Goal: Task Accomplishment & Management: Use online tool/utility

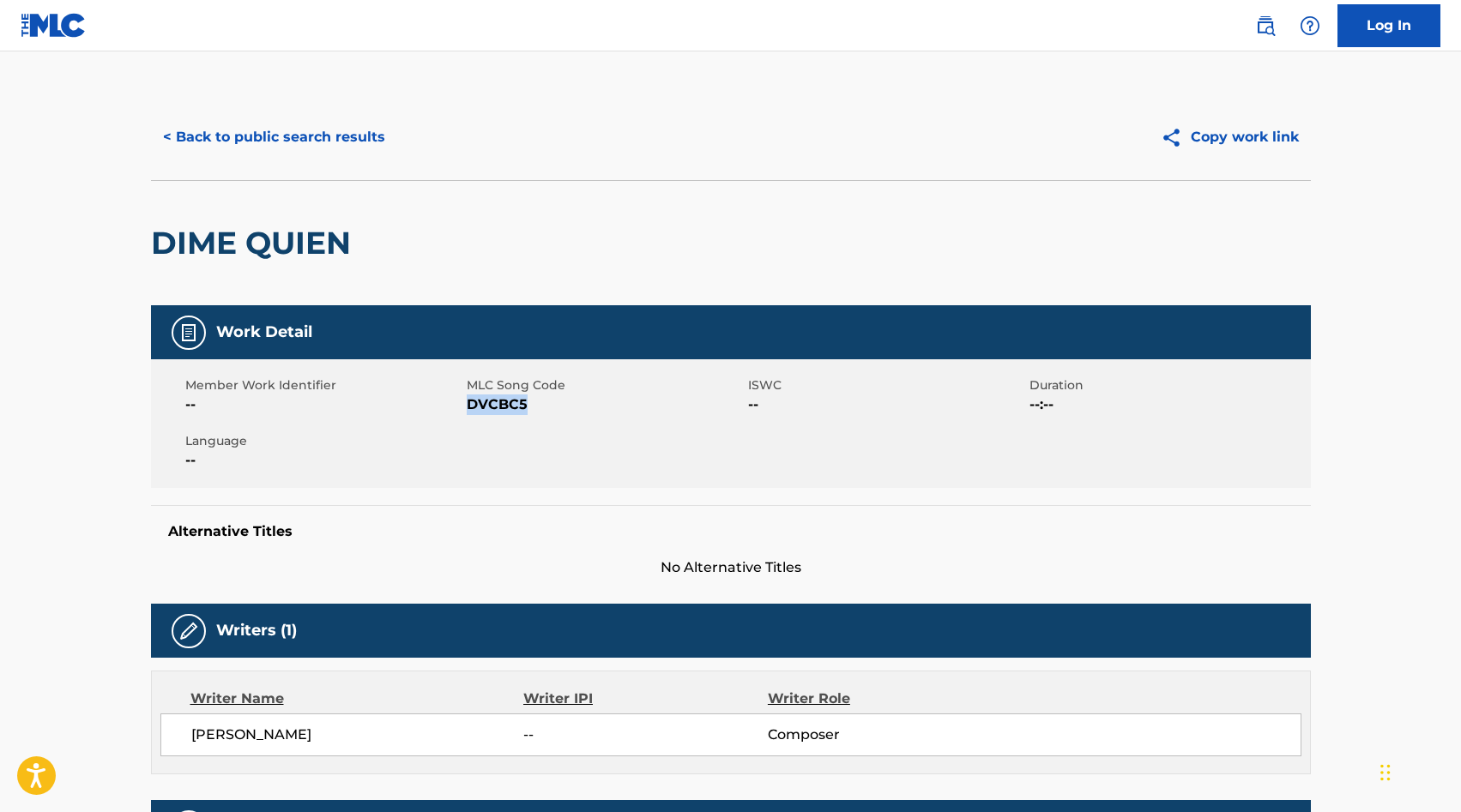
click at [253, 131] on button "< Back to public search results" at bounding box center [274, 137] width 247 height 43
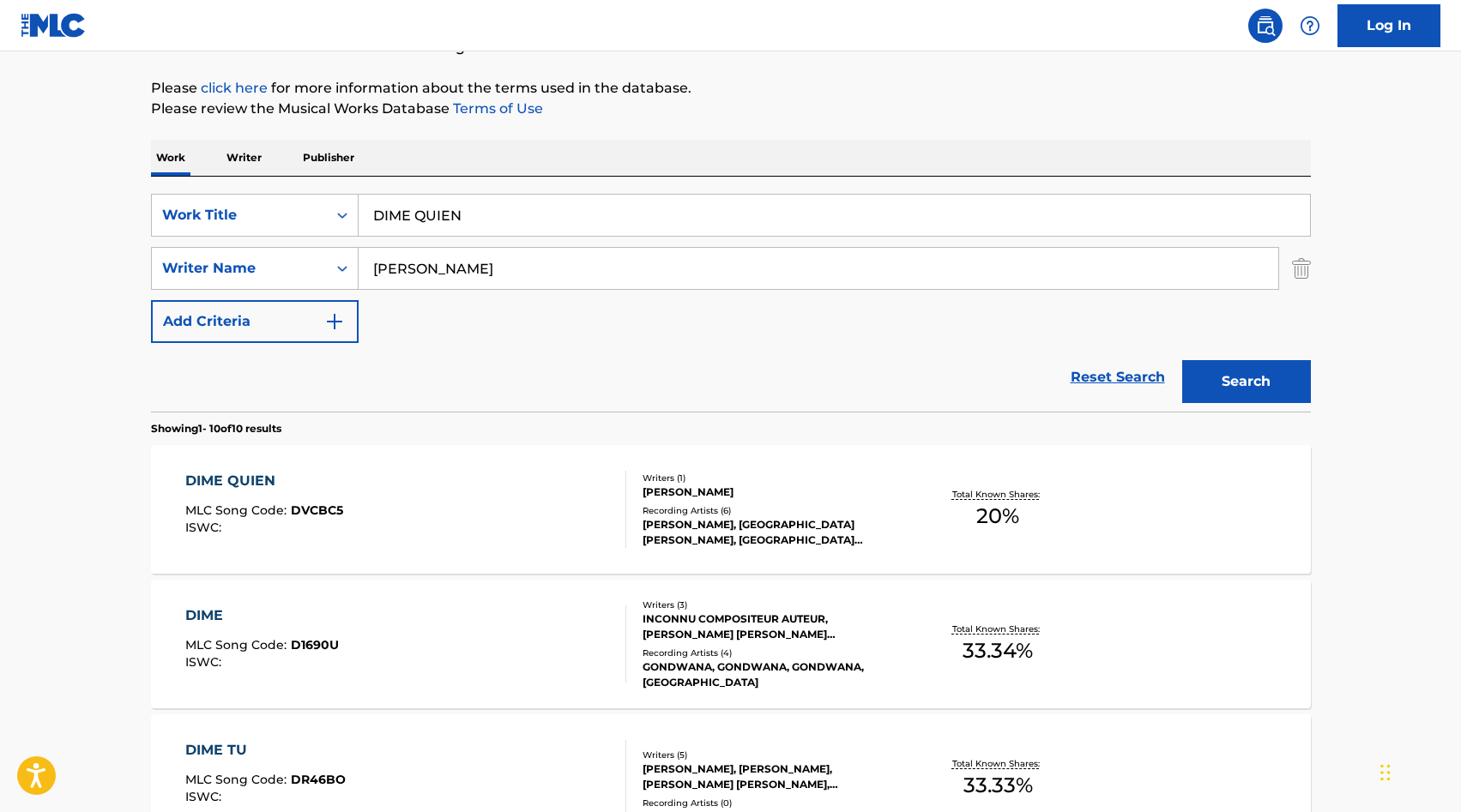
scroll to position [187, 0]
click at [373, 199] on input "DIME QUIEN" at bounding box center [834, 216] width 951 height 41
paste input "OS LO BENDECIRA"
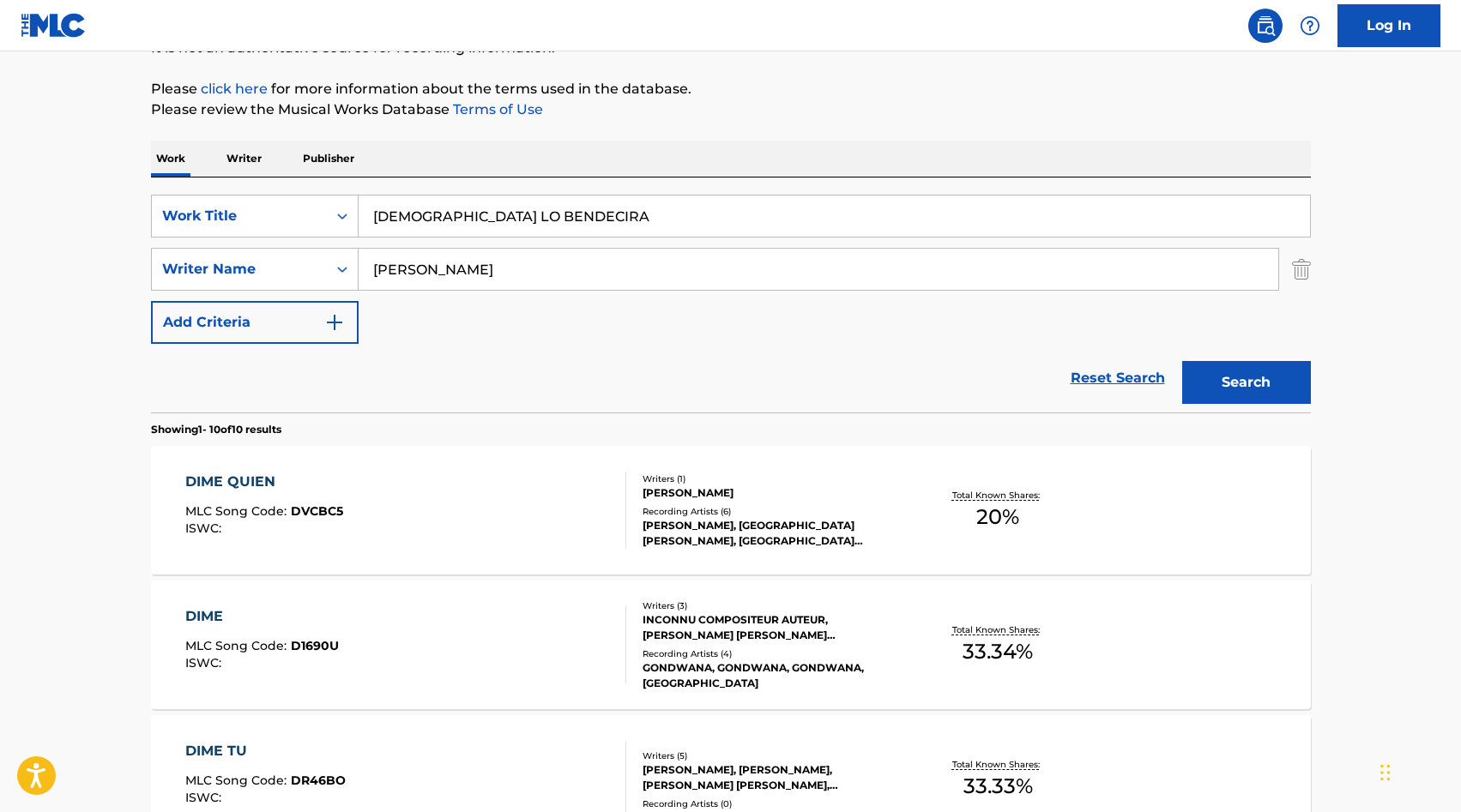
type input "DIOS LO BENDECIRA"
click at [439, 260] on input "VILLALOBOS" at bounding box center [819, 269] width 920 height 41
type input "vazquez"
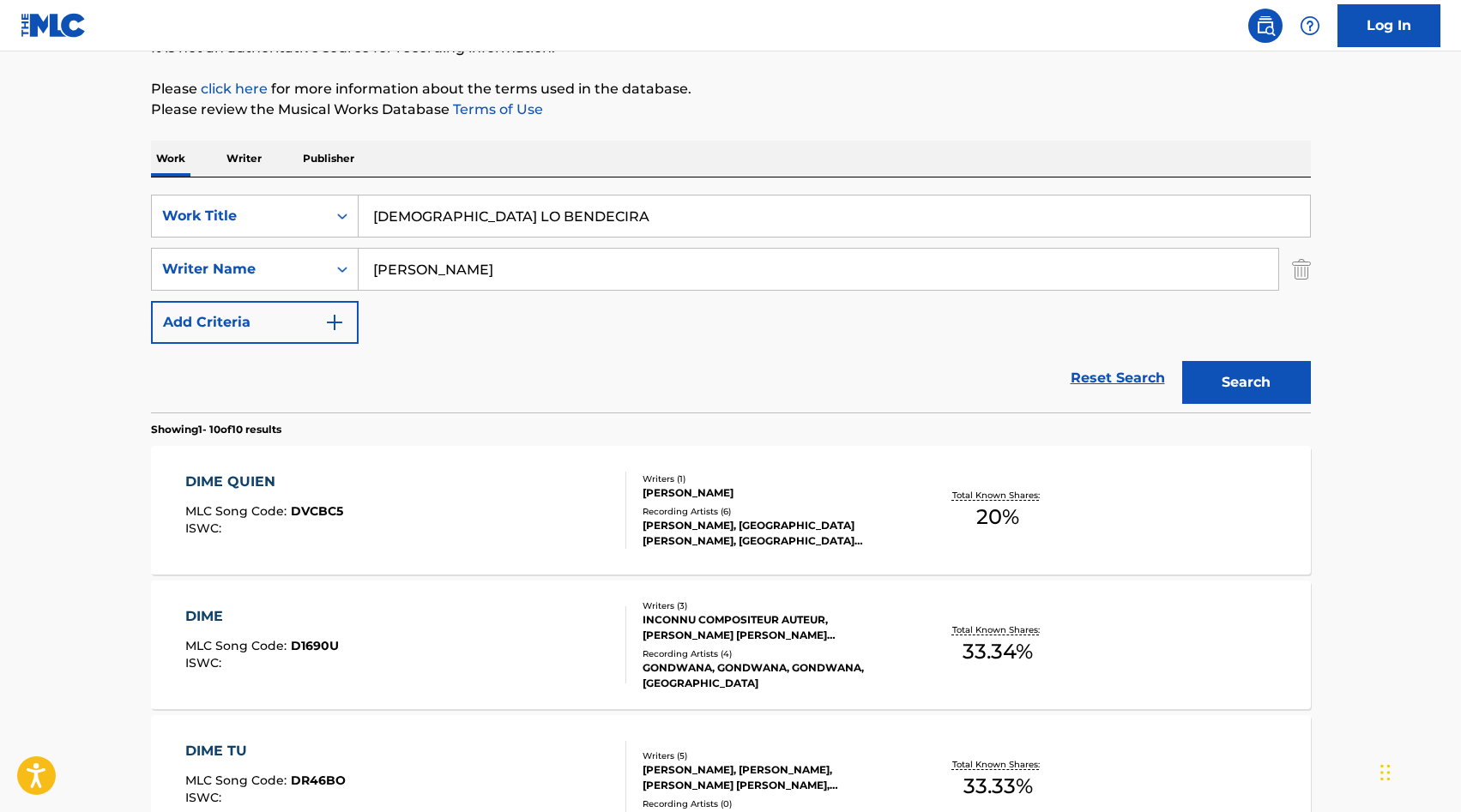
click at [1243, 370] on button "Search" at bounding box center [1246, 382] width 129 height 43
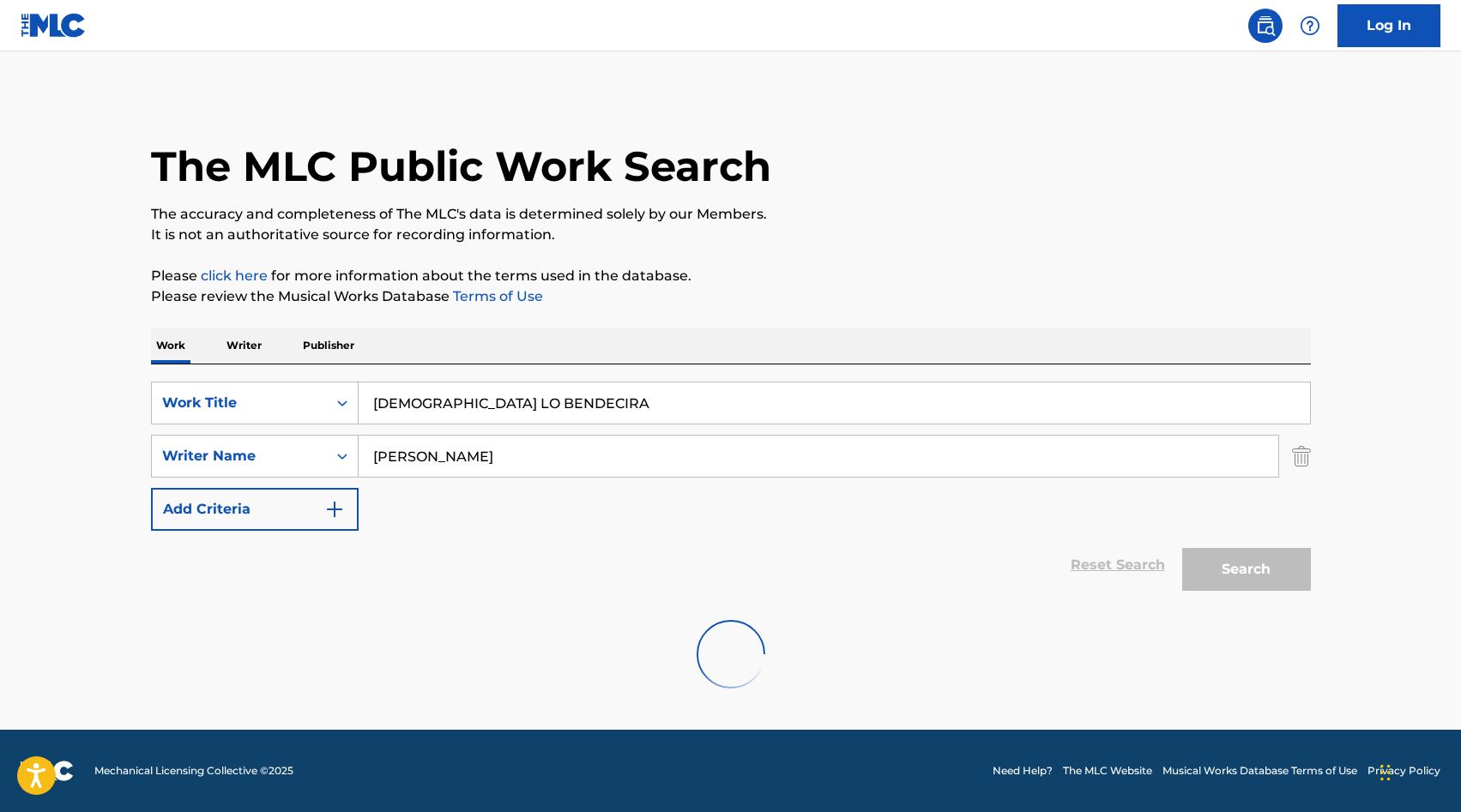
scroll to position [0, 0]
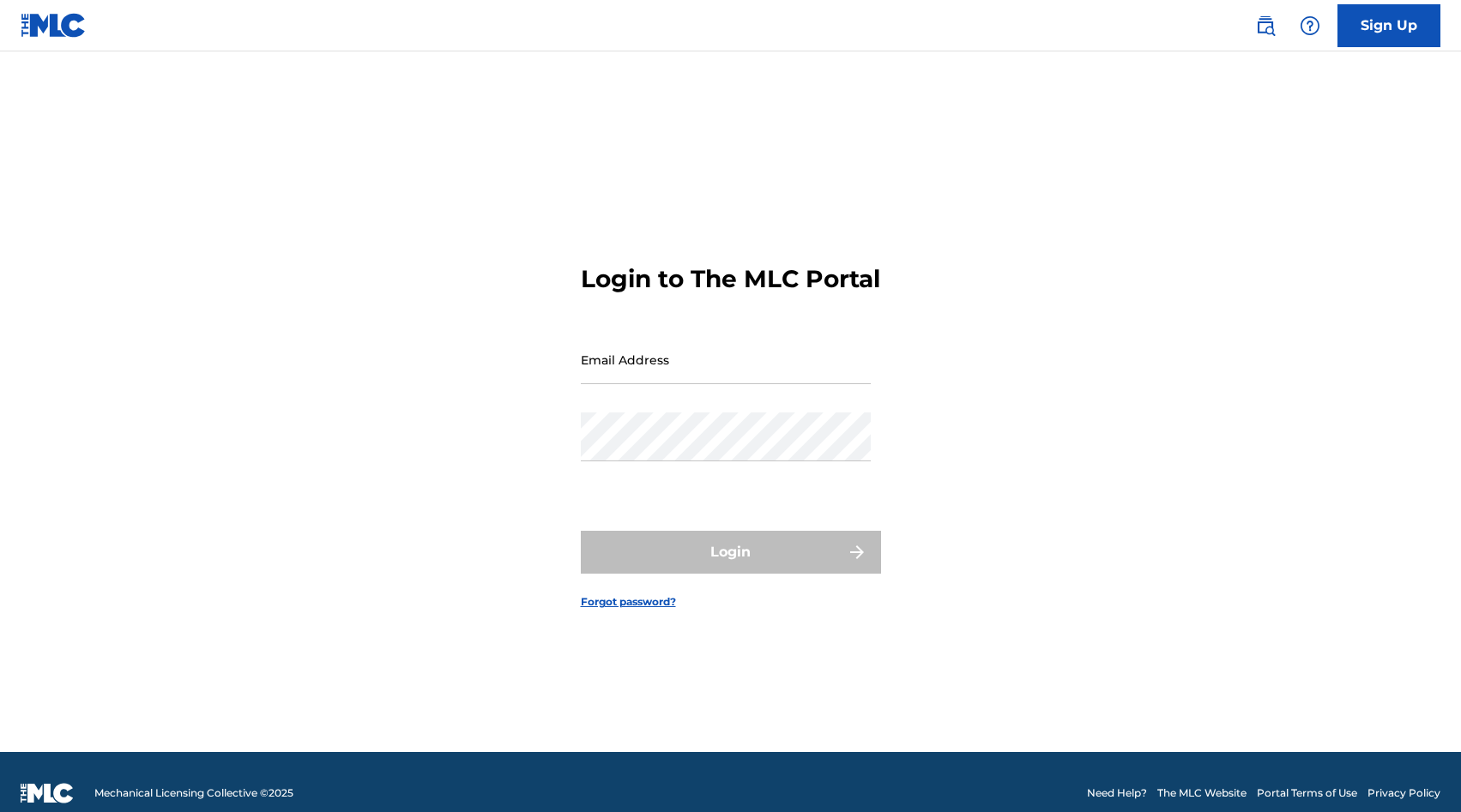
click at [682, 377] on input "Email Address" at bounding box center [725, 360] width 290 height 49
type input "[PERSON_NAME][EMAIL_ADDRESS][DOMAIN_NAME]"
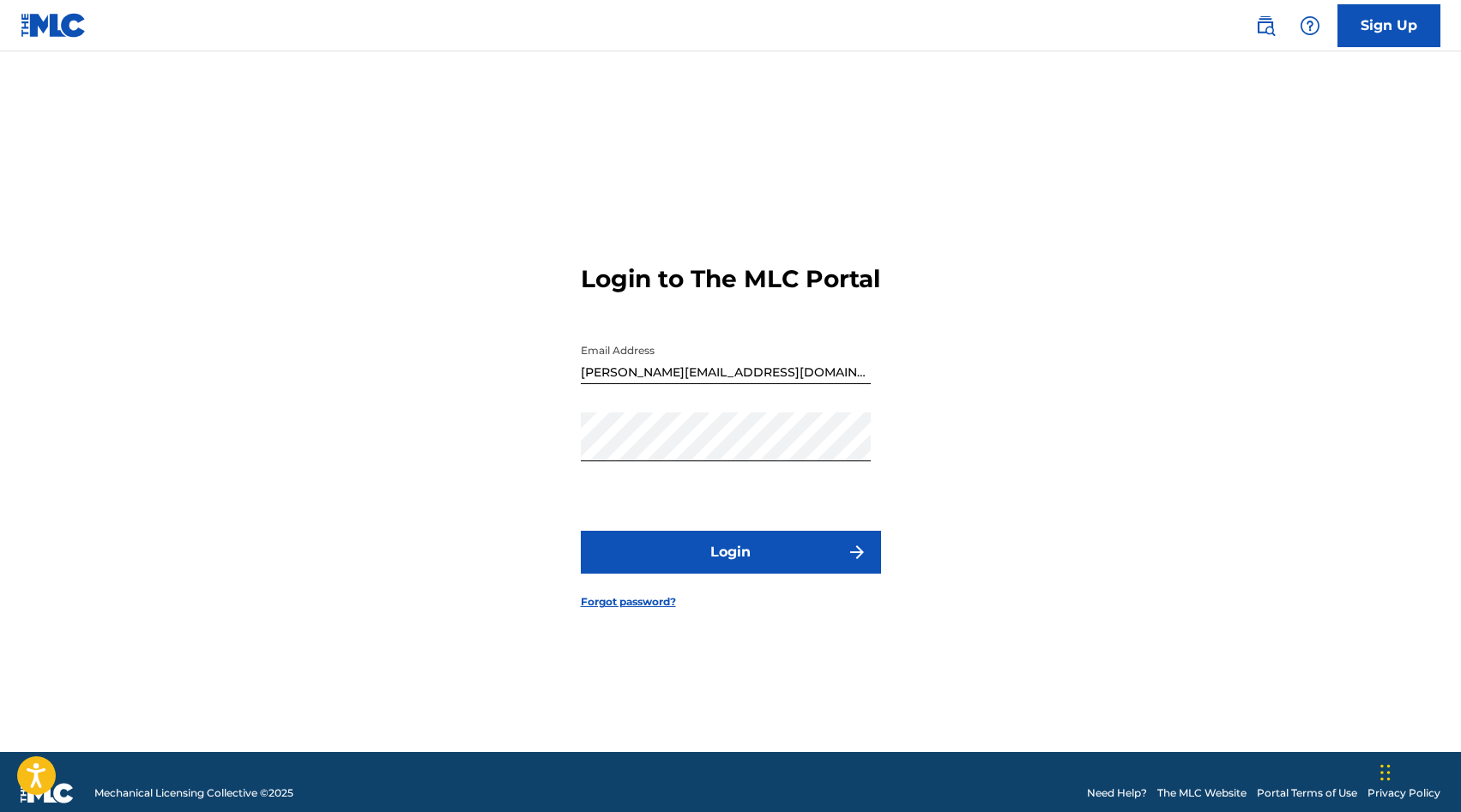
click at [734, 574] on button "Login" at bounding box center [731, 552] width 301 height 43
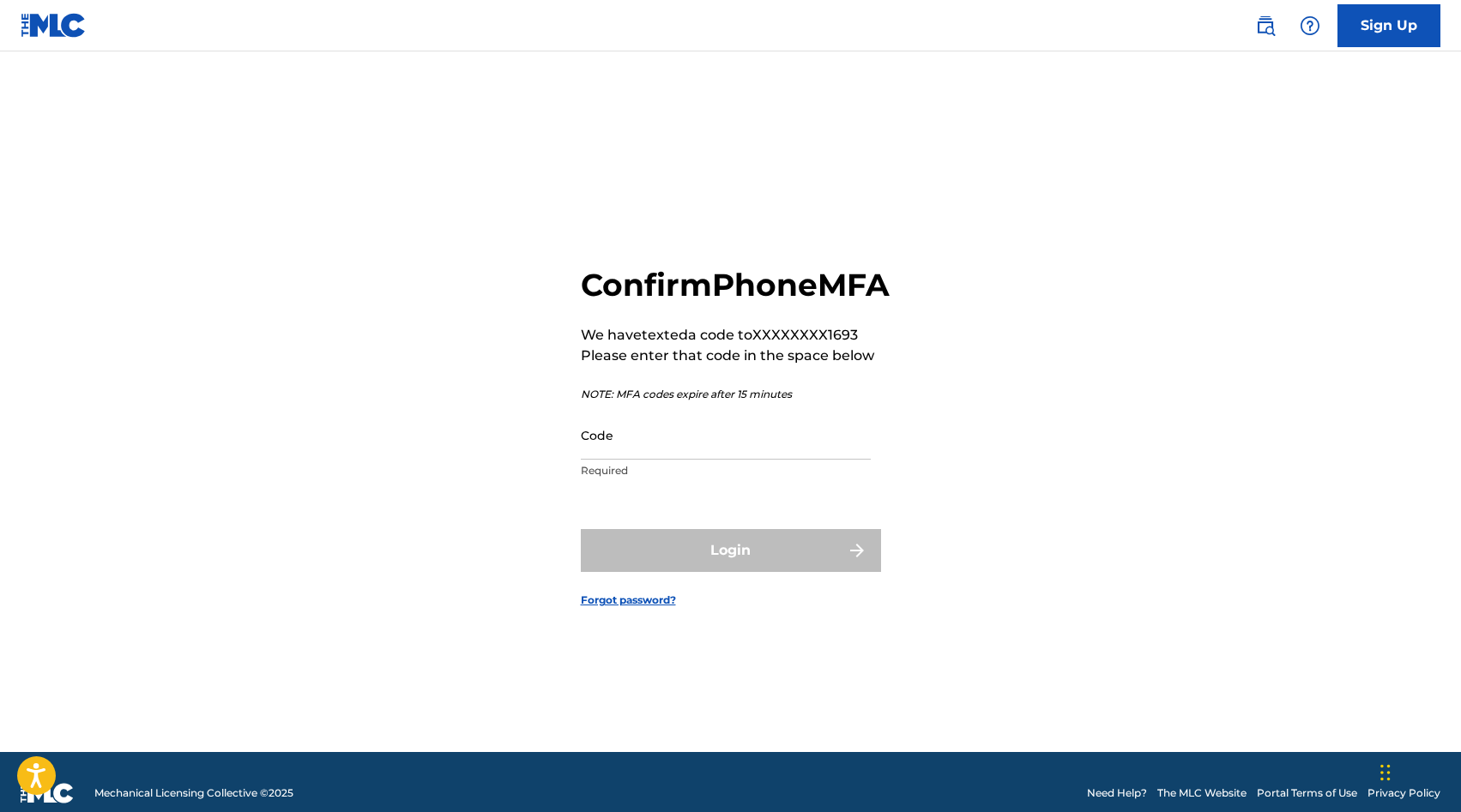
click at [693, 459] on input "Code" at bounding box center [725, 436] width 290 height 49
paste input "230660"
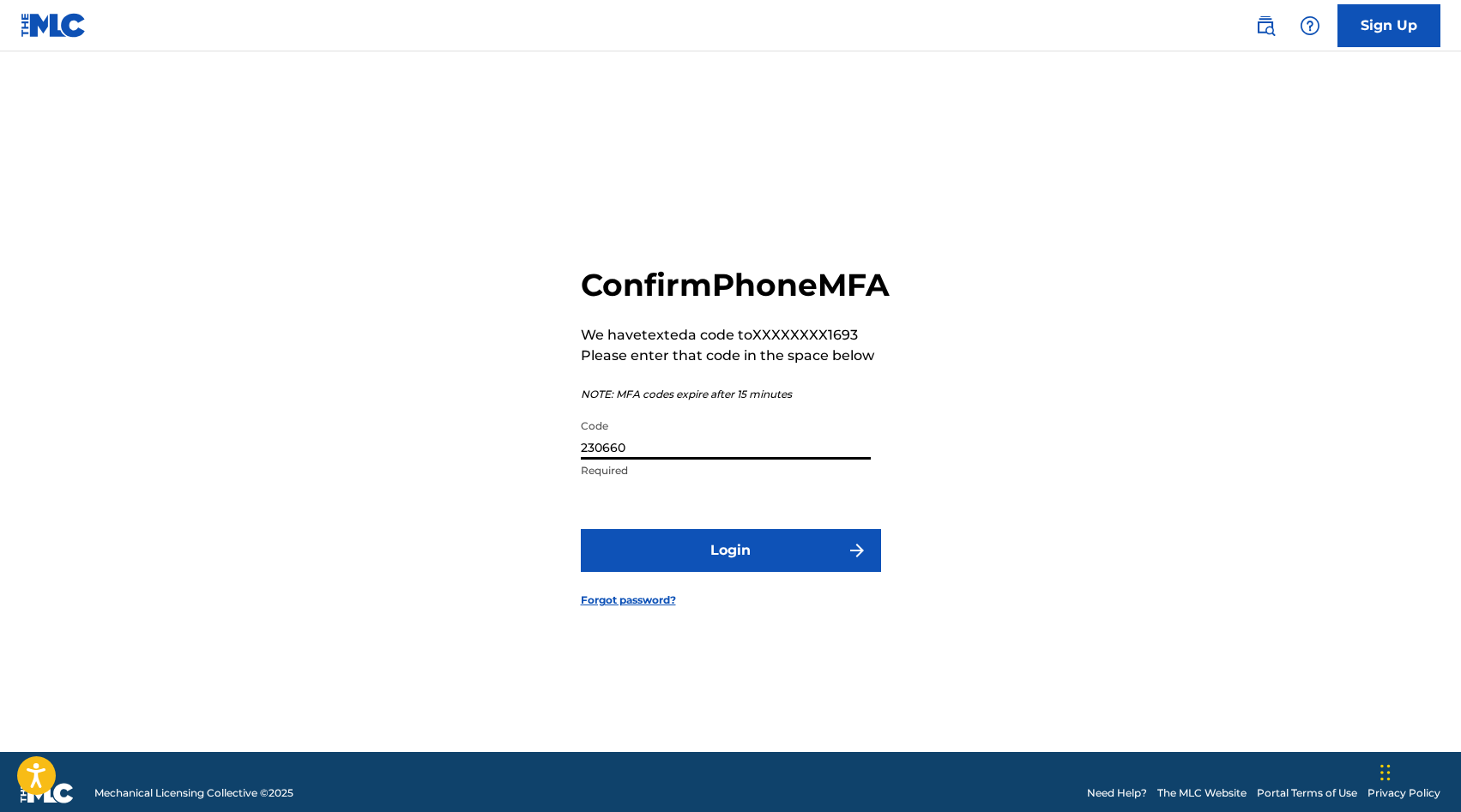
type input "230660"
click at [701, 572] on button "Login" at bounding box center [731, 550] width 301 height 43
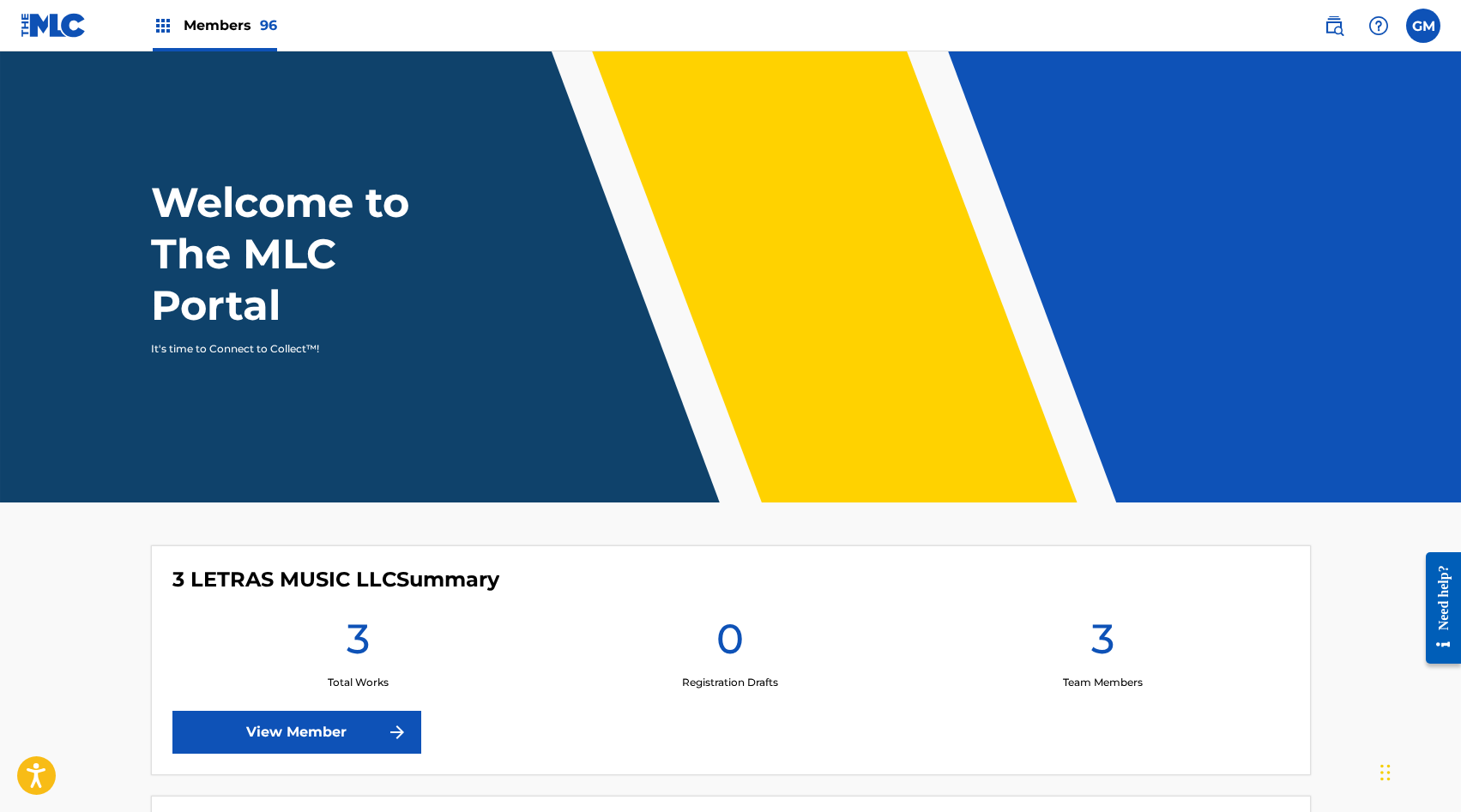
click at [214, 30] on span "Members 96" at bounding box center [230, 26] width 93 height 20
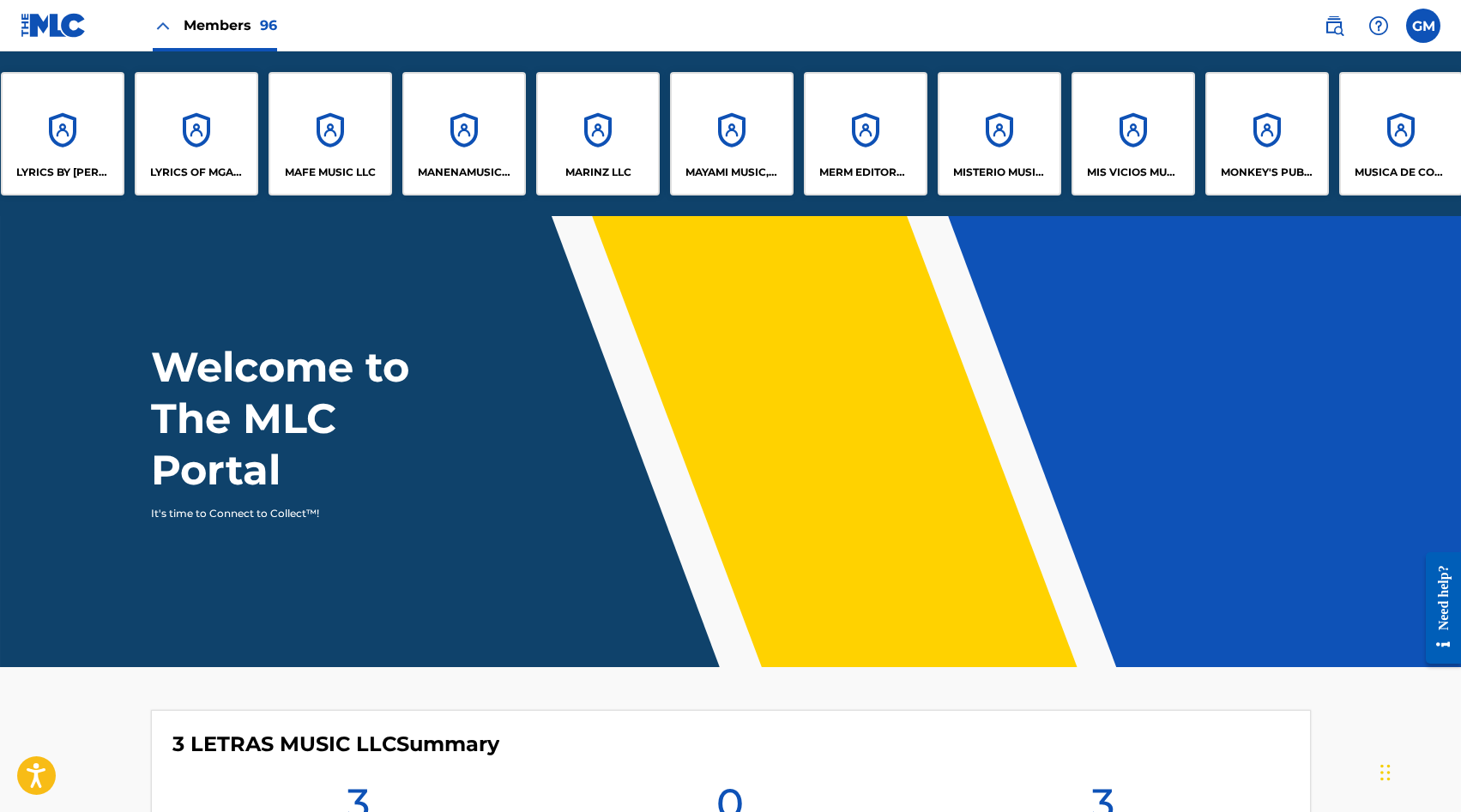
scroll to position [0, 7808]
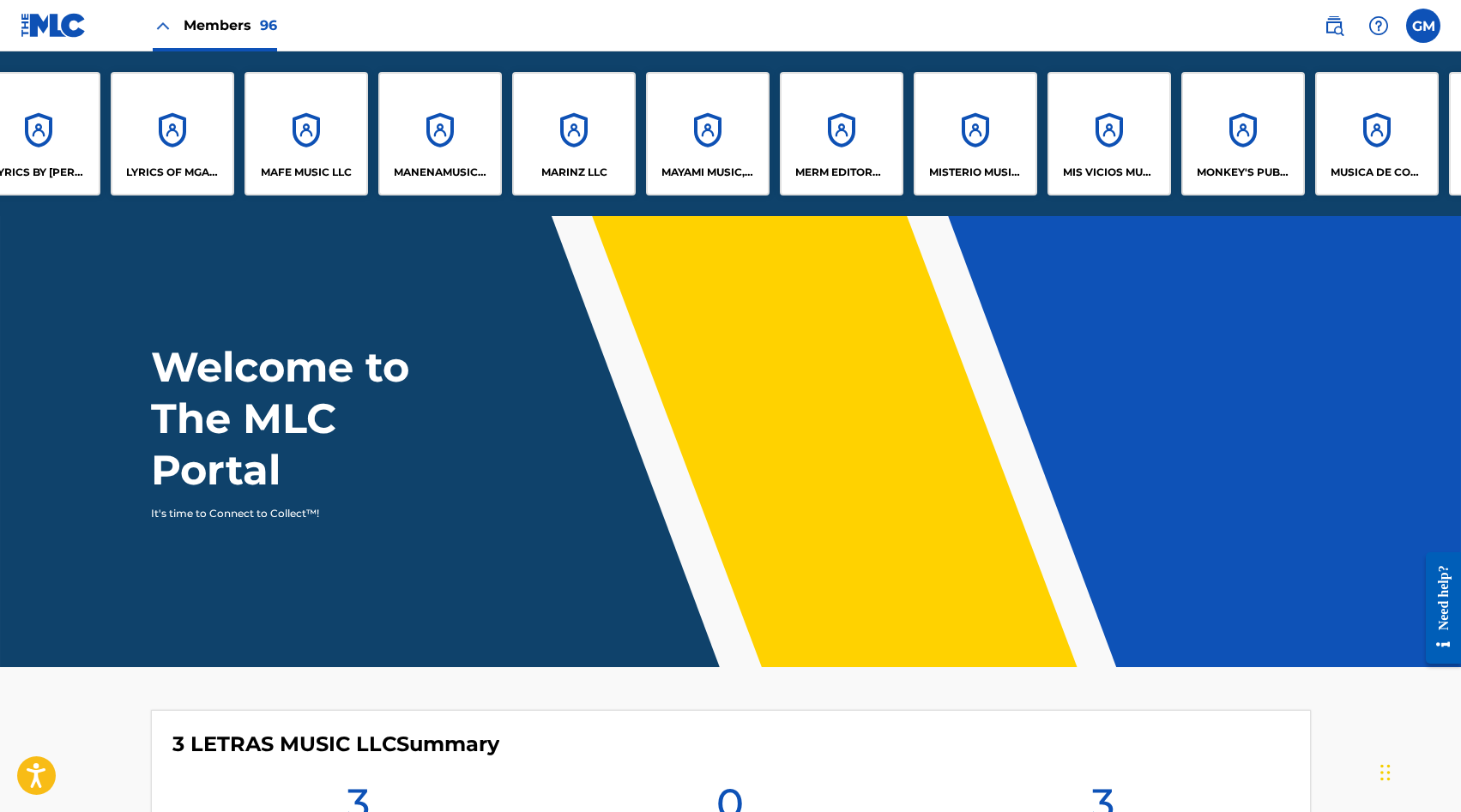
click at [965, 142] on div "MISTERIO MUSIC, LLC" at bounding box center [975, 133] width 123 height 123
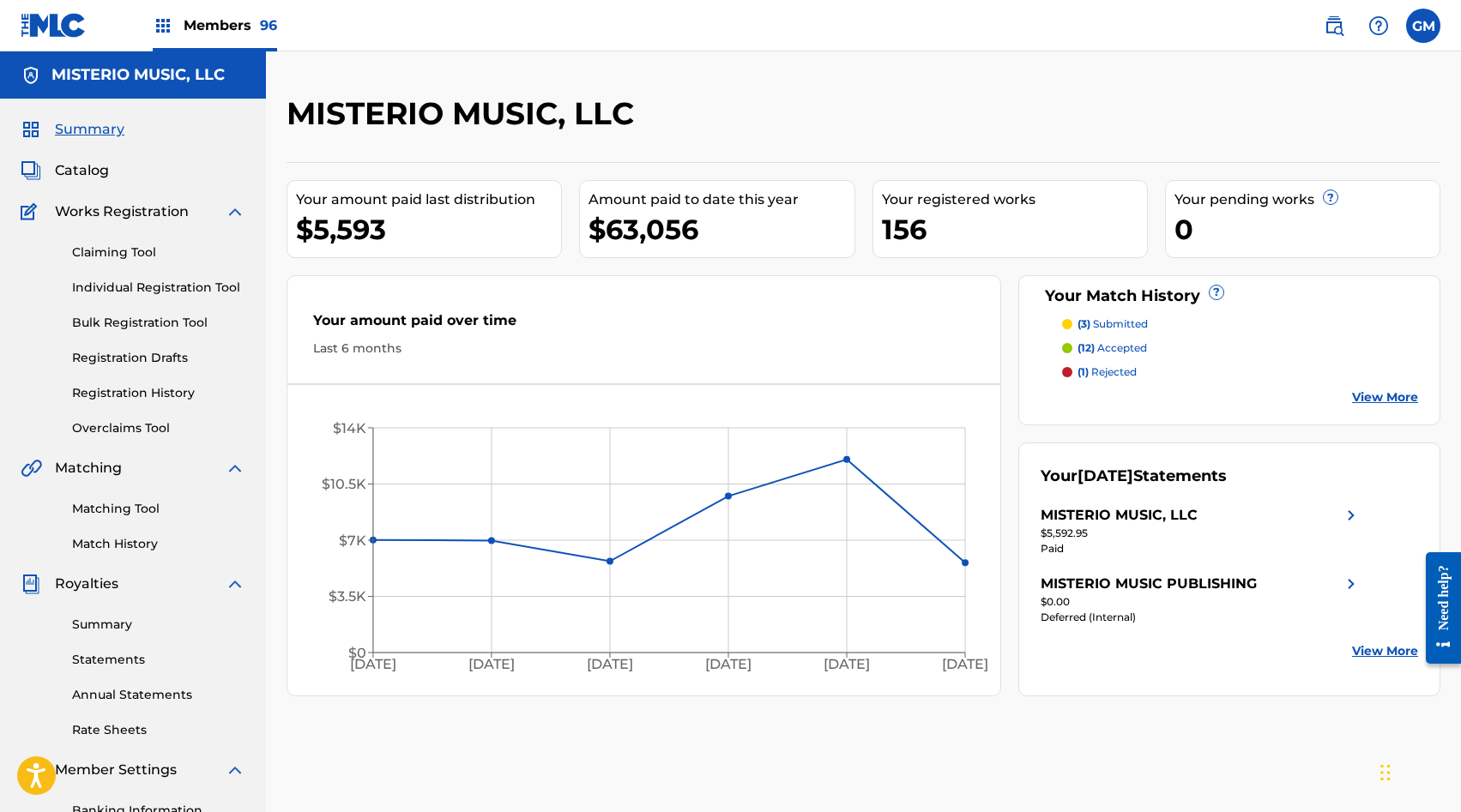
click at [98, 172] on span "Catalog" at bounding box center [81, 171] width 54 height 21
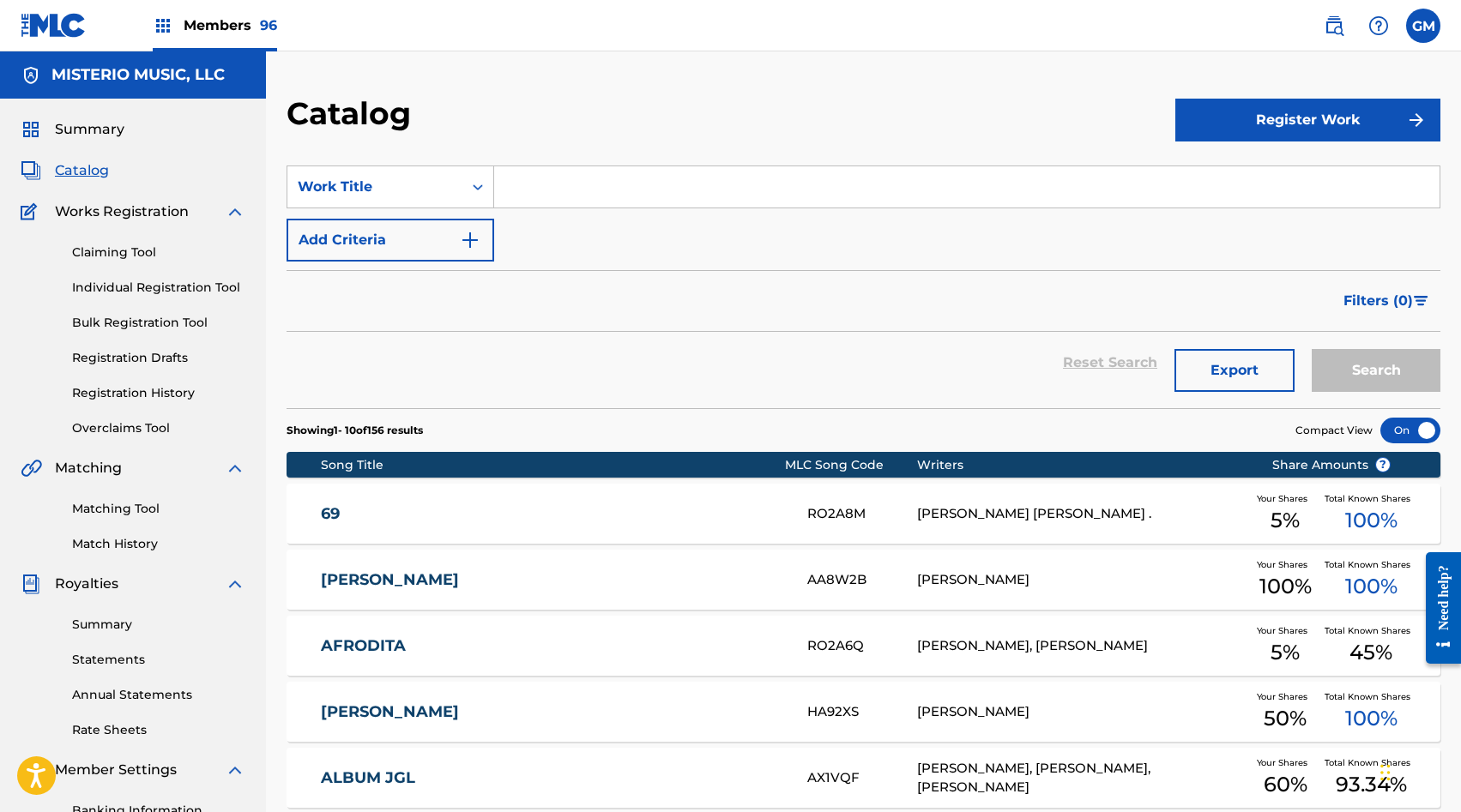
click at [517, 182] on input "Search Form" at bounding box center [967, 186] width 946 height 41
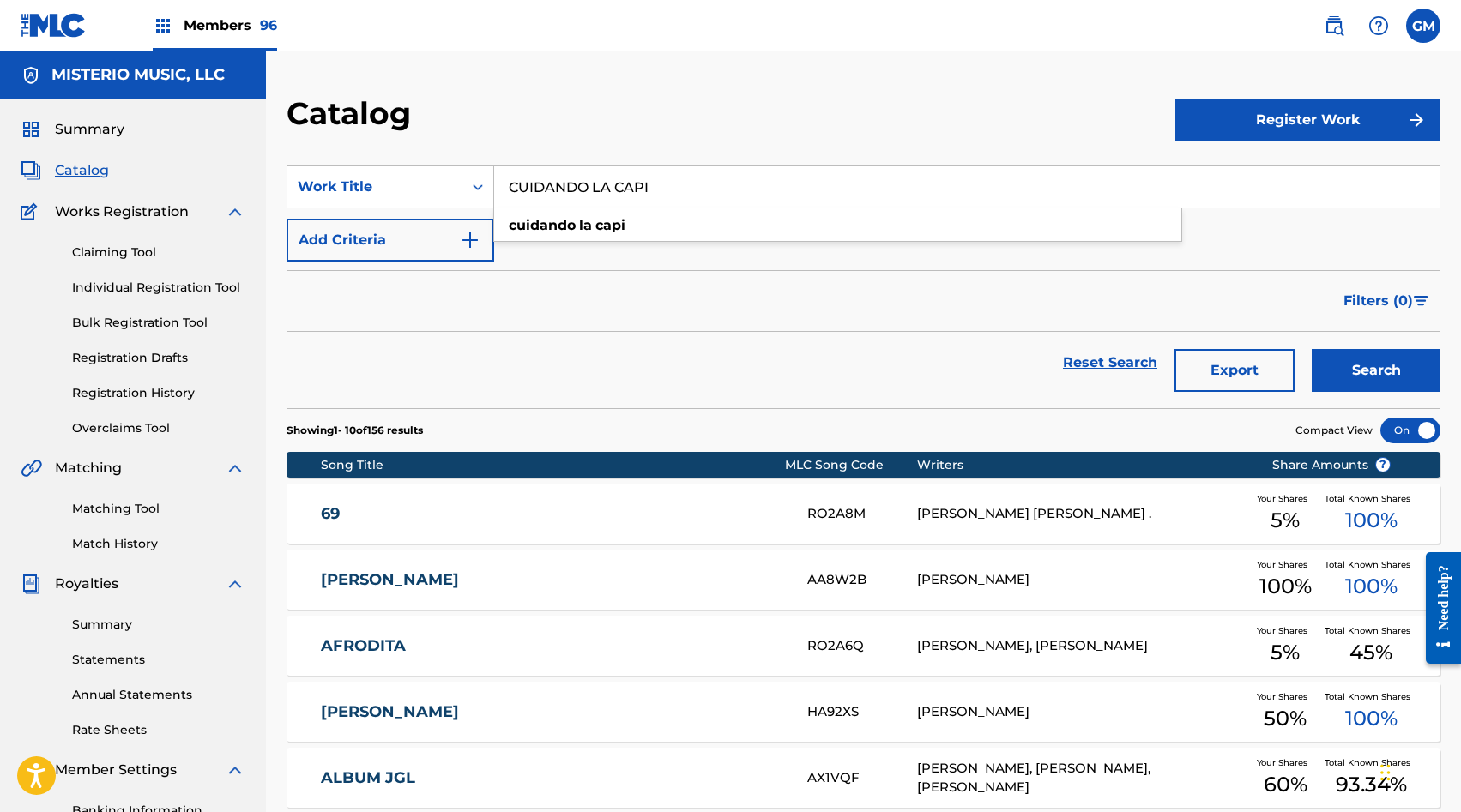
type input "CUIDANDO LA CAPI"
click at [651, 118] on div "Catalog" at bounding box center [731, 119] width 889 height 50
click at [1350, 382] on button "Search" at bounding box center [1376, 370] width 129 height 43
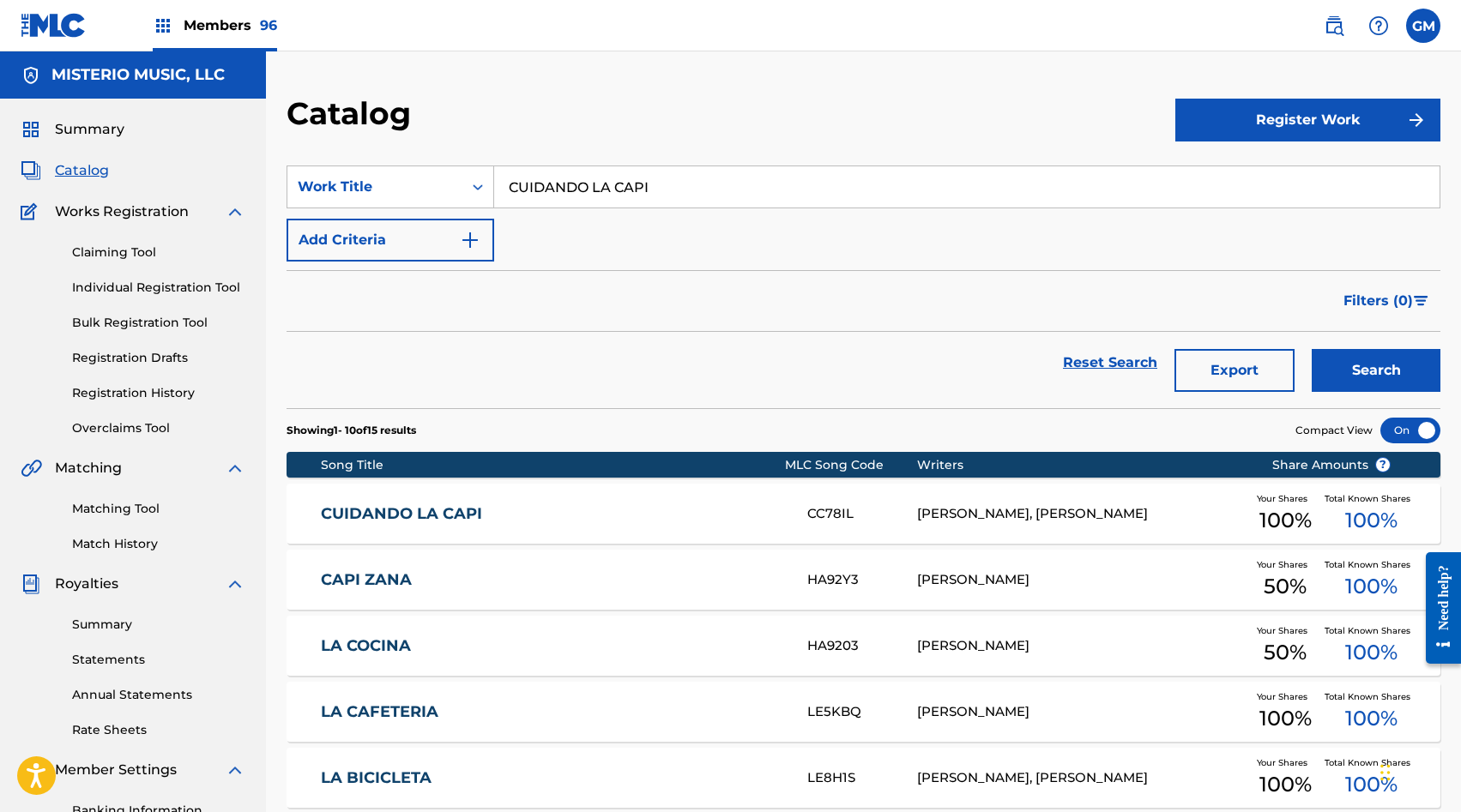
click at [729, 502] on div "CUIDANDO LA CAPI CC78IL ERNESTO BARAJAS SERRANO, HECTOR GIOVANNY AYALA RODRIGUE…" at bounding box center [863, 514] width 1154 height 60
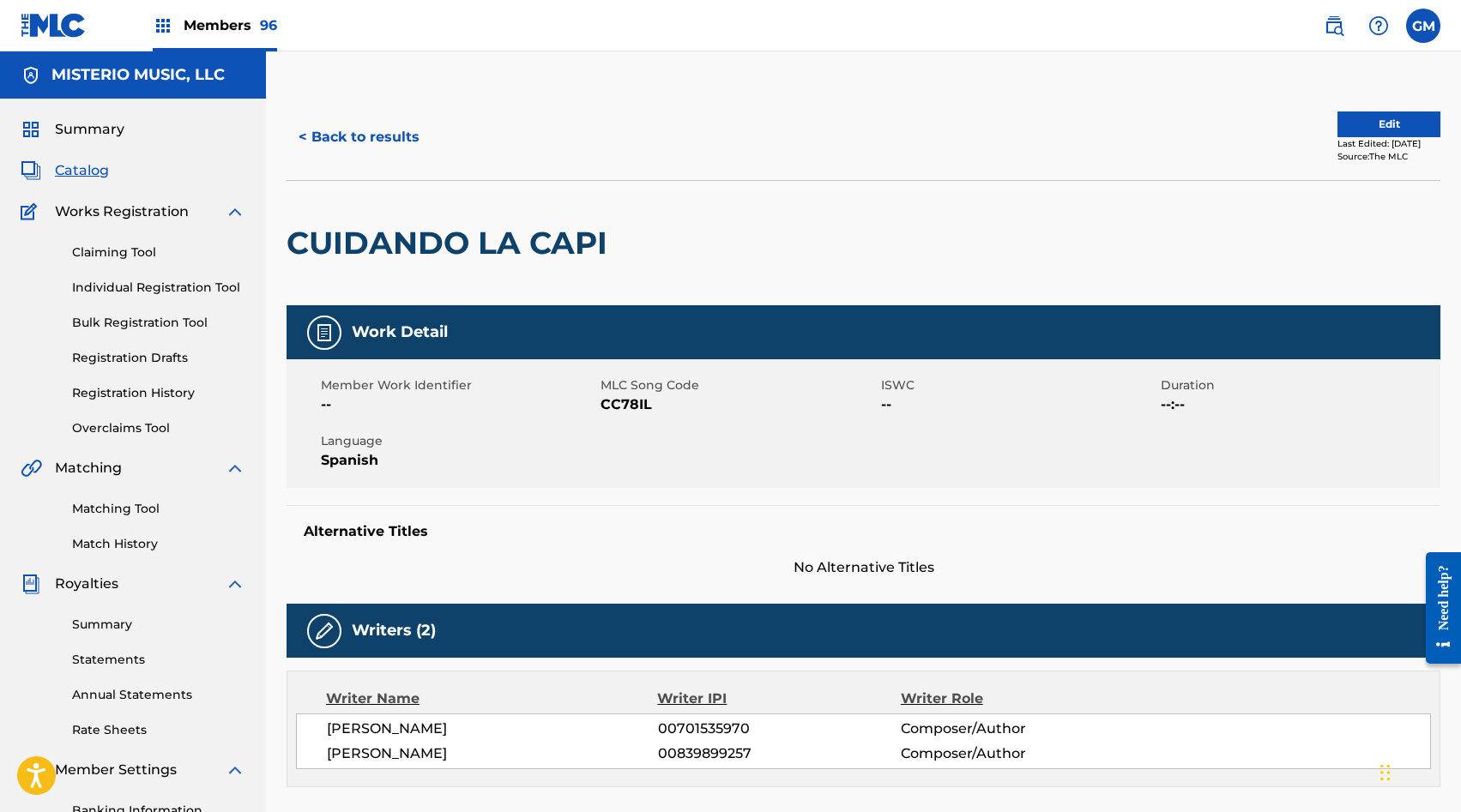
click at [624, 406] on span "CC78IL" at bounding box center [737, 405] width 275 height 21
copy span "CC78IL"
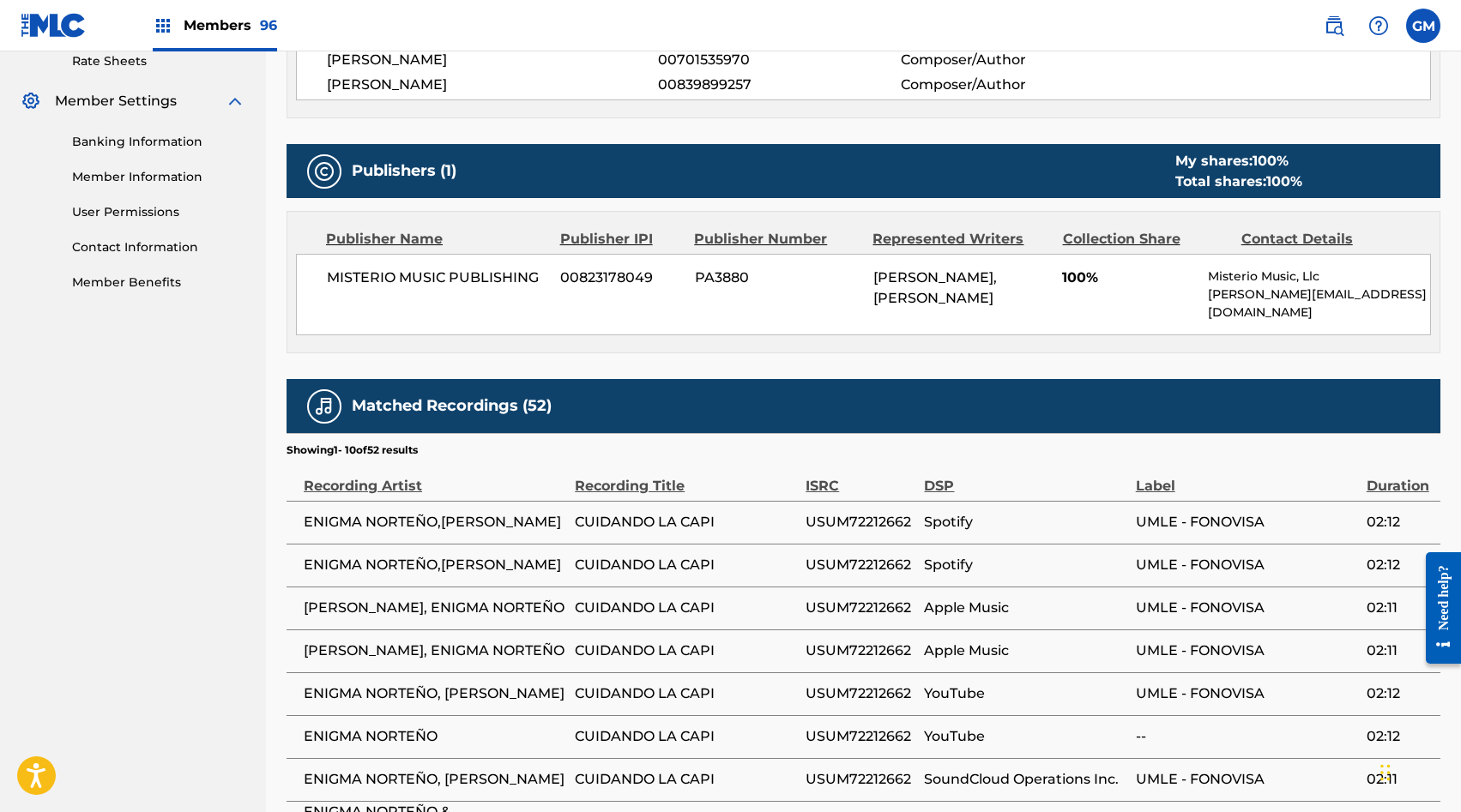
scroll to position [1027, 0]
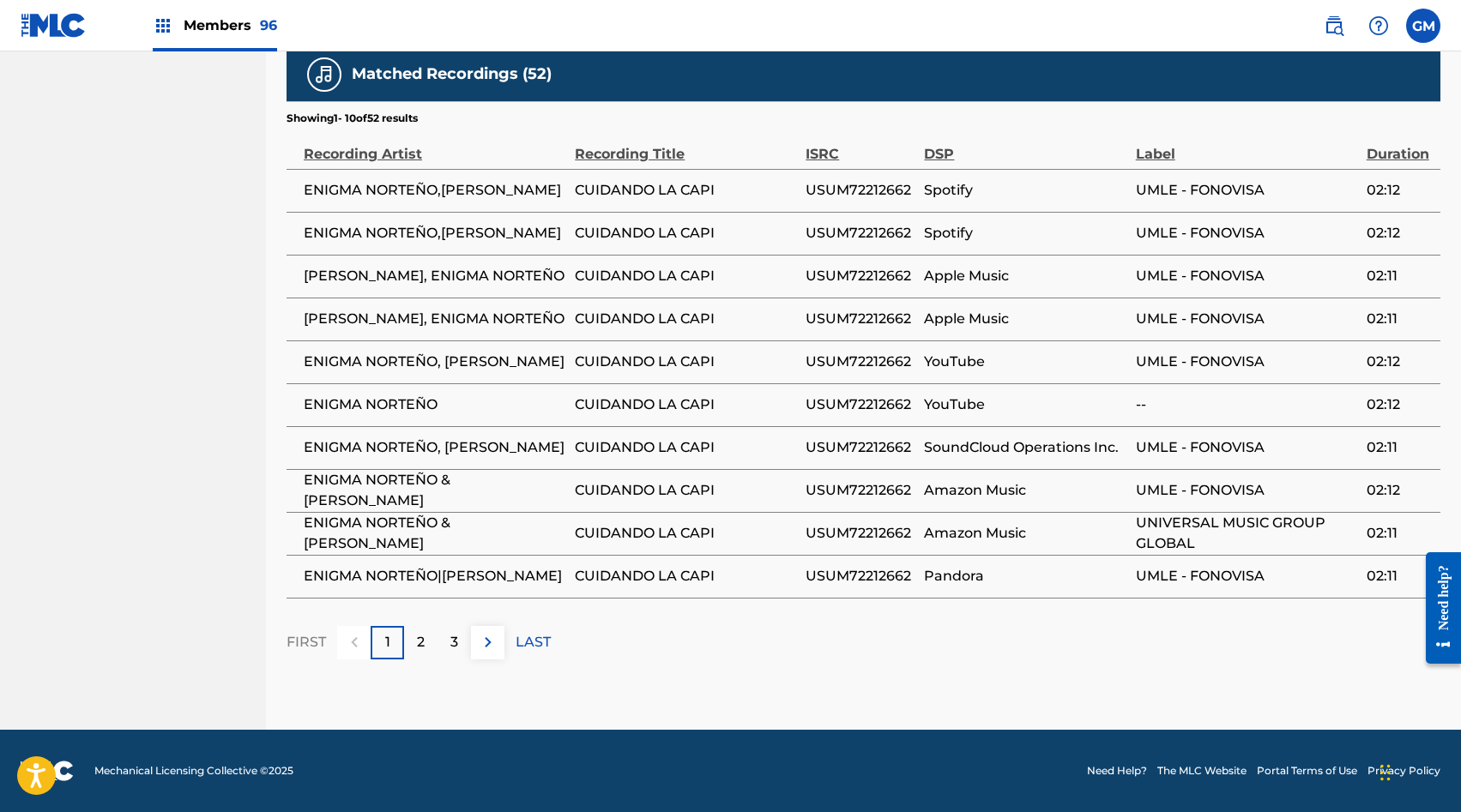
click at [488, 635] on img at bounding box center [488, 642] width 21 height 21
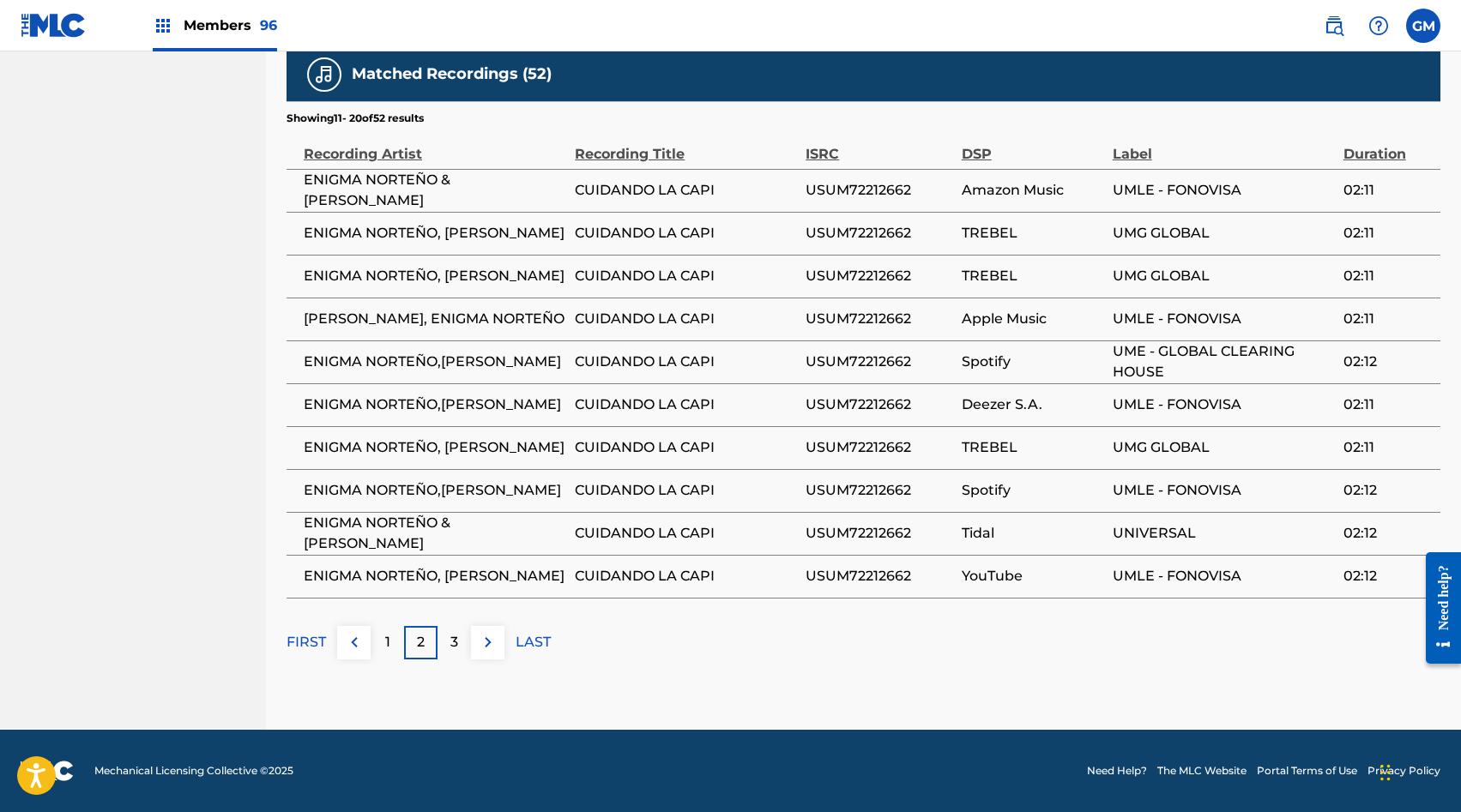
click at [488, 635] on img at bounding box center [488, 642] width 21 height 21
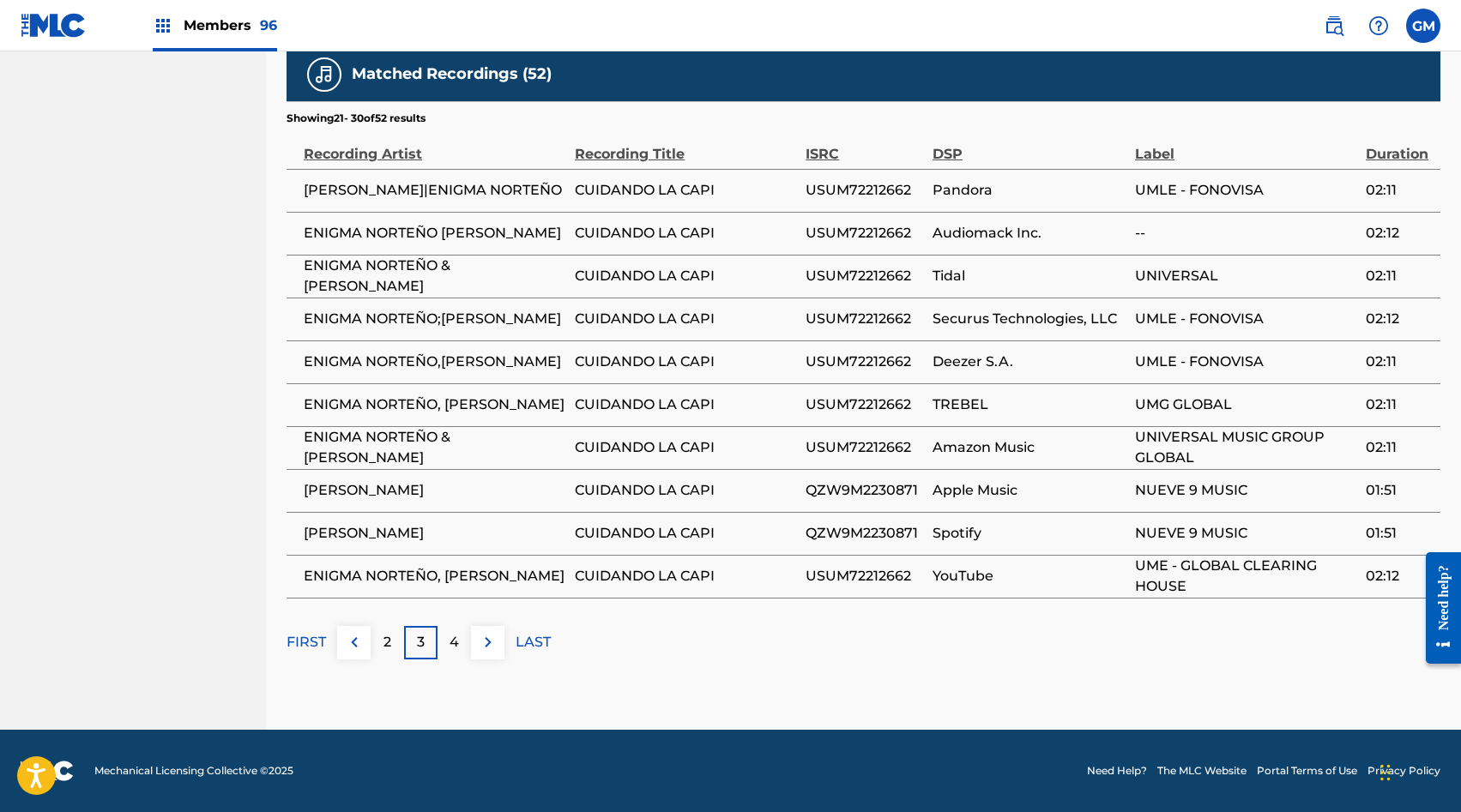
click at [492, 640] on img at bounding box center [488, 642] width 21 height 21
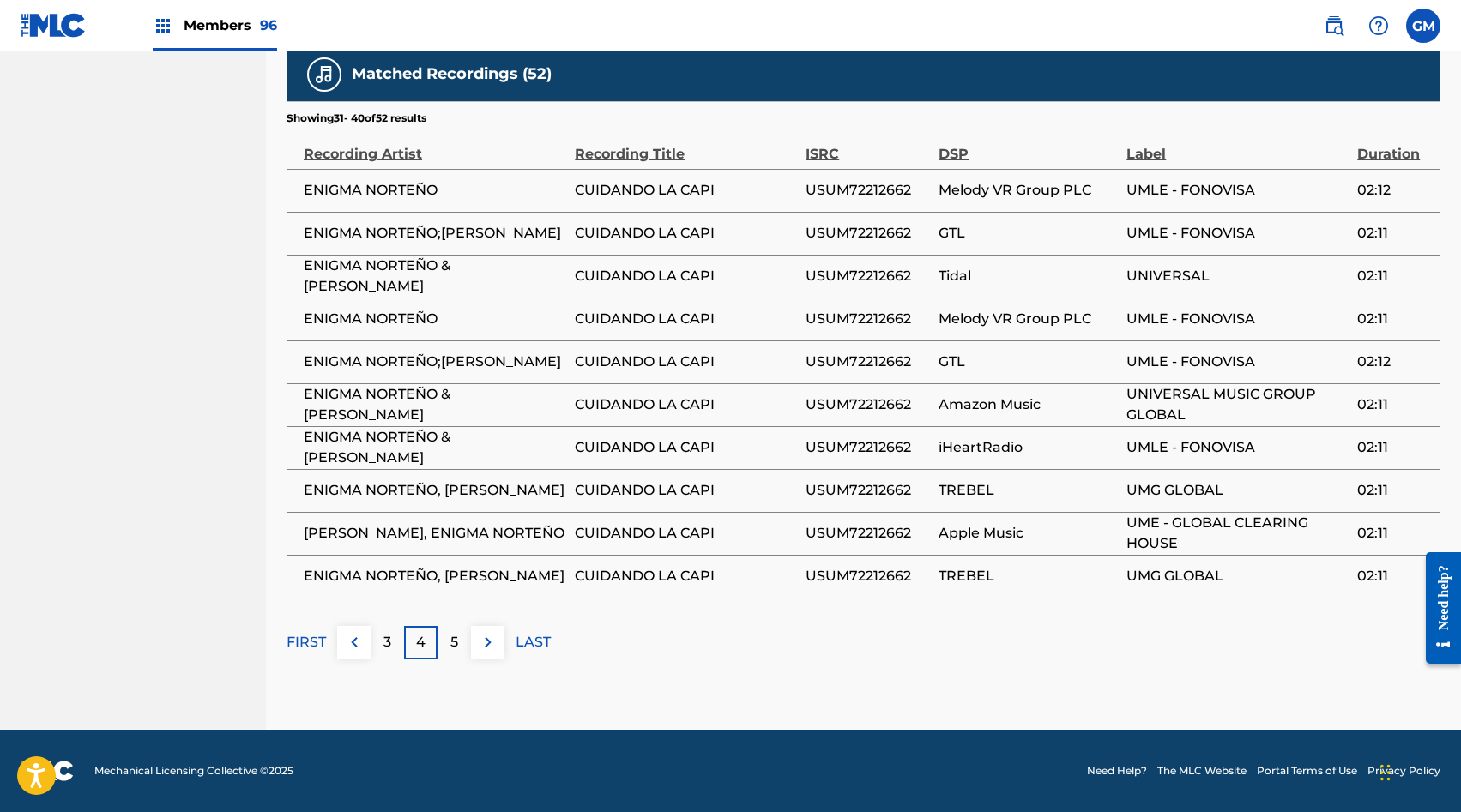
click at [492, 640] on img at bounding box center [488, 642] width 21 height 21
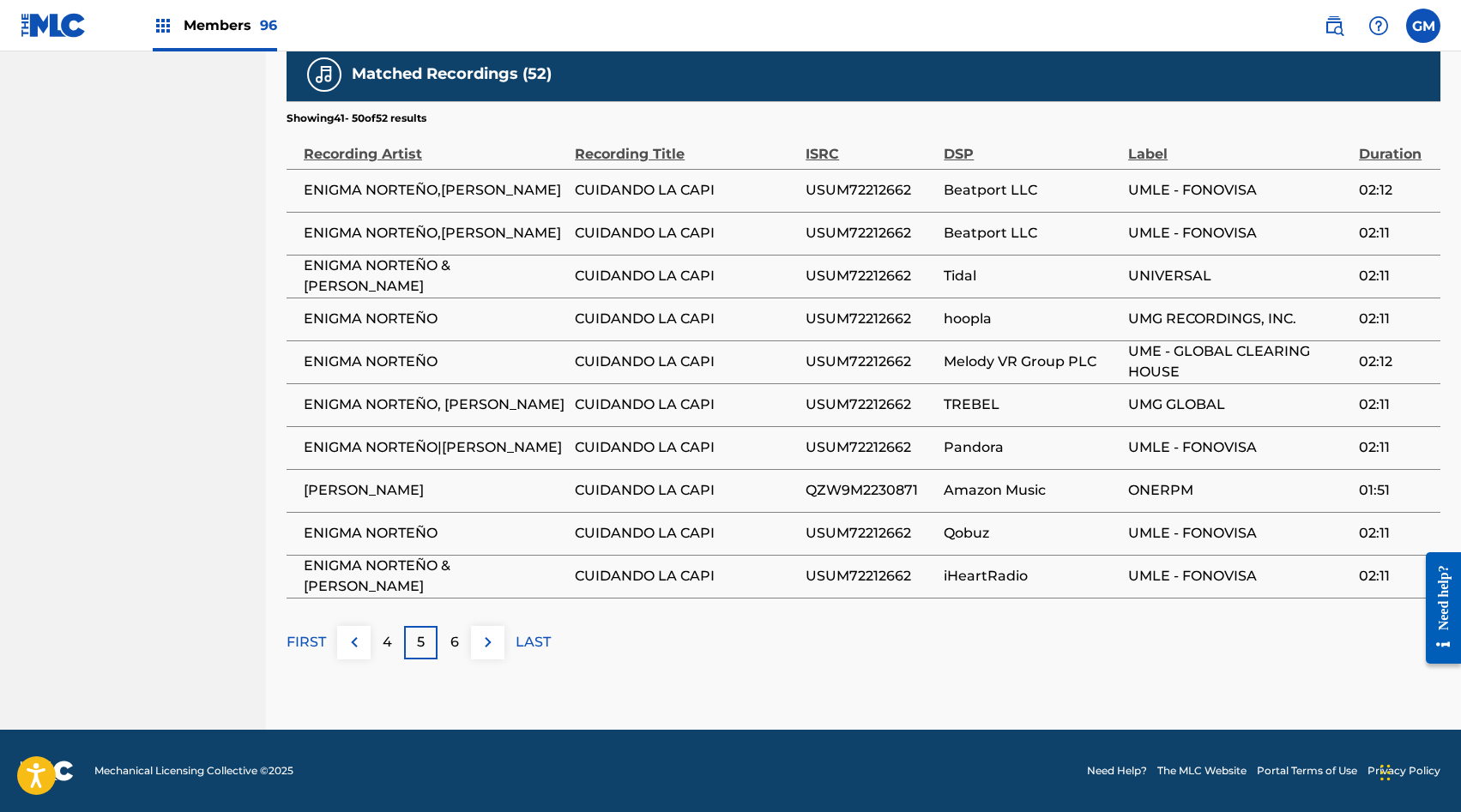
click at [492, 640] on img at bounding box center [488, 642] width 21 height 21
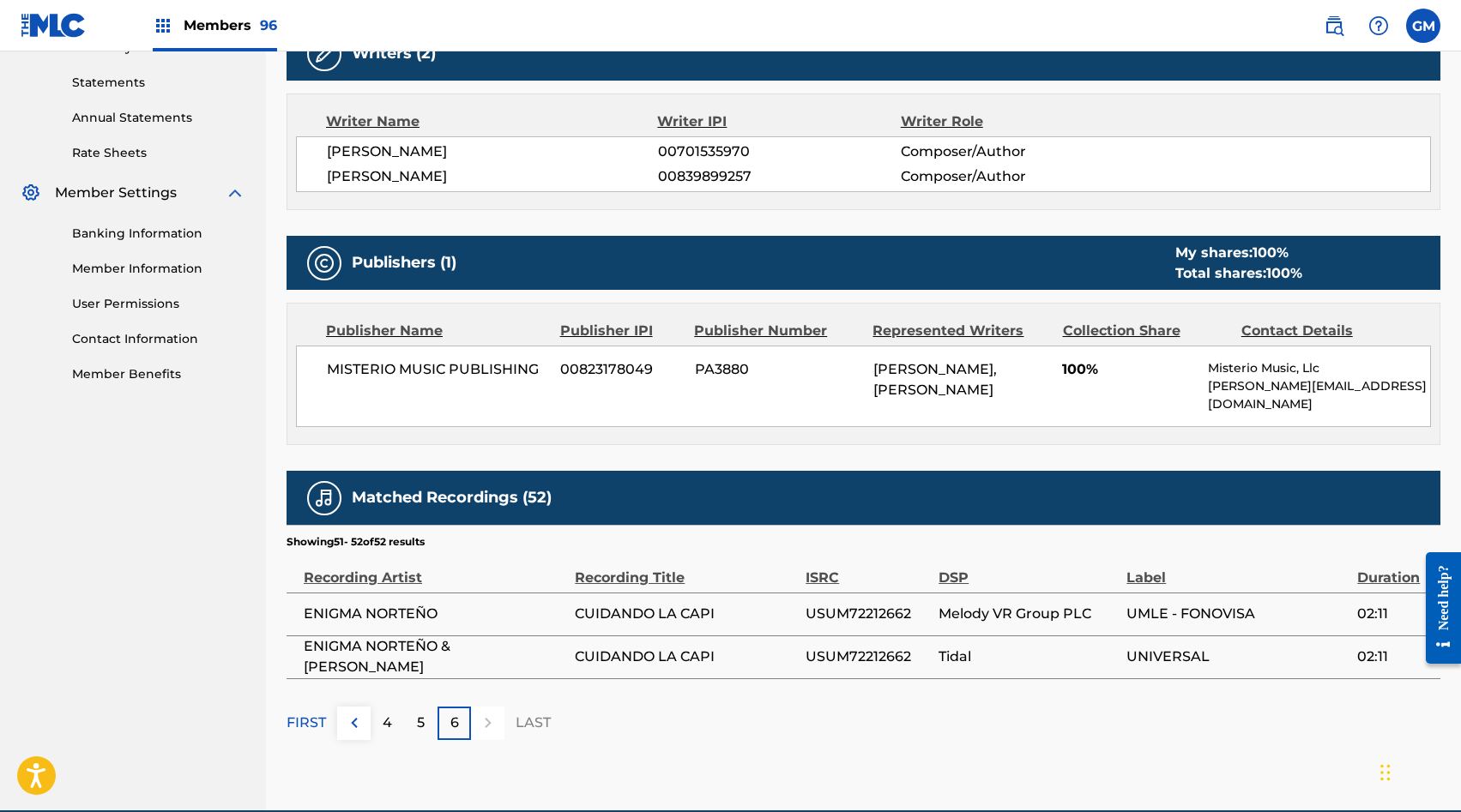
scroll to position [683, 0]
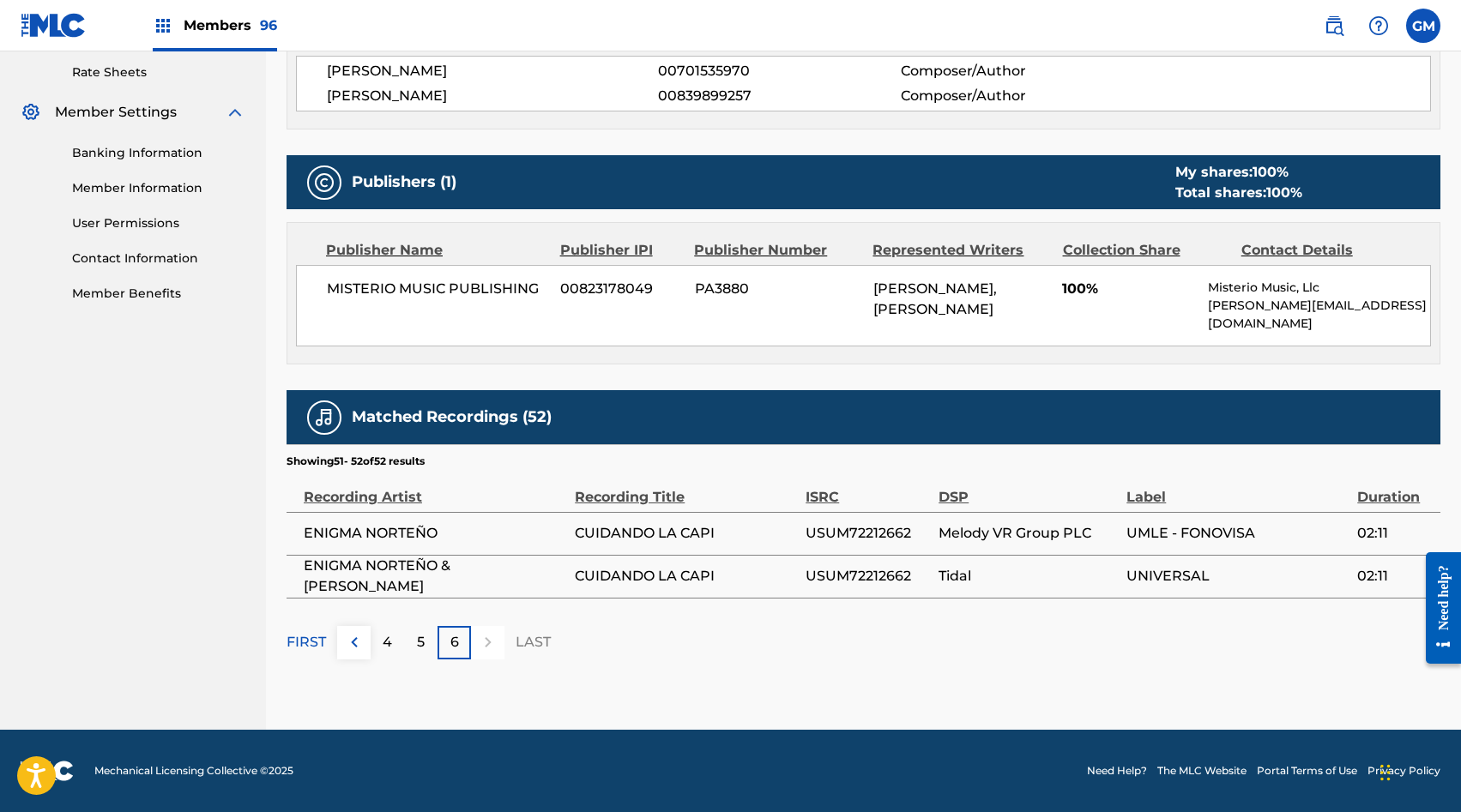
drag, startPoint x: 457, startPoint y: 564, endPoint x: 464, endPoint y: 576, distance: 13.9
click at [464, 576] on span "ENIGMA NORTEÑO & GIOVANNY AYALA" at bounding box center [434, 576] width 262 height 41
drag, startPoint x: 458, startPoint y: 566, endPoint x: 458, endPoint y: 579, distance: 13.0
click at [458, 579] on span "ENIGMA NORTEÑO & GIOVANNY AYALA" at bounding box center [434, 576] width 262 height 41
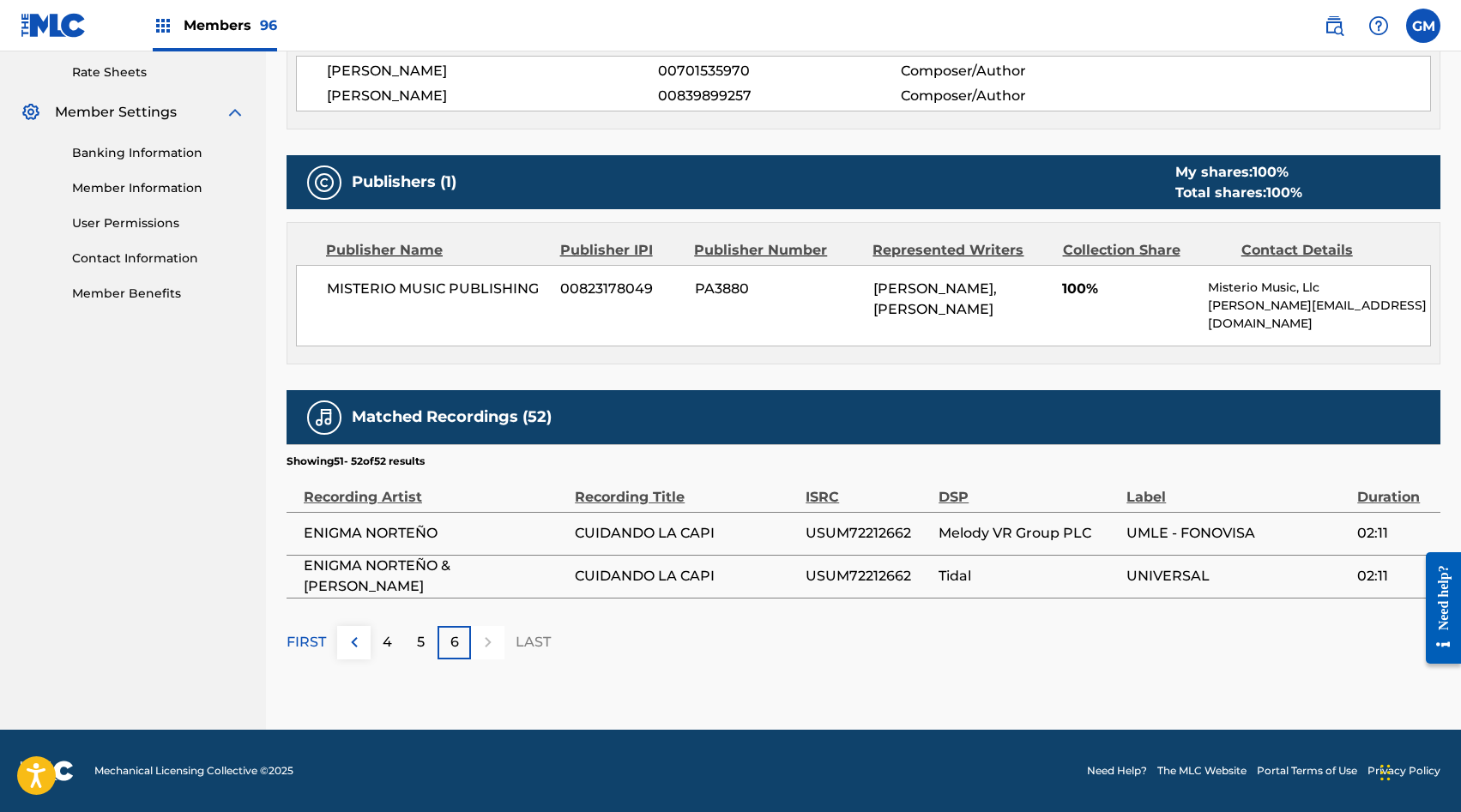
copy span "GIOVANNY AYALA"
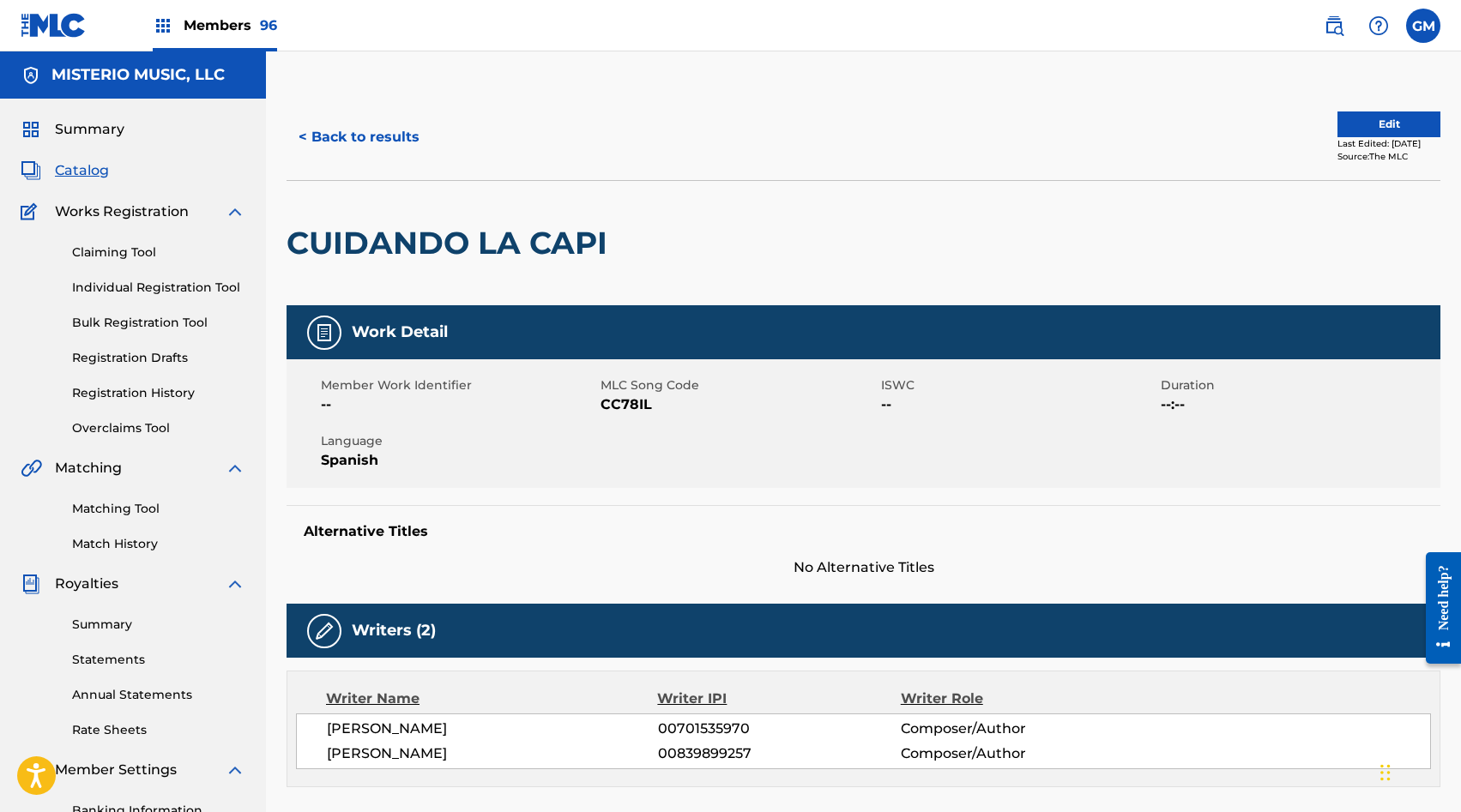
click at [148, 512] on link "Matching Tool" at bounding box center [159, 509] width 174 height 18
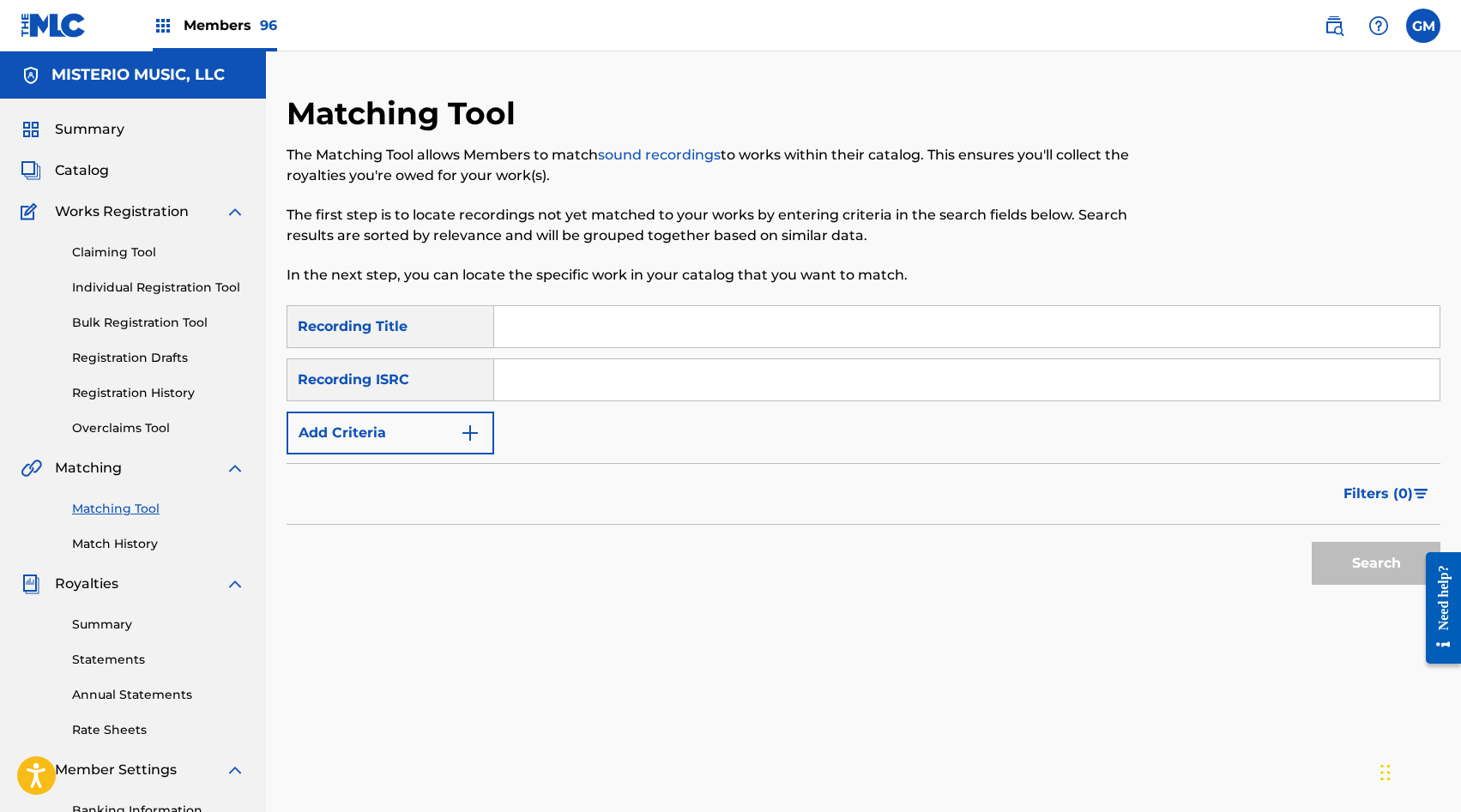
click at [516, 338] on input "Search Form" at bounding box center [967, 326] width 946 height 41
type input "cuidando la capi"
click at [382, 432] on button "Add Criteria" at bounding box center [390, 433] width 207 height 43
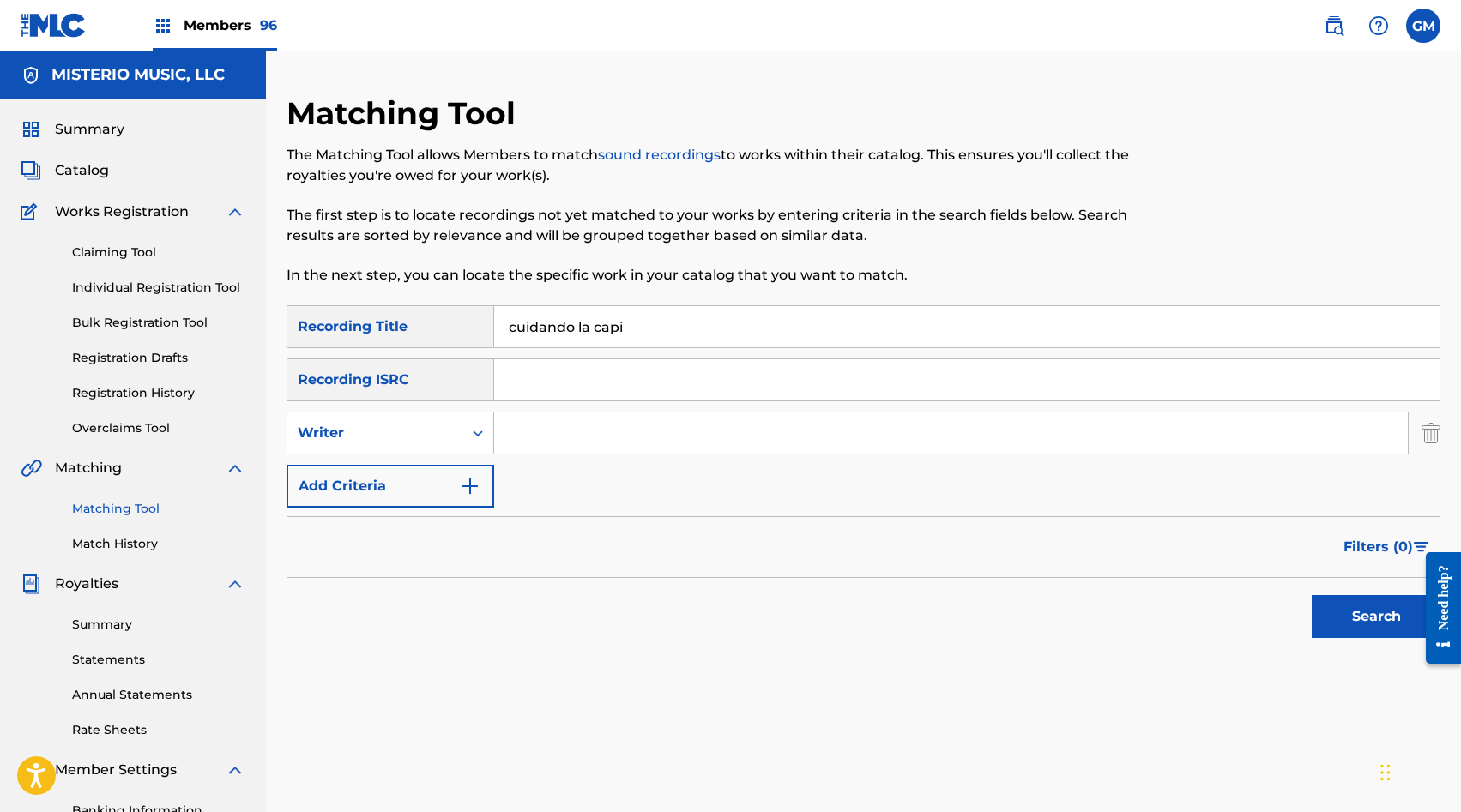
click at [530, 435] on input "Search Form" at bounding box center [951, 433] width 914 height 41
paste input "GIOVANNY AYALA"
type input "GIOVANNY AYALA"
click at [441, 434] on div "Writer" at bounding box center [375, 433] width 154 height 21
click at [429, 471] on div "Recording Artist" at bounding box center [390, 476] width 206 height 43
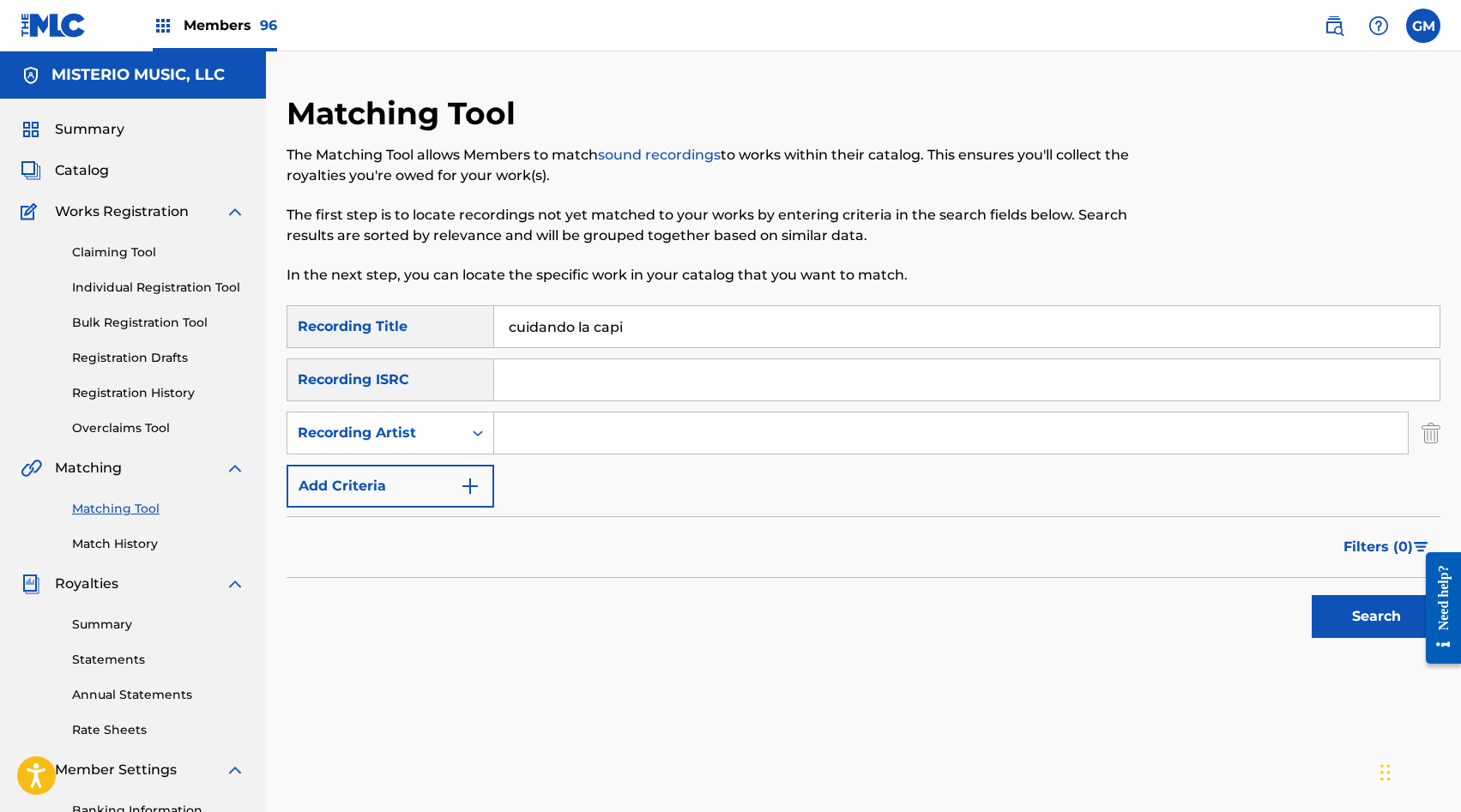
click at [1355, 605] on button "Search" at bounding box center [1376, 617] width 129 height 43
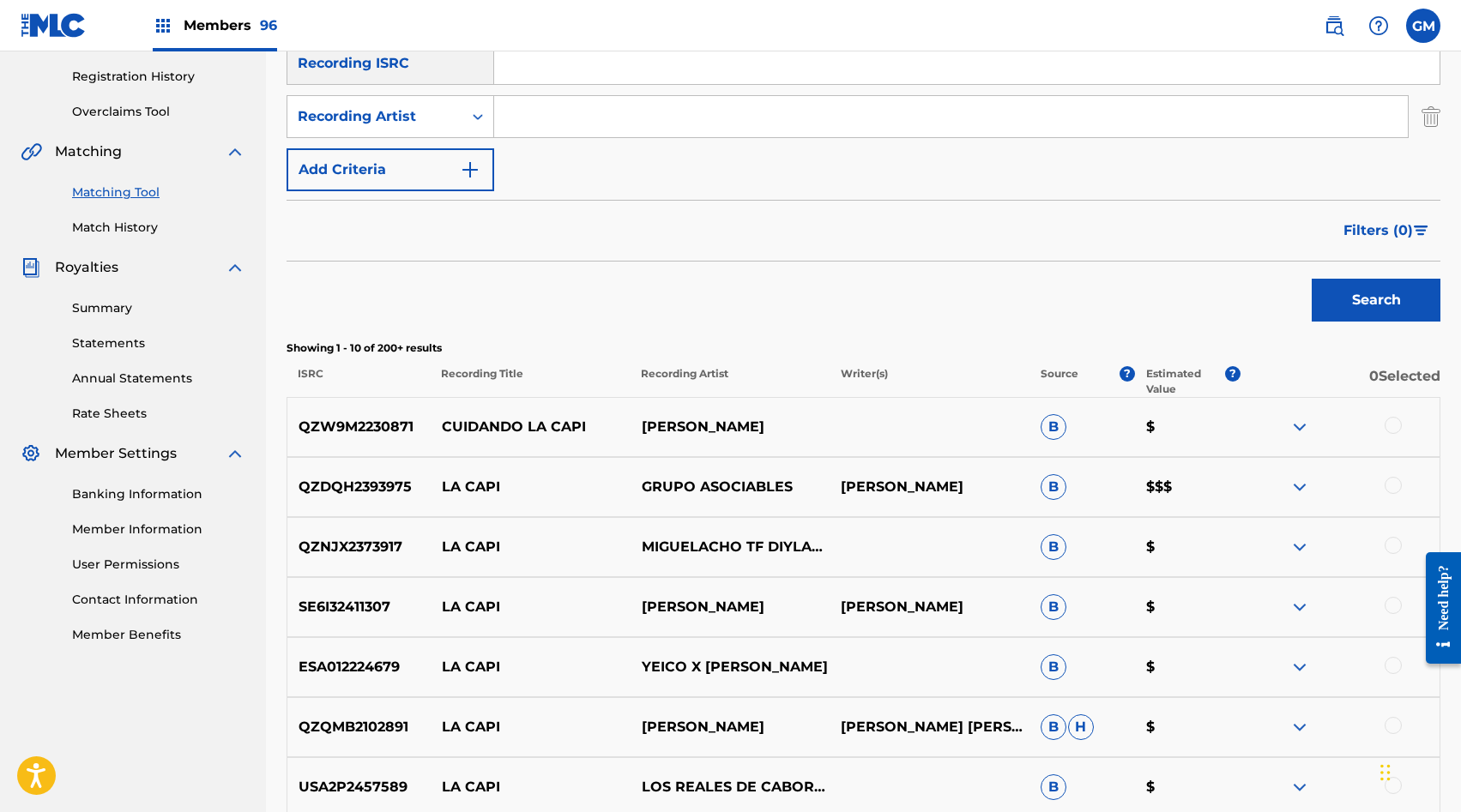
scroll to position [324, 0]
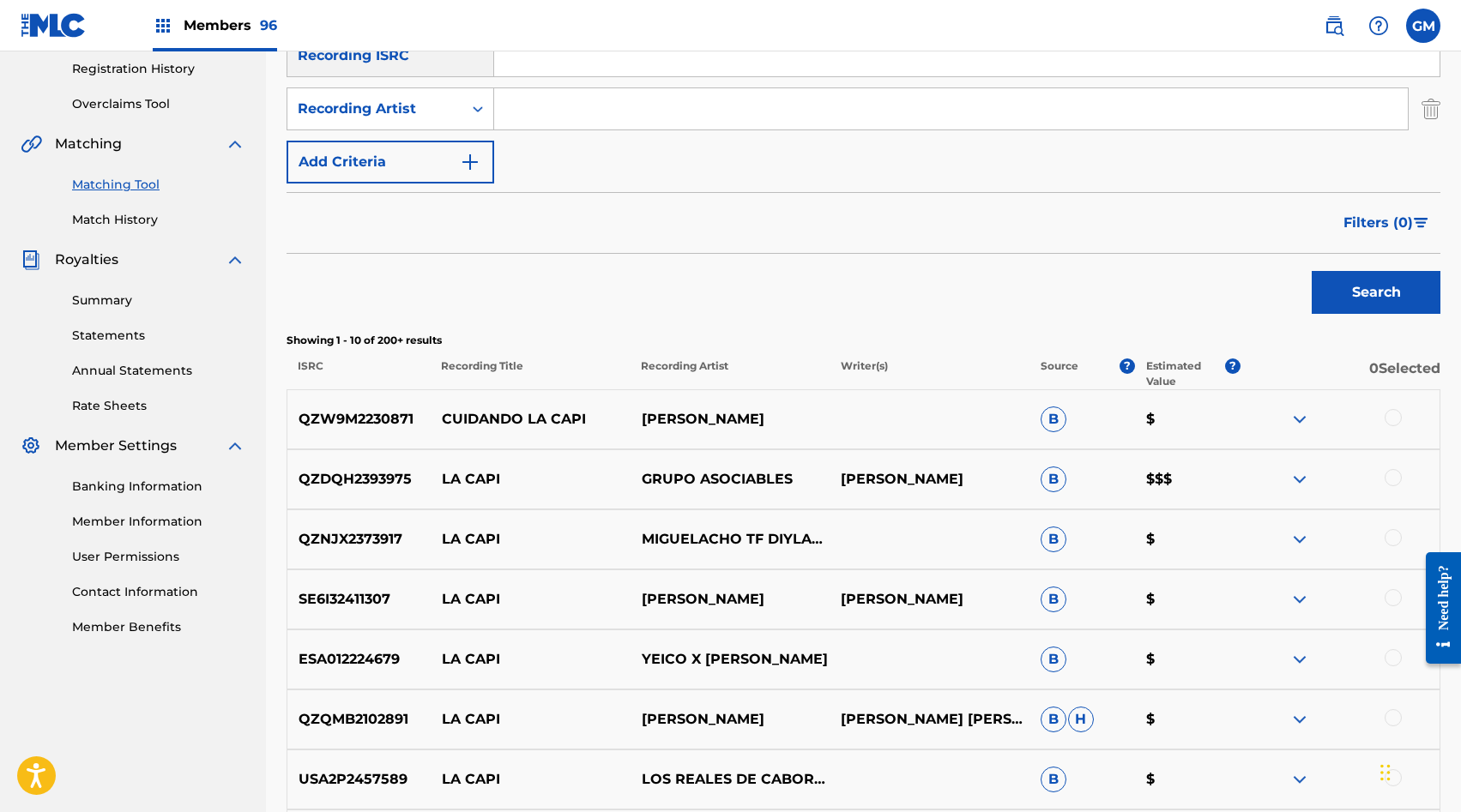
click at [1392, 416] on div at bounding box center [1393, 417] width 17 height 17
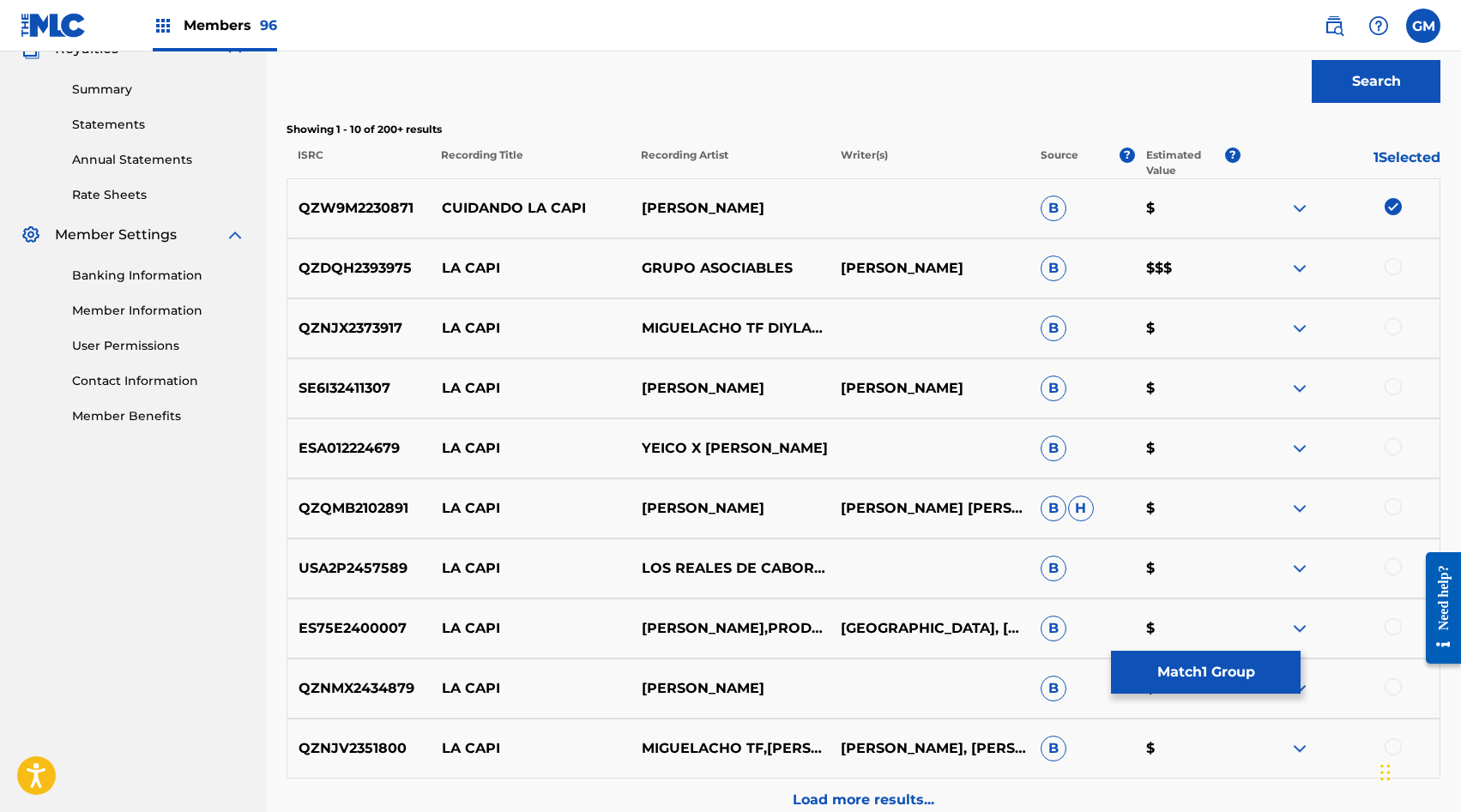
scroll to position [712, 0]
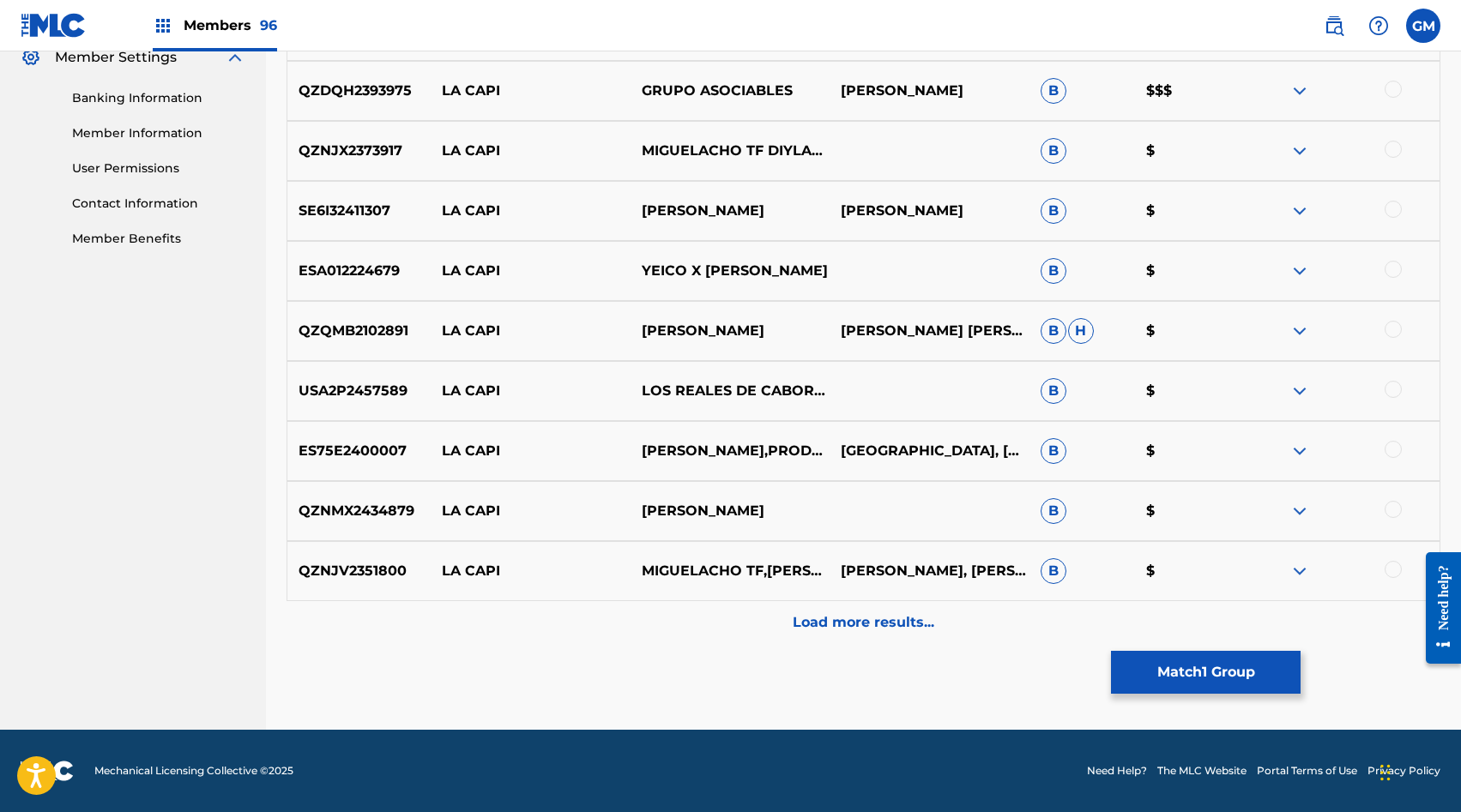
click at [867, 649] on div "Matching Tool The Matching Tool allows Members to match sound recordings to wor…" at bounding box center [863, 56] width 1154 height 1348
click at [867, 637] on div "Load more results..." at bounding box center [863, 622] width 1154 height 43
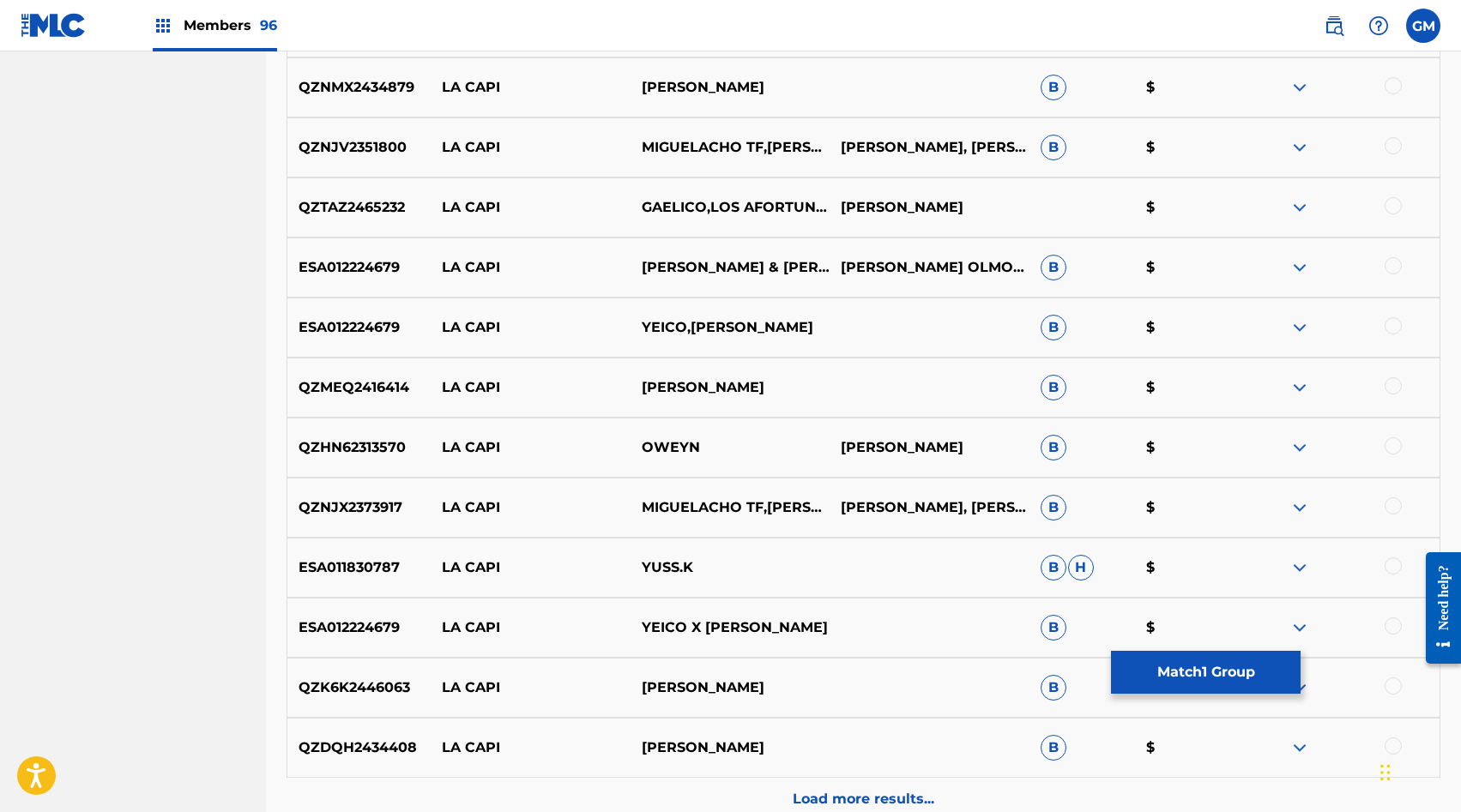
scroll to position [1313, 0]
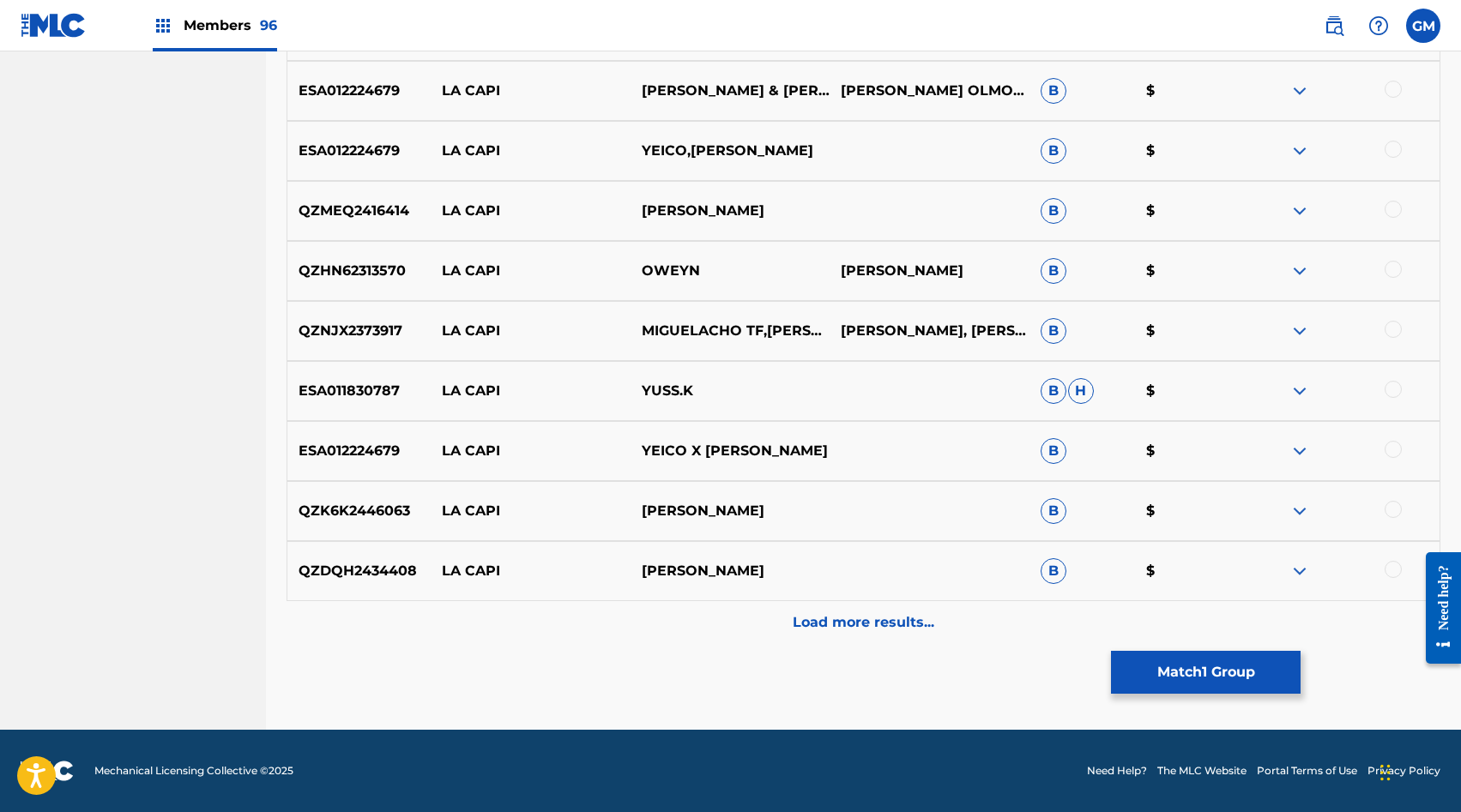
click at [864, 637] on div "Load more results..." at bounding box center [863, 622] width 1154 height 43
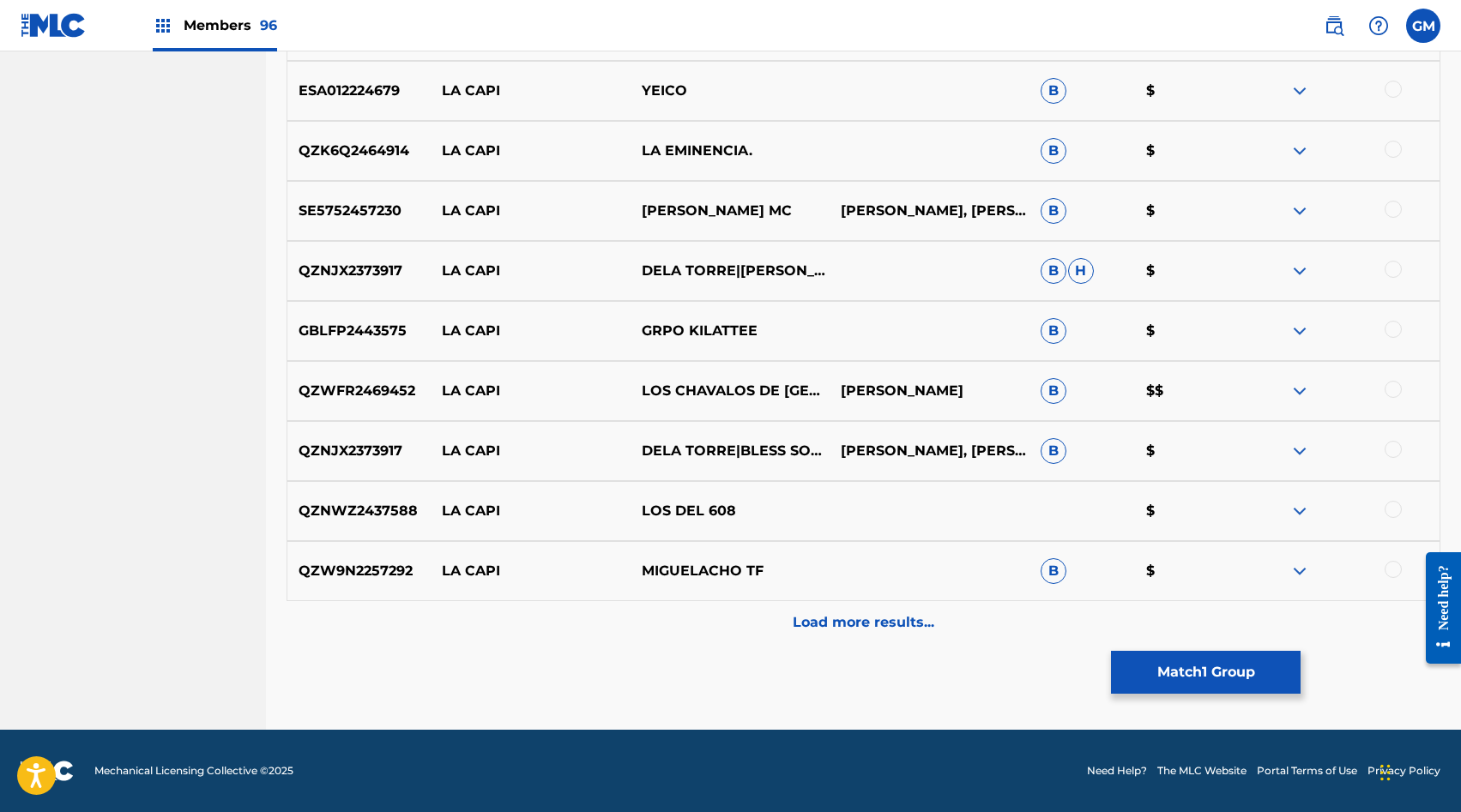
scroll to position [0, 0]
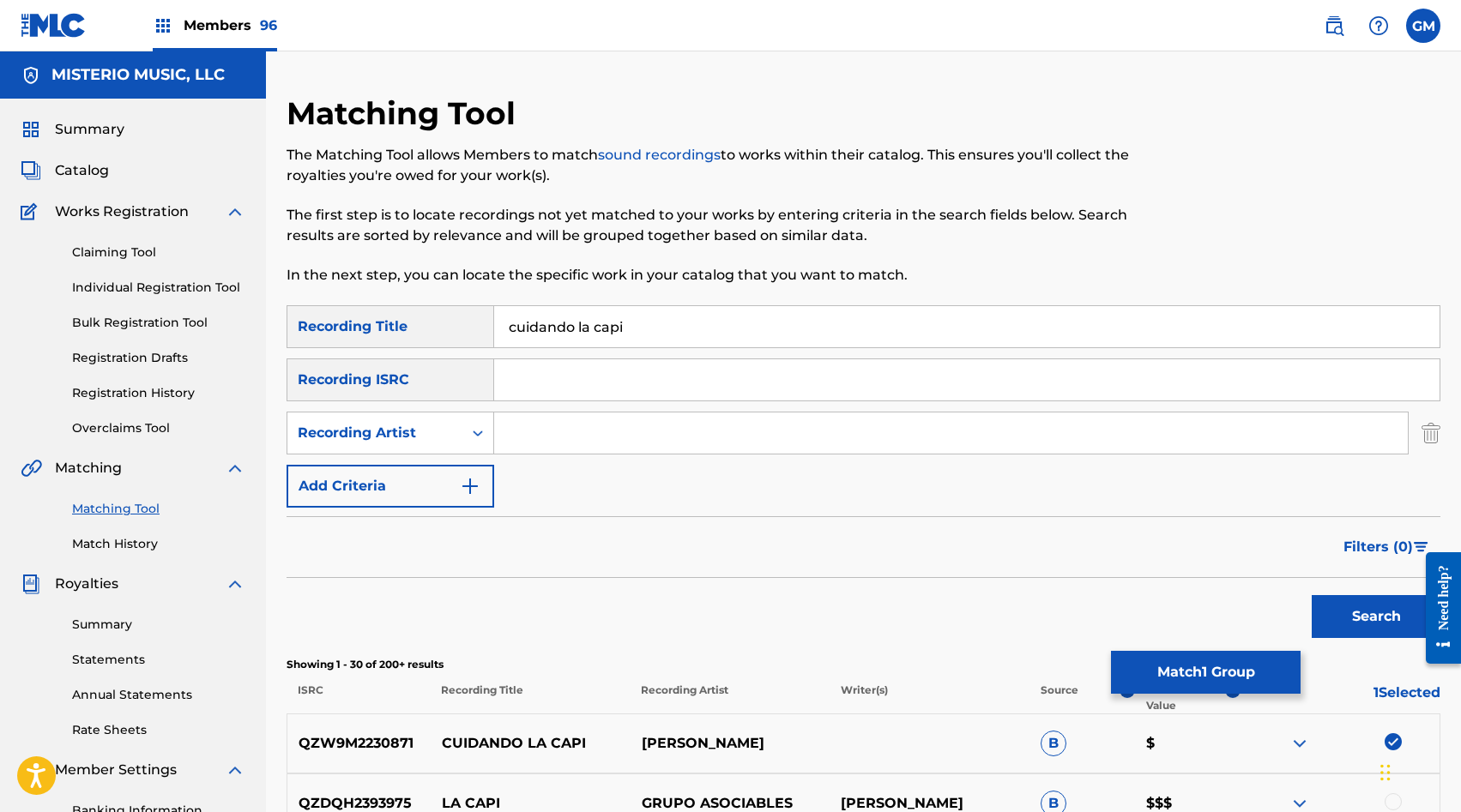
click at [507, 412] on div "Search Form" at bounding box center [951, 433] width 915 height 43
click at [547, 428] on input "Search Form" at bounding box center [951, 433] width 914 height 41
paste input "GIOVANNY AYALA"
click at [1343, 621] on button "Search" at bounding box center [1376, 617] width 129 height 43
click at [595, 417] on input "GIOVANNY AYALA" at bounding box center [951, 433] width 914 height 41
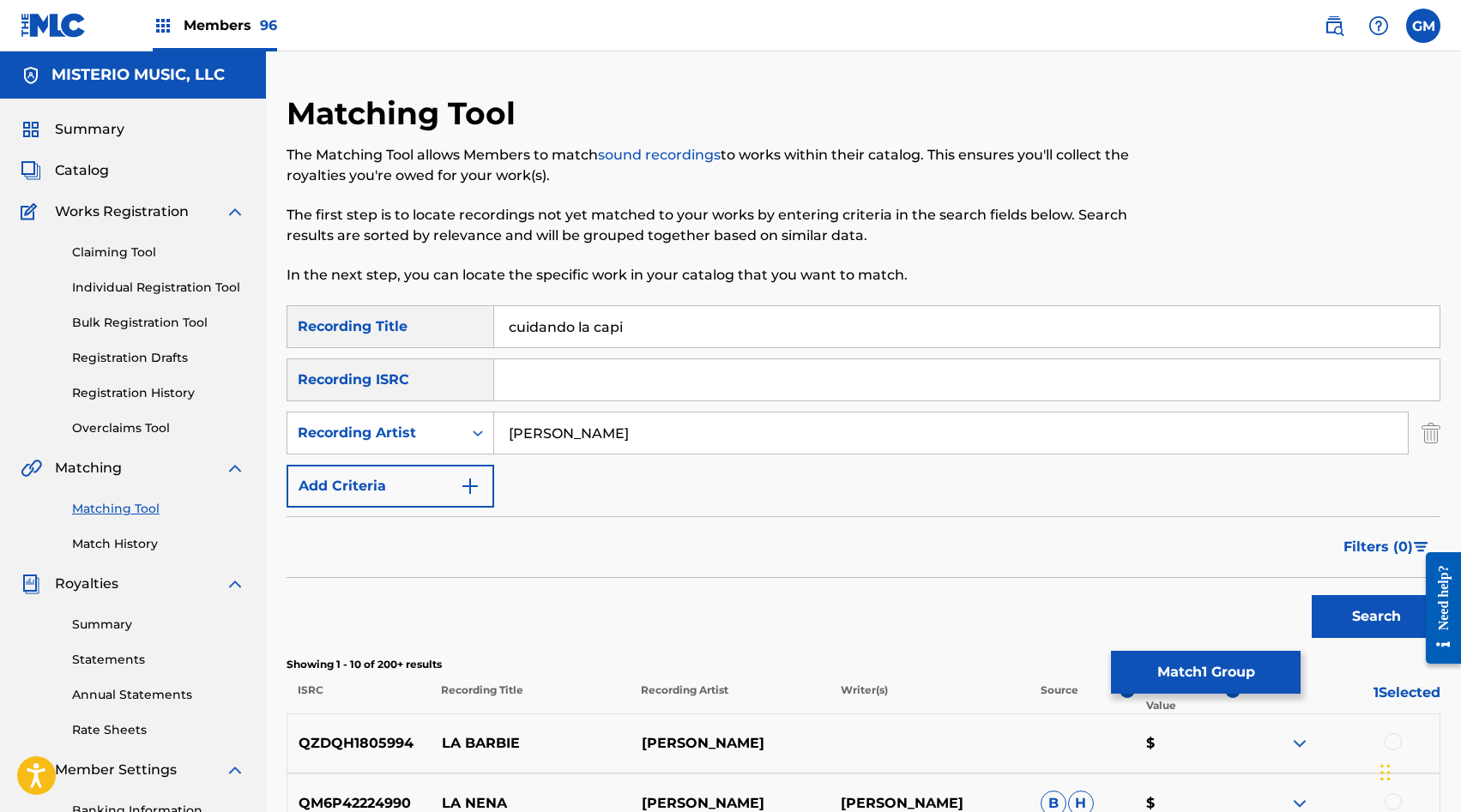
click at [595, 417] on input "GIOVANNY AYALA" at bounding box center [951, 433] width 914 height 41
type input "enigma norteño"
click at [1361, 614] on button "Search" at bounding box center [1376, 617] width 129 height 43
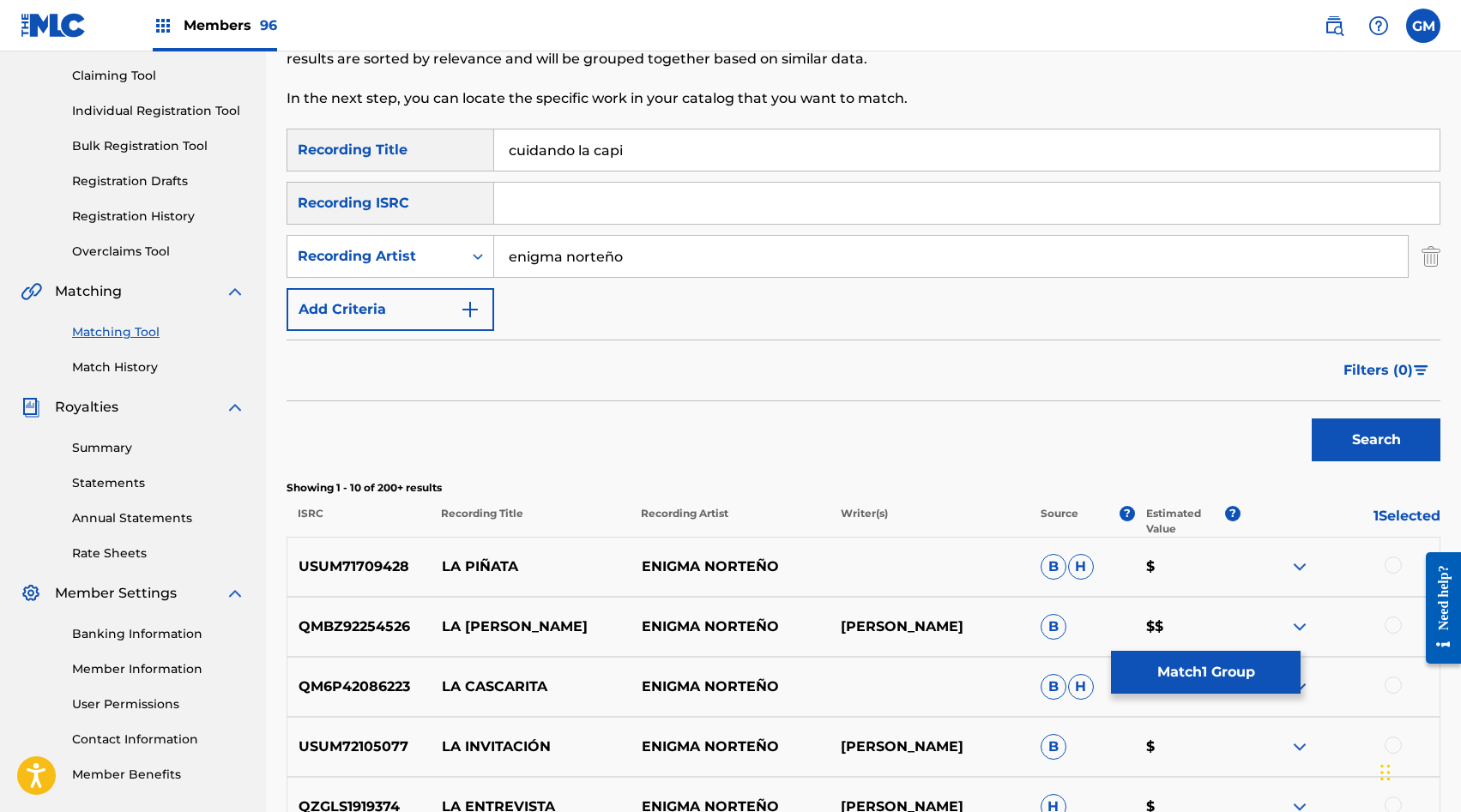
scroll to position [72, 0]
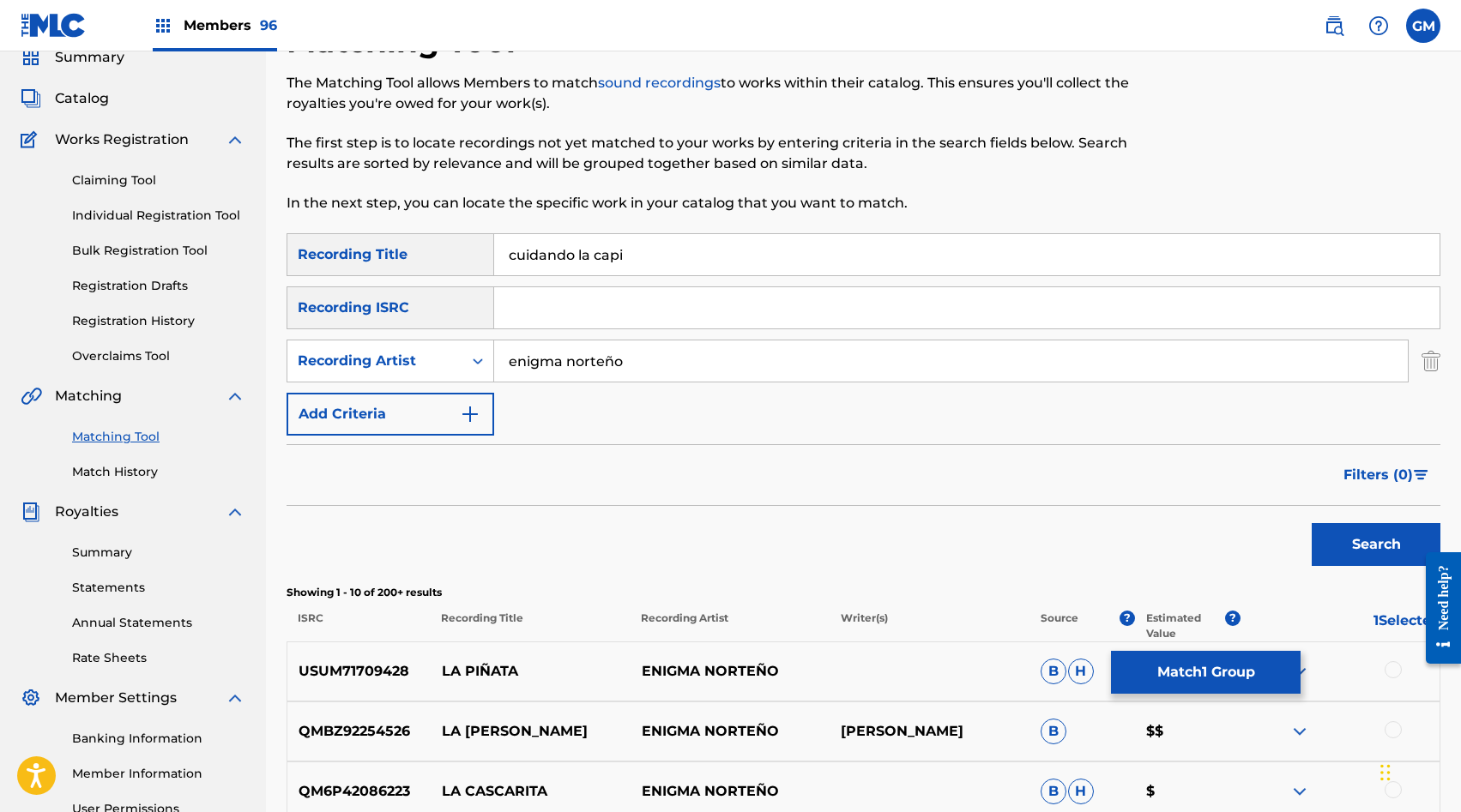
click at [627, 378] on input "enigma norteño" at bounding box center [951, 361] width 914 height 41
click at [1351, 534] on button "Search" at bounding box center [1376, 544] width 129 height 43
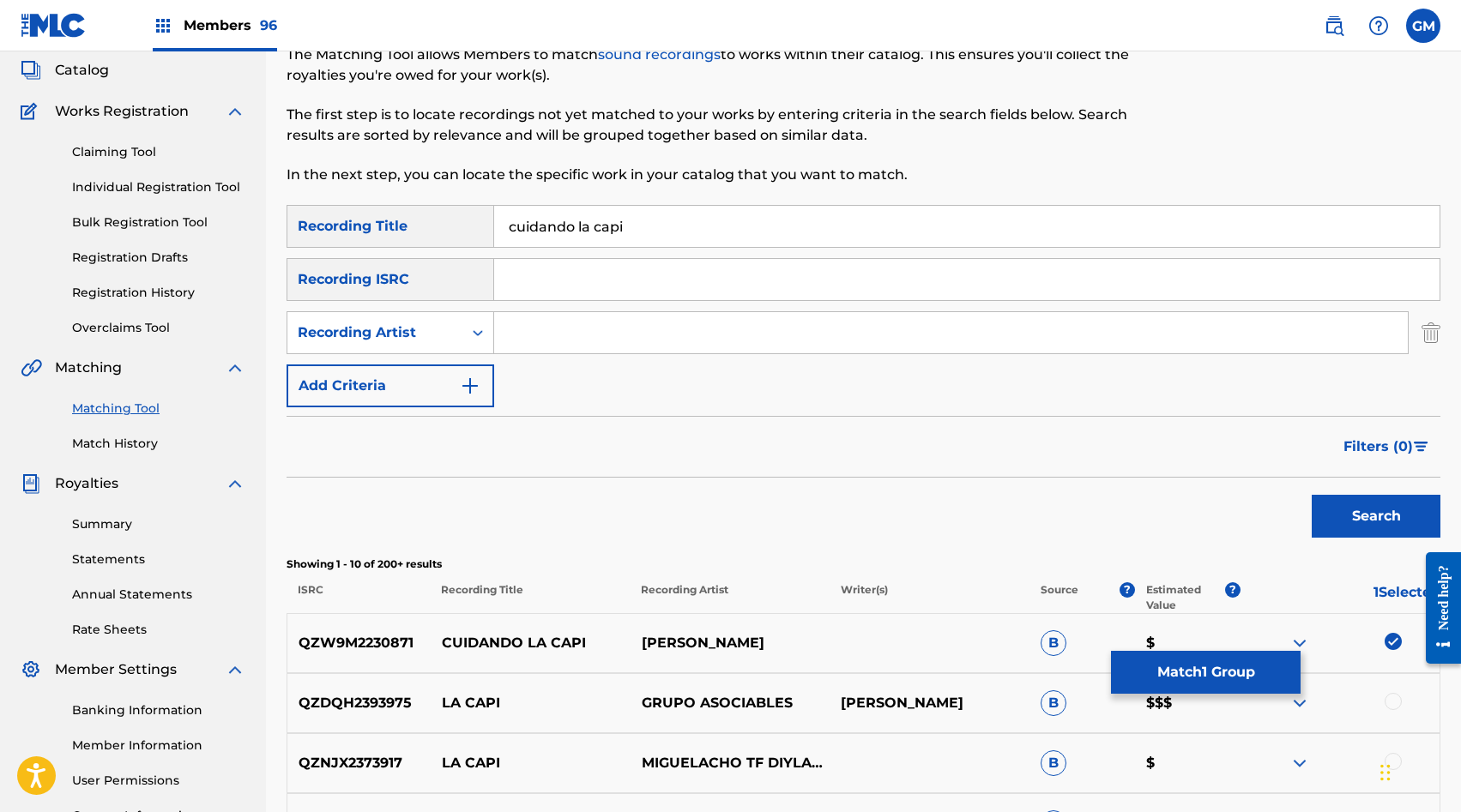
scroll to position [104, 0]
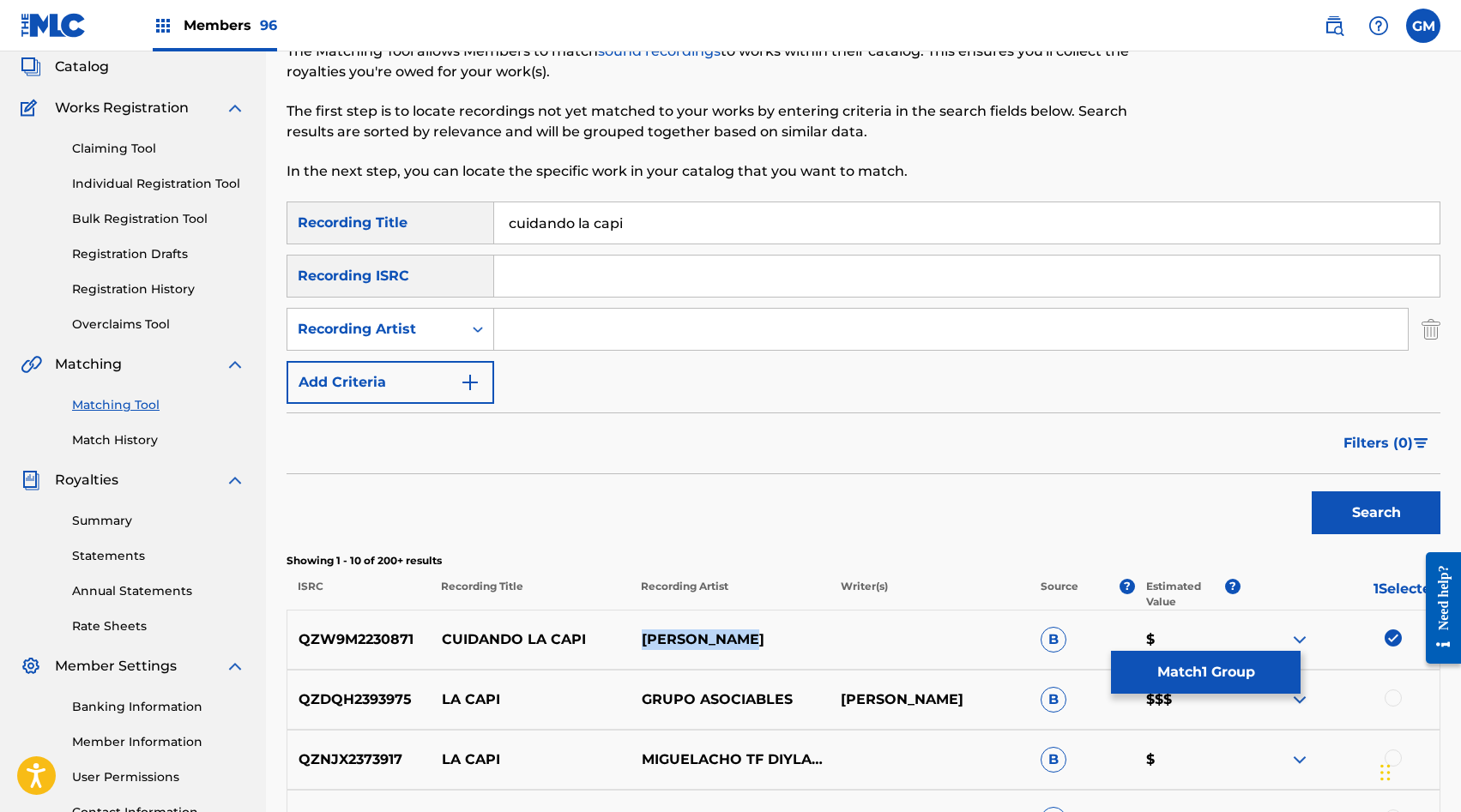
drag, startPoint x: 643, startPoint y: 642, endPoint x: 781, endPoint y: 642, distance: 138.0
click at [781, 642] on p "DAVID OSORIO" at bounding box center [729, 639] width 200 height 21
copy p "DAVID OSORIO"
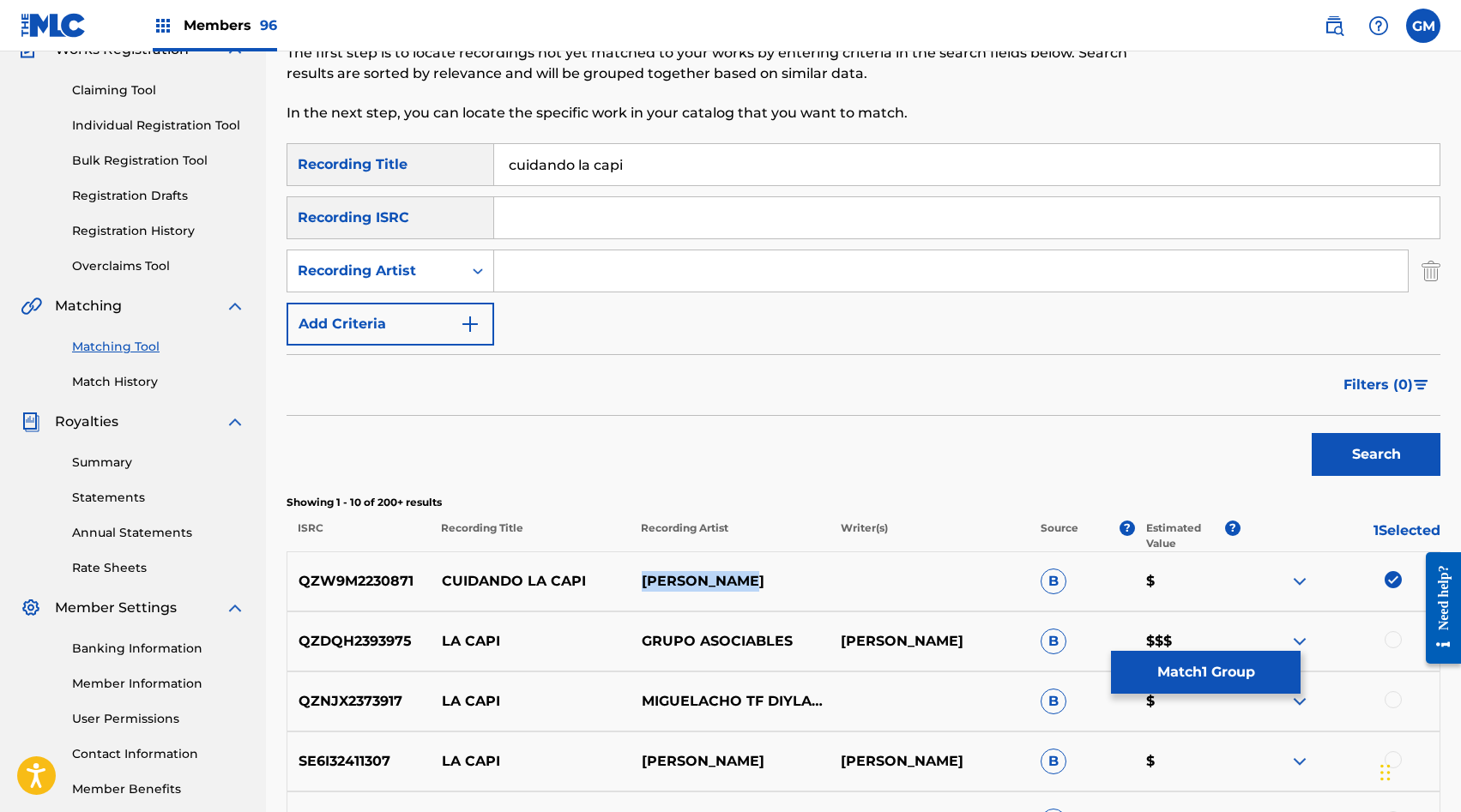
scroll to position [174, 0]
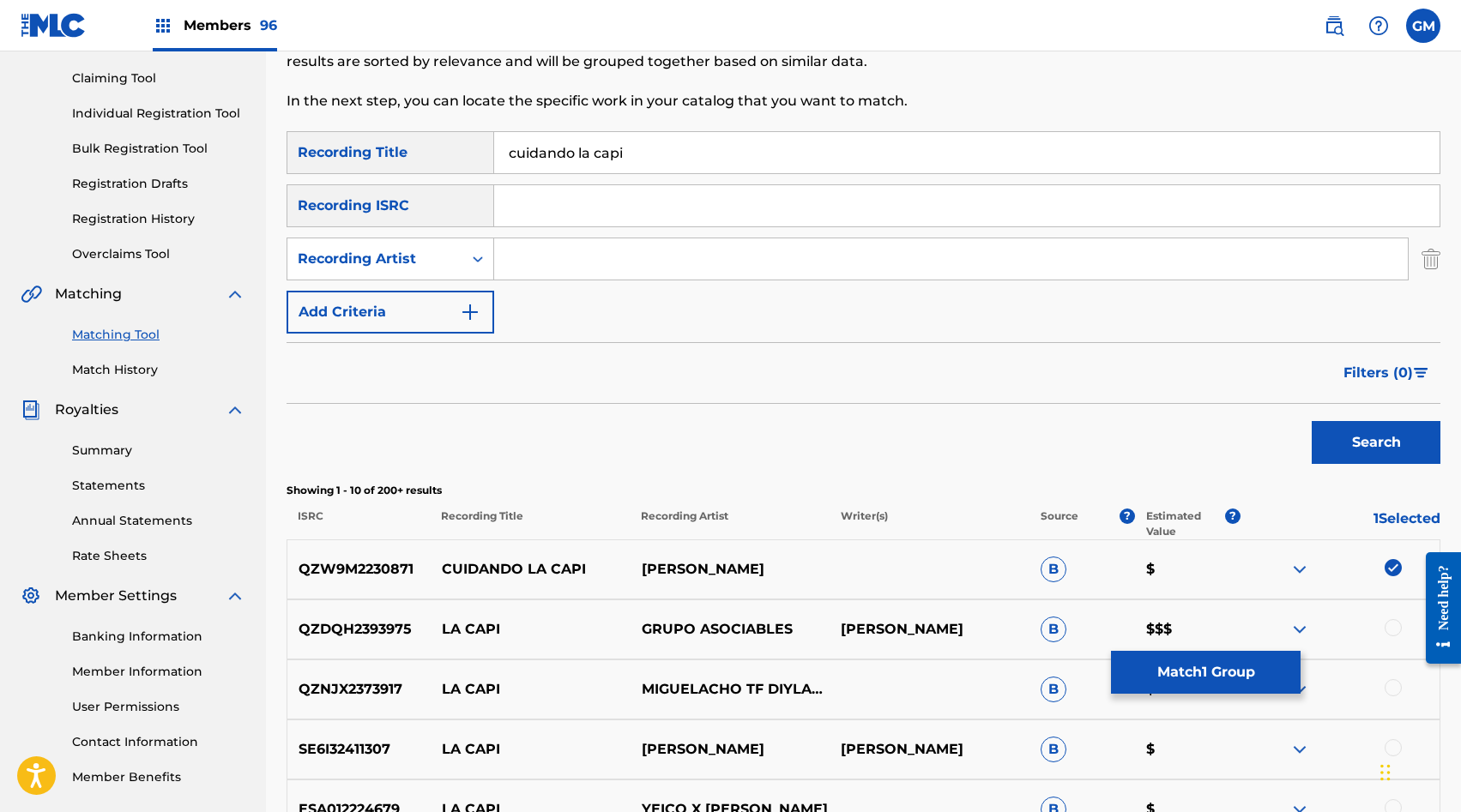
click at [614, 266] on input "Search Form" at bounding box center [951, 258] width 914 height 41
paste input "DAVID OSORIO"
type input "DAVID OSORIO"
click at [1341, 449] on button "Search" at bounding box center [1376, 442] width 129 height 43
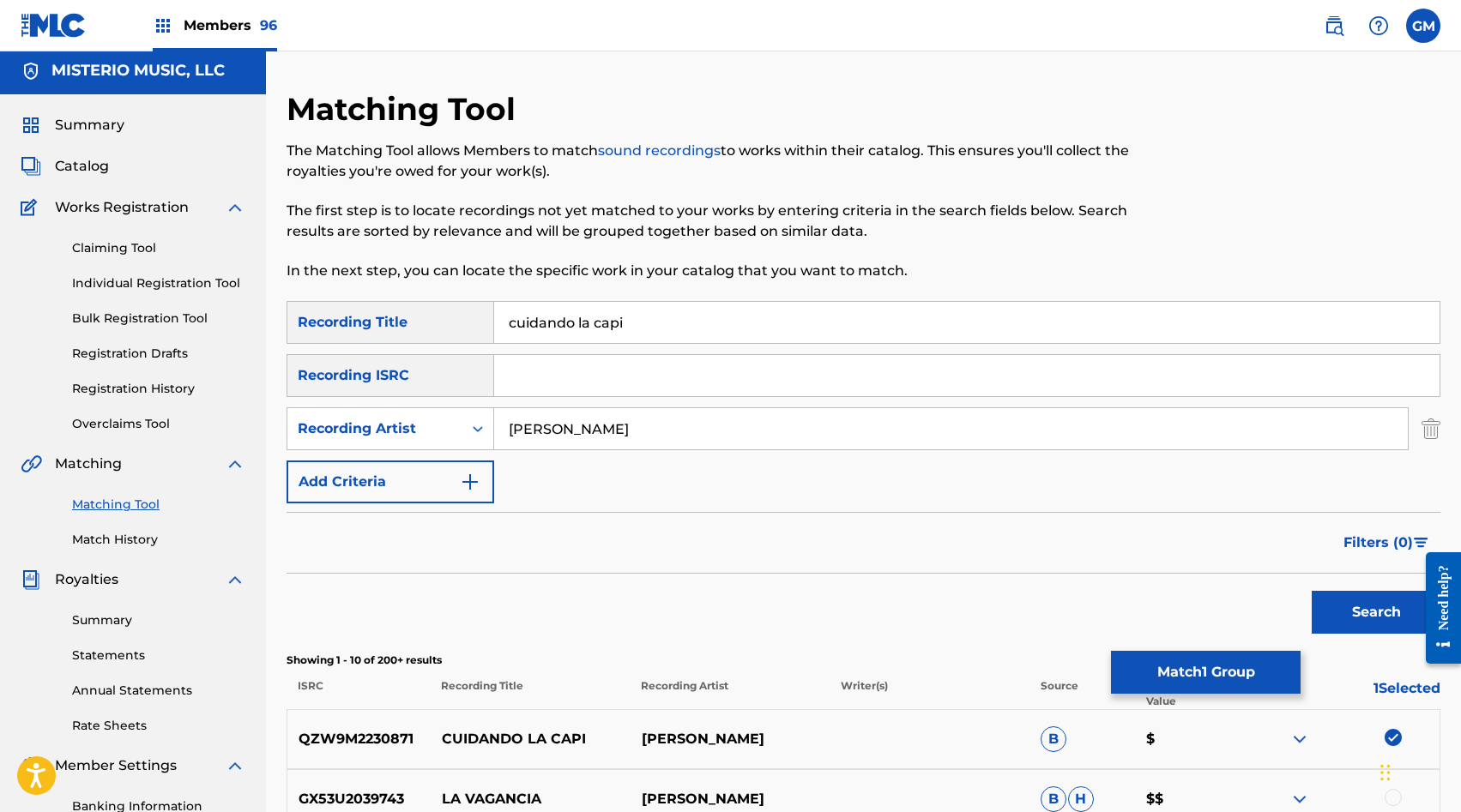
scroll to position [0, 0]
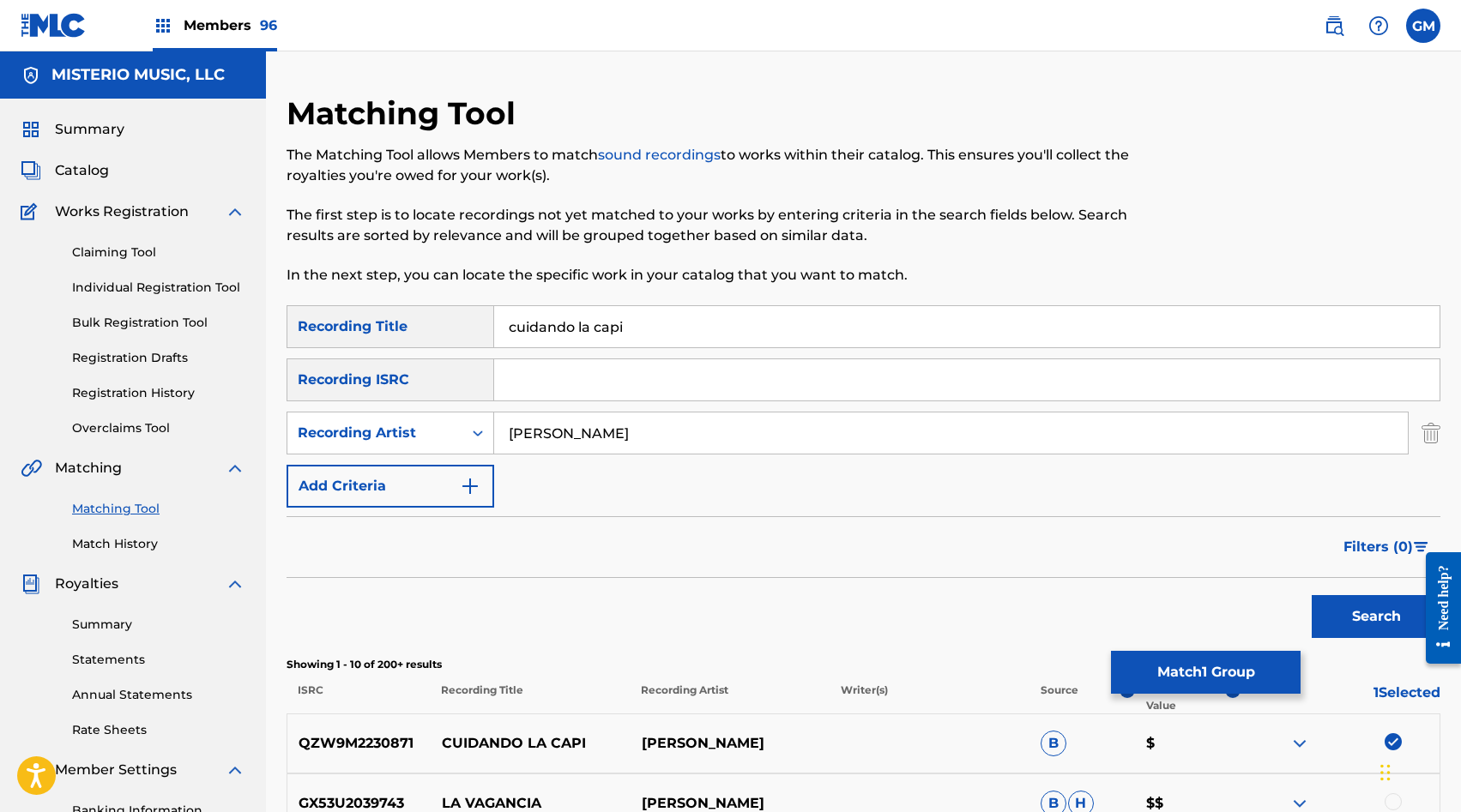
click at [1233, 659] on button "Match 1 Group" at bounding box center [1206, 672] width 190 height 43
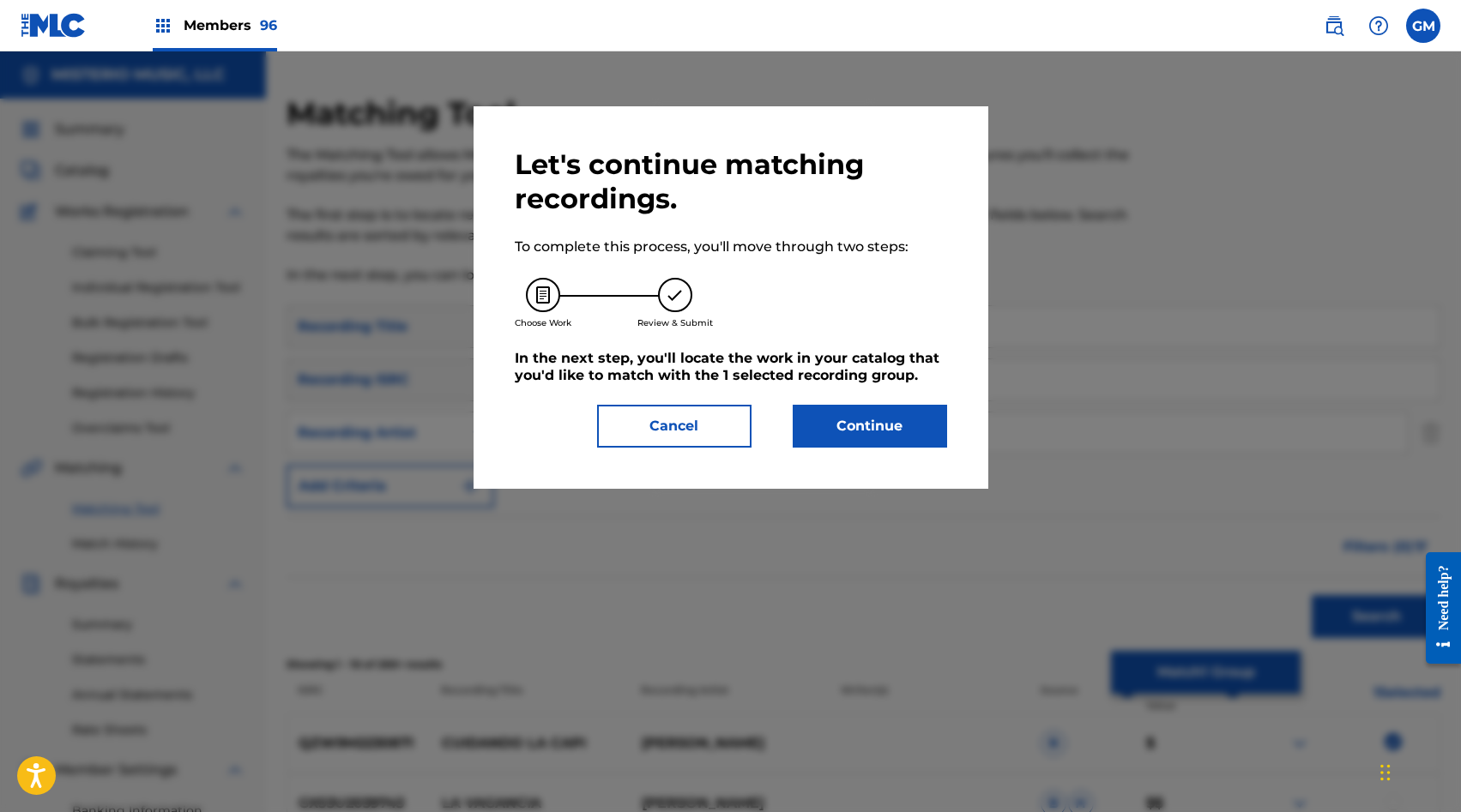
click at [920, 435] on button "Continue" at bounding box center [870, 426] width 154 height 43
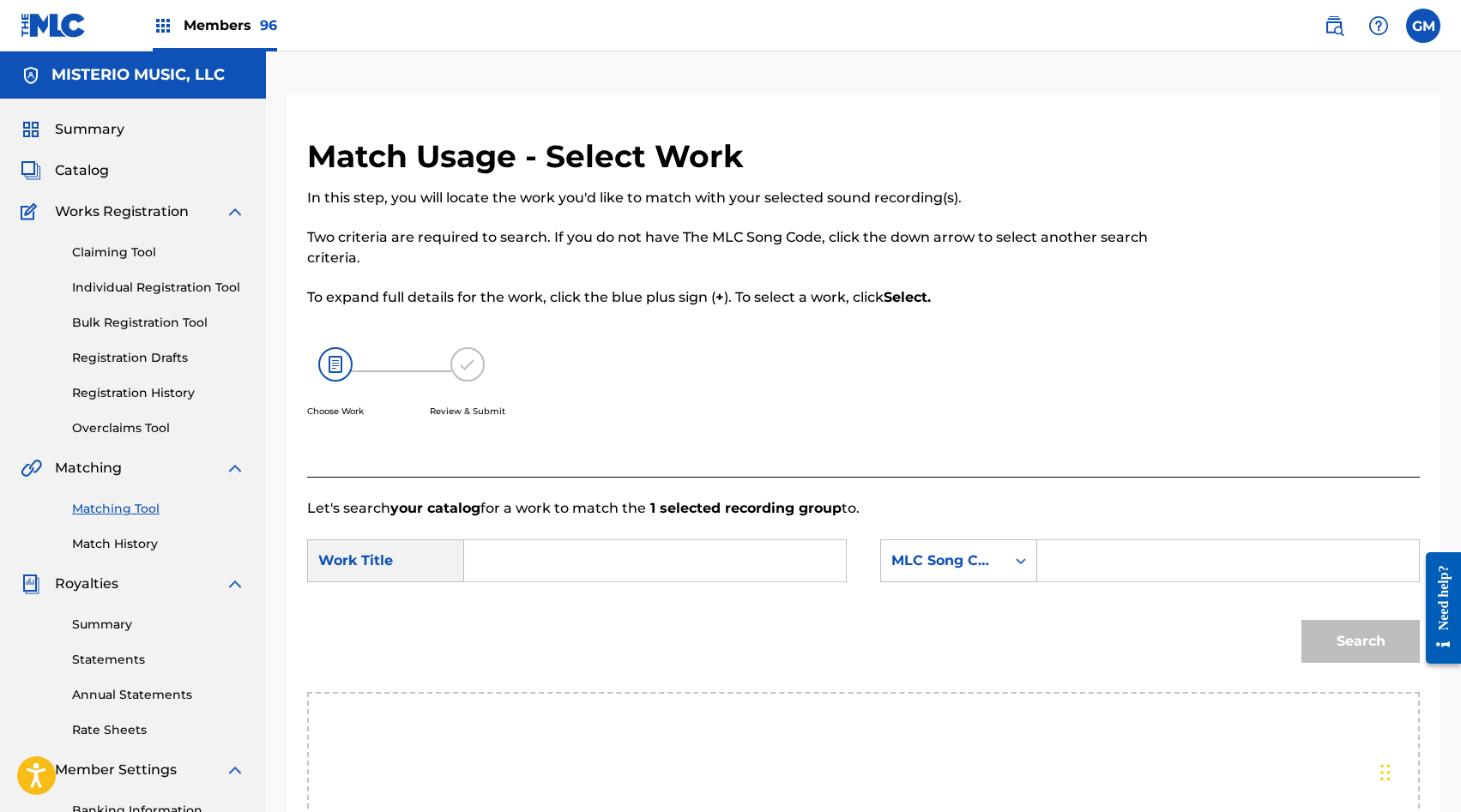
click at [1057, 552] on input "Search Form" at bounding box center [1228, 561] width 353 height 41
paste input "CC78IL"
type input "CC78IL"
click at [762, 560] on input "Search Form" at bounding box center [655, 561] width 353 height 41
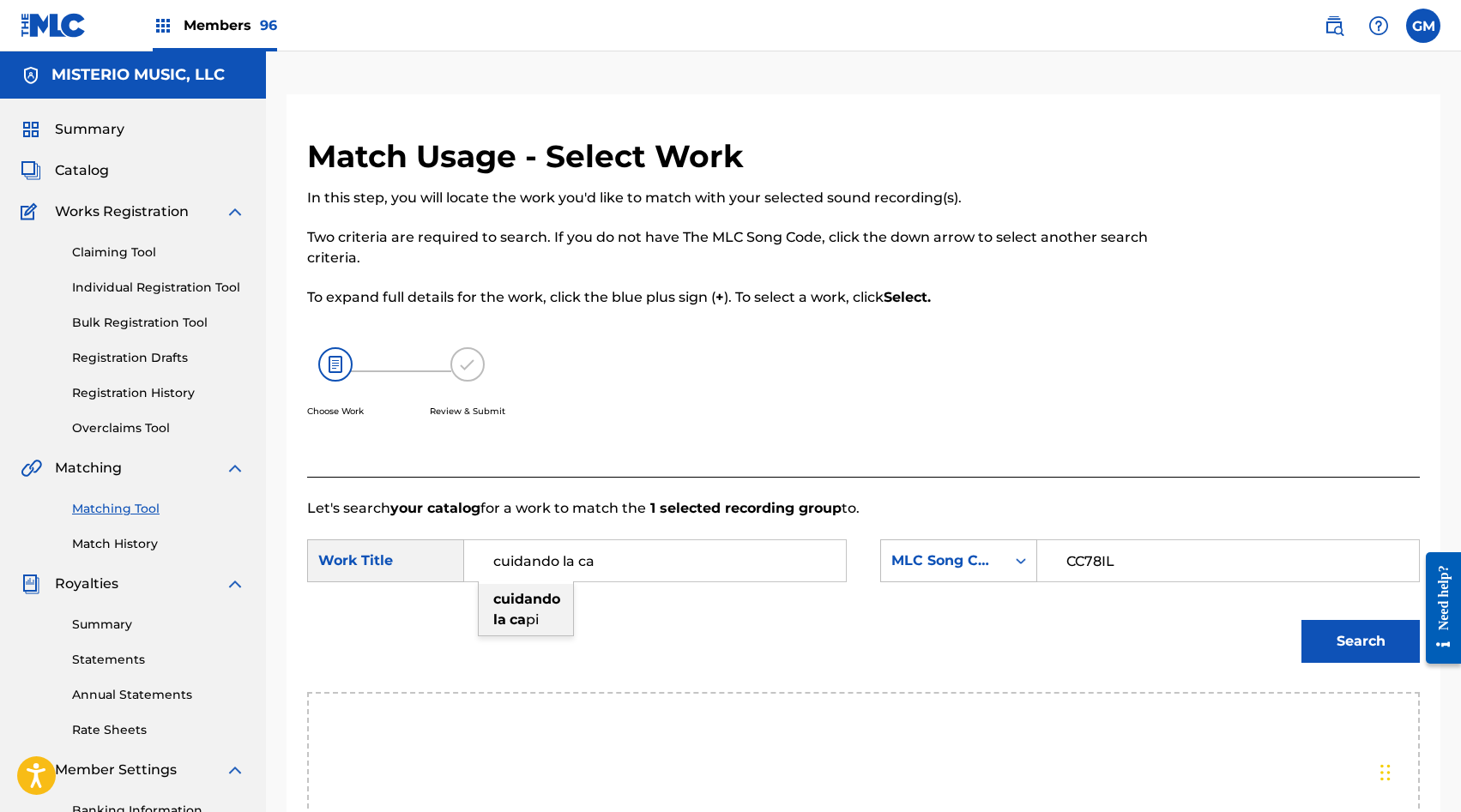
click at [535, 591] on strong "cuidando" at bounding box center [526, 599] width 67 height 16
type input "cuidando la capi"
click at [1325, 641] on button "Search" at bounding box center [1361, 641] width 119 height 43
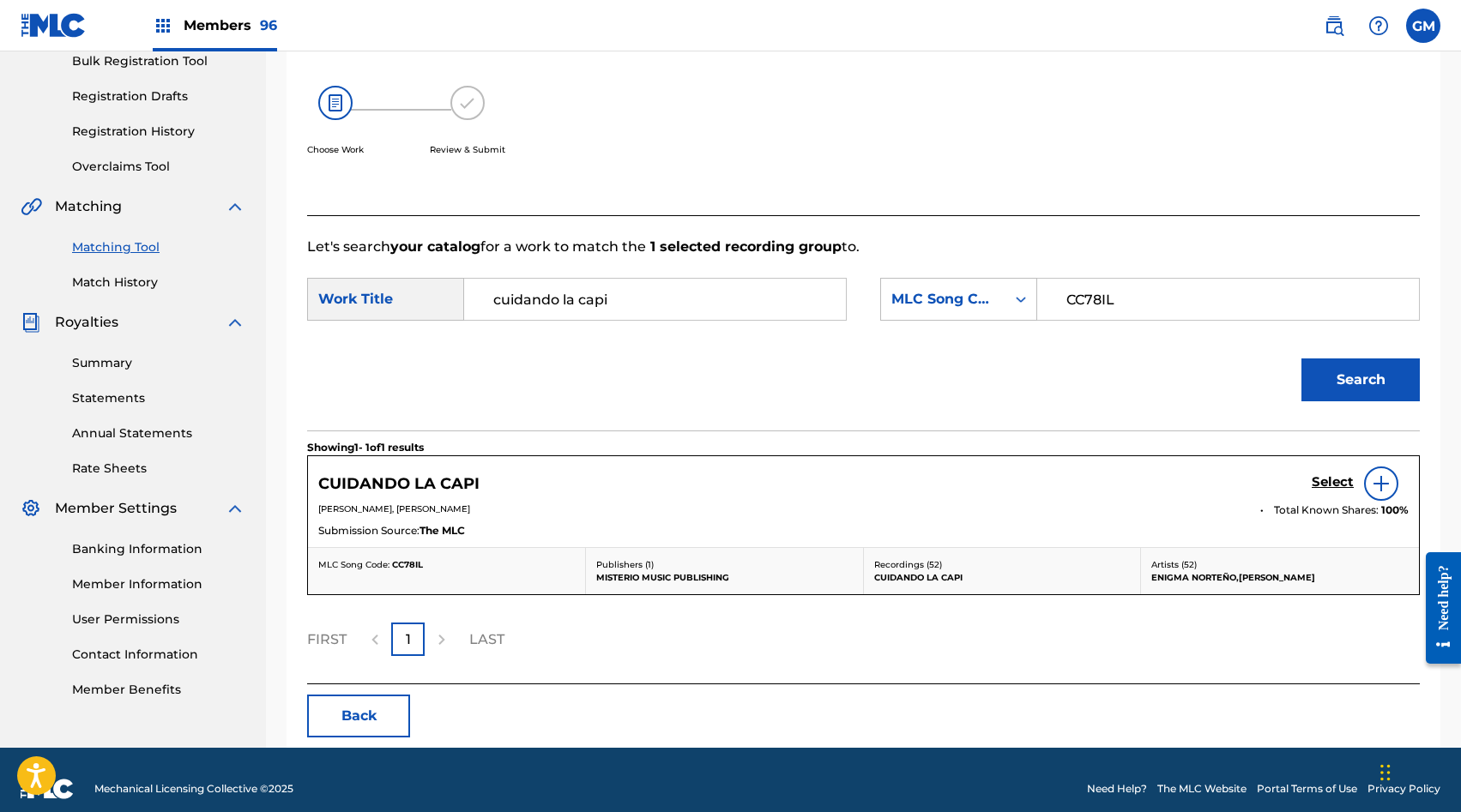
scroll to position [279, 0]
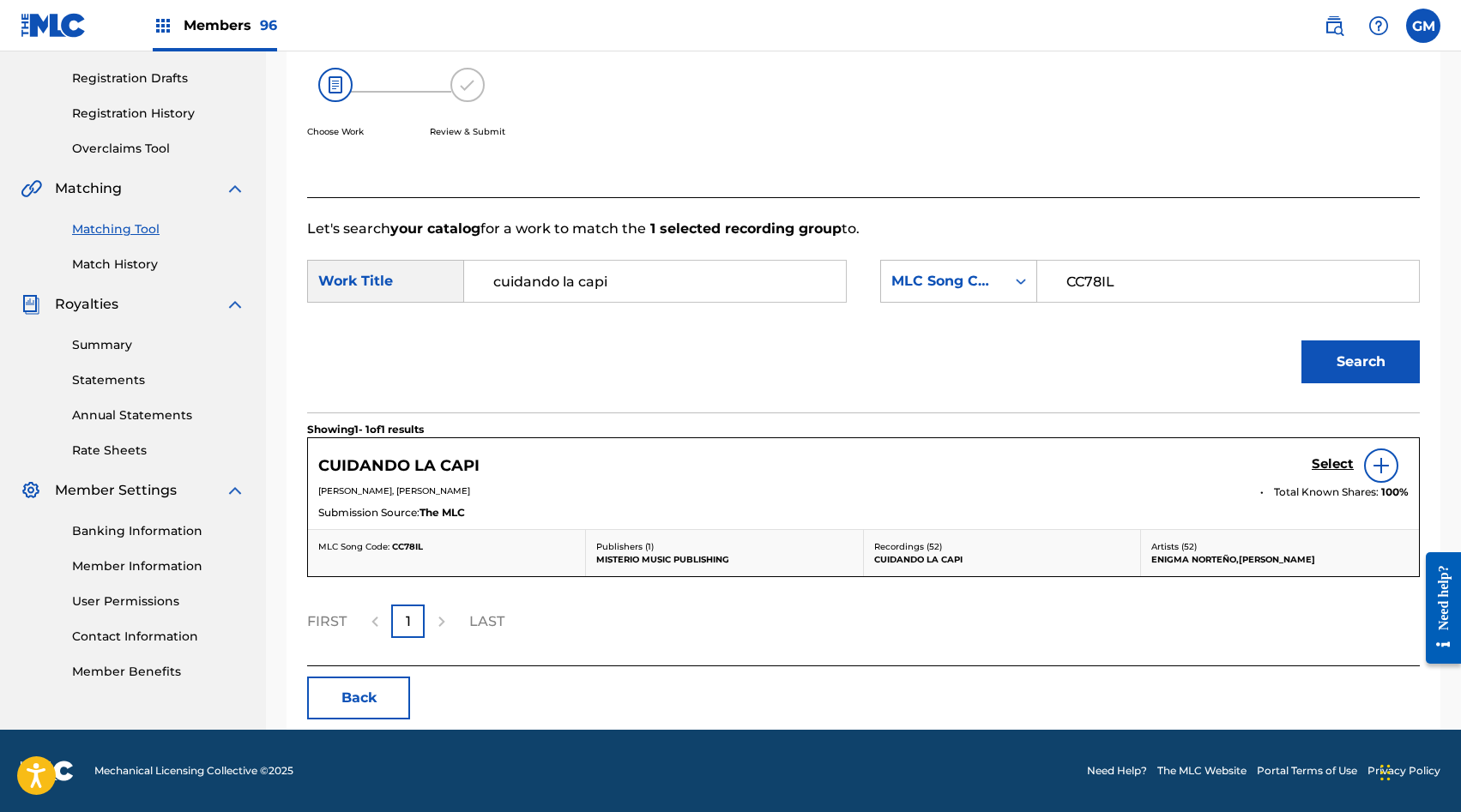
click at [1328, 462] on h5 "Select" at bounding box center [1333, 465] width 42 height 16
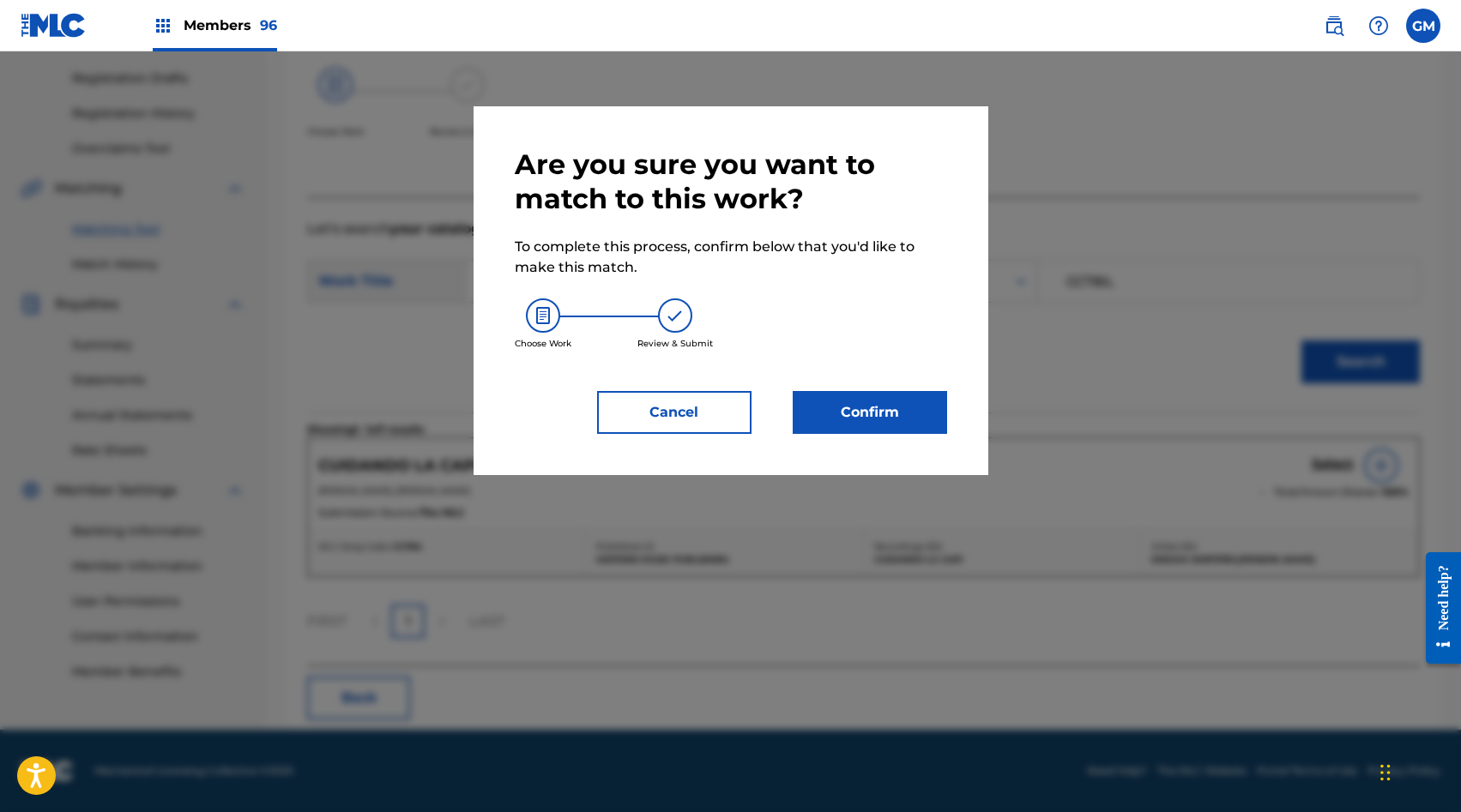
click at [892, 429] on button "Confirm" at bounding box center [870, 412] width 154 height 43
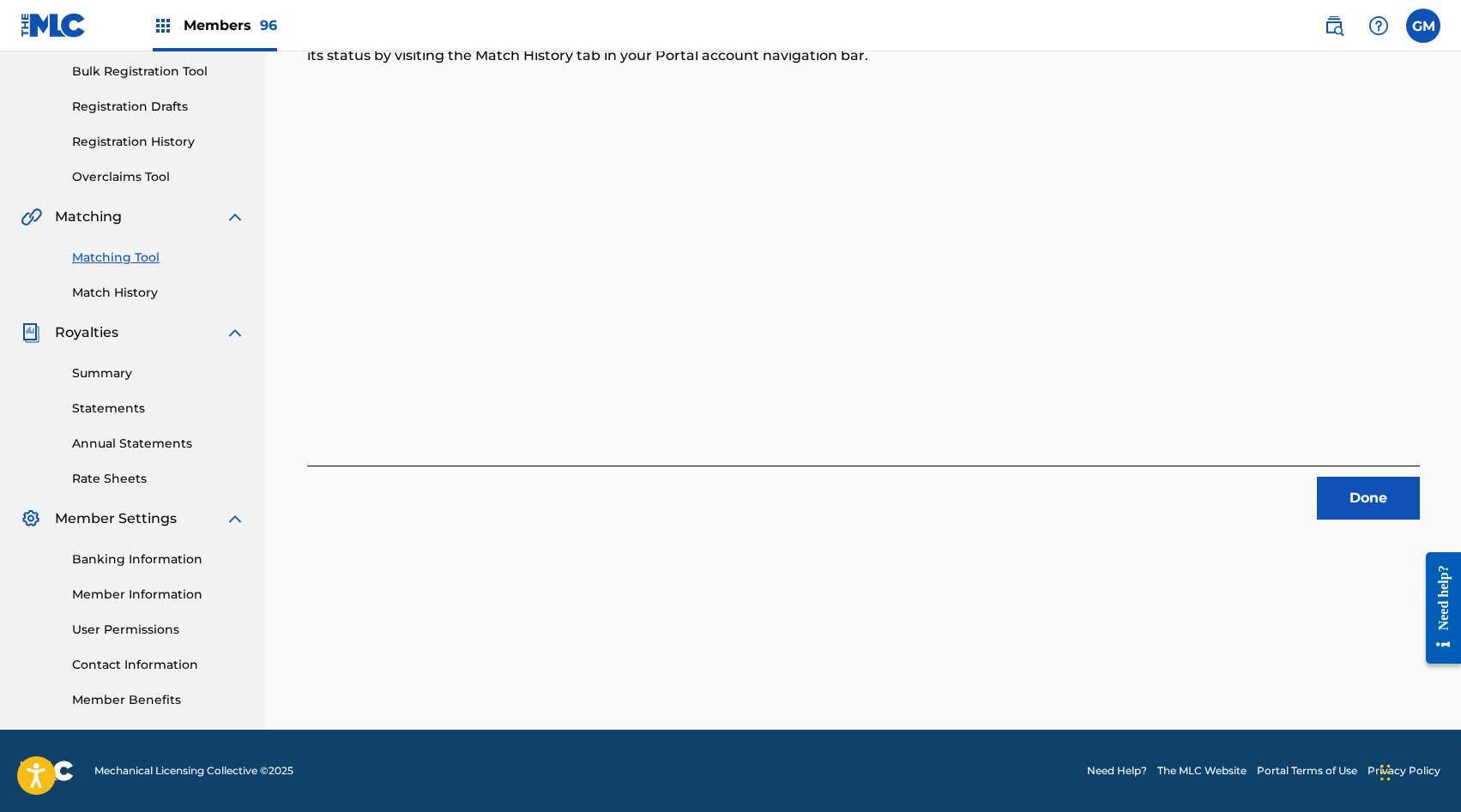
scroll to position [0, 0]
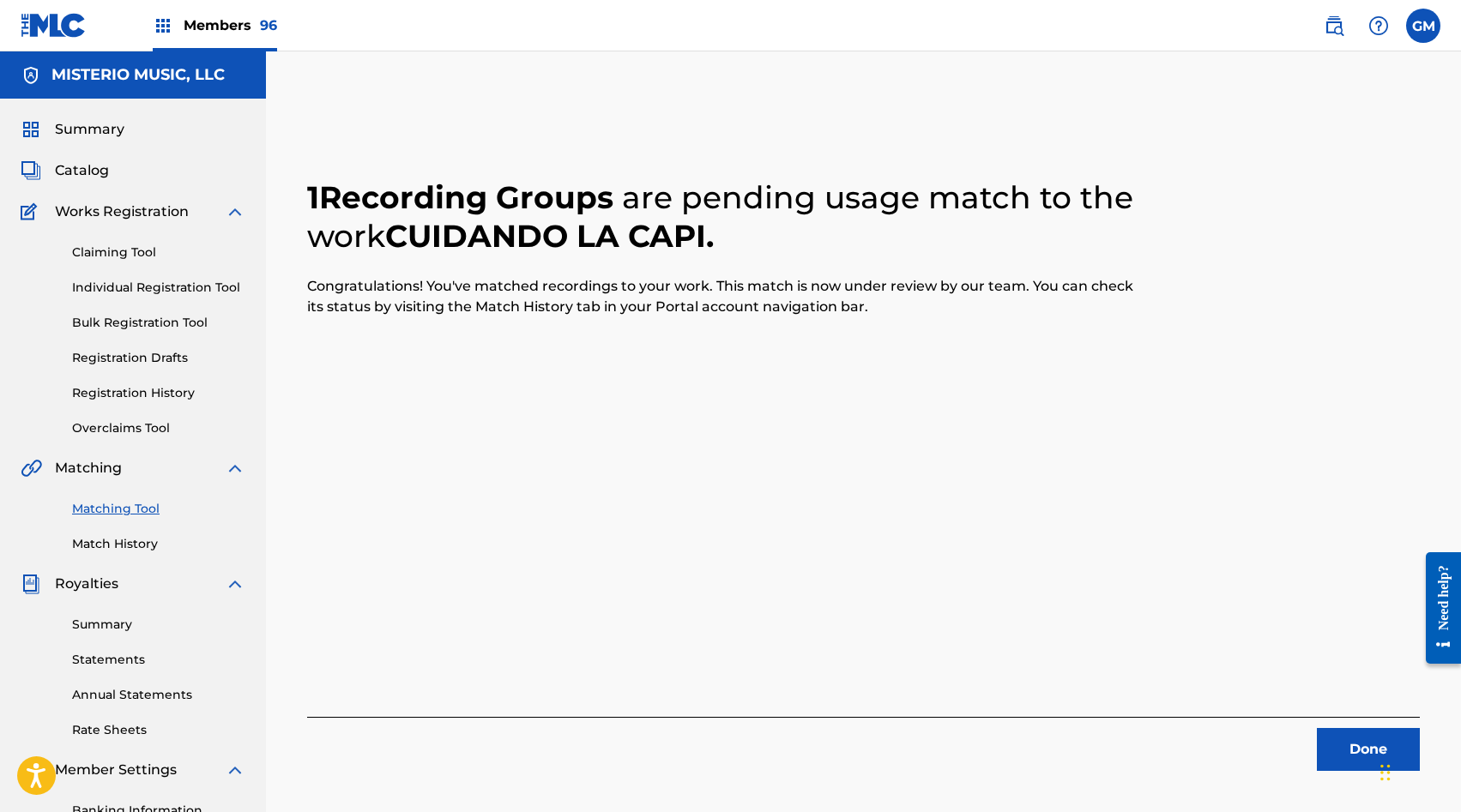
click at [129, 539] on link "Match History" at bounding box center [159, 544] width 174 height 18
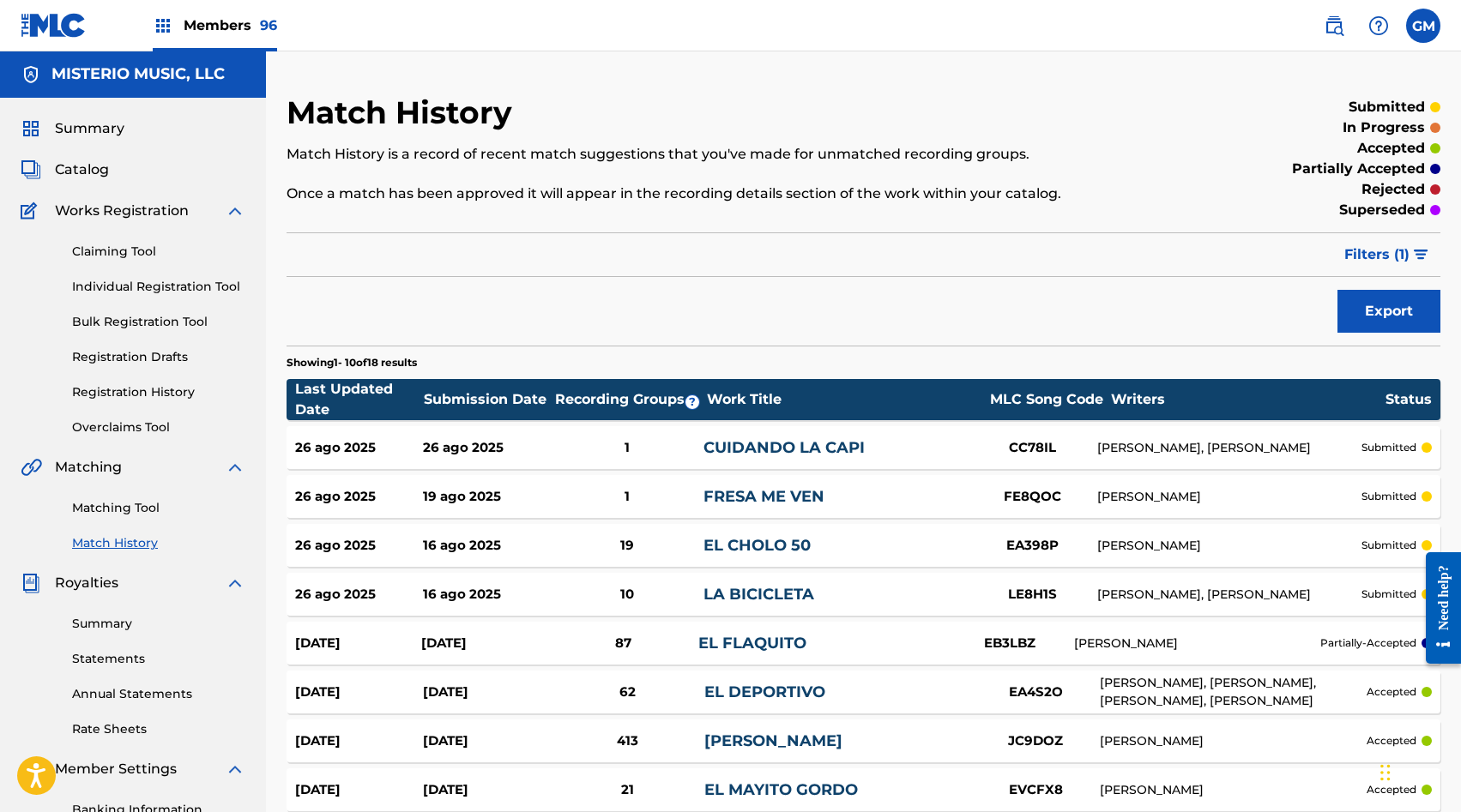
scroll to position [269, 0]
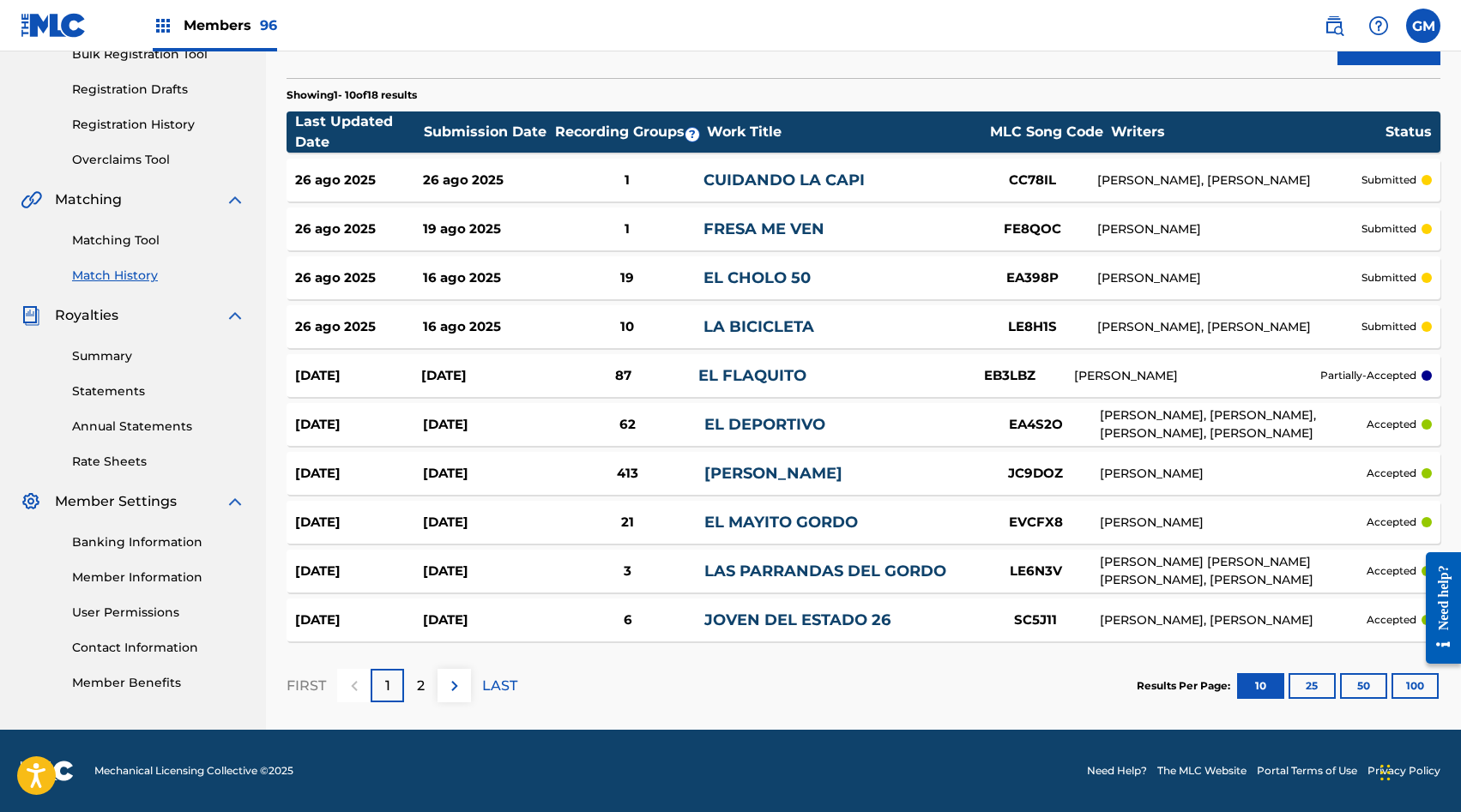
click at [459, 681] on img at bounding box center [454, 686] width 21 height 21
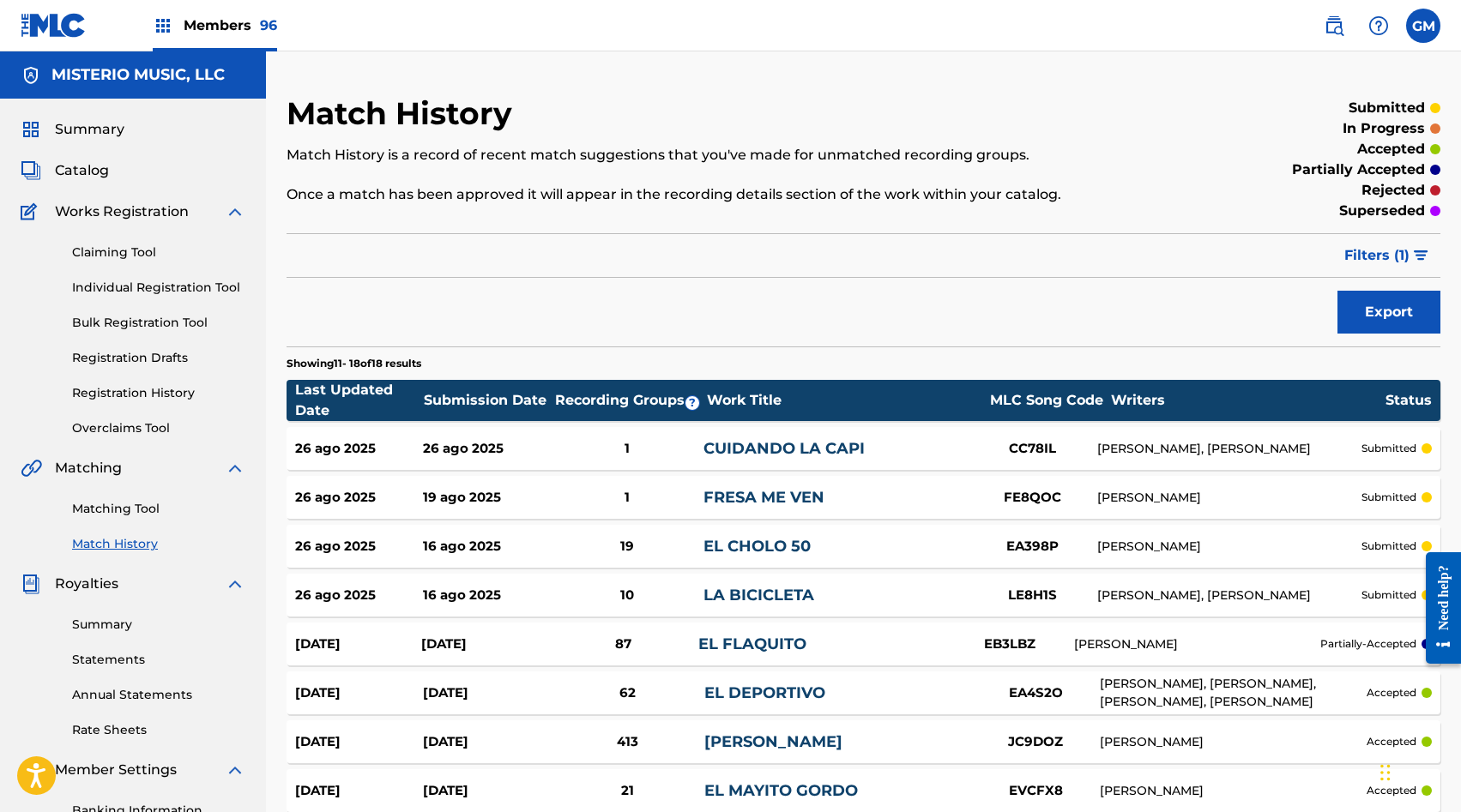
click at [86, 172] on span "Catalog" at bounding box center [81, 171] width 54 height 21
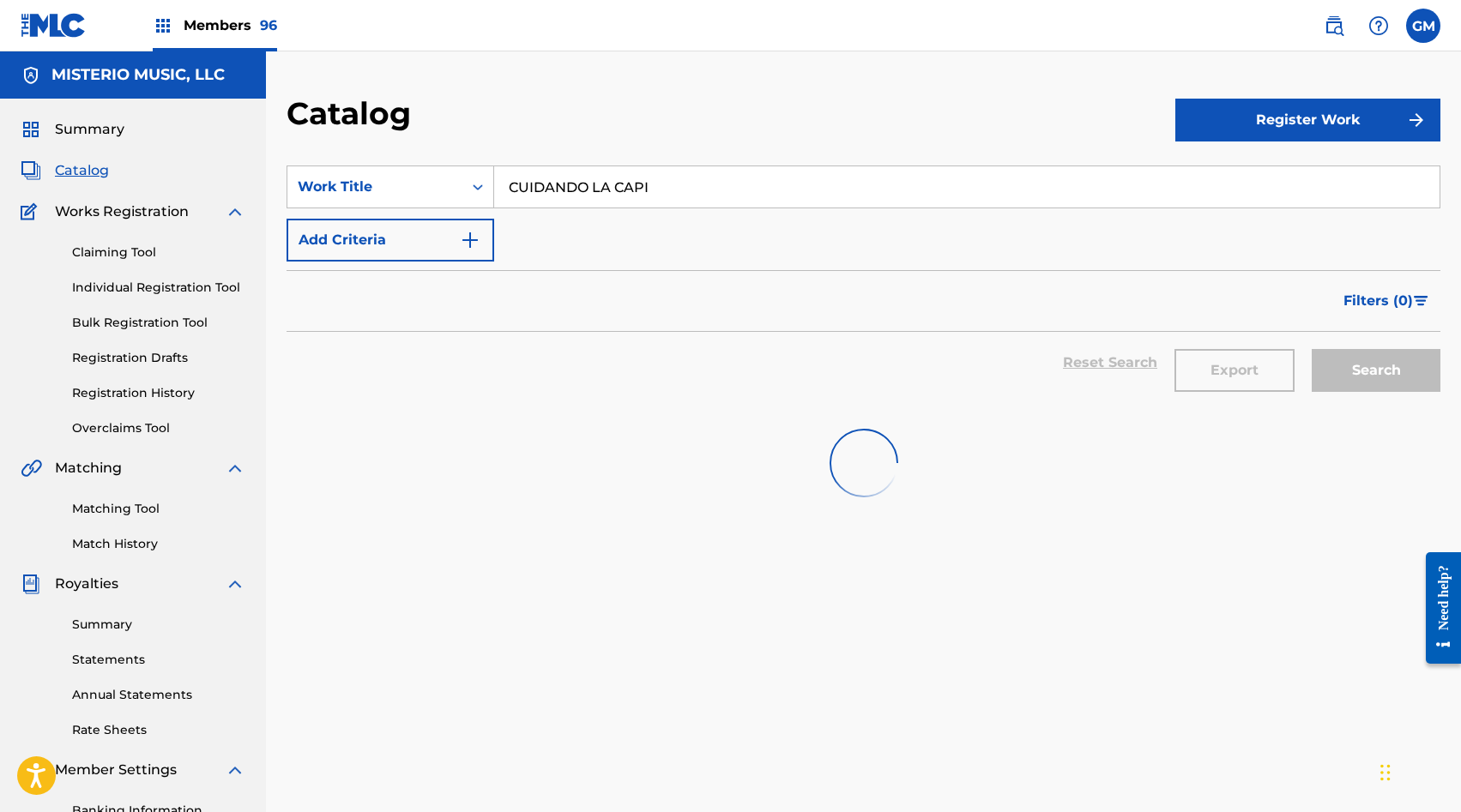
click at [564, 173] on input "CUIDANDO LA CAPI" at bounding box center [967, 186] width 946 height 41
type input "LEGADO DE OMAR"
click at [691, 61] on div "Catalog Register Work SearchWithCriteriac01d6de2-9ca8-485c-982a-b6402098c27a Wo…" at bounding box center [863, 516] width 1195 height 930
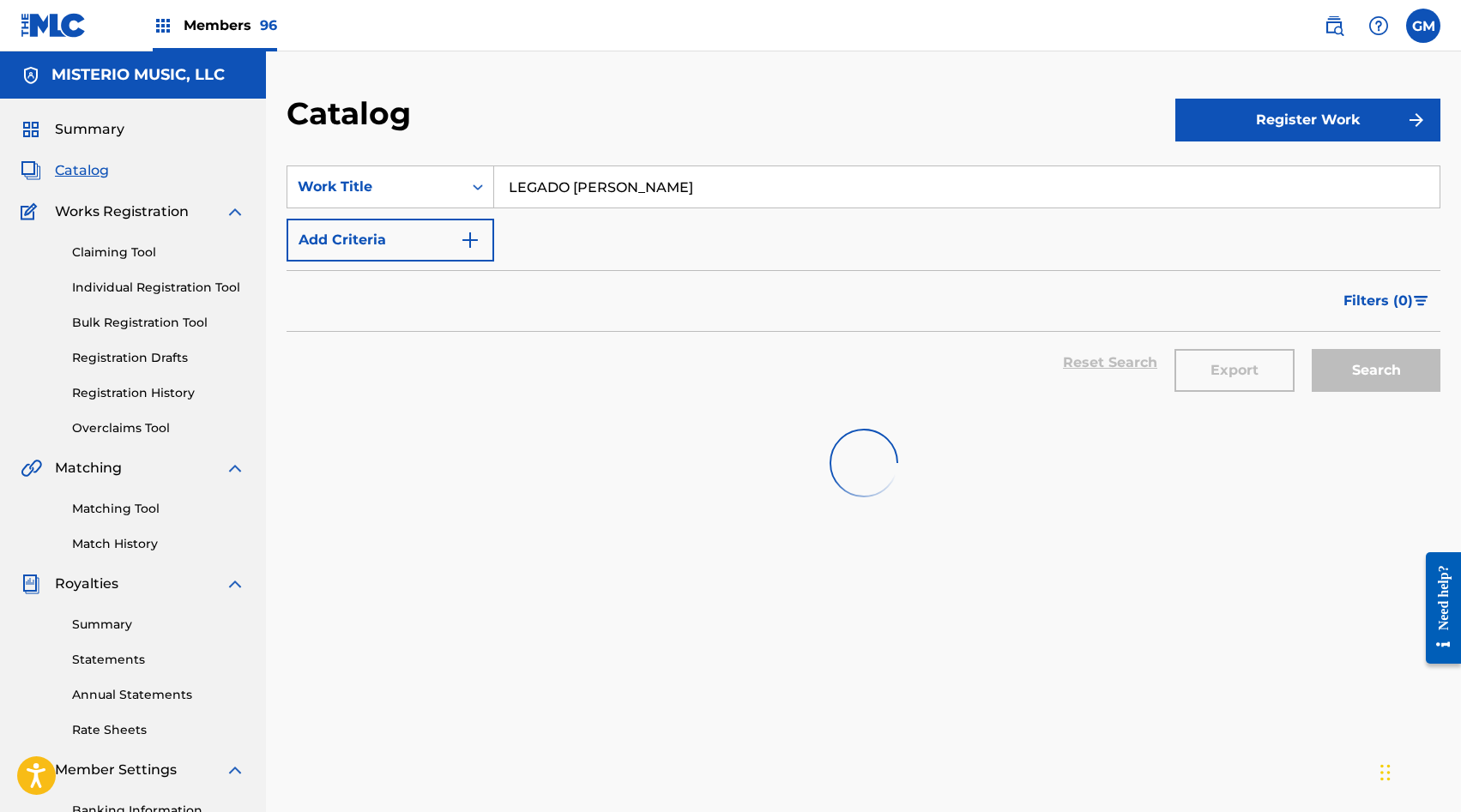
click at [577, 175] on input "LEGADO DE OMAR" at bounding box center [967, 186] width 946 height 41
click at [583, 120] on div "Catalog" at bounding box center [731, 119] width 889 height 50
click at [108, 127] on span "Summary" at bounding box center [90, 130] width 69 height 21
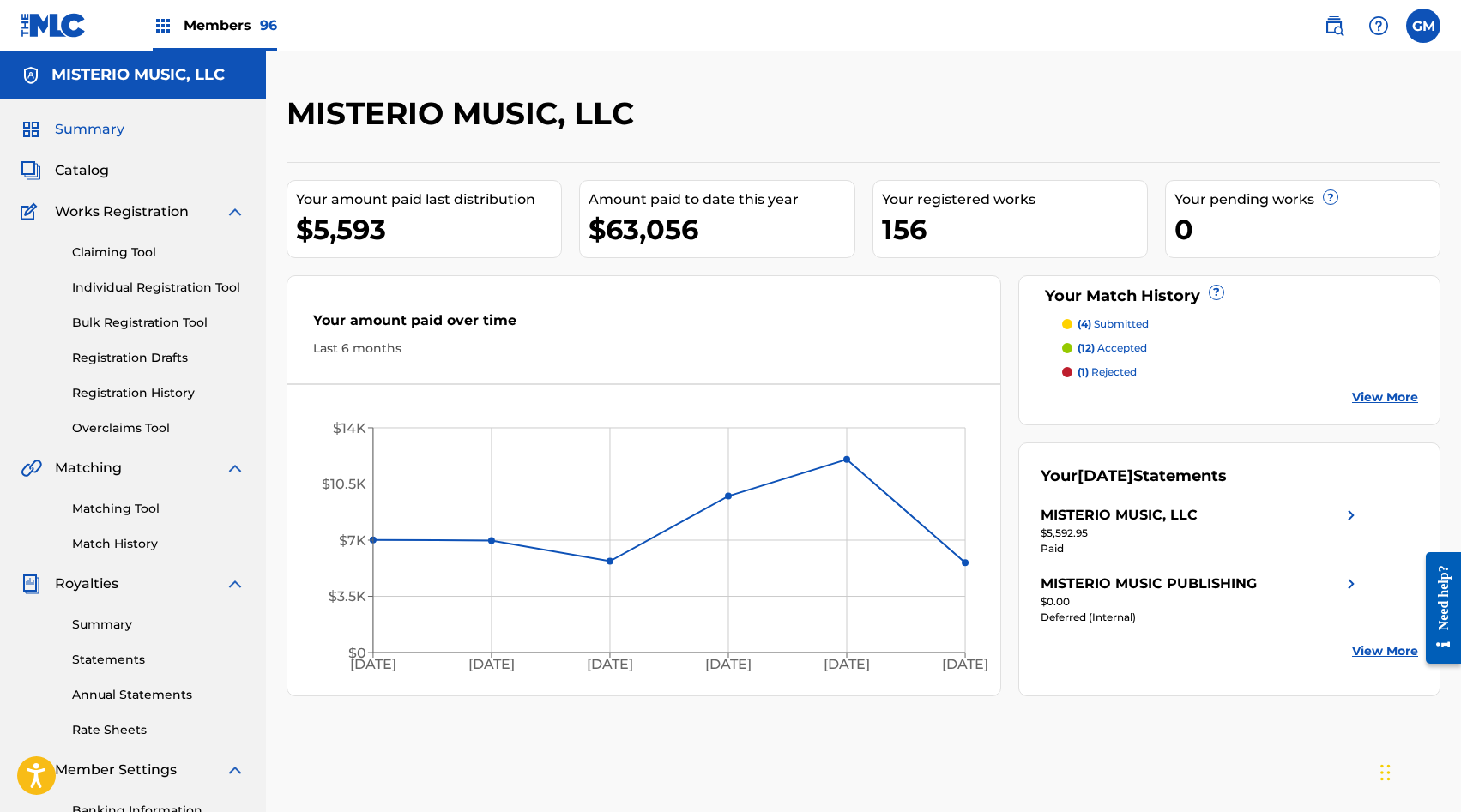
click at [98, 162] on span "Catalog" at bounding box center [81, 171] width 54 height 21
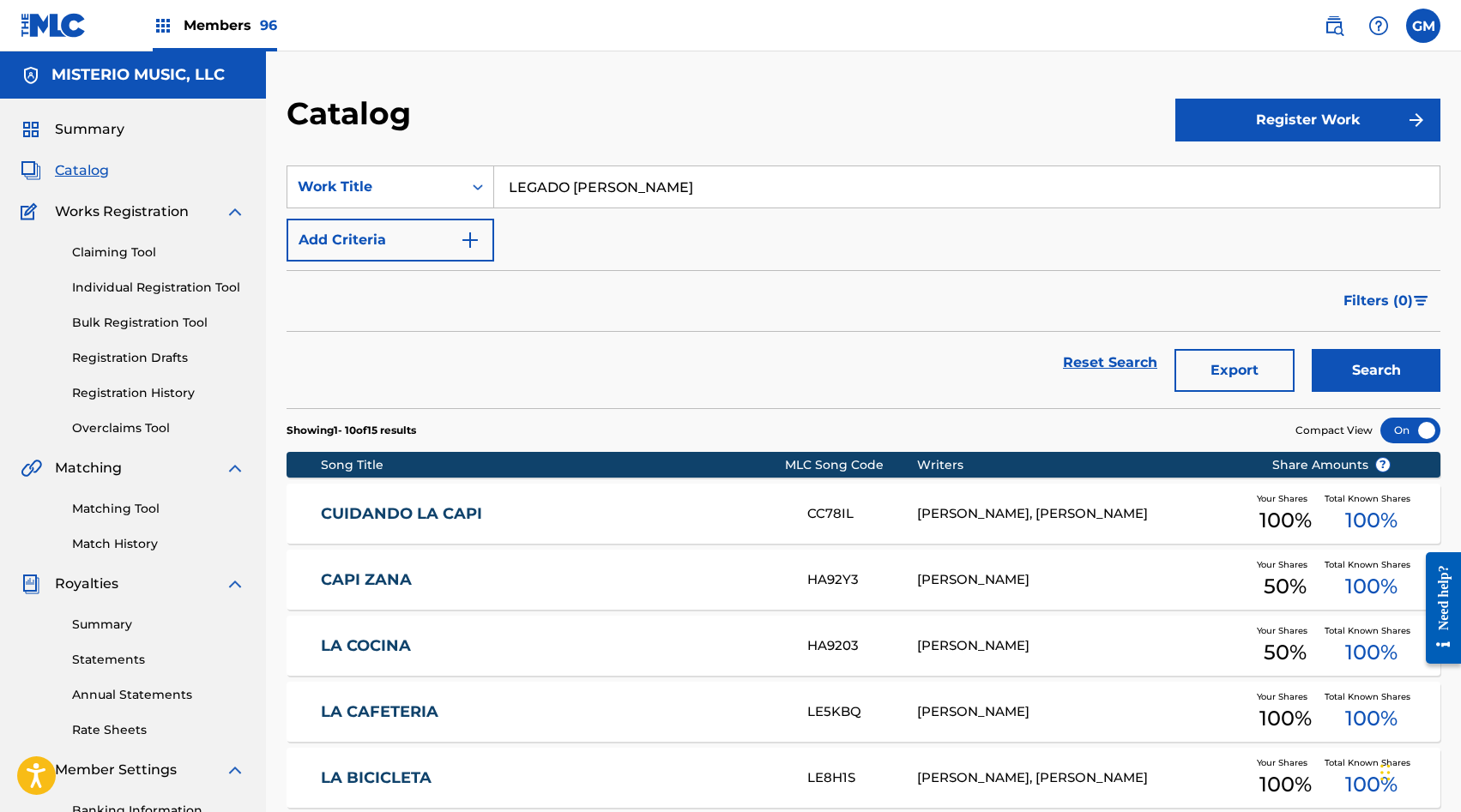
click at [614, 186] on input "LEGADO DE OMAR" at bounding box center [967, 186] width 946 height 41
click at [1360, 353] on button "Search" at bounding box center [1376, 370] width 129 height 43
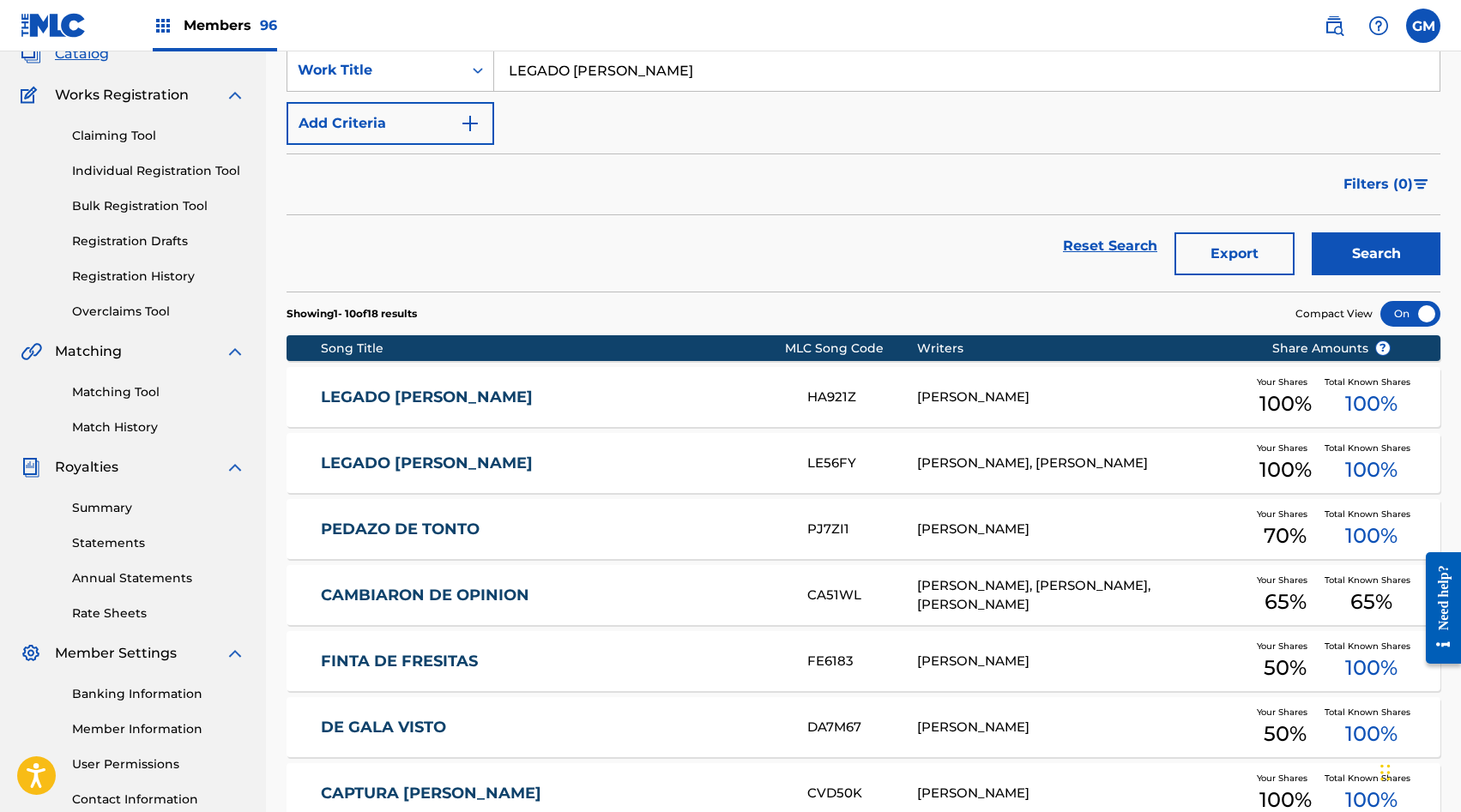
scroll to position [118, 0]
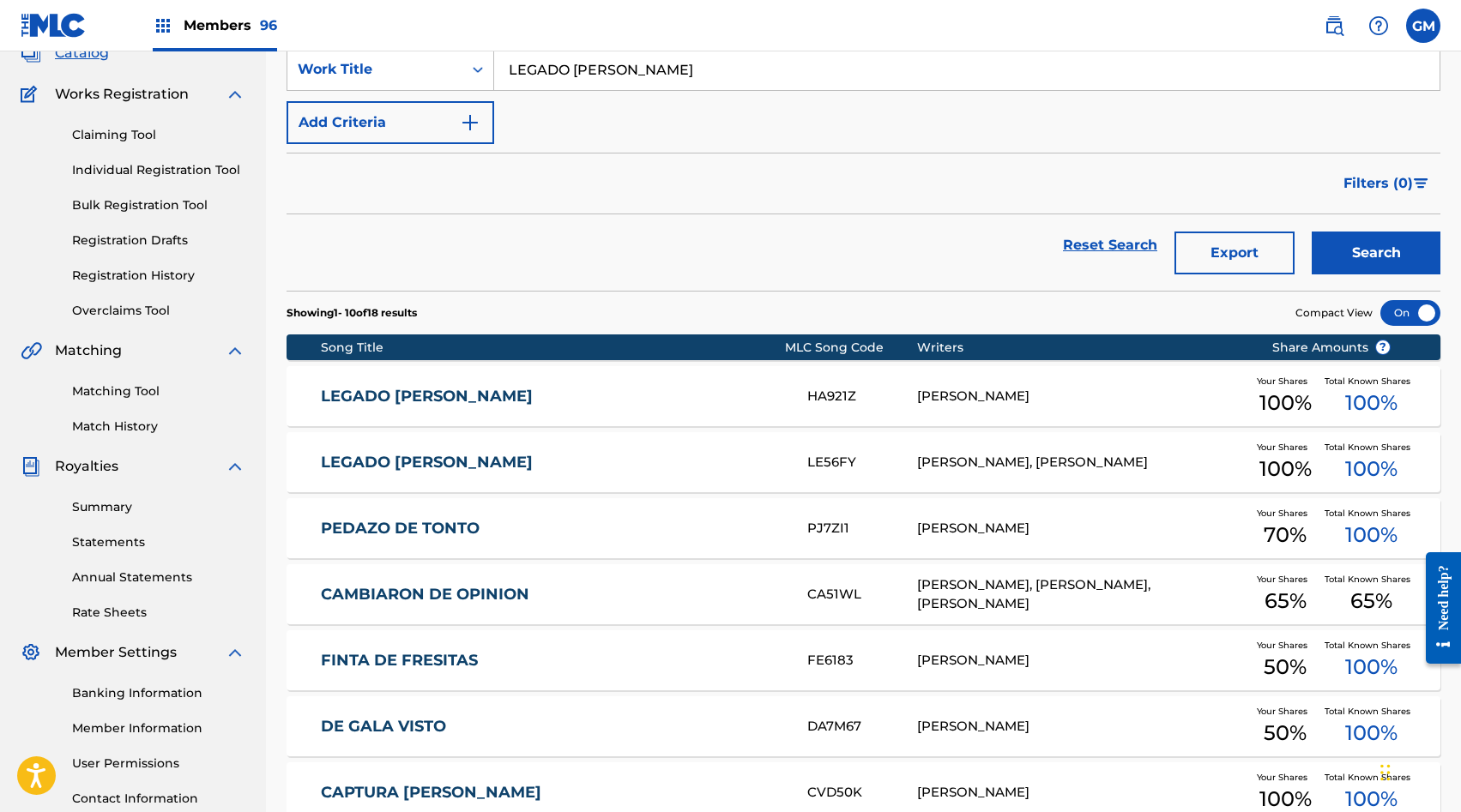
click at [908, 412] on div "LEGADO DE OMAR HA921Z LUIS IGNACIO MEXIA NUNEZ Your Shares 100 % Total Known Sh…" at bounding box center [863, 396] width 1154 height 60
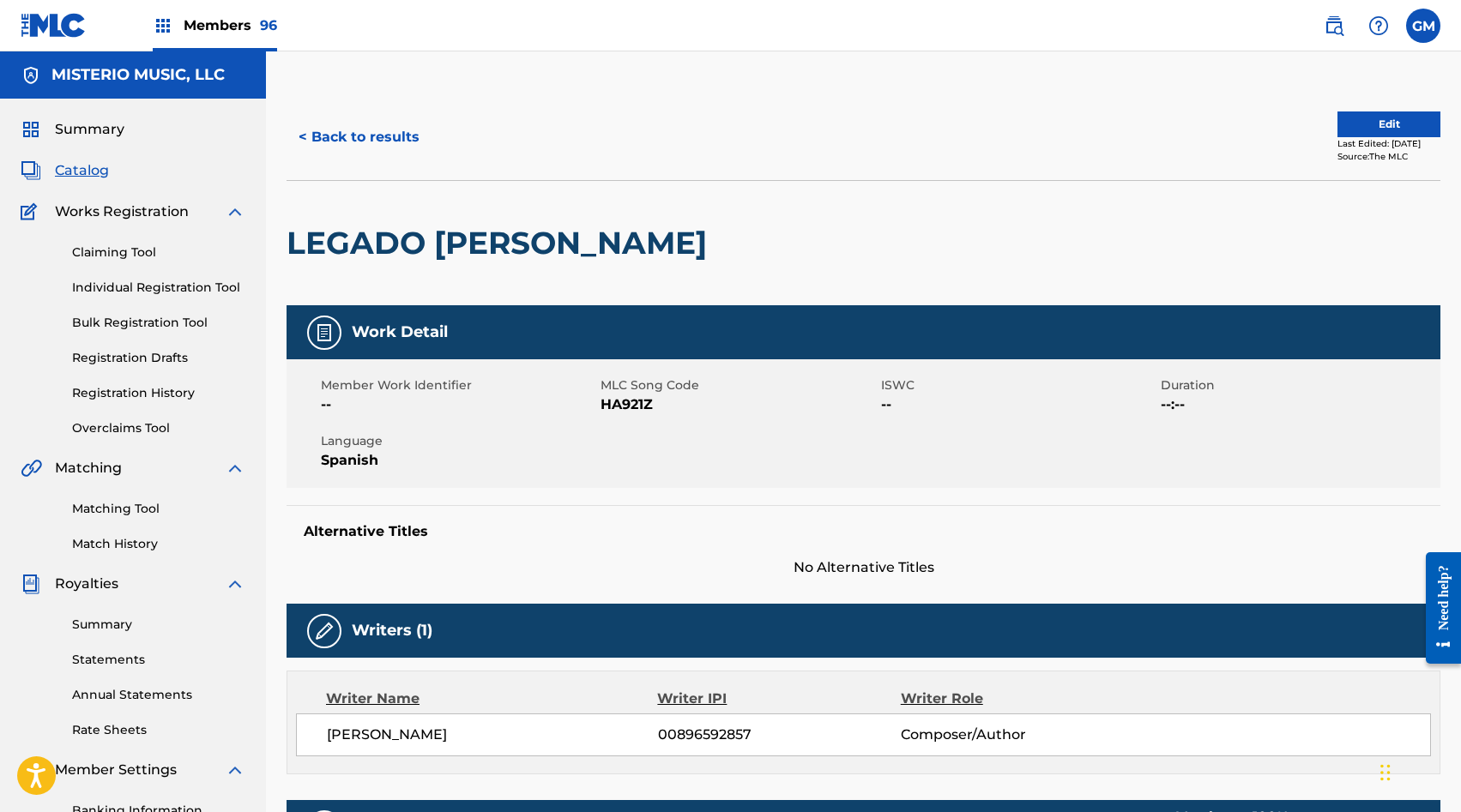
click at [629, 402] on span "HA921Z" at bounding box center [737, 405] width 275 height 21
copy span "HA921Z"
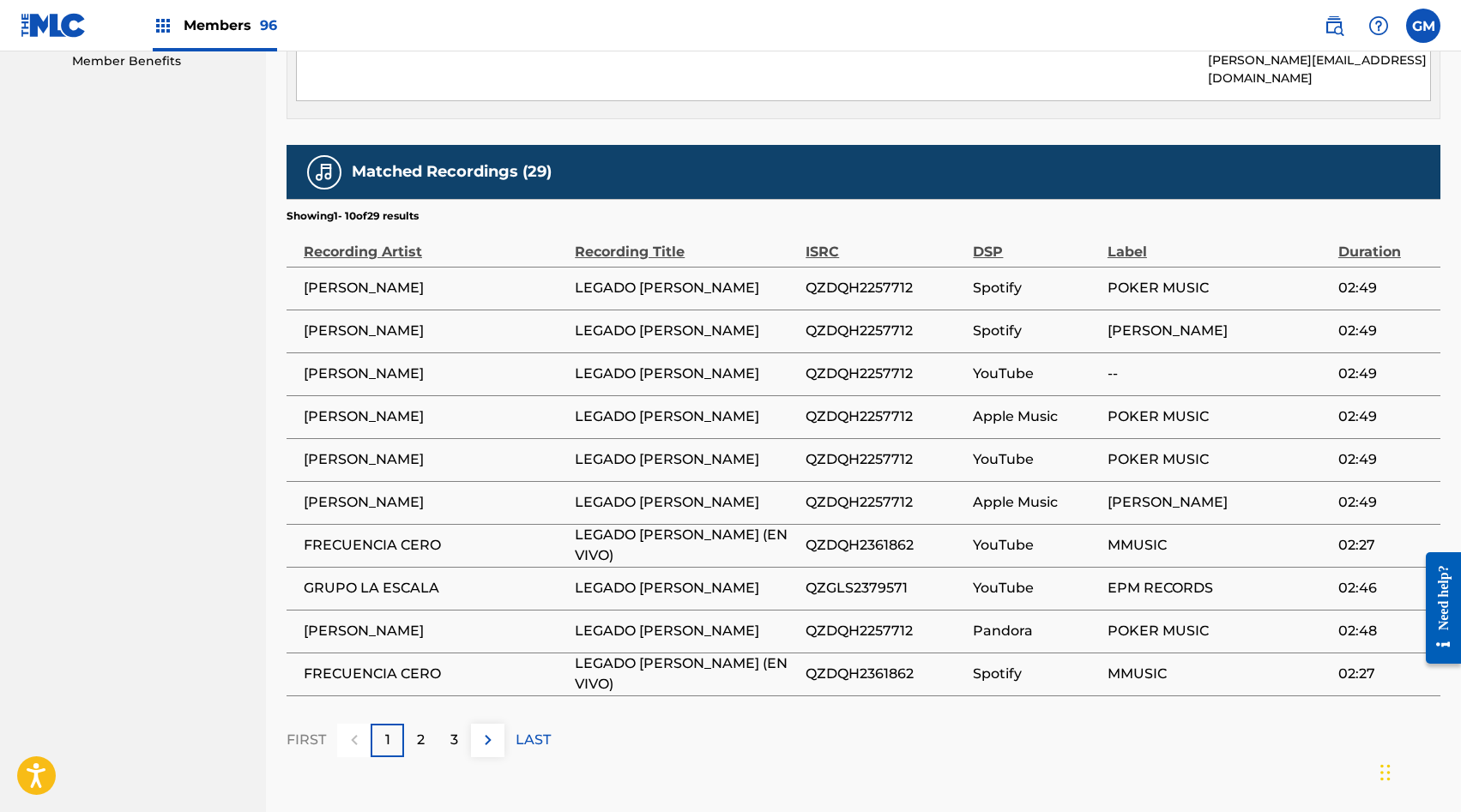
scroll to position [891, 0]
click at [492, 729] on img at bounding box center [488, 739] width 21 height 21
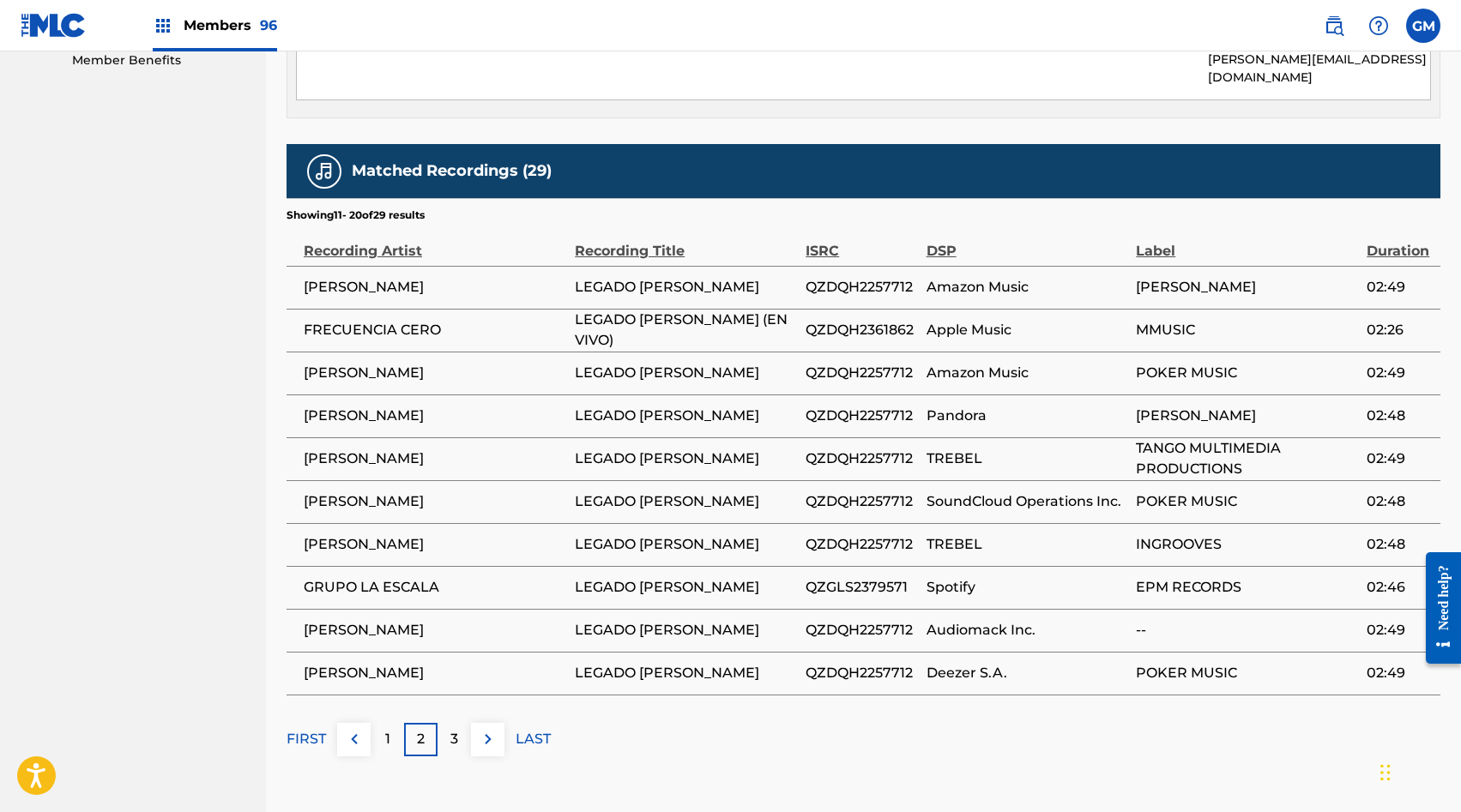
click at [492, 729] on img at bounding box center [488, 739] width 21 height 21
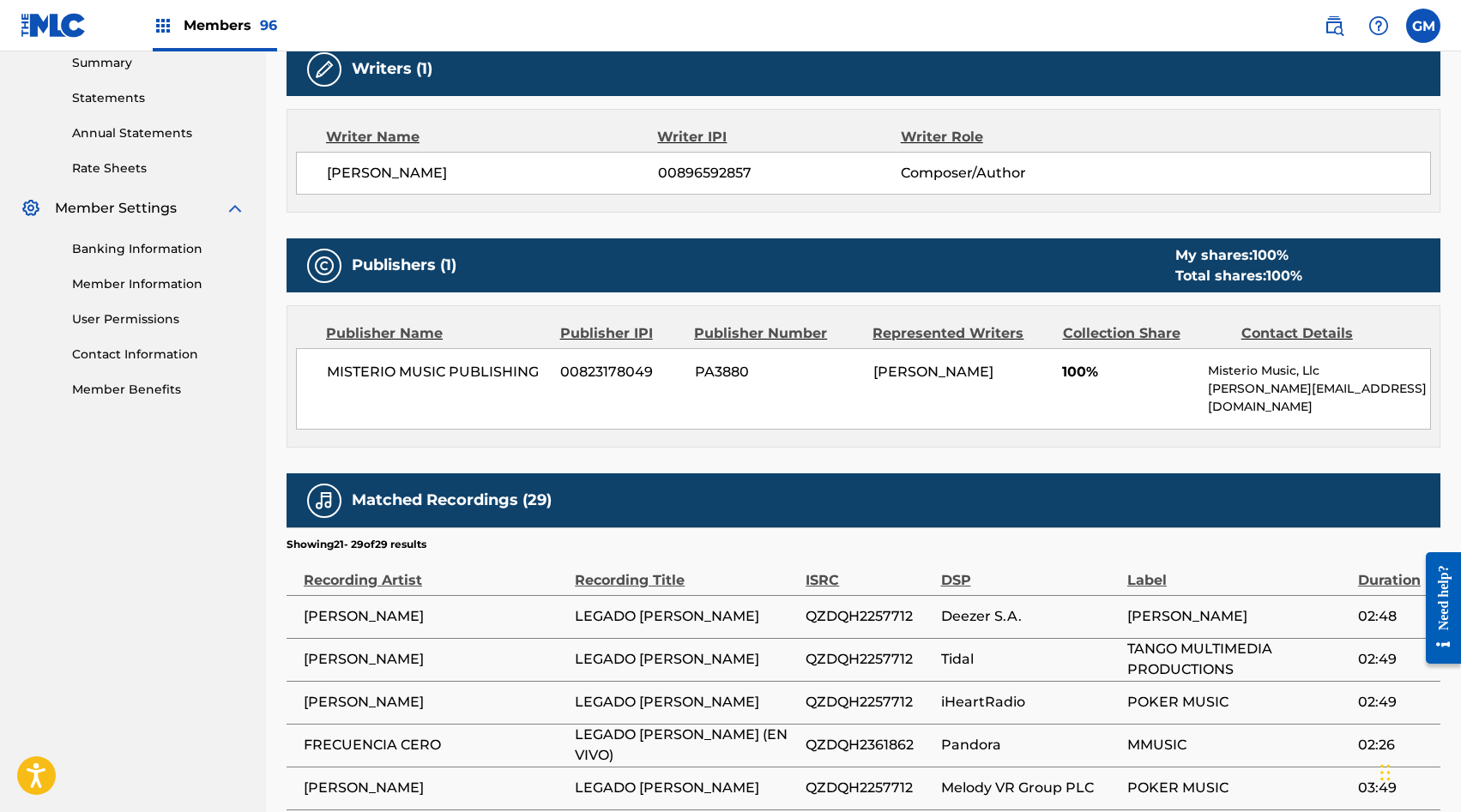
scroll to position [0, 0]
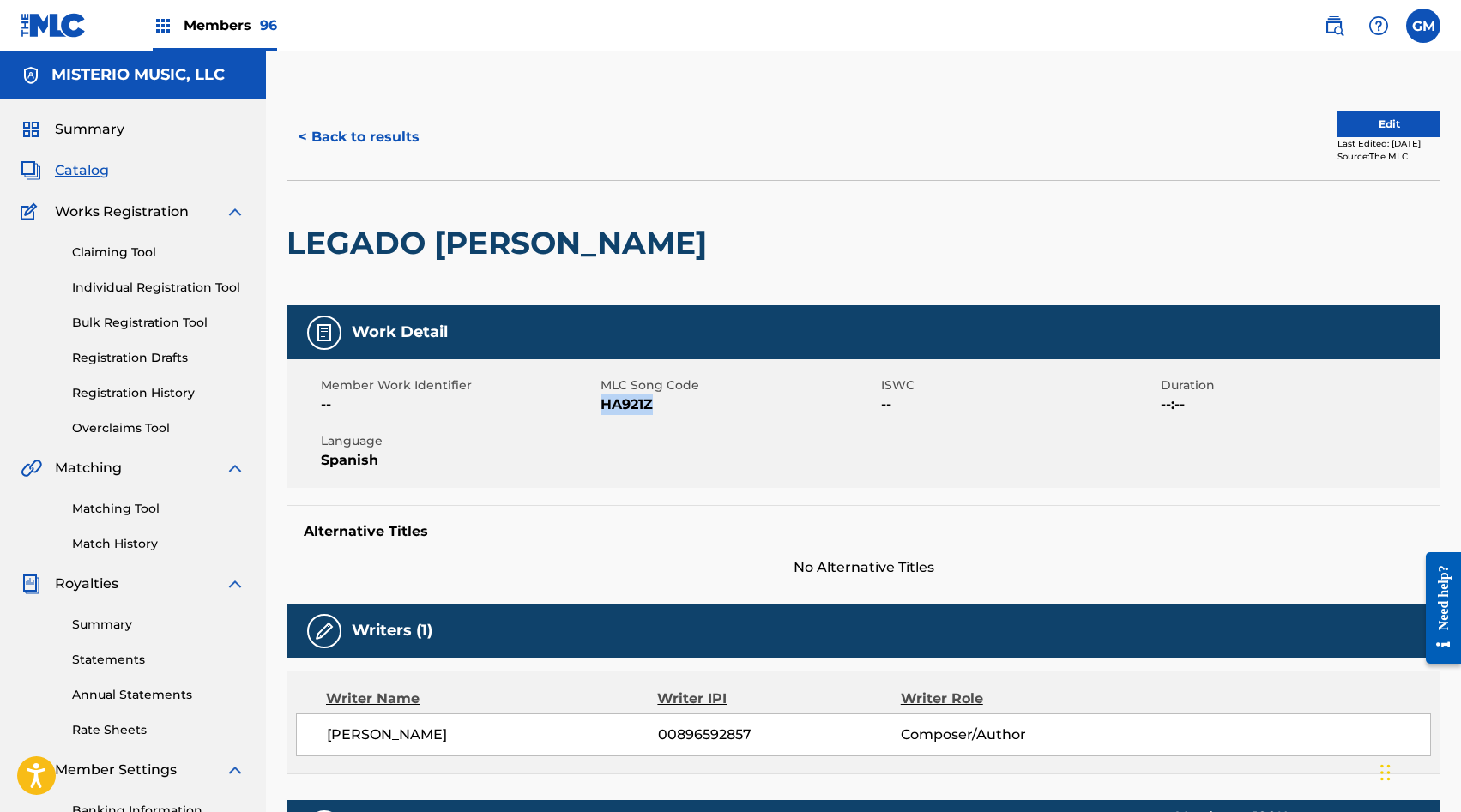
click at [109, 504] on link "Matching Tool" at bounding box center [159, 509] width 174 height 18
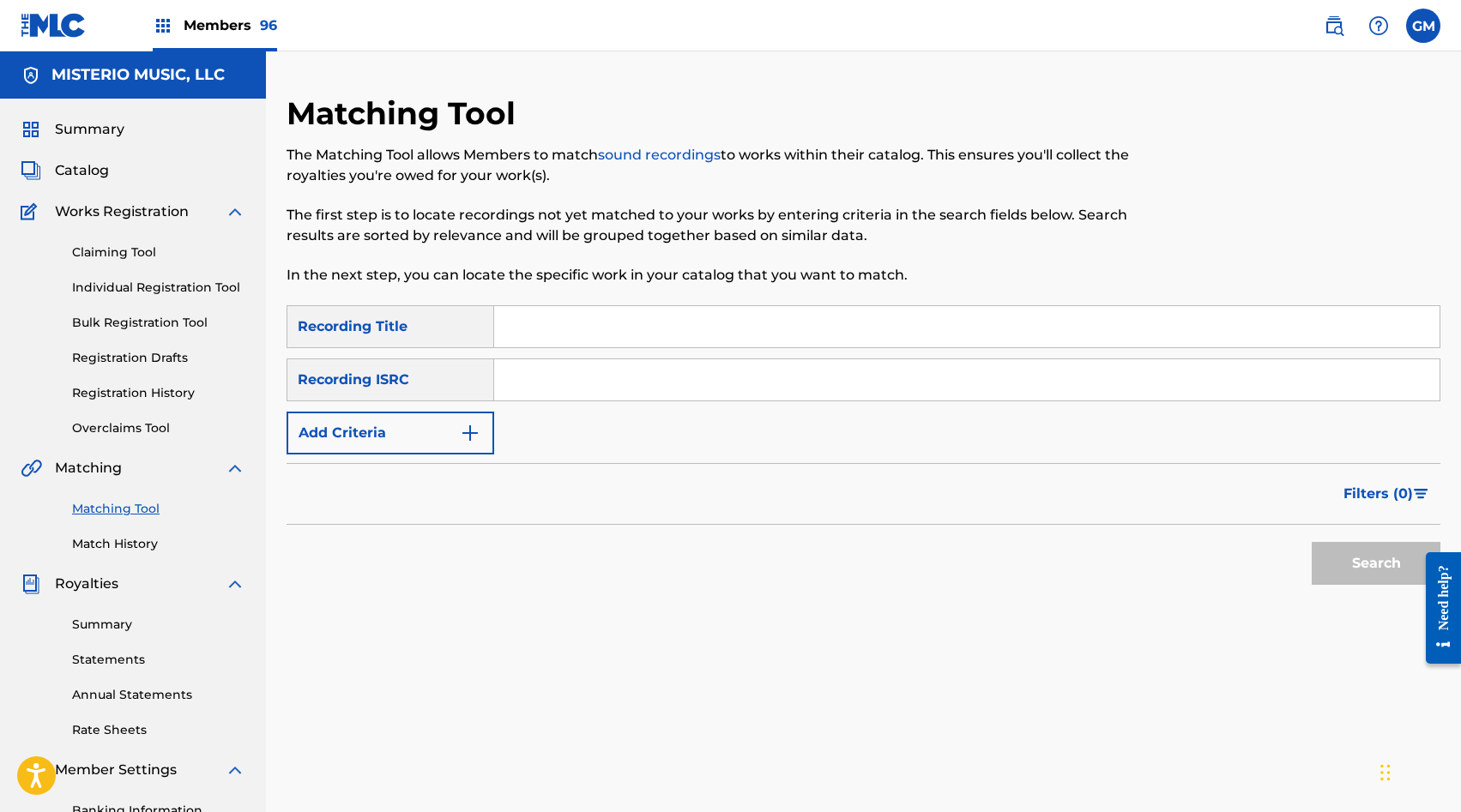
click at [554, 327] on input "Search Form" at bounding box center [967, 326] width 946 height 41
type input "LEGADO DE OMAR"
click at [385, 419] on button "Add Criteria" at bounding box center [390, 433] width 207 height 43
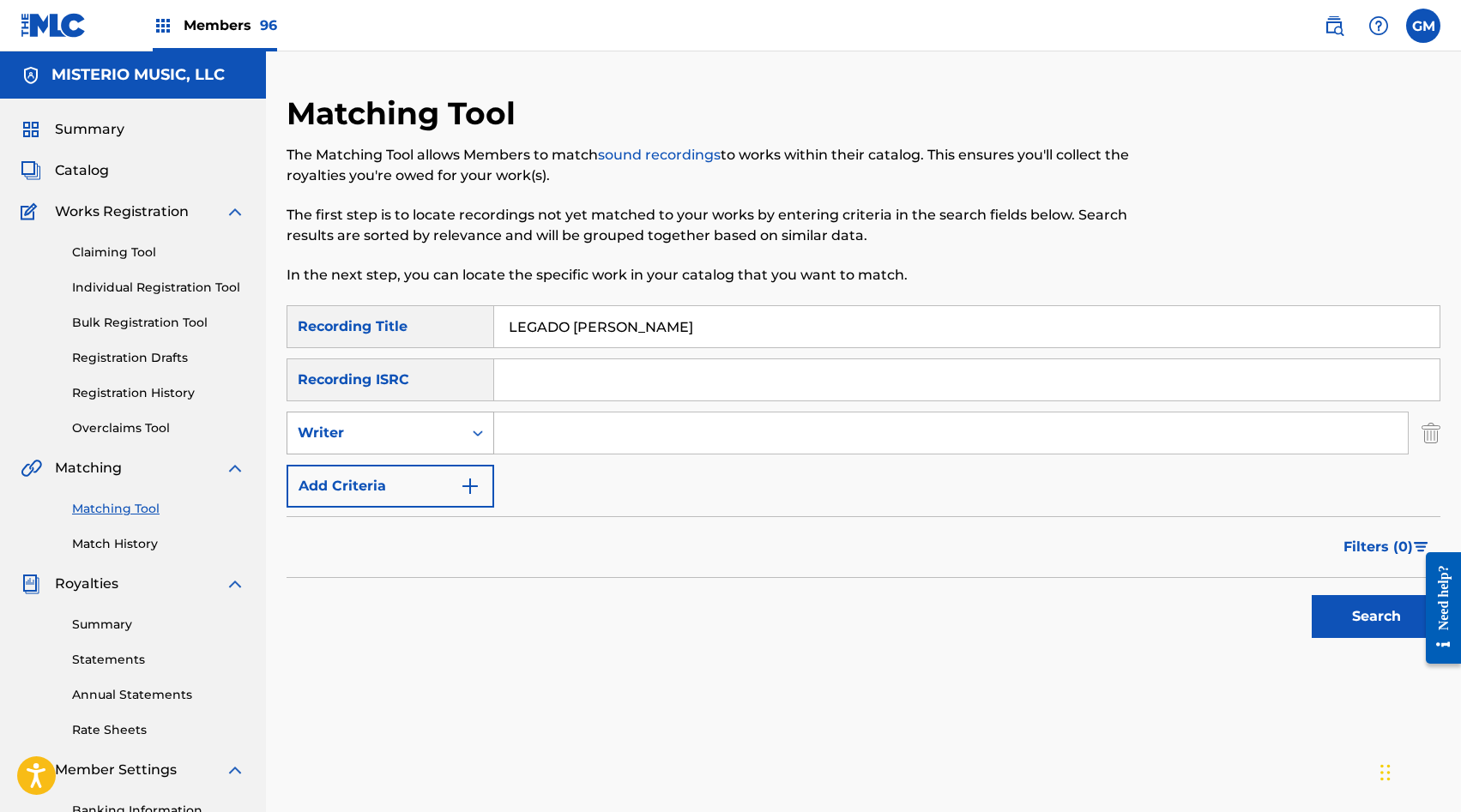
click at [388, 445] on div "Writer" at bounding box center [376, 433] width 175 height 33
click at [407, 483] on div "Recording Artist" at bounding box center [390, 476] width 206 height 43
click at [579, 420] on input "Search Form" at bounding box center [951, 433] width 914 height 41
paste input "FRECUENCIA CERO"
click at [1359, 605] on button "Search" at bounding box center [1376, 617] width 129 height 43
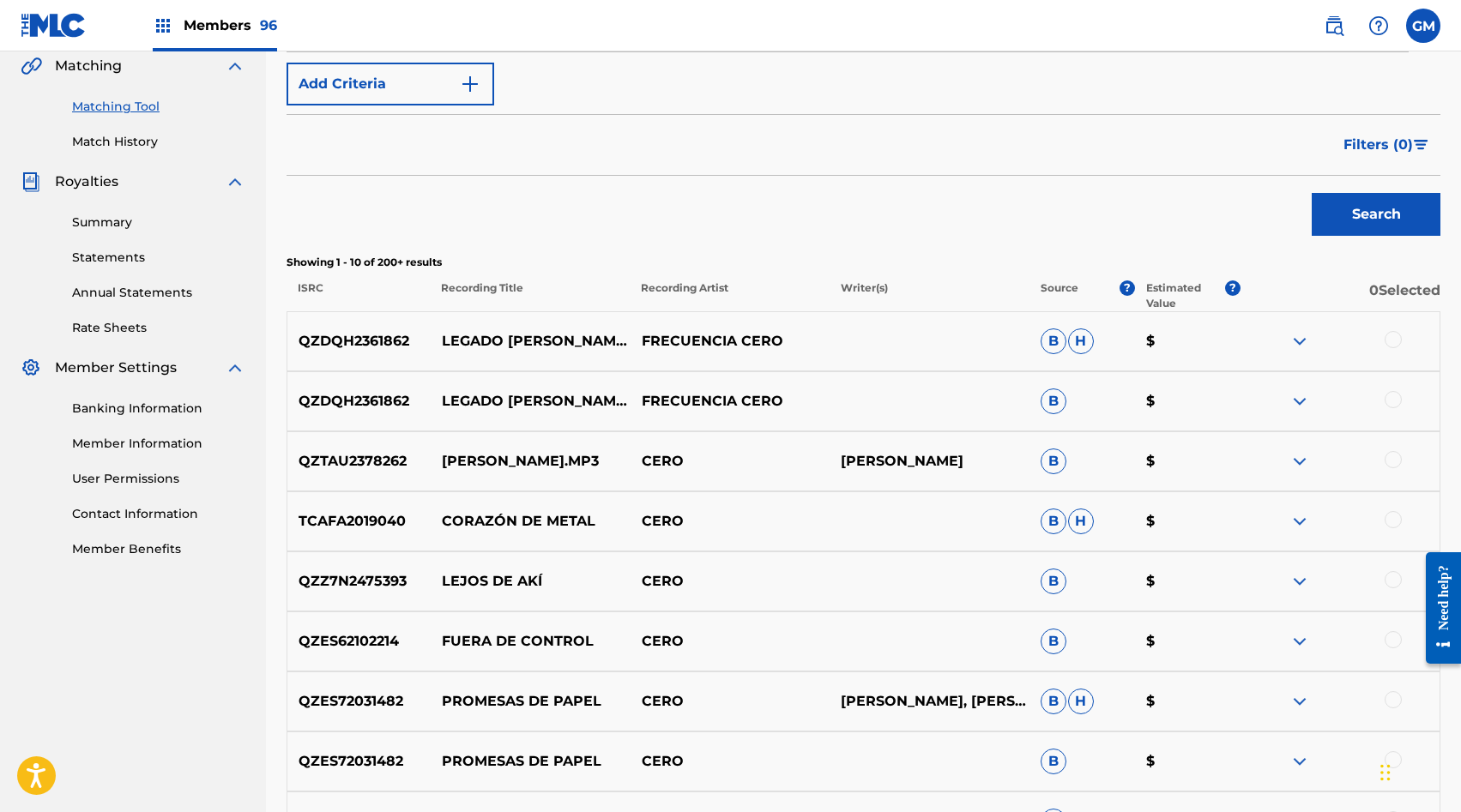
scroll to position [410, 0]
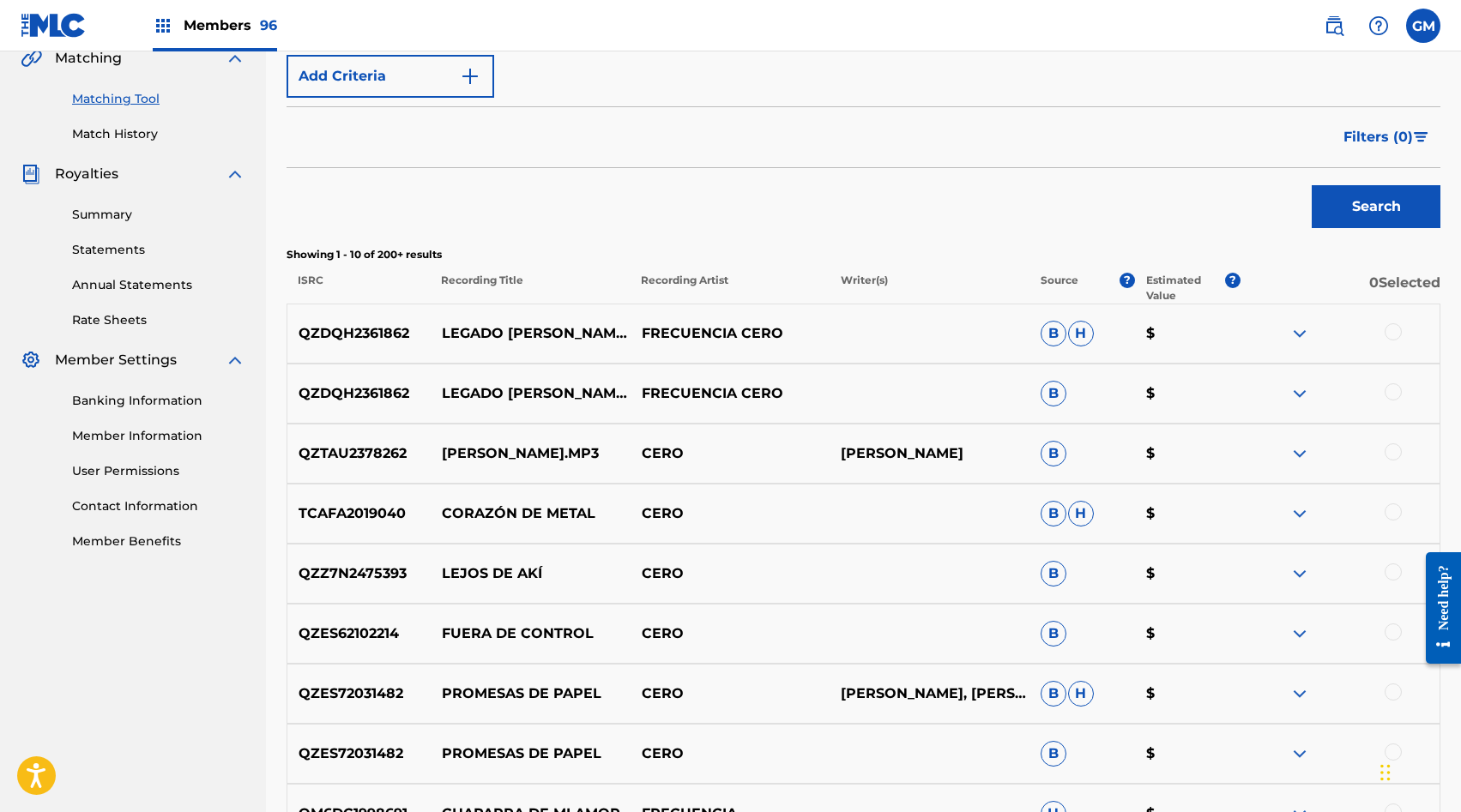
click at [1387, 394] on div at bounding box center [1393, 392] width 17 height 17
click at [1391, 330] on div at bounding box center [1393, 332] width 17 height 17
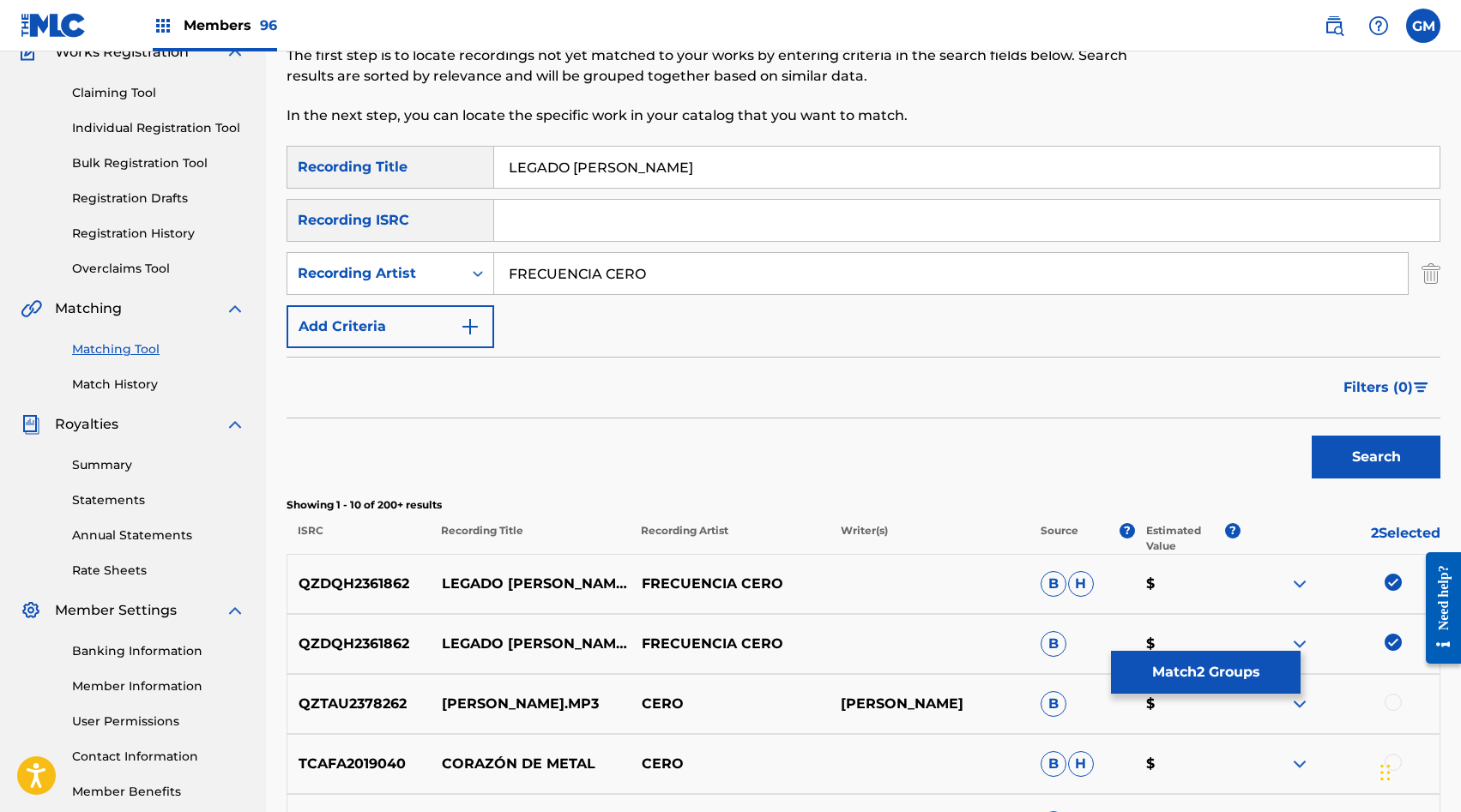
scroll to position [72, 0]
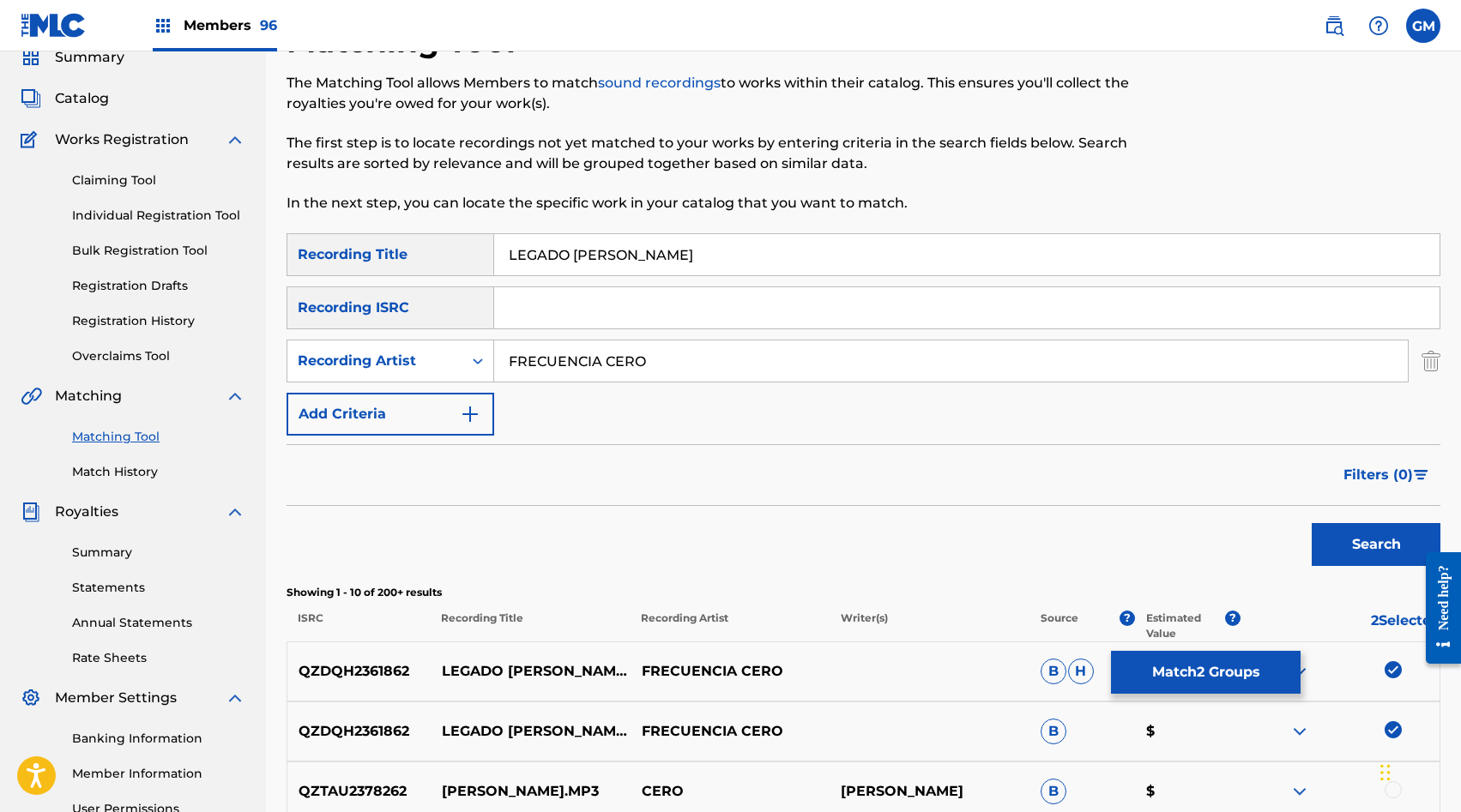
click at [565, 345] on input "FRECUENCIA CERO" at bounding box center [951, 361] width 914 height 41
click at [1384, 555] on button "Search" at bounding box center [1376, 544] width 129 height 43
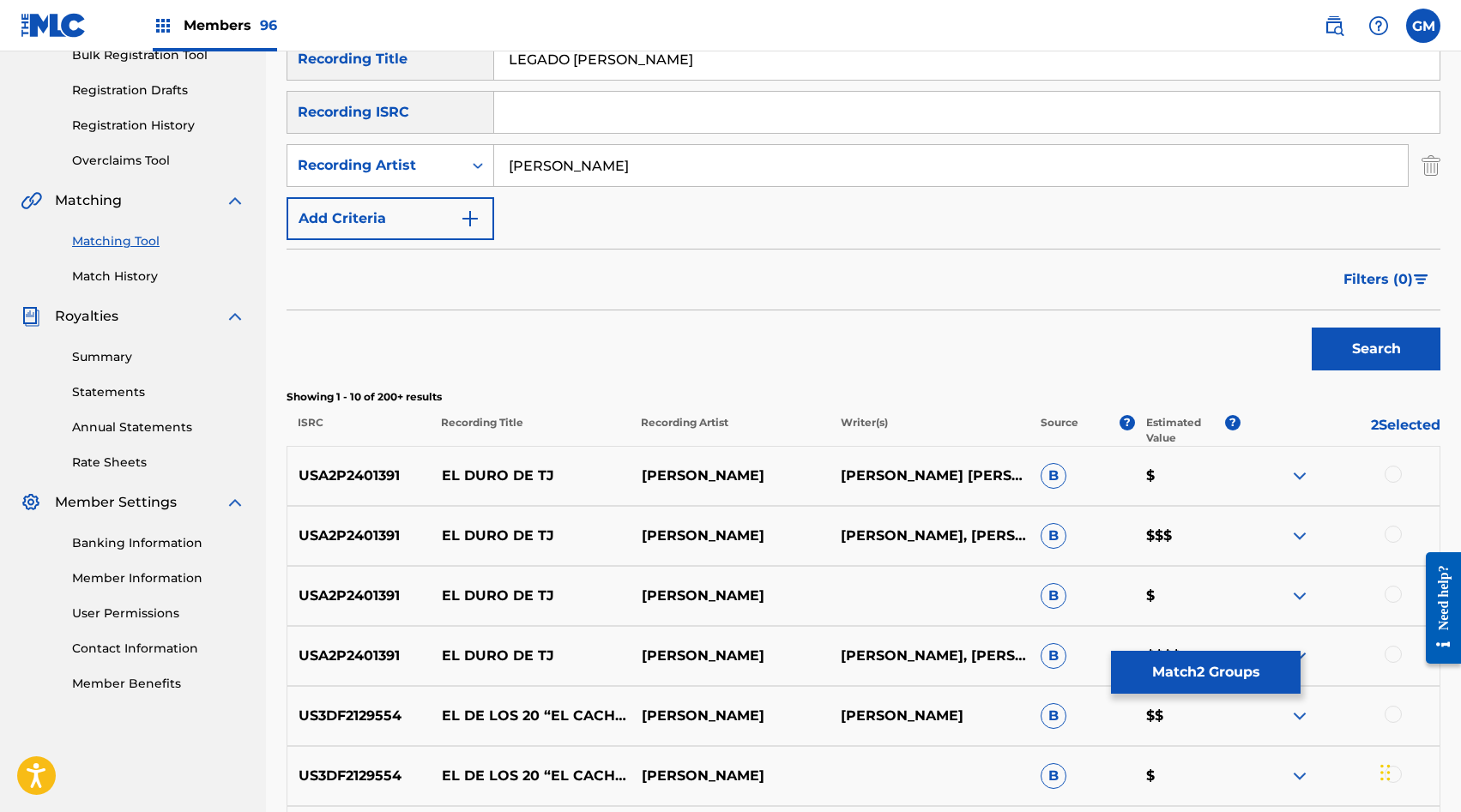
scroll to position [265, 0]
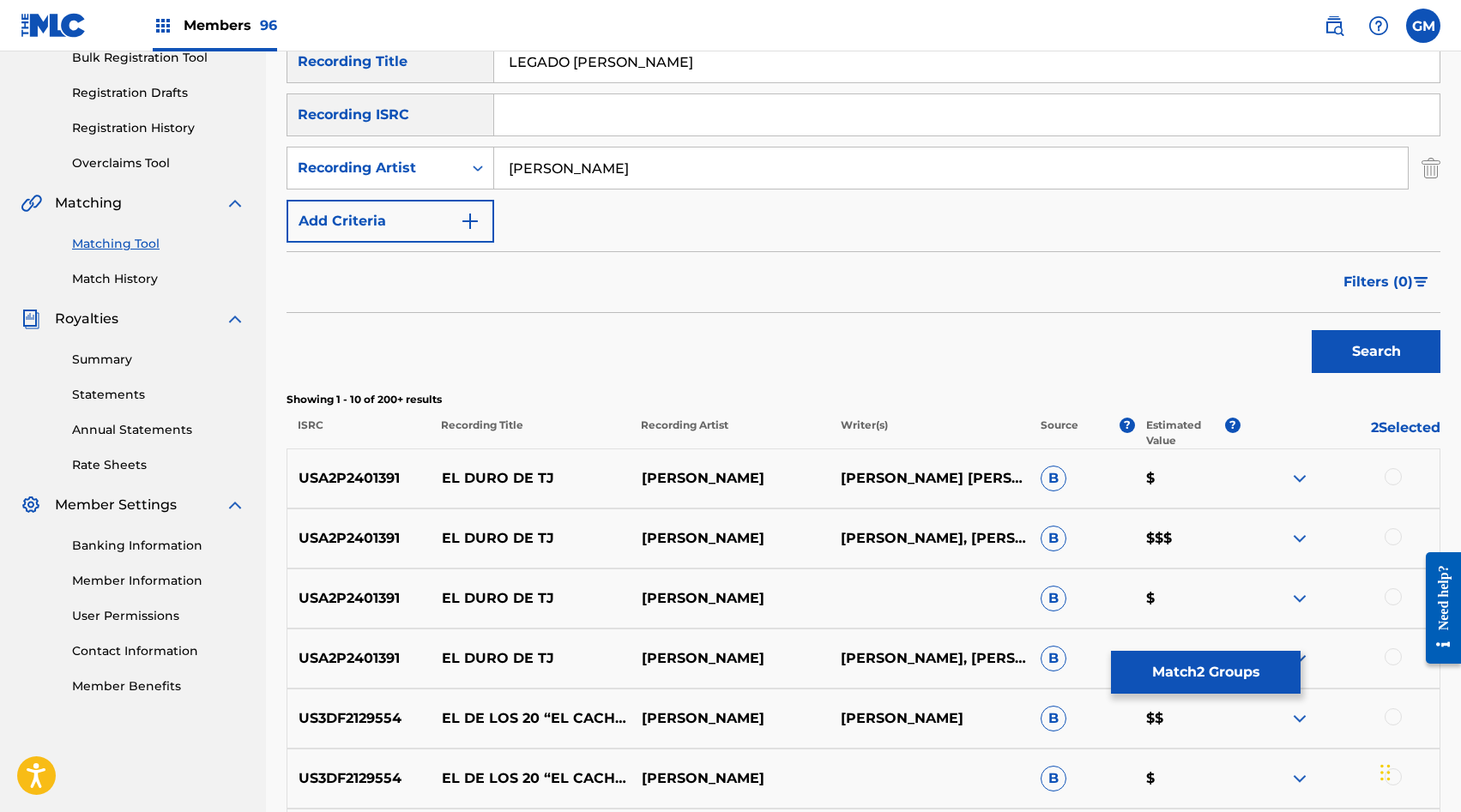
click at [558, 188] on input "LUIS MEXIA" at bounding box center [951, 168] width 914 height 41
type input "GRUPO LA ESCALA"
click at [1361, 338] on button "Search" at bounding box center [1376, 352] width 129 height 43
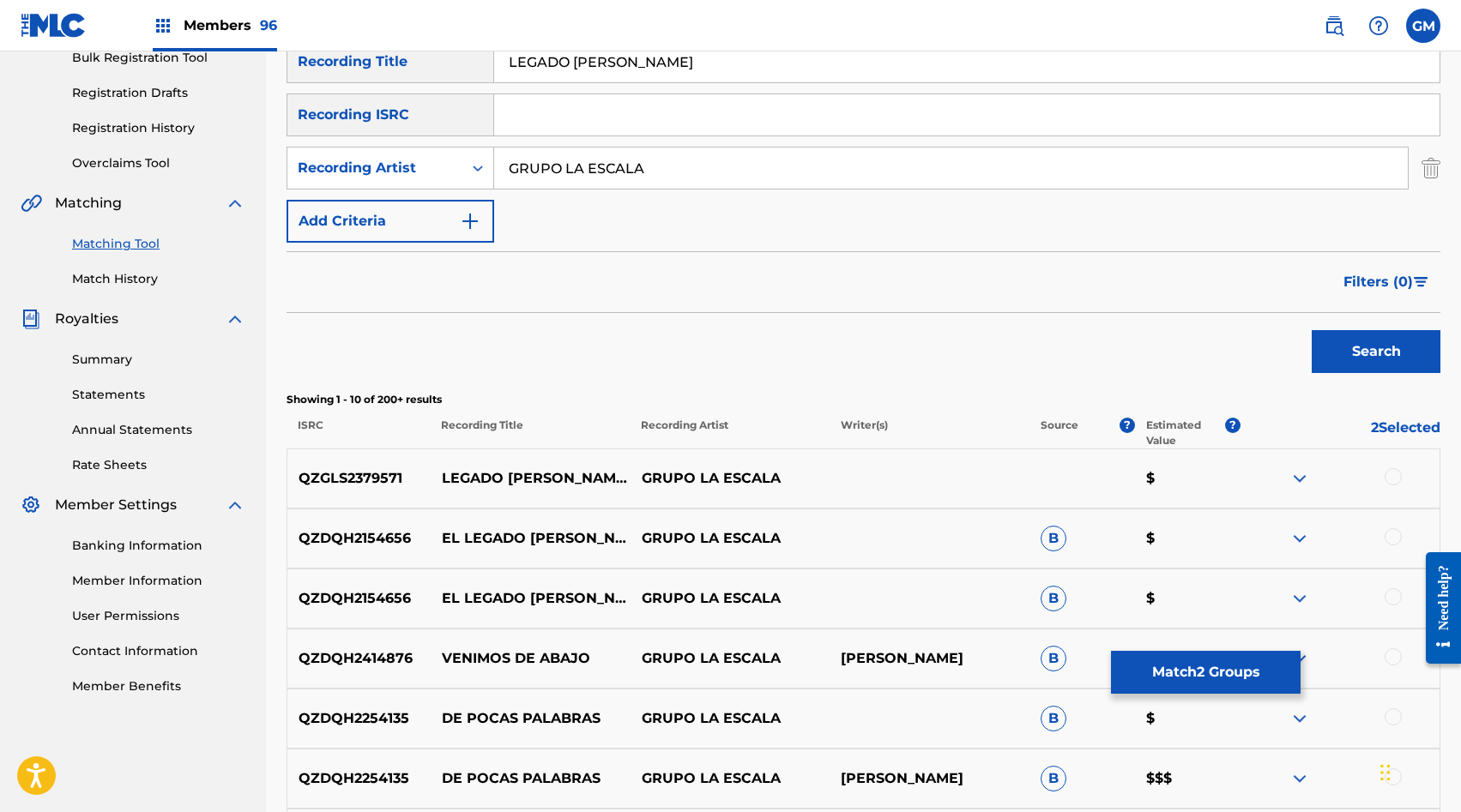
click at [1392, 476] on div at bounding box center [1393, 477] width 17 height 17
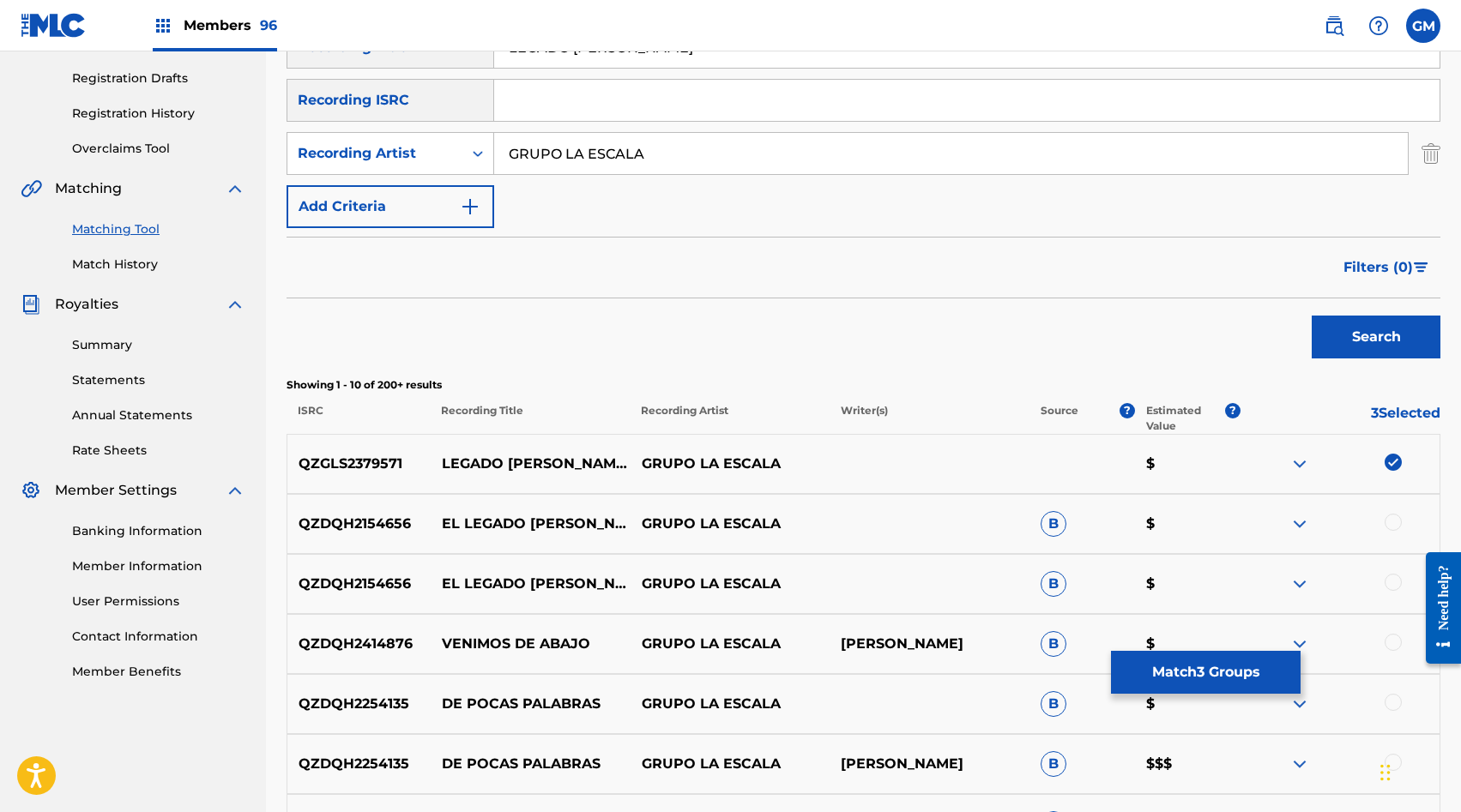
scroll to position [240, 0]
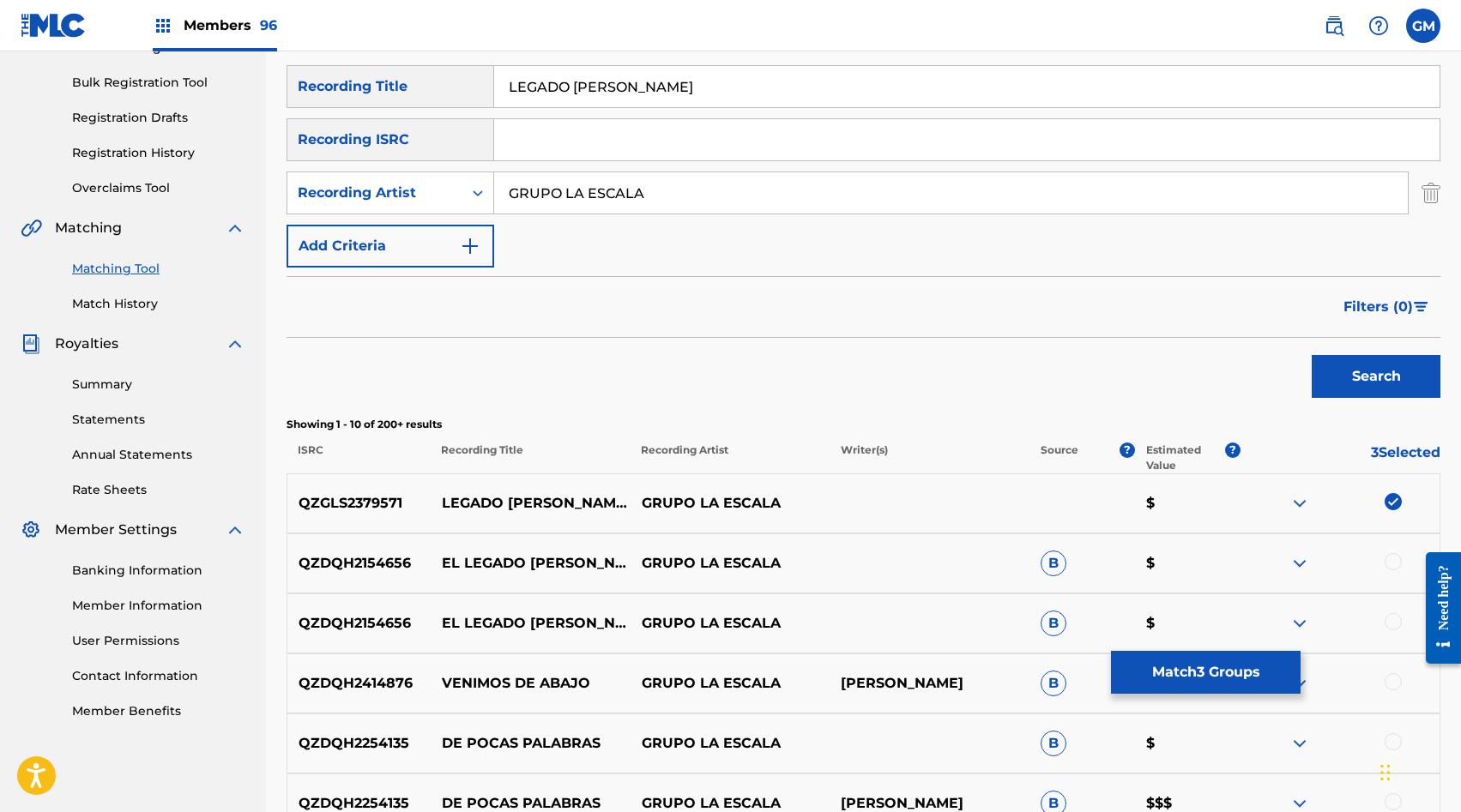
click at [542, 175] on input "GRUPO LA ESCALA" at bounding box center [951, 193] width 914 height 41
click at [1339, 382] on button "Search" at bounding box center [1376, 376] width 129 height 43
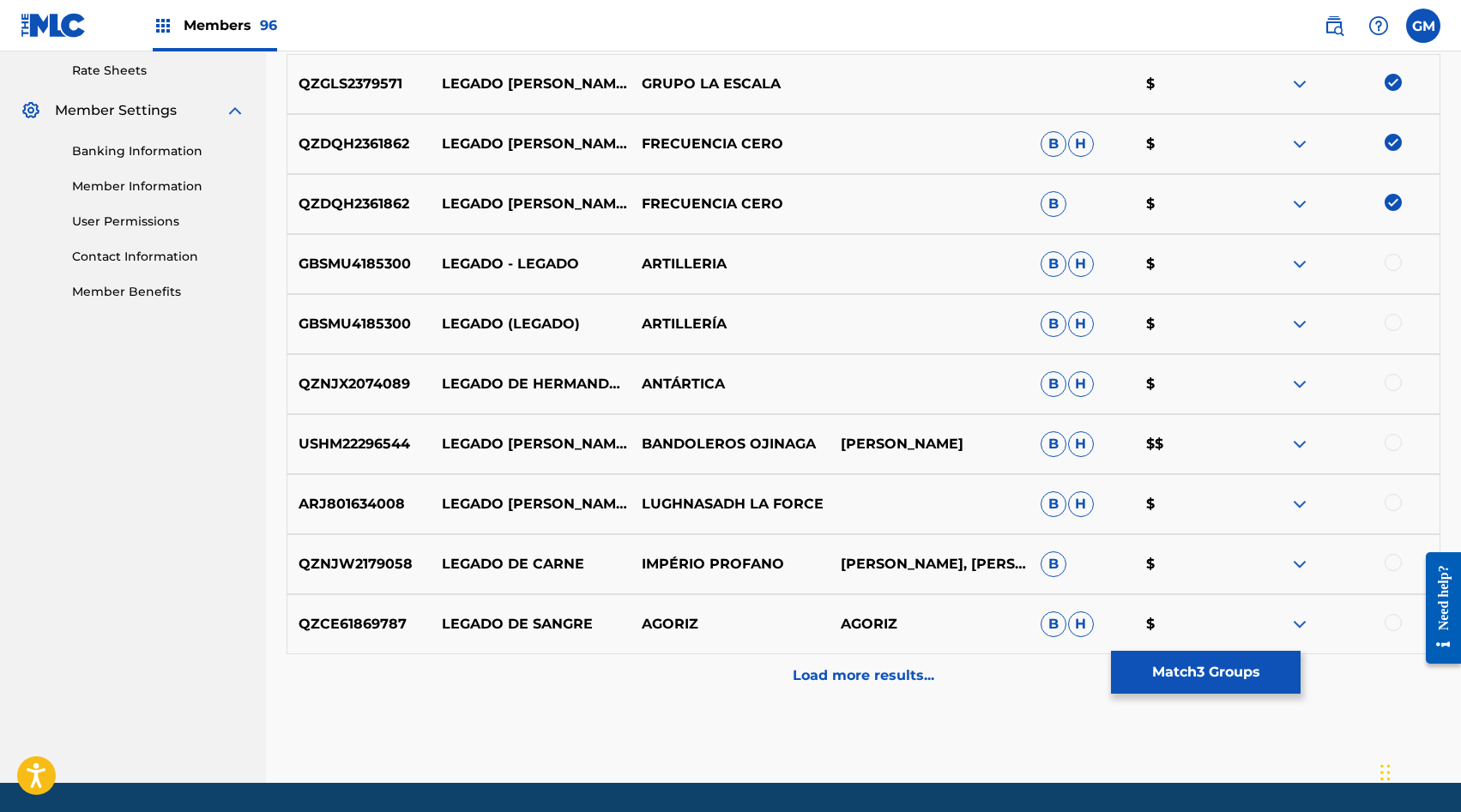
scroll to position [712, 0]
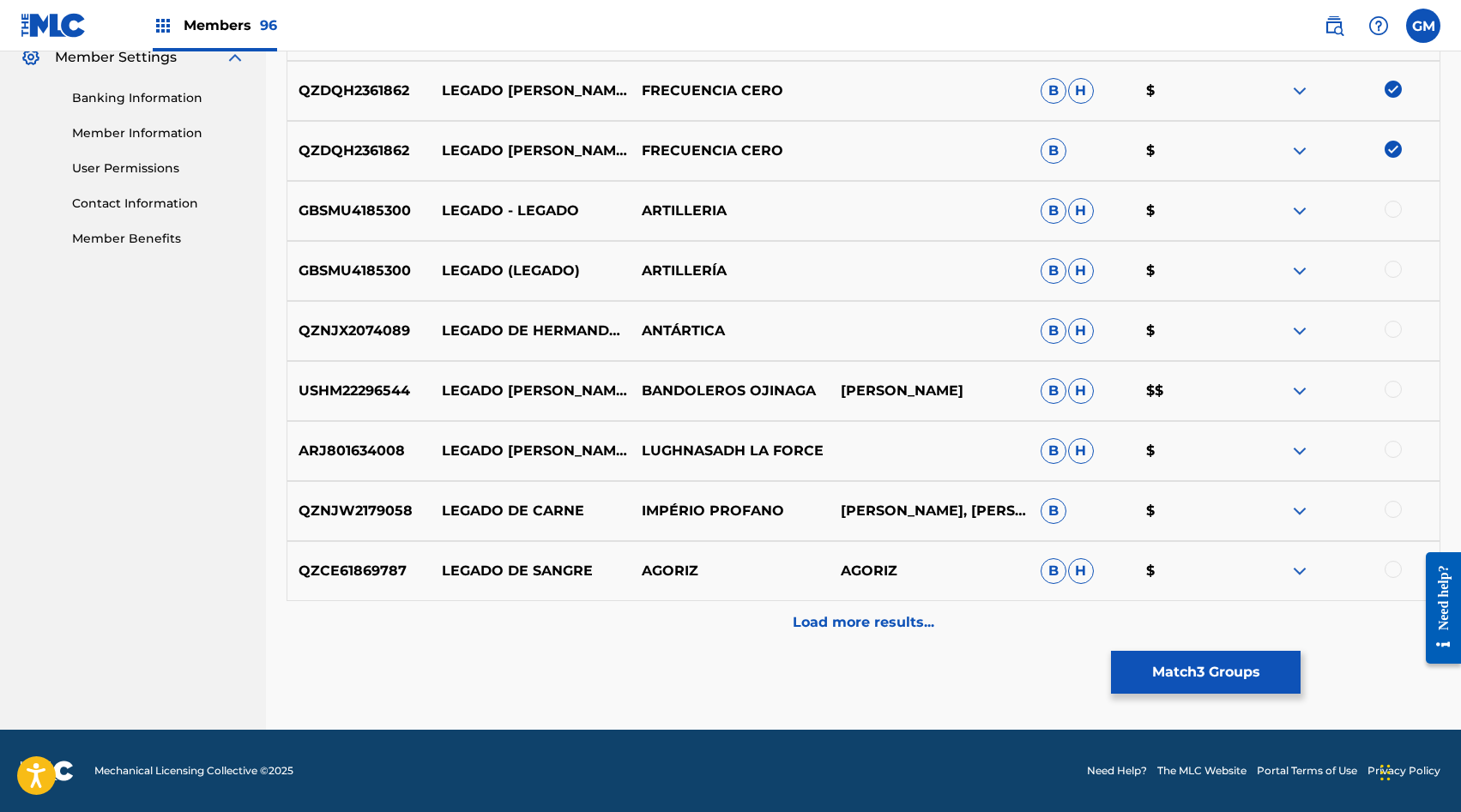
click at [835, 614] on p "Load more results..." at bounding box center [863, 623] width 142 height 21
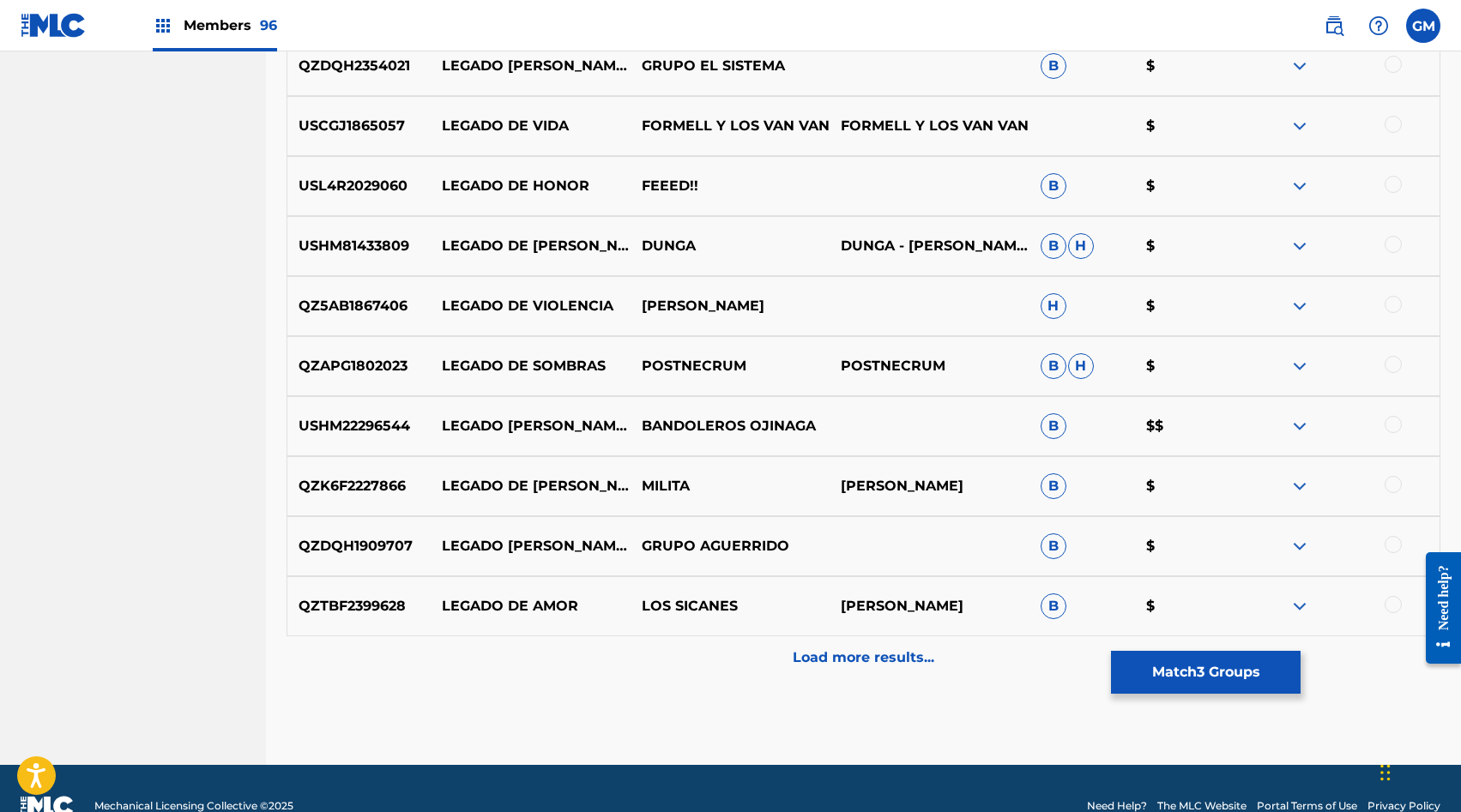
scroll to position [1313, 0]
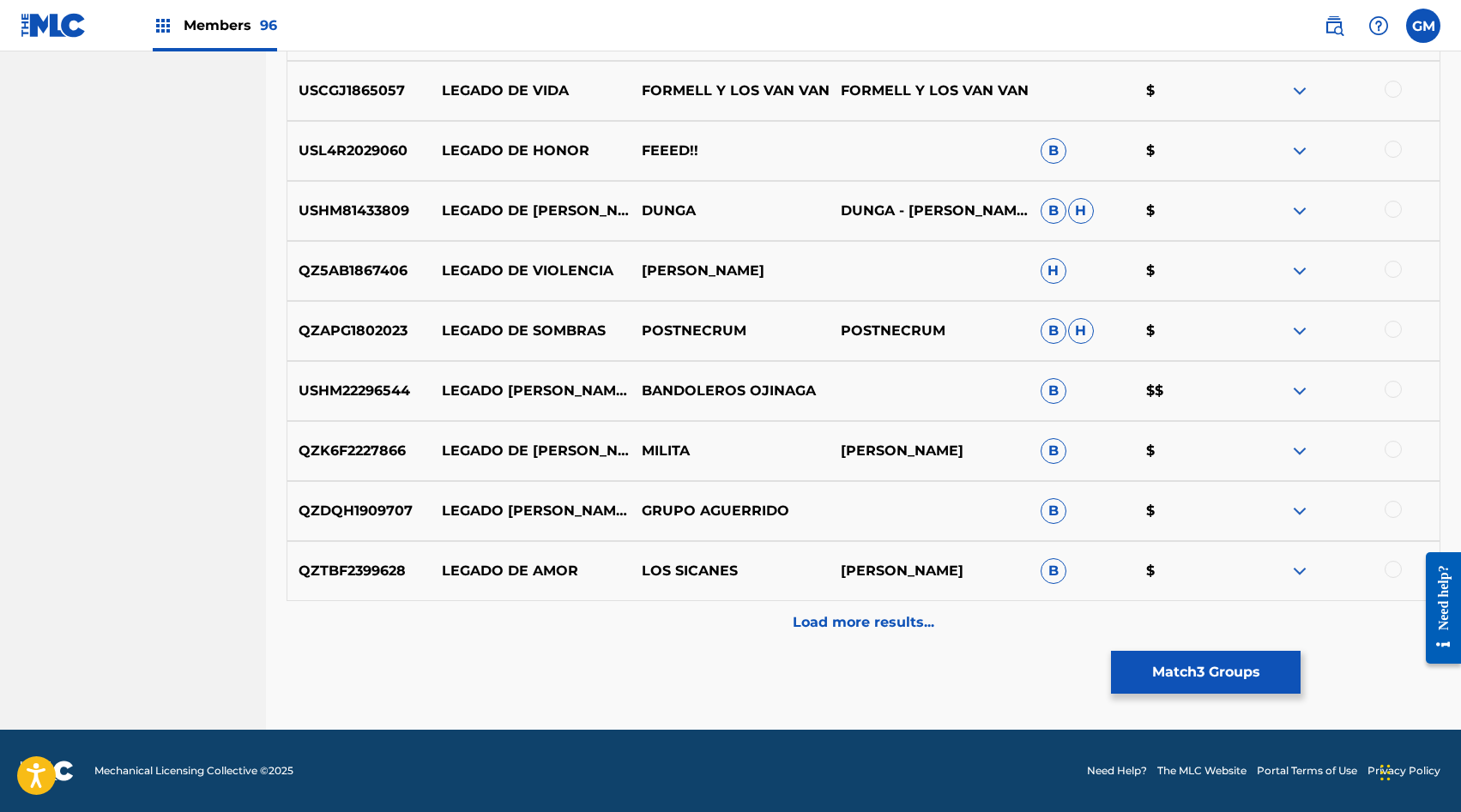
click at [1135, 669] on button "Match 3 Groups" at bounding box center [1206, 672] width 190 height 43
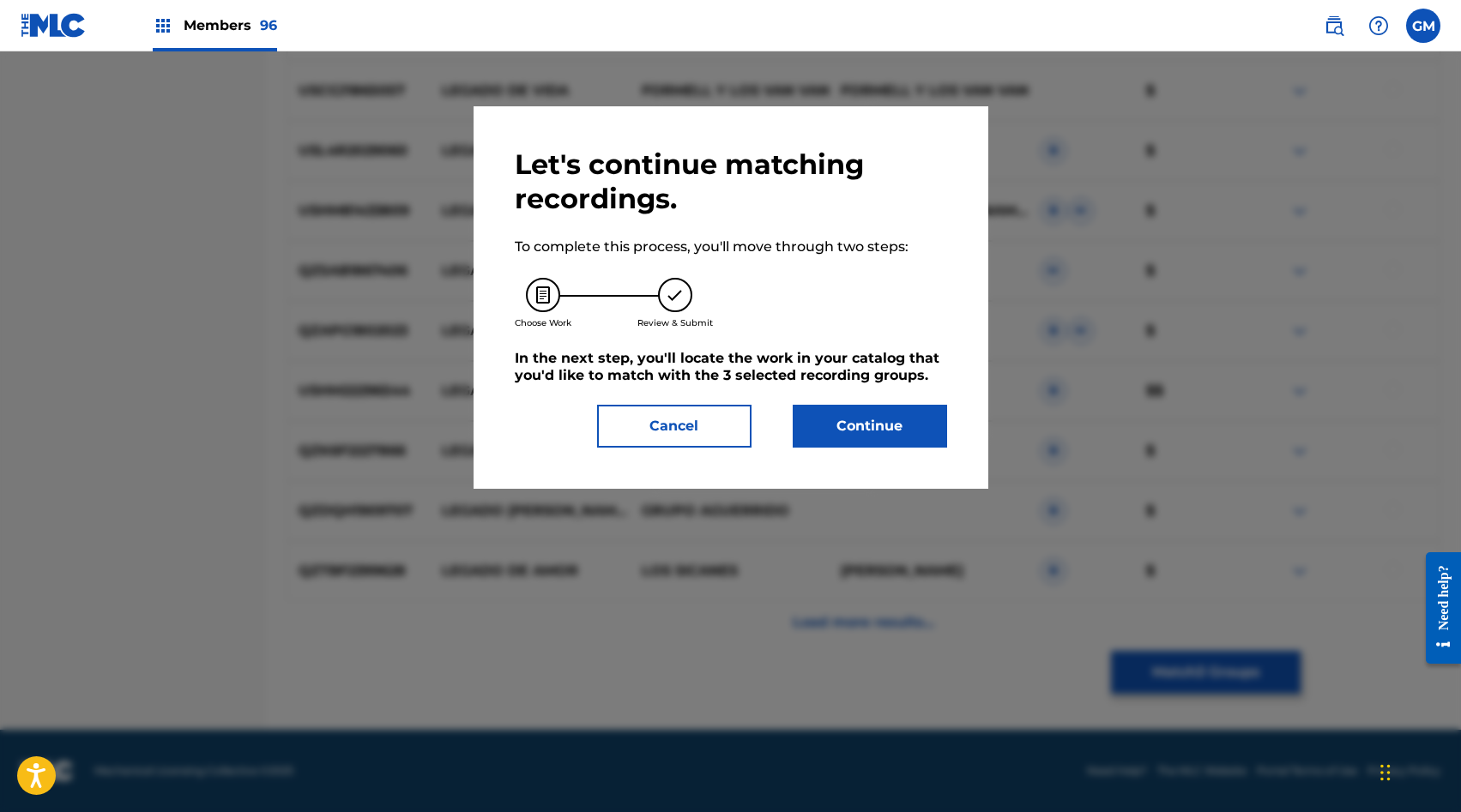
click at [853, 437] on button "Continue" at bounding box center [870, 426] width 154 height 43
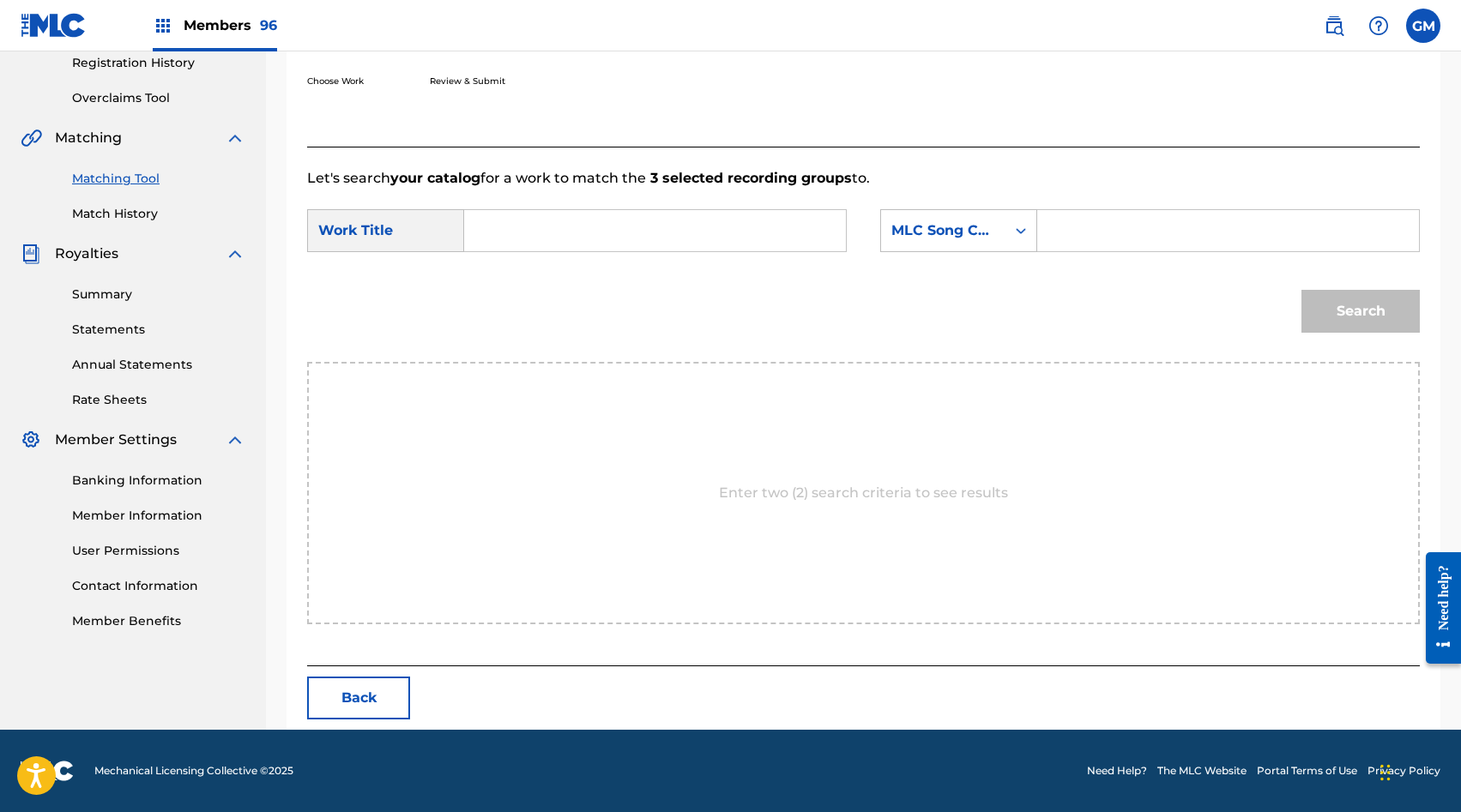
click at [1094, 232] on input "Search Form" at bounding box center [1228, 230] width 353 height 41
paste input "HA921Z"
type input "HA921Z"
click at [567, 247] on input "Search Form" at bounding box center [655, 230] width 353 height 41
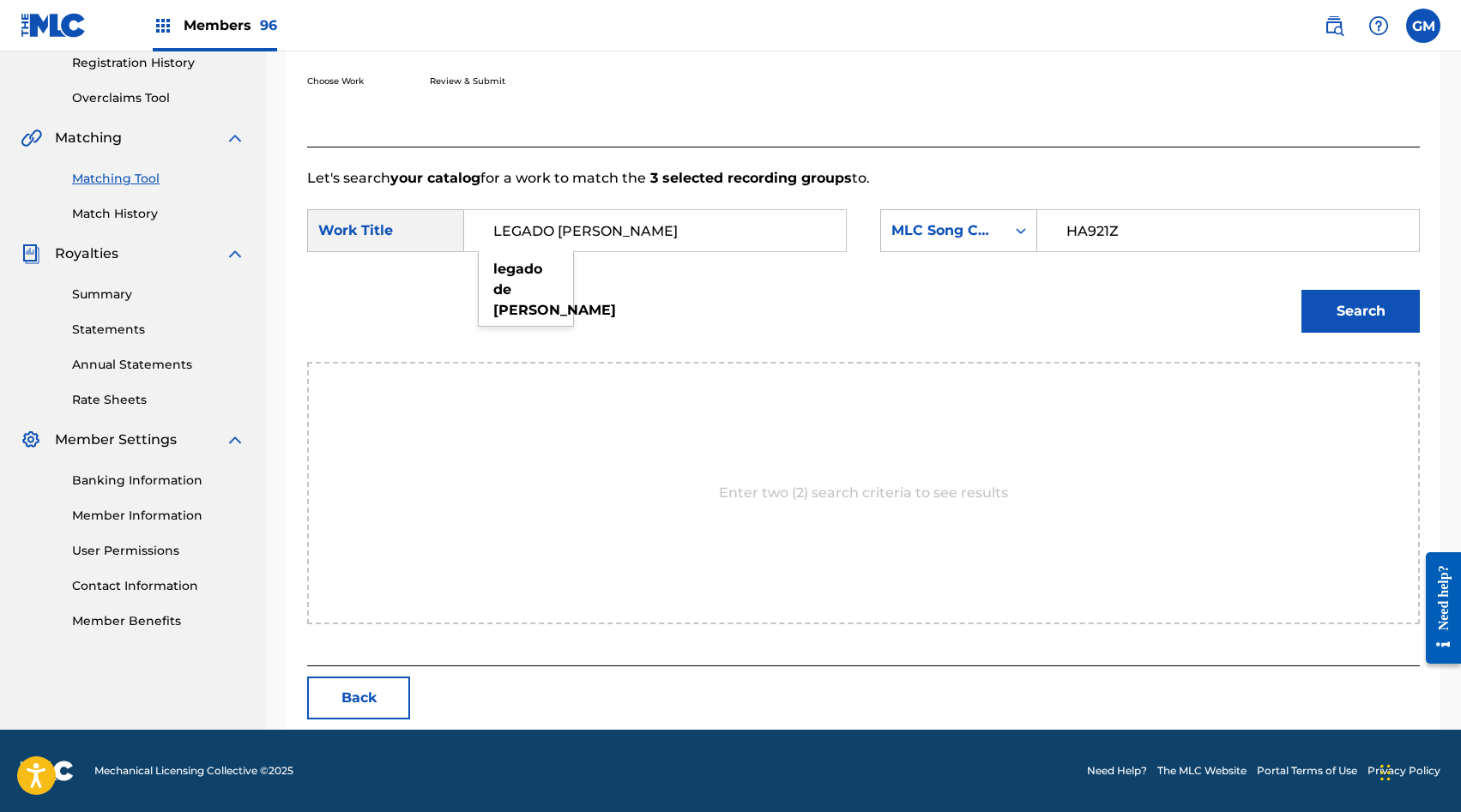
type input "LEGADO DE OMAR"
click at [1343, 299] on button "Search" at bounding box center [1361, 311] width 119 height 43
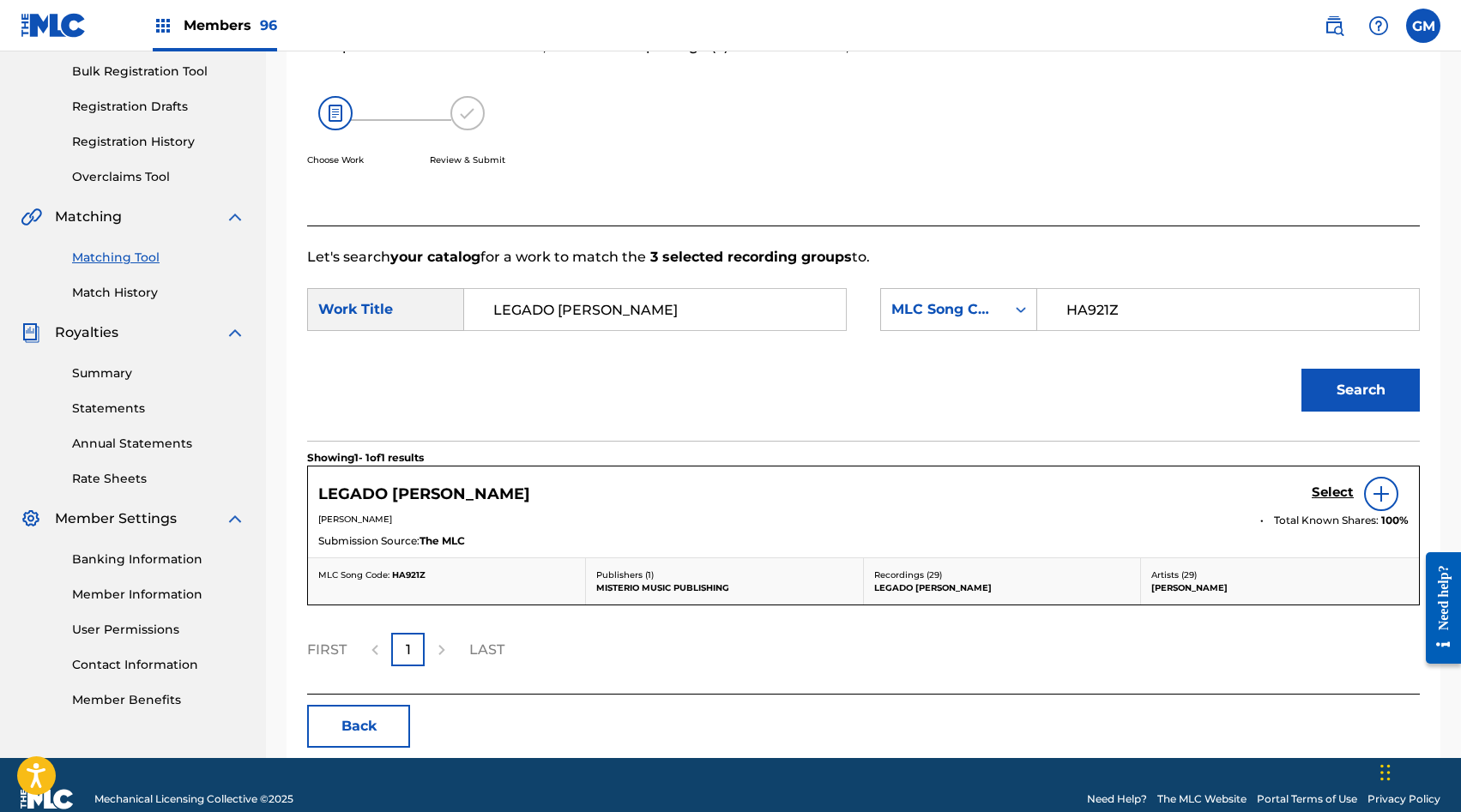
scroll to position [279, 0]
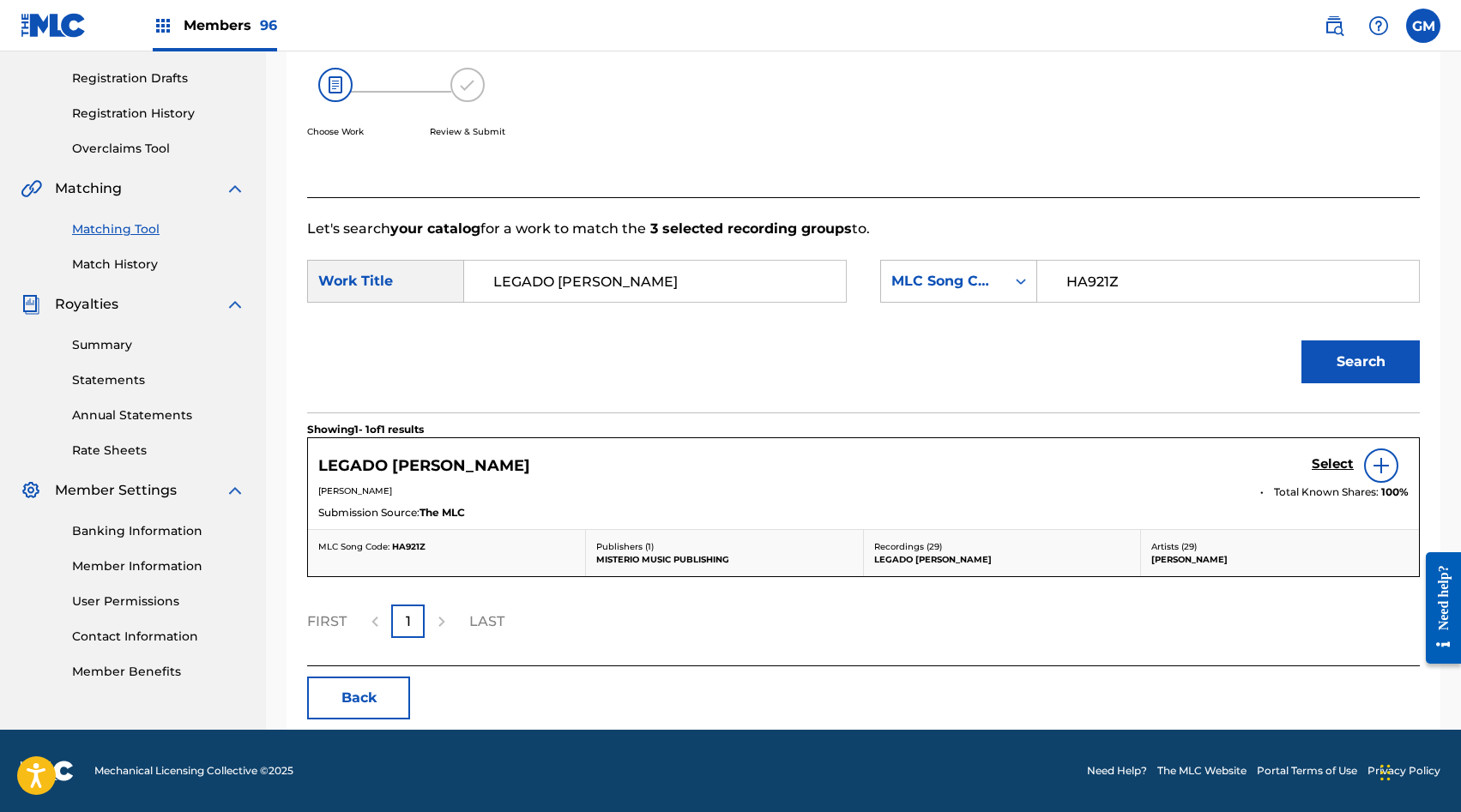
click at [1330, 462] on h5 "Select" at bounding box center [1333, 465] width 42 height 16
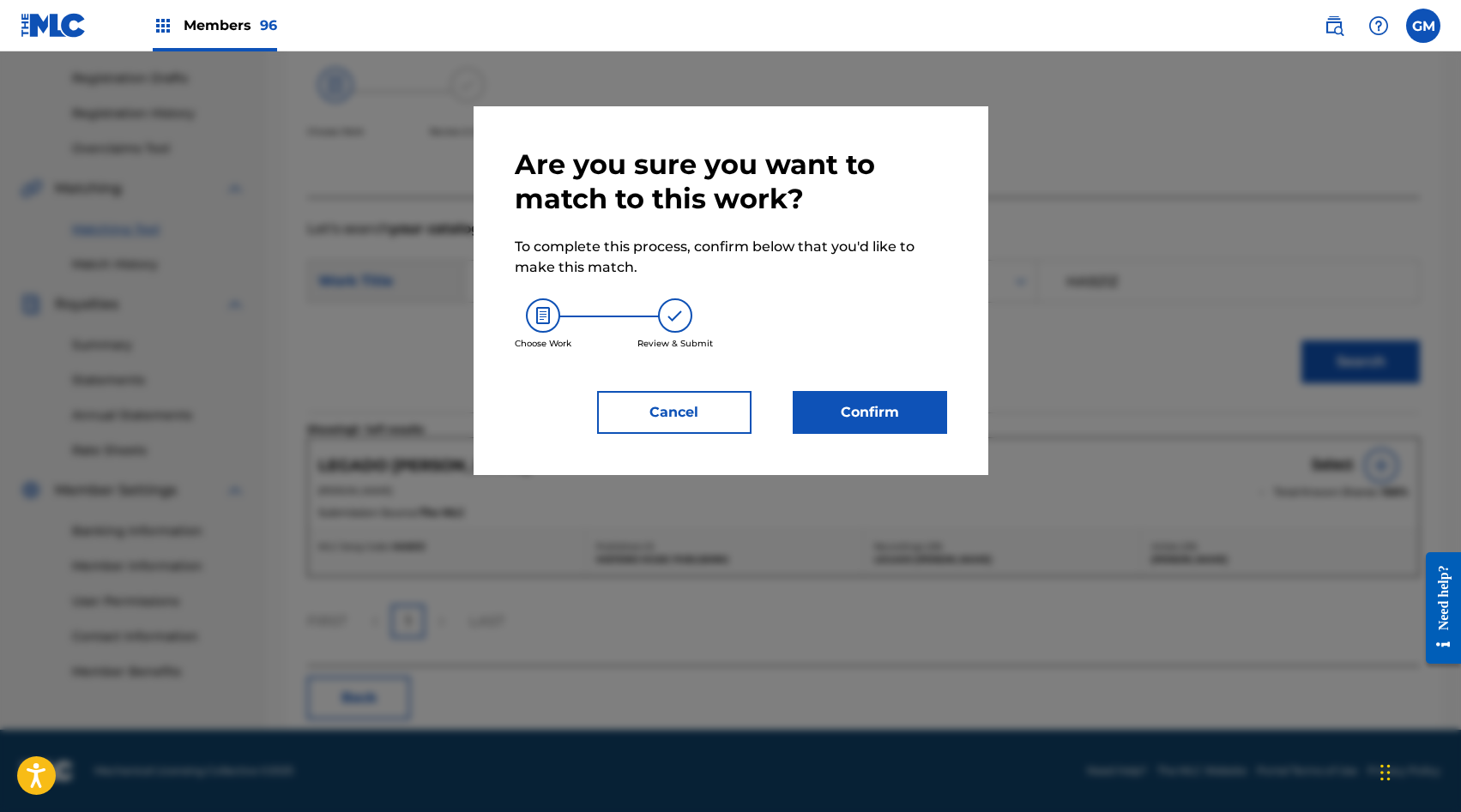
click at [732, 408] on button "Cancel" at bounding box center [674, 412] width 154 height 43
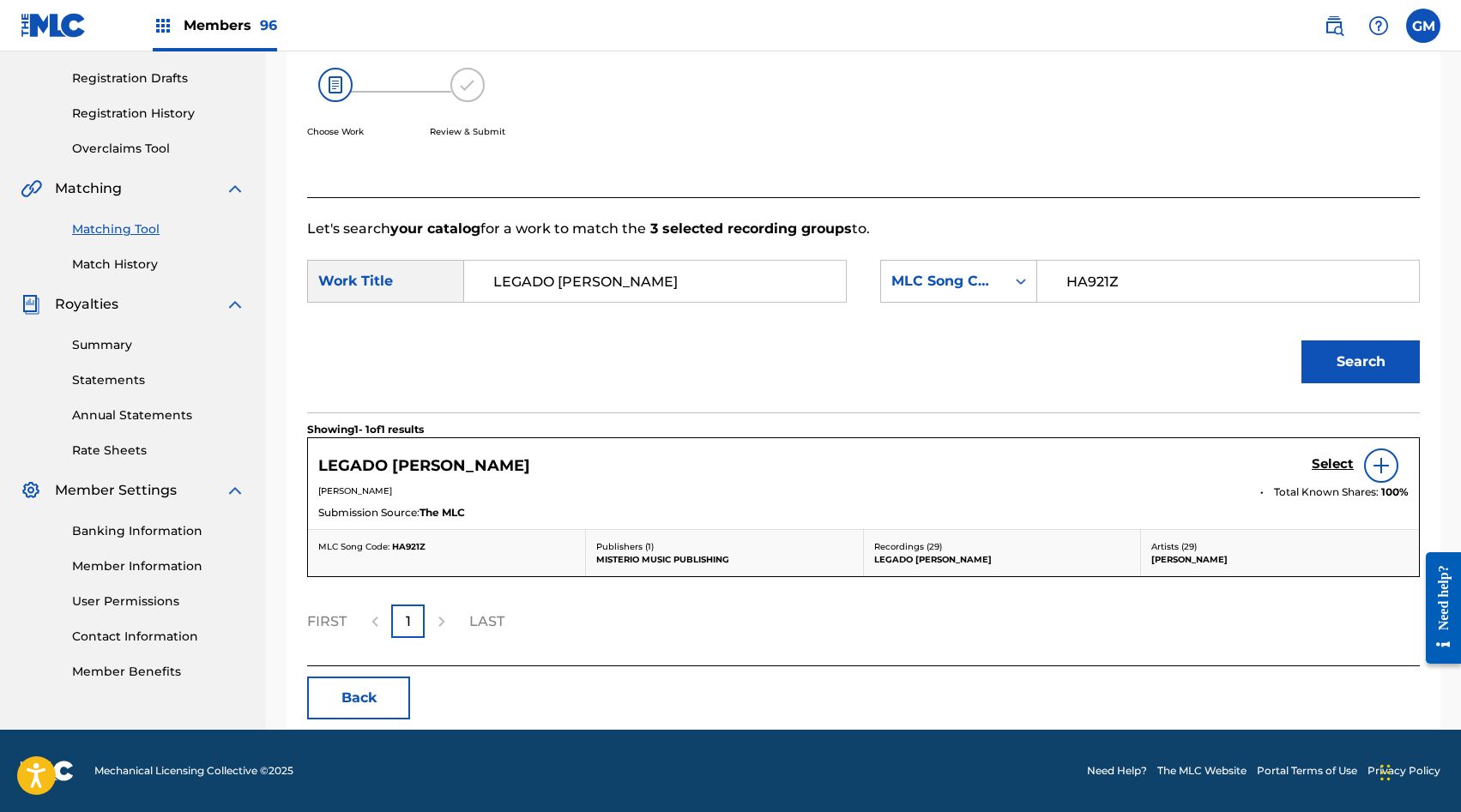
click at [1360, 375] on button "Search" at bounding box center [1361, 362] width 119 height 43
click at [1340, 462] on h5 "Select" at bounding box center [1333, 465] width 42 height 16
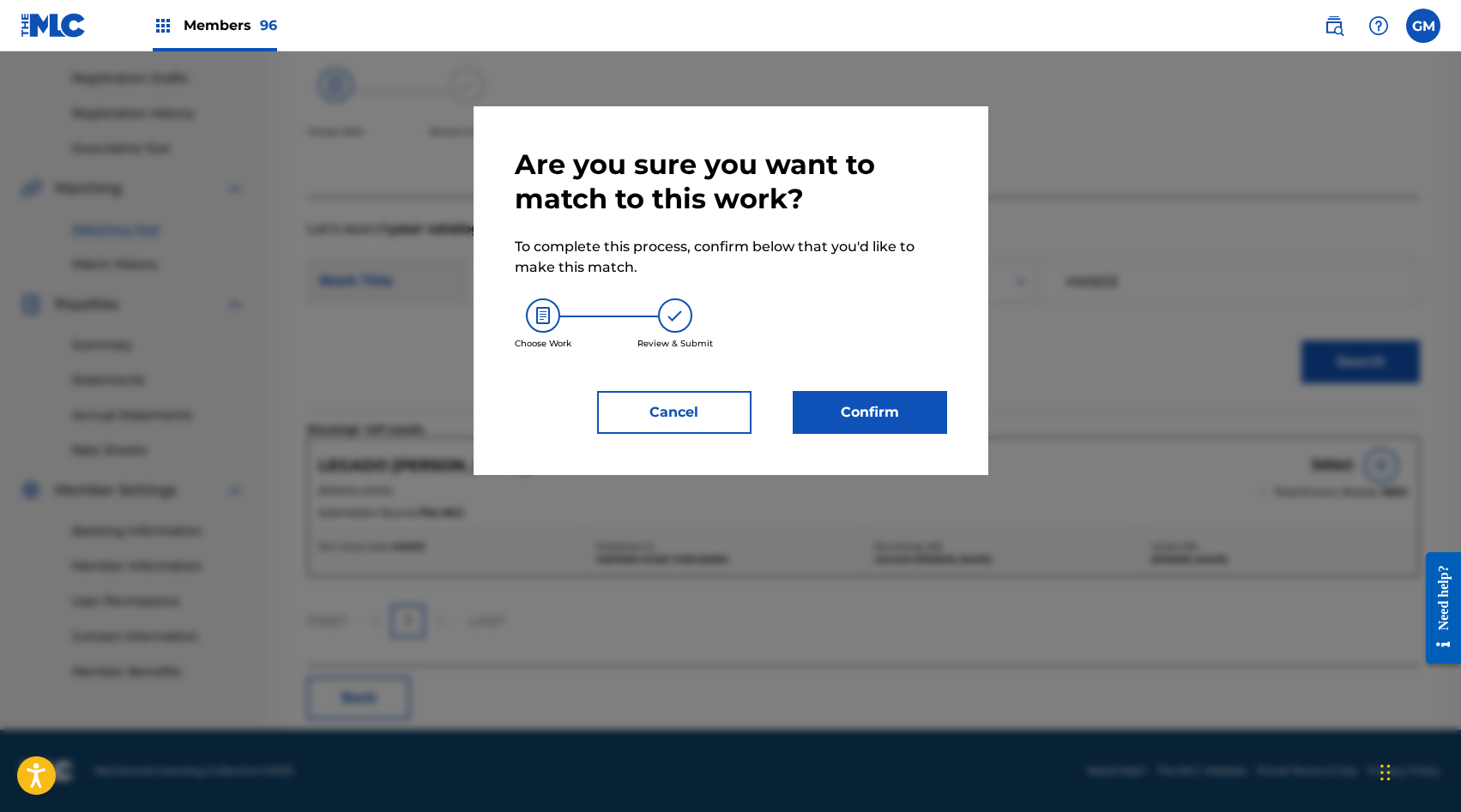
click at [866, 409] on button "Confirm" at bounding box center [870, 412] width 154 height 43
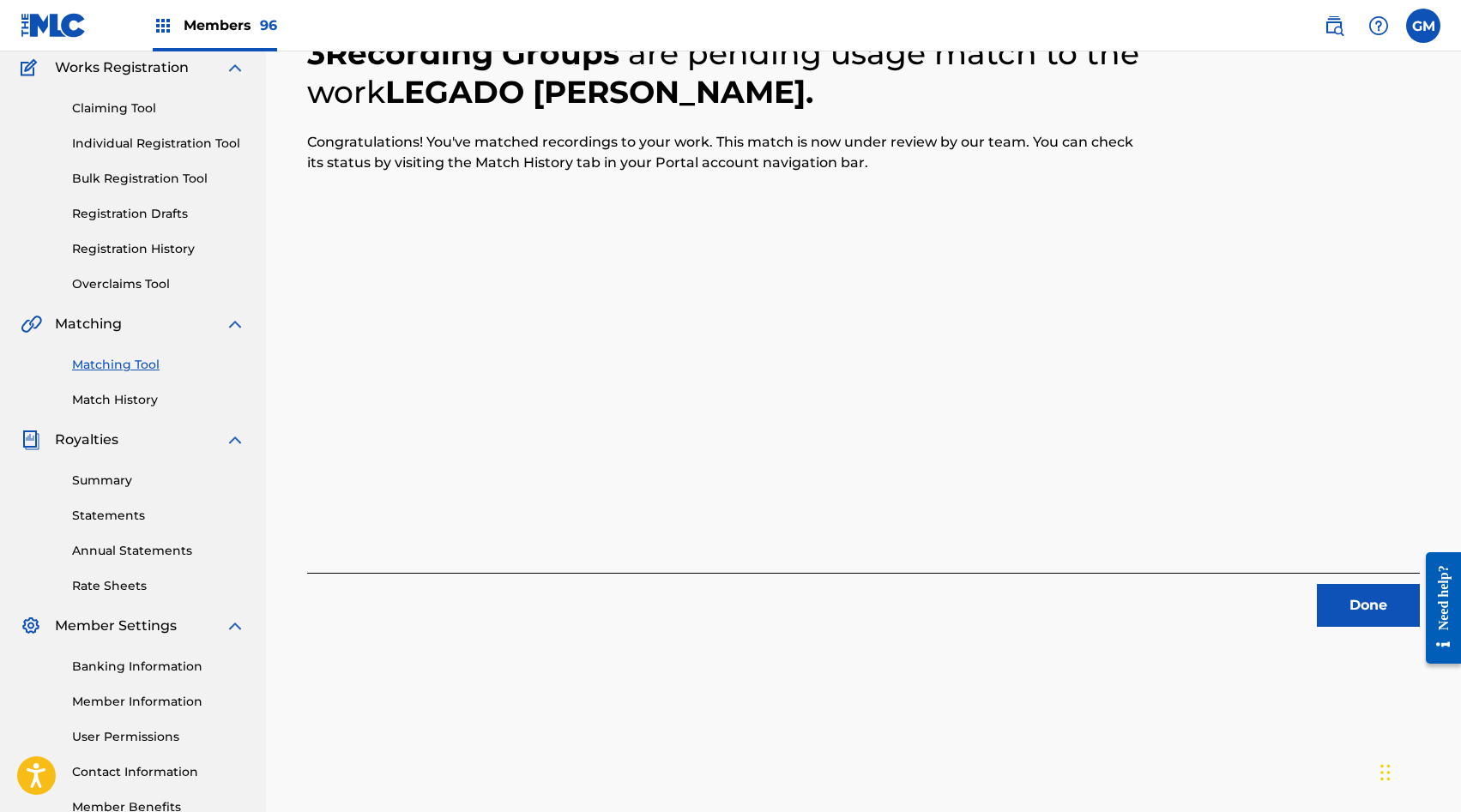
scroll to position [0, 0]
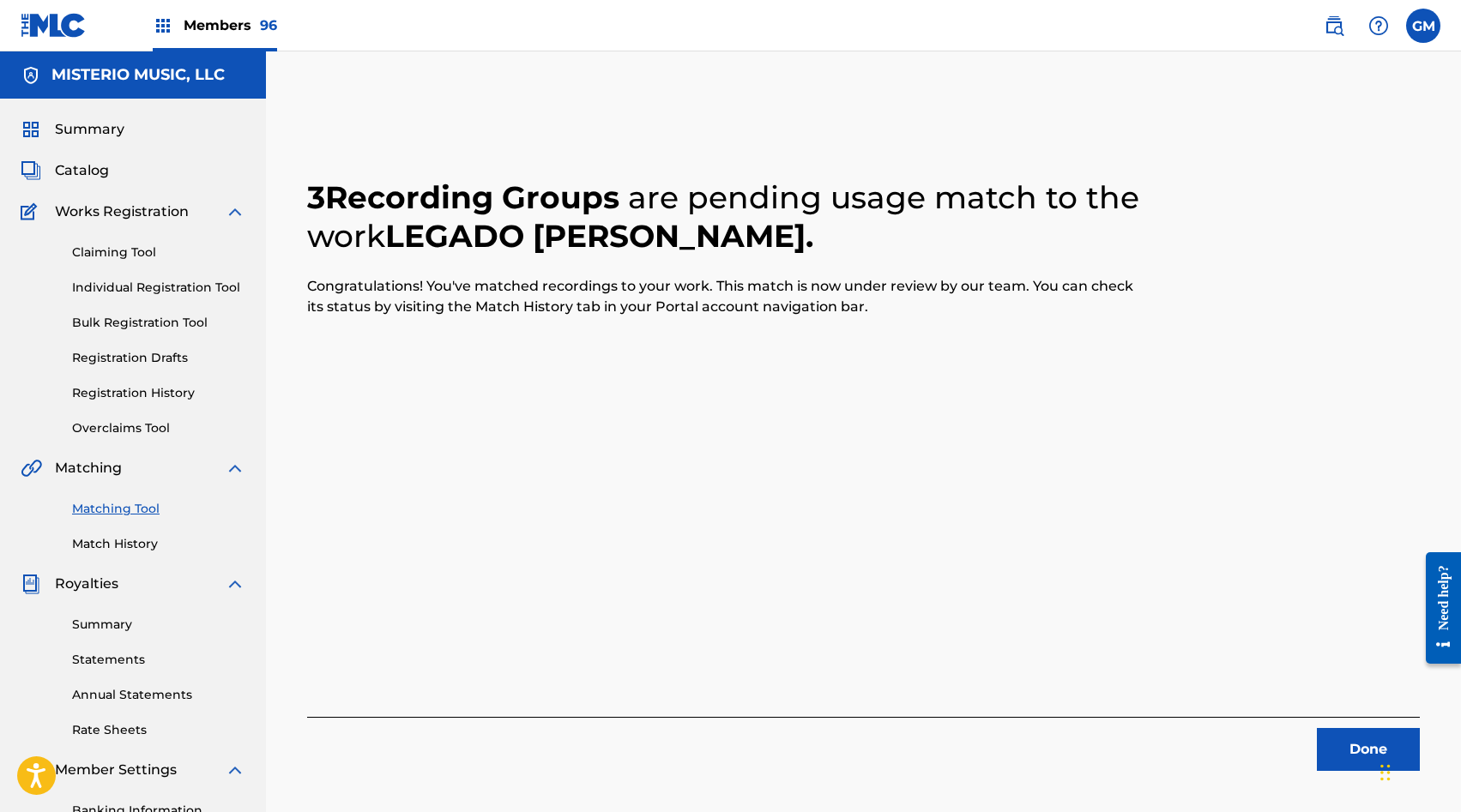
click at [1323, 754] on button "Done" at bounding box center [1368, 749] width 103 height 43
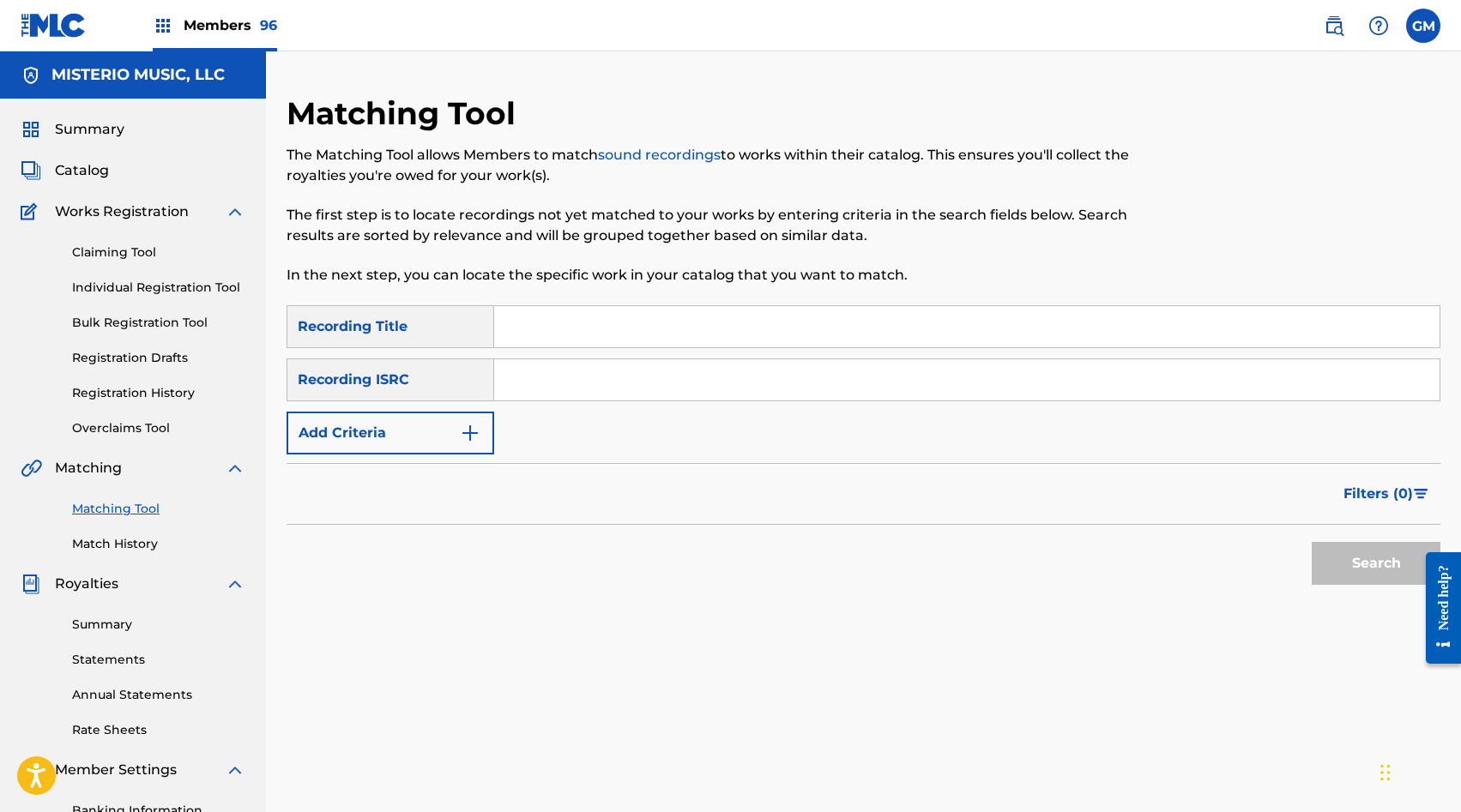
click at [608, 345] on input "Search Form" at bounding box center [967, 326] width 946 height 41
click at [623, 322] on input "PA BONITAS COMO TU" at bounding box center [967, 326] width 946 height 41
type input "PA BONITAS TU"
click at [1345, 562] on button "Search" at bounding box center [1376, 563] width 129 height 43
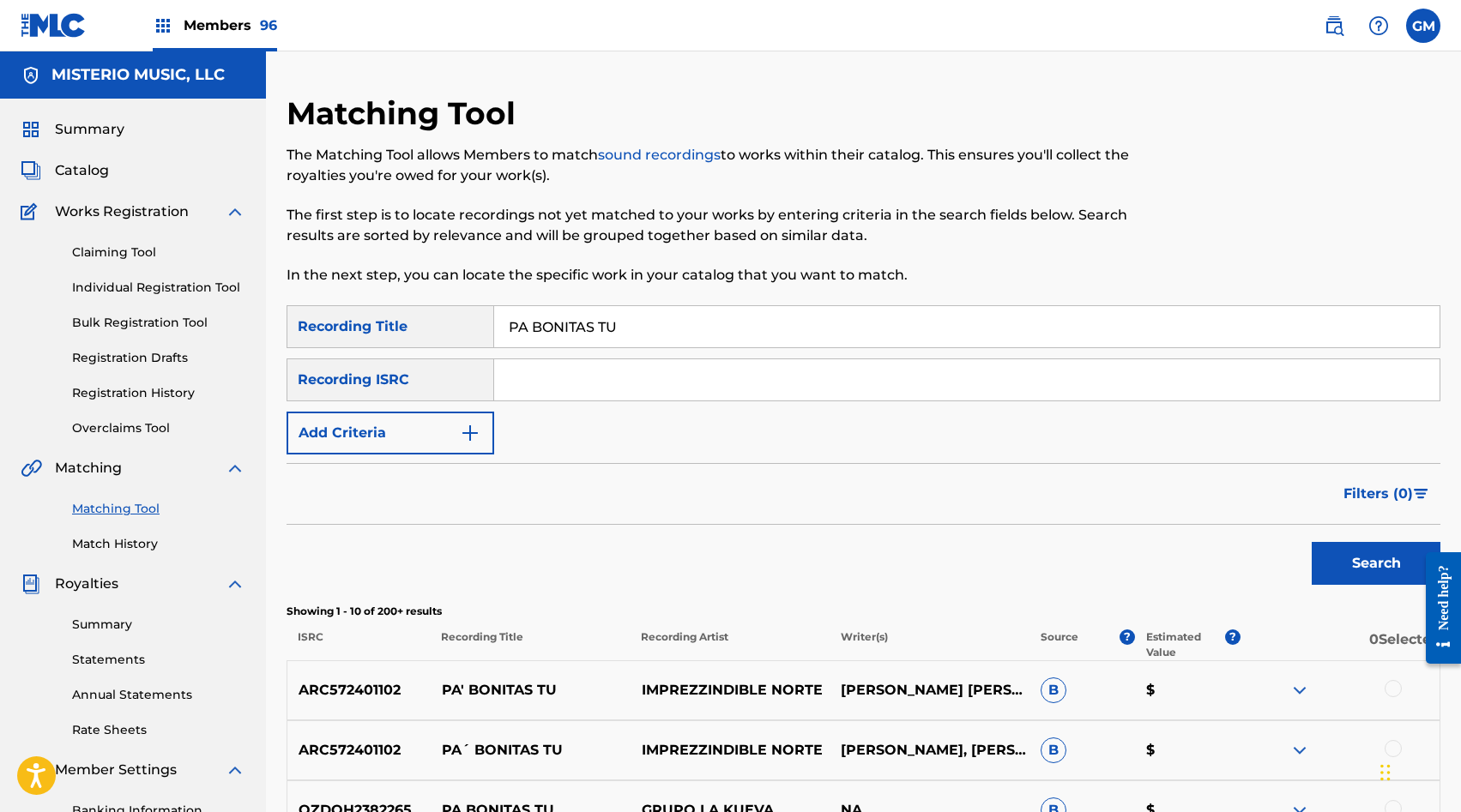
click at [100, 172] on span "Catalog" at bounding box center [81, 171] width 54 height 21
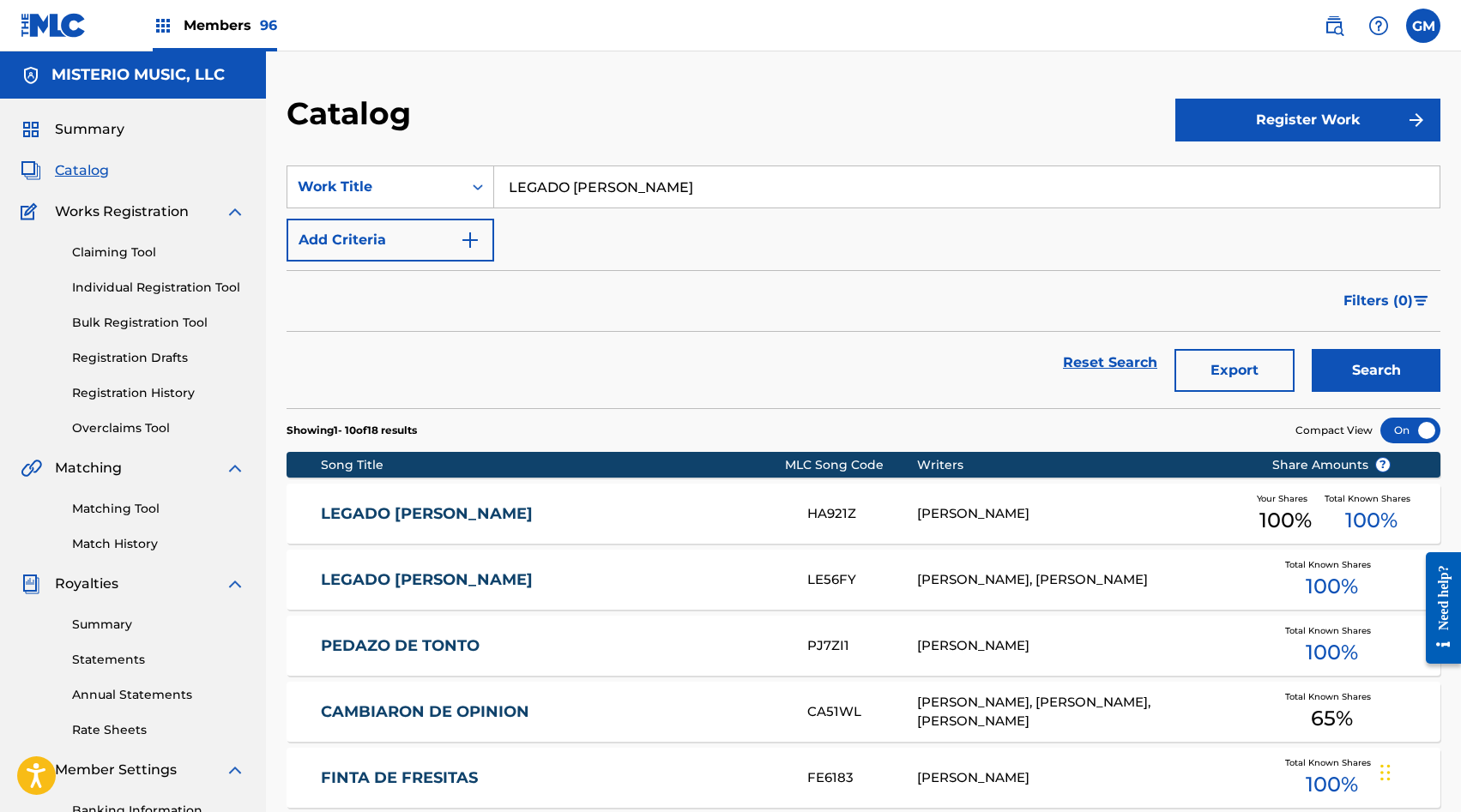
click at [572, 193] on input "LEGADO DE OMAR" at bounding box center [967, 186] width 946 height 41
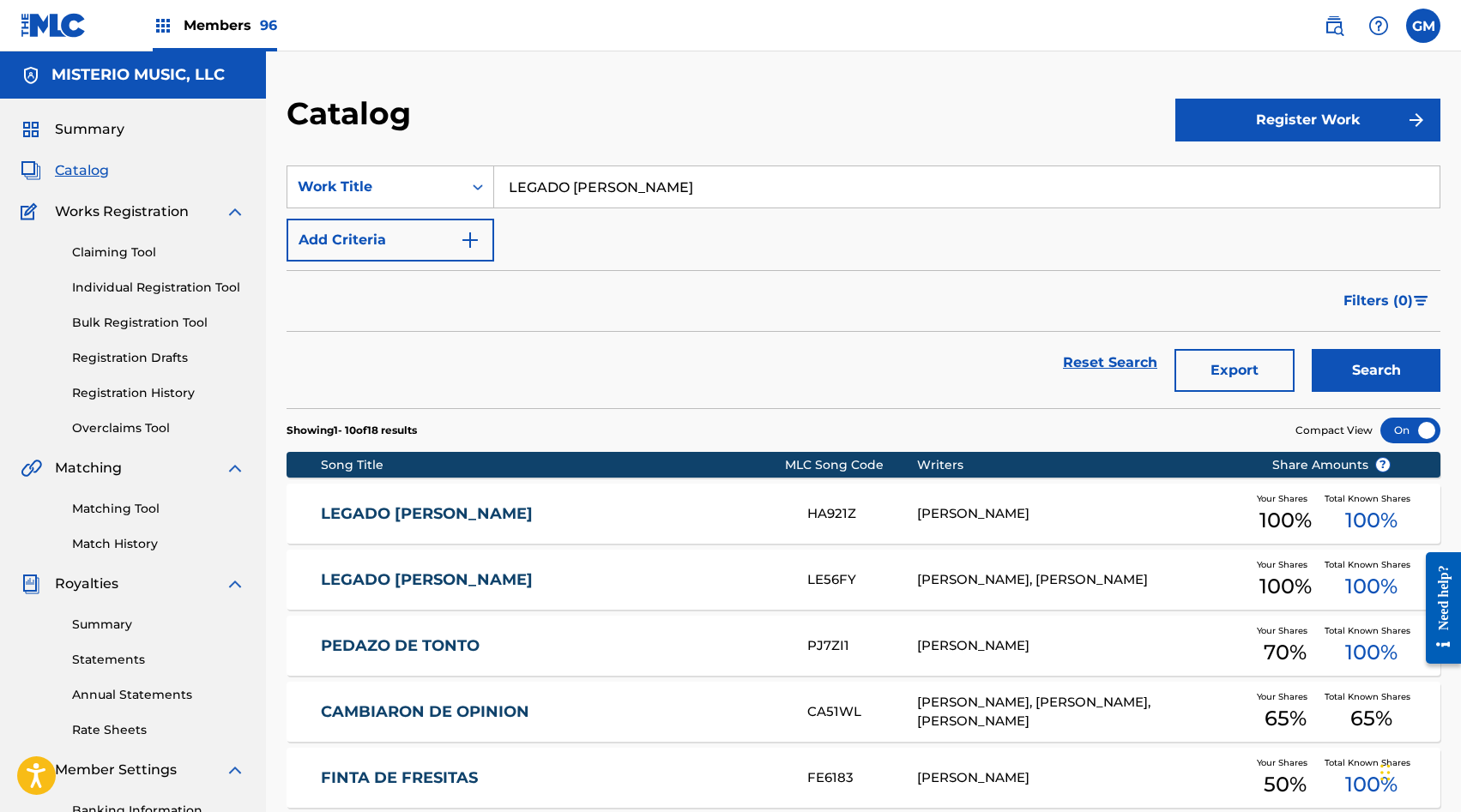
click at [572, 193] on input "LEGADO DE OMAR" at bounding box center [967, 186] width 946 height 41
type input "PA BONITAS"
click at [1339, 372] on button "Search" at bounding box center [1376, 370] width 129 height 43
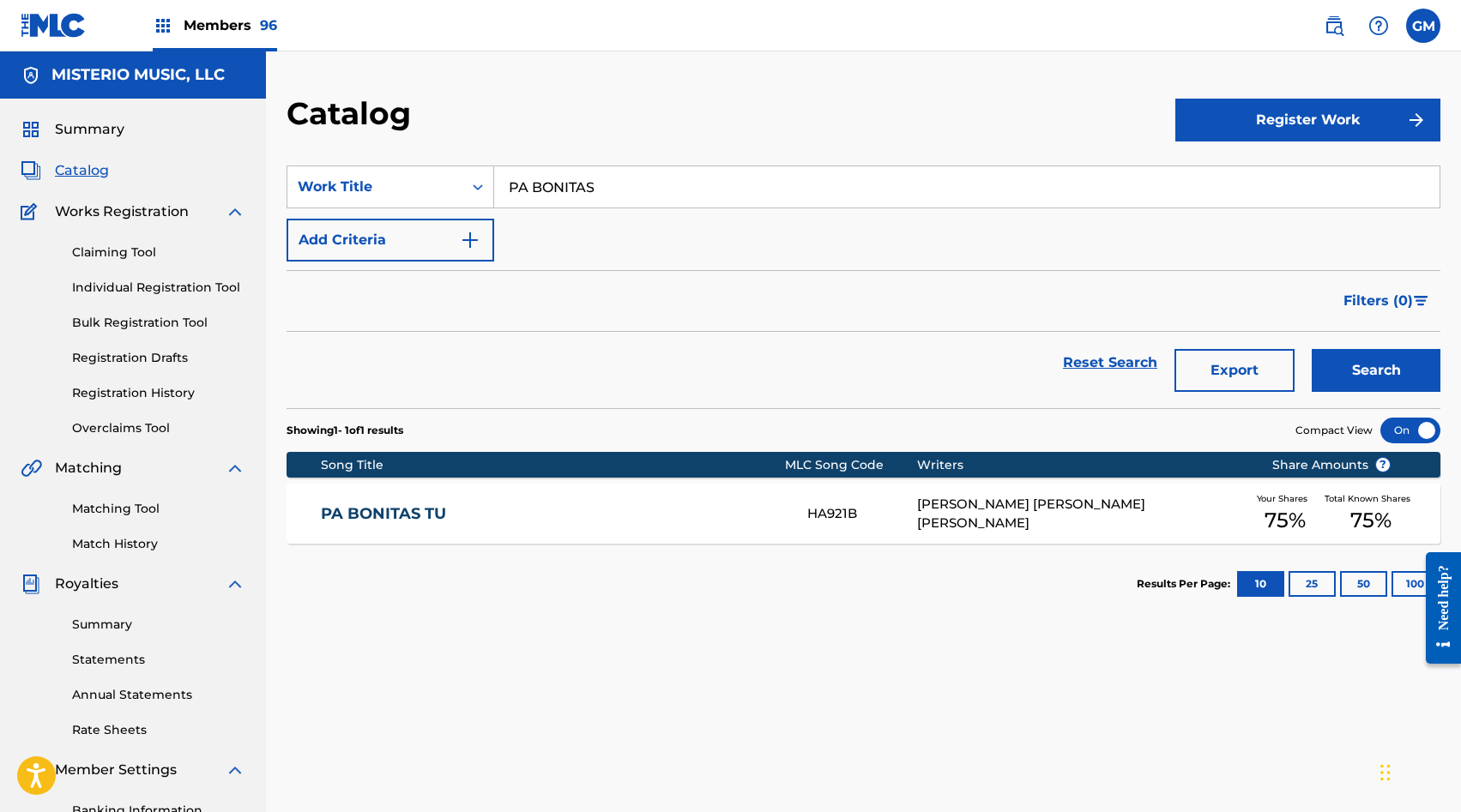
click at [600, 505] on link "PA BONITAS TU" at bounding box center [552, 514] width 463 height 20
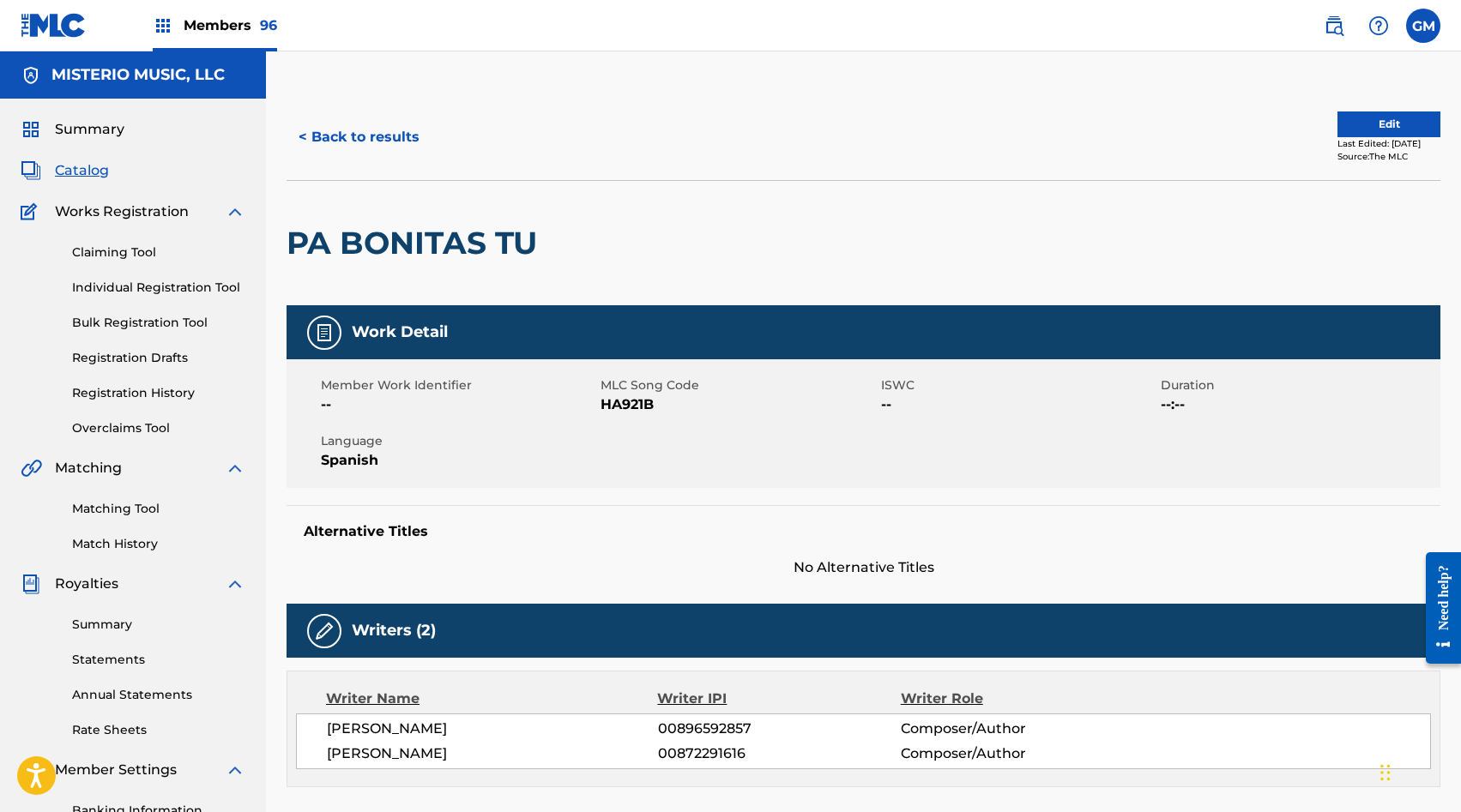
click at [615, 405] on span "HA921B" at bounding box center [737, 405] width 275 height 21
copy span "HA921B"
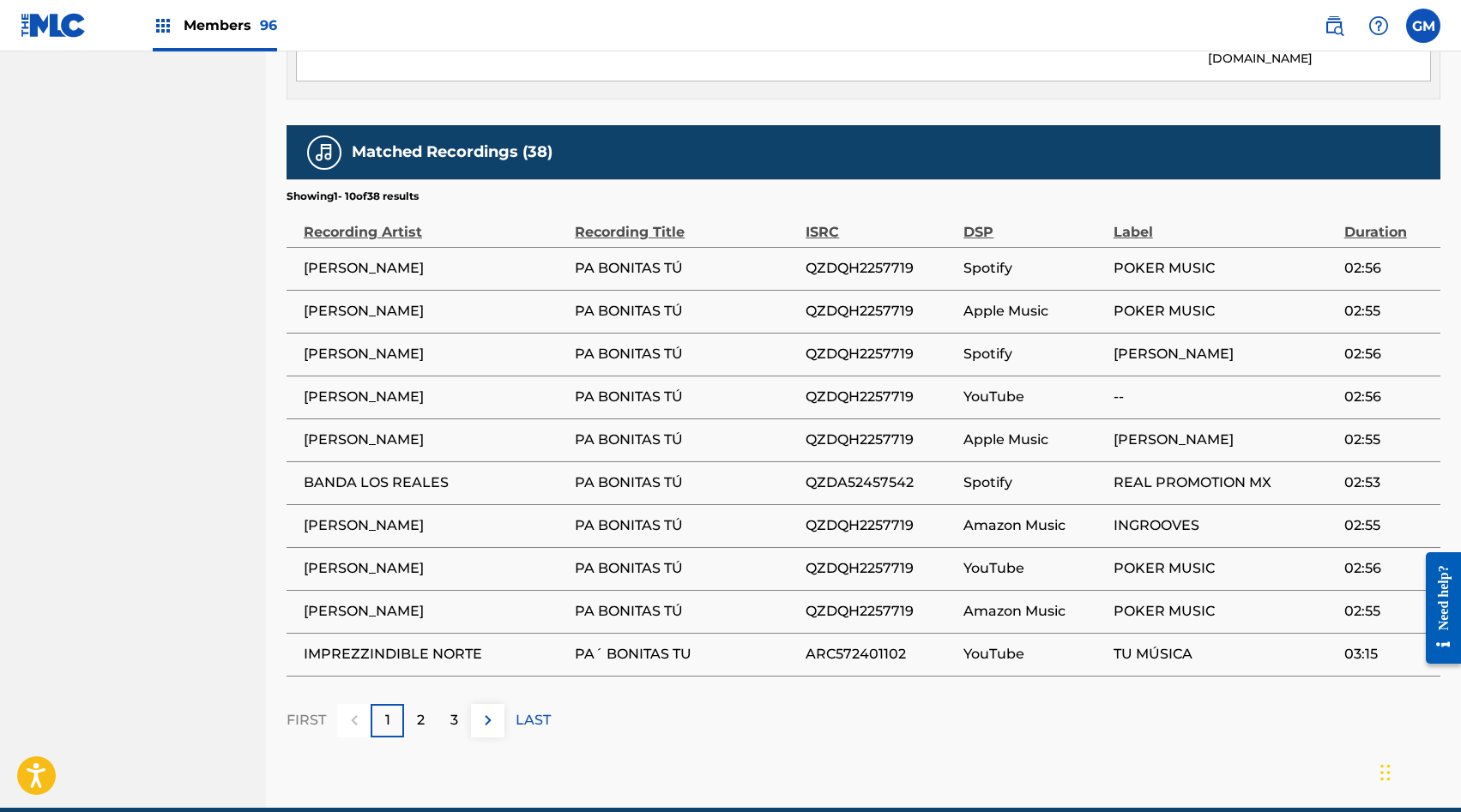
scroll to position [1147, 0]
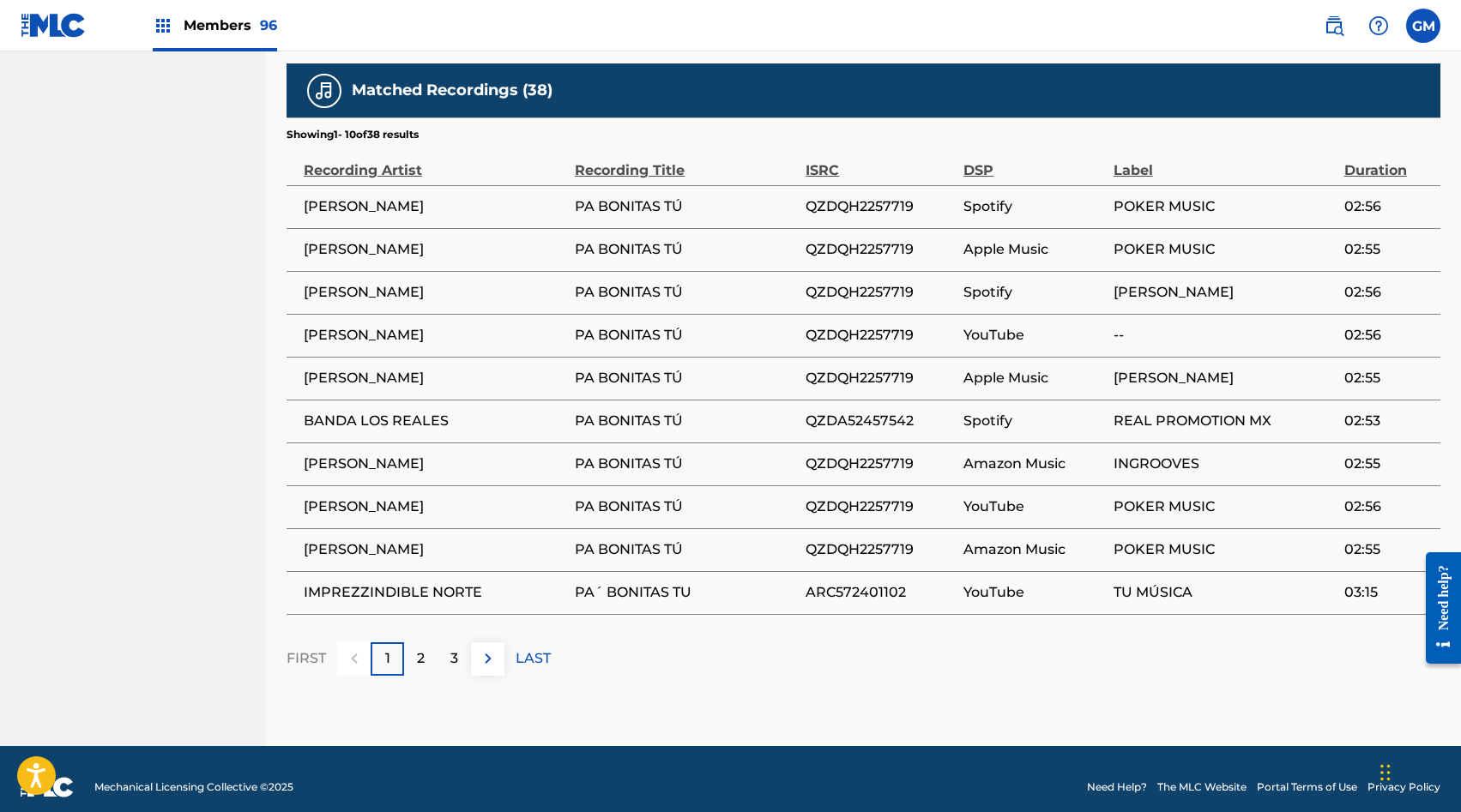
click at [494, 649] on img at bounding box center [488, 659] width 21 height 21
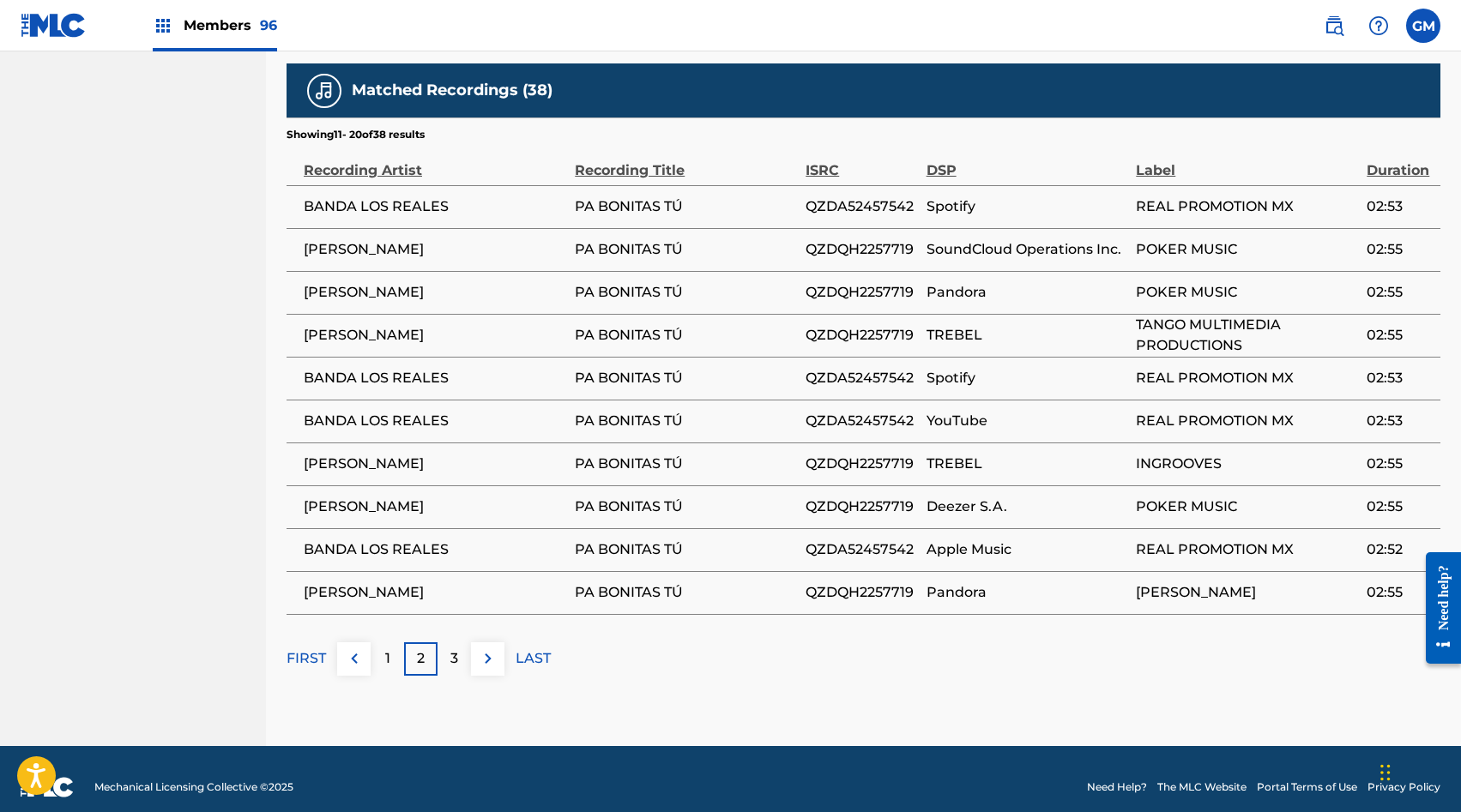
click at [495, 649] on img at bounding box center [488, 659] width 21 height 21
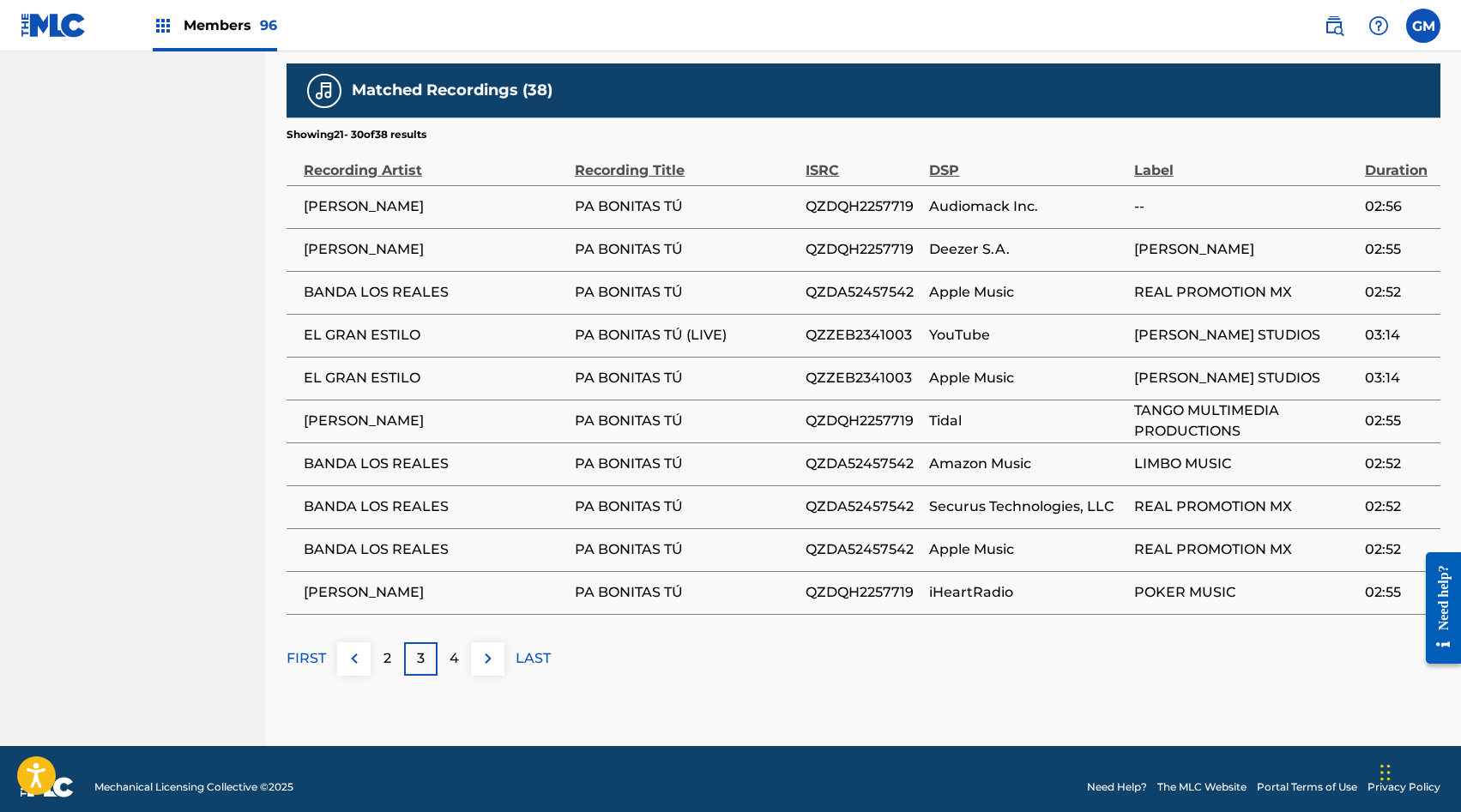
click at [500, 642] on button at bounding box center [488, 659] width 34 height 34
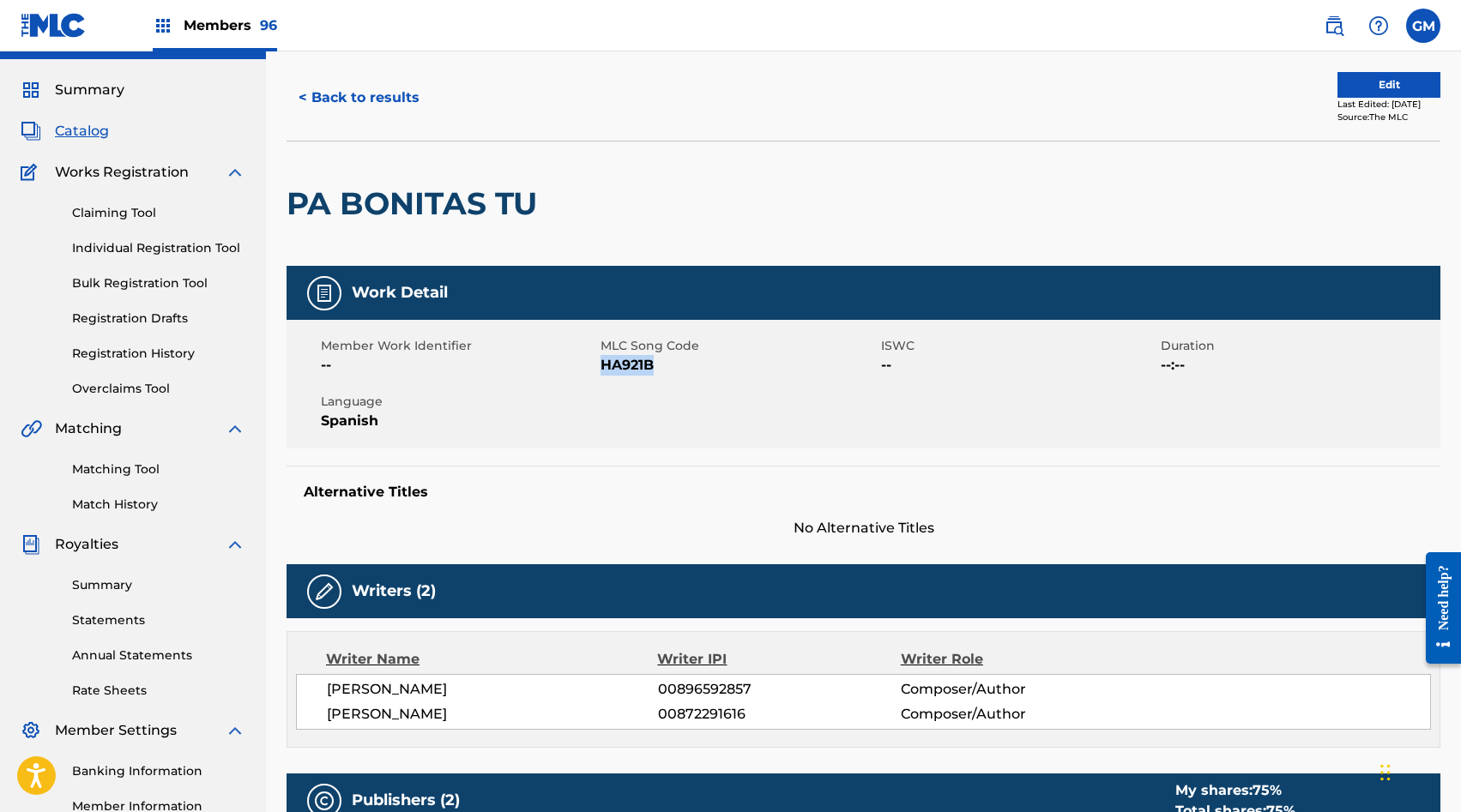
scroll to position [0, 0]
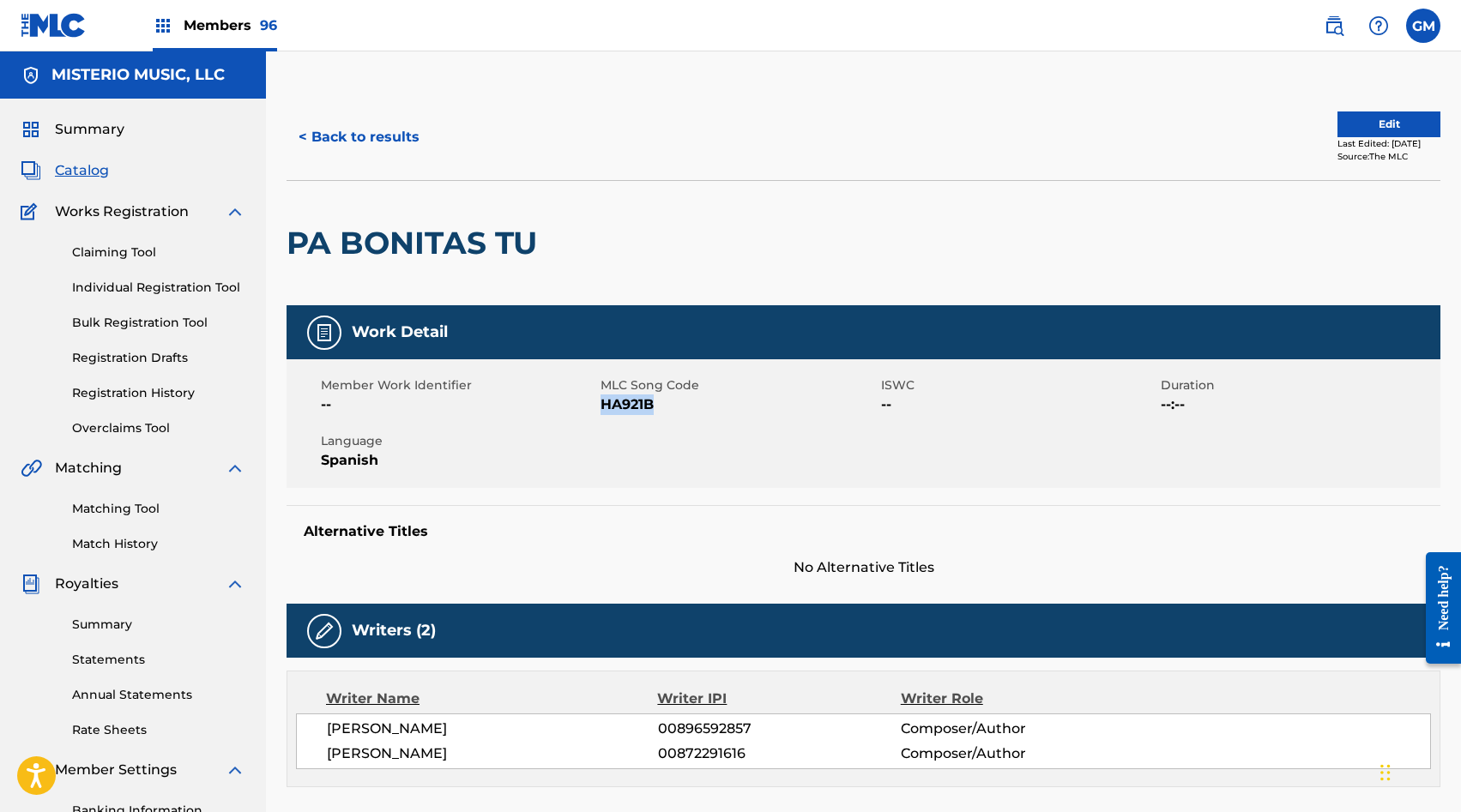
click at [147, 506] on link "Matching Tool" at bounding box center [159, 509] width 174 height 18
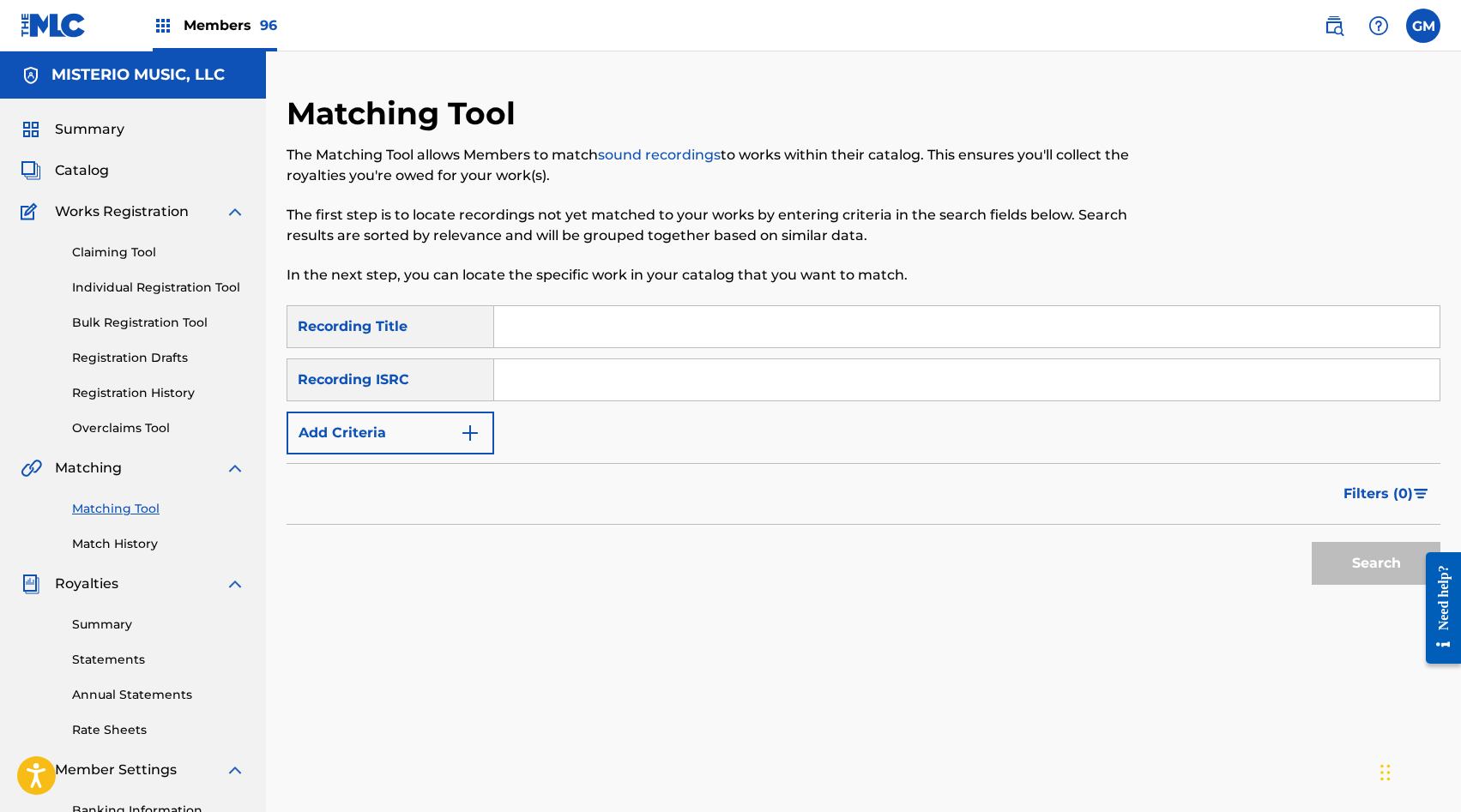
click at [537, 345] on input "Search Form" at bounding box center [967, 326] width 946 height 41
type input "PA BONITAS TU"
click at [422, 434] on button "Add Criteria" at bounding box center [390, 433] width 207 height 43
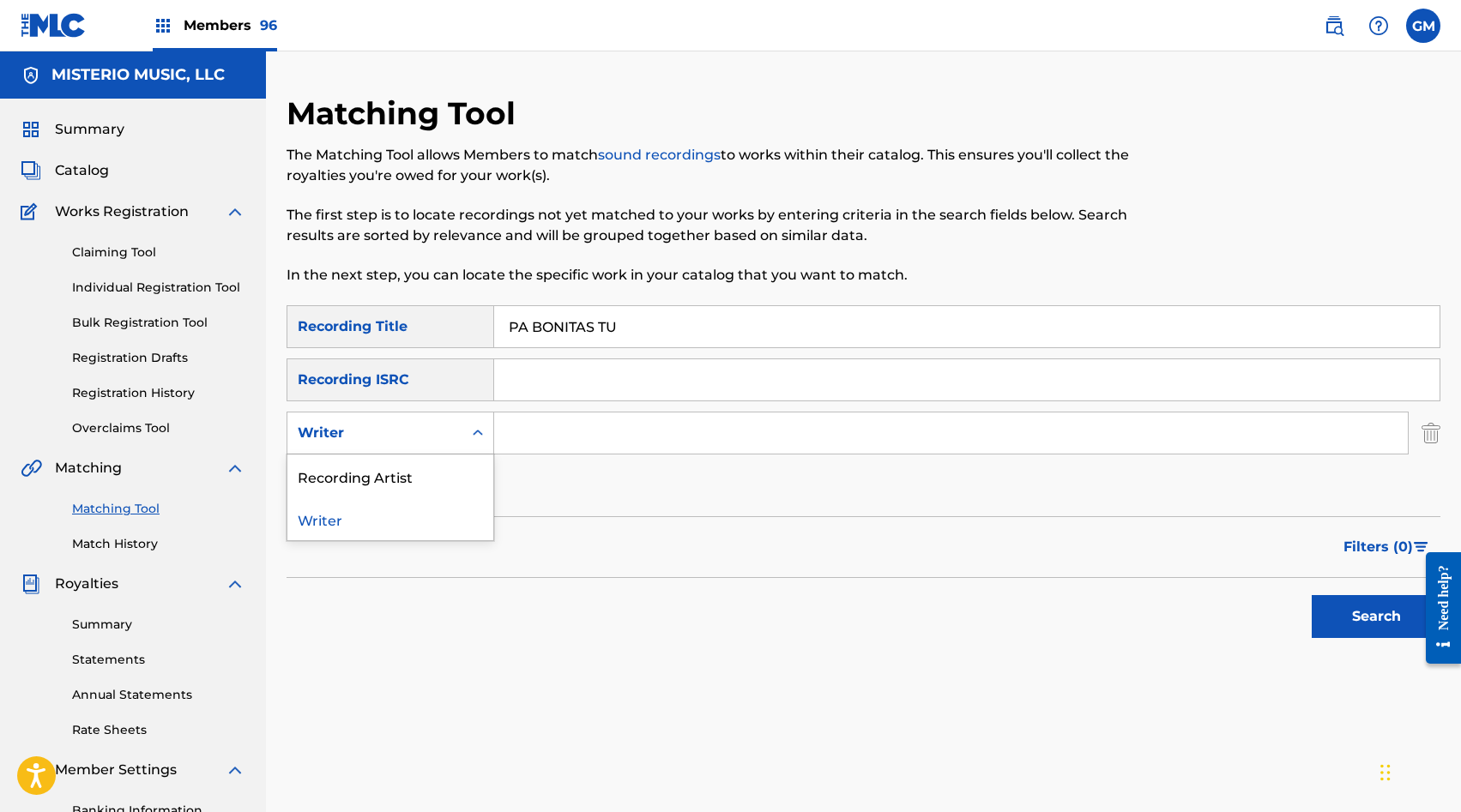
click at [422, 434] on div "Writer" at bounding box center [375, 433] width 154 height 21
click at [419, 476] on div "Recording Artist" at bounding box center [390, 476] width 206 height 43
click at [571, 430] on input "Search Form" at bounding box center [951, 433] width 914 height 41
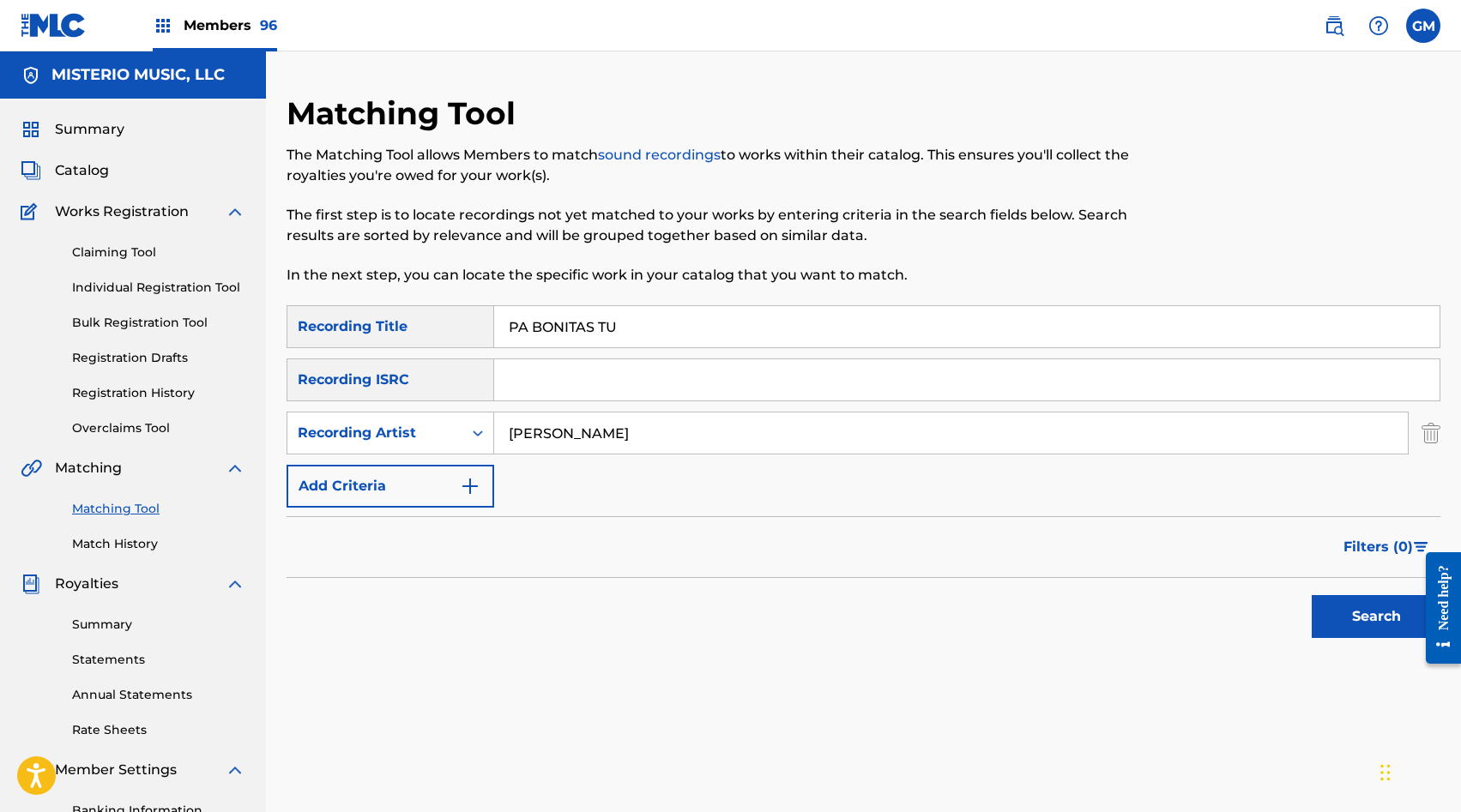
click at [1384, 604] on button "Search" at bounding box center [1376, 617] width 129 height 43
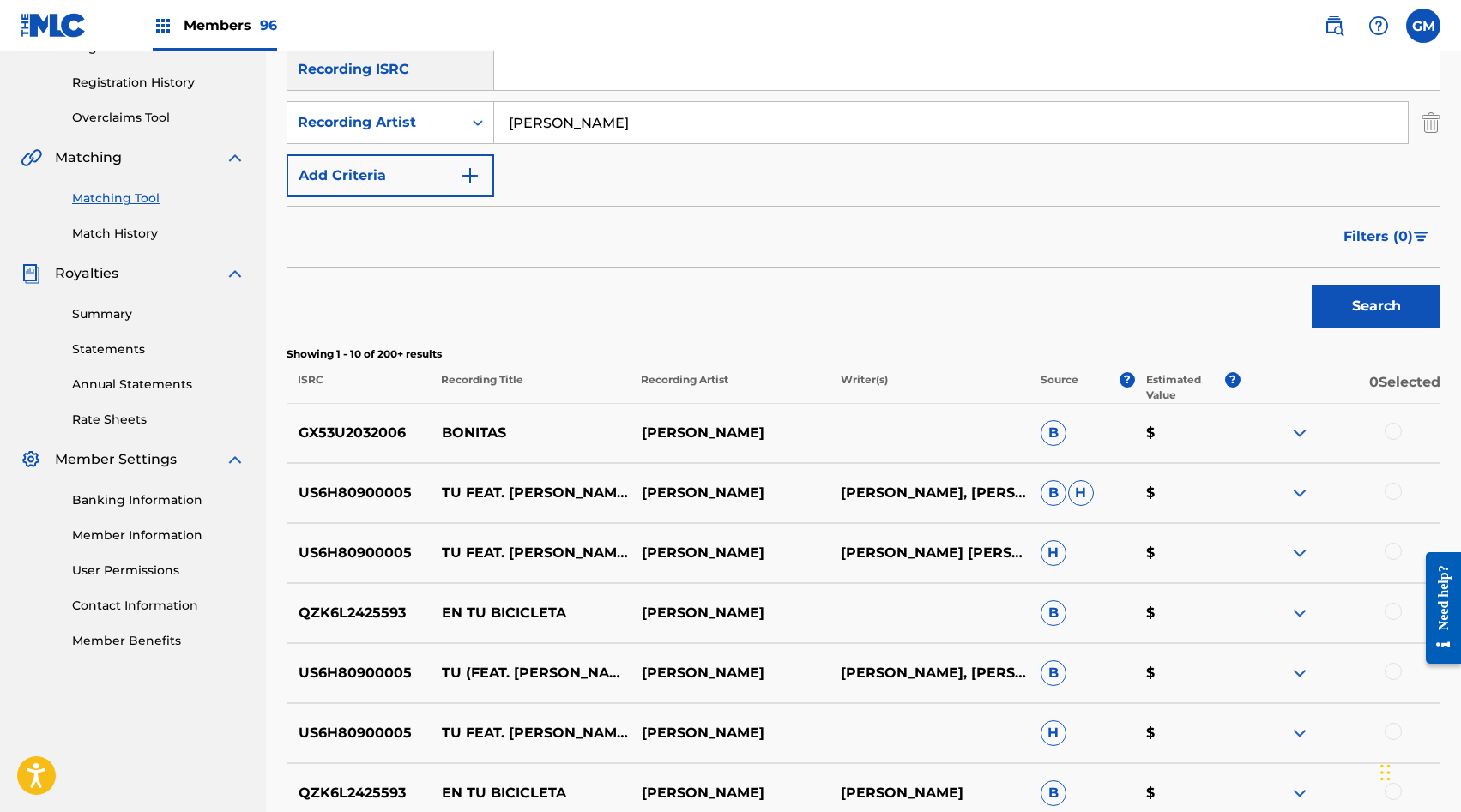
scroll to position [203, 0]
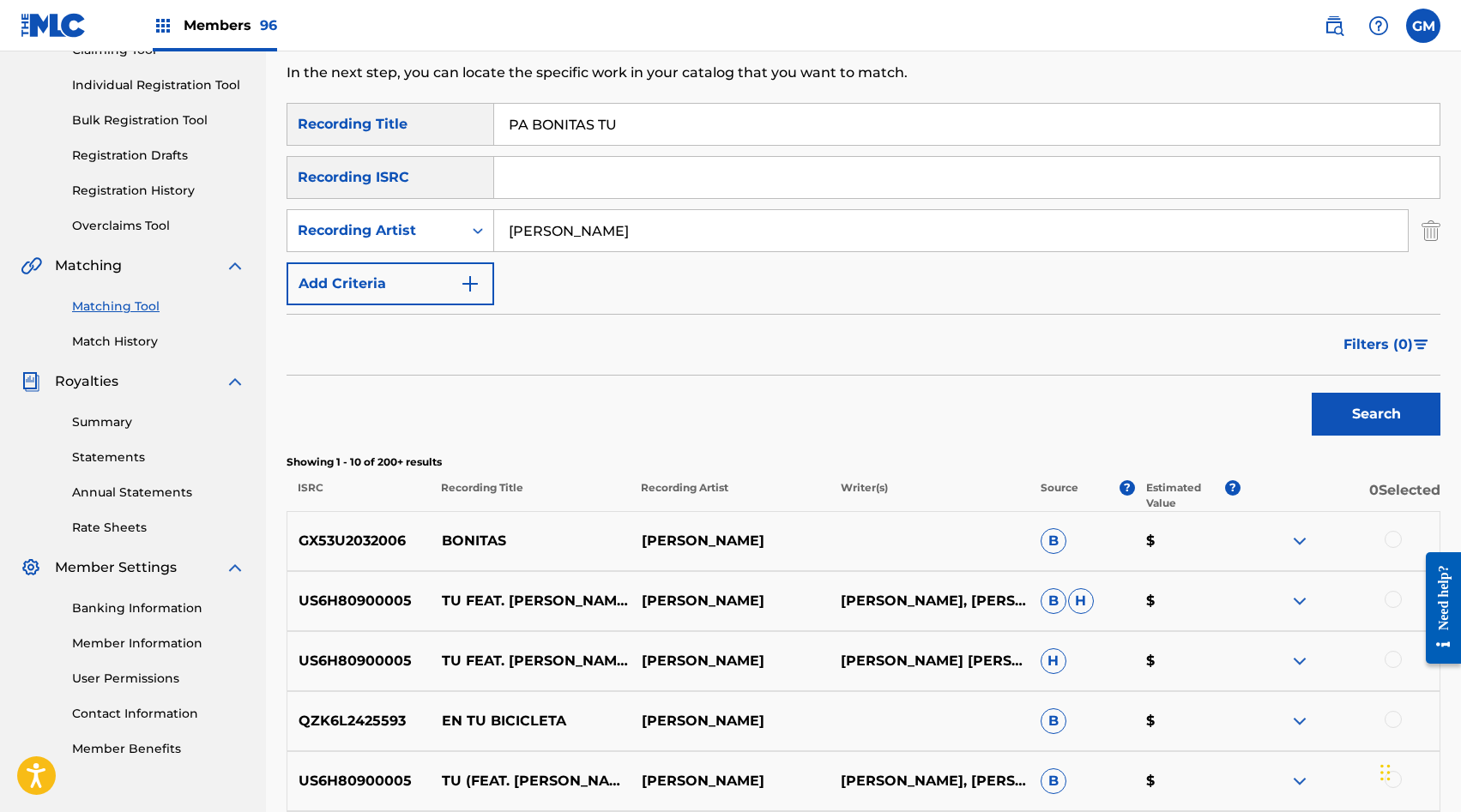
click at [545, 231] on input "LUIS MEXIA" at bounding box center [951, 230] width 914 height 41
paste input "IMPREZZINDIBLE NORTE"
click at [1358, 416] on button "Search" at bounding box center [1376, 414] width 129 height 43
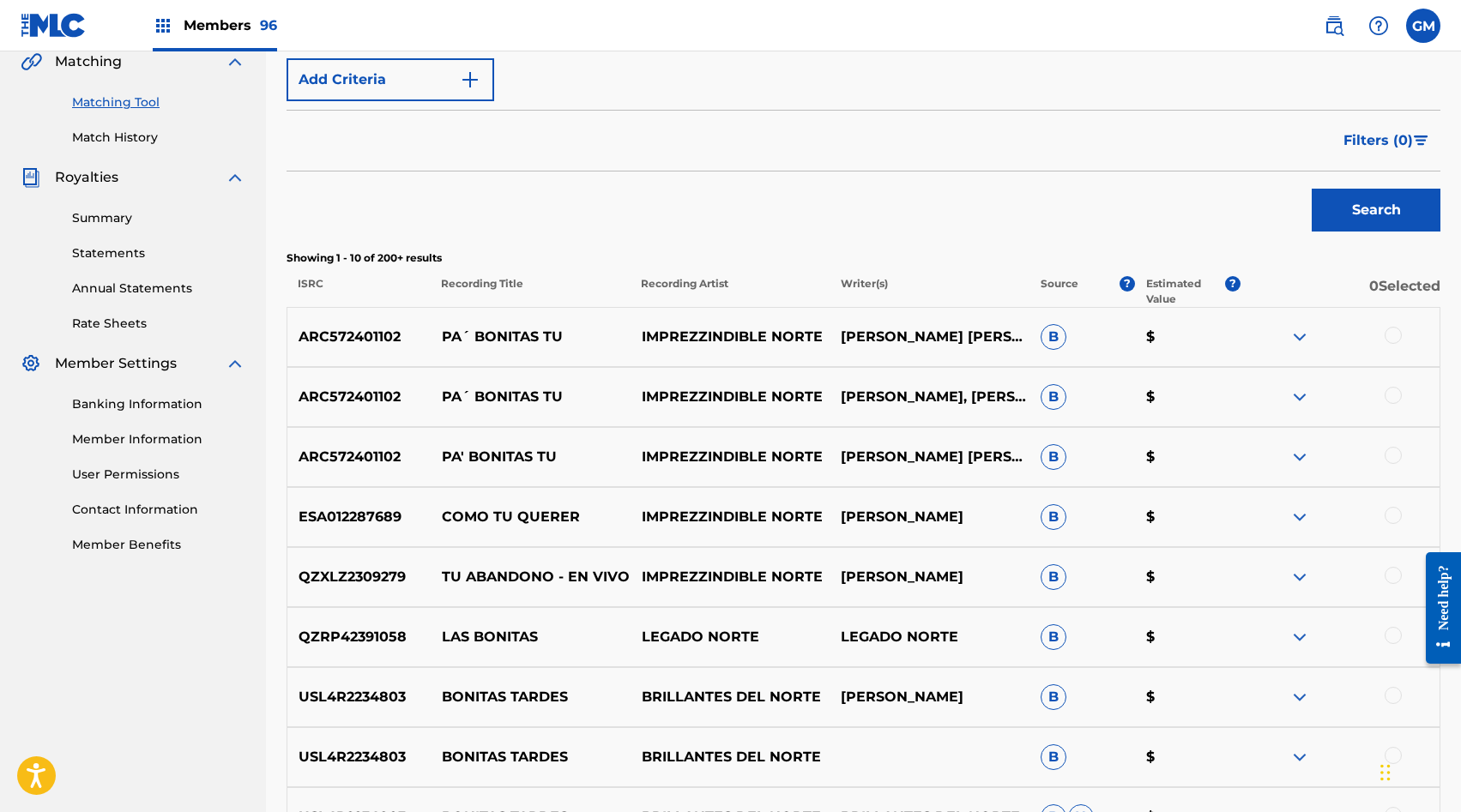
scroll to position [407, 0]
click at [1388, 456] on div at bounding box center [1393, 454] width 17 height 17
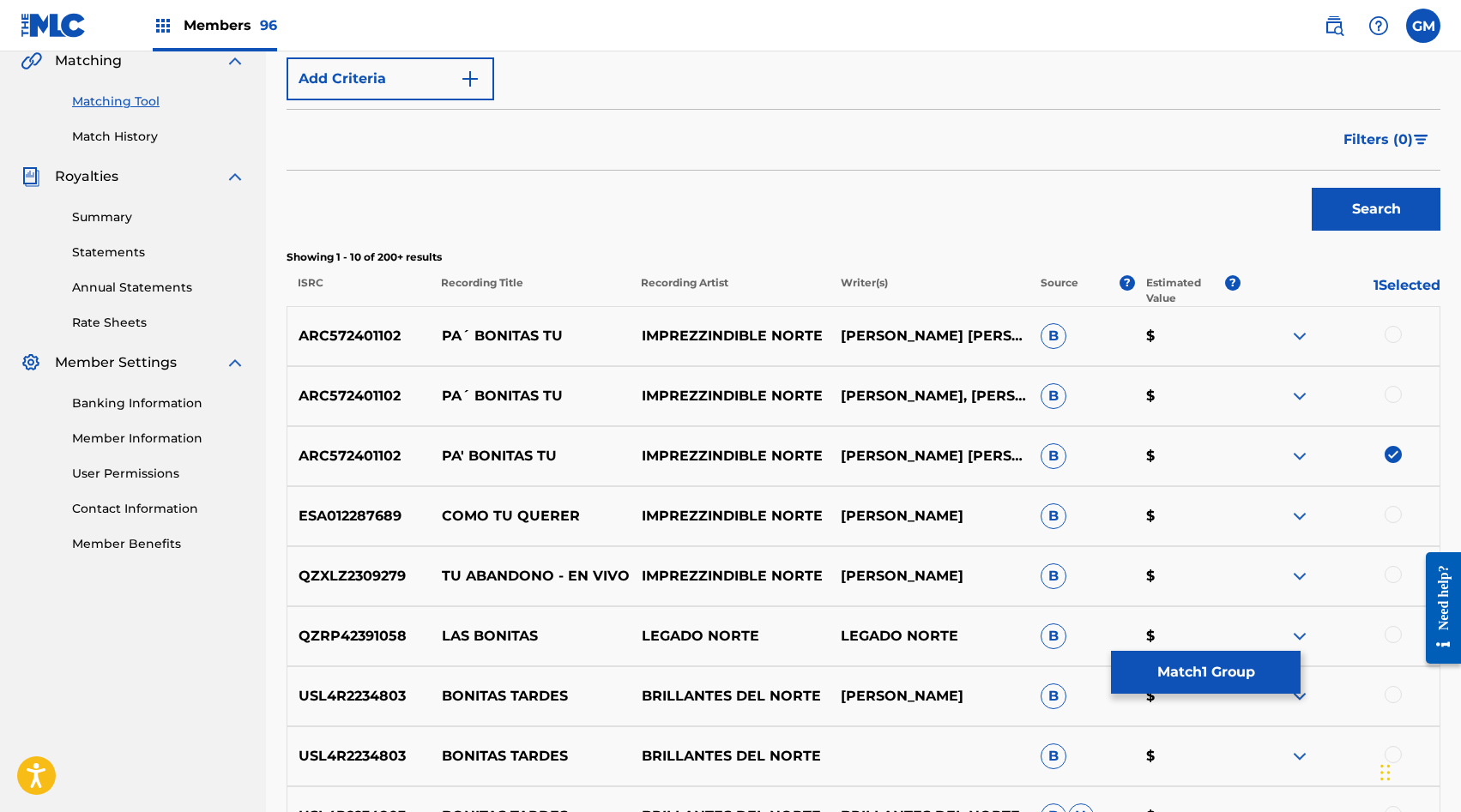
click at [1389, 400] on div at bounding box center [1393, 395] width 17 height 17
click at [1393, 331] on div at bounding box center [1393, 334] width 17 height 17
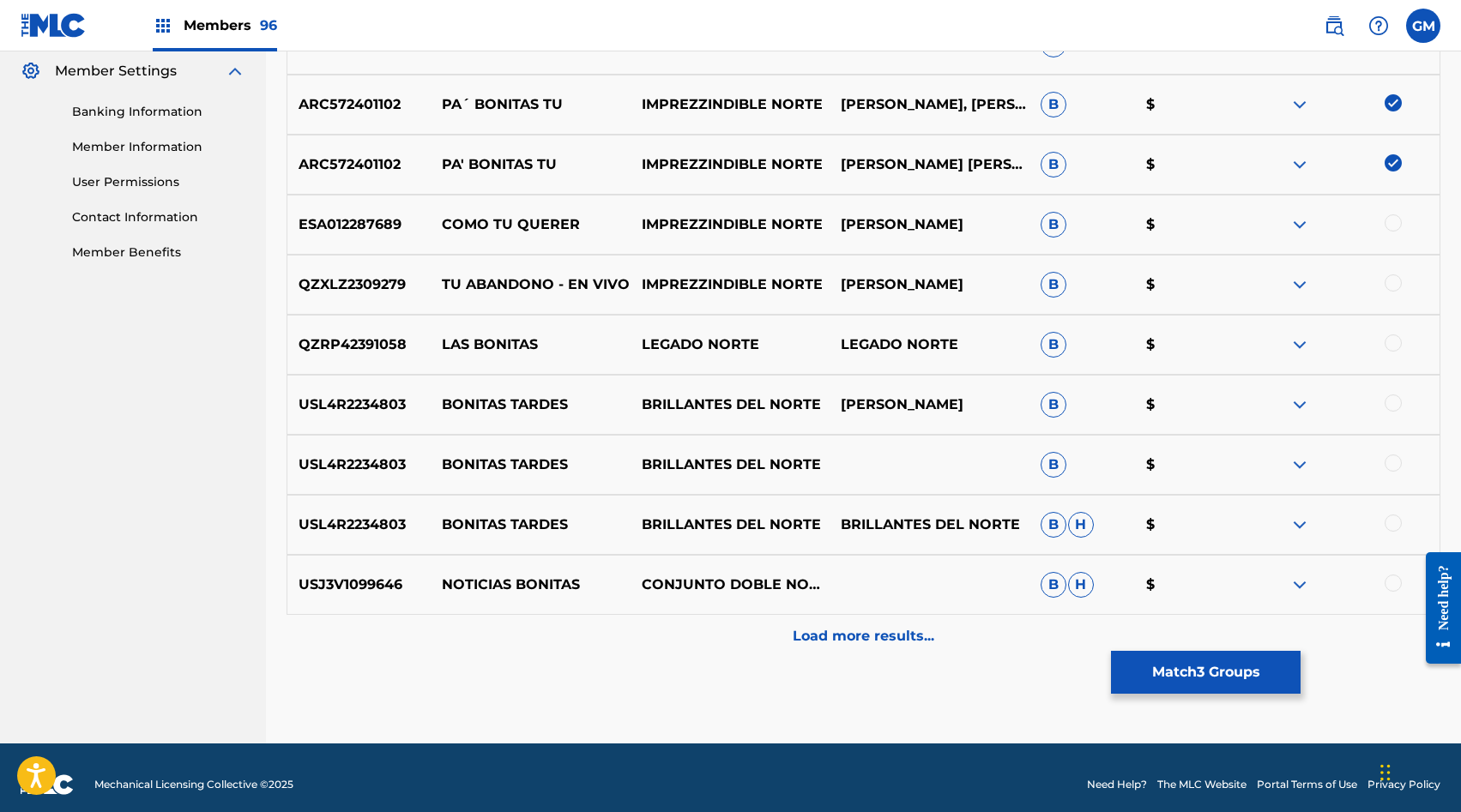
scroll to position [712, 0]
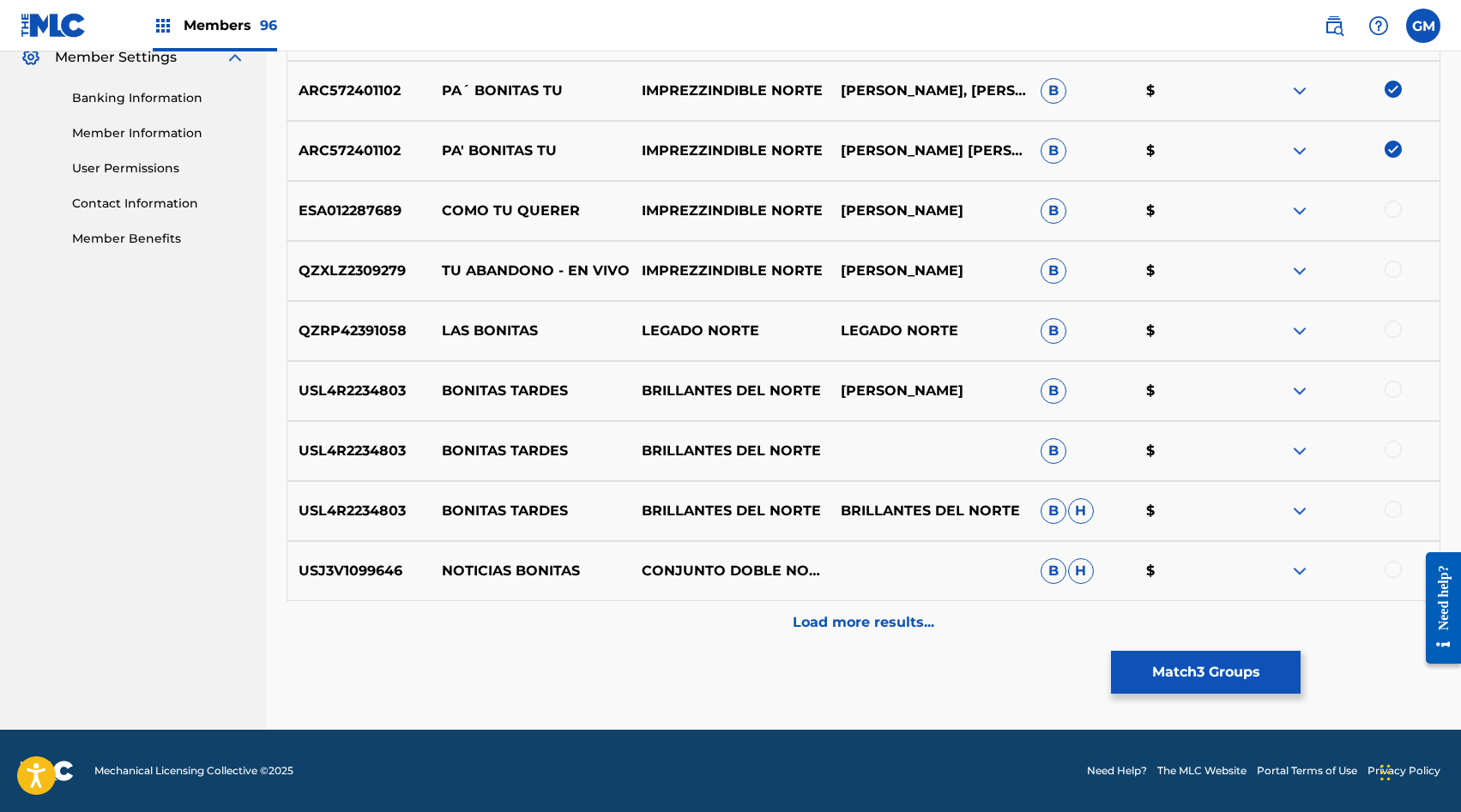
click at [810, 621] on p "Load more results..." at bounding box center [863, 623] width 142 height 21
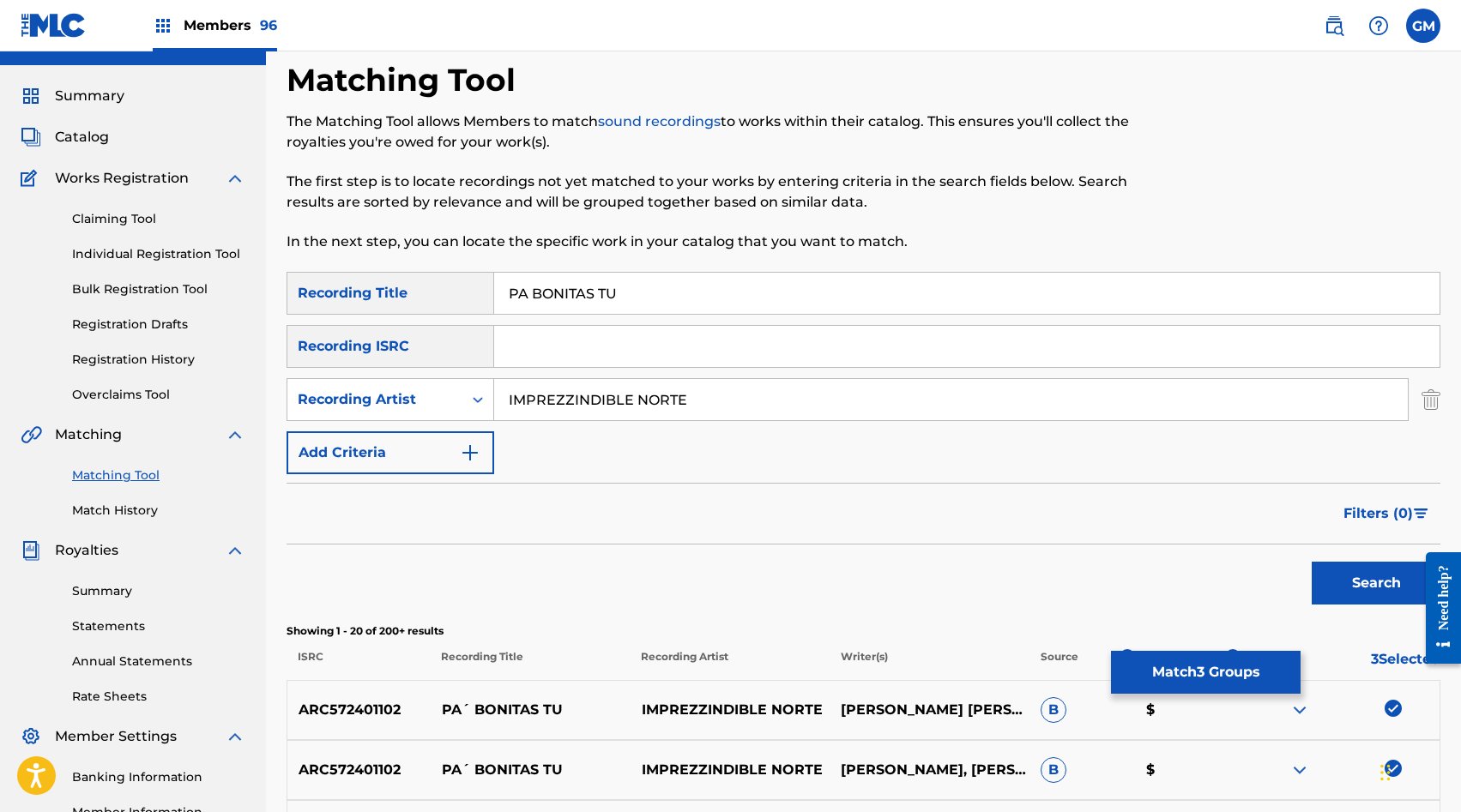
scroll to position [0, 0]
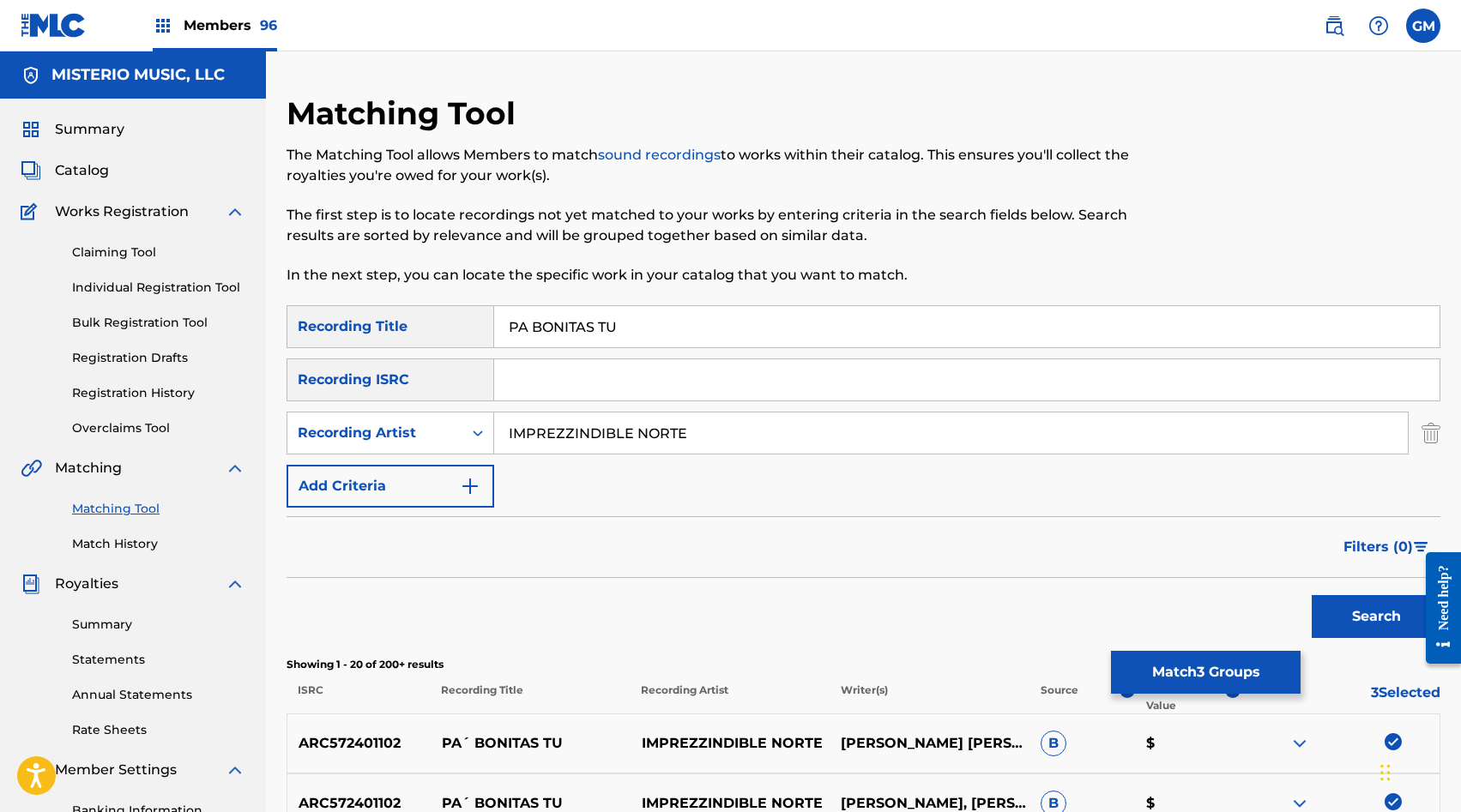
click at [568, 435] on input "IMPREZZINDIBLE NORTE" at bounding box center [951, 433] width 914 height 41
paste input "AISLADOS DE SINALOA"
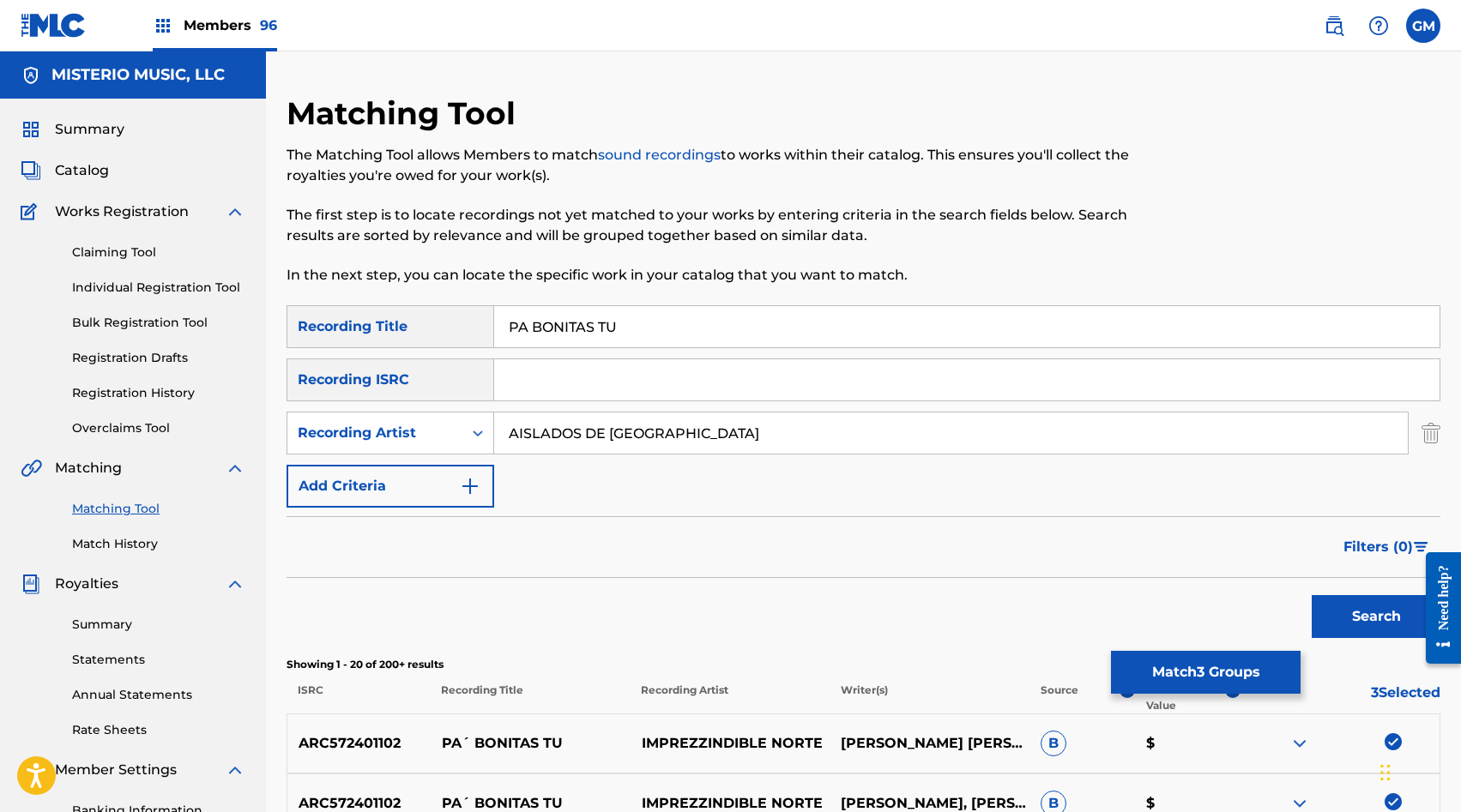
click at [1339, 615] on button "Search" at bounding box center [1376, 617] width 129 height 43
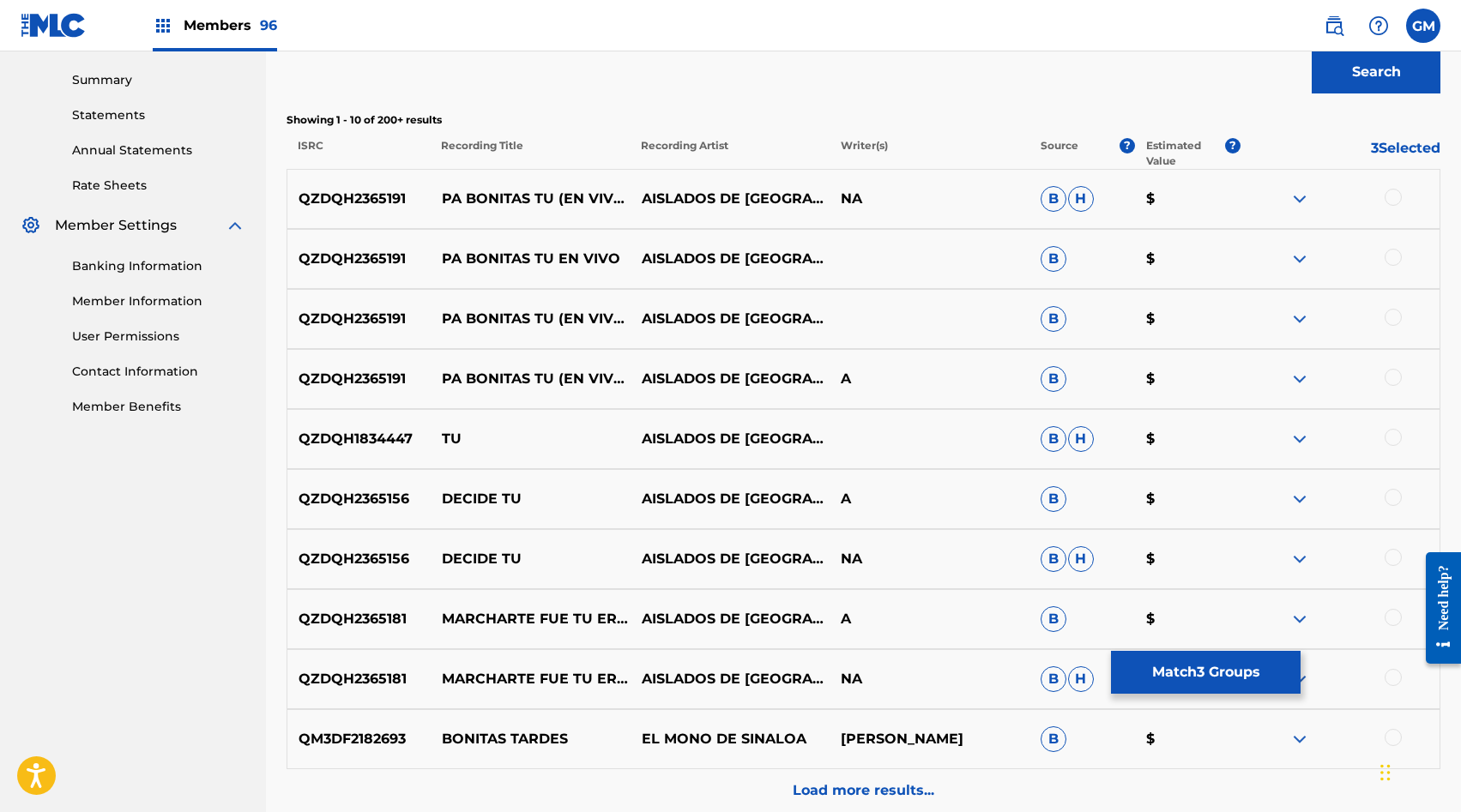
scroll to position [551, 0]
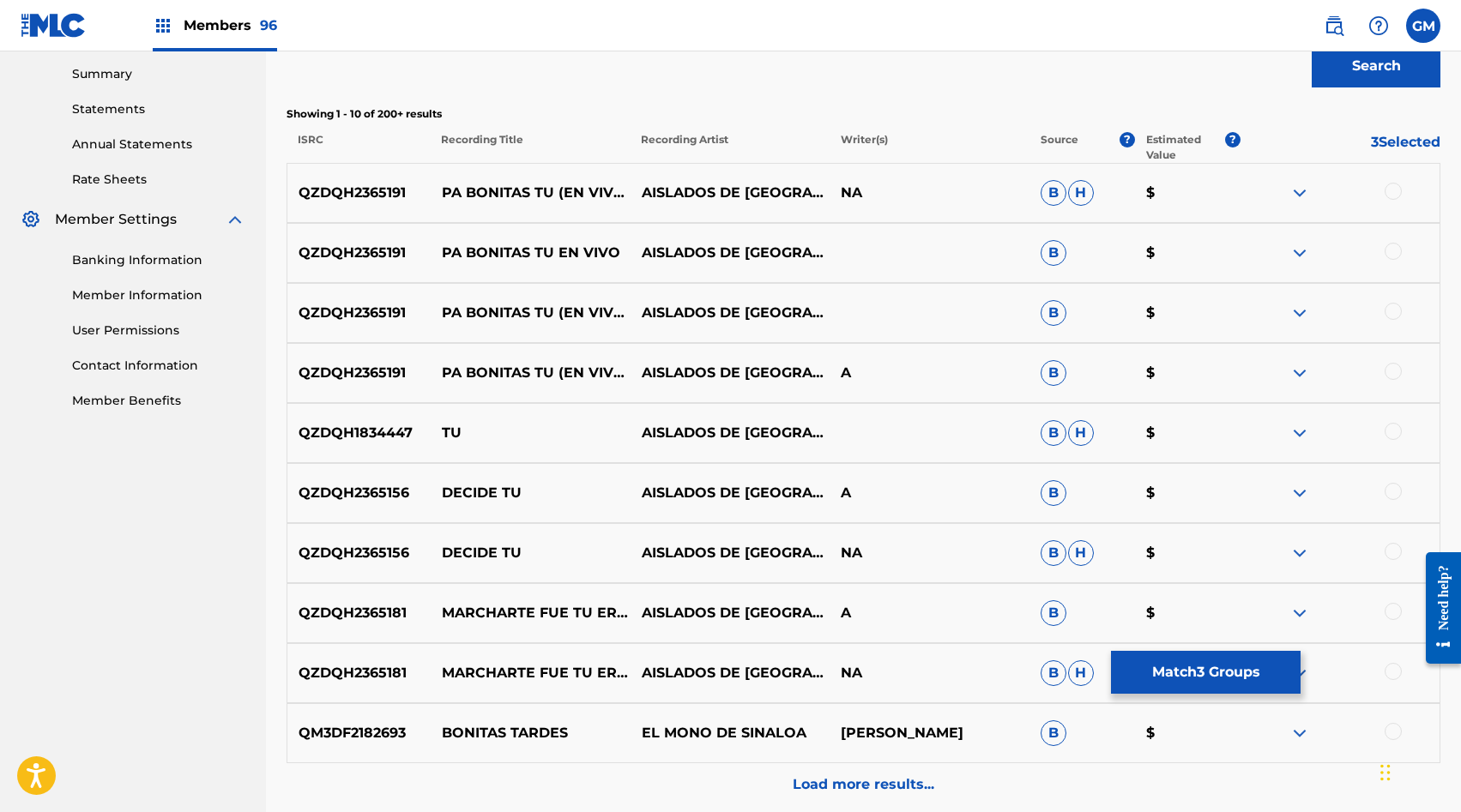
click at [1391, 369] on div at bounding box center [1393, 371] width 17 height 17
click at [1395, 301] on div "QZDQH2365191 PA BONITAS TU (EN VIVO) AISLADOS DE SINALOA B $" at bounding box center [863, 313] width 1154 height 60
click at [1395, 311] on div at bounding box center [1393, 311] width 17 height 17
click at [1396, 251] on div at bounding box center [1393, 251] width 17 height 17
click at [1393, 187] on div at bounding box center [1393, 191] width 17 height 17
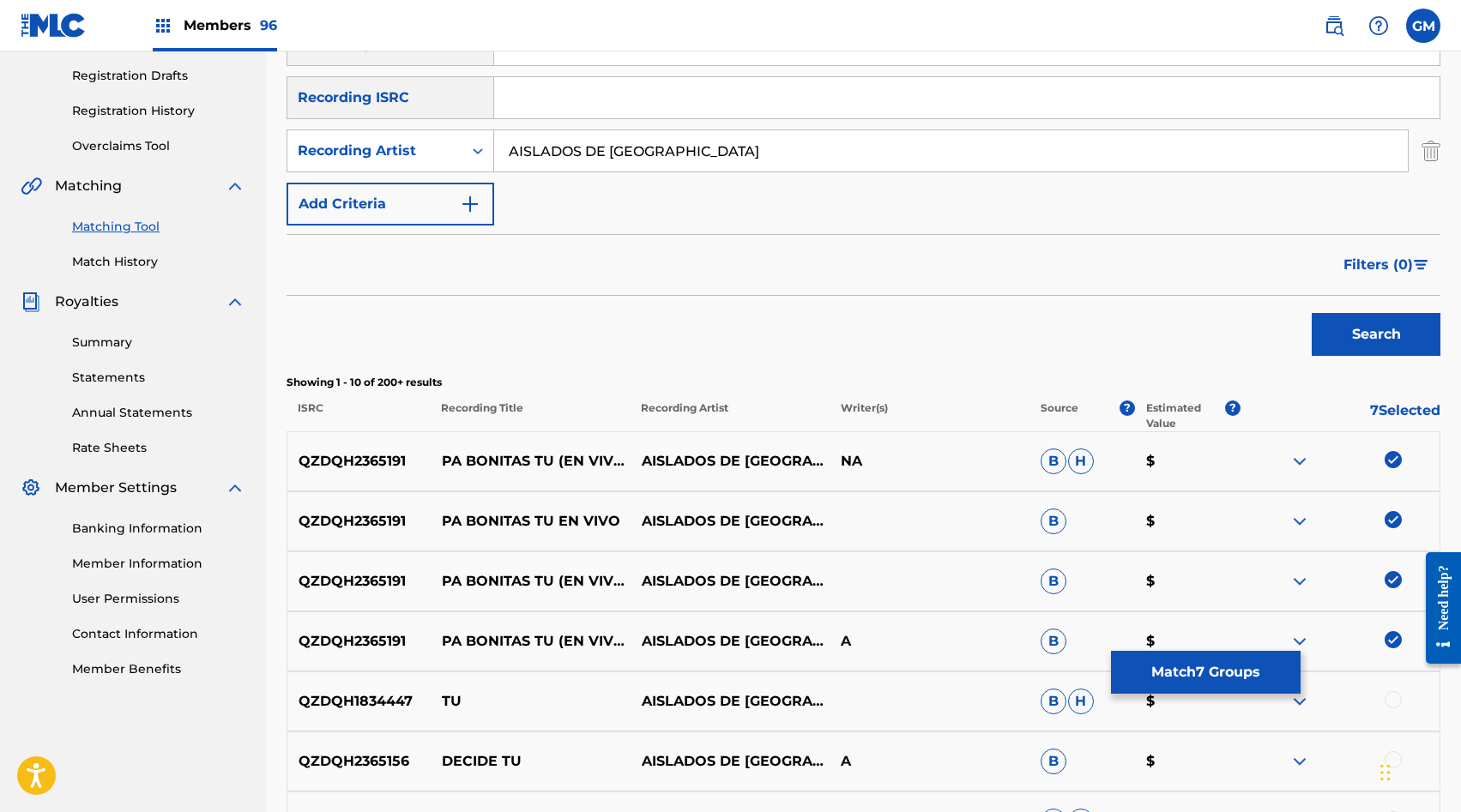
scroll to position [306, 0]
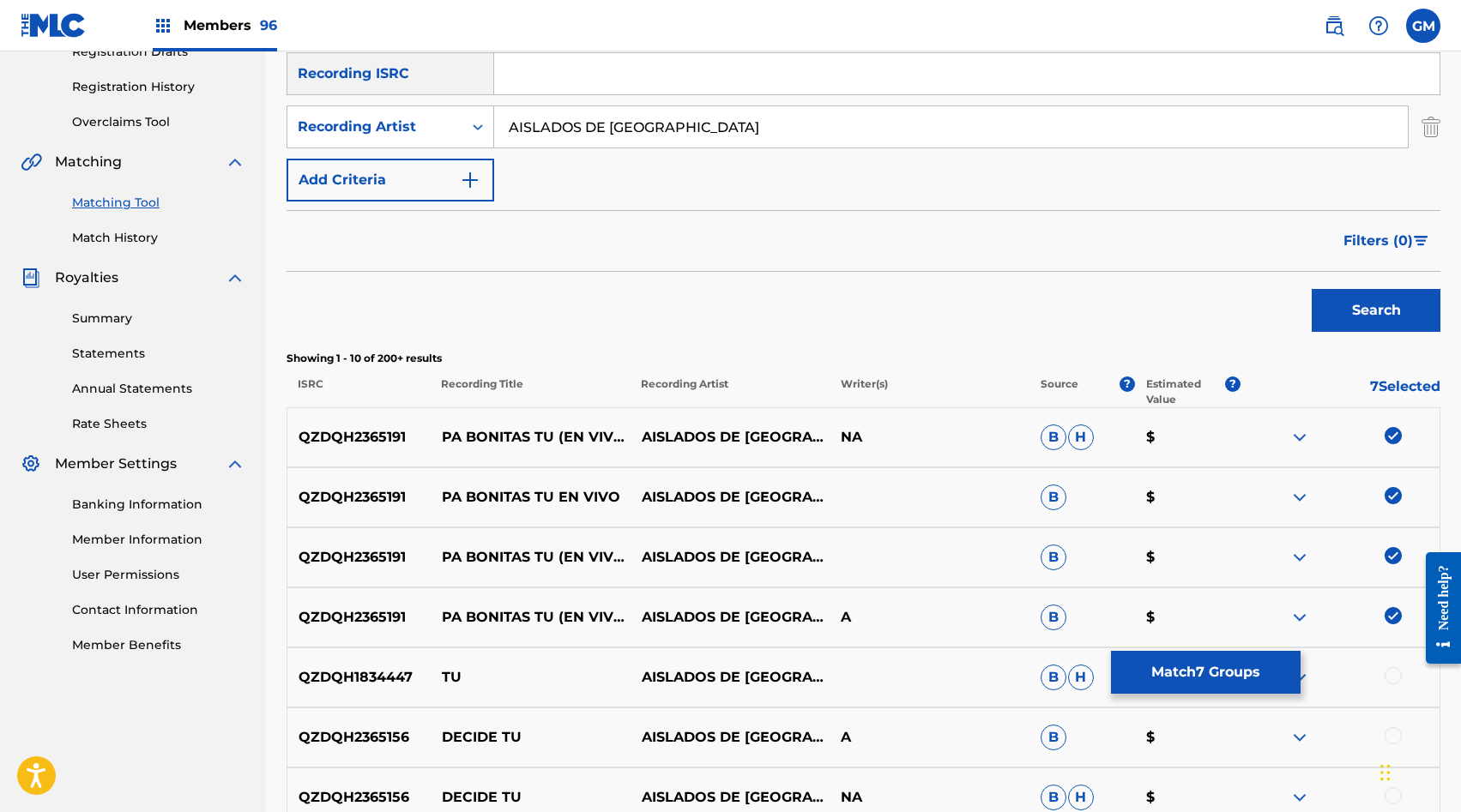
click at [693, 121] on input "AISLADOS DE SINALOA" at bounding box center [951, 126] width 914 height 41
paste input "BANDA LOS REALES"
click at [693, 121] on input "AISLADOS DE BANDA LOS REALES" at bounding box center [951, 126] width 914 height 41
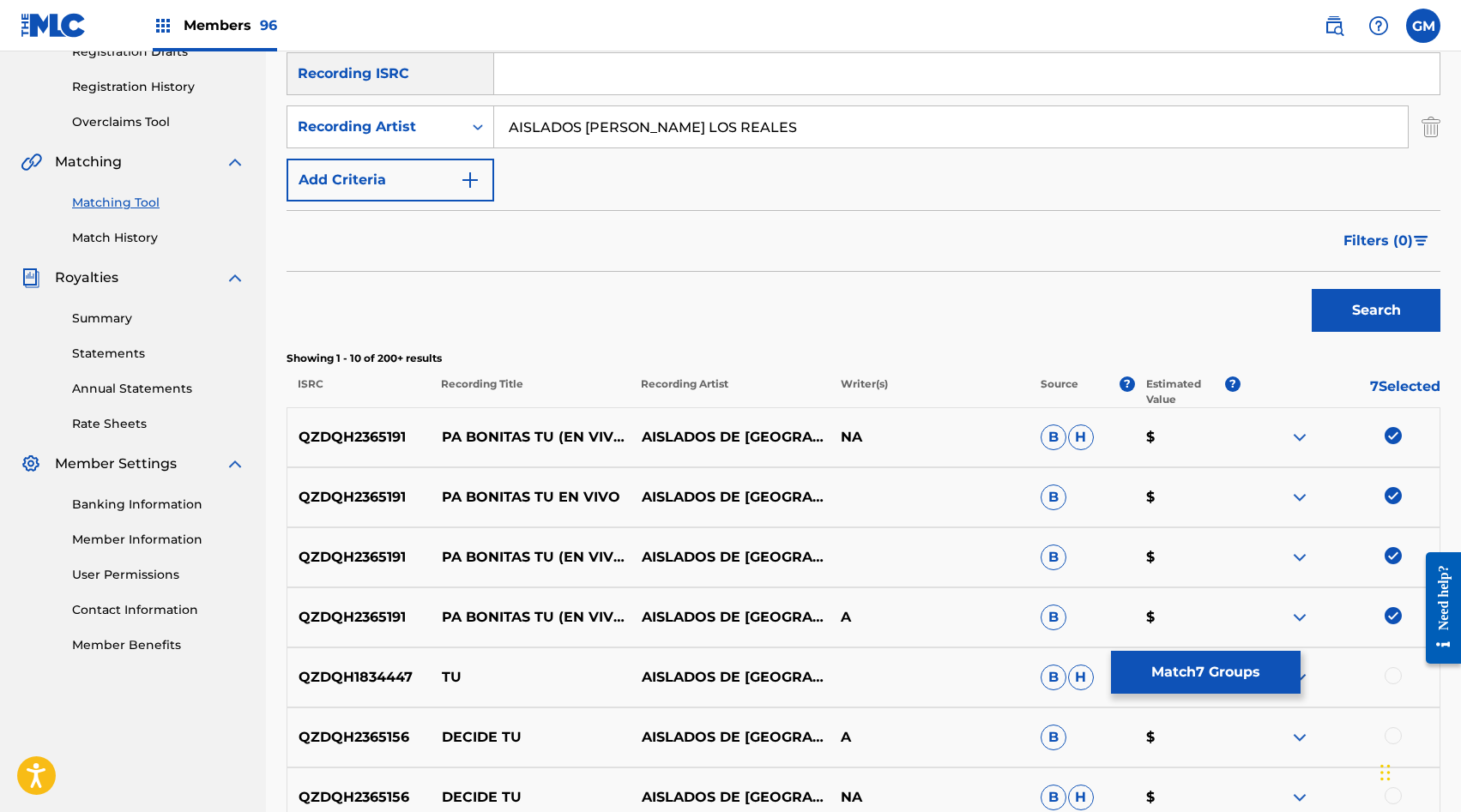
click at [693, 121] on input "AISLADOS DE BANDA LOS REALES" at bounding box center [951, 126] width 914 height 41
paste input "Search Form"
click at [1338, 301] on button "Search" at bounding box center [1376, 310] width 129 height 43
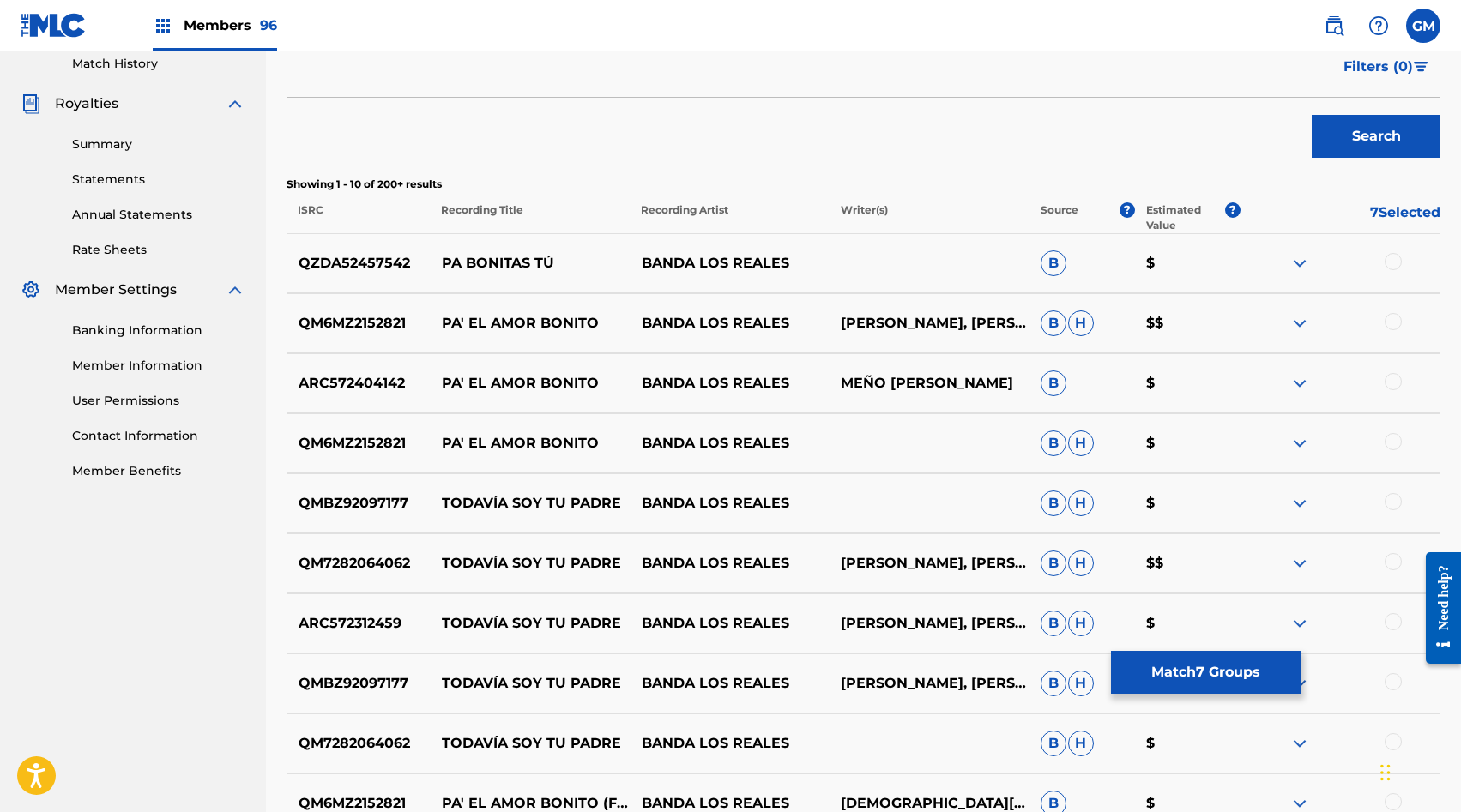
scroll to position [481, 0]
click at [1392, 262] on div at bounding box center [1393, 260] width 17 height 17
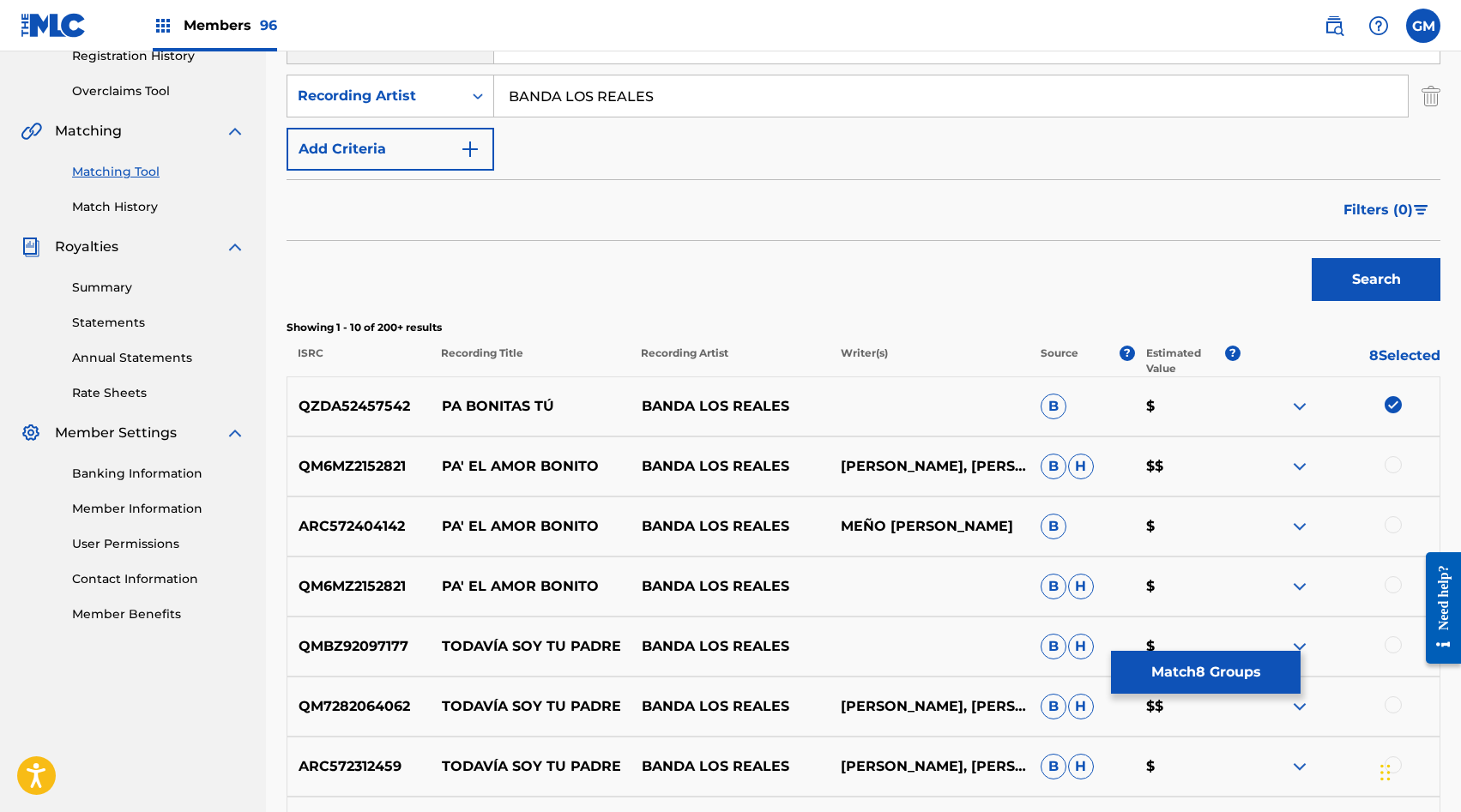
scroll to position [275, 0]
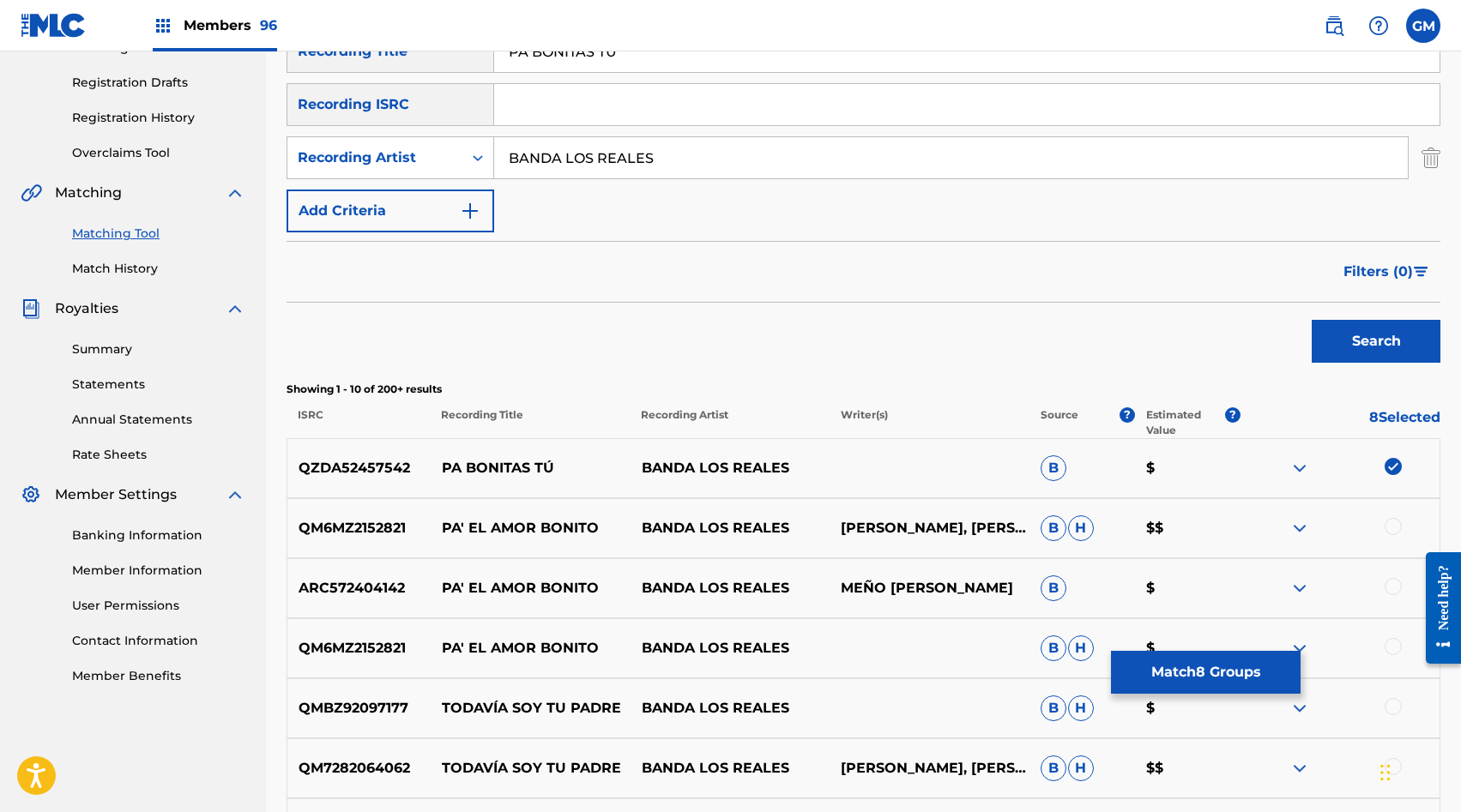
click at [614, 155] on input "BANDA LOS REALES" at bounding box center [951, 157] width 914 height 41
paste input "EL GRAN ESTILO"
type input "EL GRAN ESTILO"
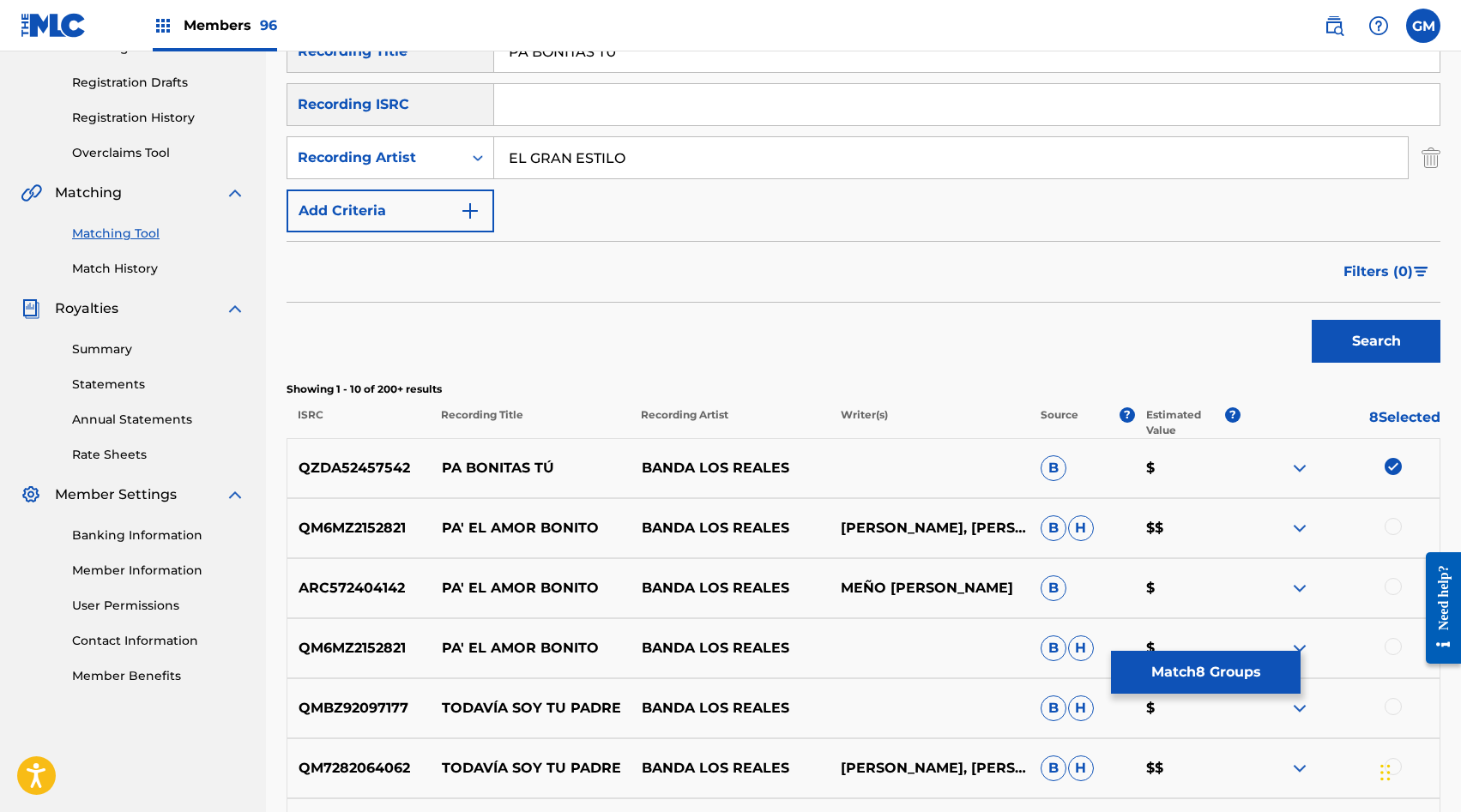
click at [1387, 341] on button "Search" at bounding box center [1376, 341] width 129 height 43
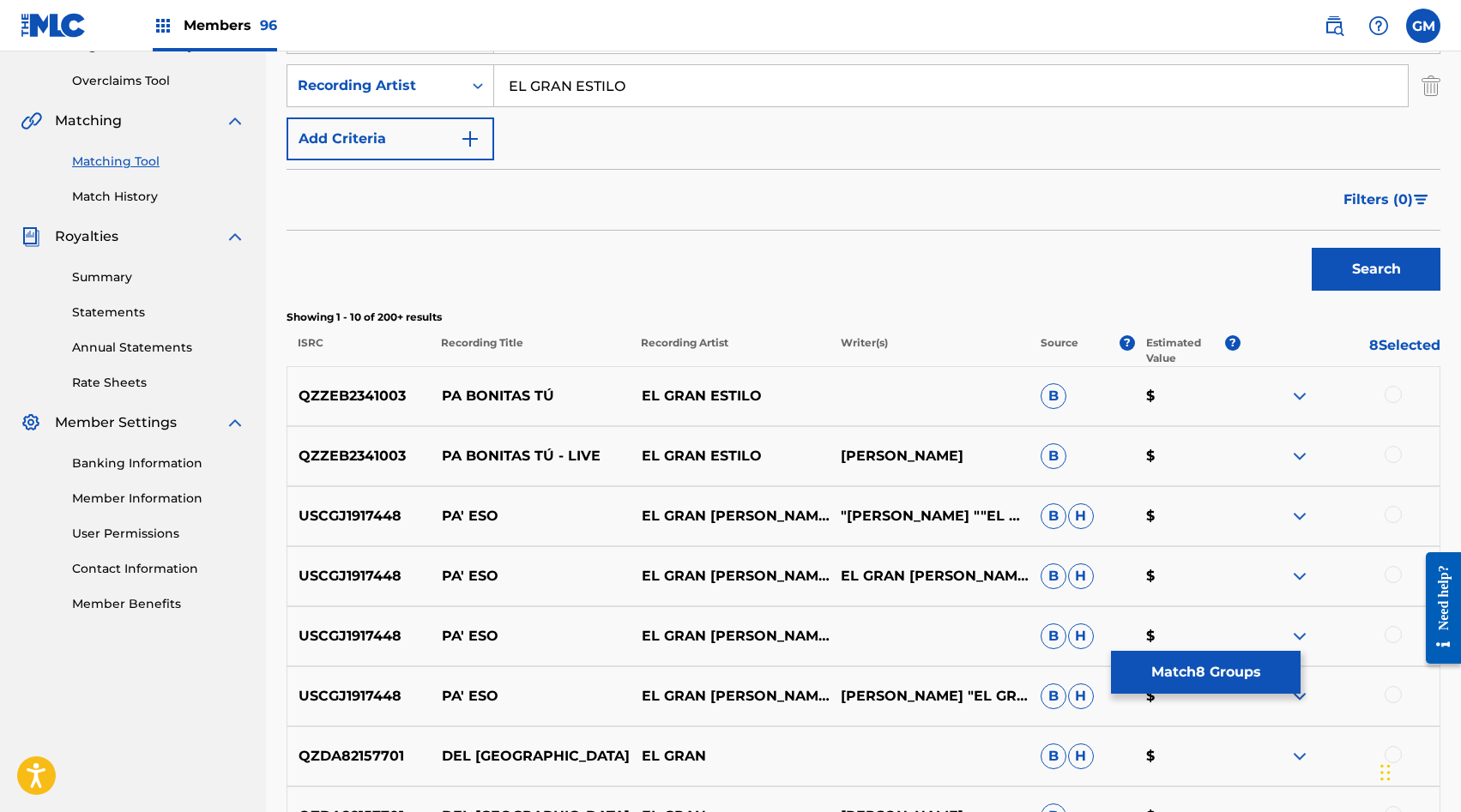
scroll to position [352, 0]
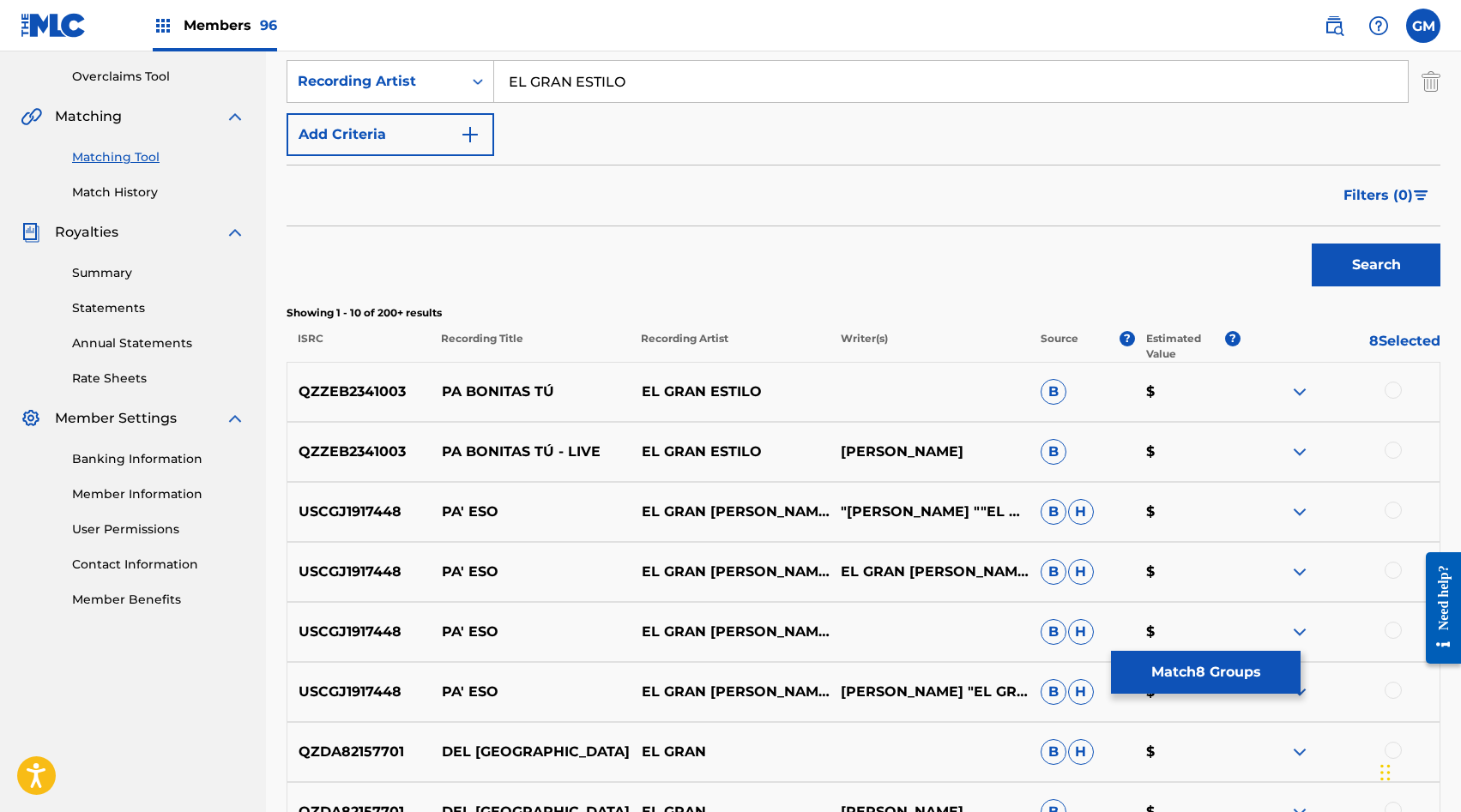
click at [1387, 391] on div at bounding box center [1393, 390] width 17 height 17
click at [1399, 455] on div at bounding box center [1393, 450] width 17 height 17
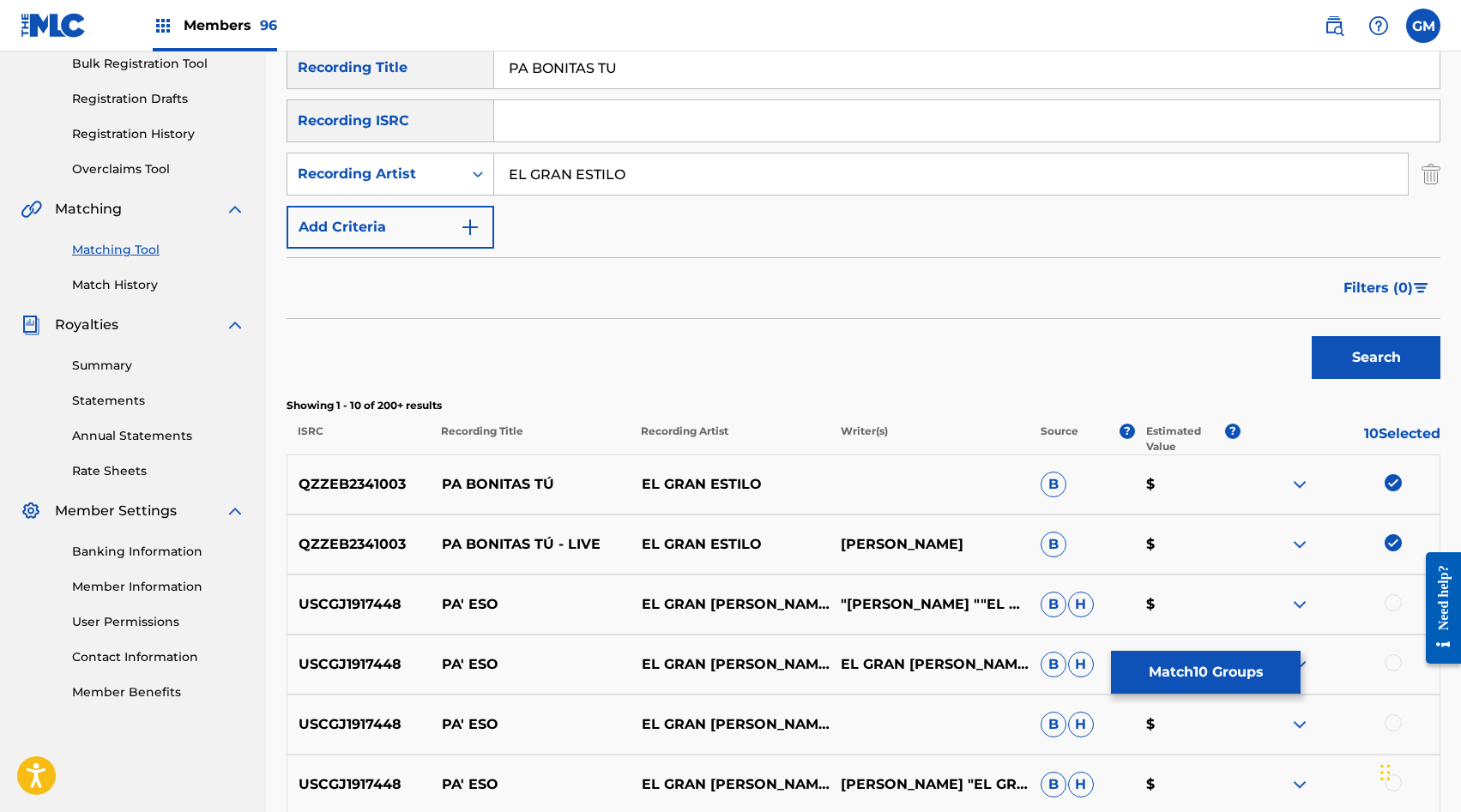
scroll to position [0, 0]
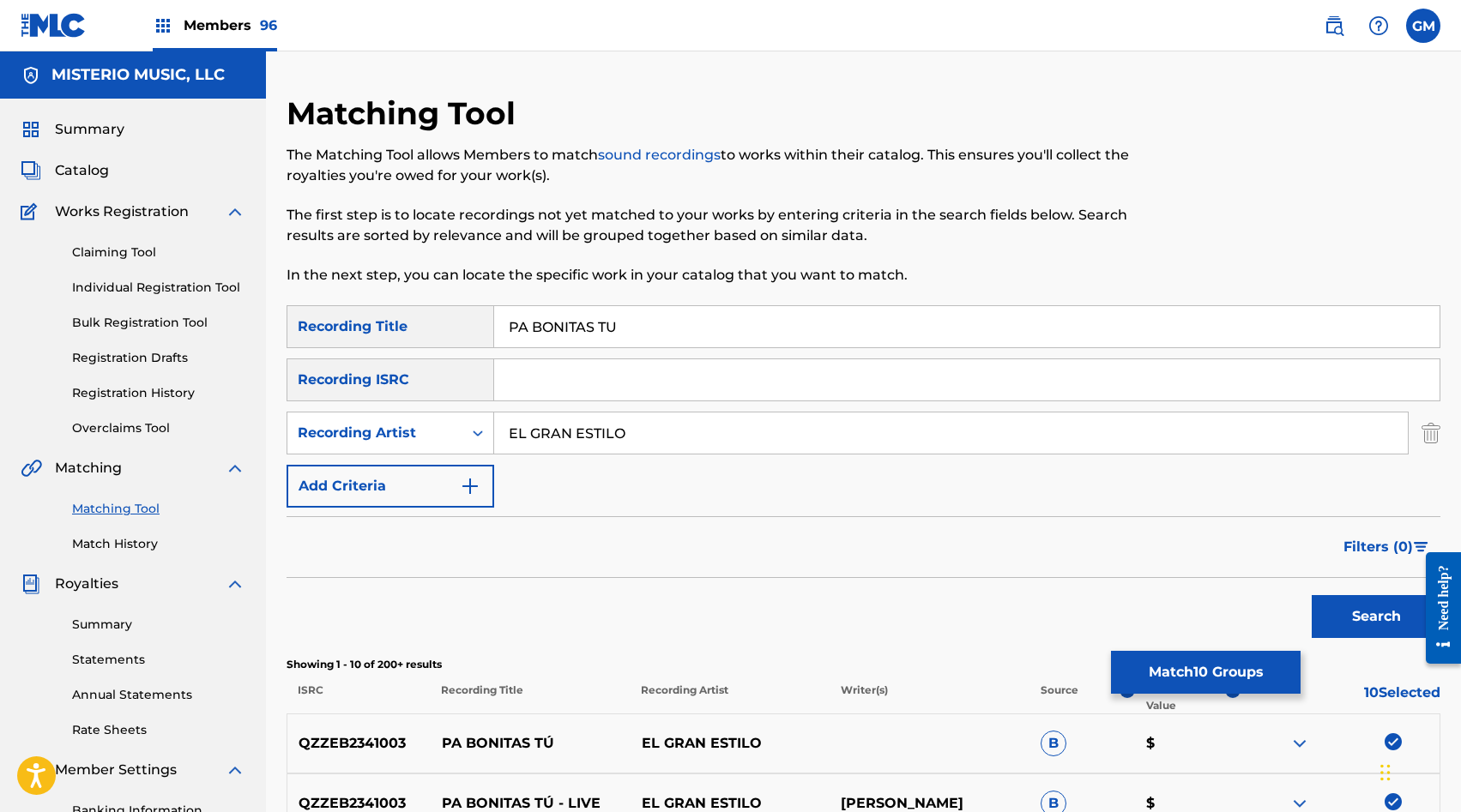
click at [613, 448] on input "EL GRAN ESTILO" at bounding box center [951, 433] width 914 height 41
type input "O"
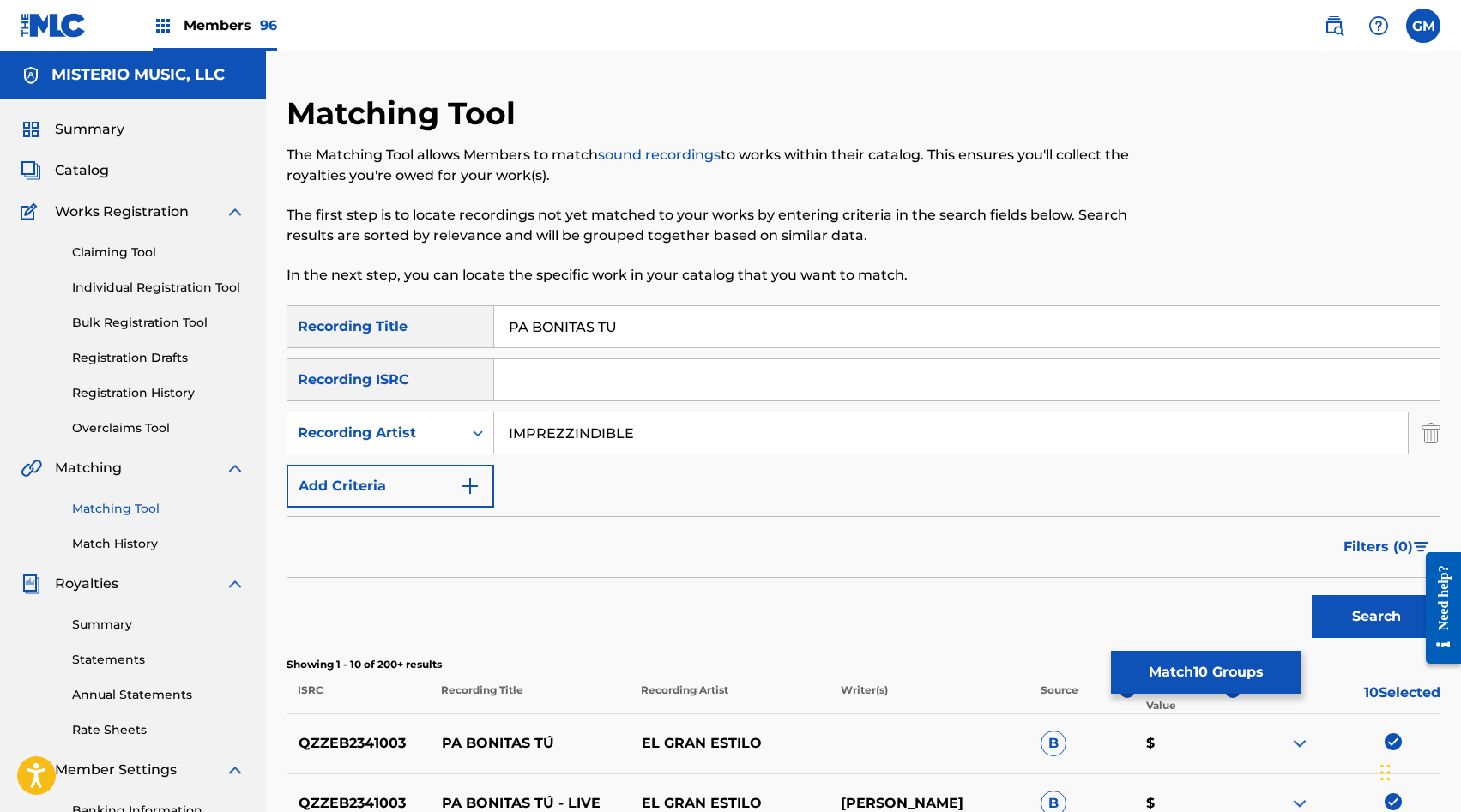
type input "IMPREZZINDIBLE"
click at [1312, 596] on button "Search" at bounding box center [1376, 617] width 129 height 43
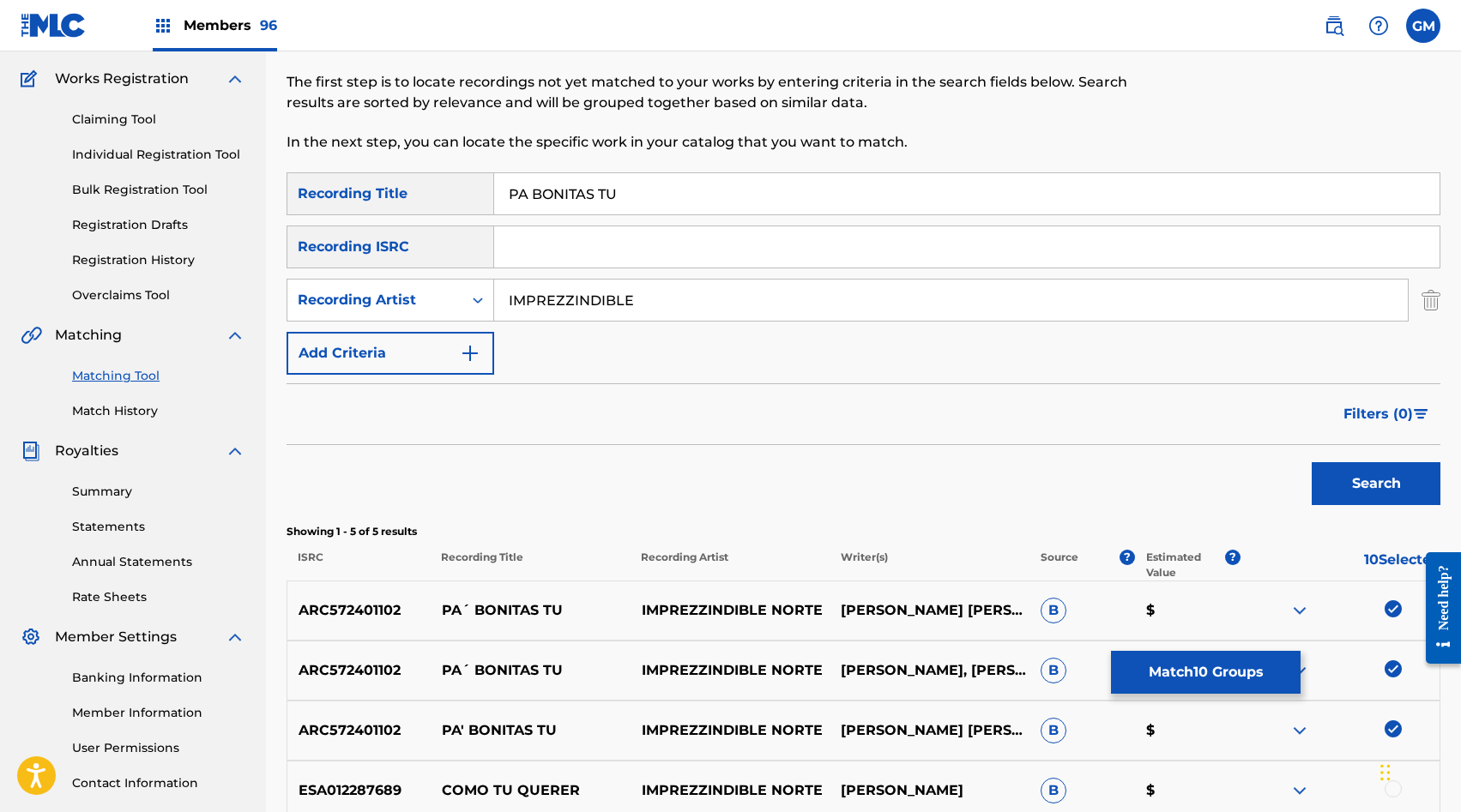
click at [446, 613] on p "PA´ BONITAS TU" at bounding box center [530, 610] width 200 height 21
copy p "PA´ BONITAS TU"
click at [1043, 311] on input "IMPREZZINDIBLE" at bounding box center [951, 300] width 914 height 41
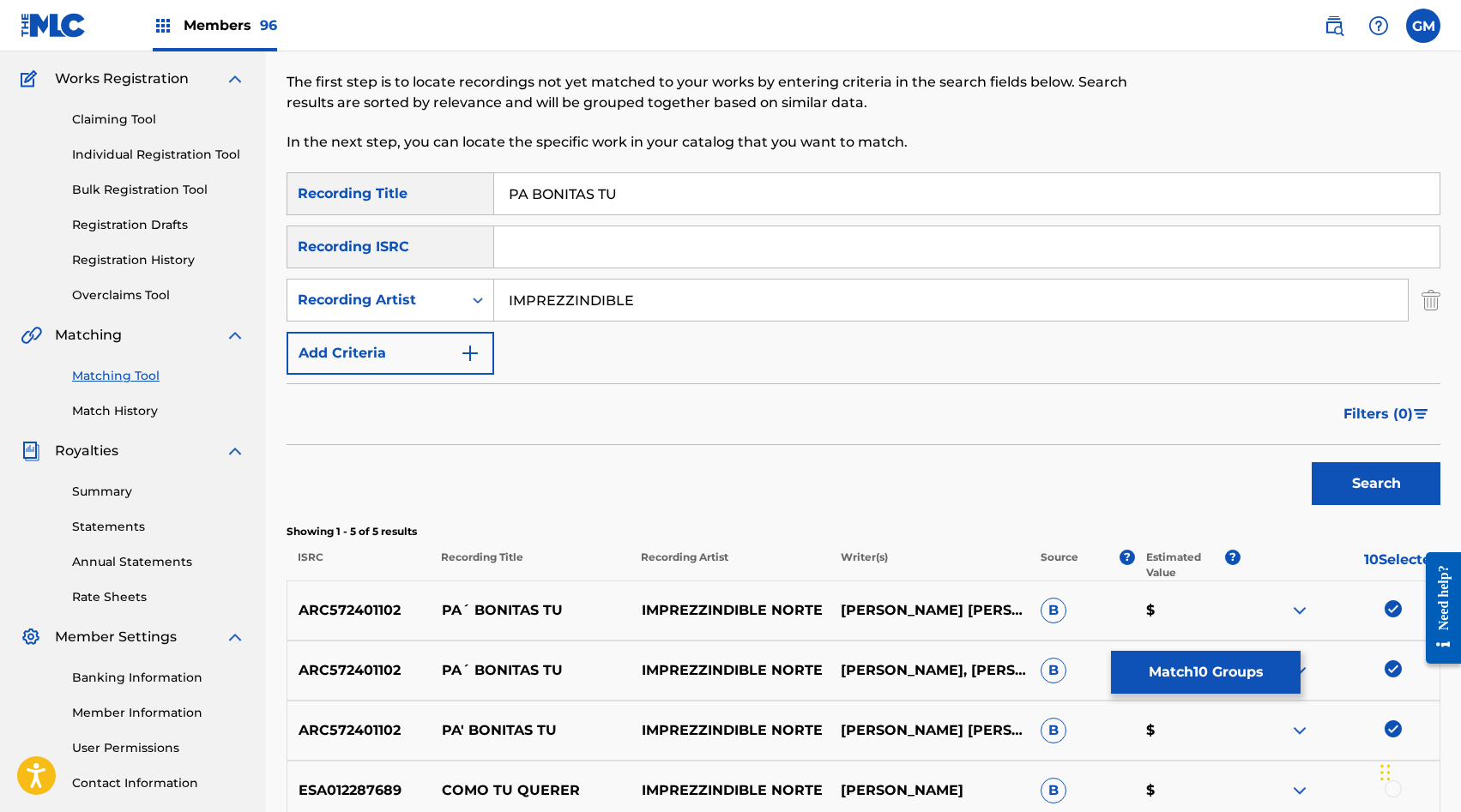
click at [1043, 311] on input "IMPREZZINDIBLE" at bounding box center [951, 300] width 914 height 41
click at [1375, 469] on button "Search" at bounding box center [1376, 483] width 129 height 43
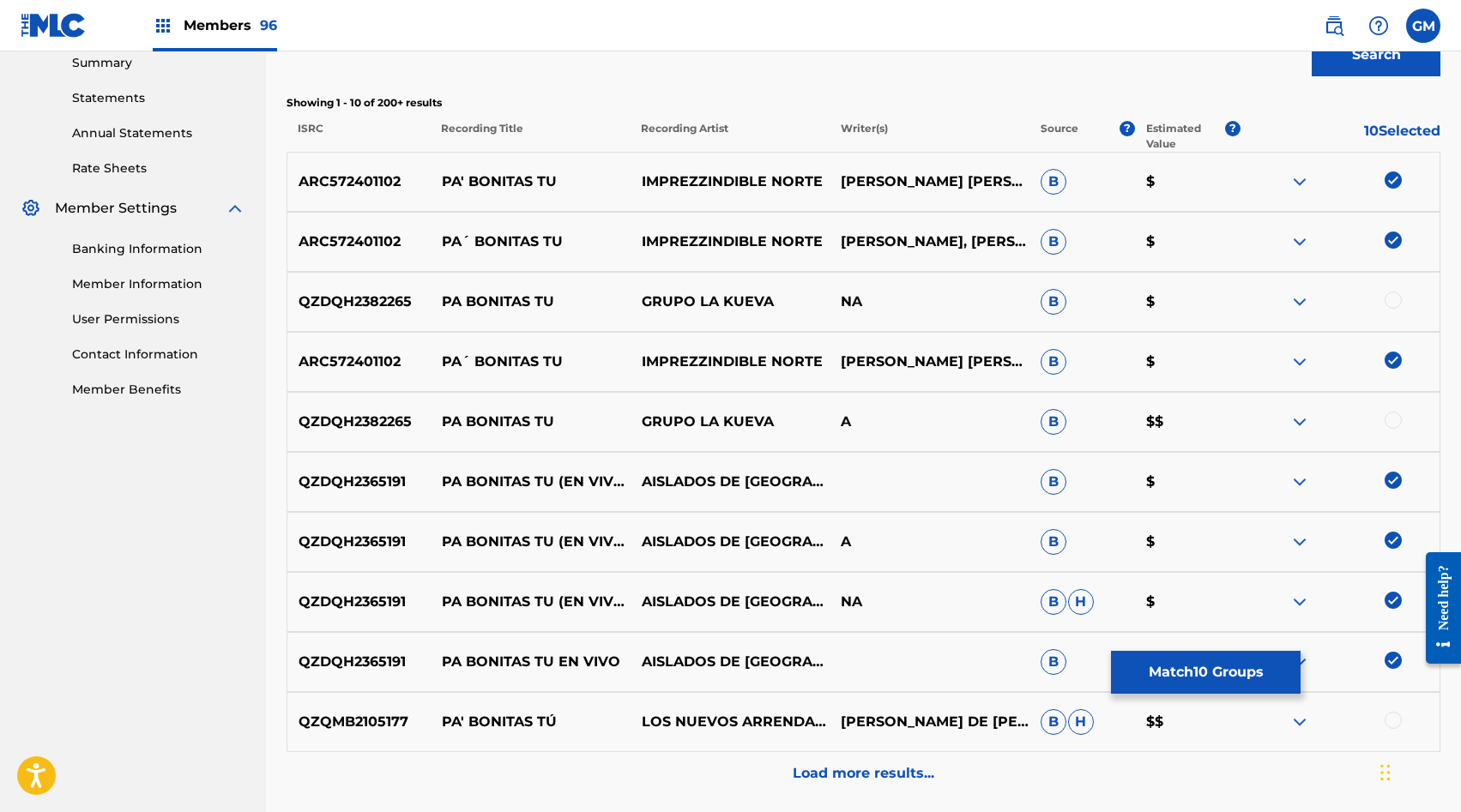
scroll to position [571, 0]
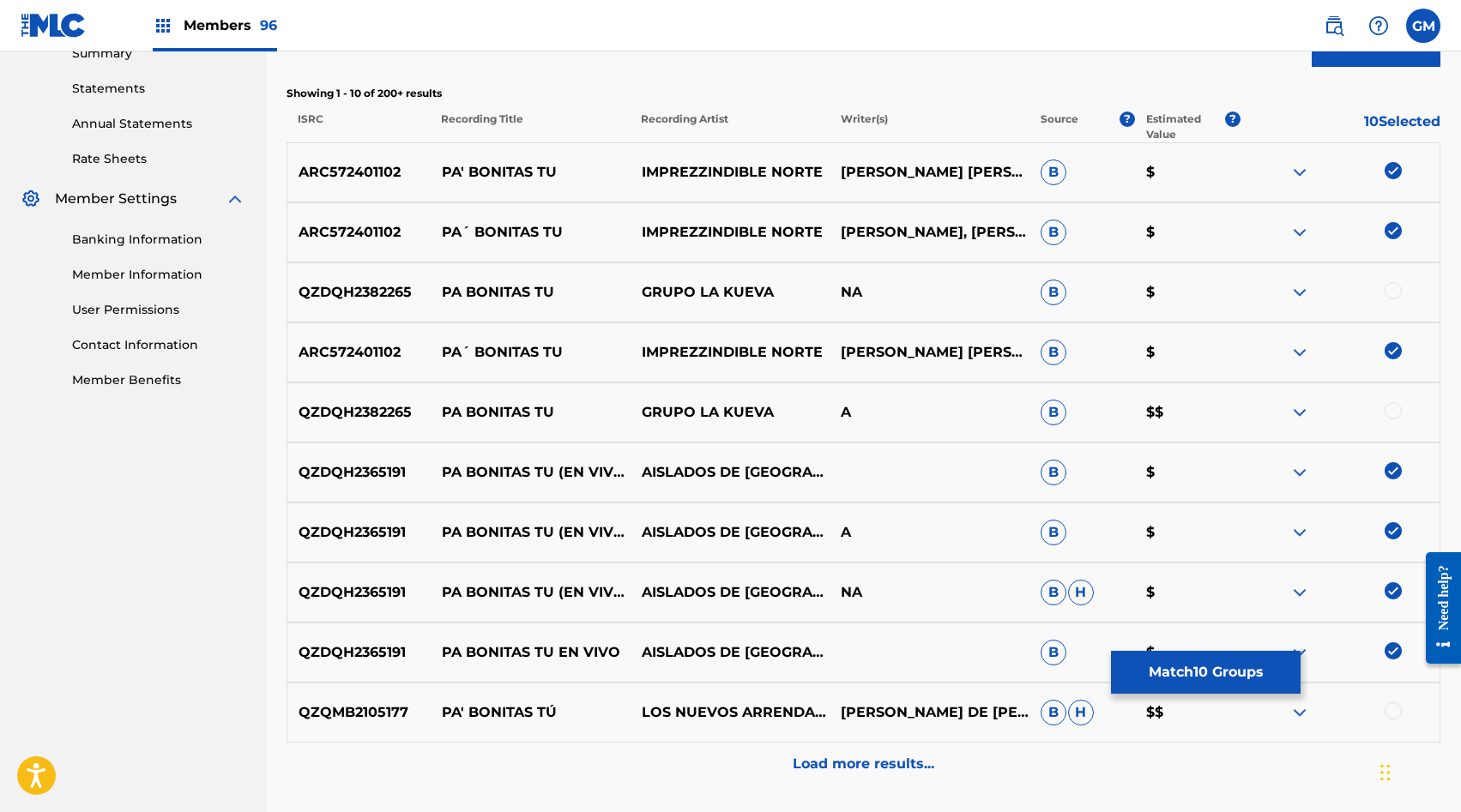
click at [1395, 287] on div at bounding box center [1393, 290] width 17 height 17
click at [1397, 410] on div at bounding box center [1393, 410] width 17 height 17
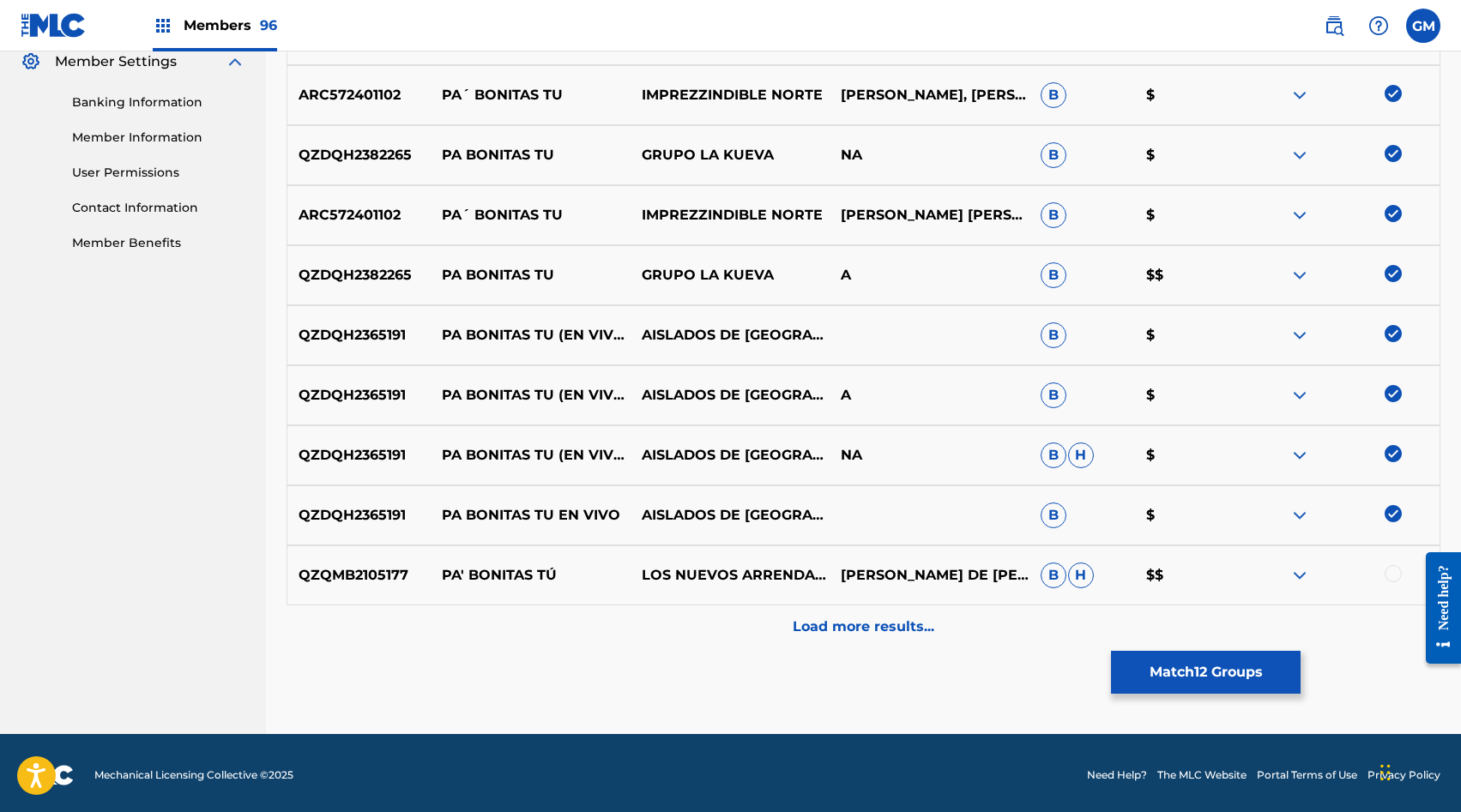
scroll to position [712, 0]
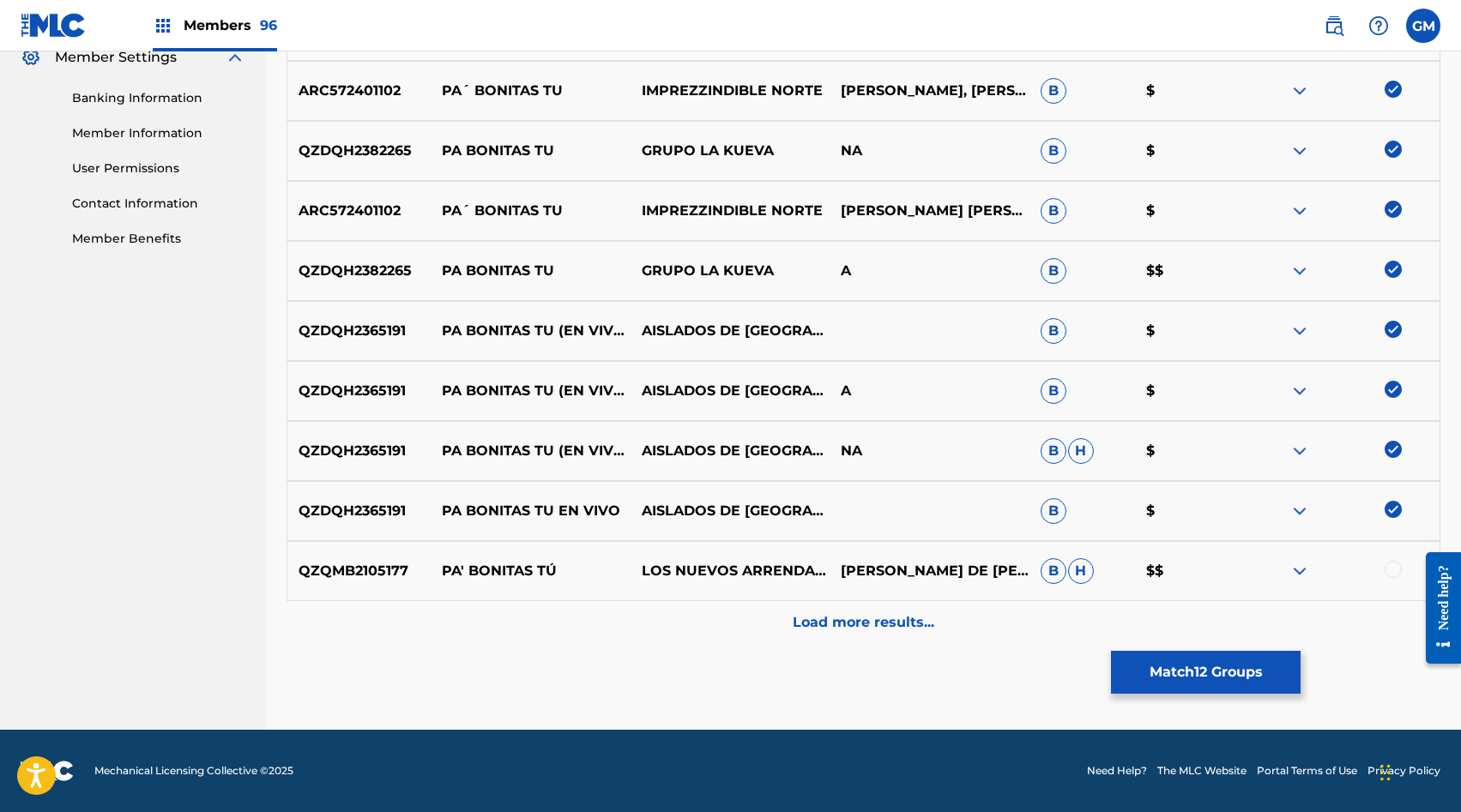
click at [733, 570] on p "LOS NUEVOS ARRENDADOS" at bounding box center [729, 571] width 200 height 21
click at [831, 622] on p "Load more results..." at bounding box center [863, 623] width 142 height 21
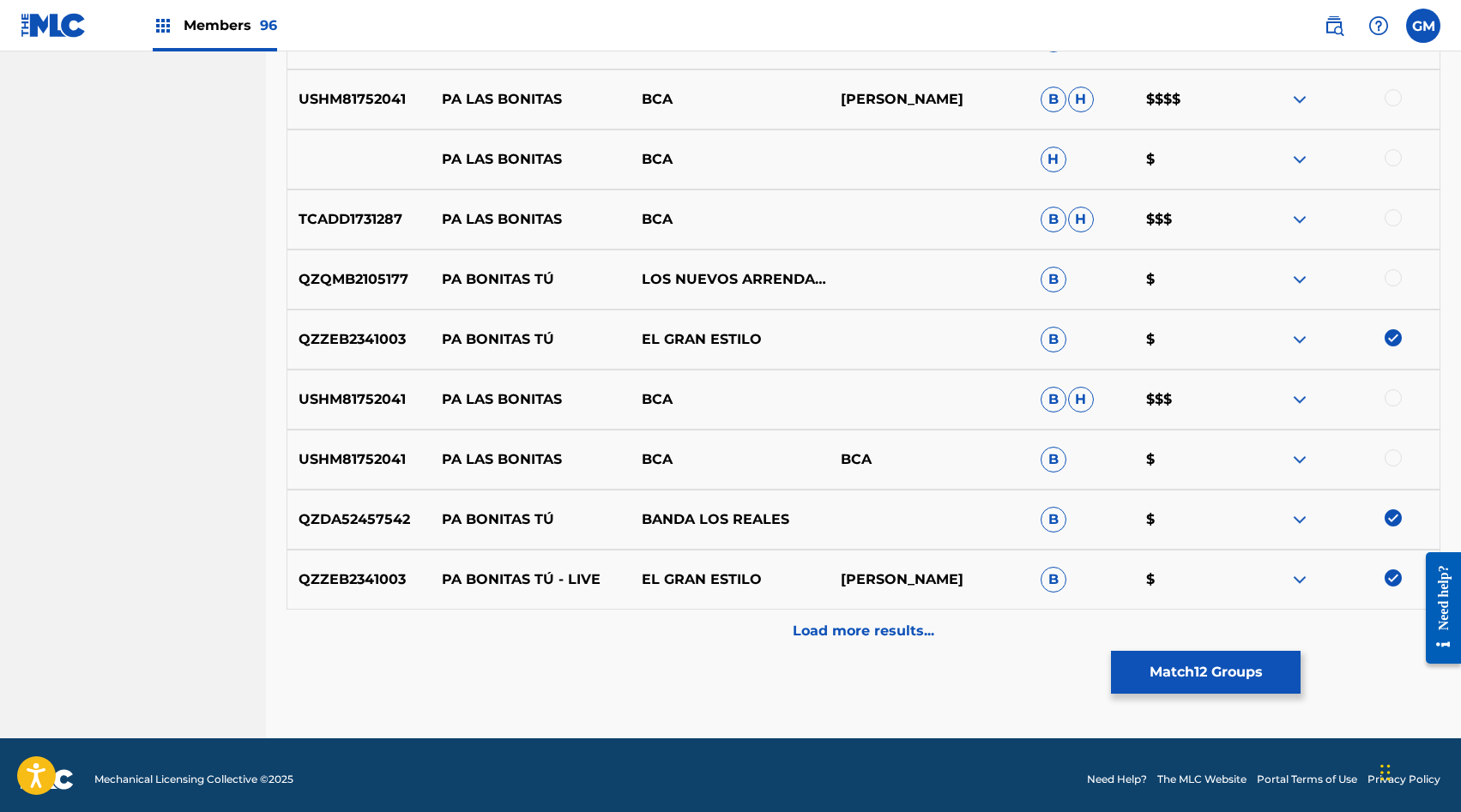
scroll to position [1313, 0]
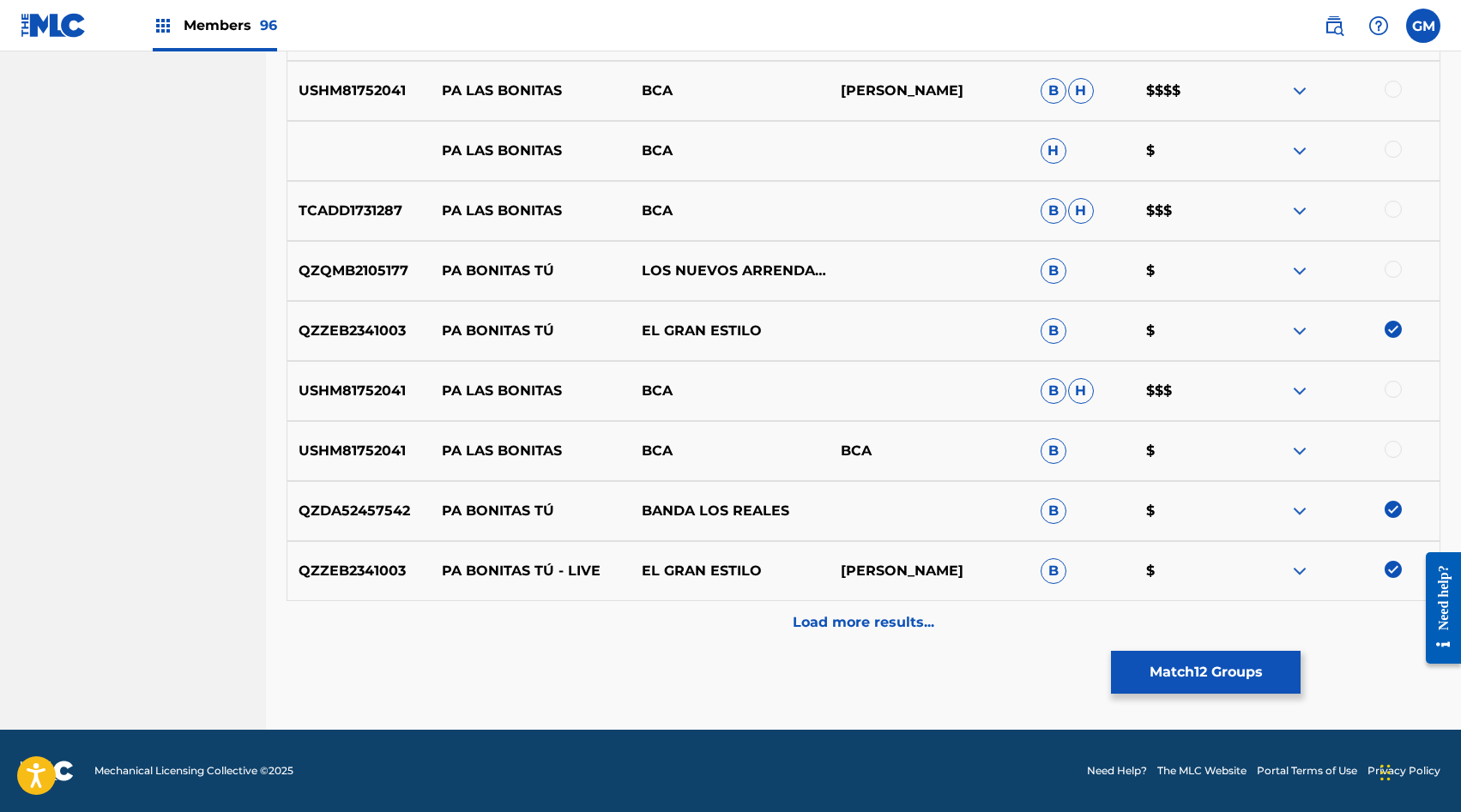
click at [826, 614] on p "Load more results..." at bounding box center [863, 623] width 142 height 21
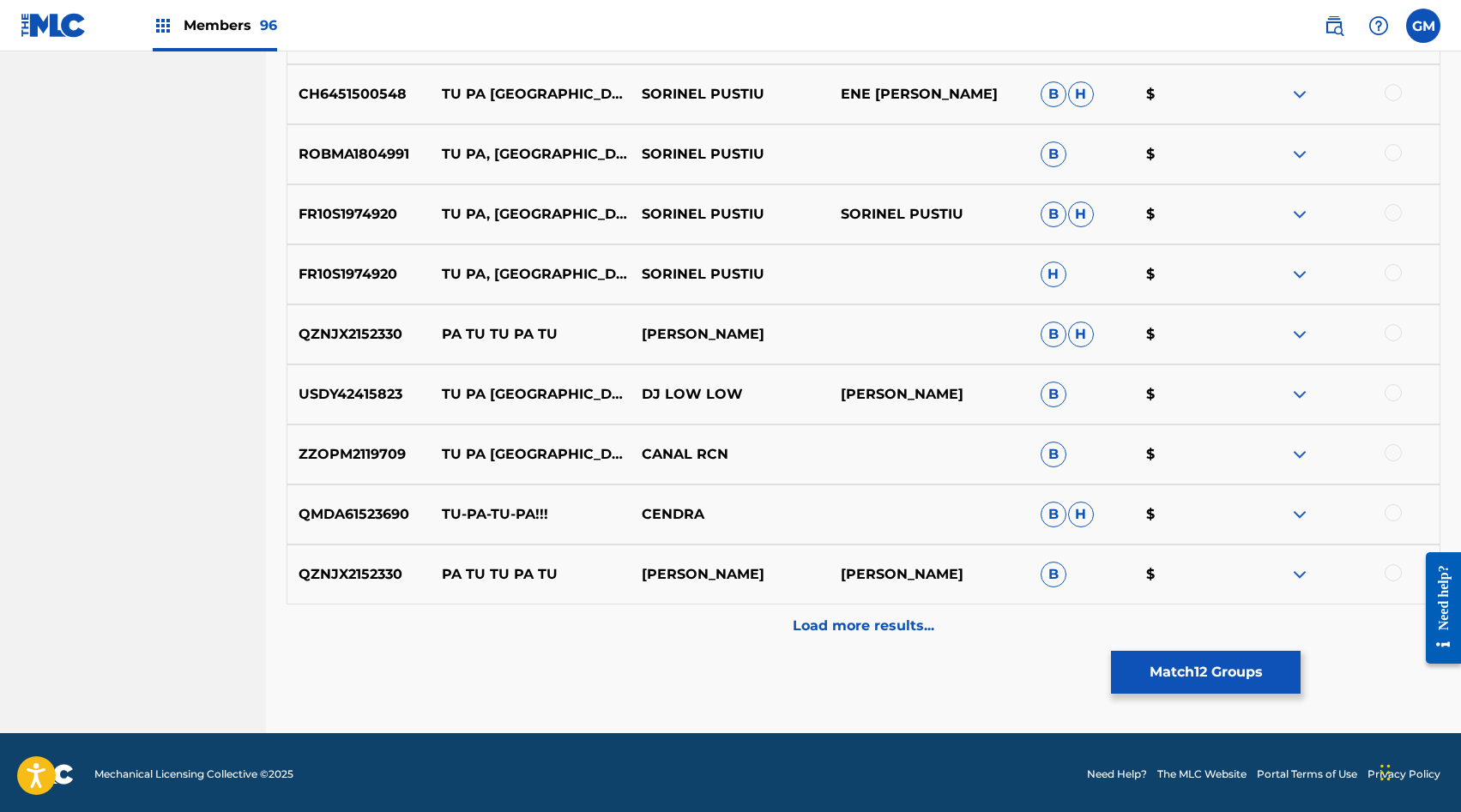
scroll to position [1914, 0]
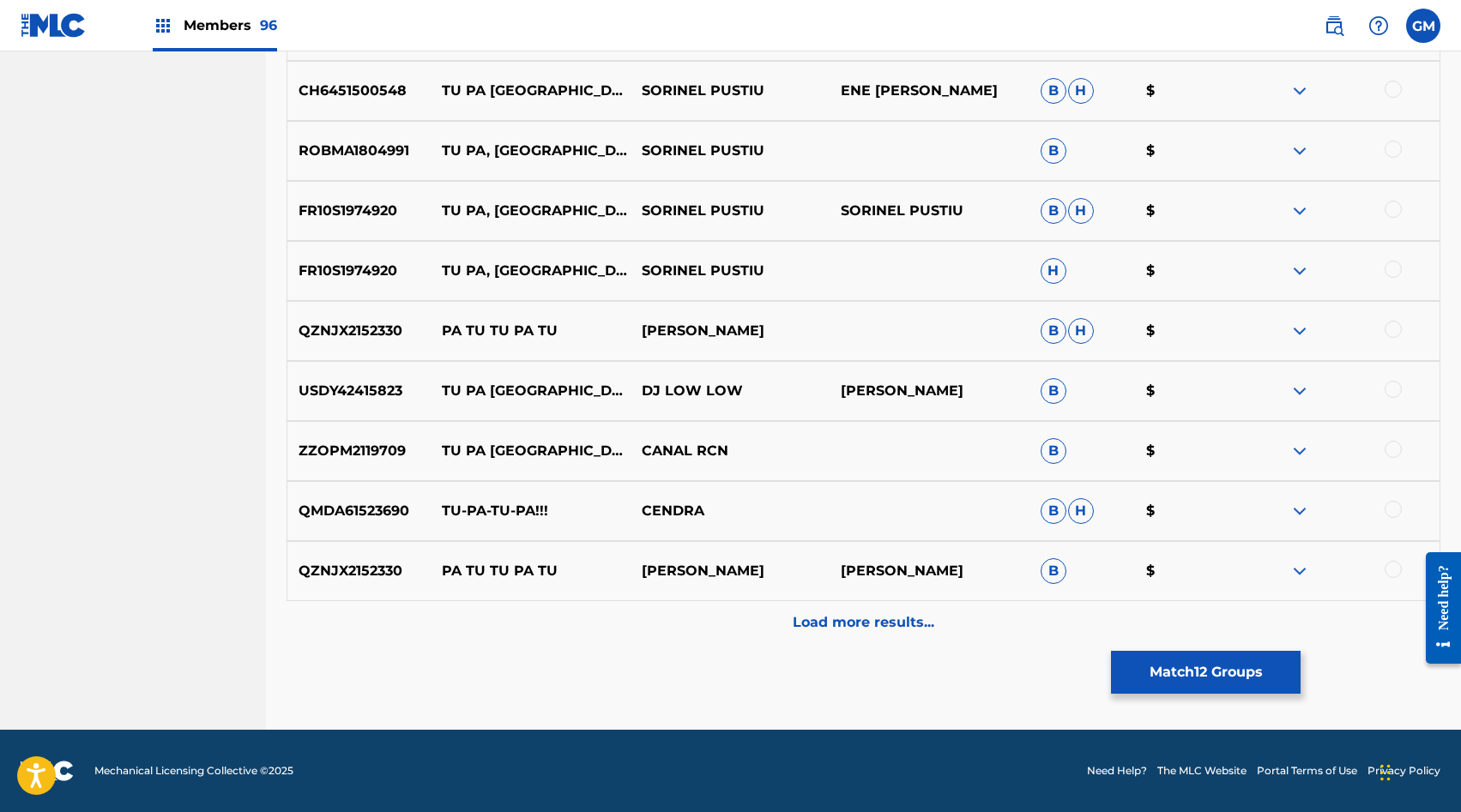
click at [803, 616] on p "Load more results..." at bounding box center [863, 623] width 142 height 21
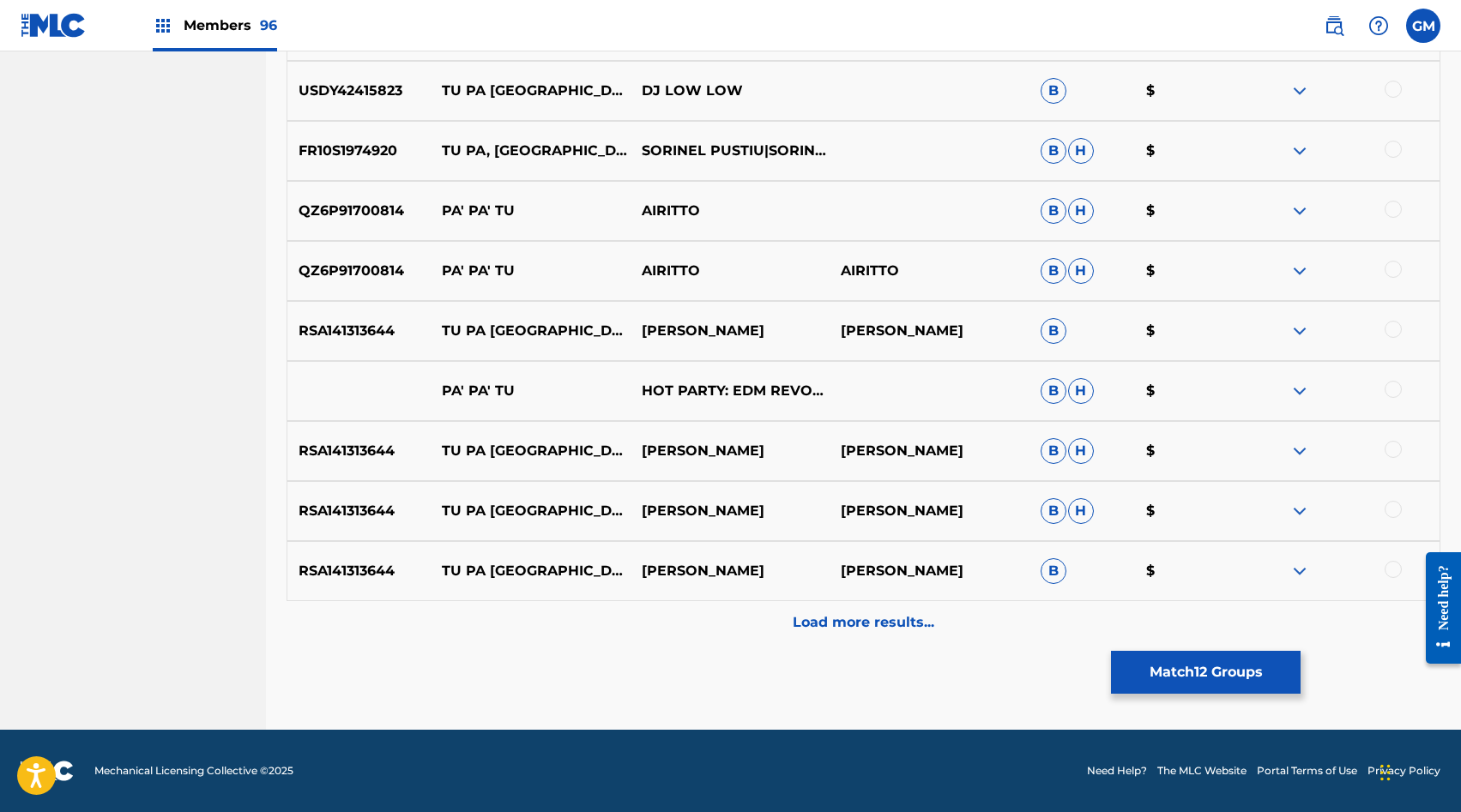
click at [810, 619] on p "Load more results..." at bounding box center [863, 623] width 142 height 21
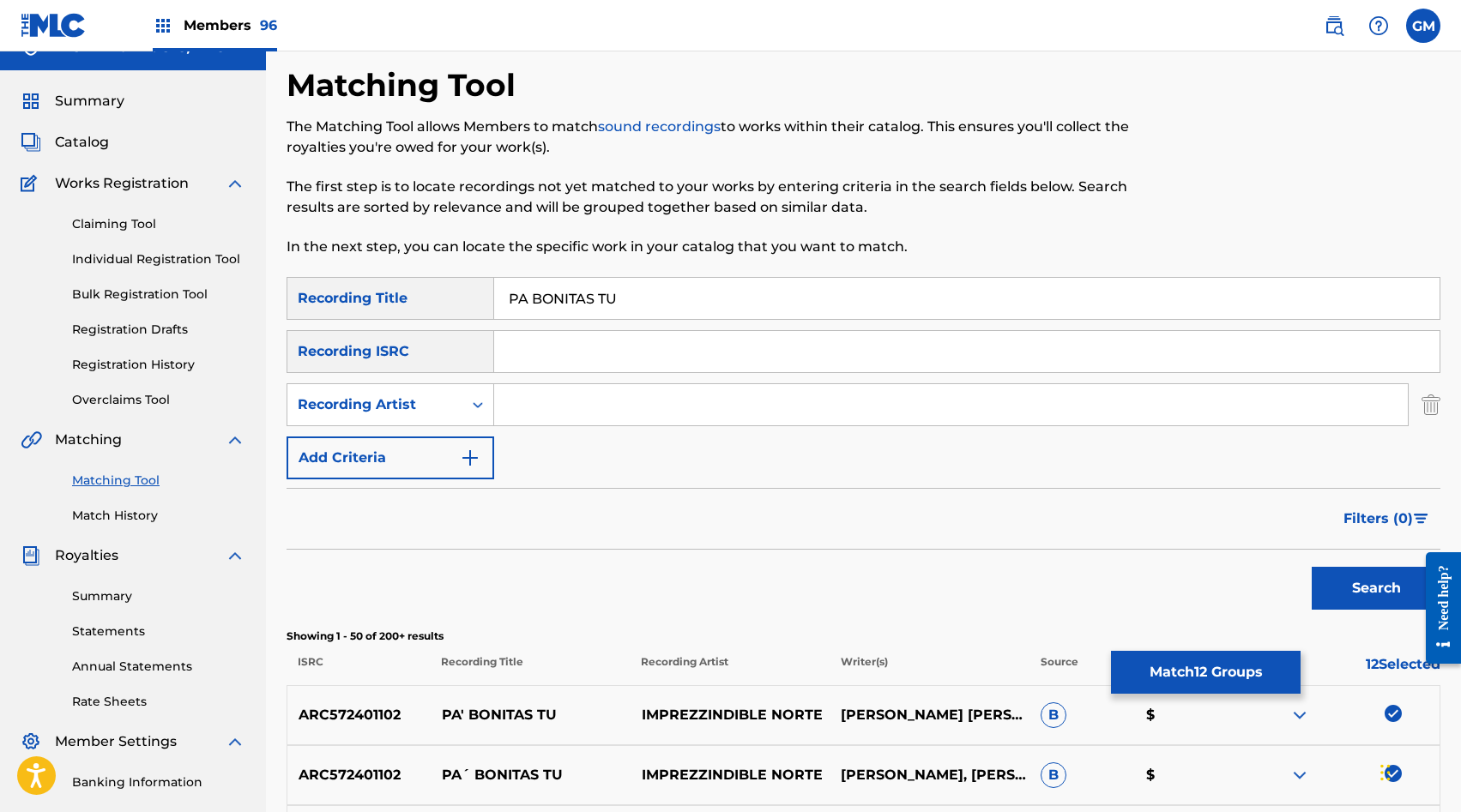
scroll to position [0, 0]
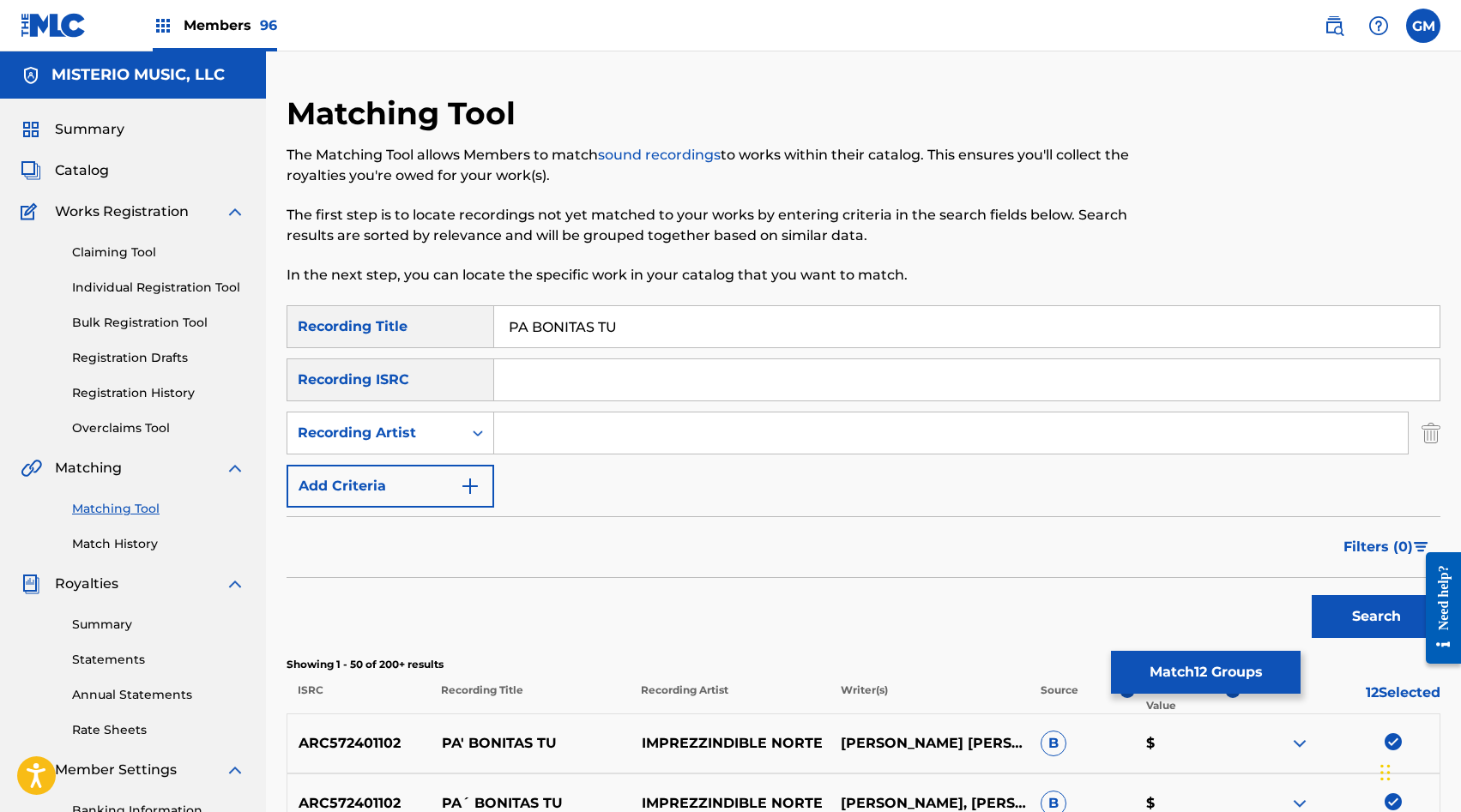
click at [585, 425] on input "Search Form" at bounding box center [951, 433] width 914 height 41
click at [589, 340] on input "PA BONITAS TU" at bounding box center [967, 326] width 946 height 41
paste input "´"
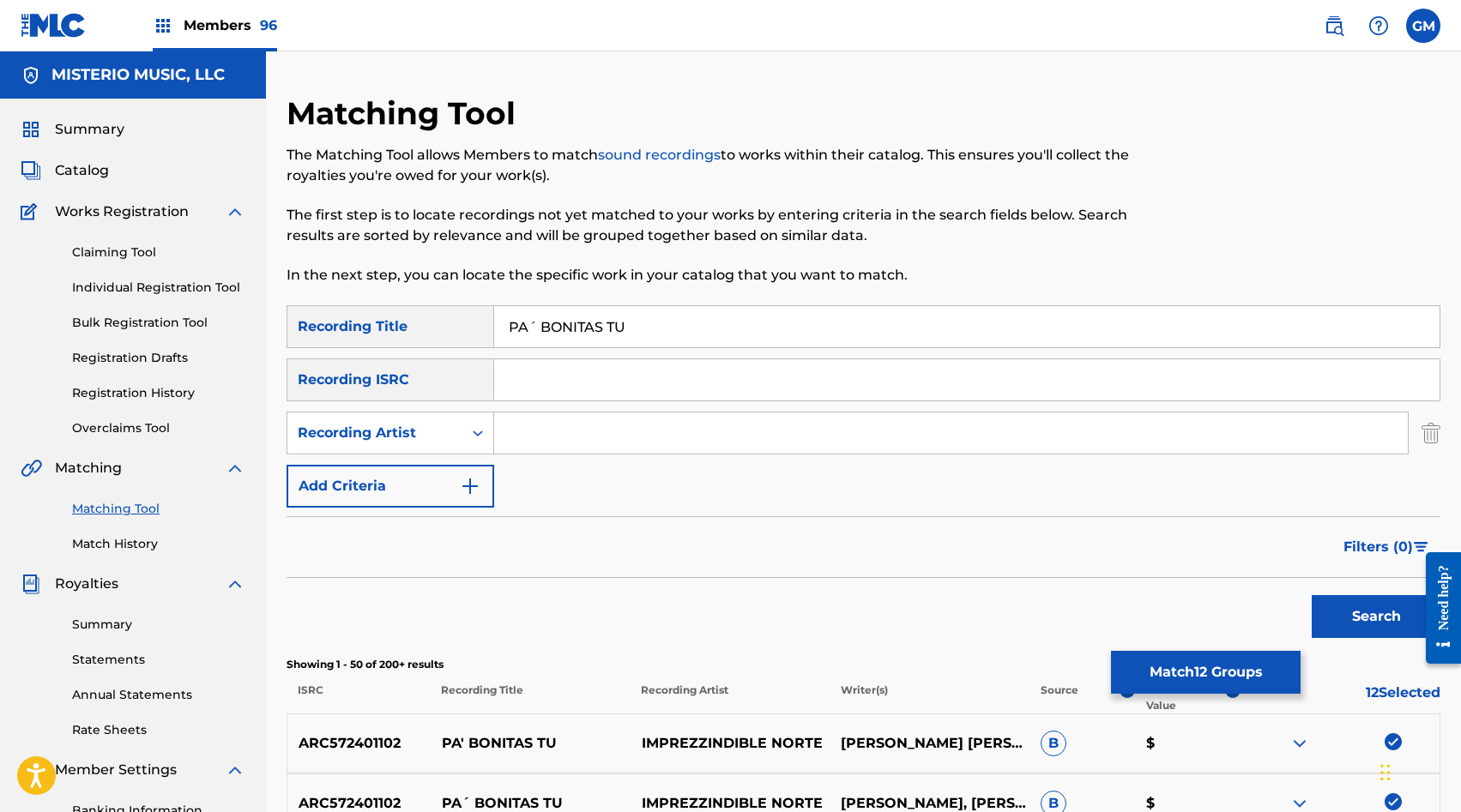
type input "PA´ BONITAS TU"
click at [1364, 623] on button "Search" at bounding box center [1376, 617] width 129 height 43
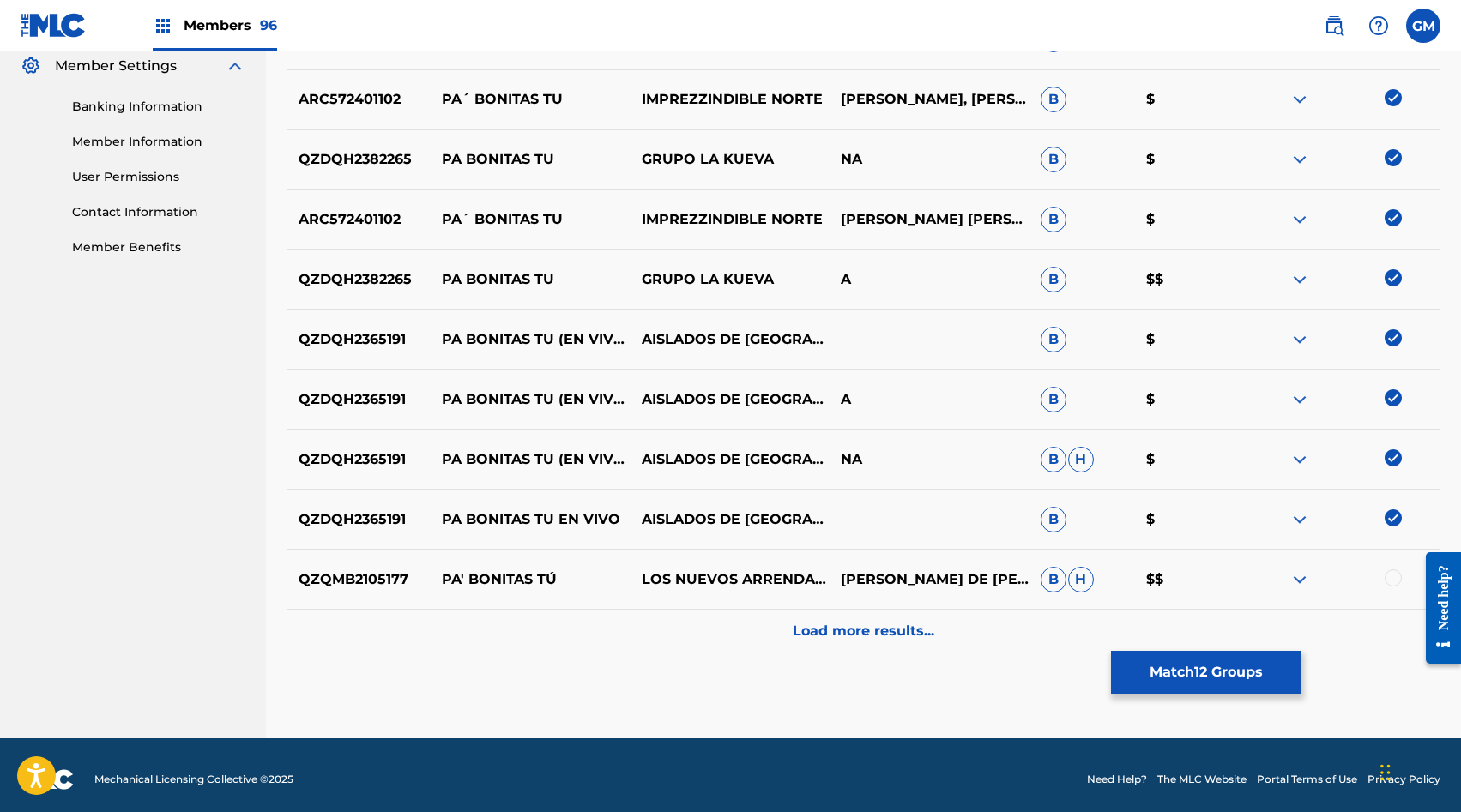
scroll to position [707, 0]
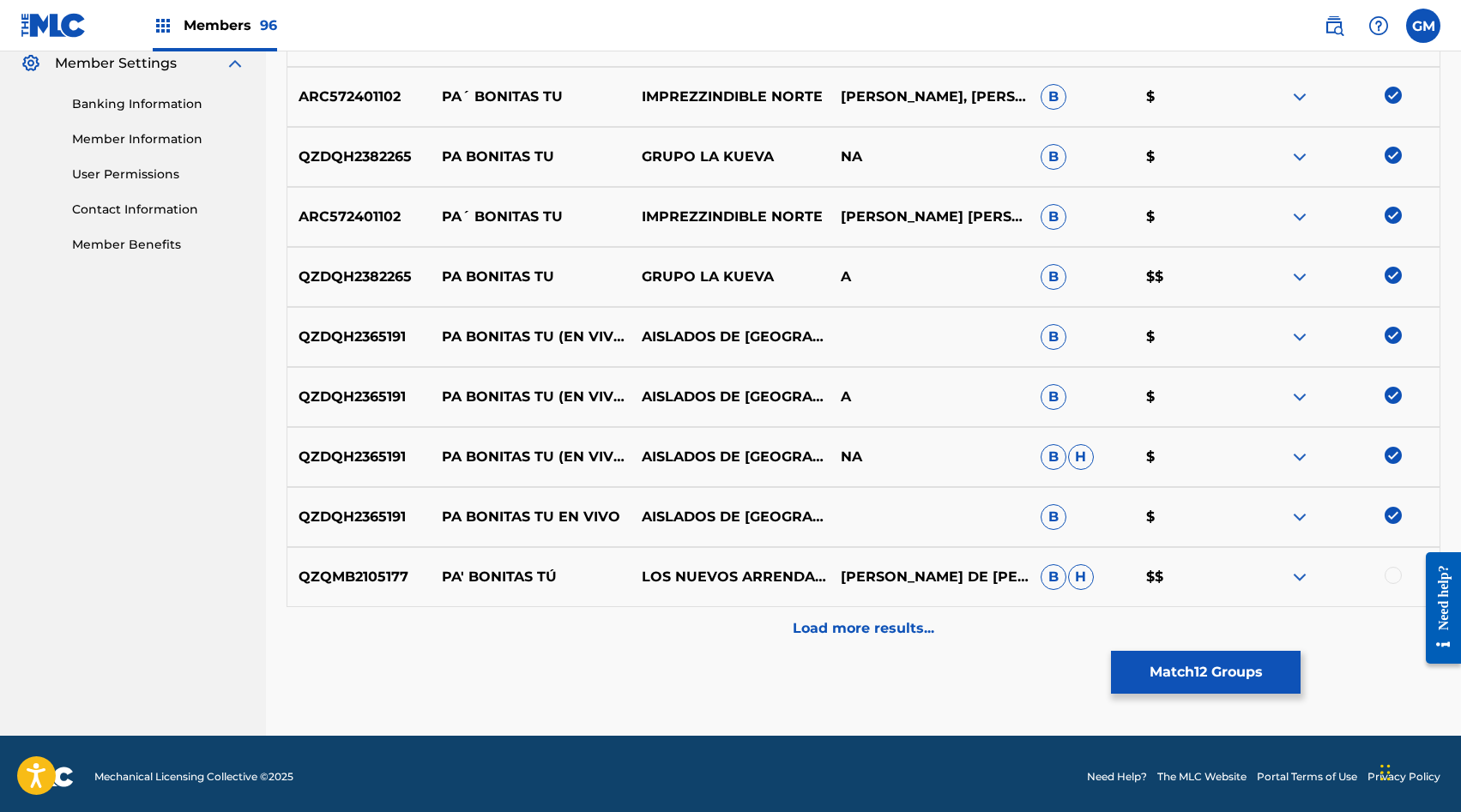
click at [834, 630] on p "Load more results..." at bounding box center [863, 628] width 142 height 21
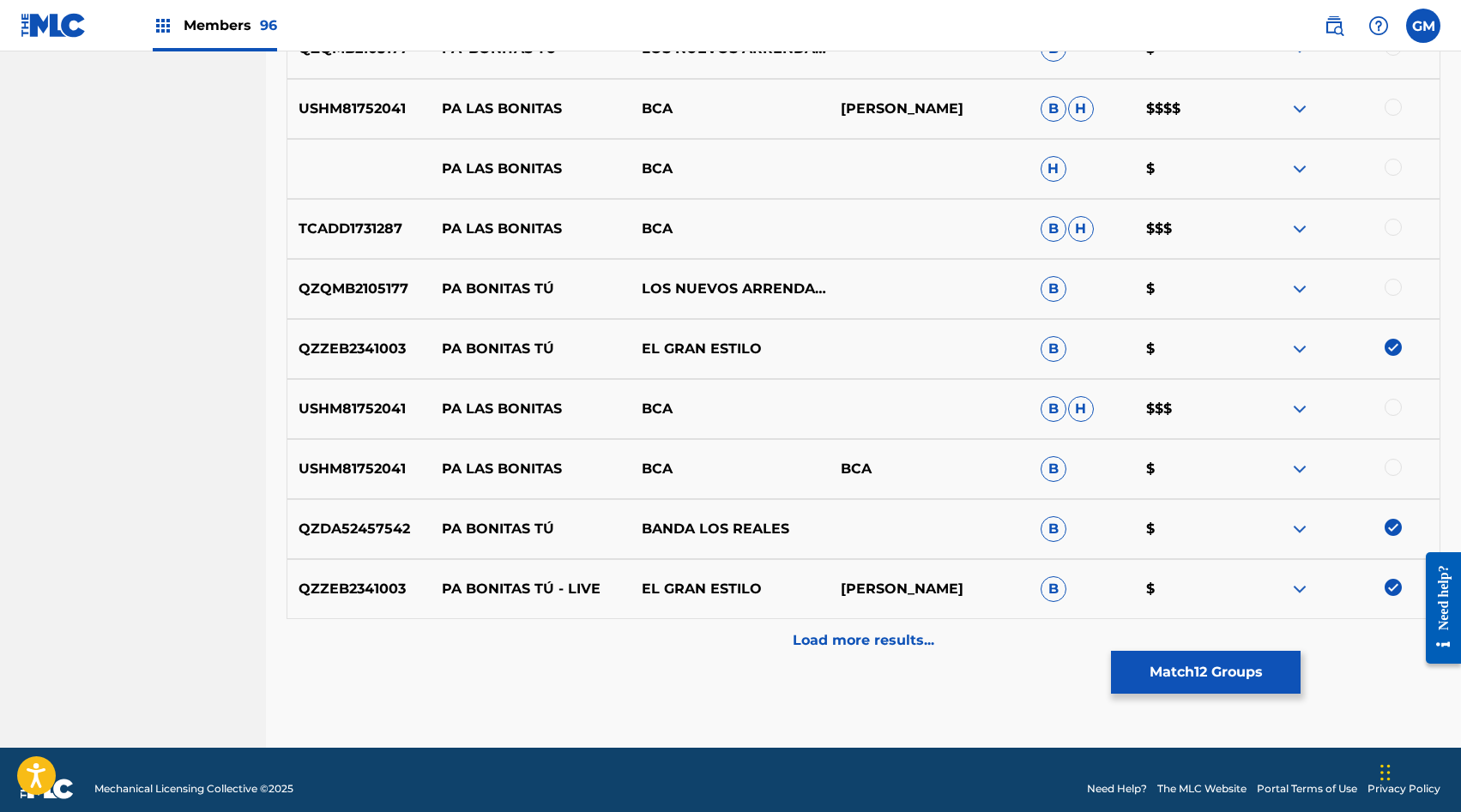
scroll to position [1313, 0]
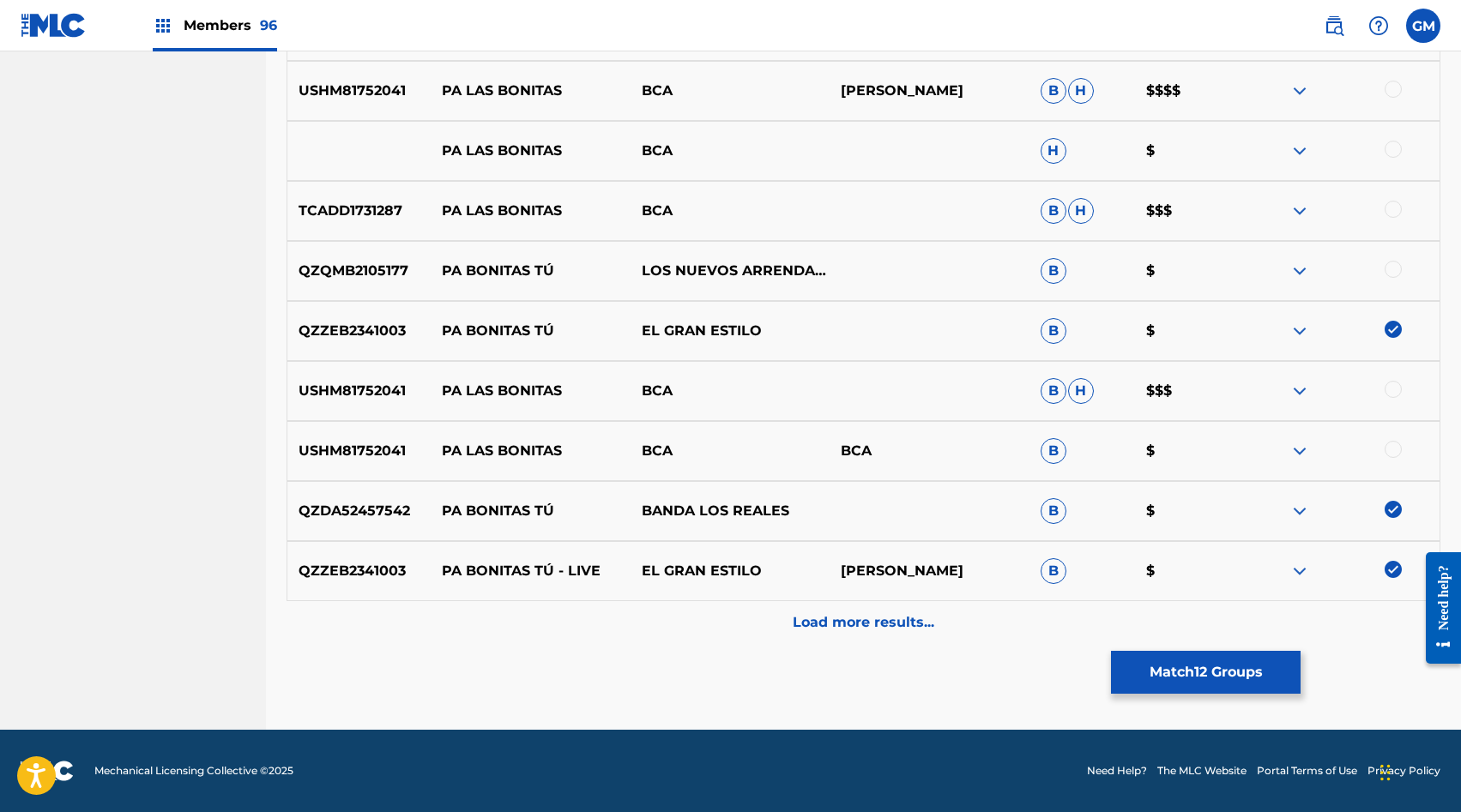
click at [1179, 688] on button "Match 12 Groups" at bounding box center [1206, 672] width 190 height 43
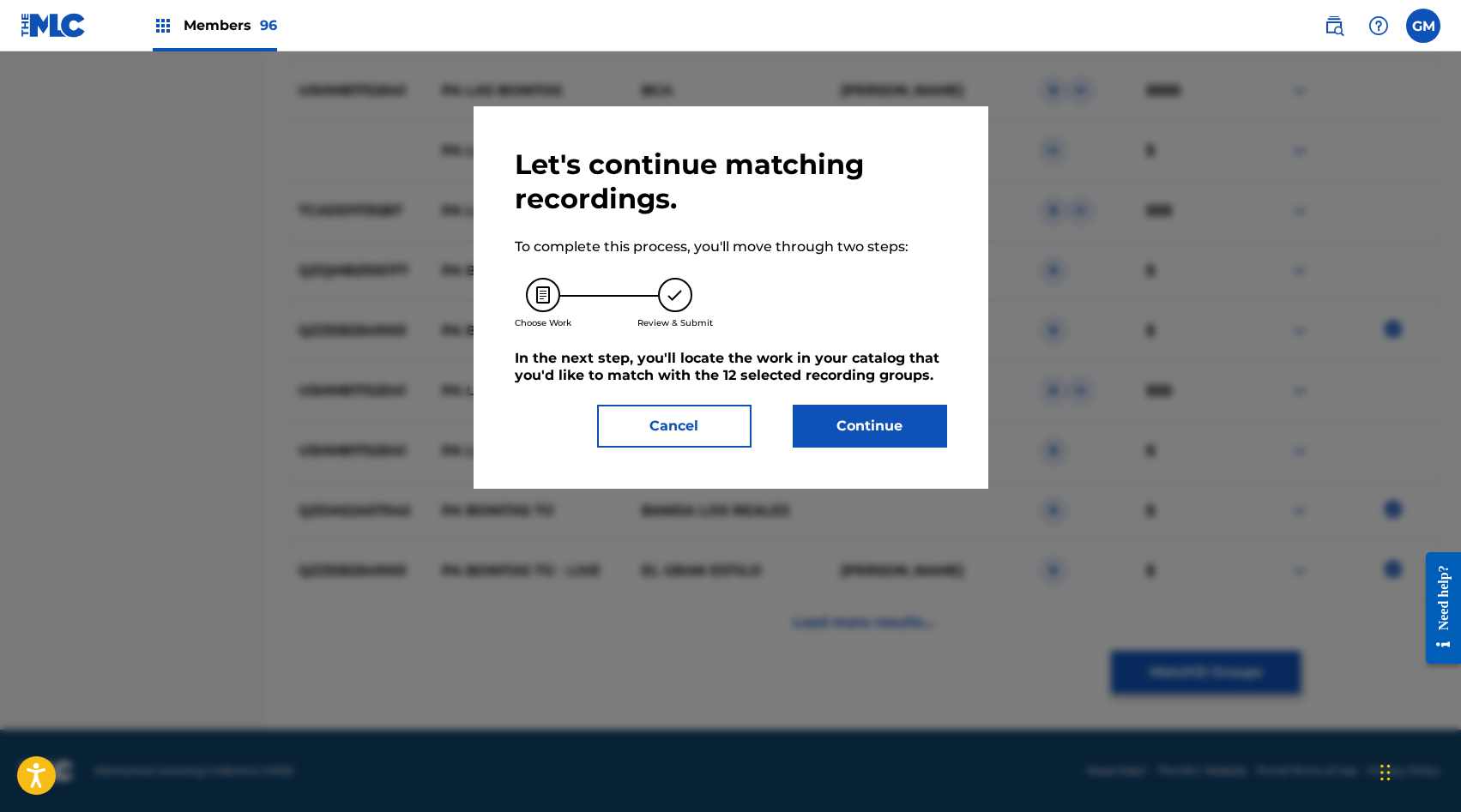
click at [891, 430] on button "Continue" at bounding box center [870, 426] width 154 height 43
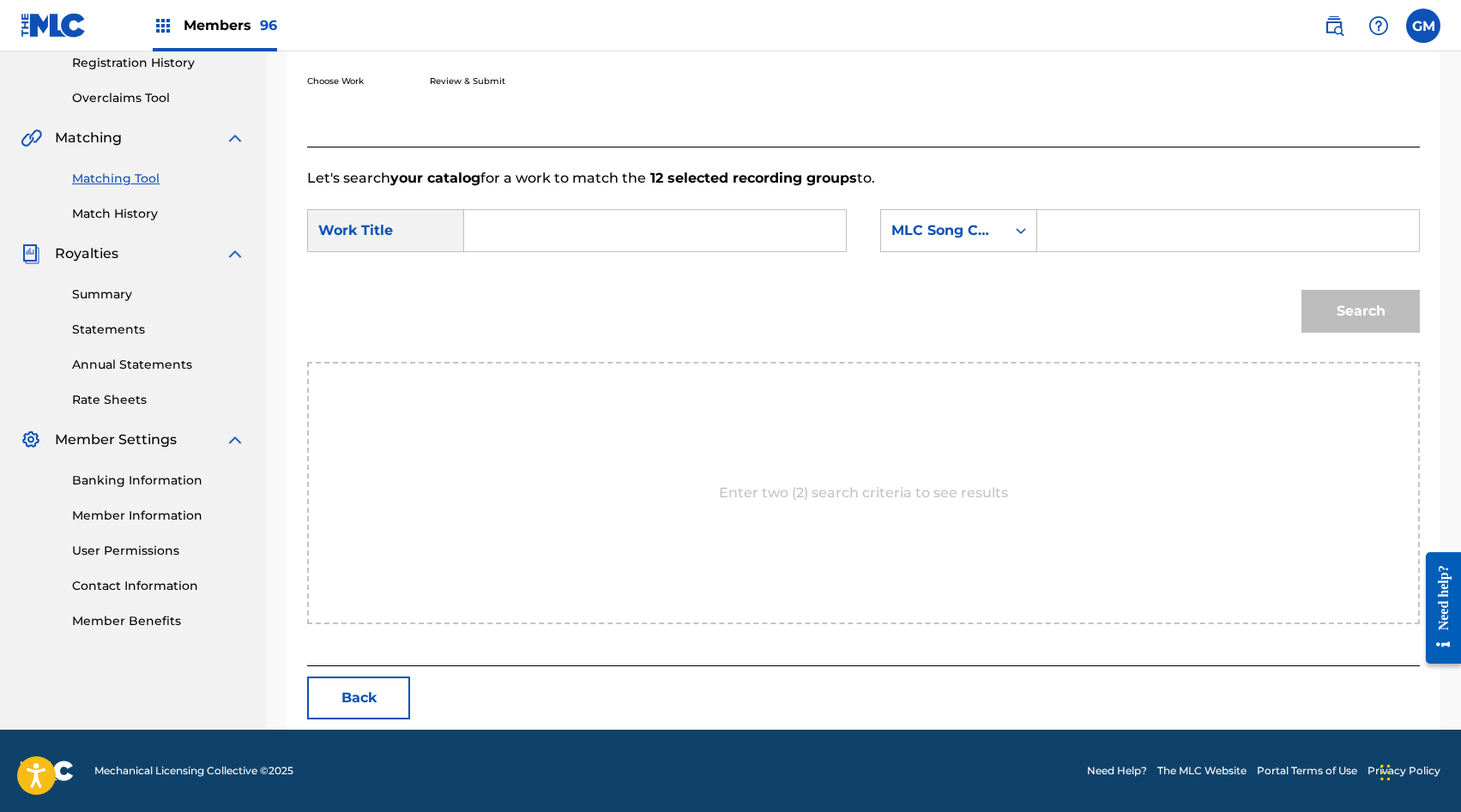
scroll to position [331, 0]
click at [1199, 221] on input "Search Form" at bounding box center [1228, 230] width 353 height 41
paste input "HA921B"
type input "HA921B"
click at [633, 236] on input "Search Form" at bounding box center [655, 230] width 353 height 41
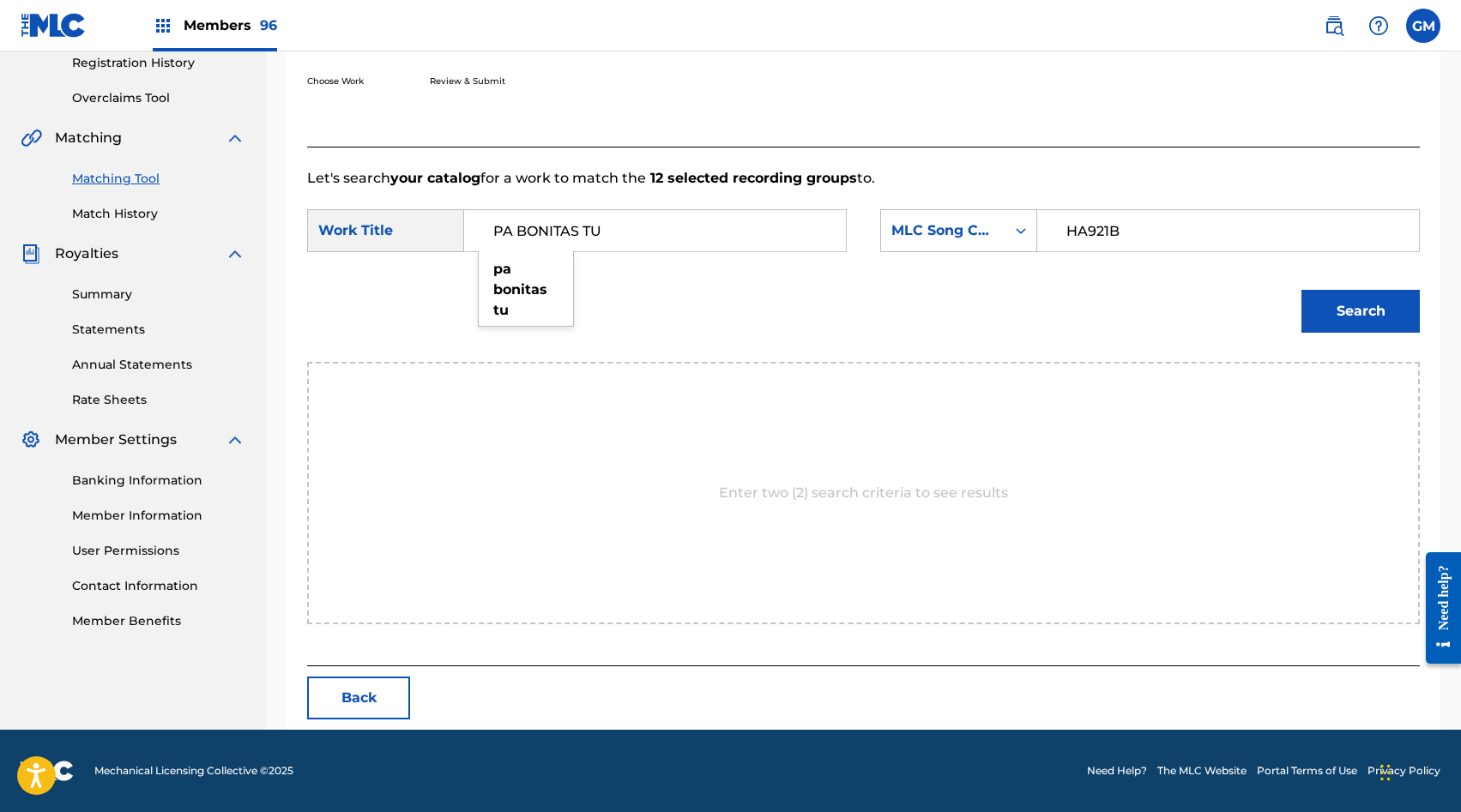
type input "PA BONITAS TU"
click at [1360, 317] on button "Search" at bounding box center [1361, 311] width 119 height 43
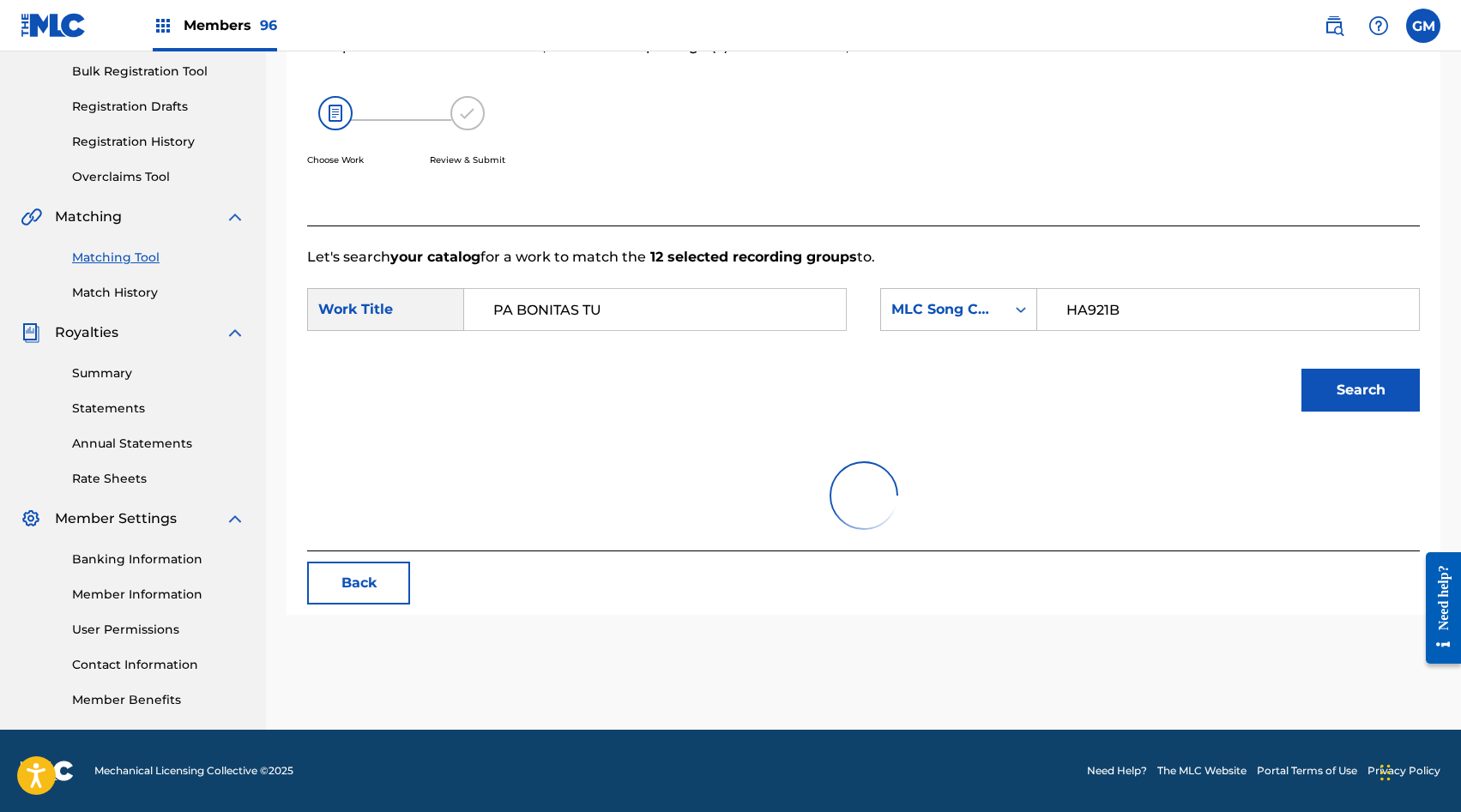
scroll to position [279, 0]
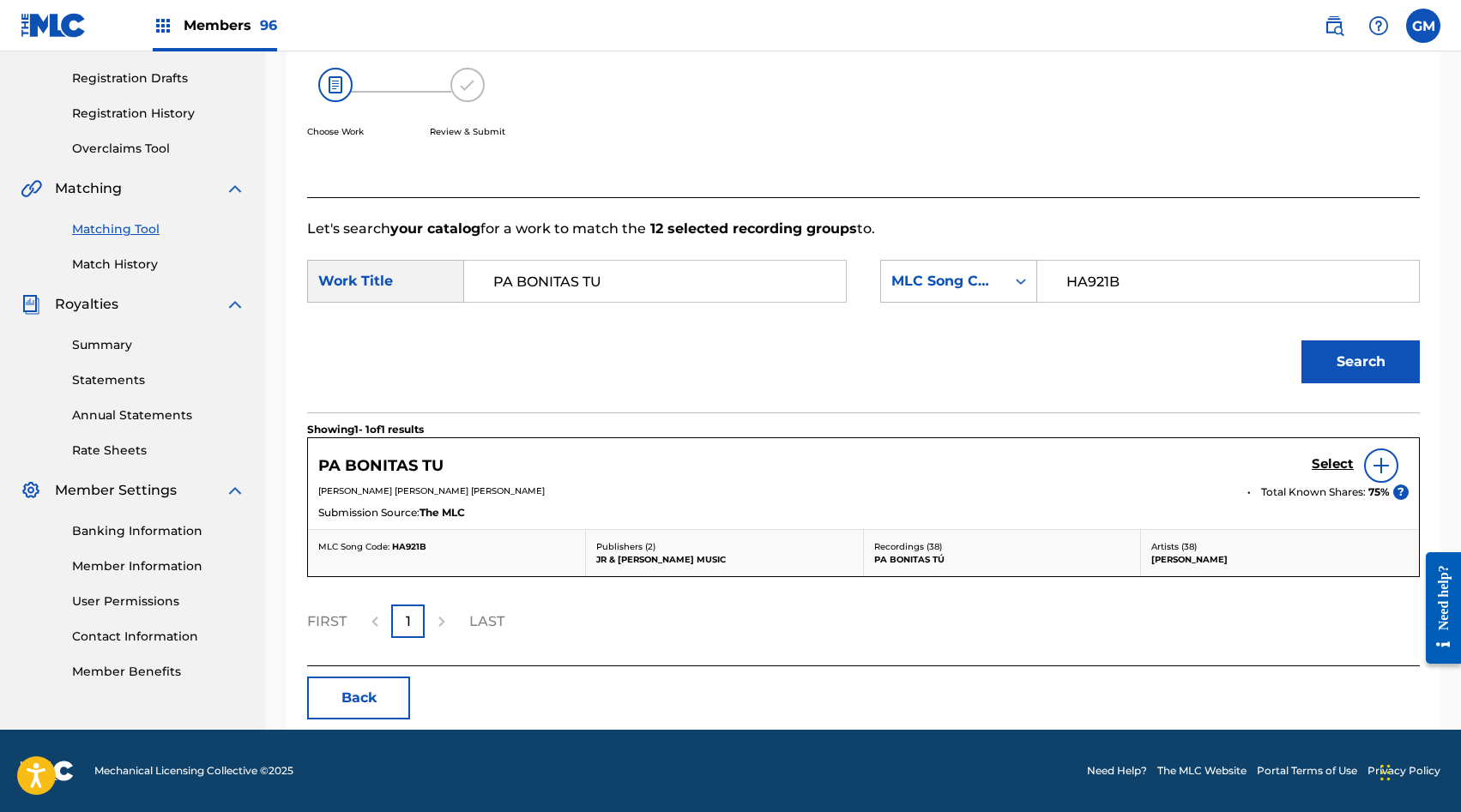
click at [1320, 468] on h5 "Select" at bounding box center [1333, 465] width 42 height 16
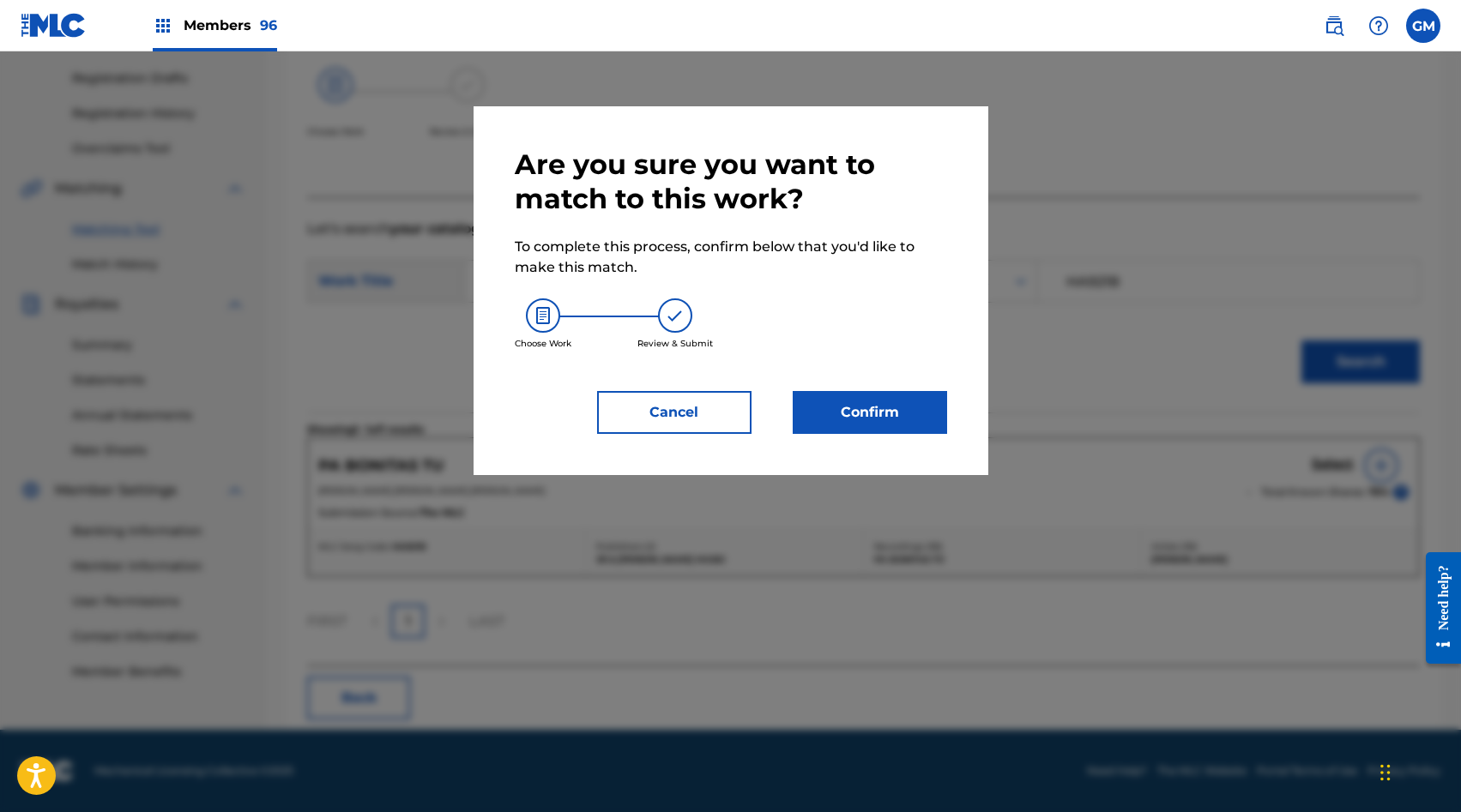
click at [924, 411] on button "Confirm" at bounding box center [870, 412] width 154 height 43
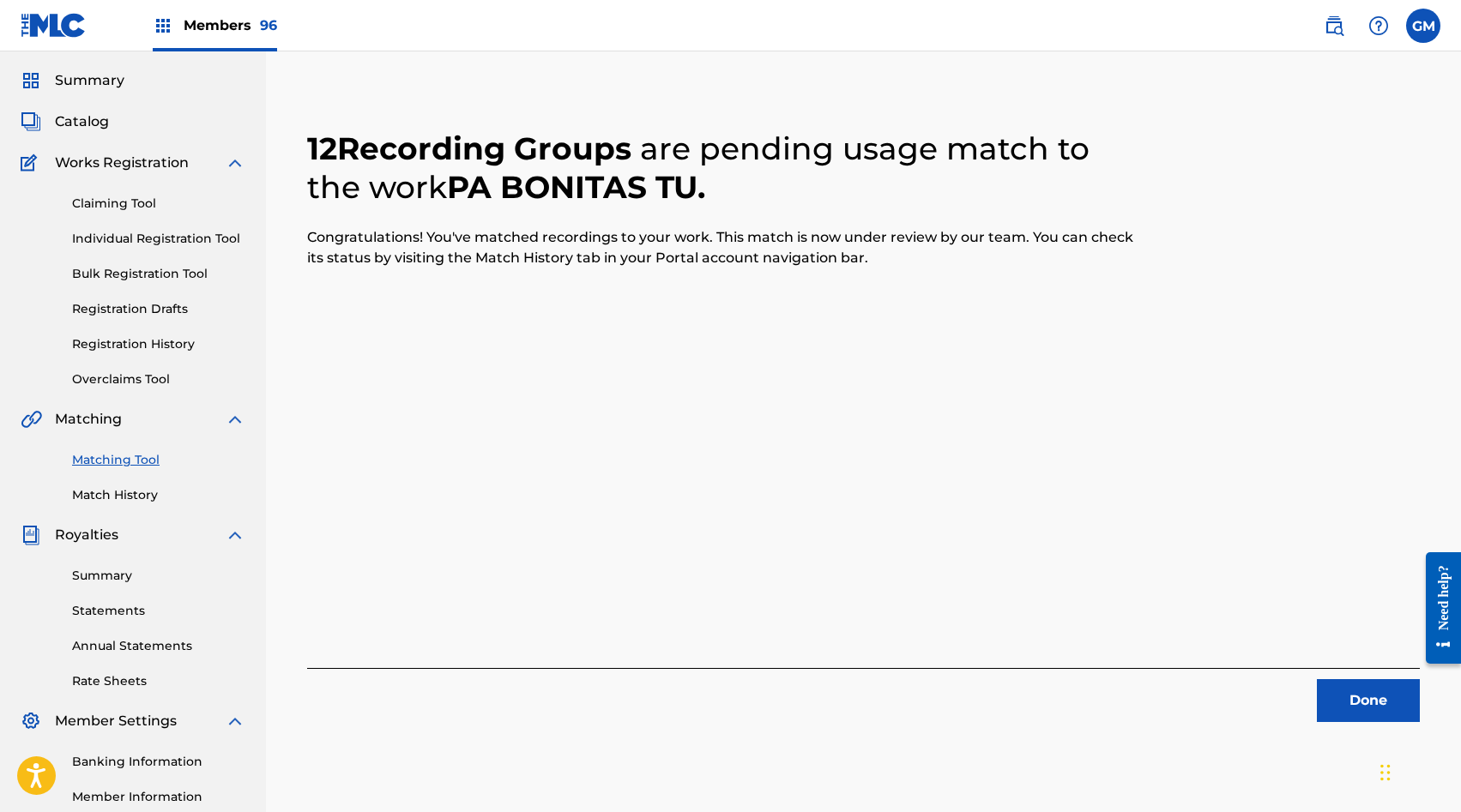
scroll to position [0, 0]
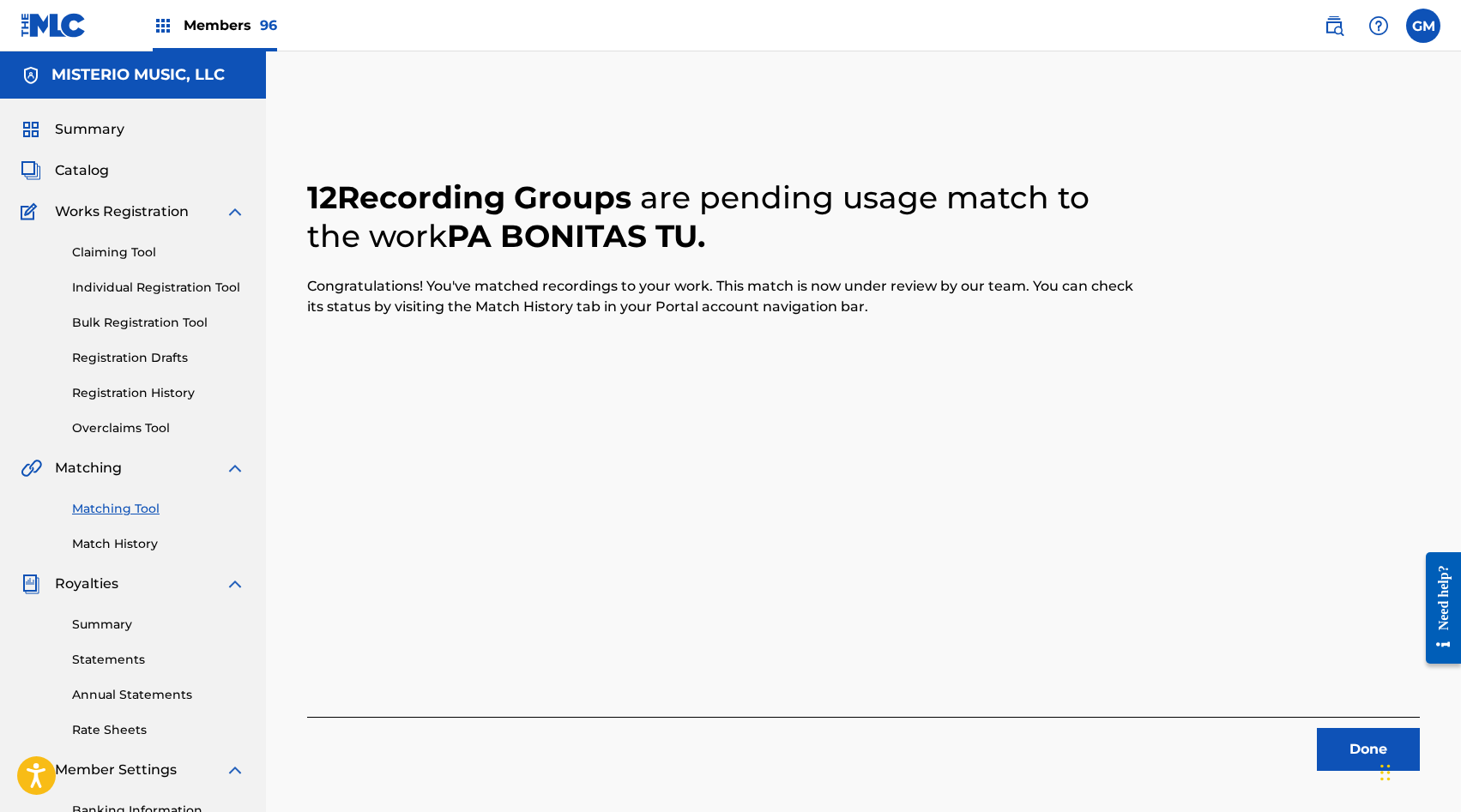
click at [1345, 767] on button "Done" at bounding box center [1368, 749] width 103 height 43
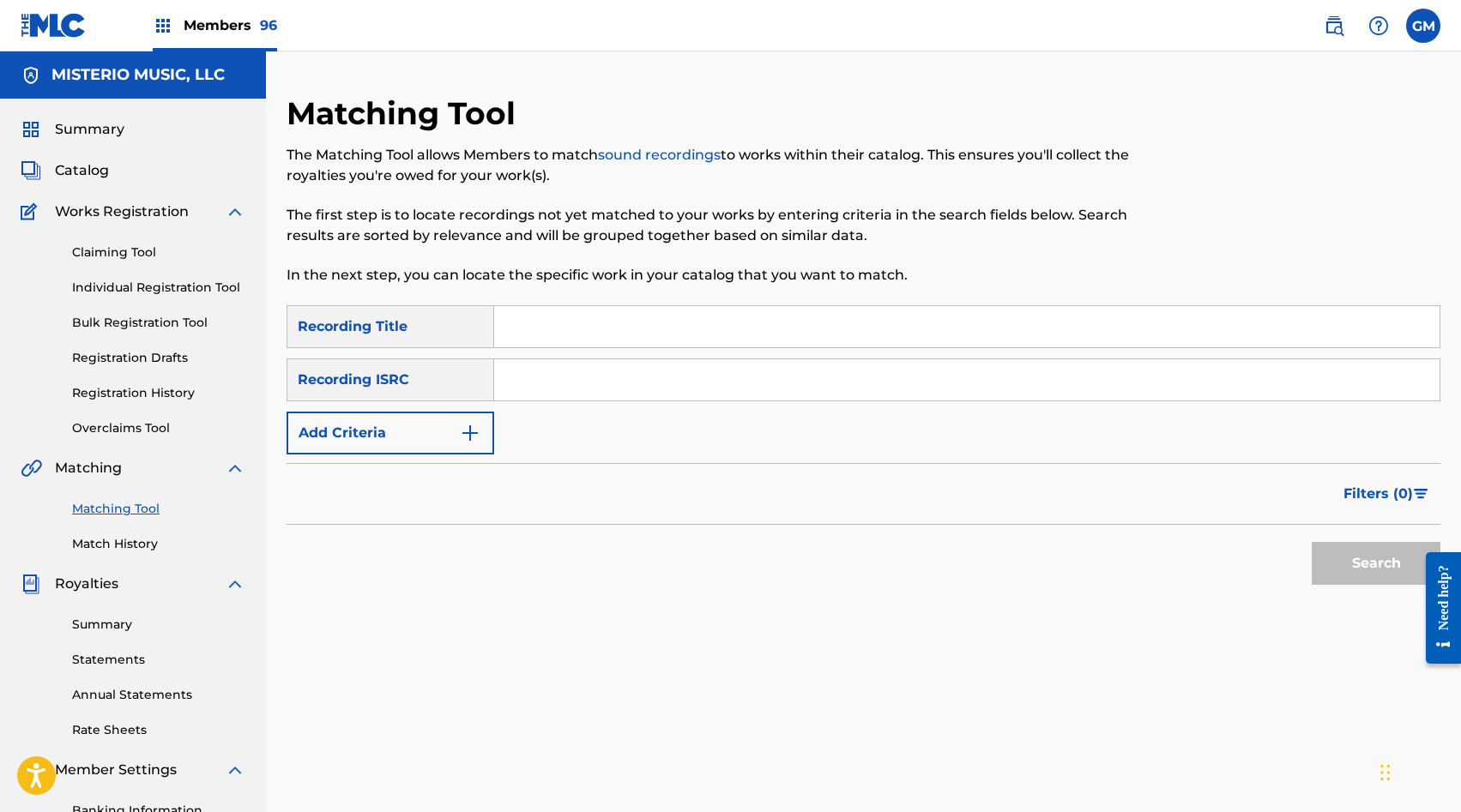
click at [75, 163] on span "Catalog" at bounding box center [81, 171] width 54 height 21
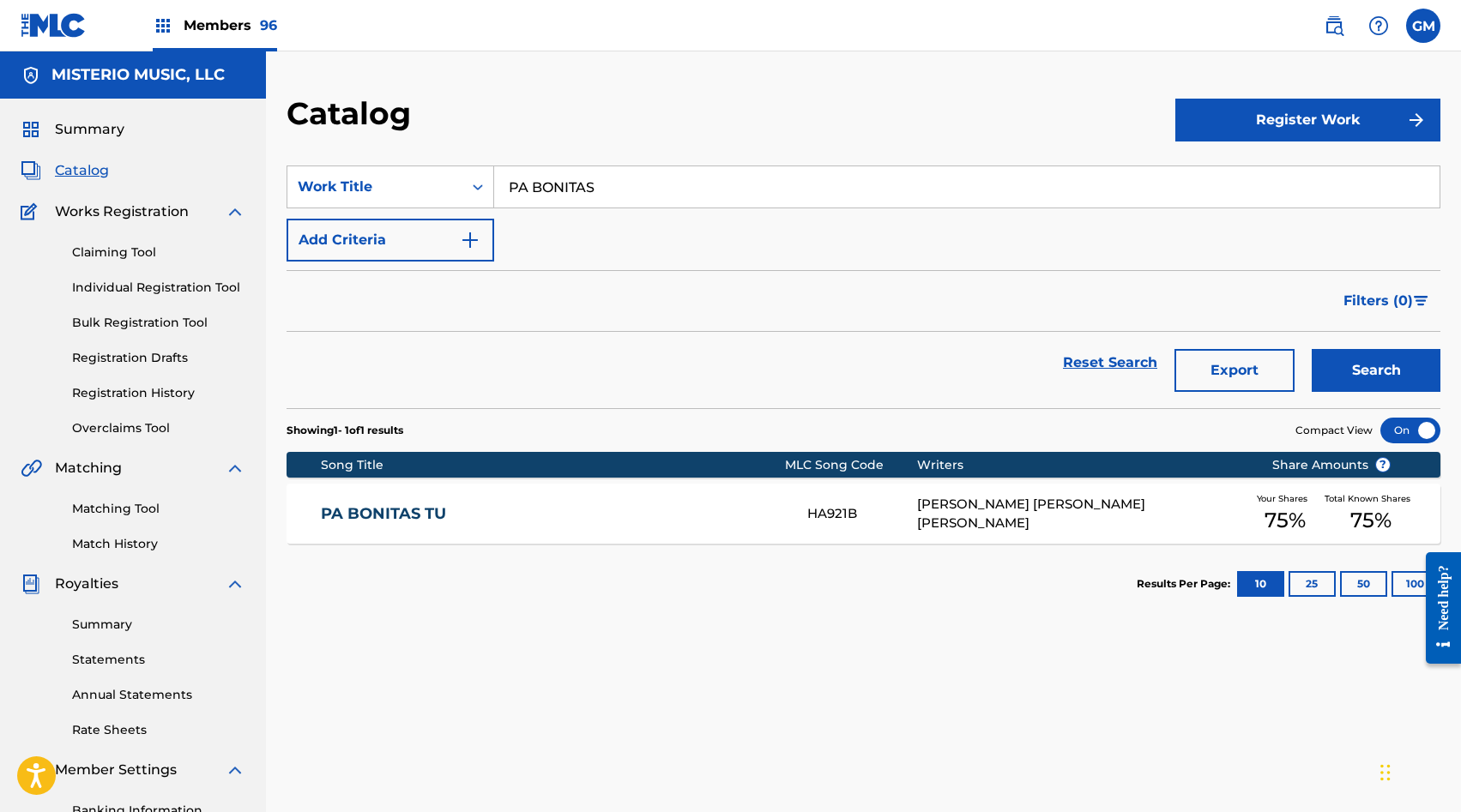
click at [815, 511] on div "HA921B" at bounding box center [863, 514] width 110 height 20
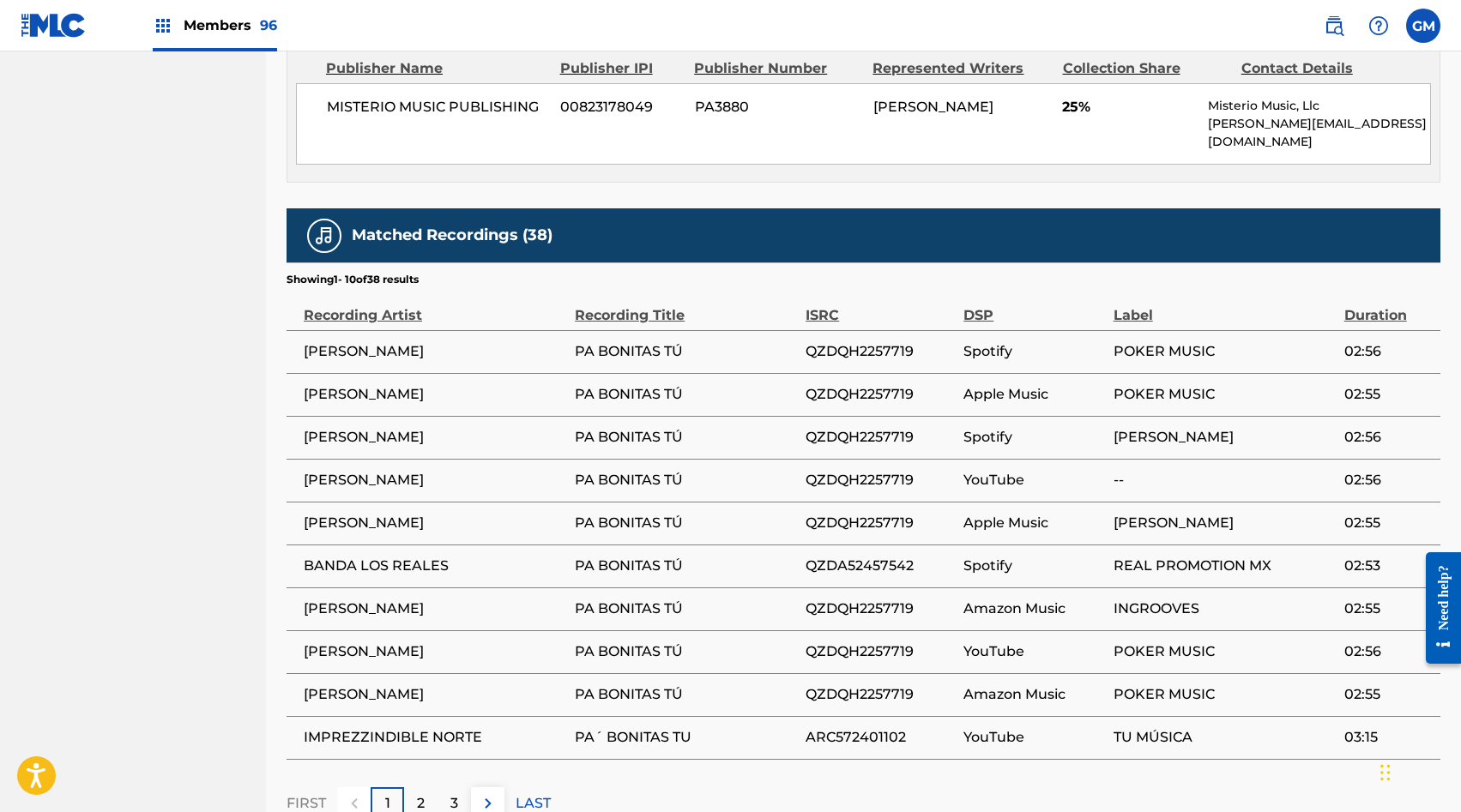
scroll to position [1147, 0]
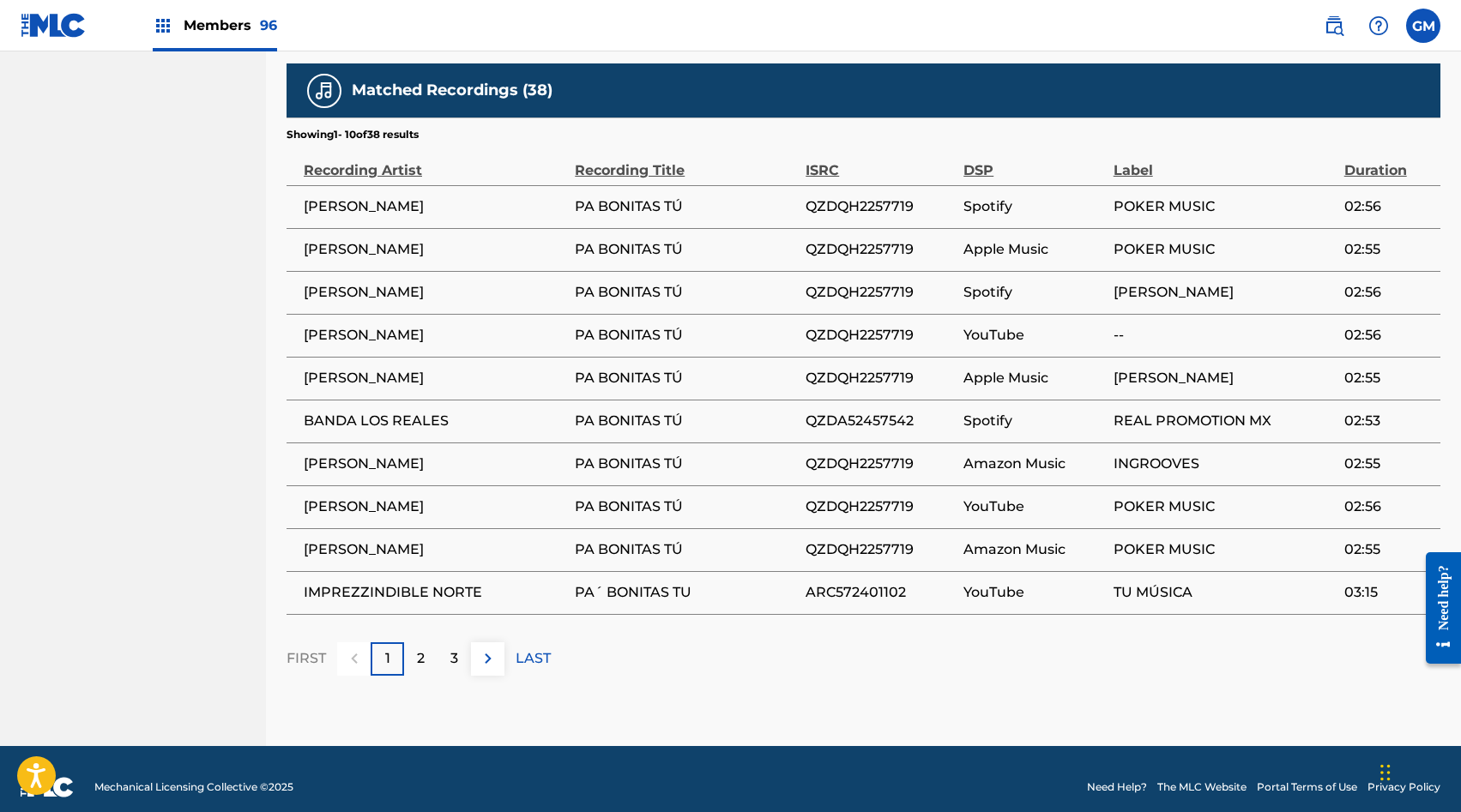
click at [489, 649] on img at bounding box center [488, 659] width 21 height 21
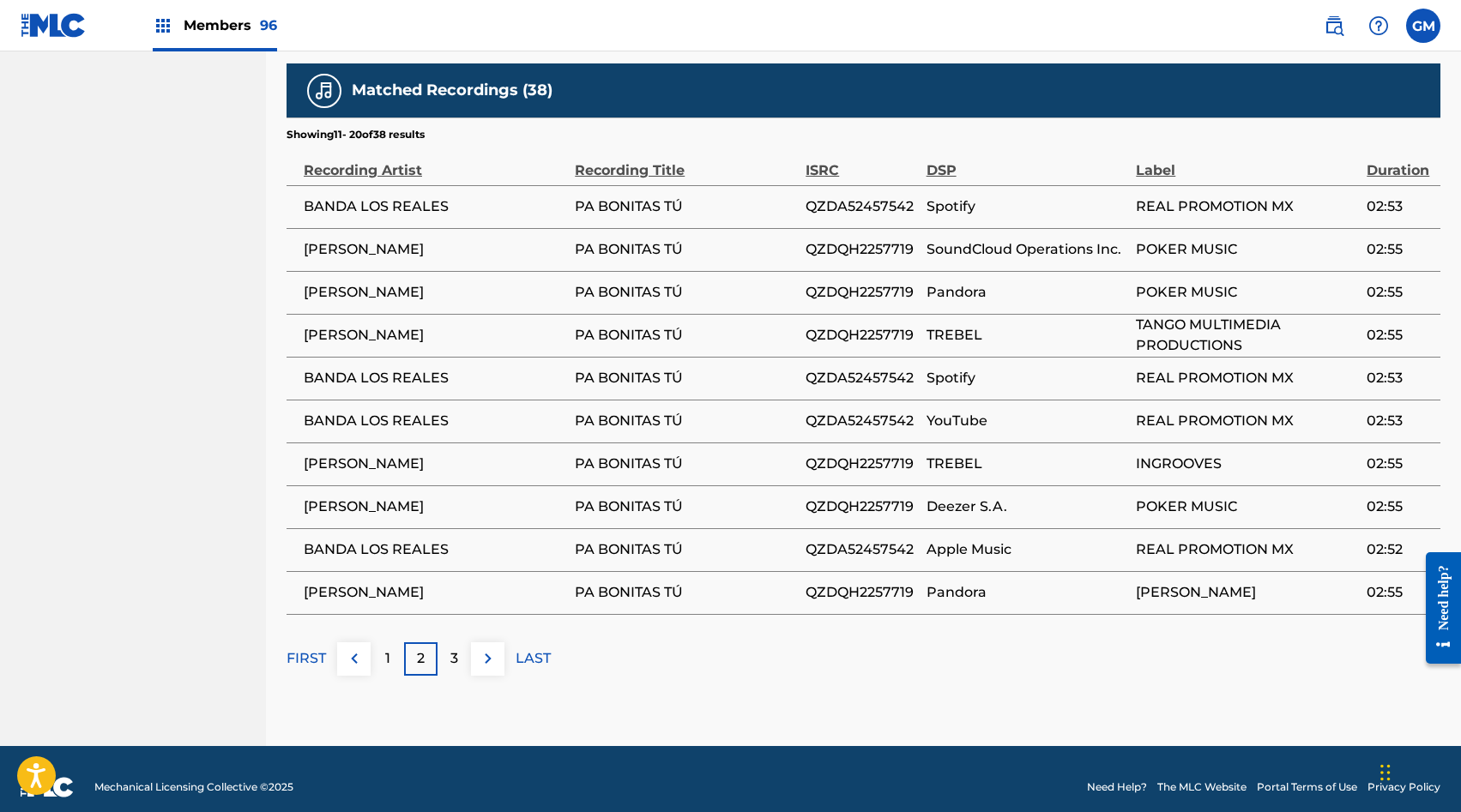
click at [489, 649] on img at bounding box center [488, 659] width 21 height 21
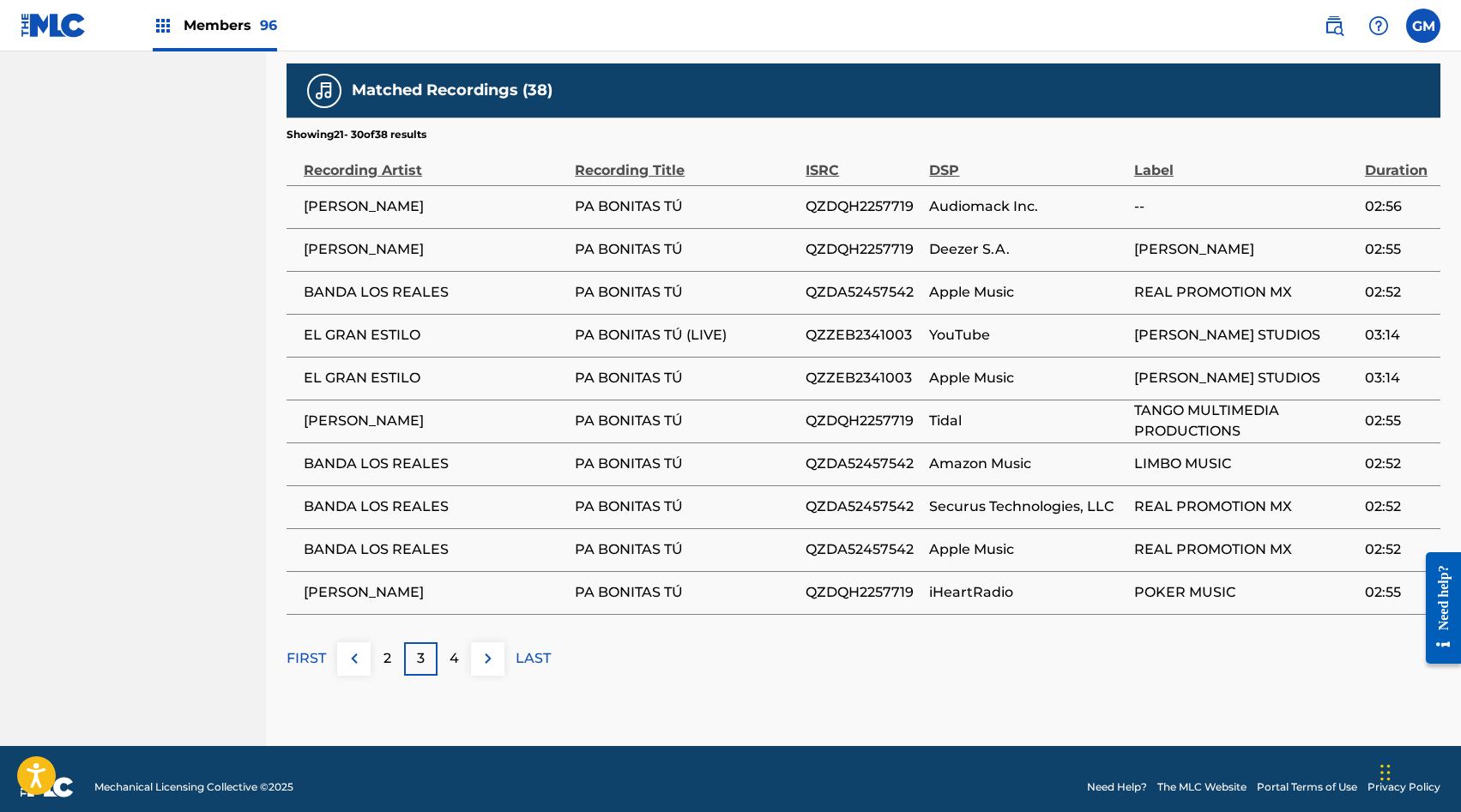
click at [489, 649] on img at bounding box center [488, 659] width 21 height 21
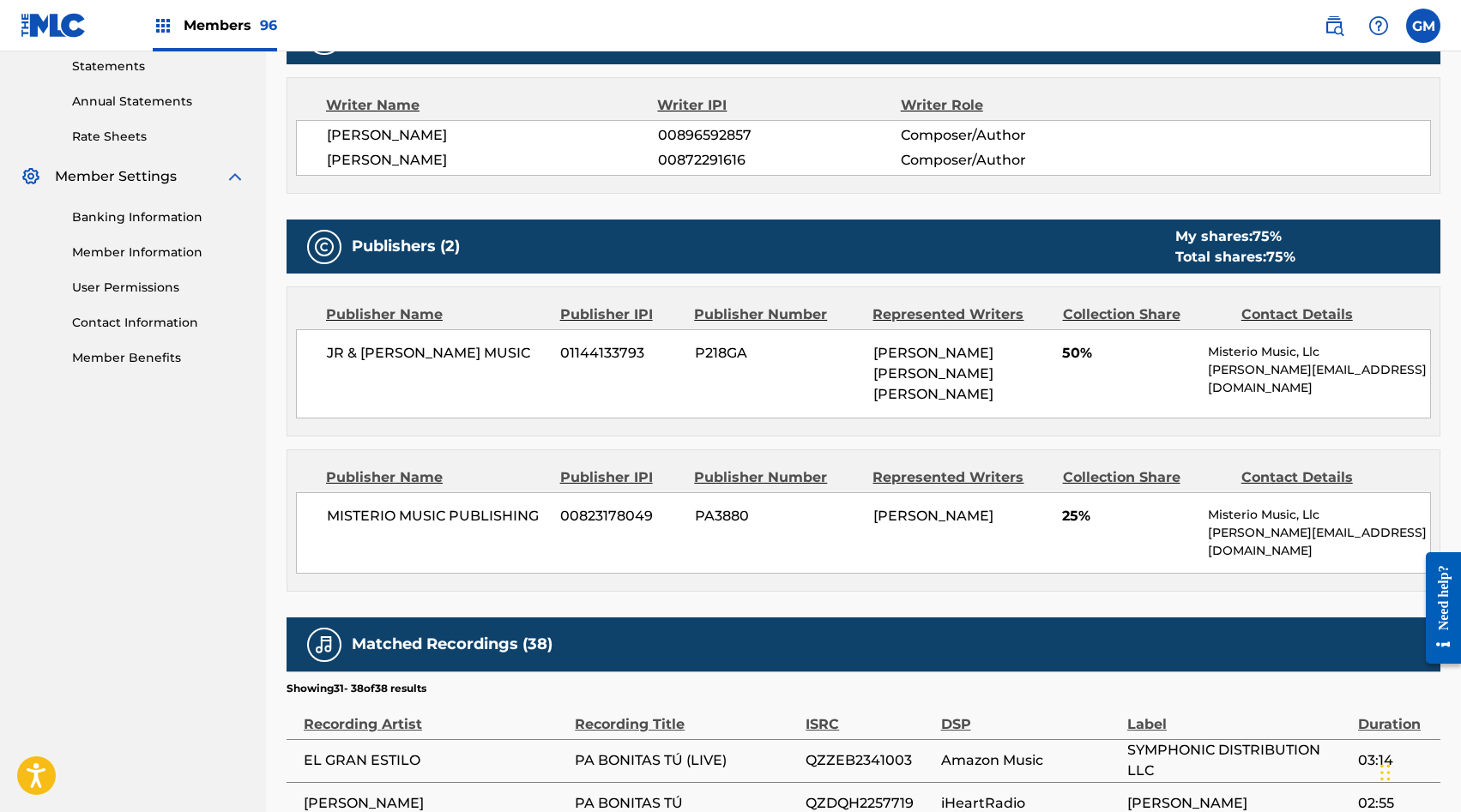
scroll to position [0, 0]
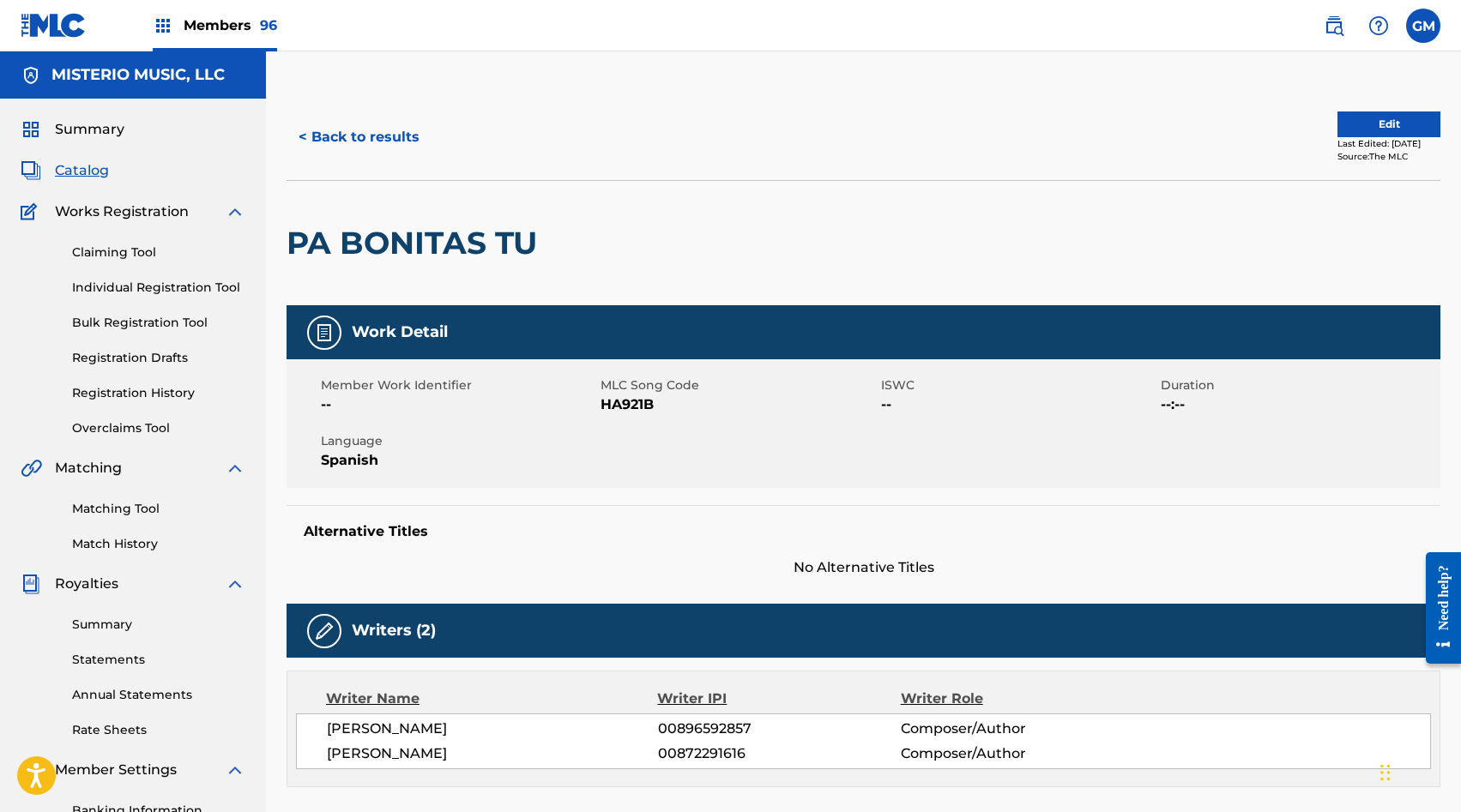
click at [249, 37] on div "Members 96" at bounding box center [215, 25] width 124 height 50
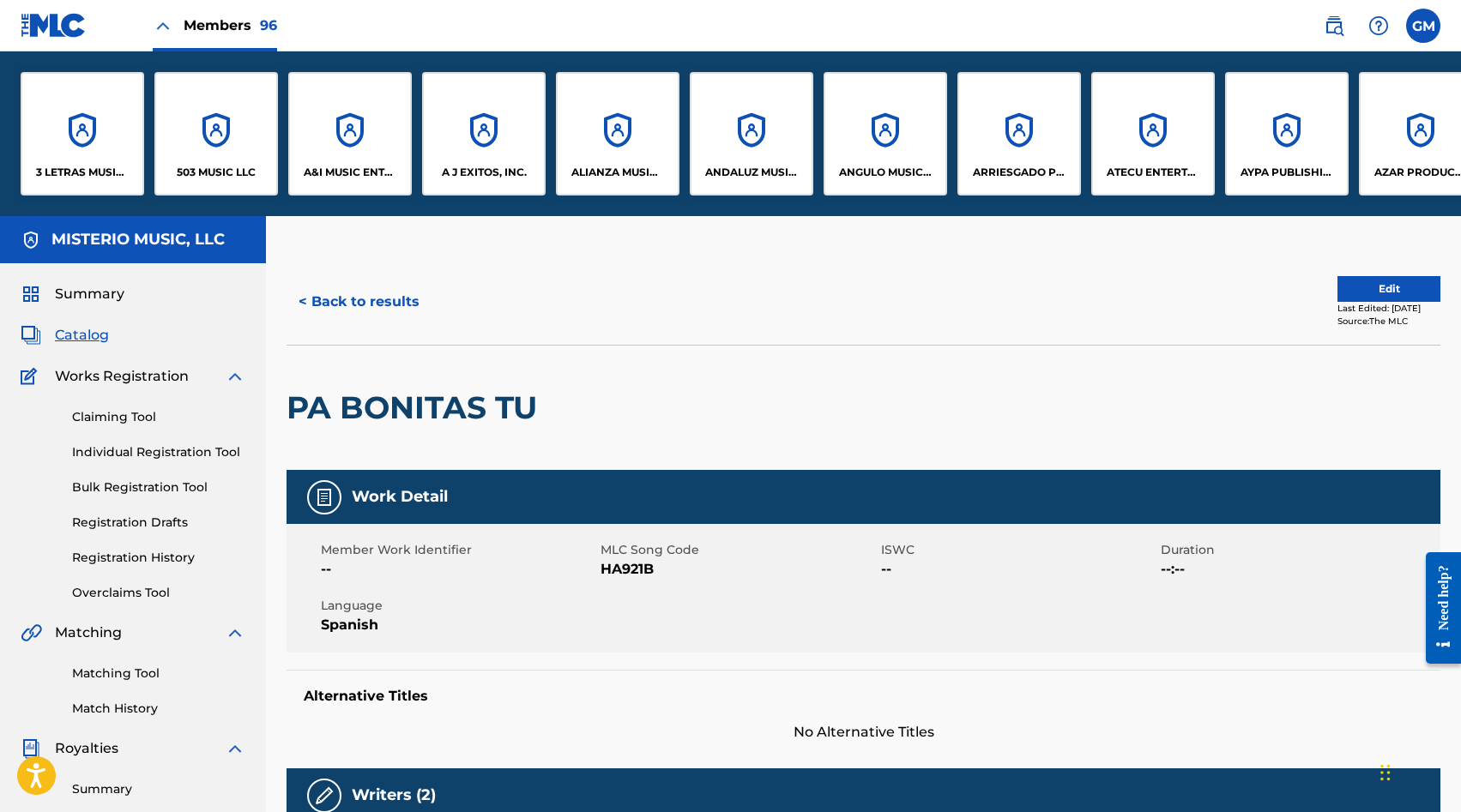
click at [362, 149] on div "A&I MUSIC ENTERTAINMENT, INC" at bounding box center [350, 133] width 123 height 123
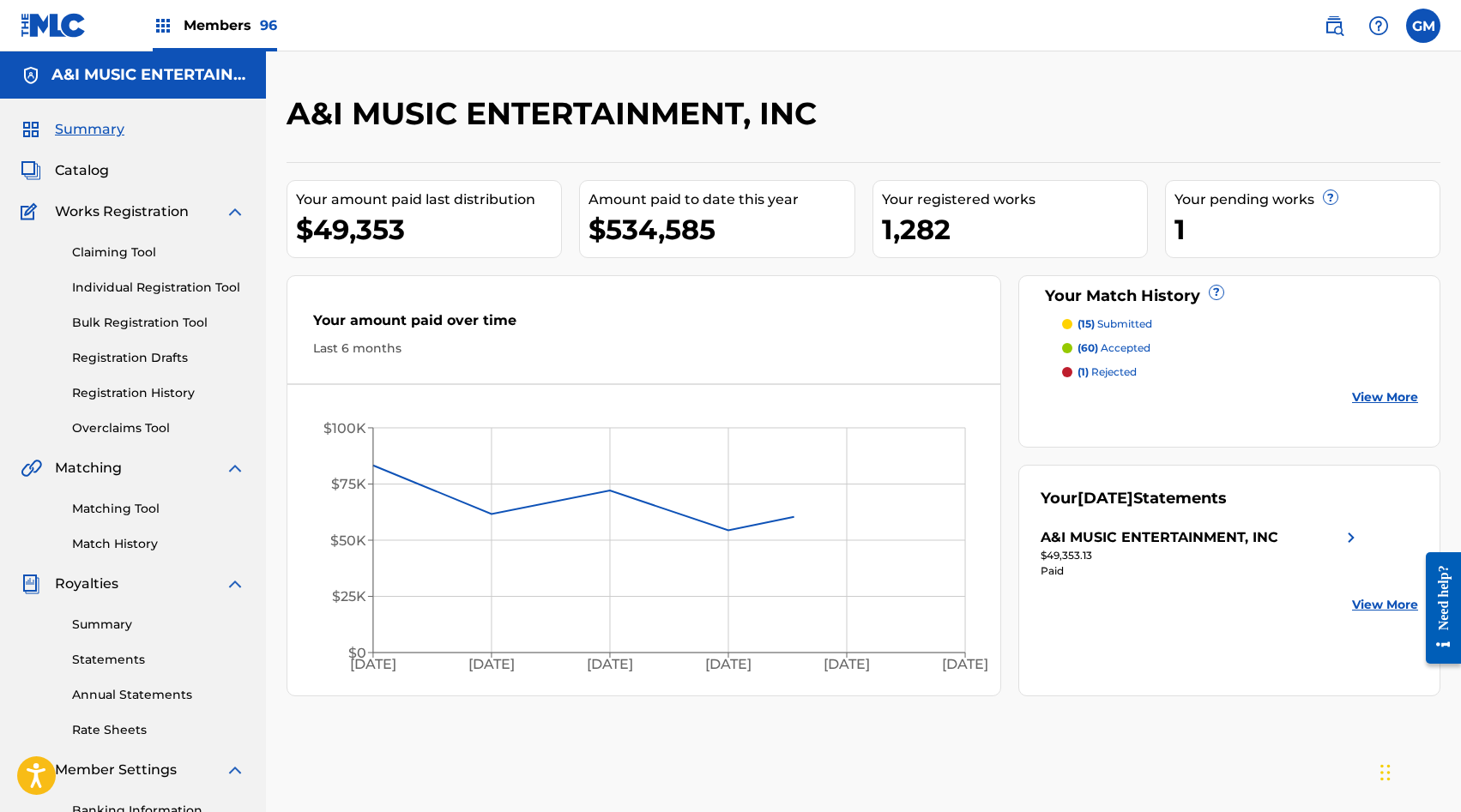
click at [99, 183] on div "Summary Catalog Works Registration Claiming Tool Individual Registration Tool B…" at bounding box center [132, 540] width 266 height 882
click at [98, 179] on span "Catalog" at bounding box center [81, 171] width 54 height 21
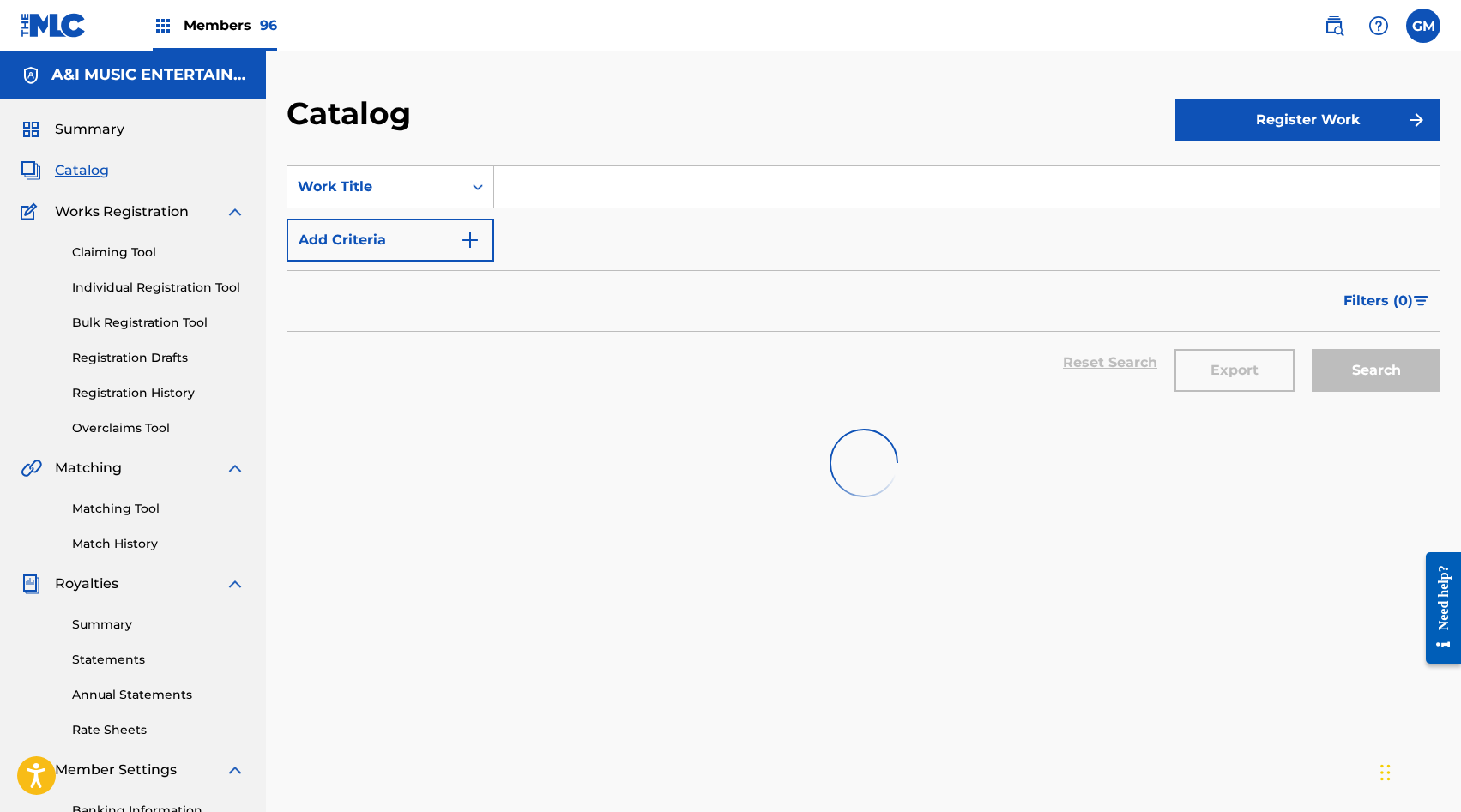
click at [542, 187] on input "Search Form" at bounding box center [967, 186] width 946 height 41
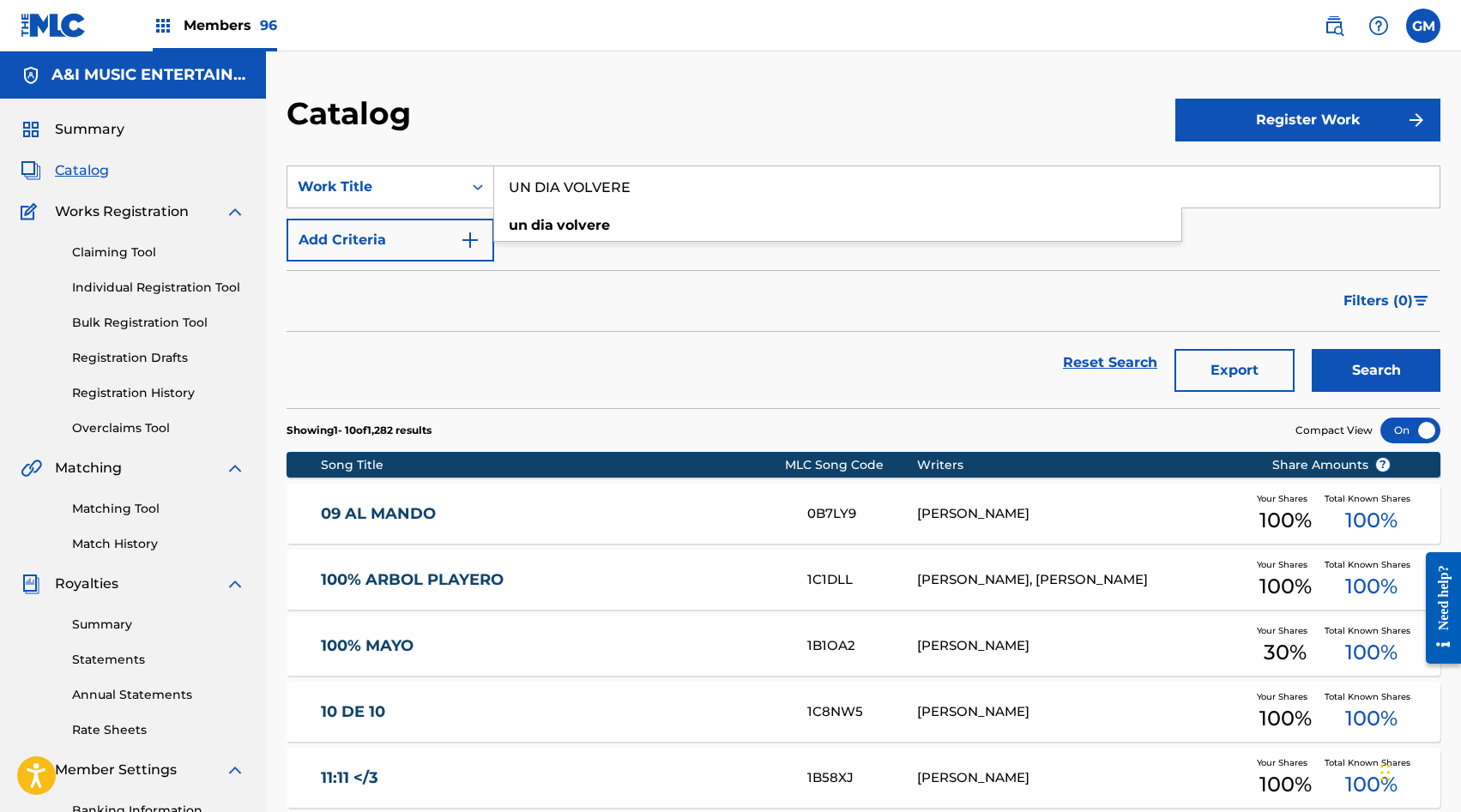
type input "UN DIA VOLVERE"
click at [1362, 366] on button "Search" at bounding box center [1376, 370] width 129 height 43
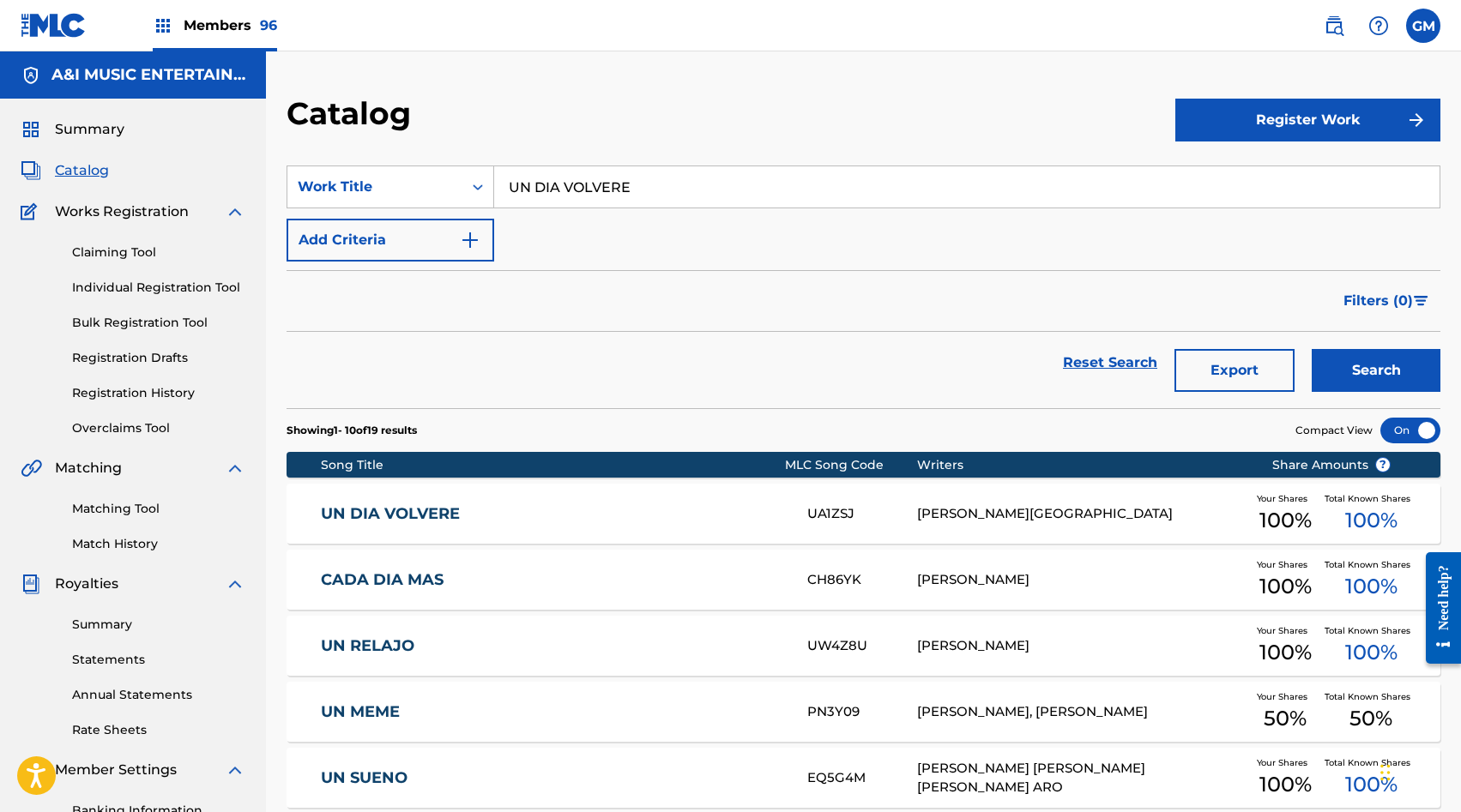
click at [588, 490] on div "UN DIA VOLVERE UA1ZSJ RAMON BRITO-HIDALGO Your Shares 100 % Total Known Shares …" at bounding box center [863, 514] width 1154 height 60
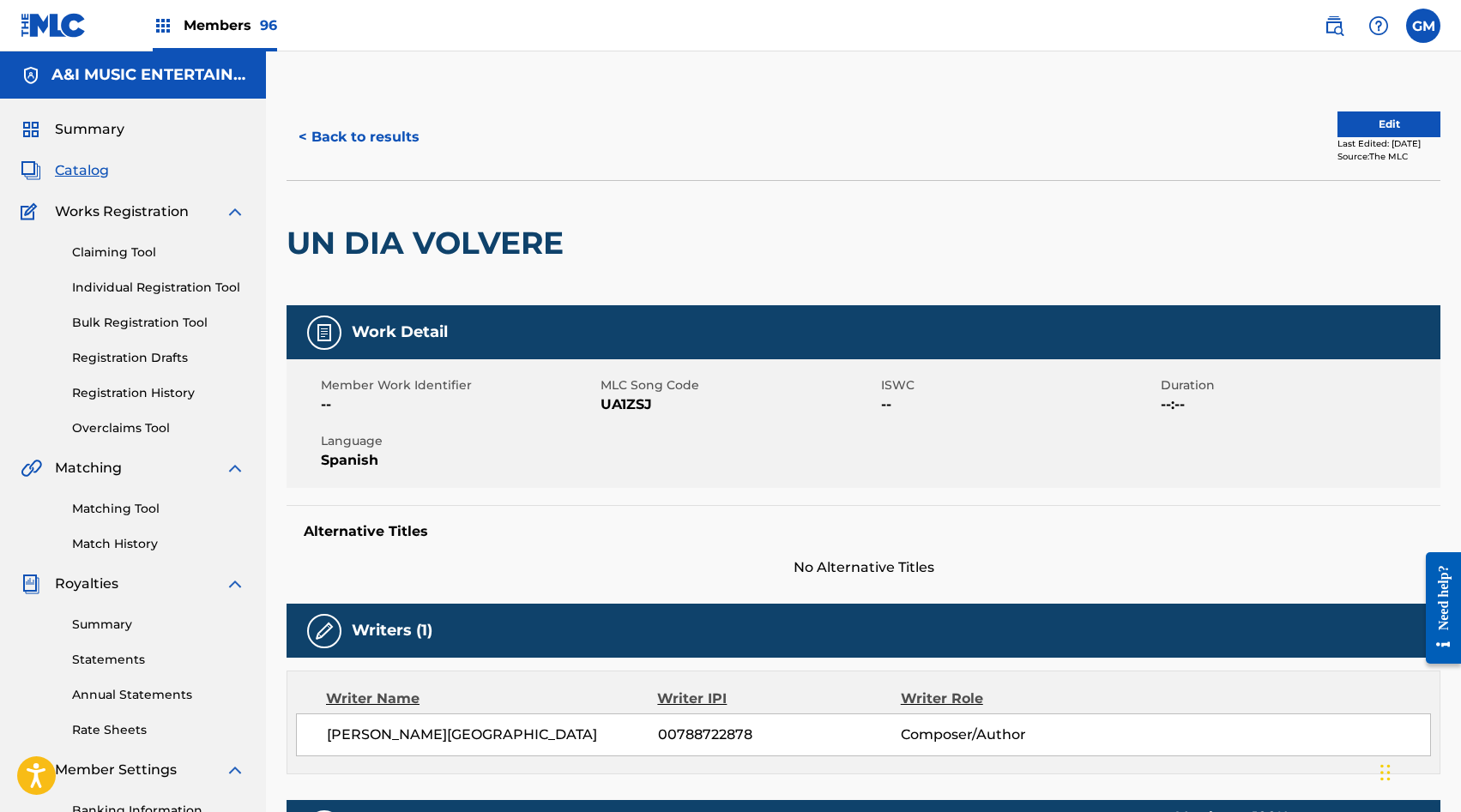
click at [620, 408] on span "UA1ZSJ" at bounding box center [737, 405] width 275 height 21
copy span "UA1ZSJ"
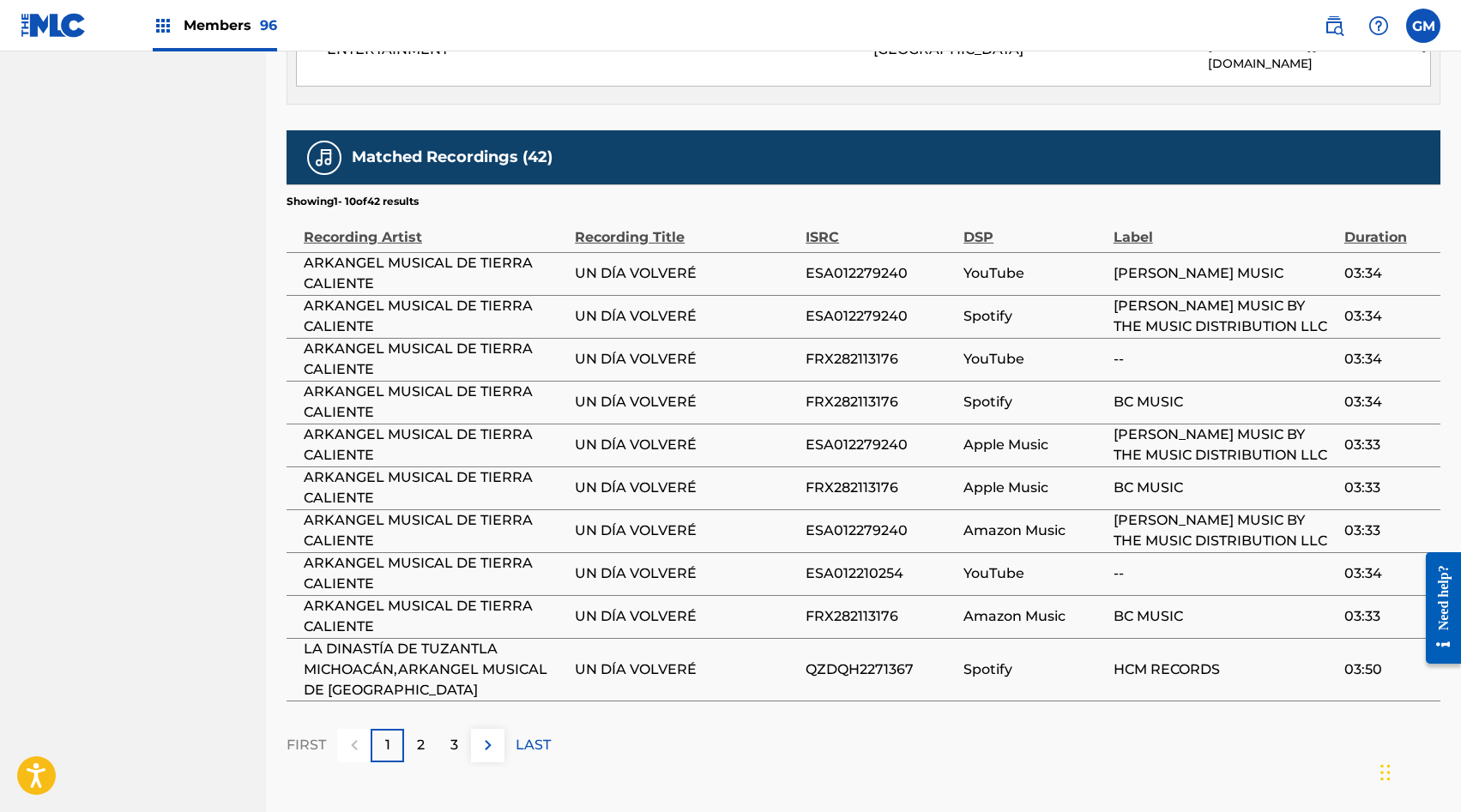
scroll to position [993, 0]
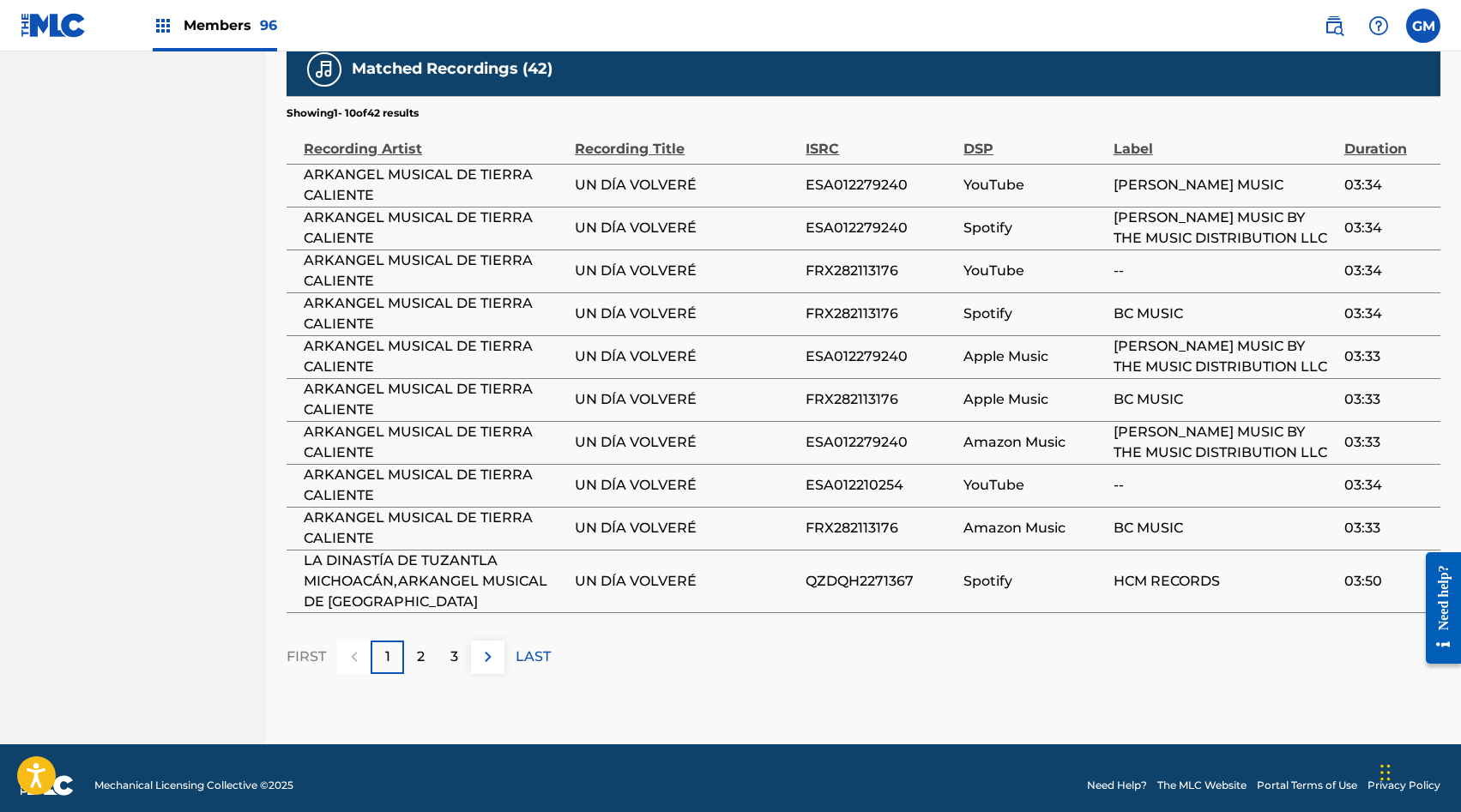
click at [491, 647] on img at bounding box center [488, 657] width 21 height 21
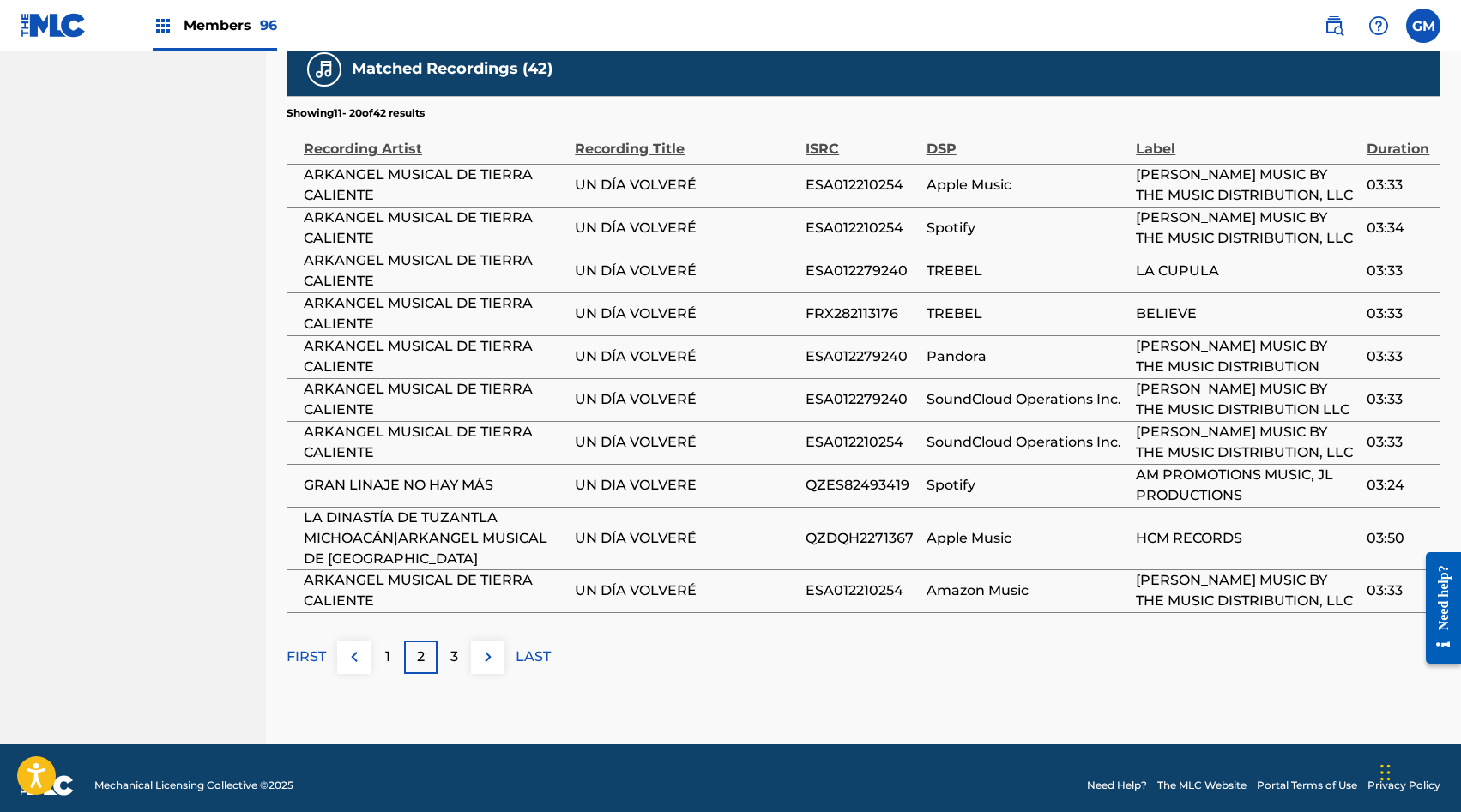
click at [496, 647] on img at bounding box center [488, 657] width 21 height 21
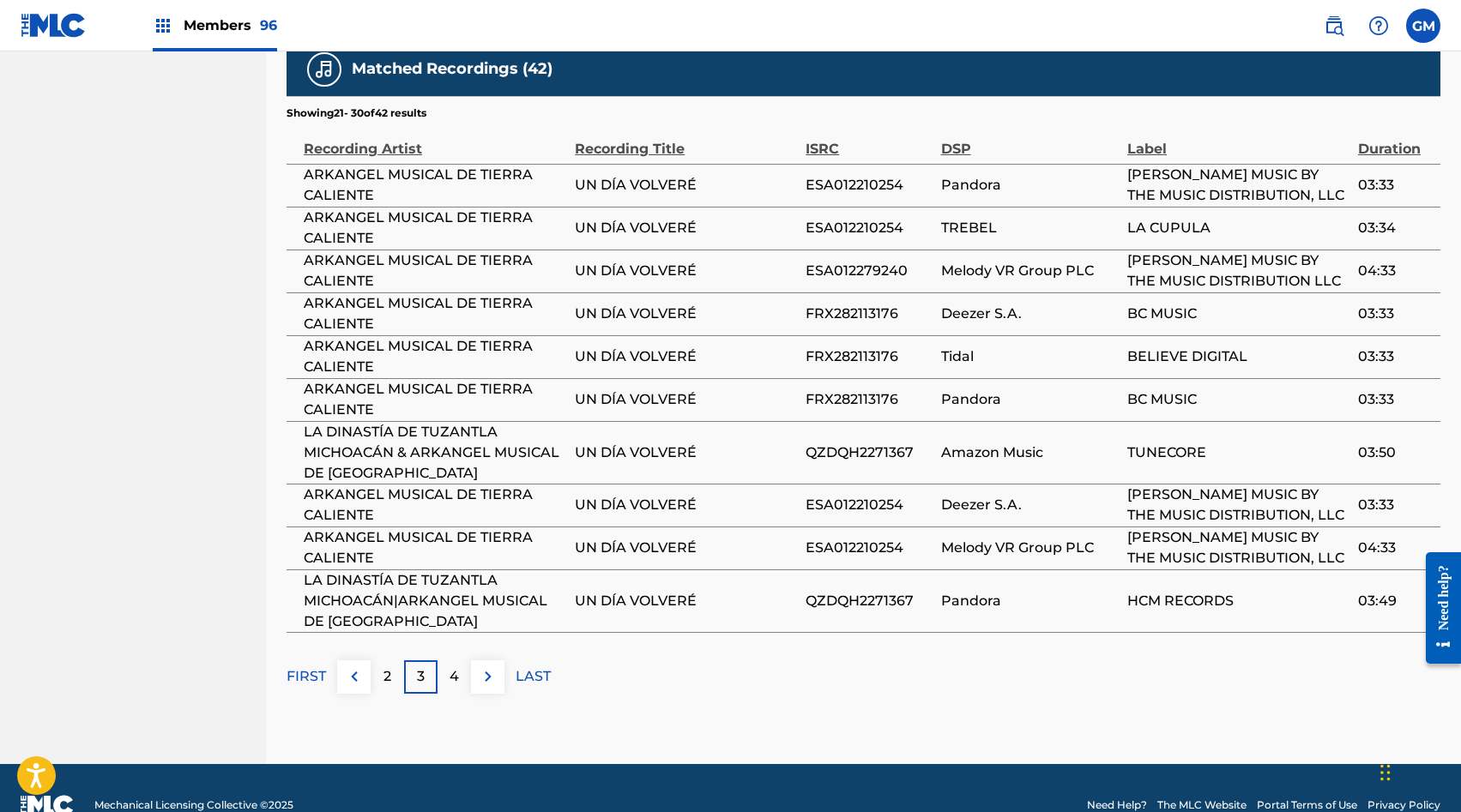
click at [494, 667] on img at bounding box center [488, 677] width 21 height 21
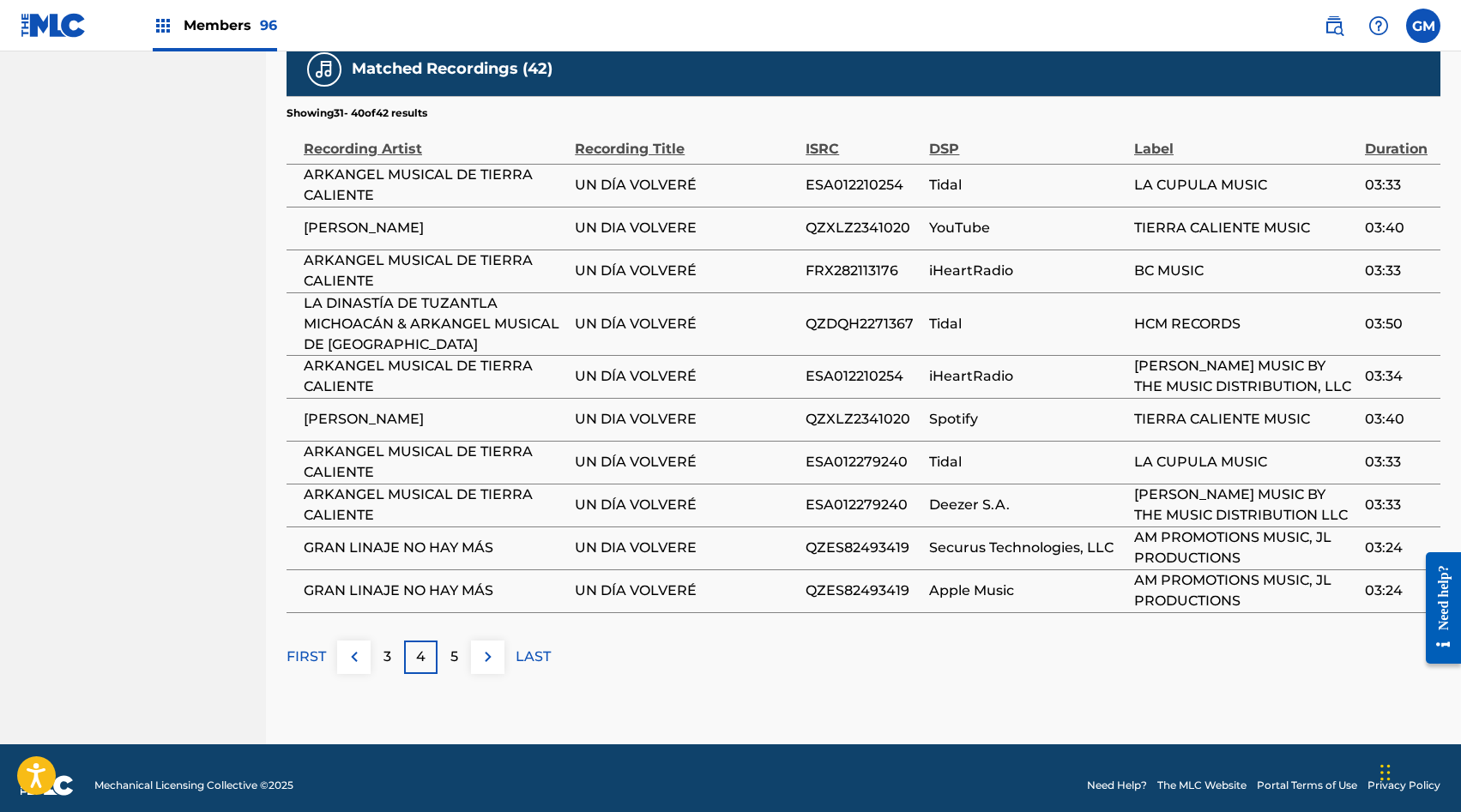
click at [368, 409] on span "MANUEL POPOKA" at bounding box center [434, 419] width 262 height 21
copy div "MANUEL POPOKA"
click at [492, 647] on img at bounding box center [488, 657] width 21 height 21
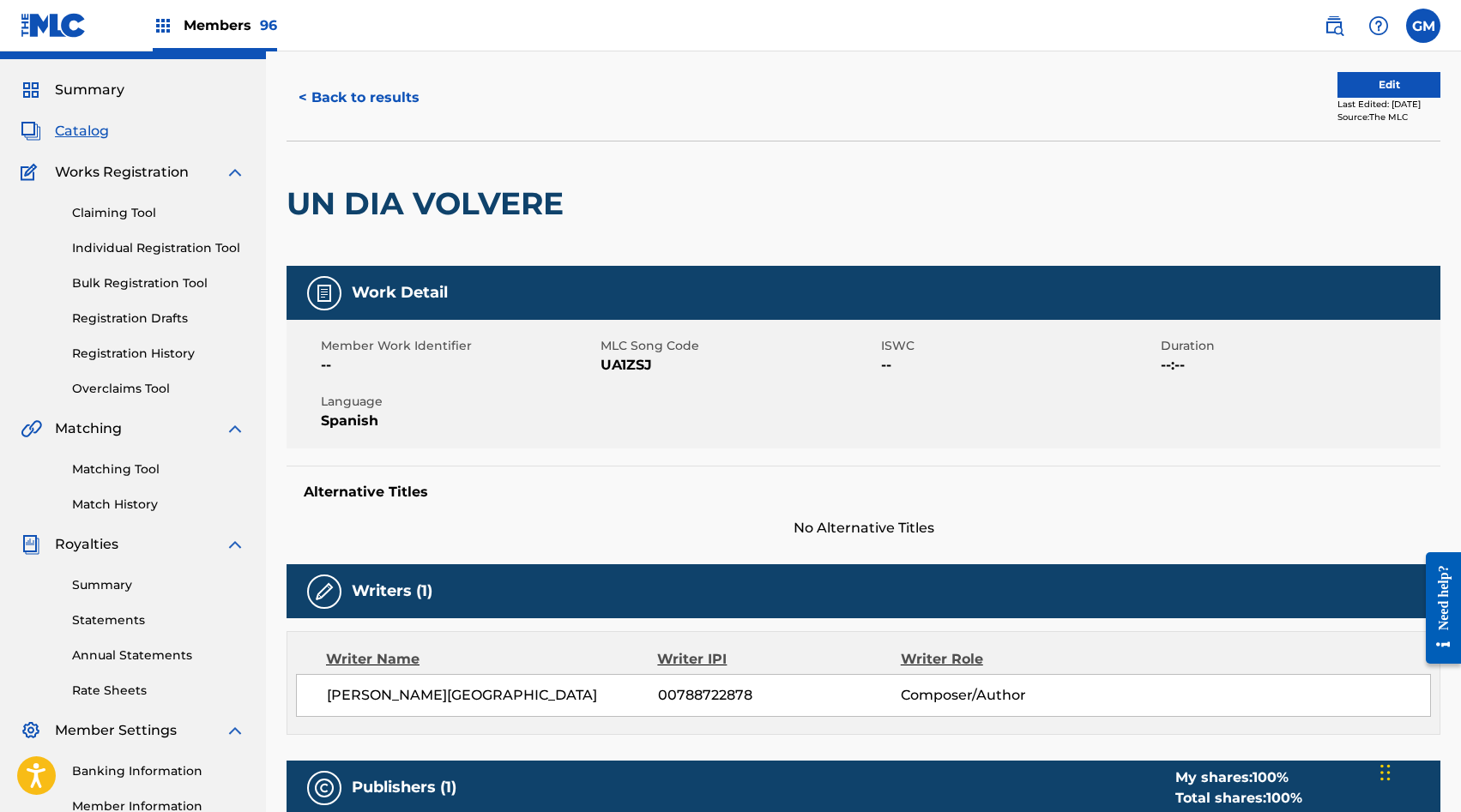
scroll to position [0, 0]
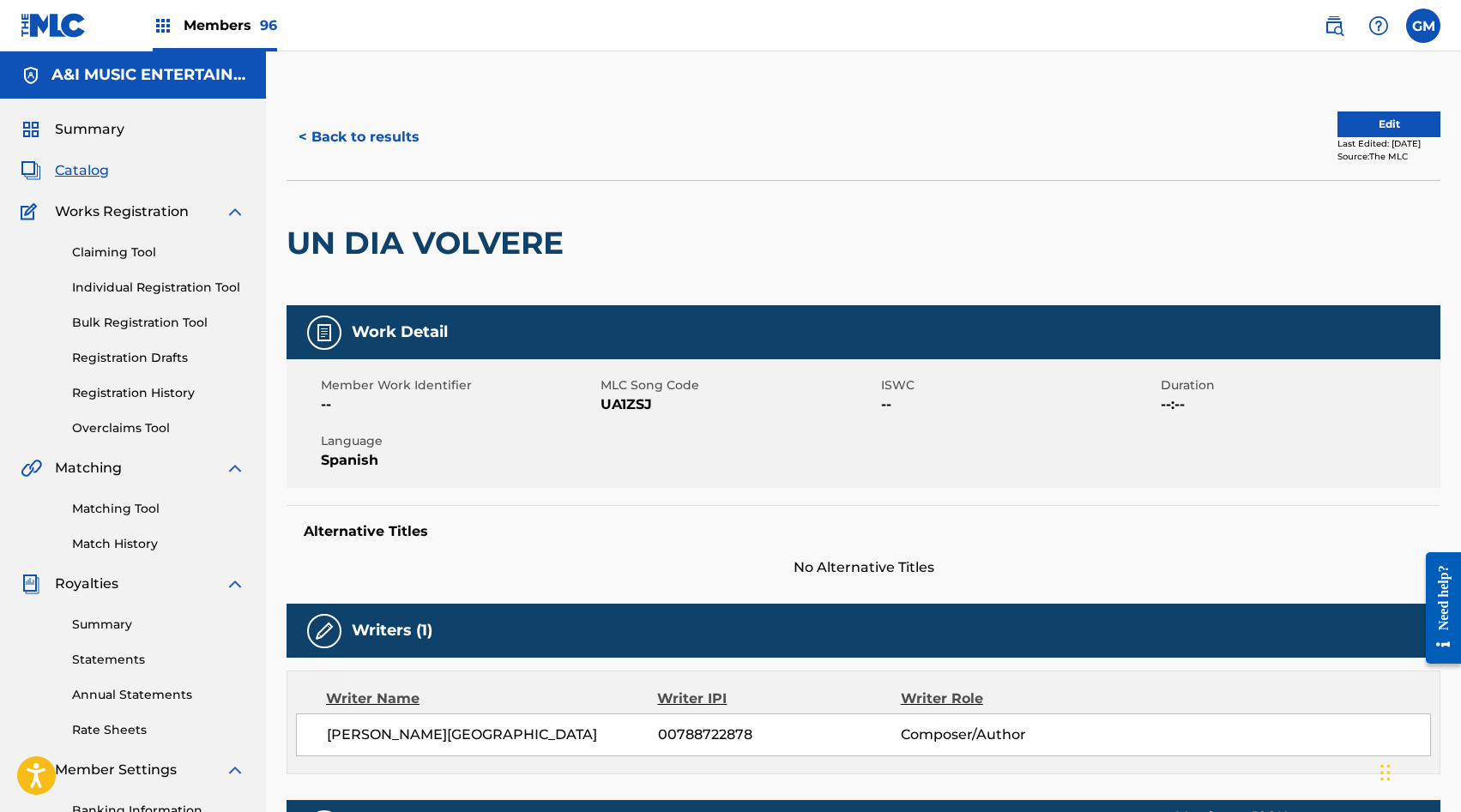
click at [133, 501] on link "Matching Tool" at bounding box center [159, 509] width 174 height 18
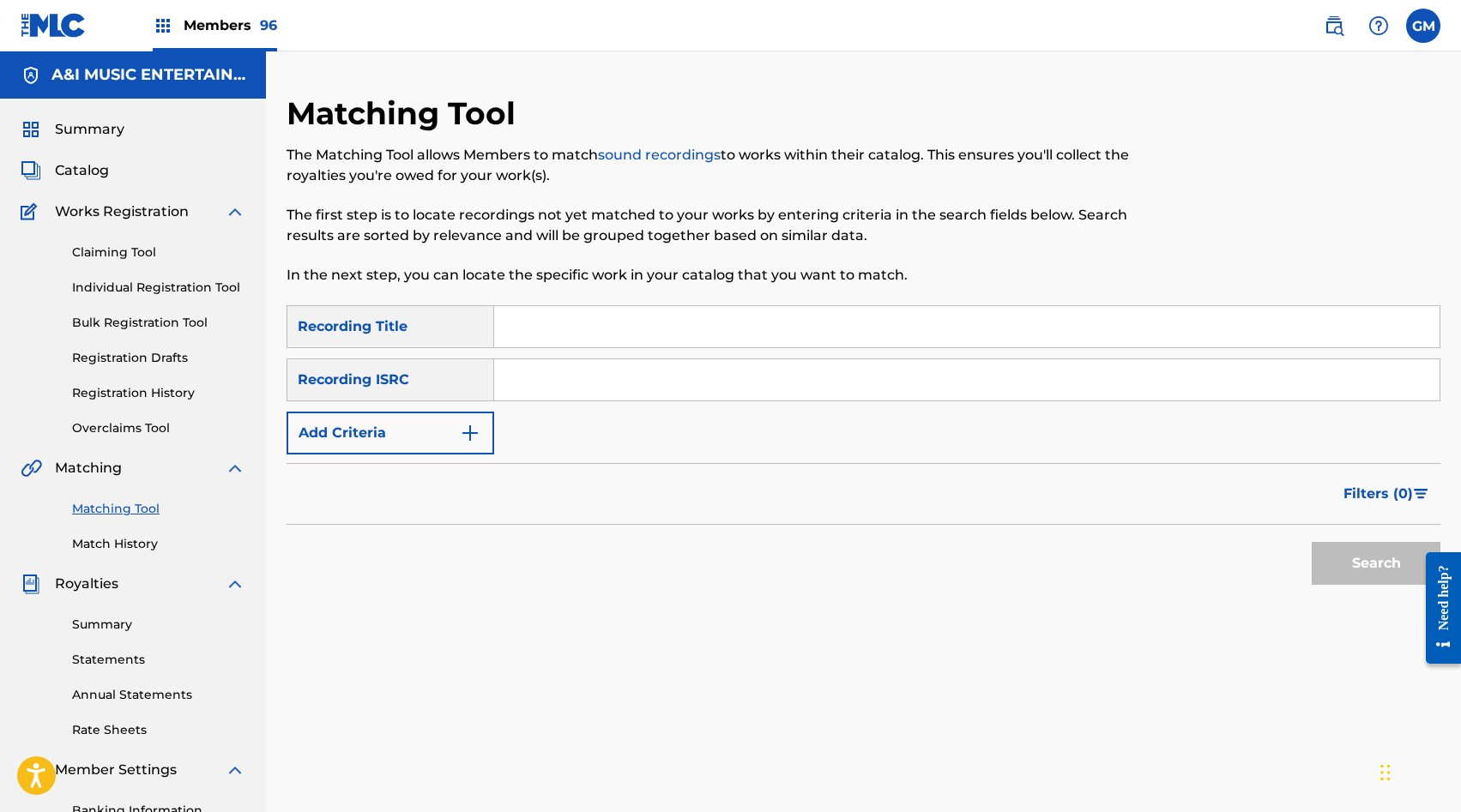
click at [543, 317] on input "Search Form" at bounding box center [967, 326] width 946 height 41
type input "UN DIA VOLVERE"
click at [454, 423] on button "Add Criteria" at bounding box center [390, 433] width 207 height 43
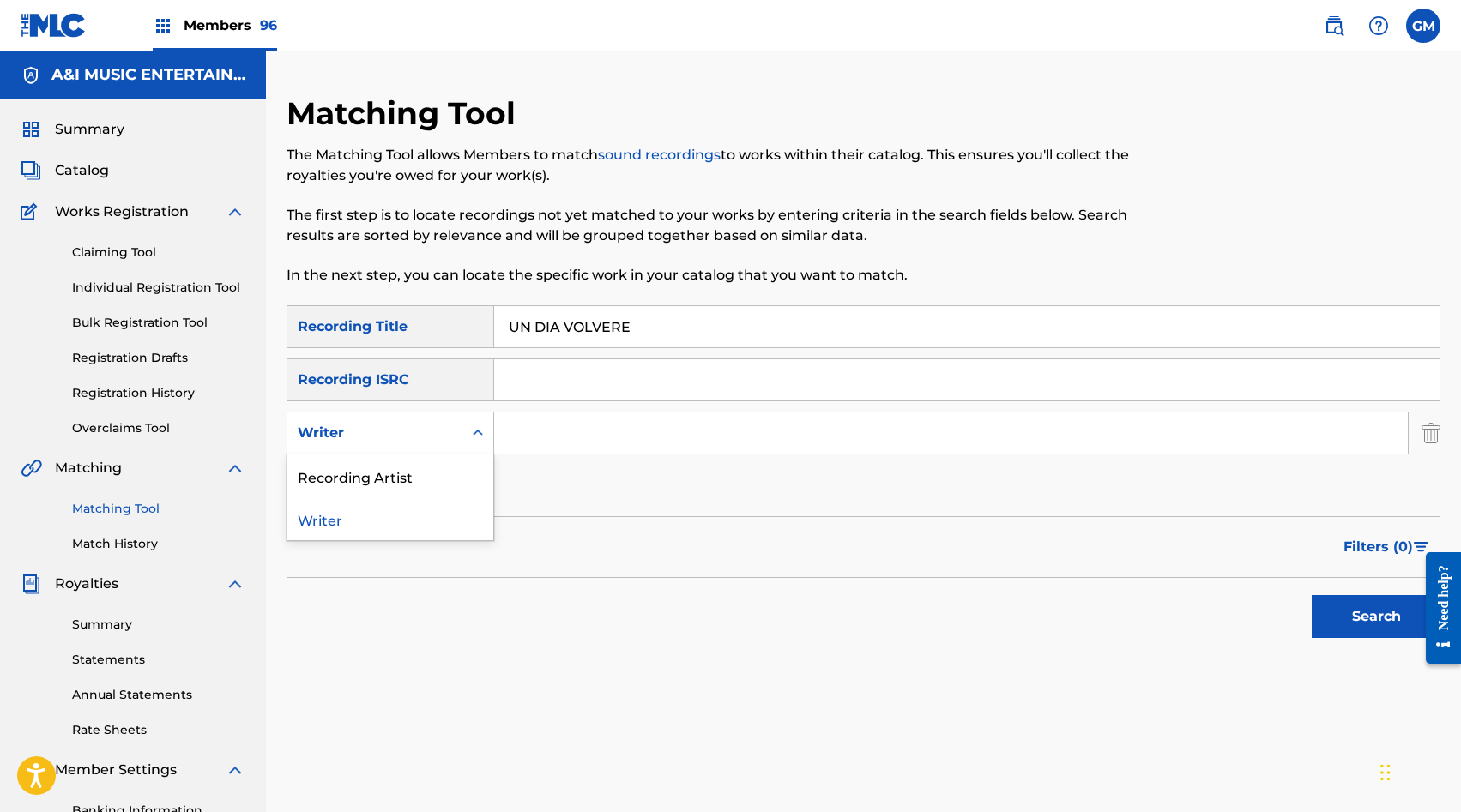
click at [454, 423] on div "Writer" at bounding box center [376, 433] width 175 height 33
click at [454, 464] on div "Recording Artist" at bounding box center [390, 476] width 206 height 43
click at [590, 402] on div "SearchWithCriteria897cb8bc-0c67-4b97-8e32-ac33e68f6ca9 Recording Title UN DIA V…" at bounding box center [863, 406] width 1154 height 203
click at [568, 436] on input "Search Form" at bounding box center [951, 433] width 914 height 41
paste input "MANUEL POPOKA"
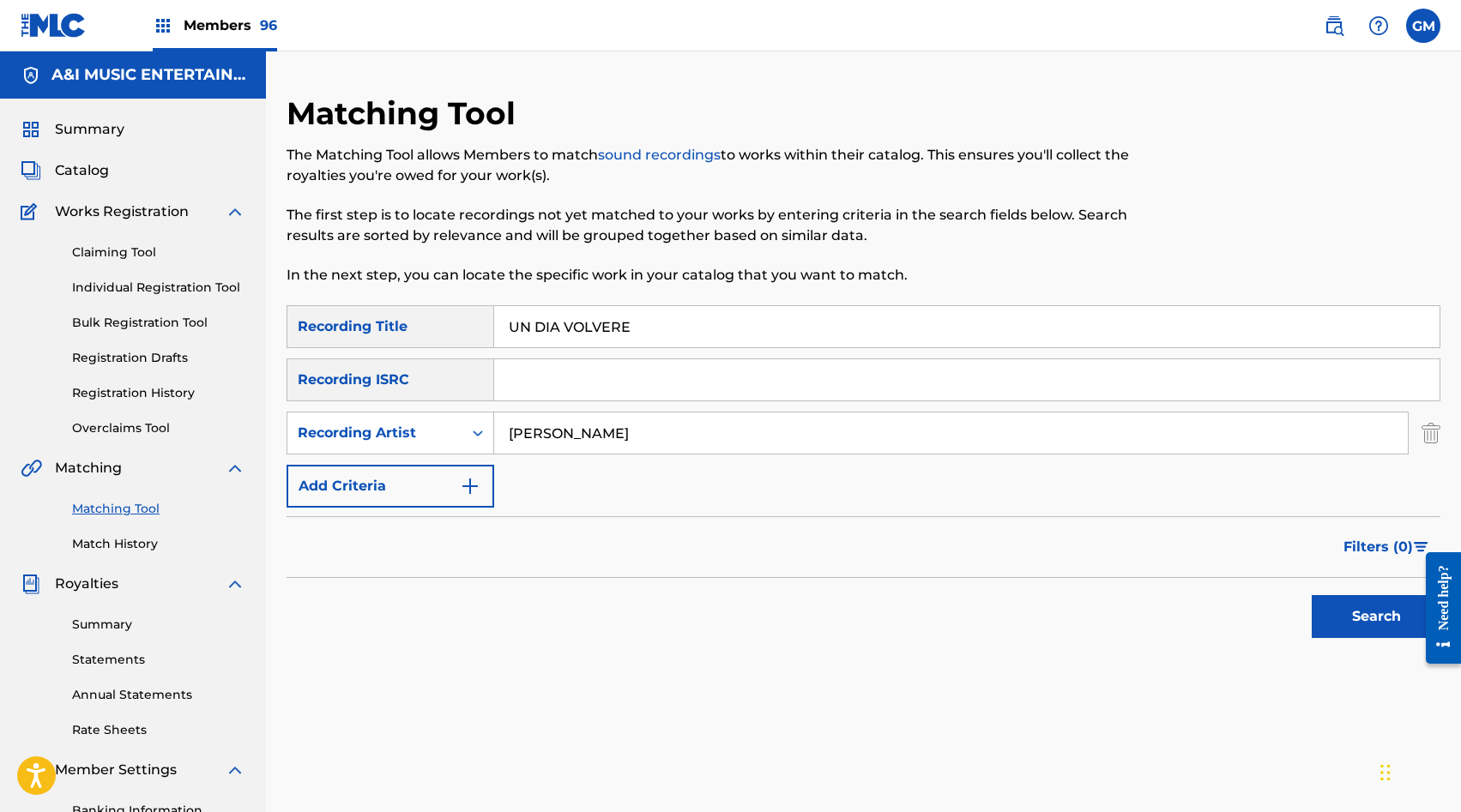
click at [1344, 604] on button "Search" at bounding box center [1376, 617] width 129 height 43
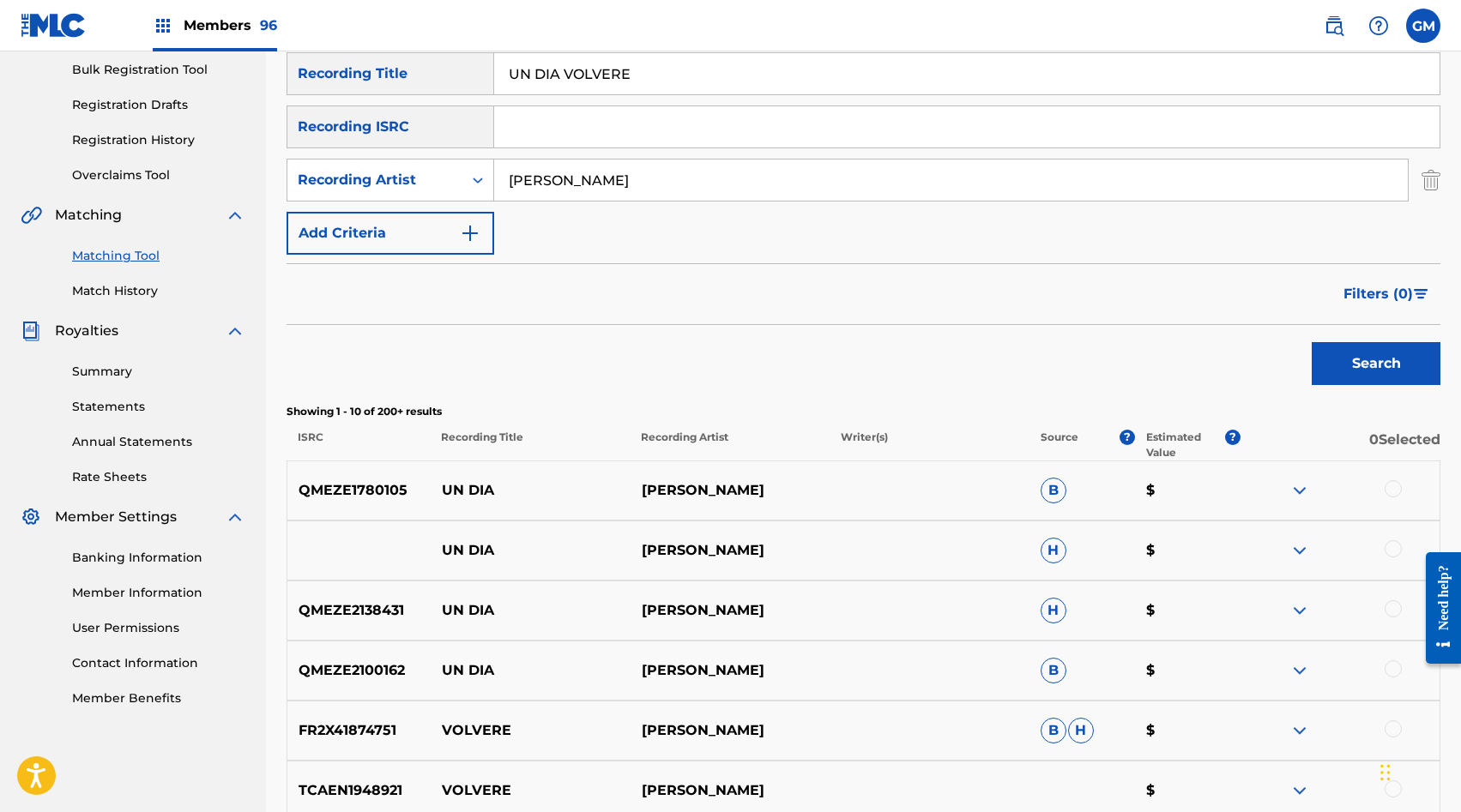
scroll to position [71, 0]
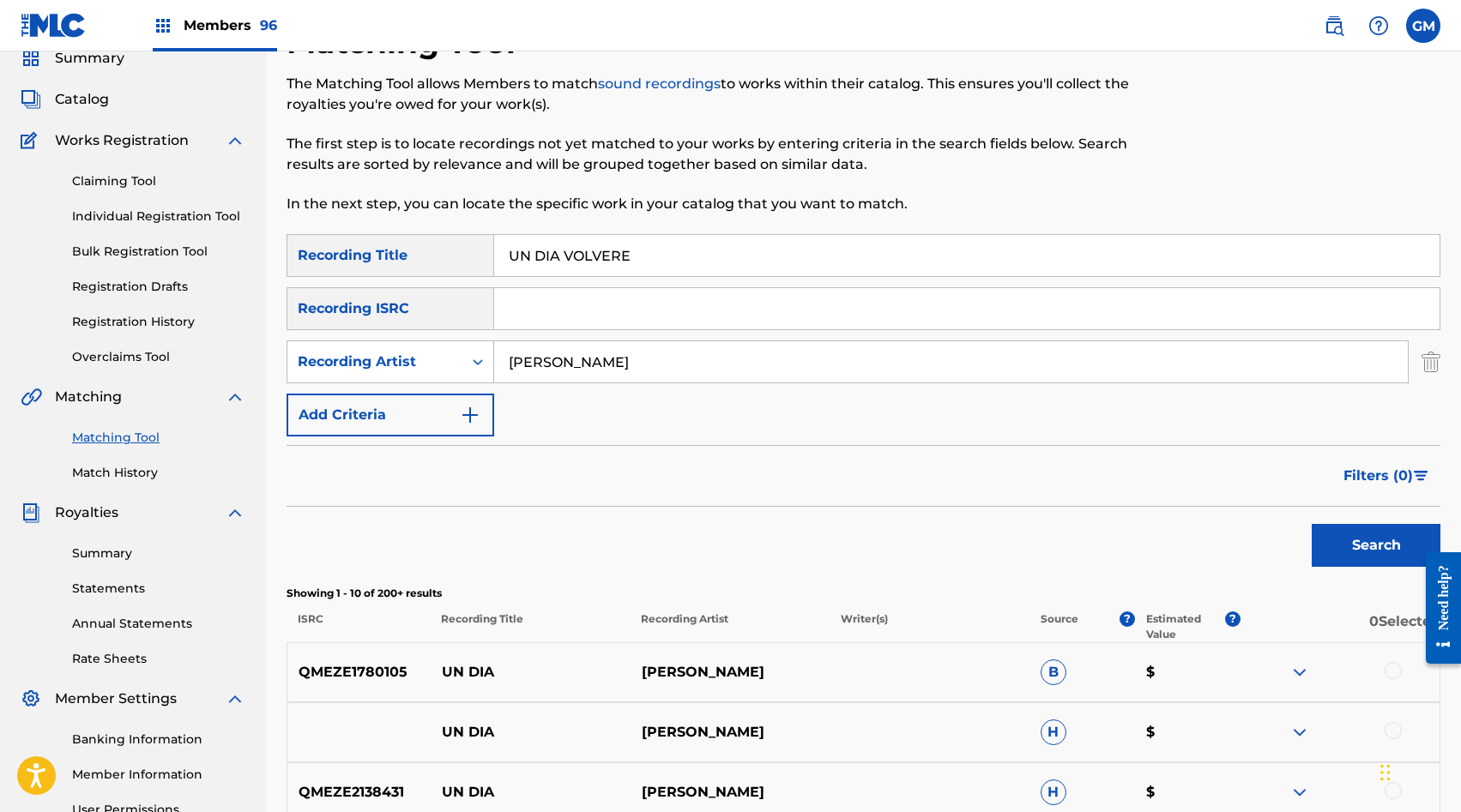
click at [573, 359] on input "MANUEL POPOKA" at bounding box center [951, 362] width 914 height 41
paste input "LA DINASTIA DE TUZANTLA MICHOACAN & ARKANGEL MUSICAL DE TIERRA CALIENTE"
click at [1350, 528] on button "Search" at bounding box center [1376, 545] width 129 height 43
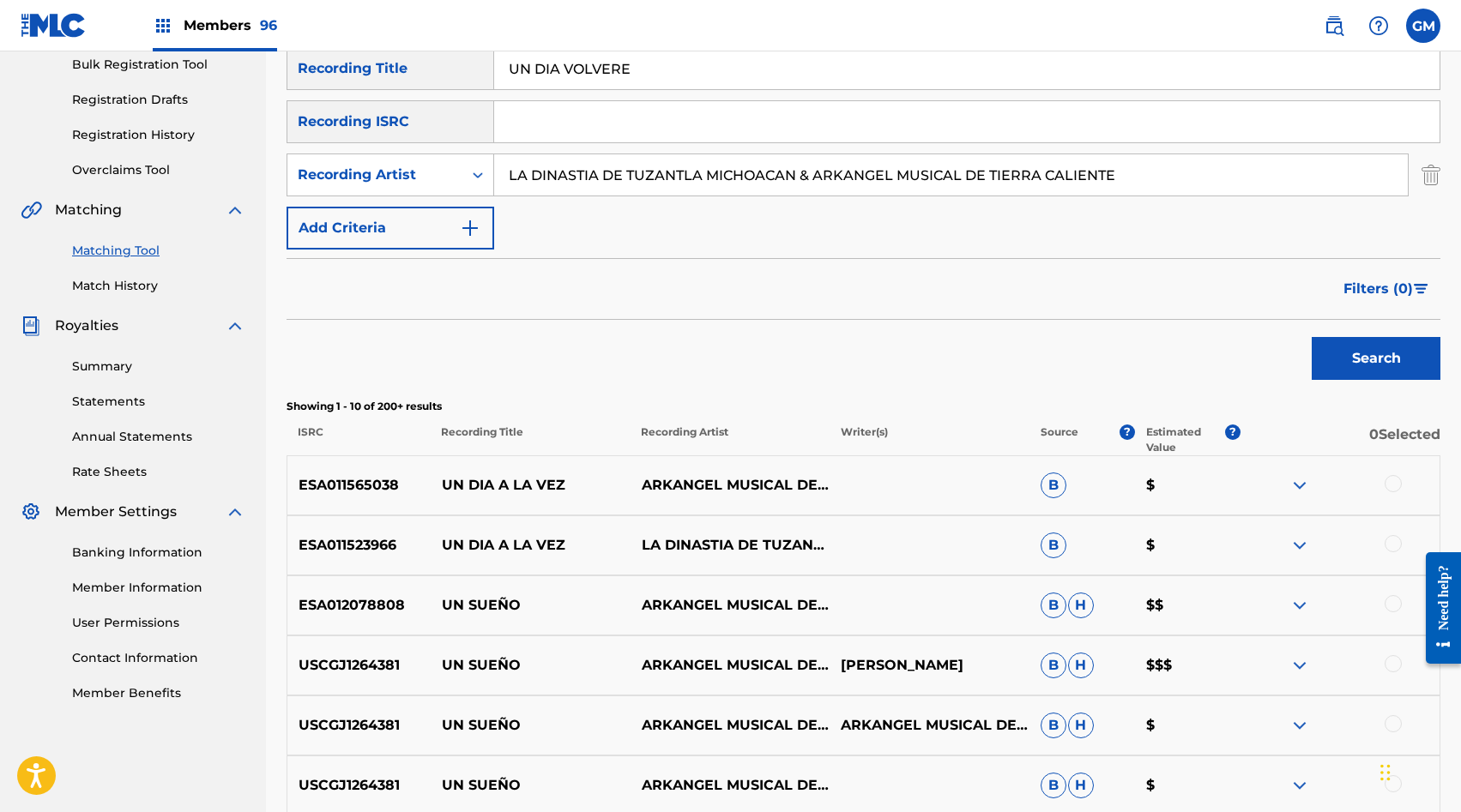
scroll to position [214, 0]
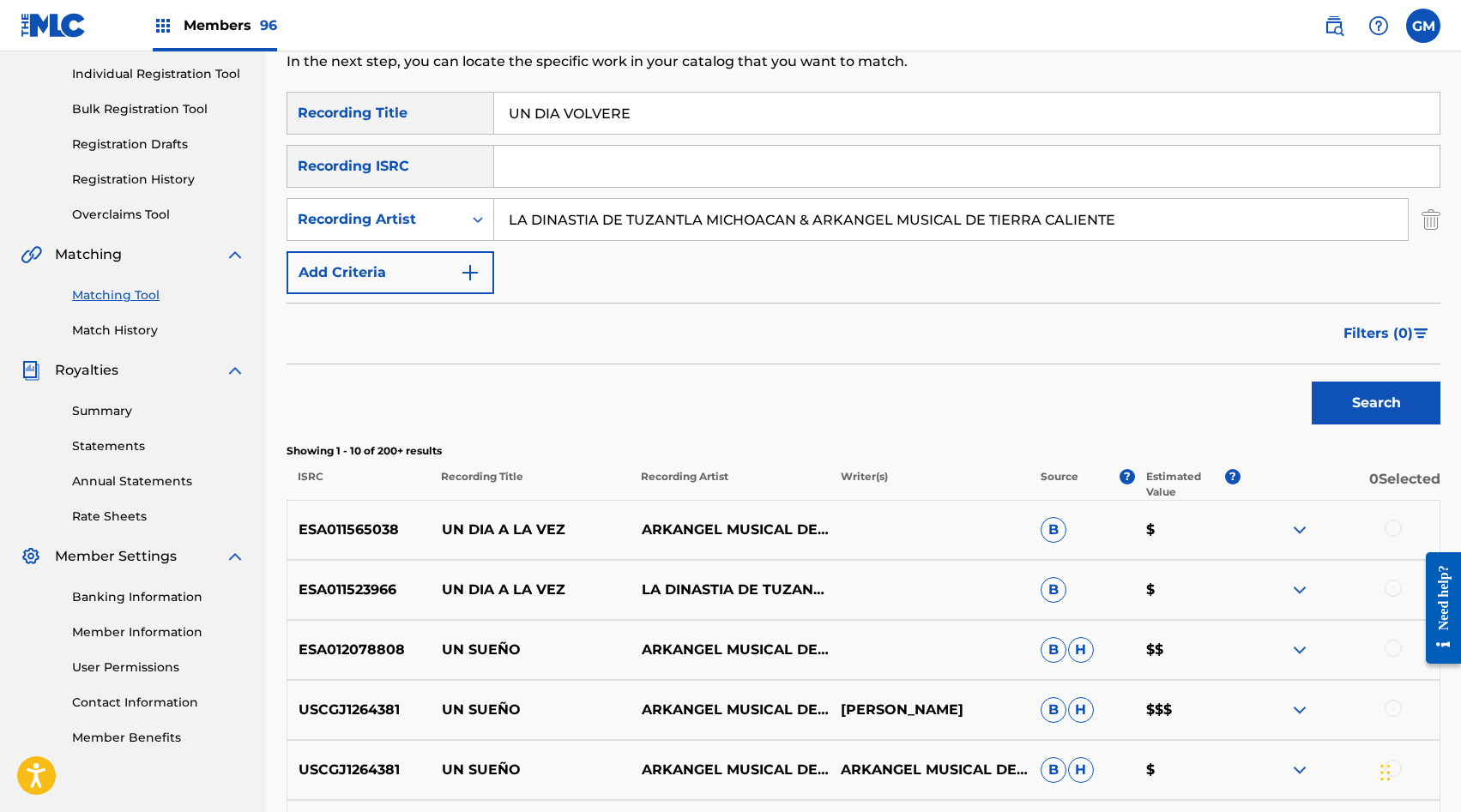
drag, startPoint x: 1140, startPoint y: 225, endPoint x: 796, endPoint y: 224, distance: 344.0
click at [796, 224] on input "LA DINASTIA DE TUZANTLA MICHOACAN & ARKANGEL MUSICAL DE TIERRA CALIENTE" at bounding box center [951, 219] width 914 height 41
drag, startPoint x: 799, startPoint y: 221, endPoint x: 1146, endPoint y: 215, distance: 347.1
click at [1146, 215] on input "LA DINASTIA DE TUZANTLA MICHOACAN & ARKANGEL MUSICAL DE TIERRA CALIENTE" at bounding box center [951, 219] width 914 height 41
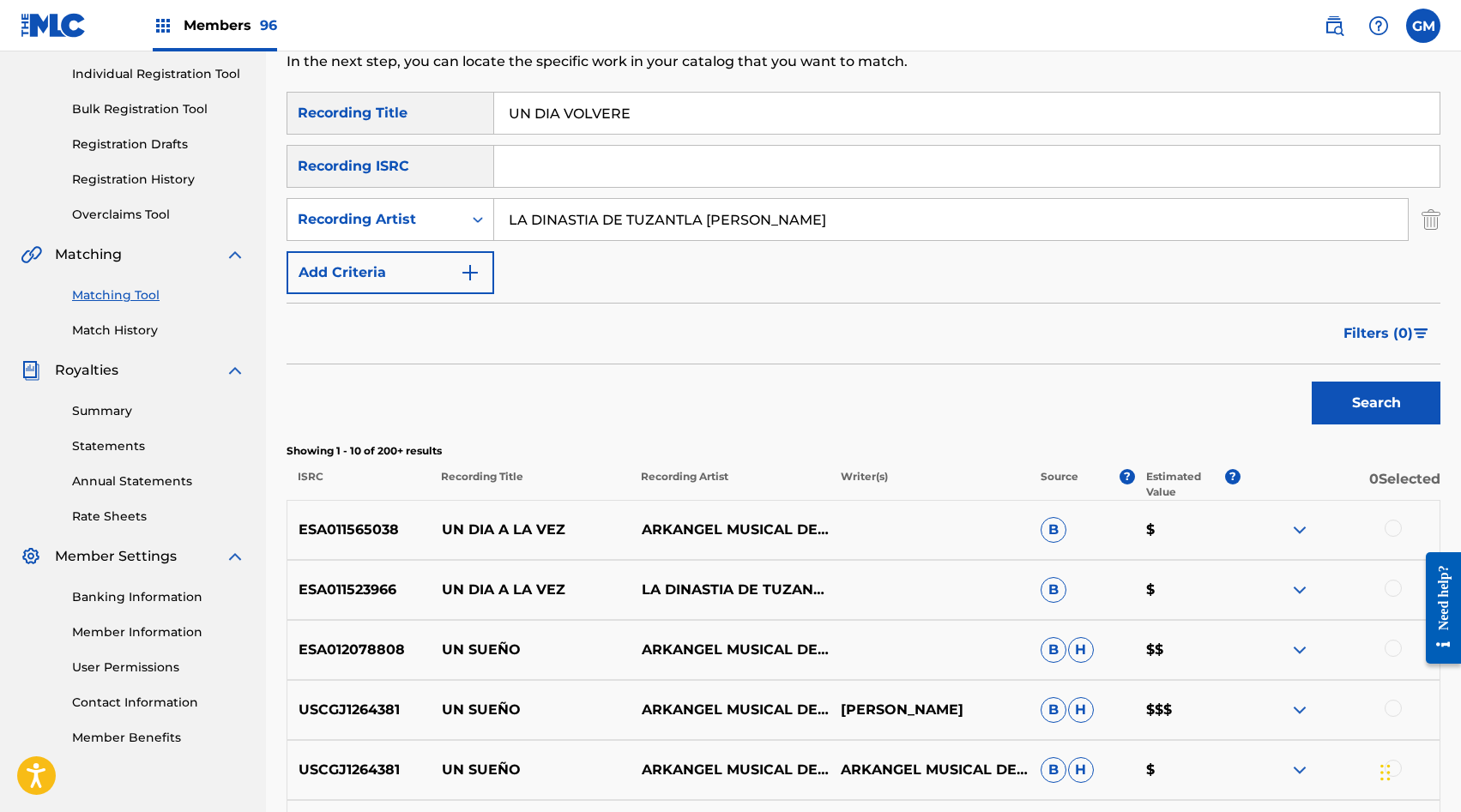
click at [1312, 382] on button "Search" at bounding box center [1376, 403] width 129 height 43
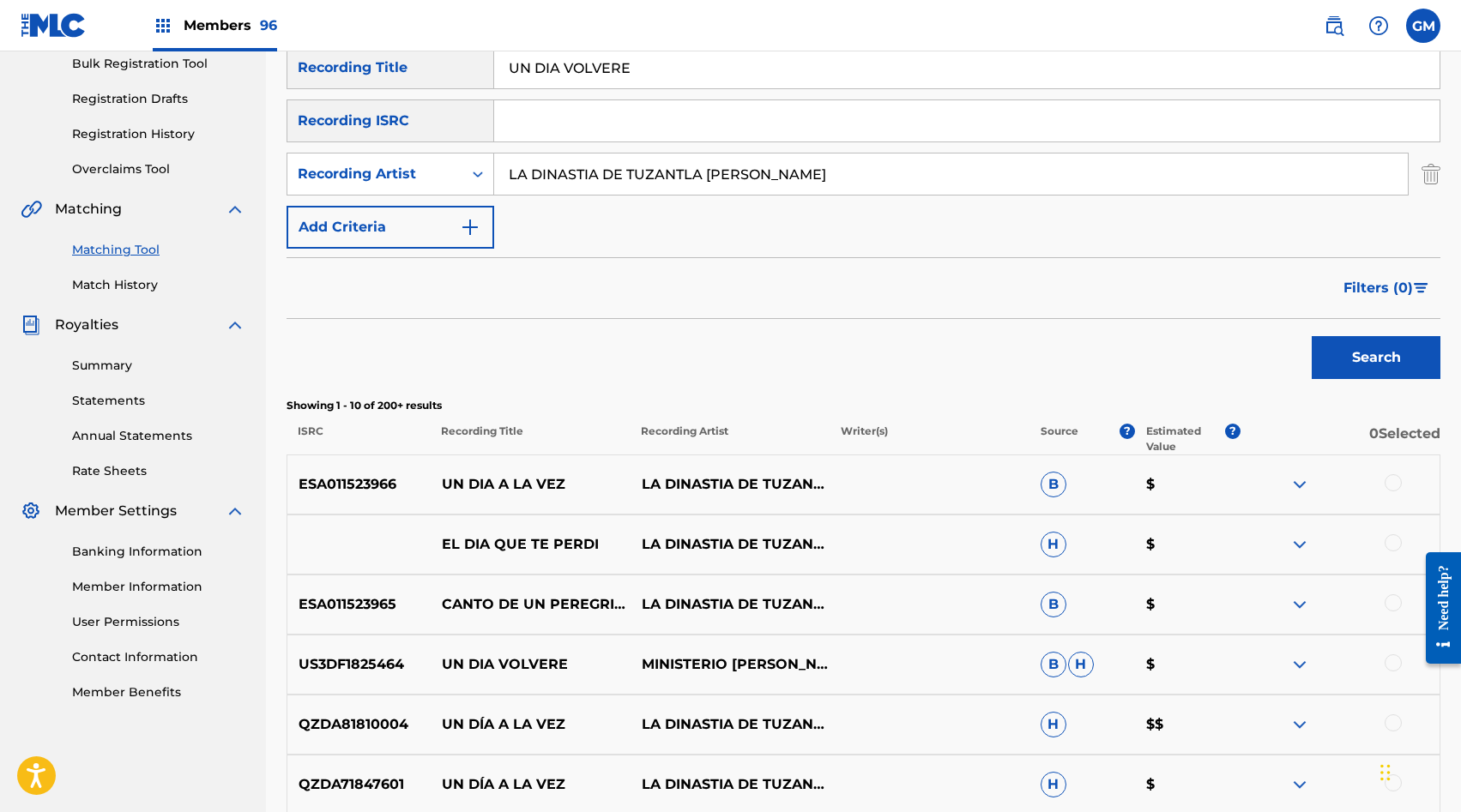
scroll to position [206, 0]
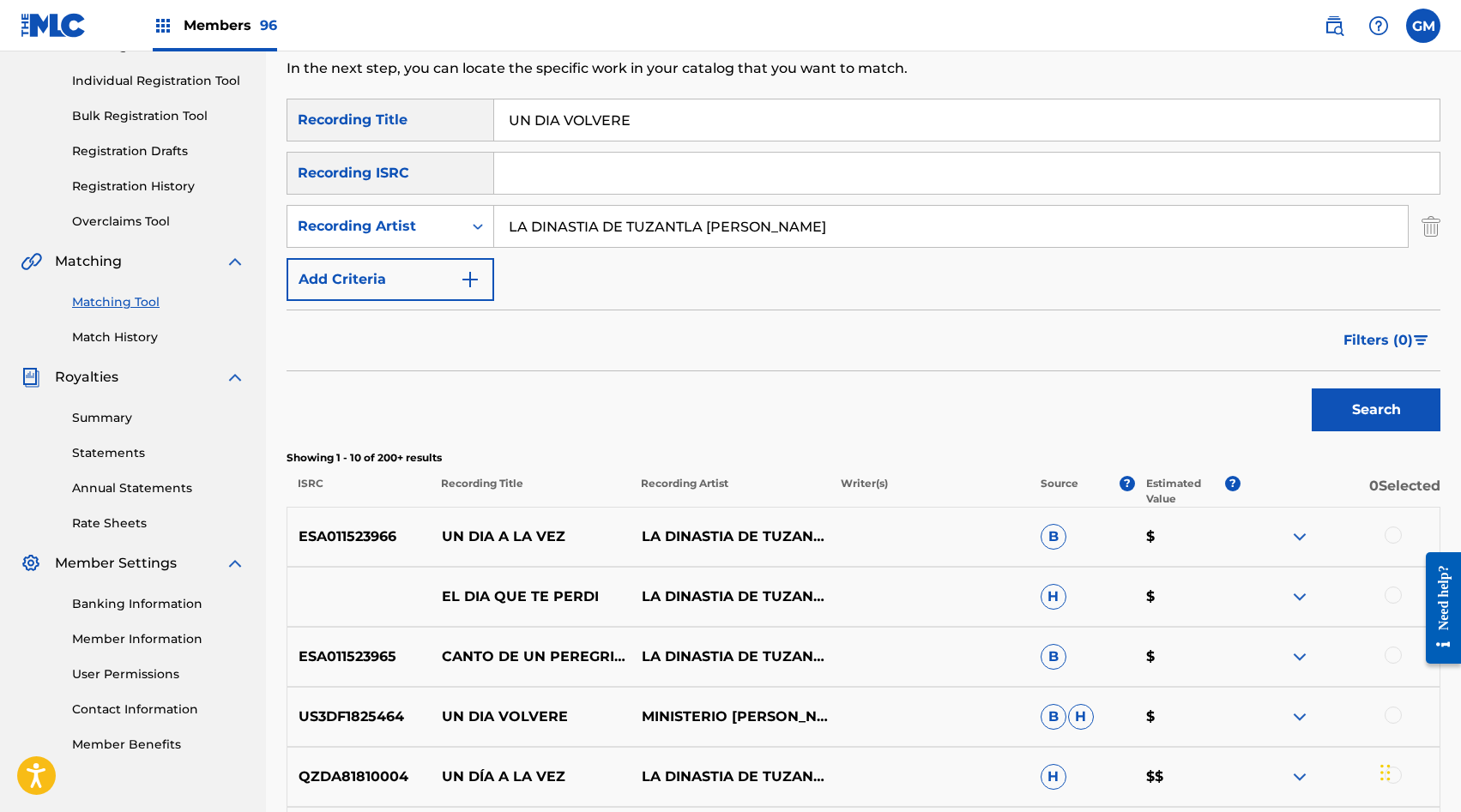
click at [591, 234] on input "LA DINASTIA DE TUZANTLA MICHOACAN" at bounding box center [951, 226] width 914 height 41
paste input "S HERMANAS JEYCI"
click at [1349, 405] on button "Search" at bounding box center [1376, 409] width 129 height 43
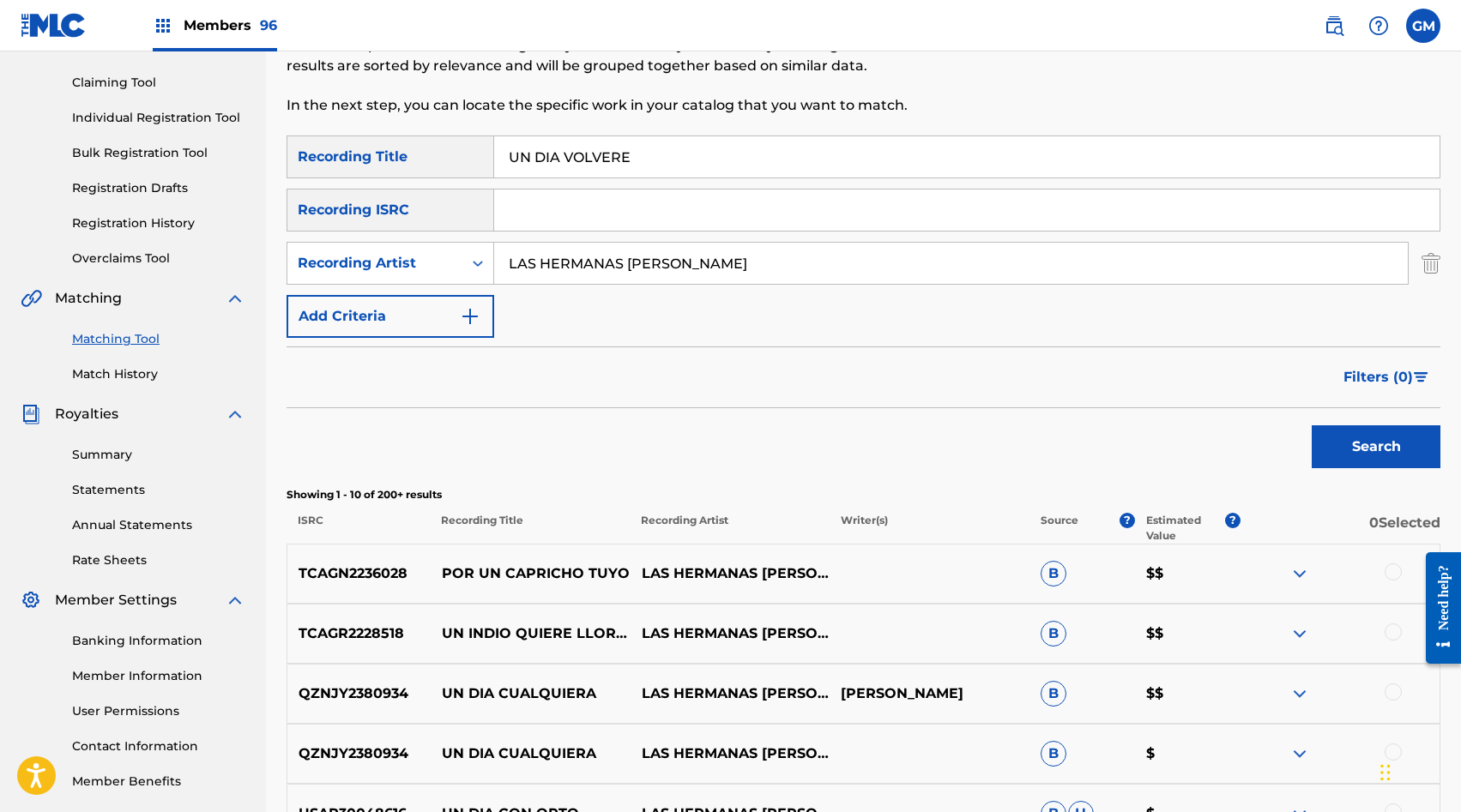
scroll to position [0, 0]
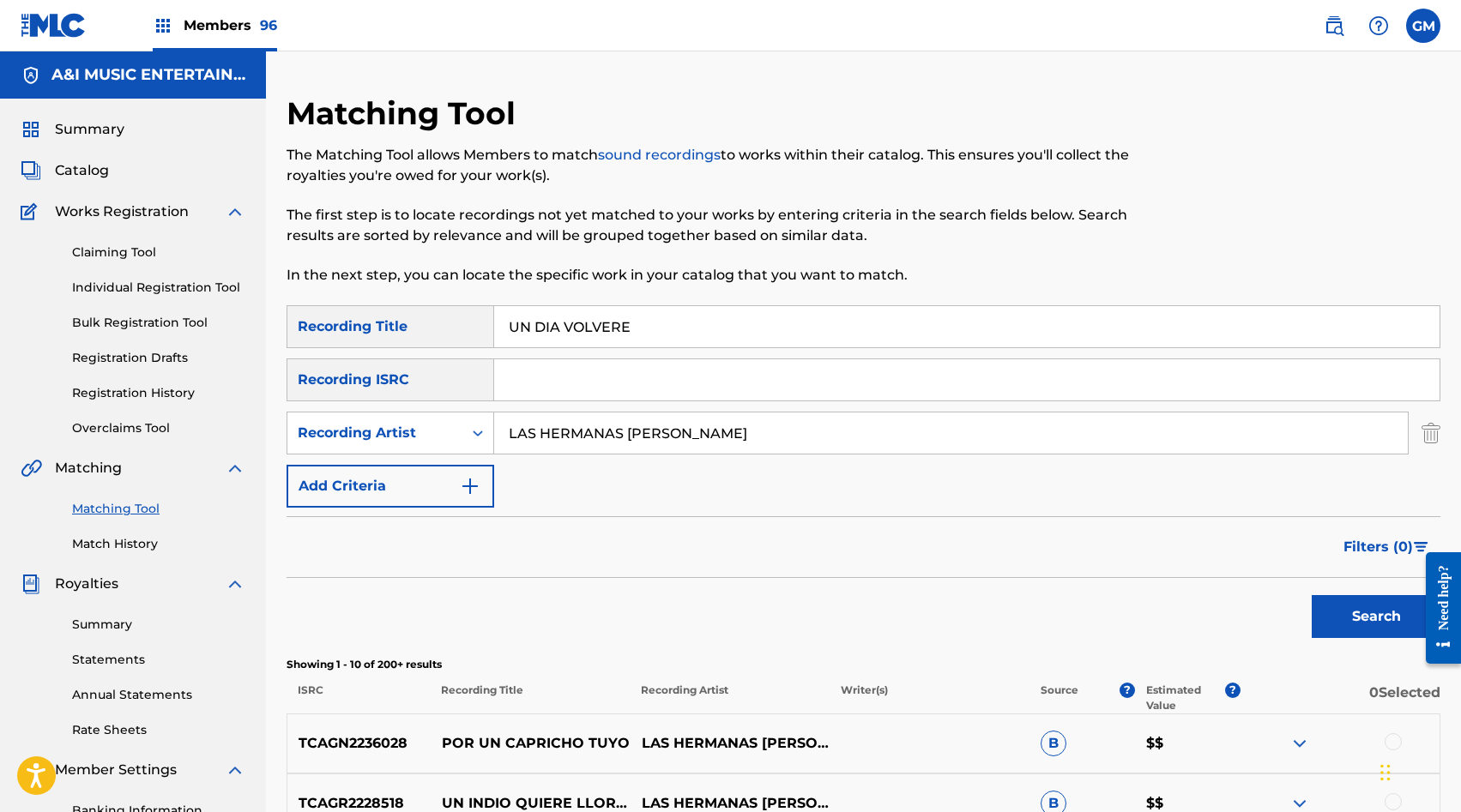
click at [678, 423] on input "LAS HERMANAS JEYCI" at bounding box center [951, 433] width 914 height 41
paste input "GRAN LINAJE NO HAY MAS"
type input "GRAN LINAJE NO HAY MAS"
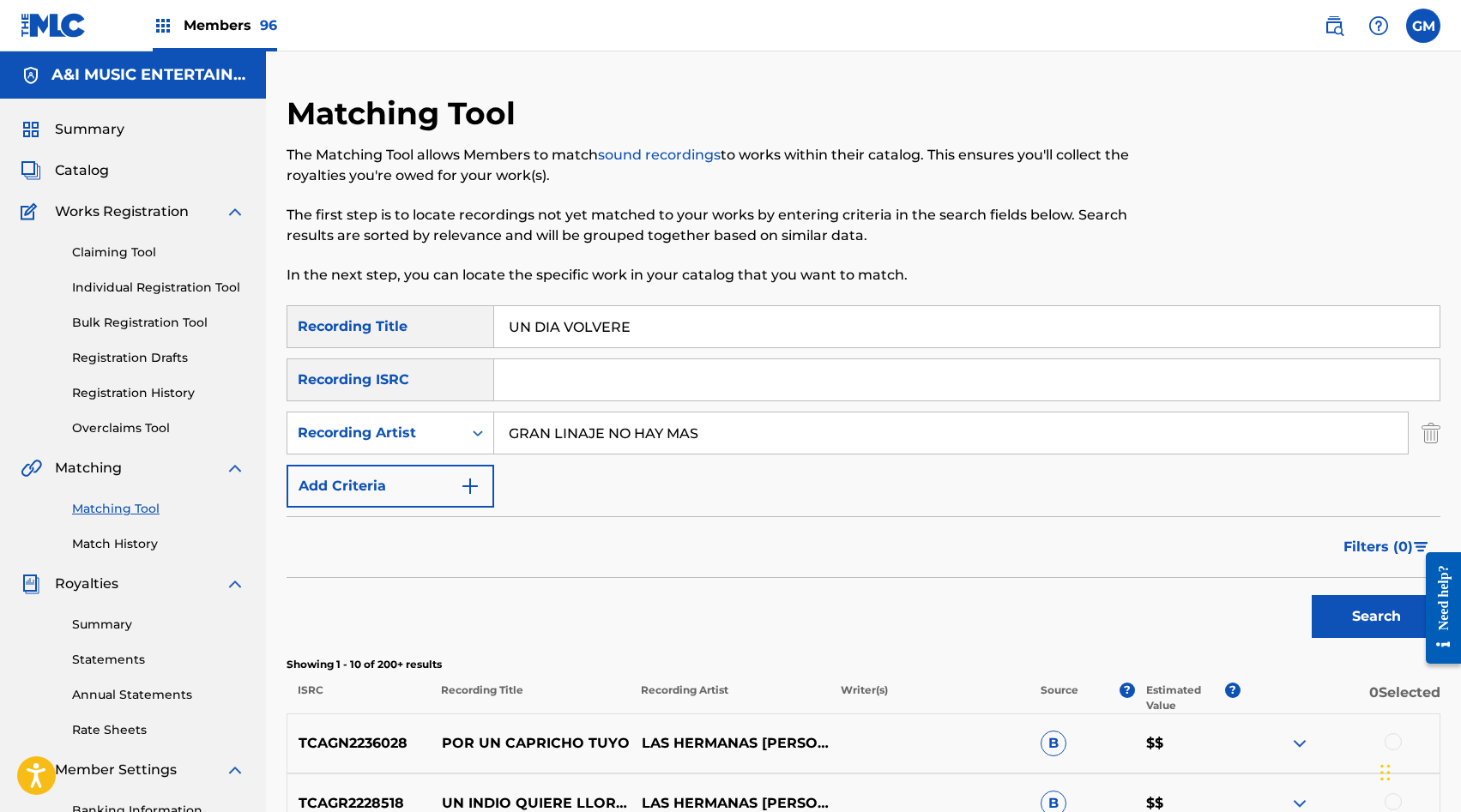
click at [1336, 605] on button "Search" at bounding box center [1376, 617] width 129 height 43
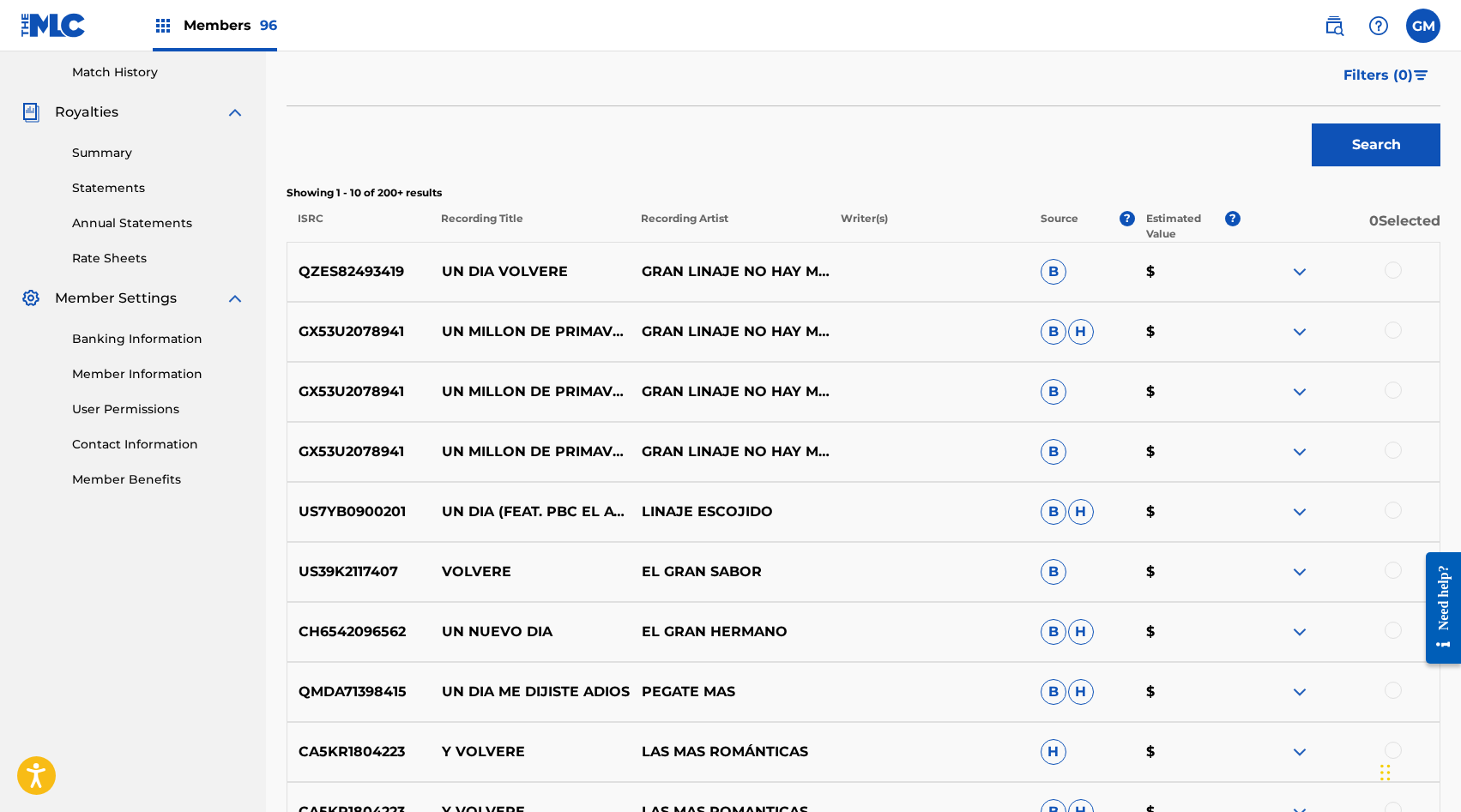
scroll to position [474, 0]
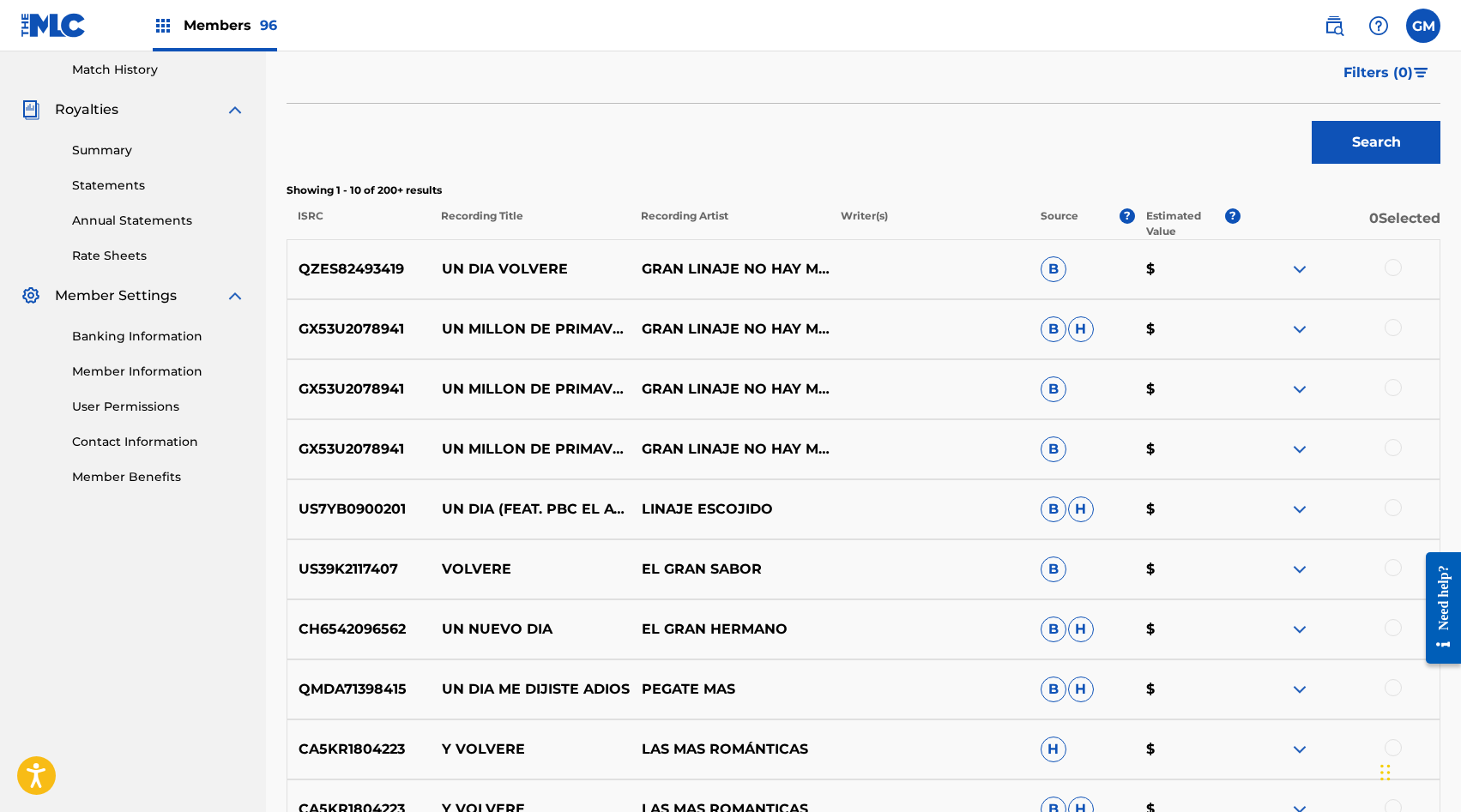
click at [1387, 267] on div at bounding box center [1393, 268] width 17 height 17
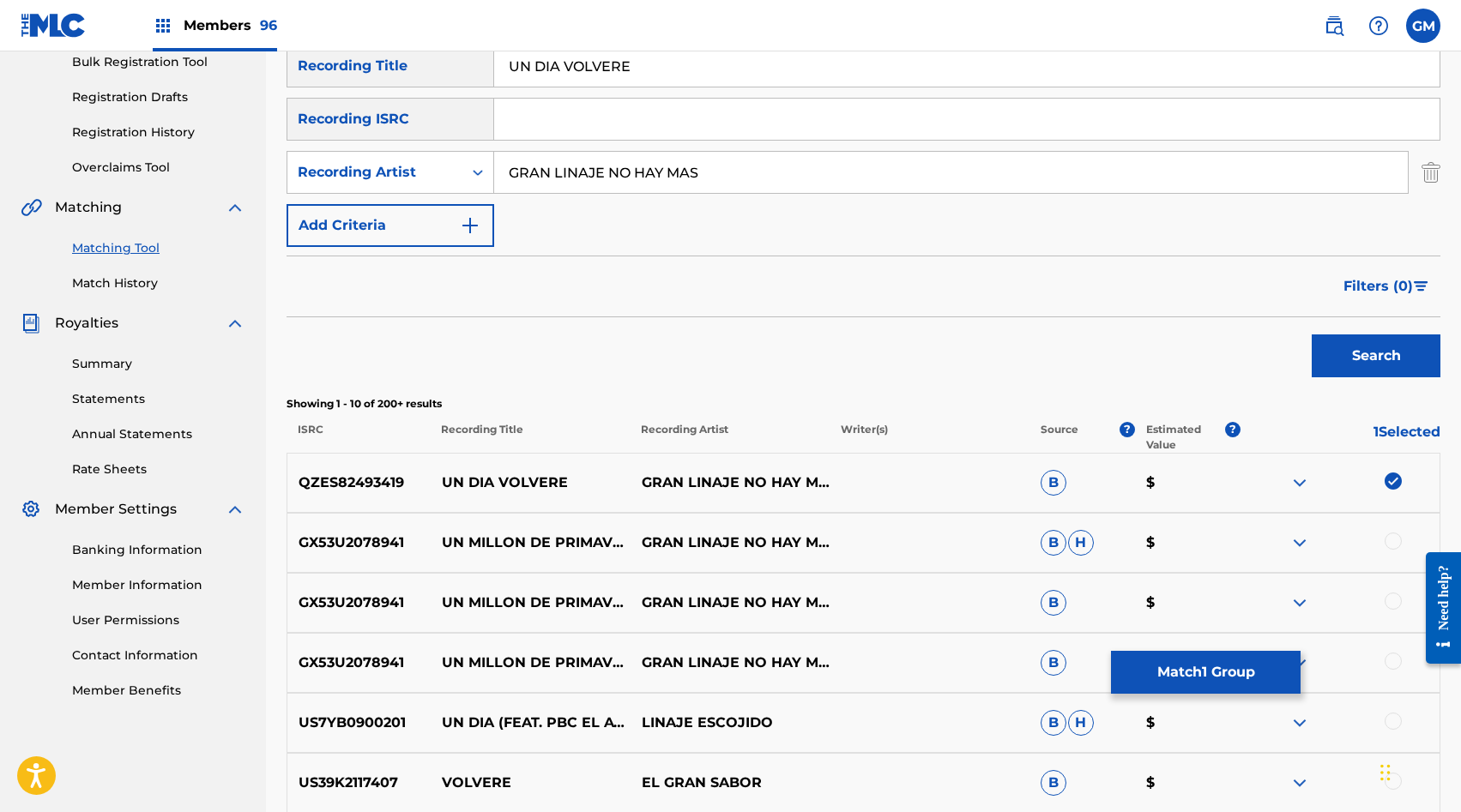
scroll to position [19, 0]
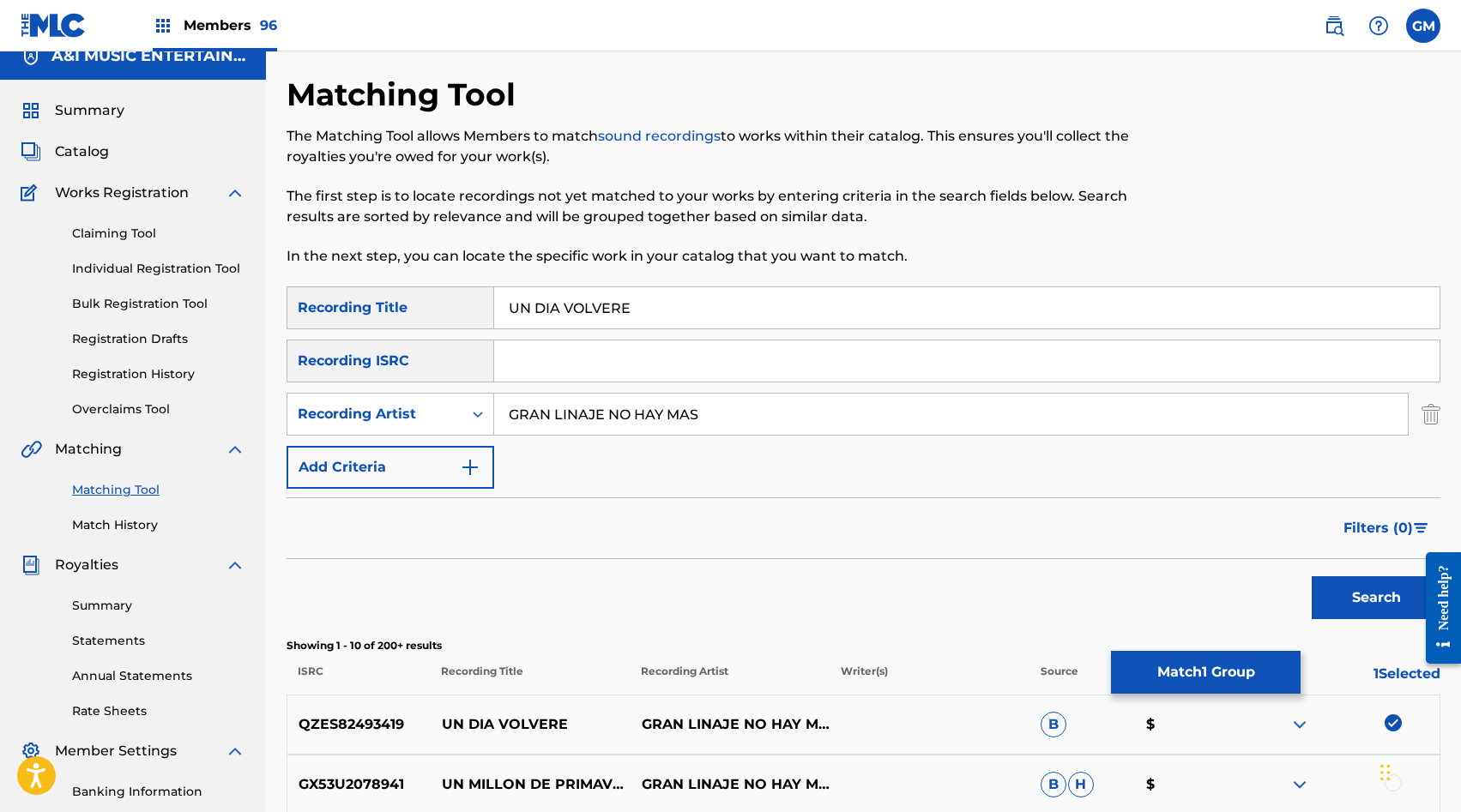
click at [659, 313] on input "UN DIA VOLVERE" at bounding box center [967, 308] width 946 height 41
type input "UN DIA VOLVERÉ"
click at [1360, 587] on button "Search" at bounding box center [1376, 597] width 129 height 43
click at [684, 408] on input "GRAN LINAJE NO HAY MAS" at bounding box center [951, 414] width 914 height 41
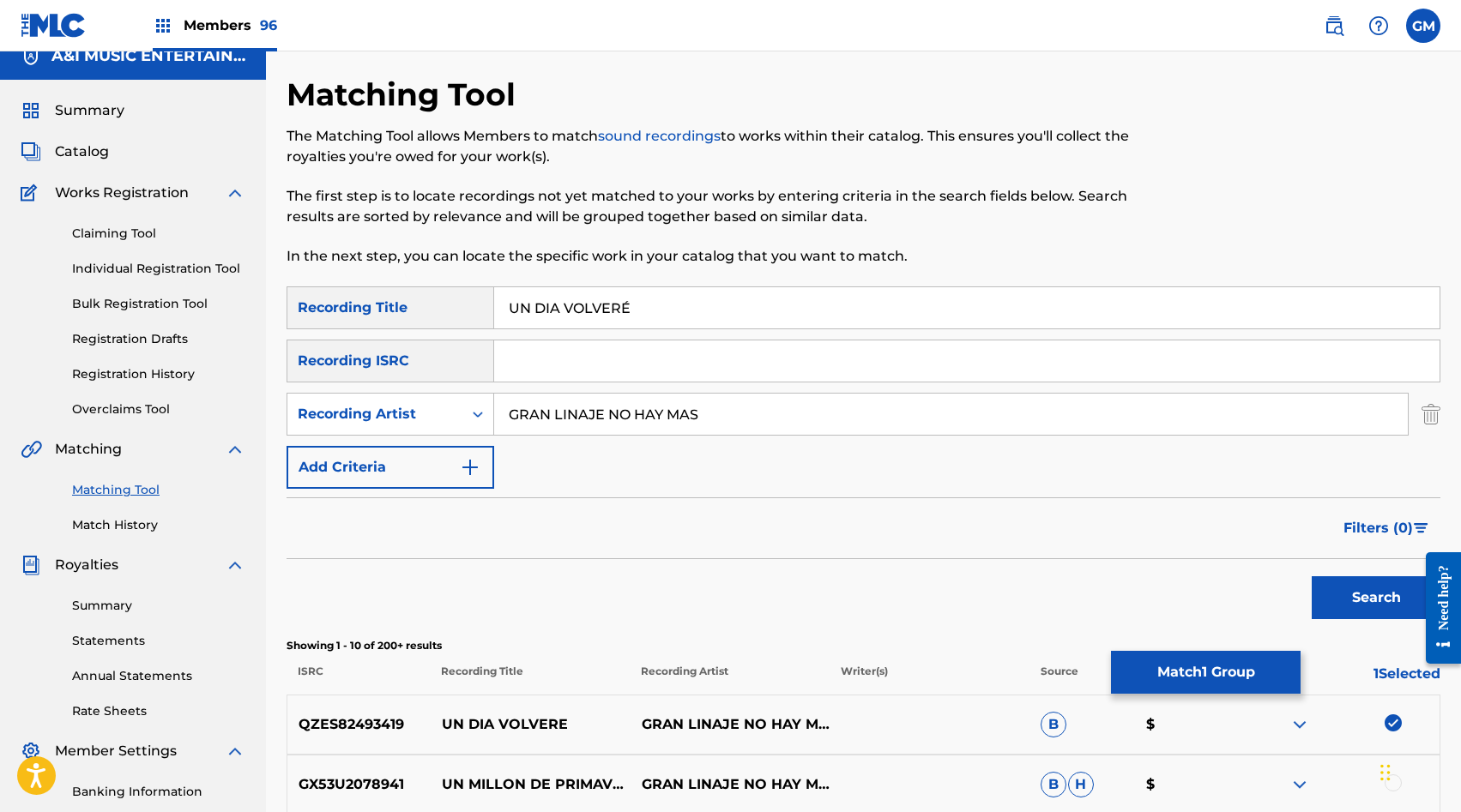
click at [684, 408] on input "GRAN LINAJE NO HAY MAS" at bounding box center [951, 414] width 914 height 41
click at [1372, 603] on button "Search" at bounding box center [1376, 597] width 129 height 43
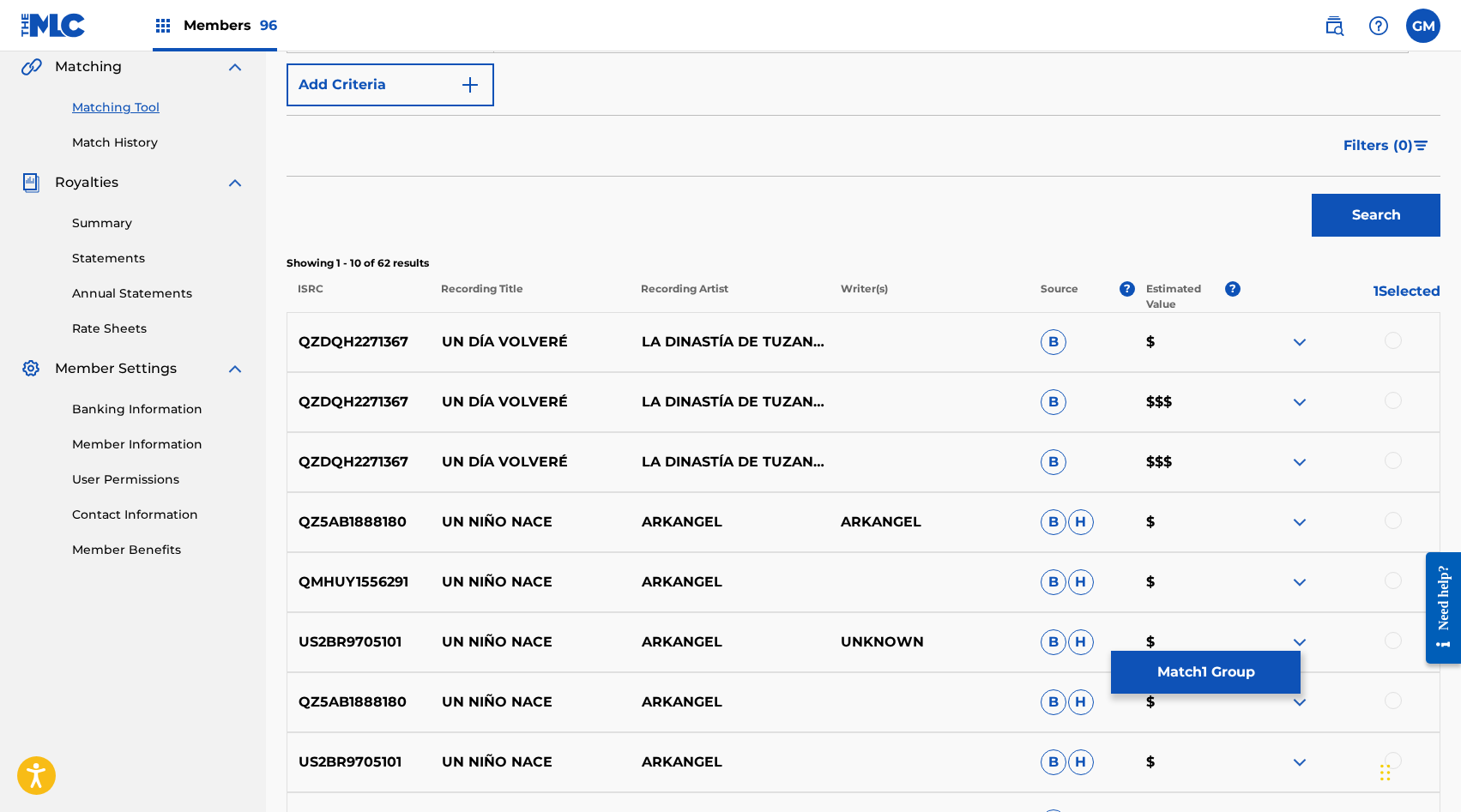
scroll to position [405, 0]
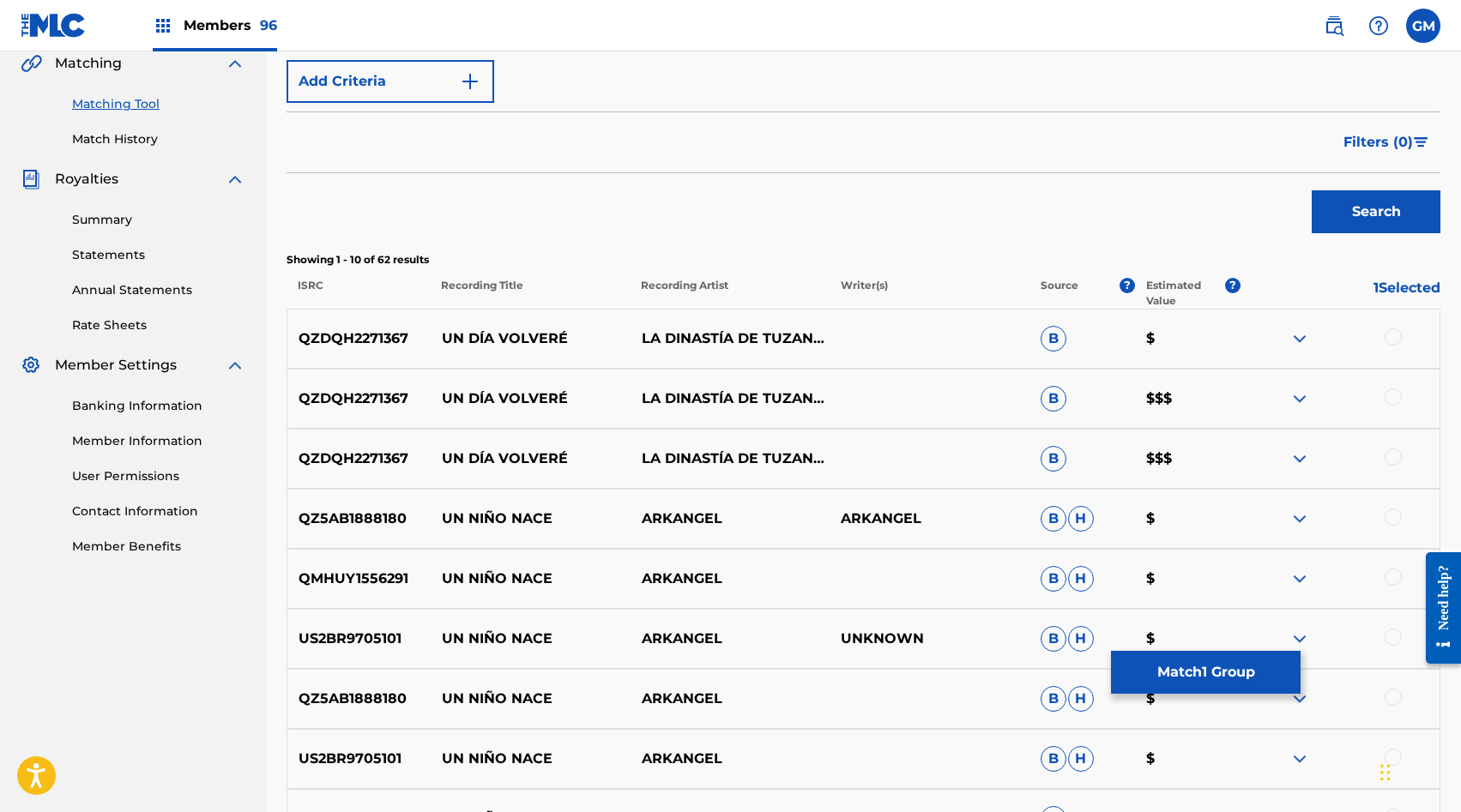
click at [1401, 335] on div at bounding box center [1393, 337] width 17 height 17
click at [1393, 395] on div at bounding box center [1393, 396] width 17 height 17
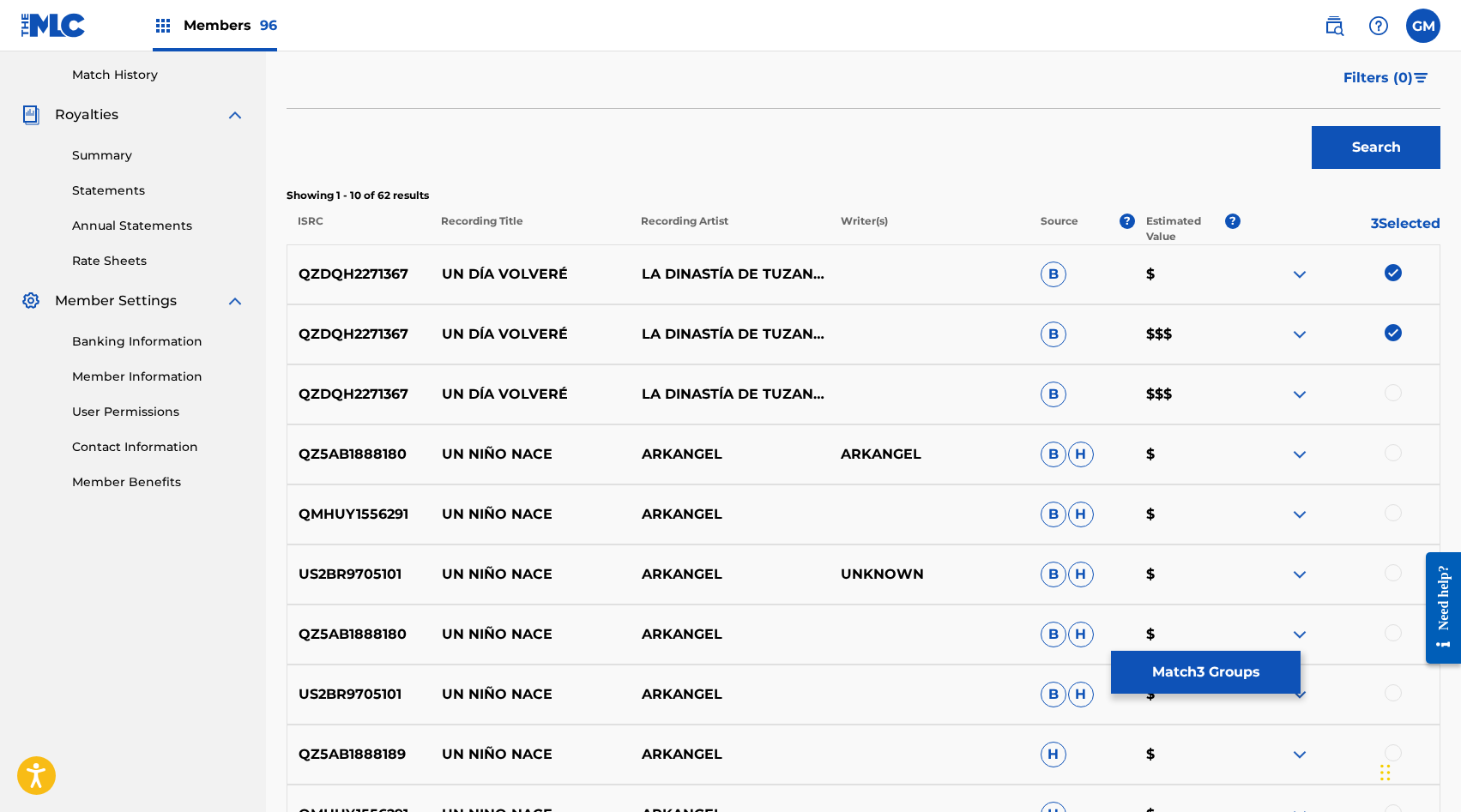
scroll to position [490, 0]
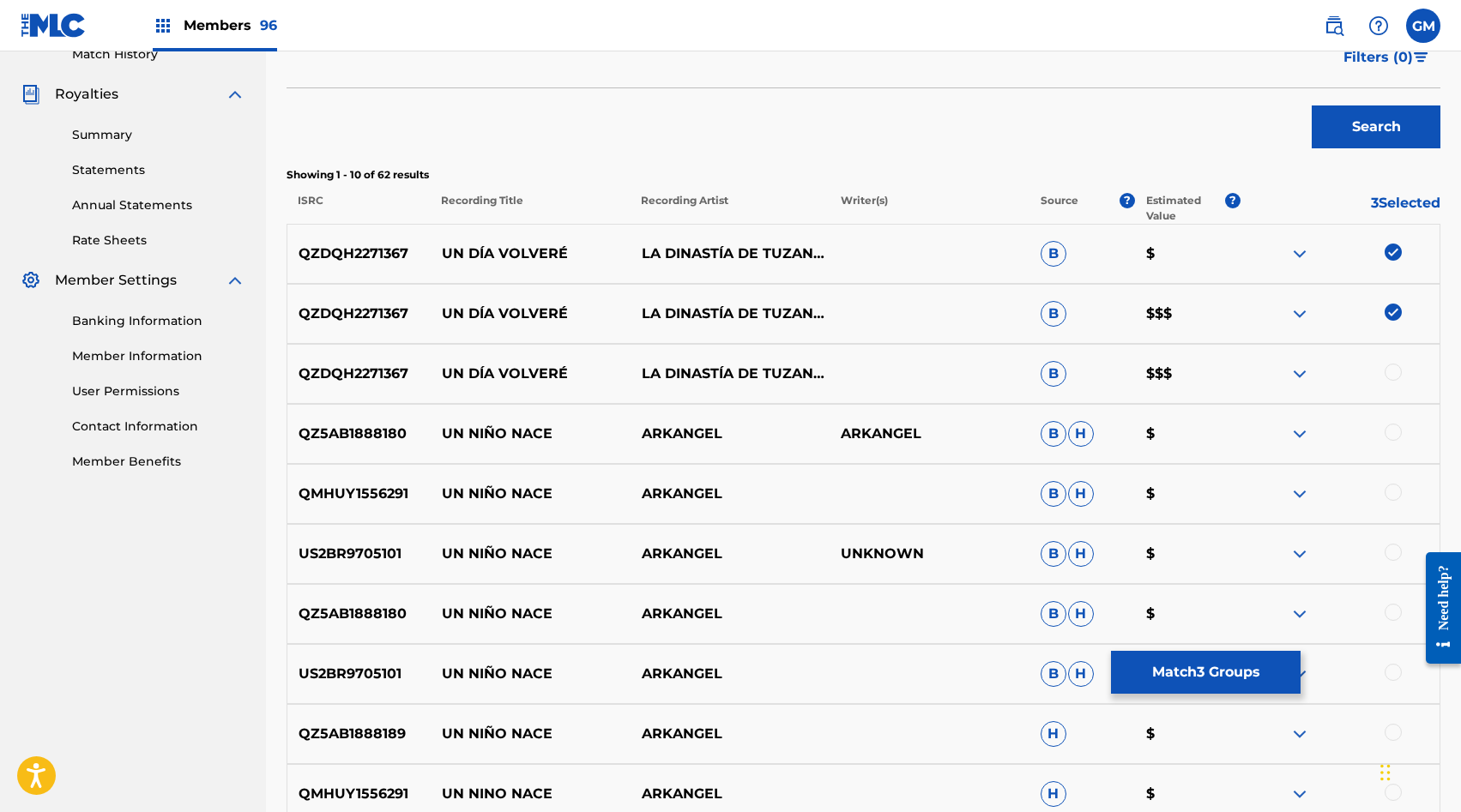
click at [1396, 368] on div at bounding box center [1393, 372] width 17 height 17
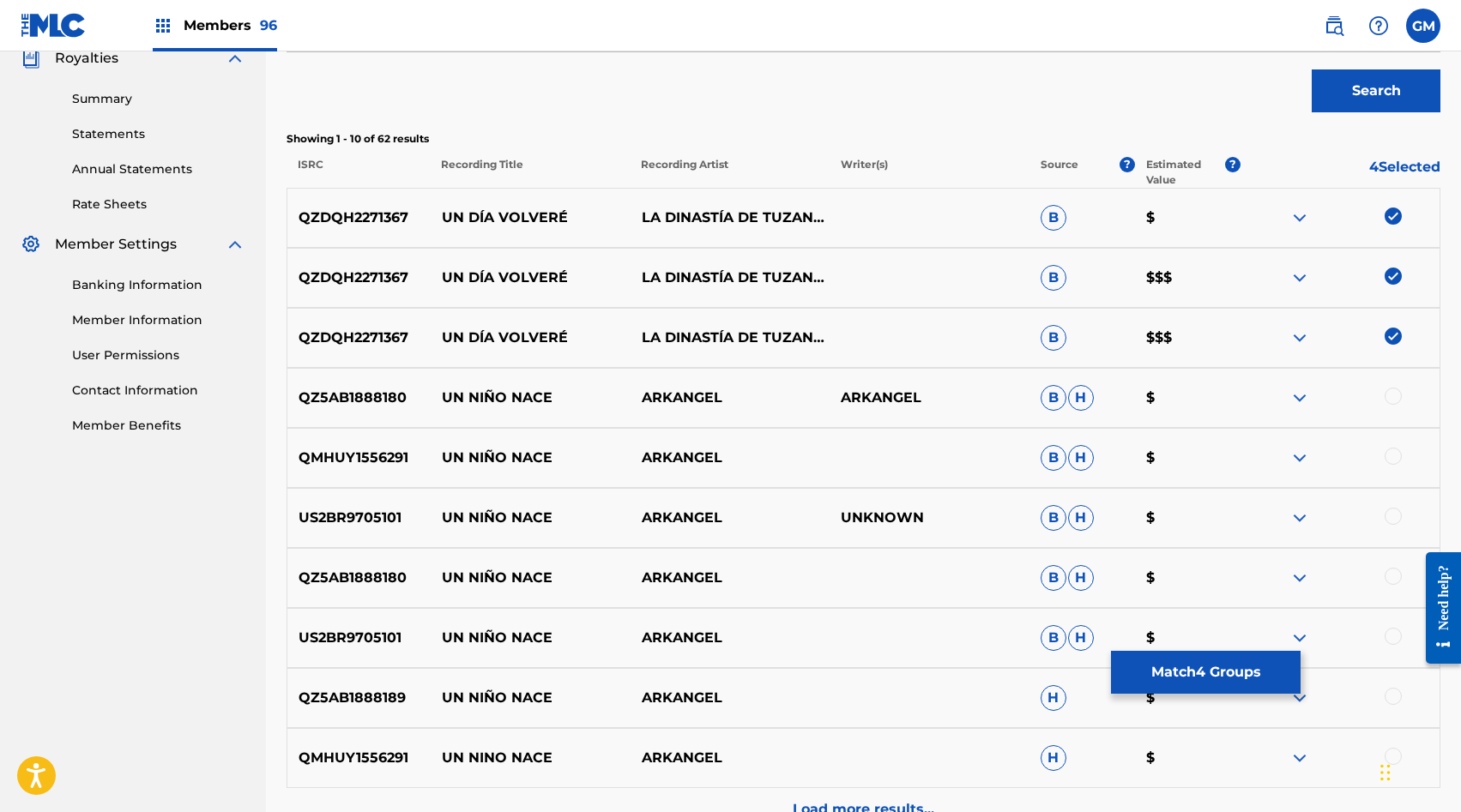
scroll to position [438, 0]
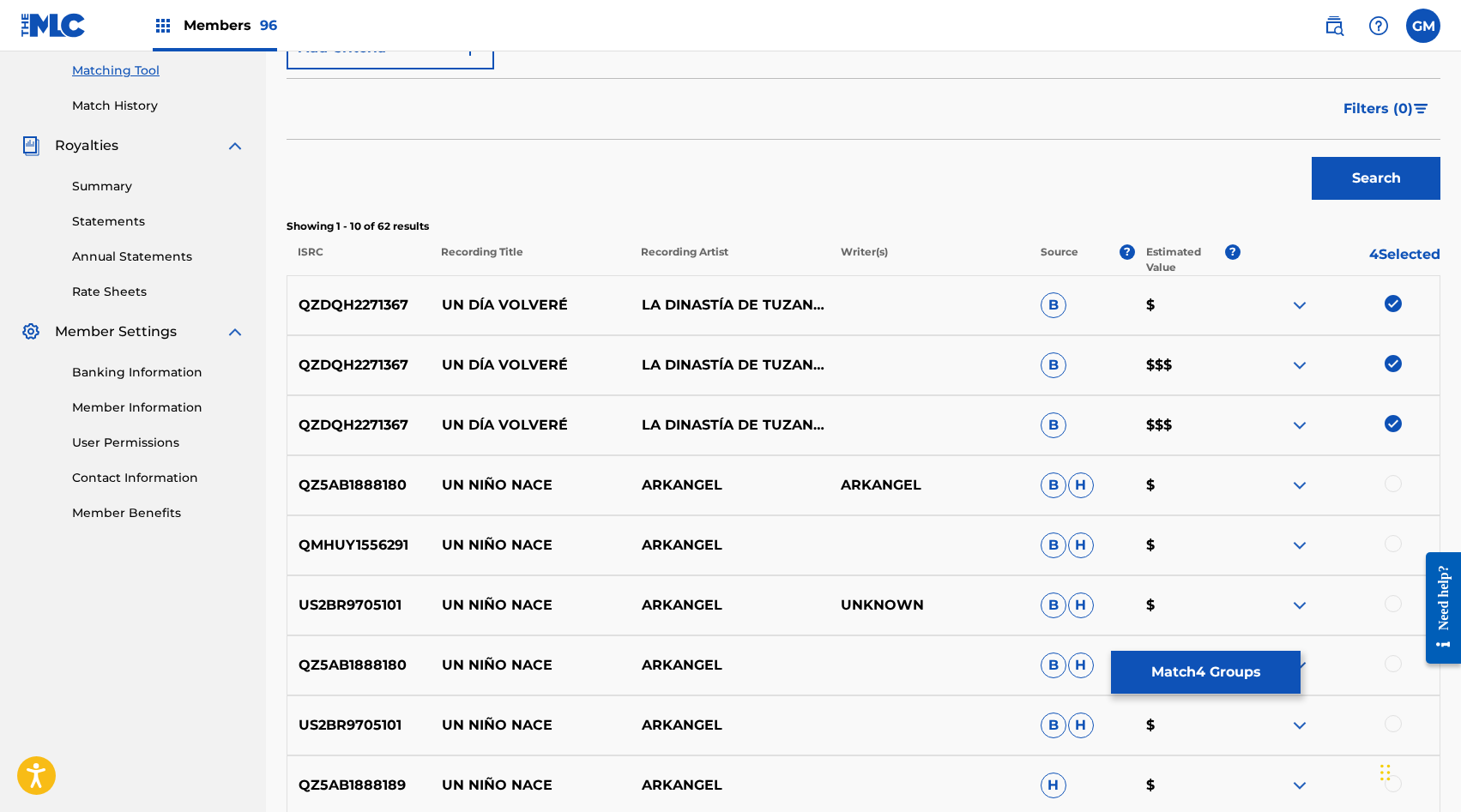
click at [506, 299] on p "UN DÍA VOLVERÉ" at bounding box center [530, 305] width 200 height 21
copy p "UN DÍA VOLVERÉ"
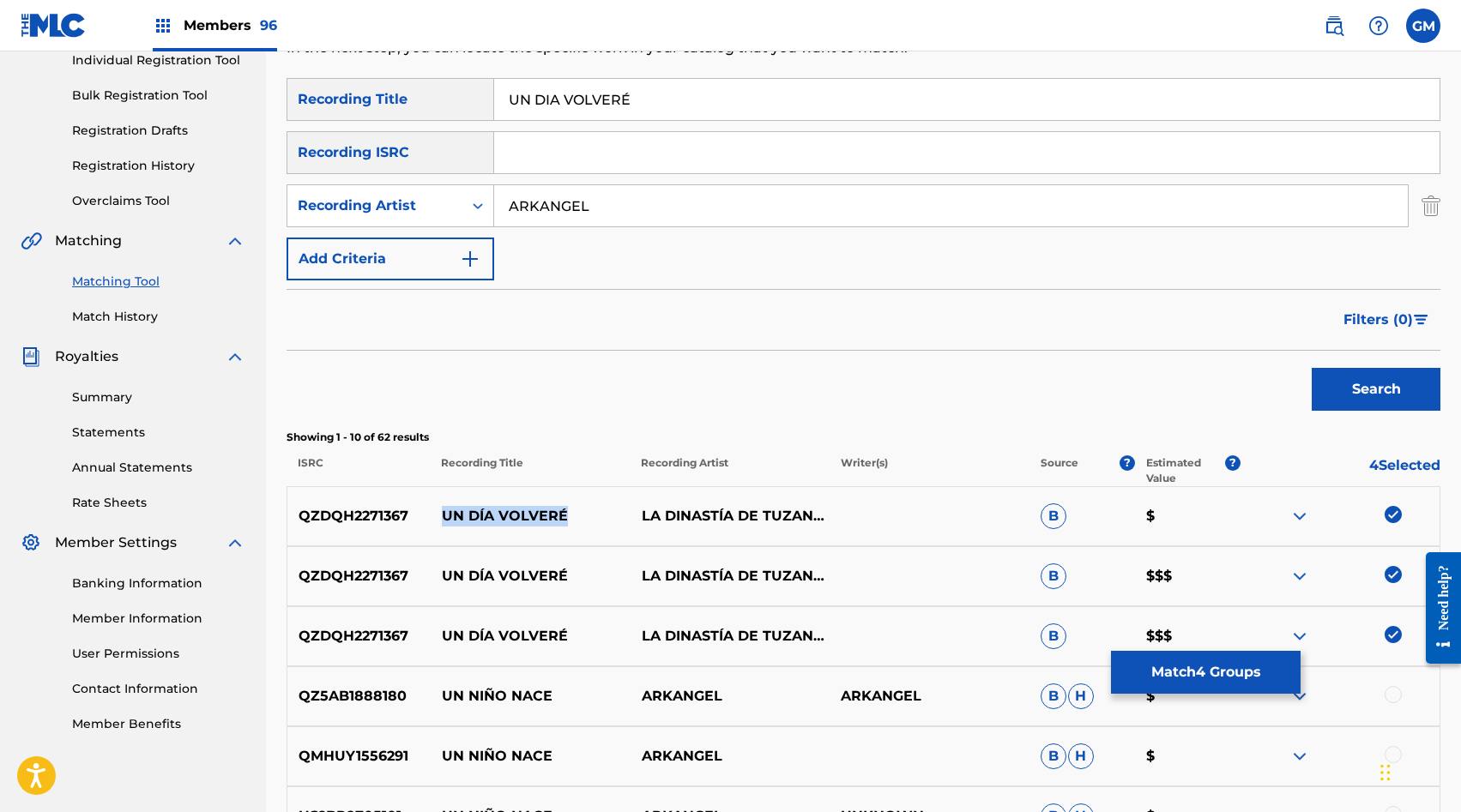
scroll to position [113, 0]
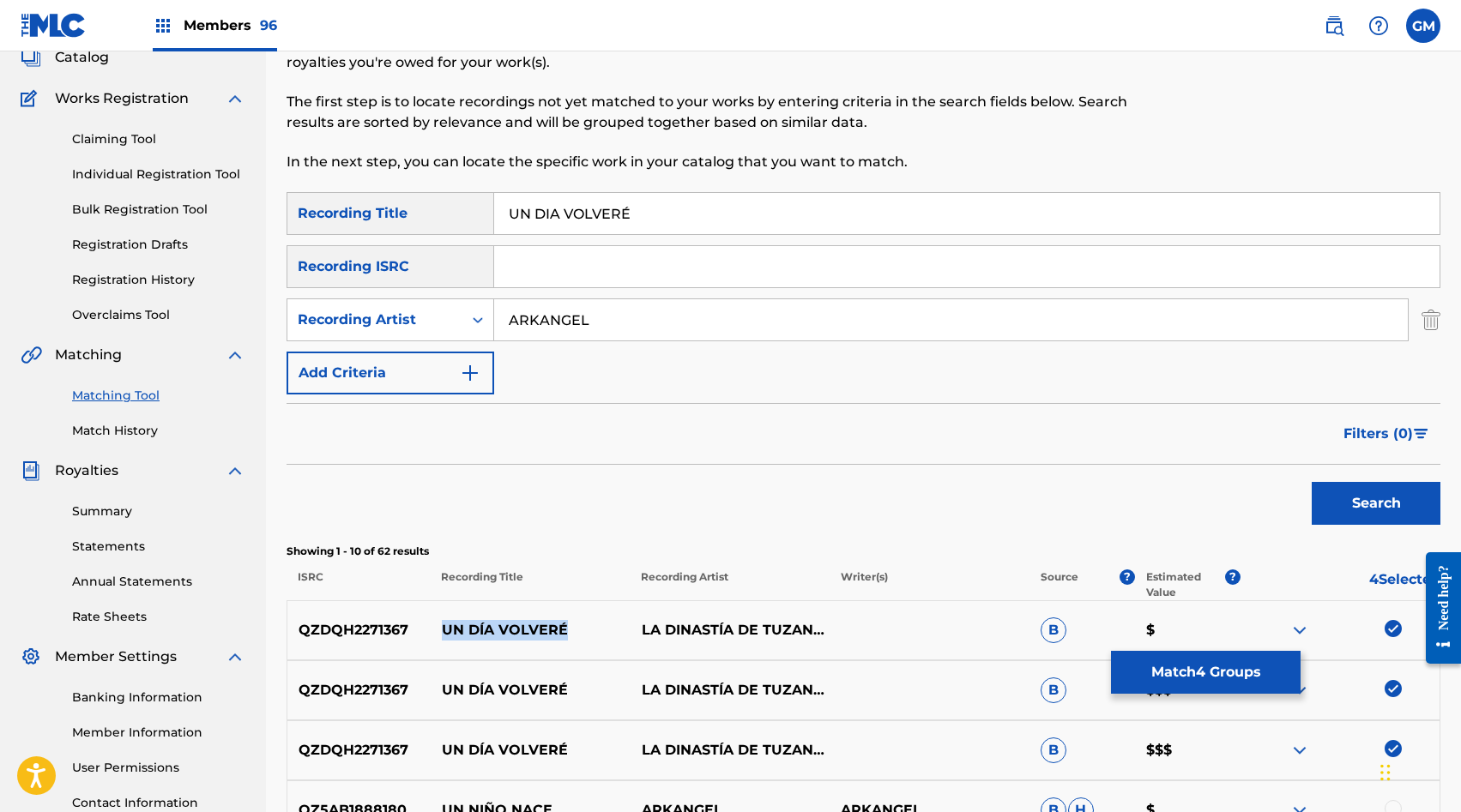
click at [568, 322] on input "ARKANGEL" at bounding box center [951, 320] width 914 height 41
paste input "UN DÍA VOLVERÉ"
type input "UN DÍA VOLVERÉ"
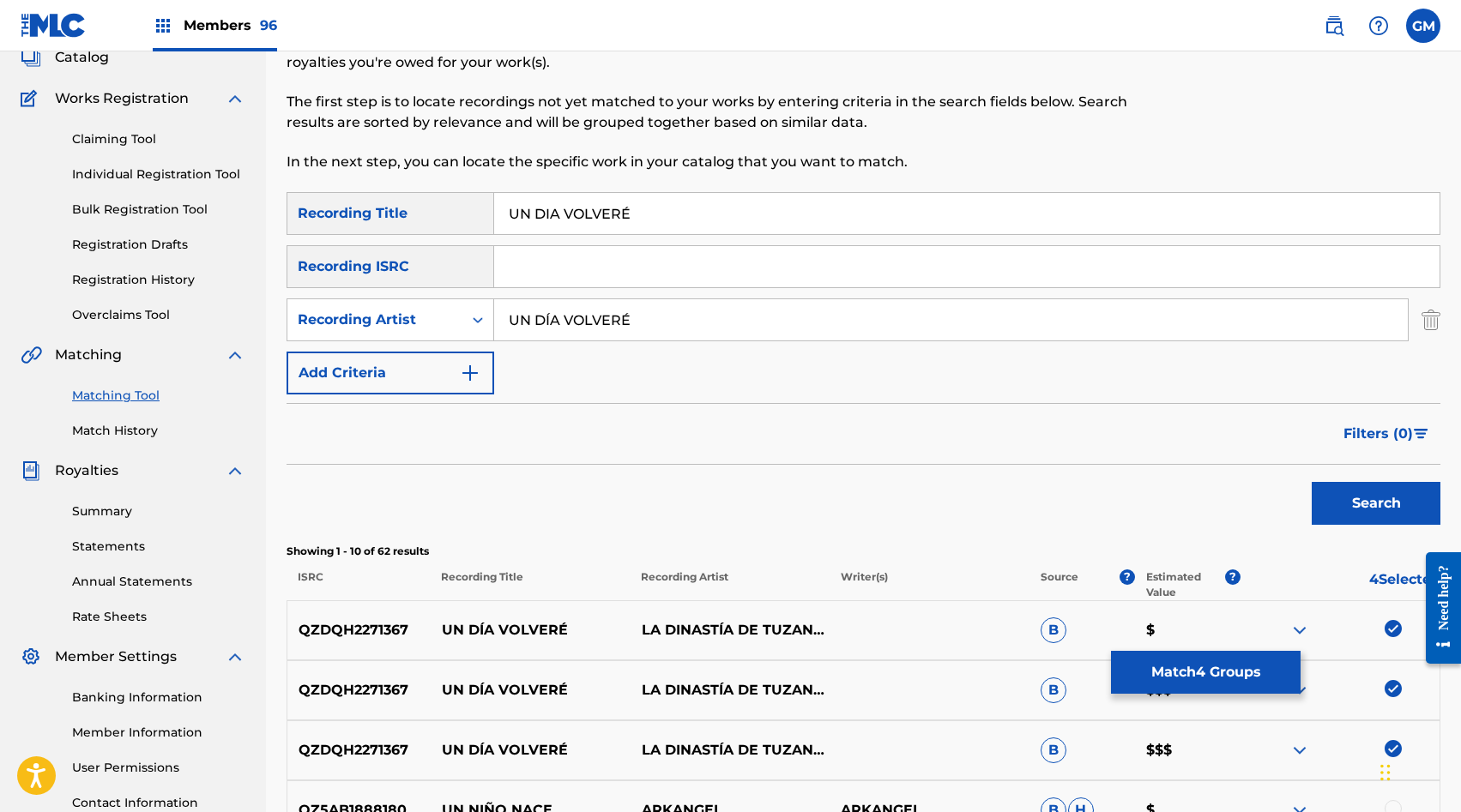
click at [677, 230] on input "UN DIA VOLVERÉ" at bounding box center [967, 213] width 946 height 41
paste input "Í"
type input "UN DÍA VOLVERÉ"
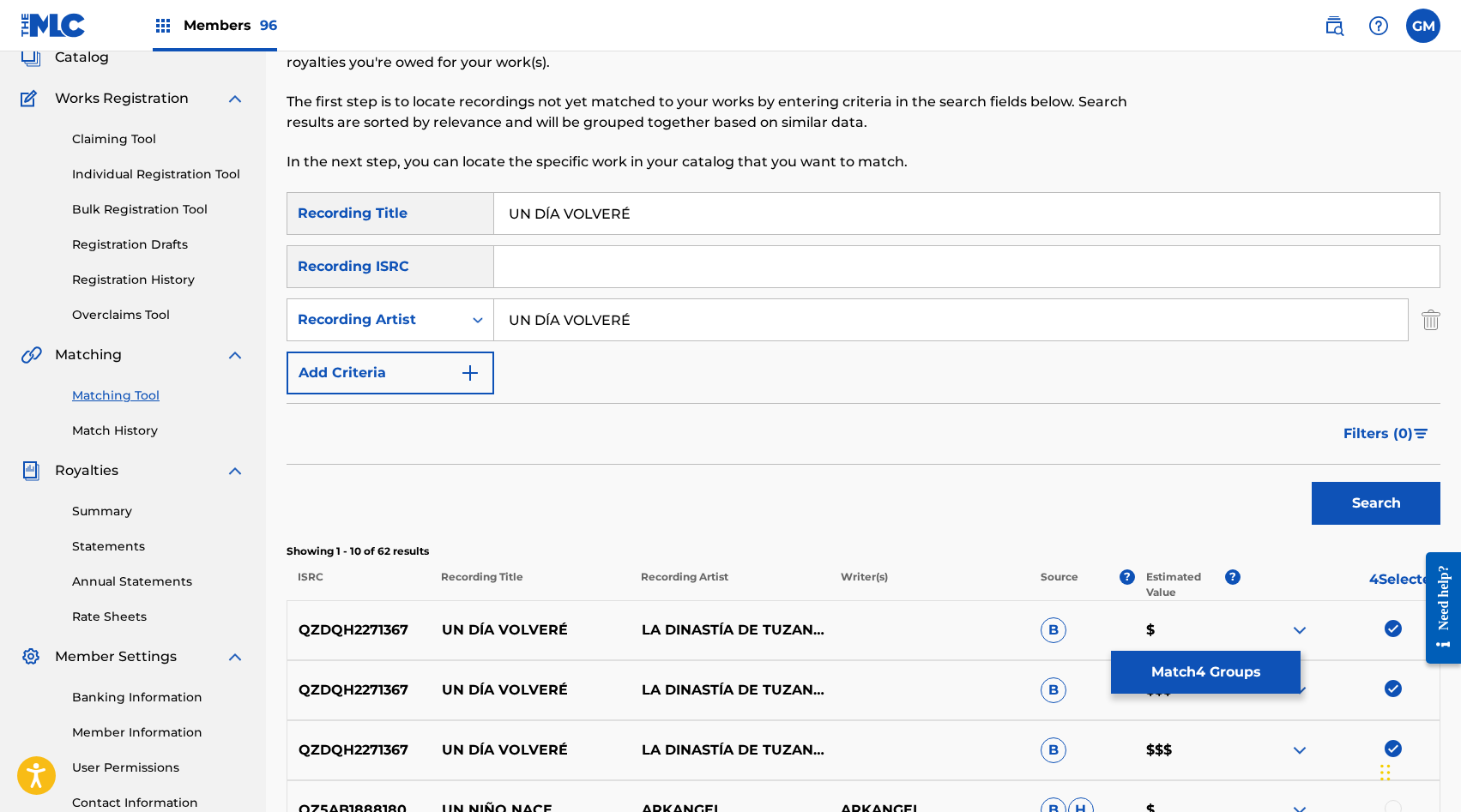
click at [636, 322] on input "UN DÍA VOLVERÉ" at bounding box center [951, 320] width 914 height 41
click at [1331, 491] on button "Search" at bounding box center [1376, 503] width 129 height 43
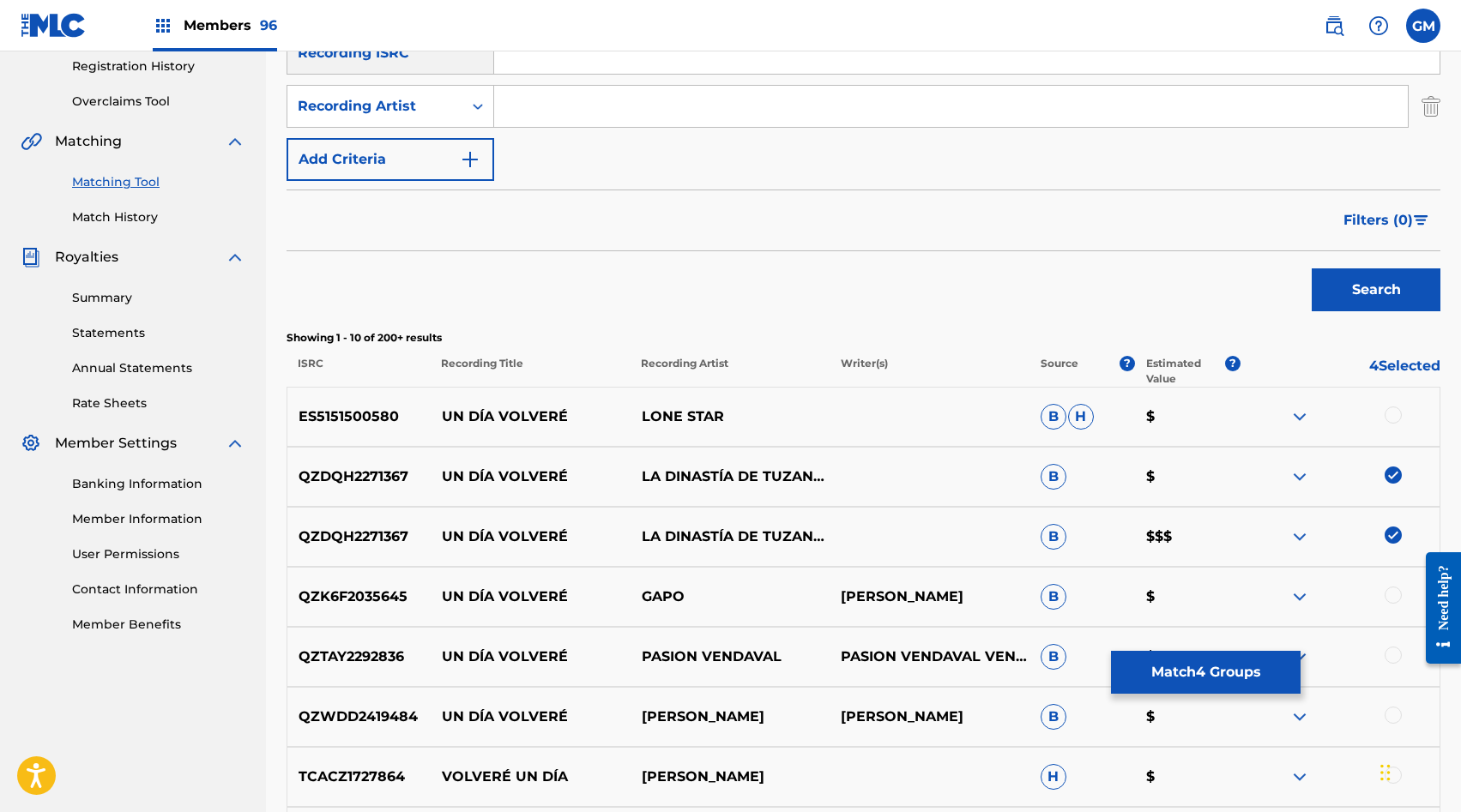
scroll to position [305, 0]
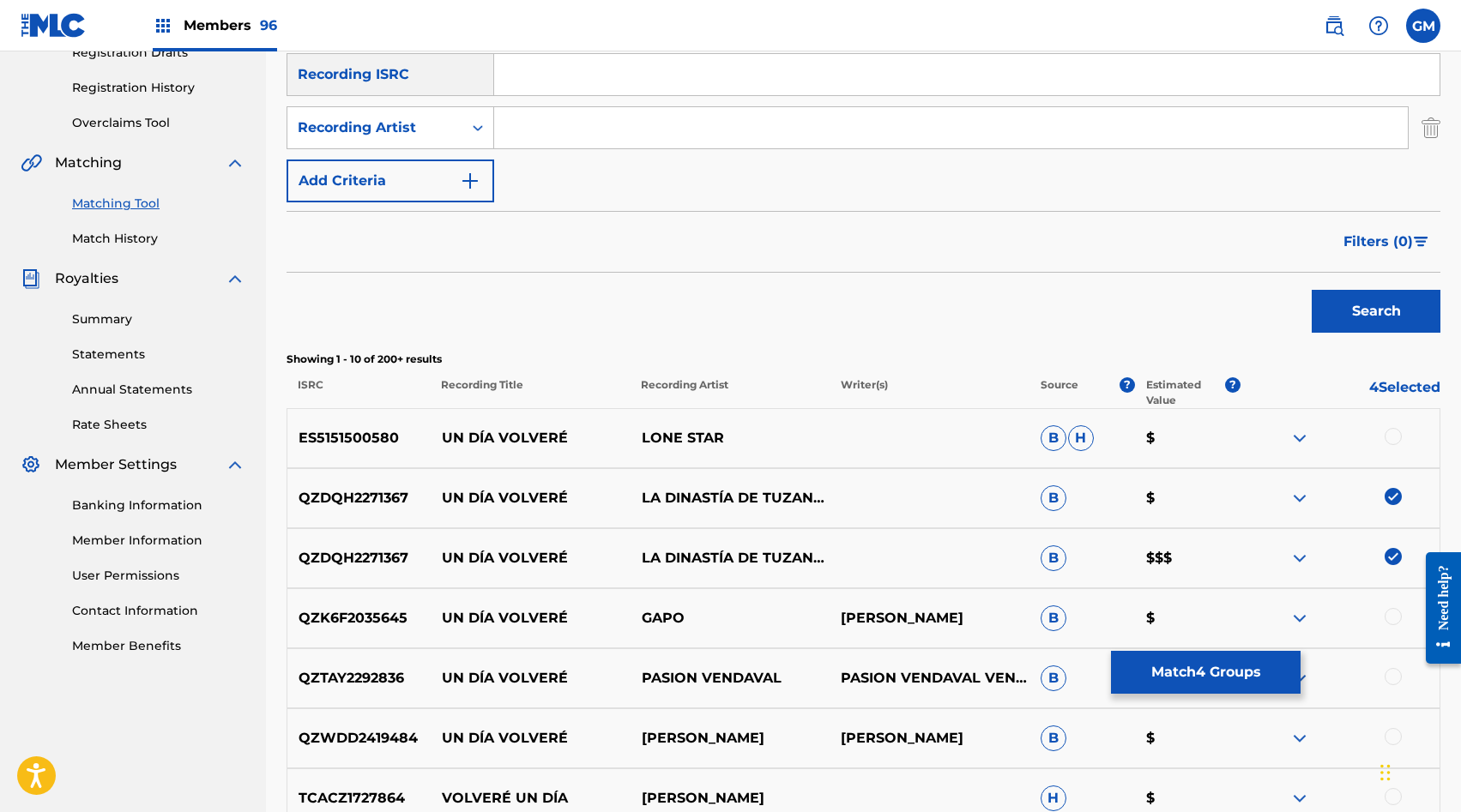
click at [570, 148] on input "Search Form" at bounding box center [951, 127] width 914 height 41
paste input "LAS HERMANAS JEYCI"
type input "LAS HERMANAS JEYCI"
click at [1353, 322] on button "Search" at bounding box center [1376, 311] width 129 height 43
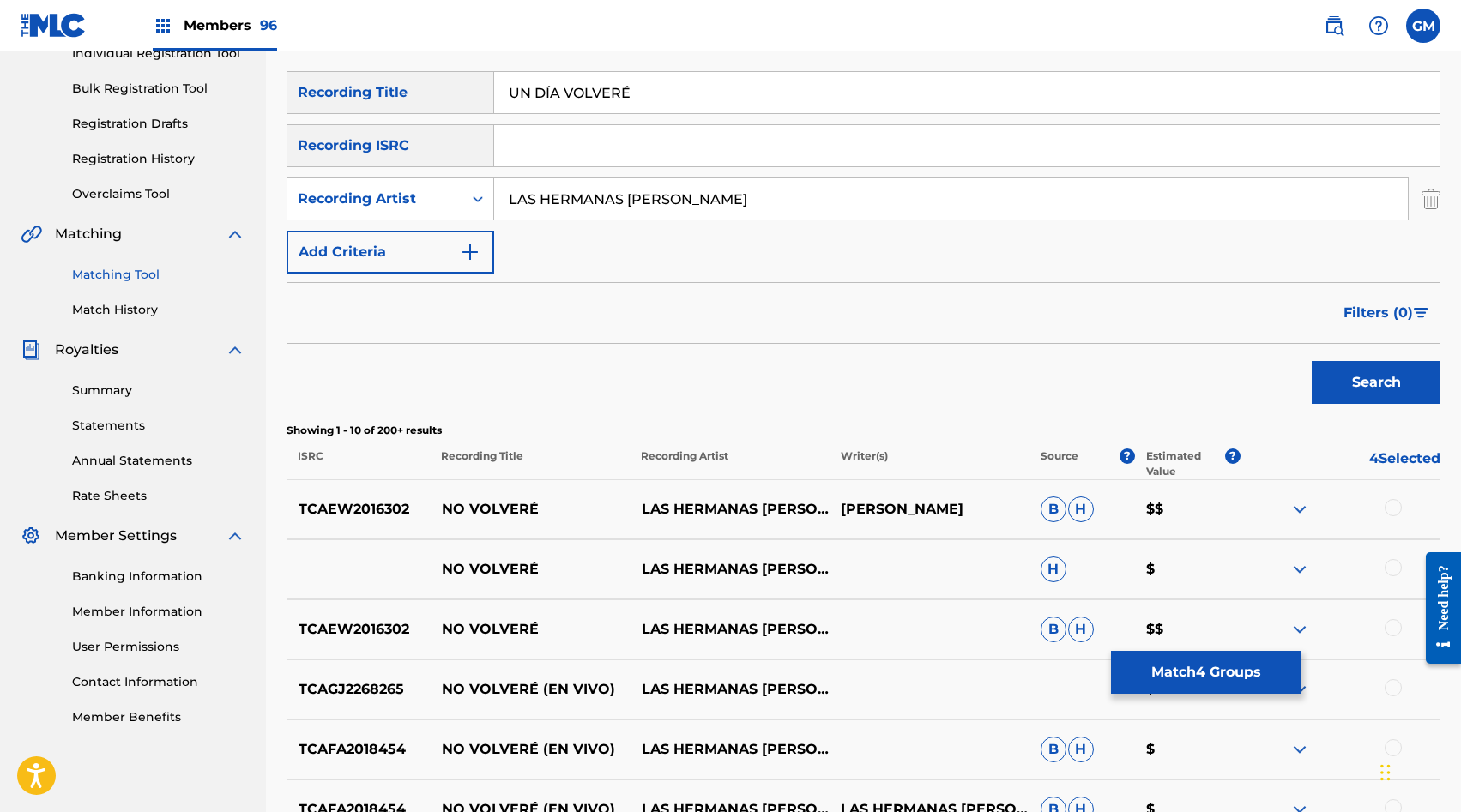
scroll to position [205, 0]
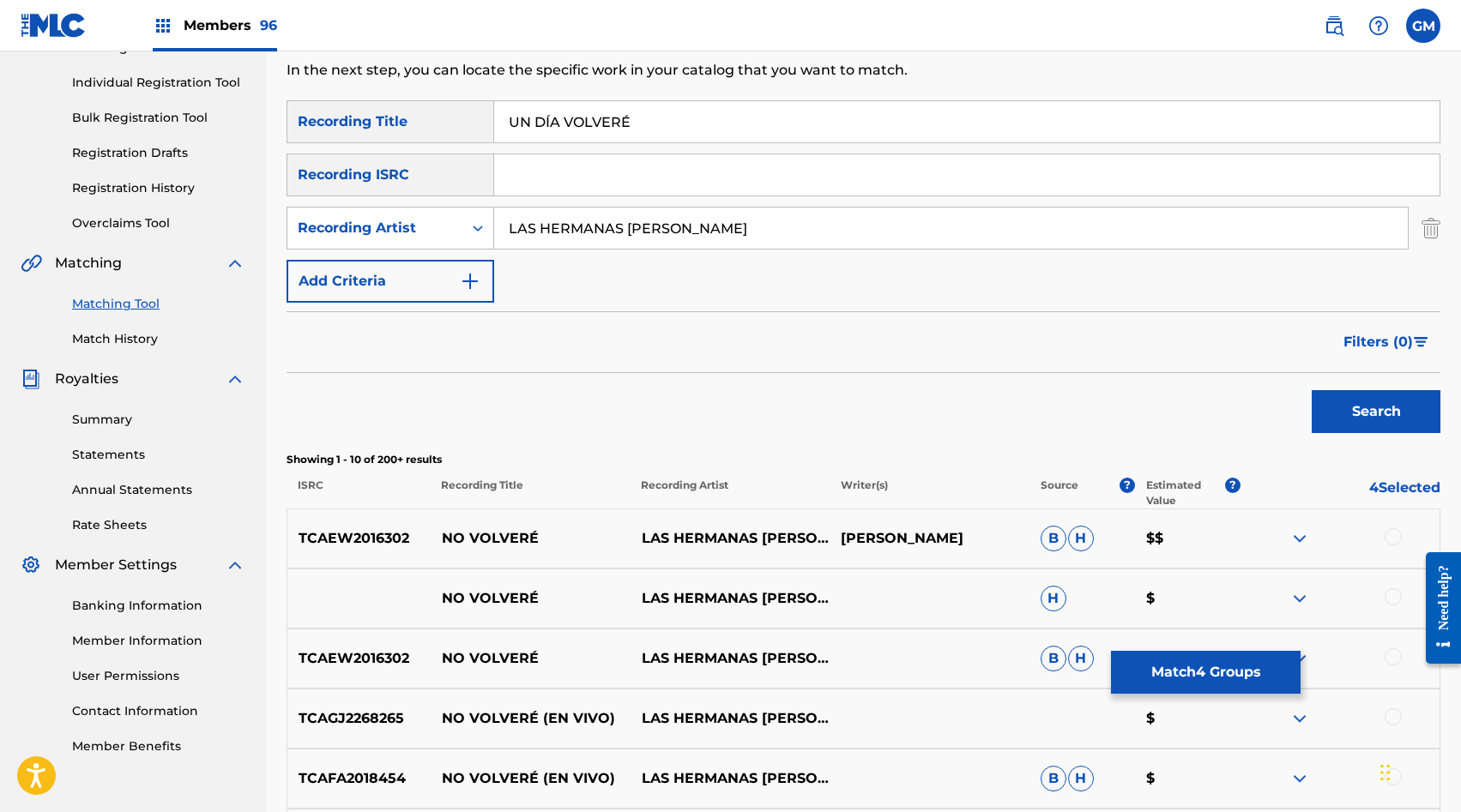
click at [683, 222] on input "LAS HERMANAS JEYCI" at bounding box center [951, 227] width 914 height 41
click at [1348, 429] on button "Search" at bounding box center [1376, 411] width 129 height 43
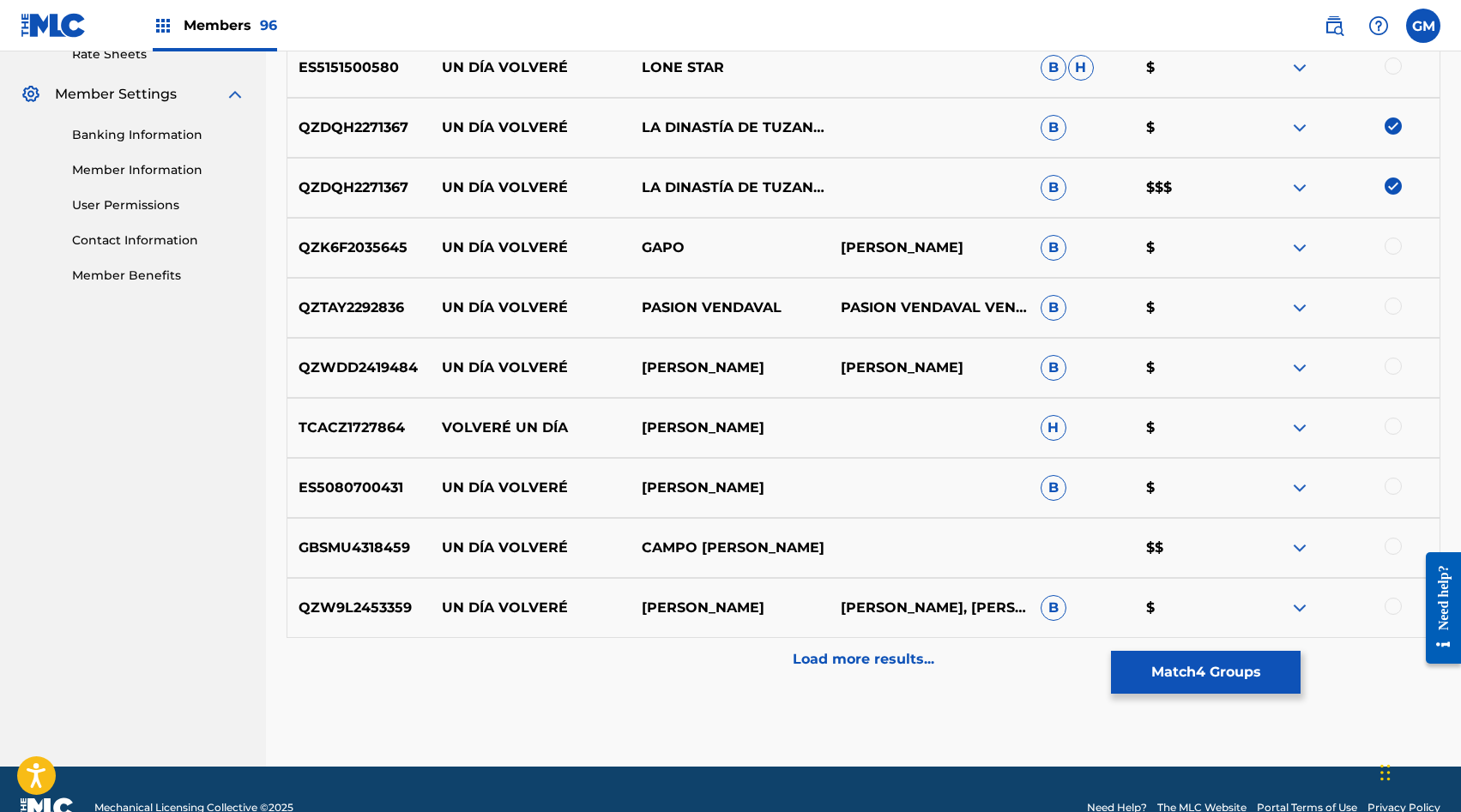
scroll to position [712, 0]
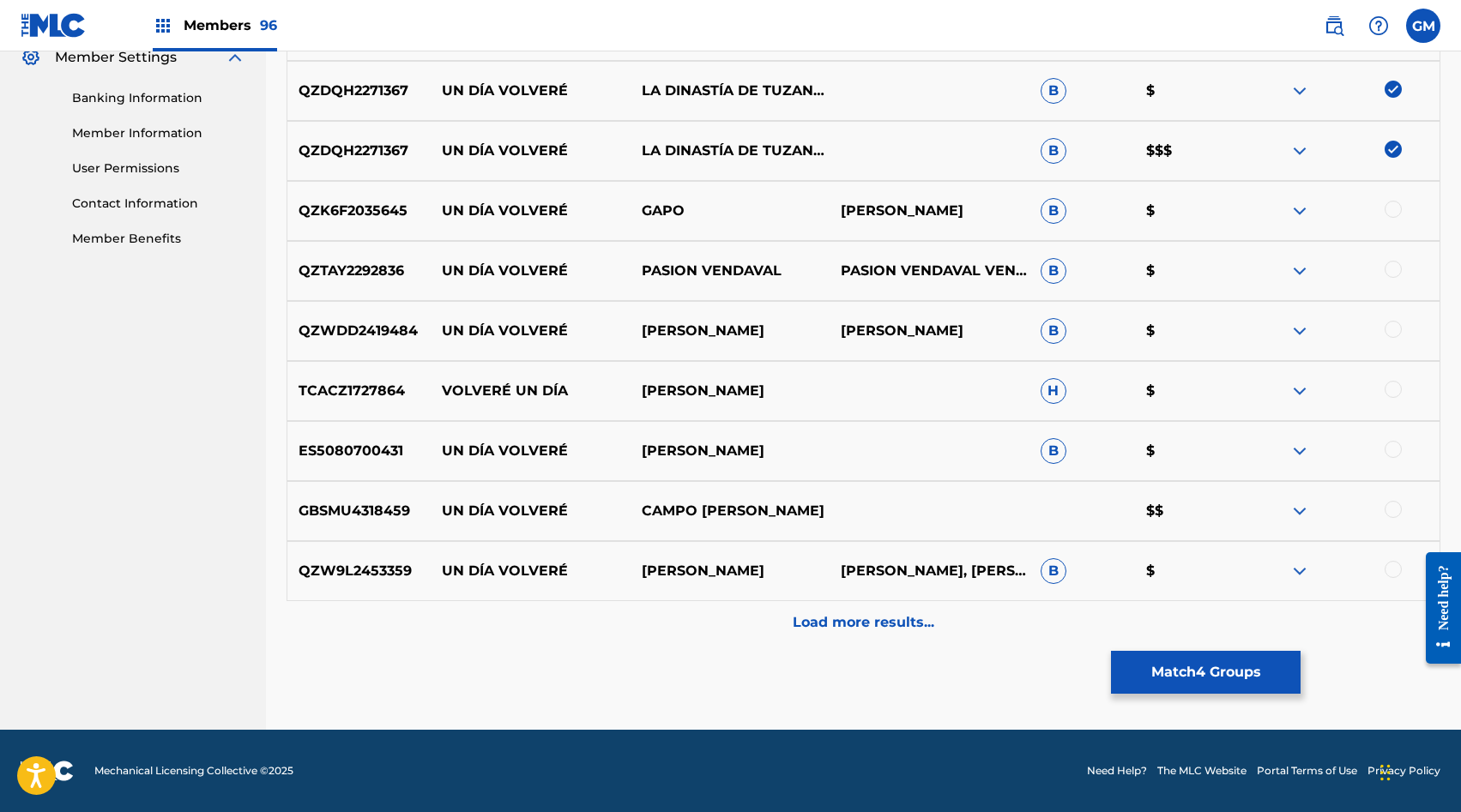
click at [831, 636] on div "Load more results..." at bounding box center [863, 622] width 1154 height 43
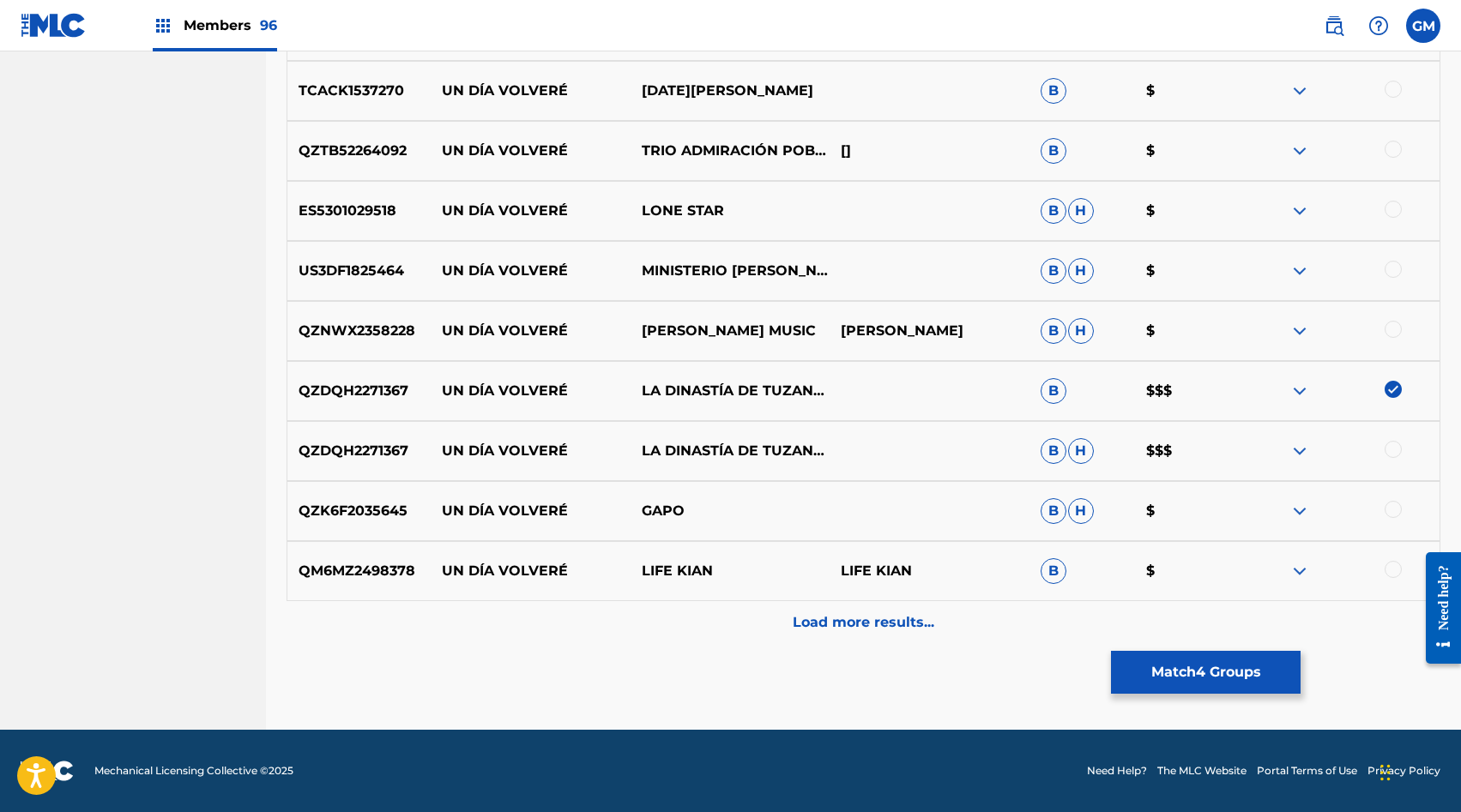
click at [850, 626] on p "Load more results..." at bounding box center [863, 623] width 142 height 21
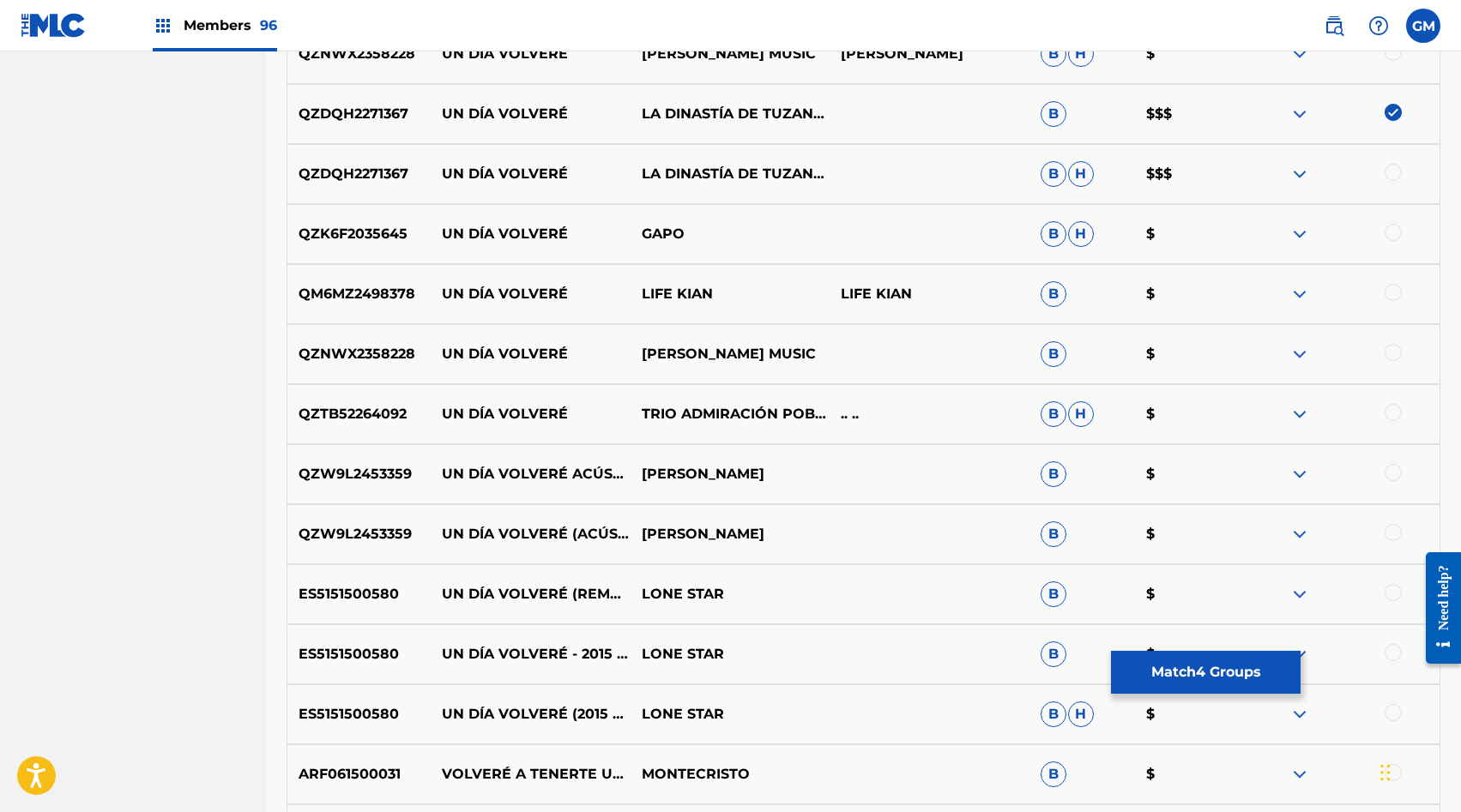
scroll to position [1914, 0]
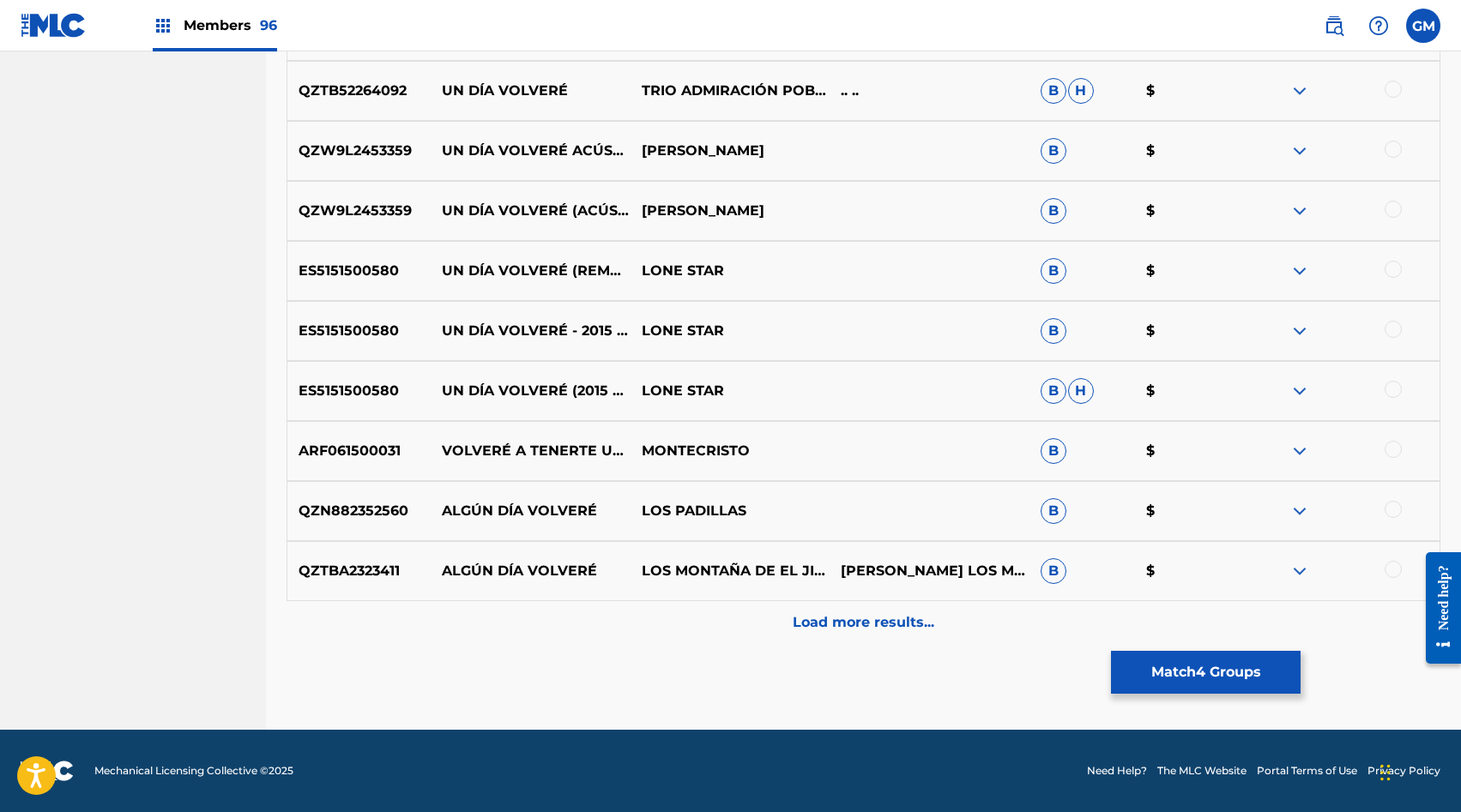
click at [864, 613] on p "Load more results..." at bounding box center [863, 623] width 142 height 21
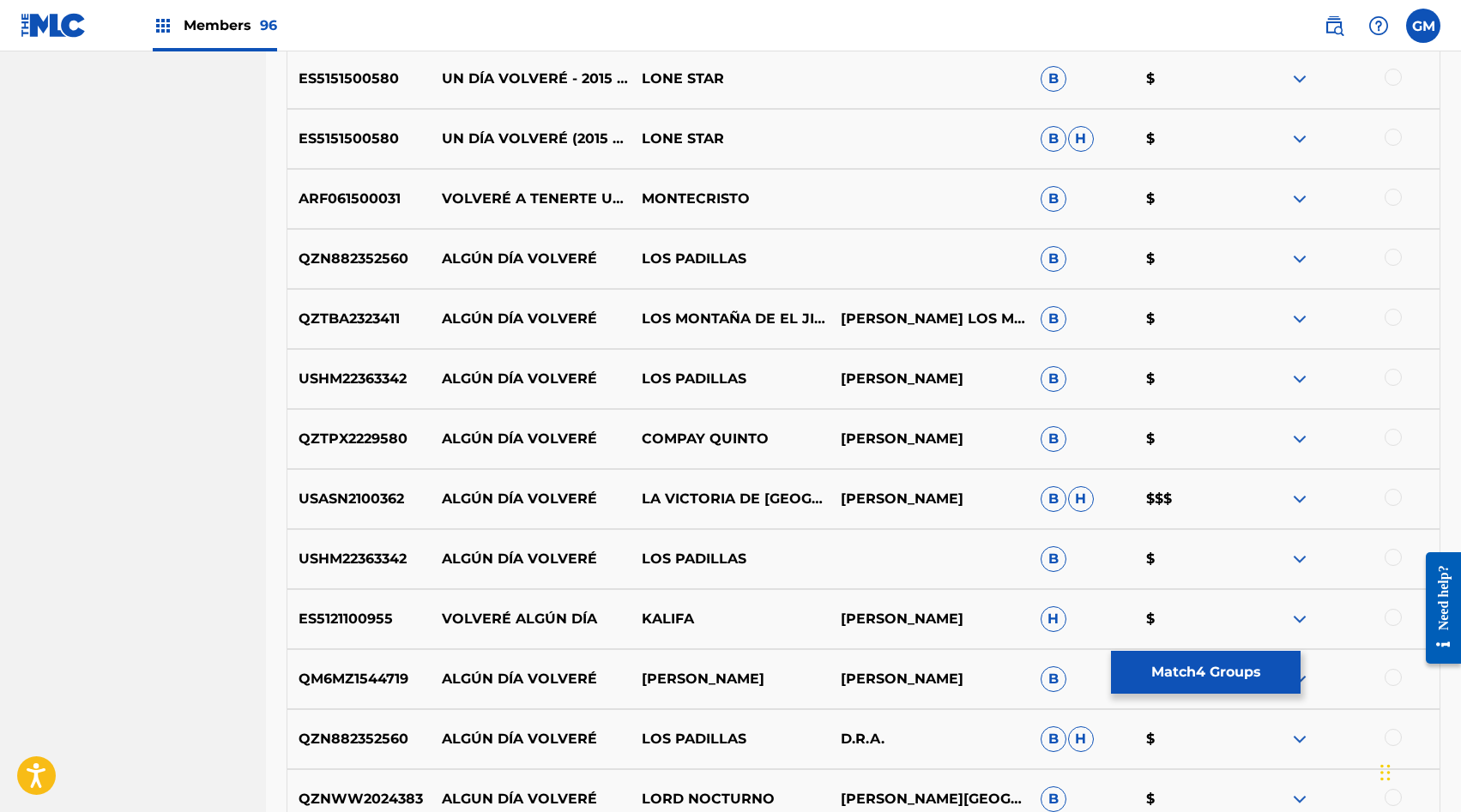
scroll to position [2514, 0]
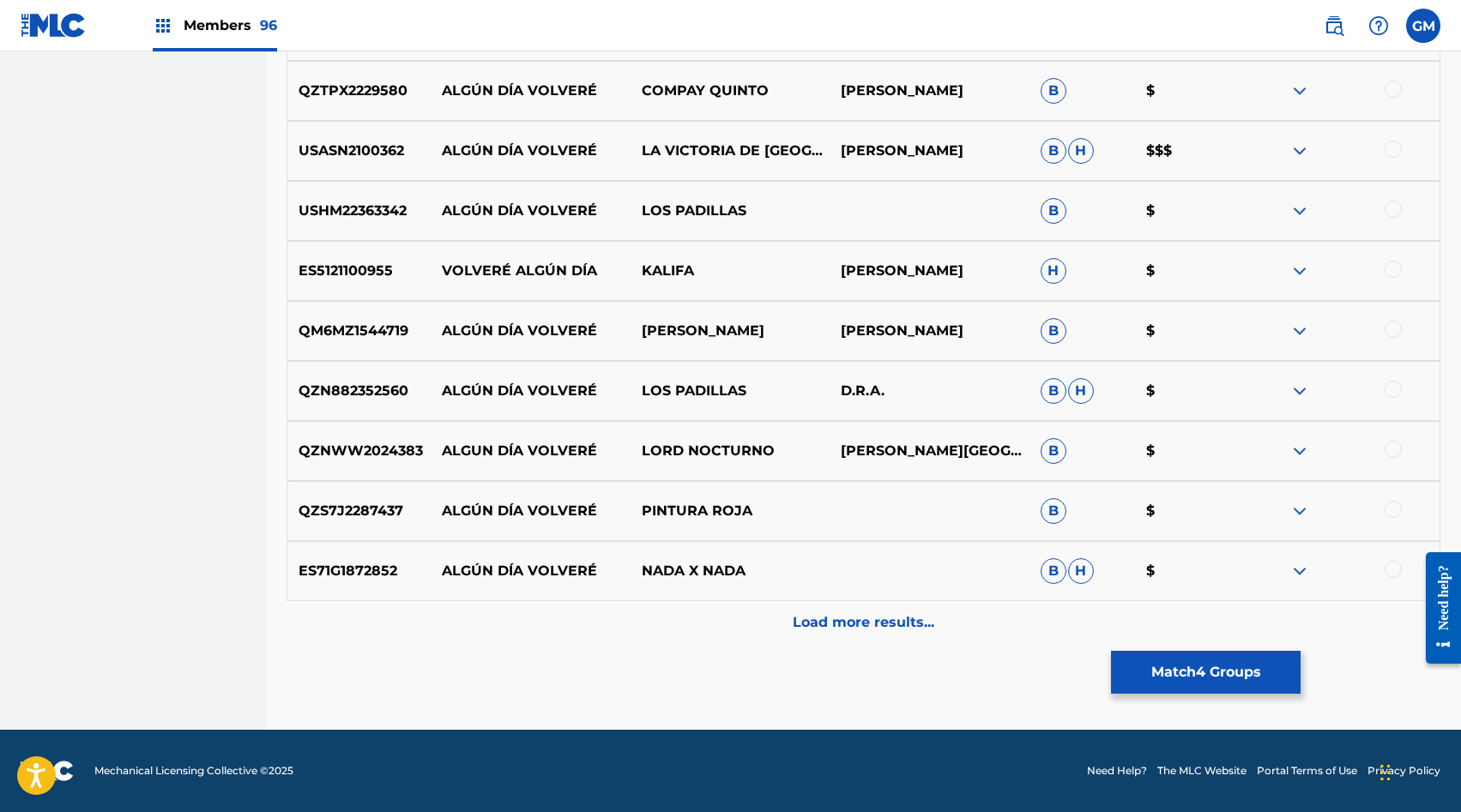
click at [859, 636] on div "Load more results..." at bounding box center [863, 622] width 1154 height 43
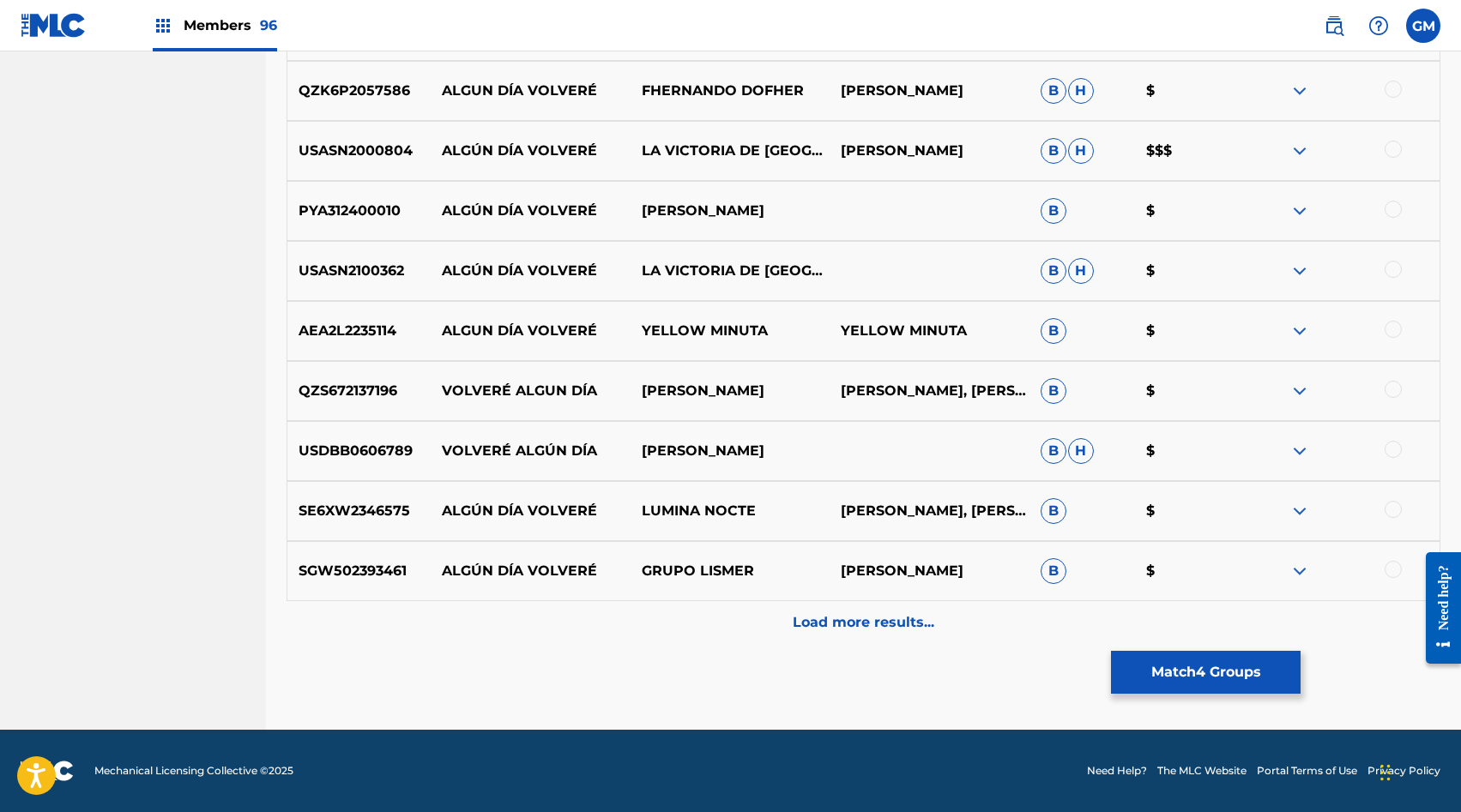
click at [859, 636] on div "Load more results..." at bounding box center [863, 622] width 1154 height 43
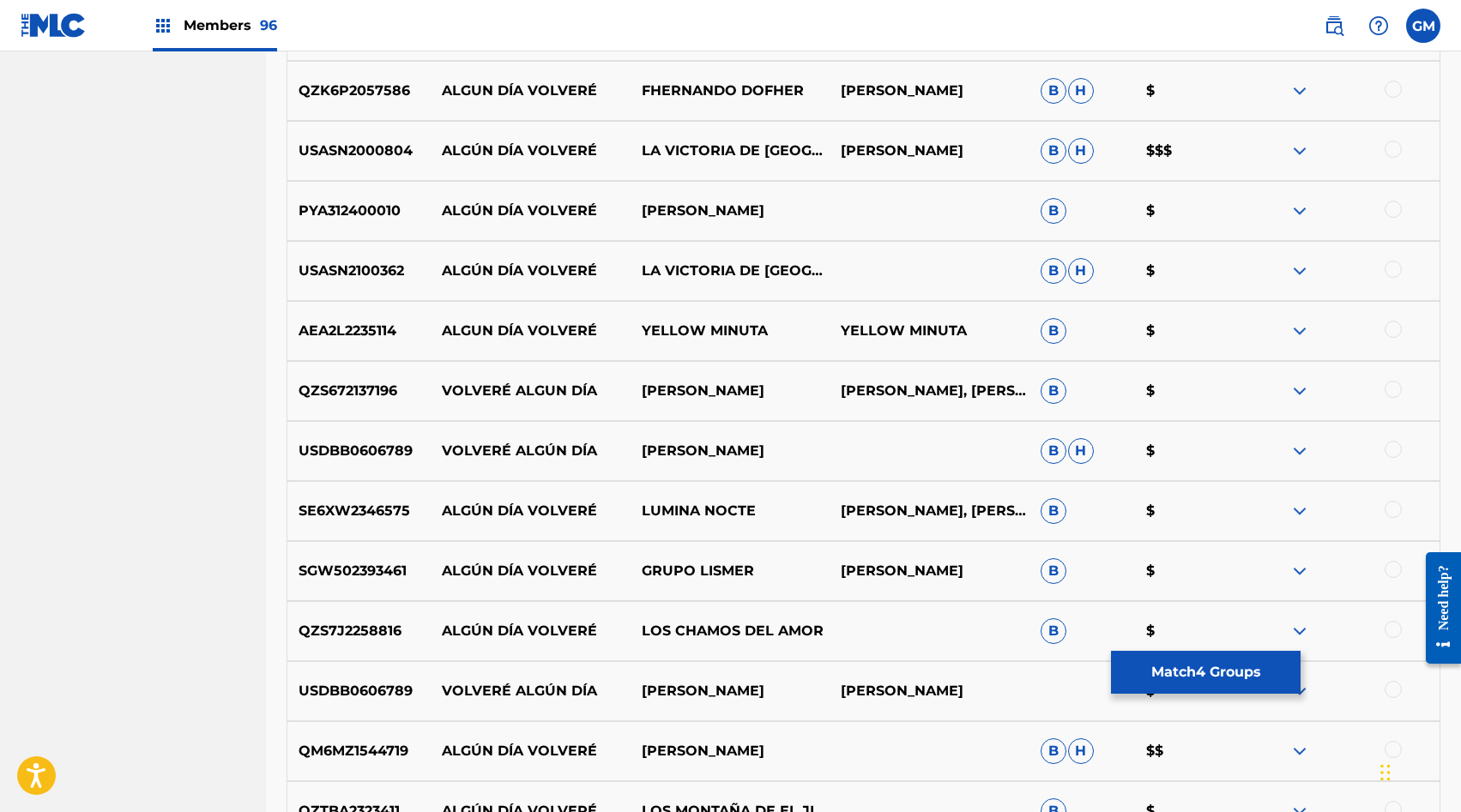
scroll to position [3715, 0]
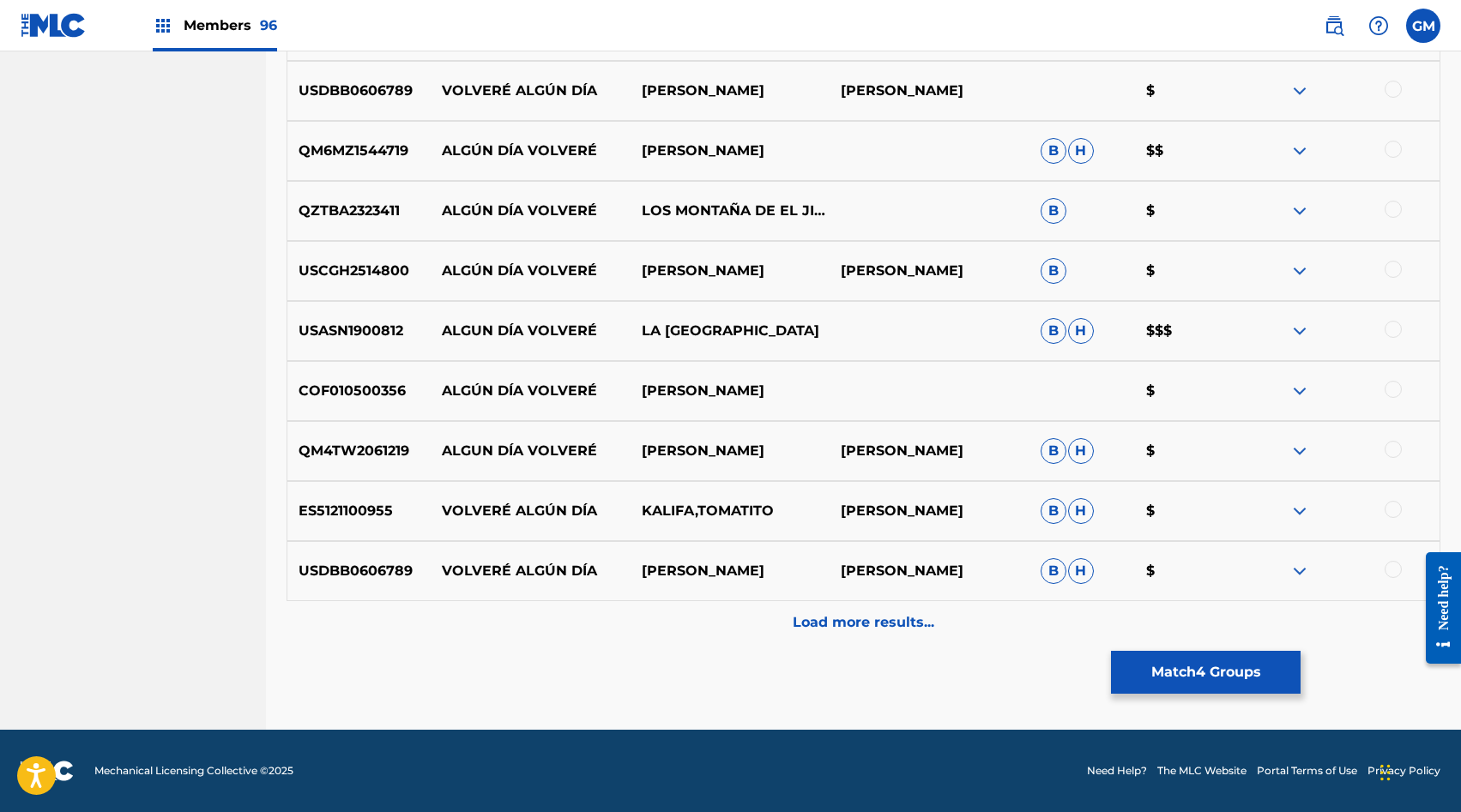
click at [859, 636] on div "Load more results..." at bounding box center [863, 622] width 1154 height 43
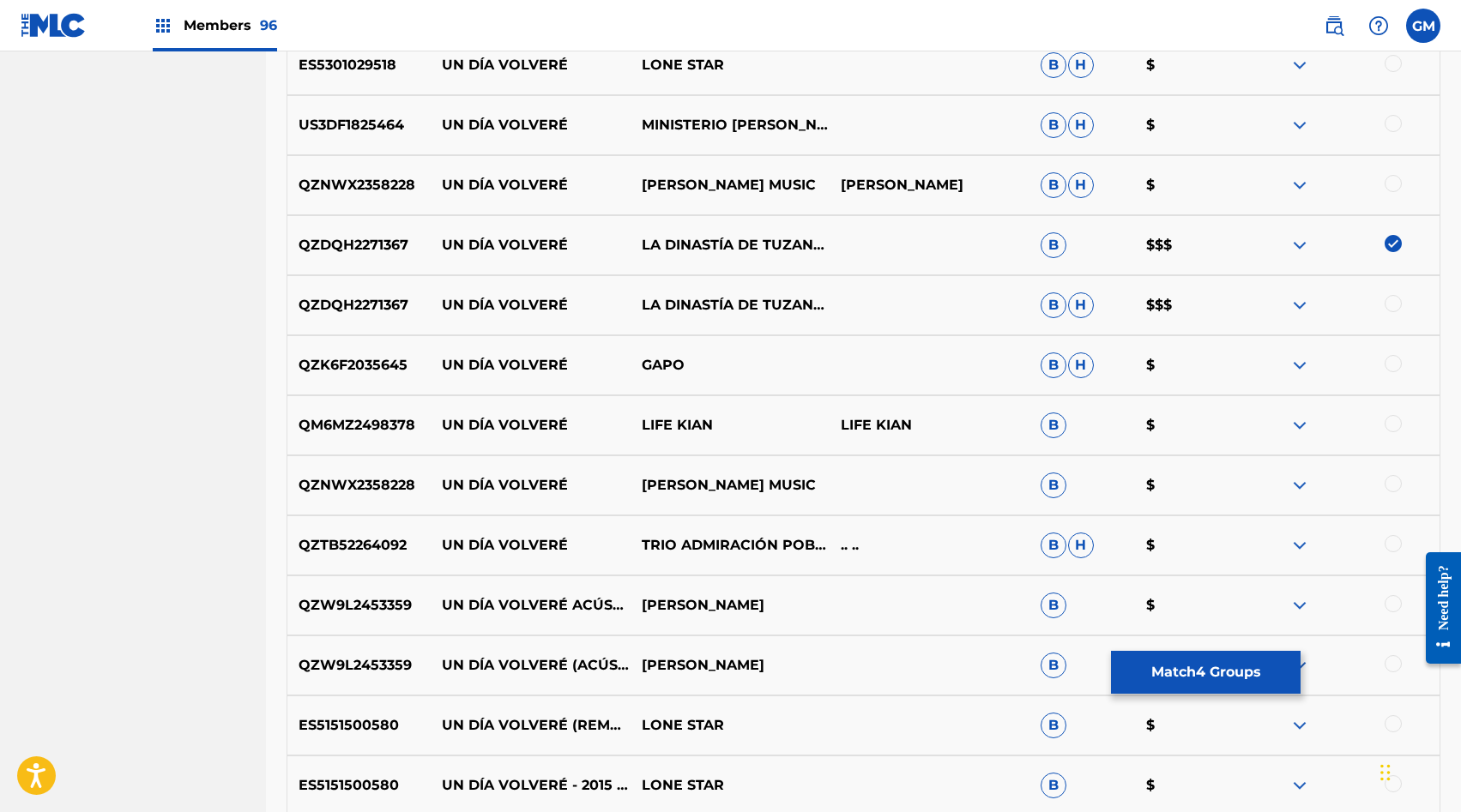
scroll to position [1457, 0]
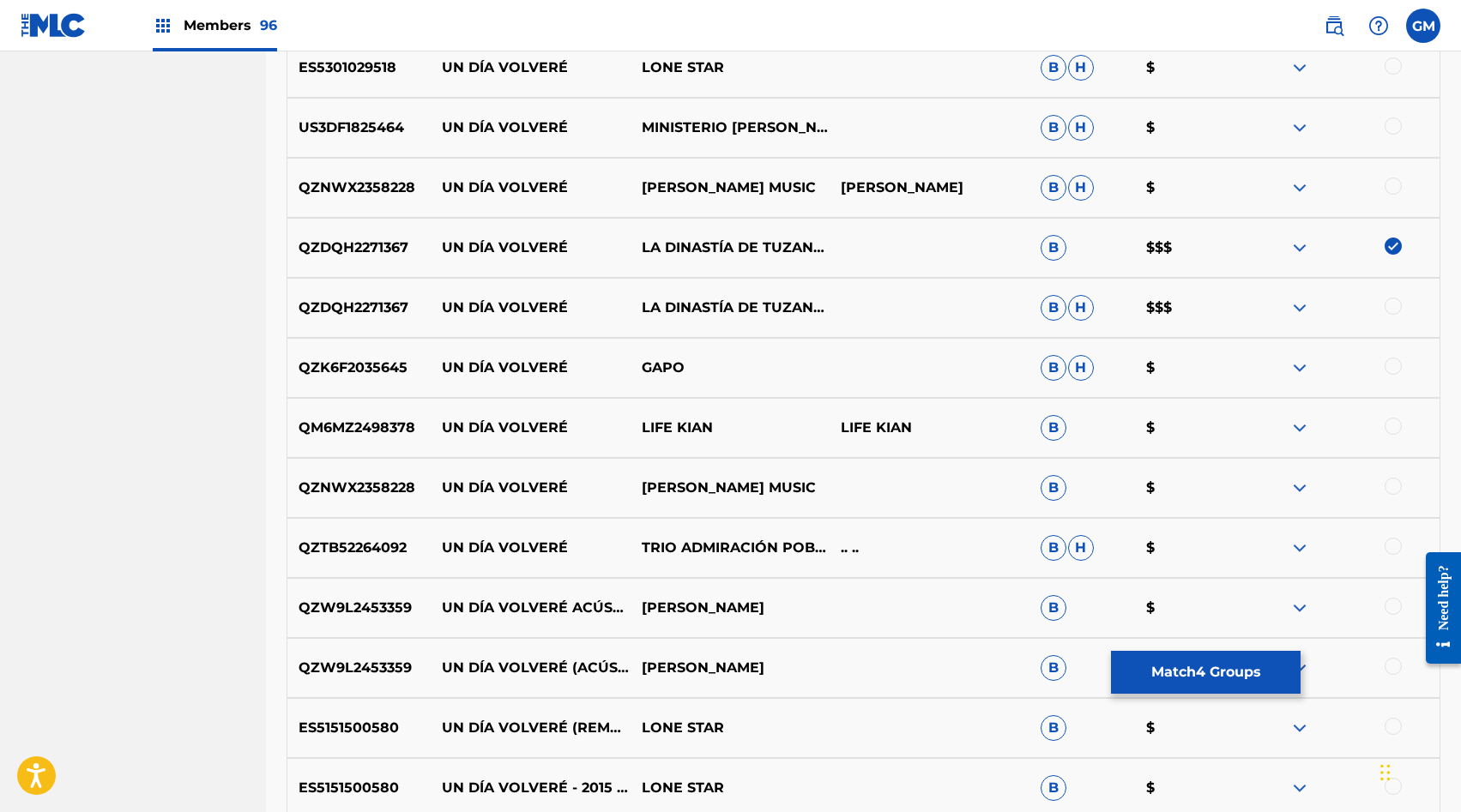
click at [670, 307] on p "LA DINASTÍA DE TUZANTLA MICHOACÁN" at bounding box center [729, 308] width 200 height 21
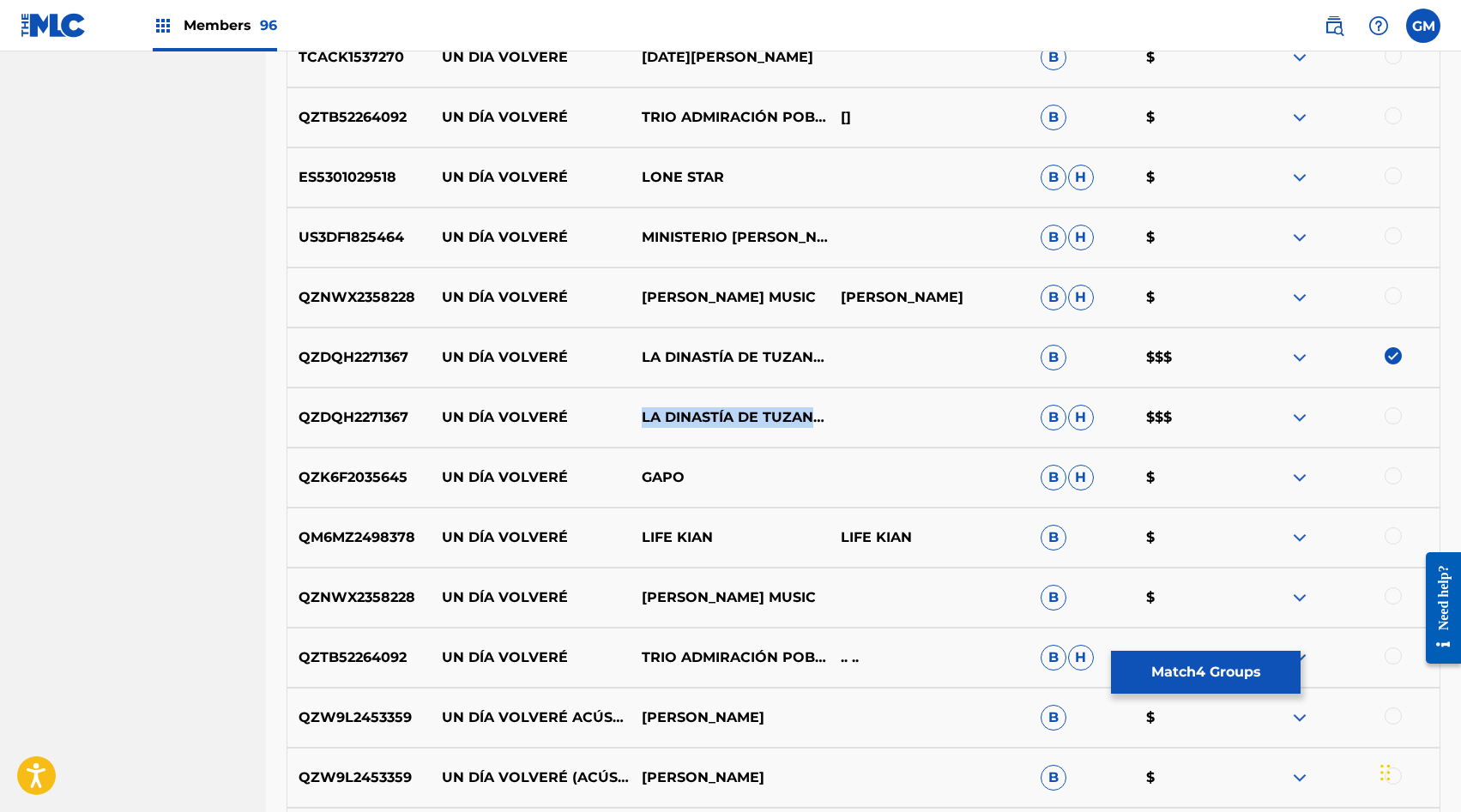
scroll to position [1313, 0]
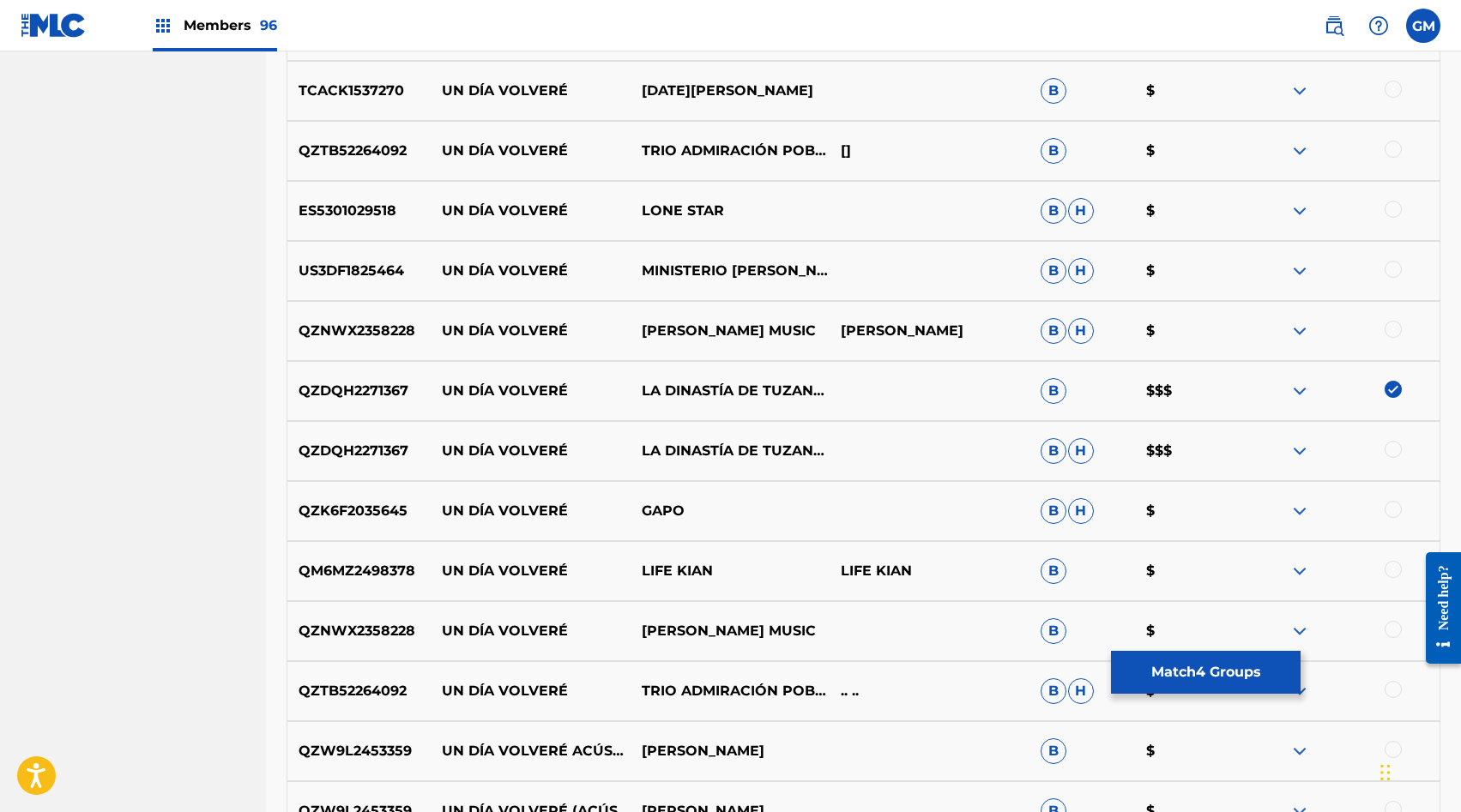
click at [1388, 451] on div at bounding box center [1393, 449] width 17 height 17
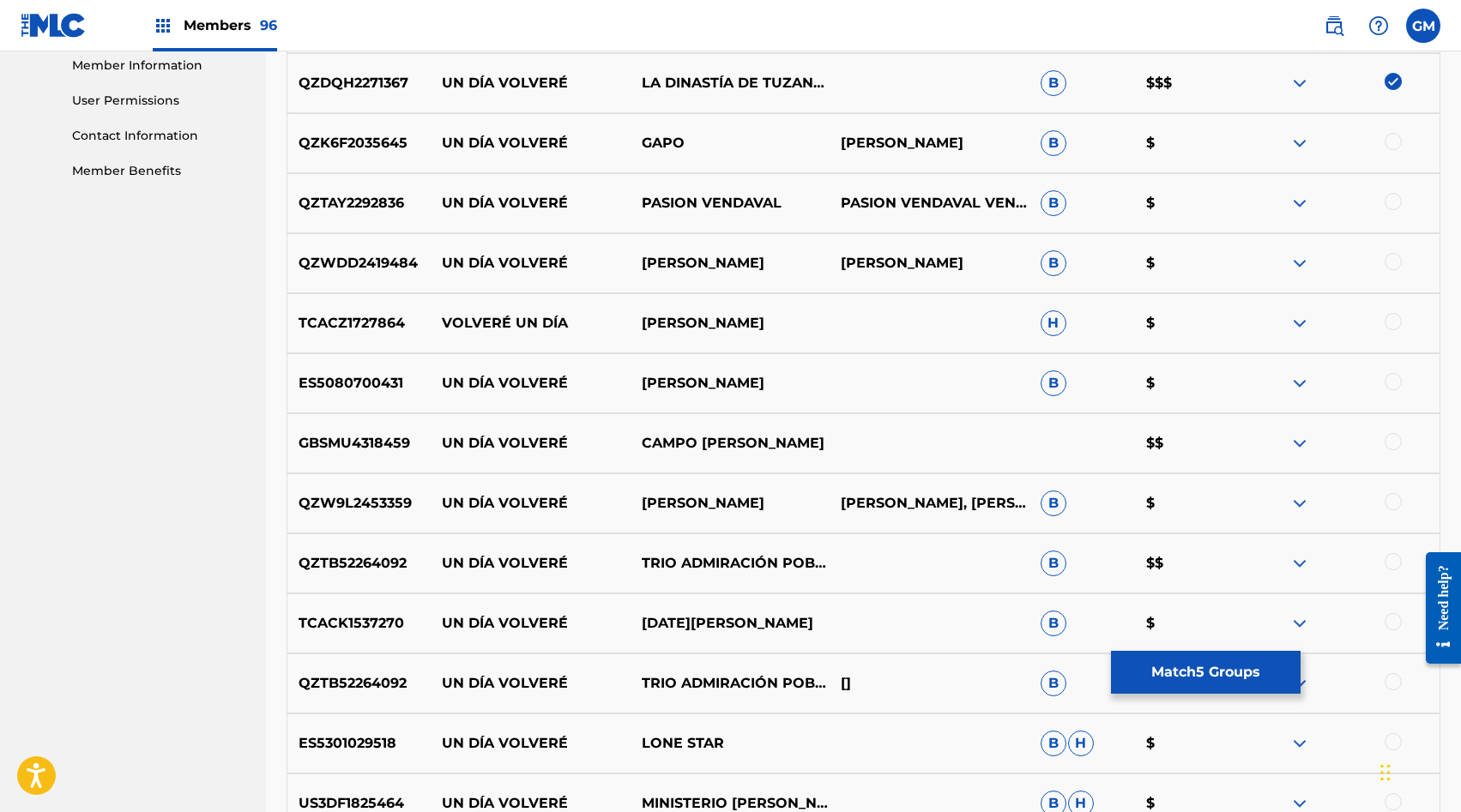
scroll to position [803, 0]
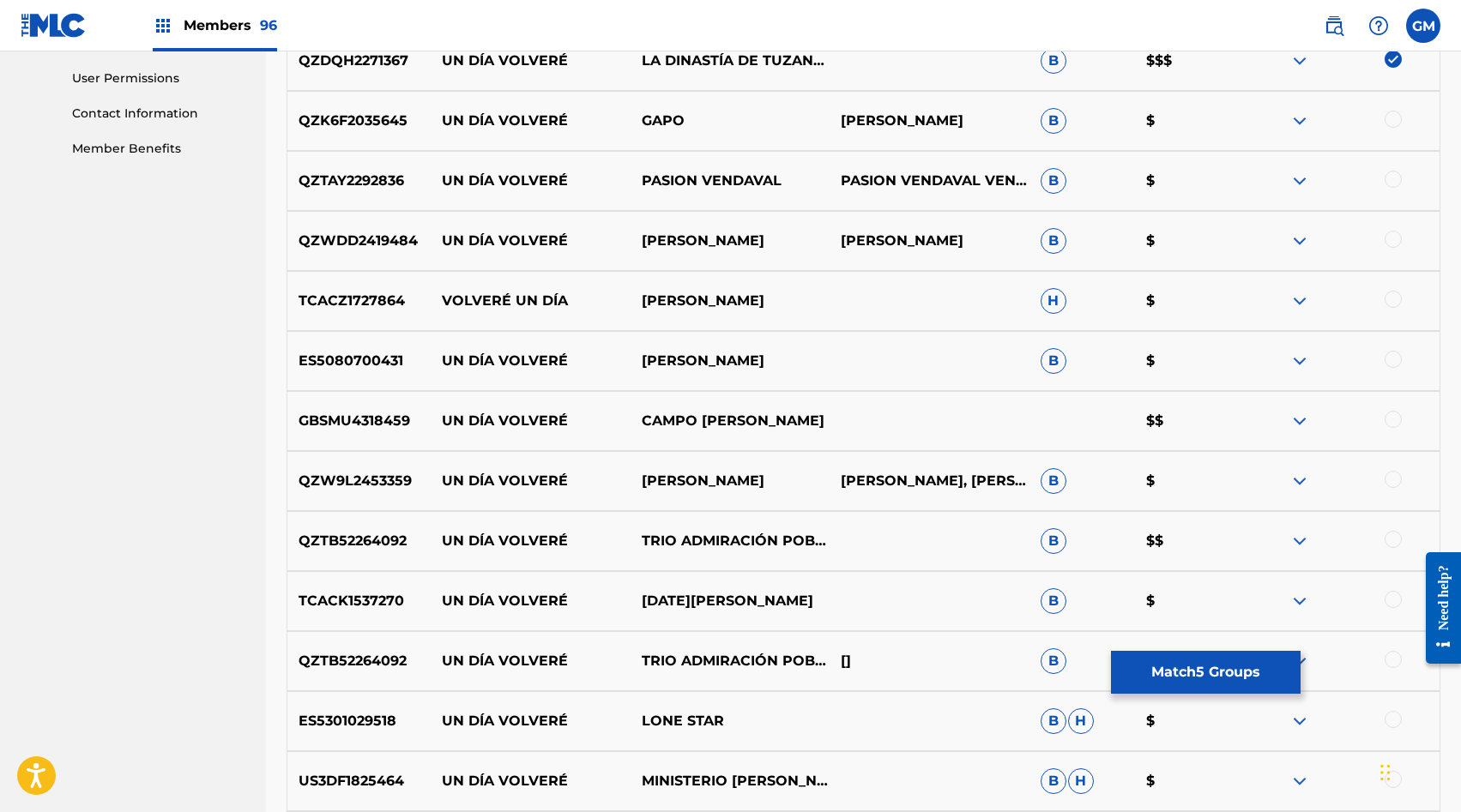
click at [690, 416] on p "CAMPO ROSERO" at bounding box center [729, 421] width 200 height 21
copy div "CAMPO ROSERO"
click at [734, 532] on p "TRIO ADMIRACIÓN POBLANA" at bounding box center [729, 541] width 200 height 21
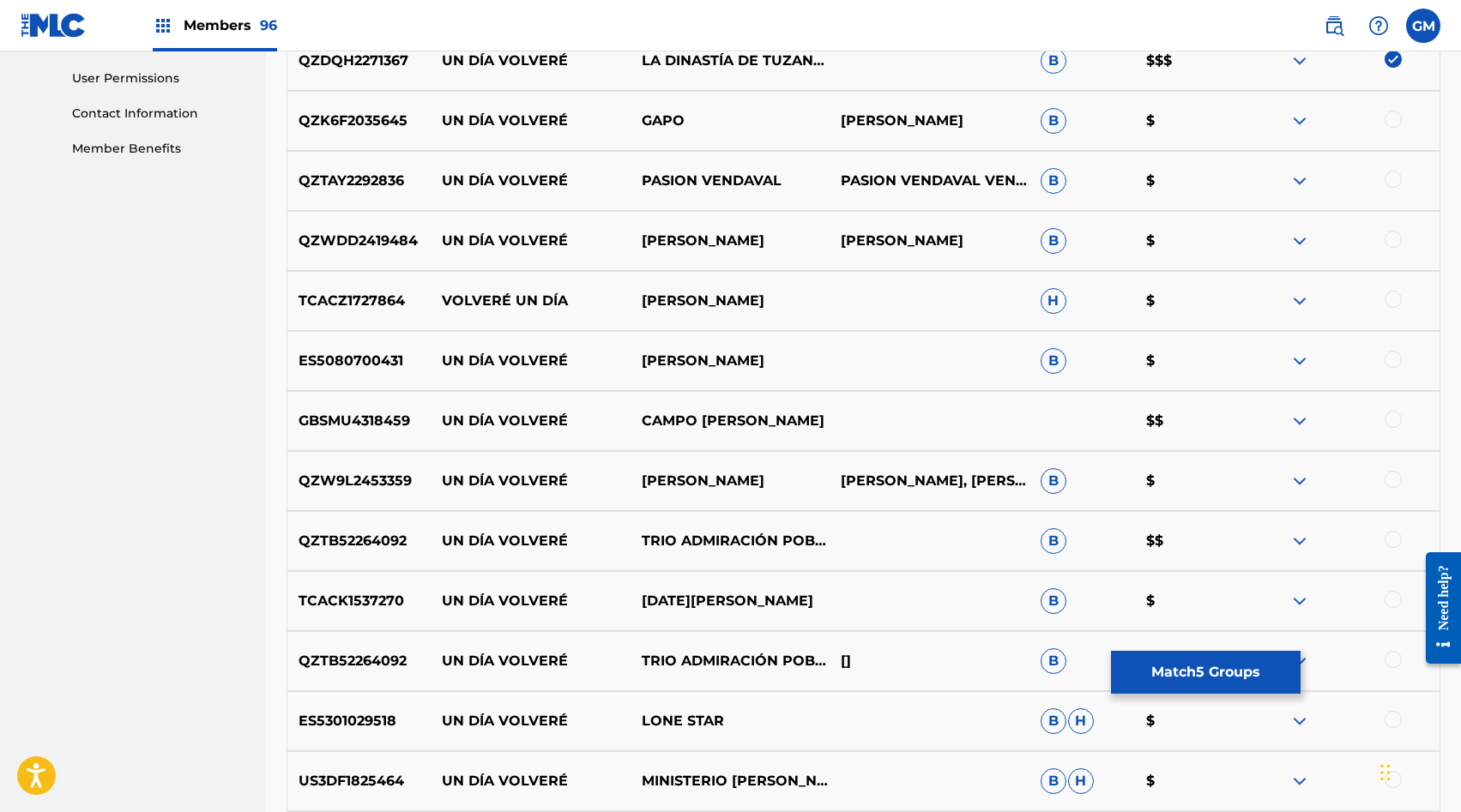
click at [734, 532] on p "TRIO ADMIRACIÓN POBLANA" at bounding box center [729, 541] width 200 height 21
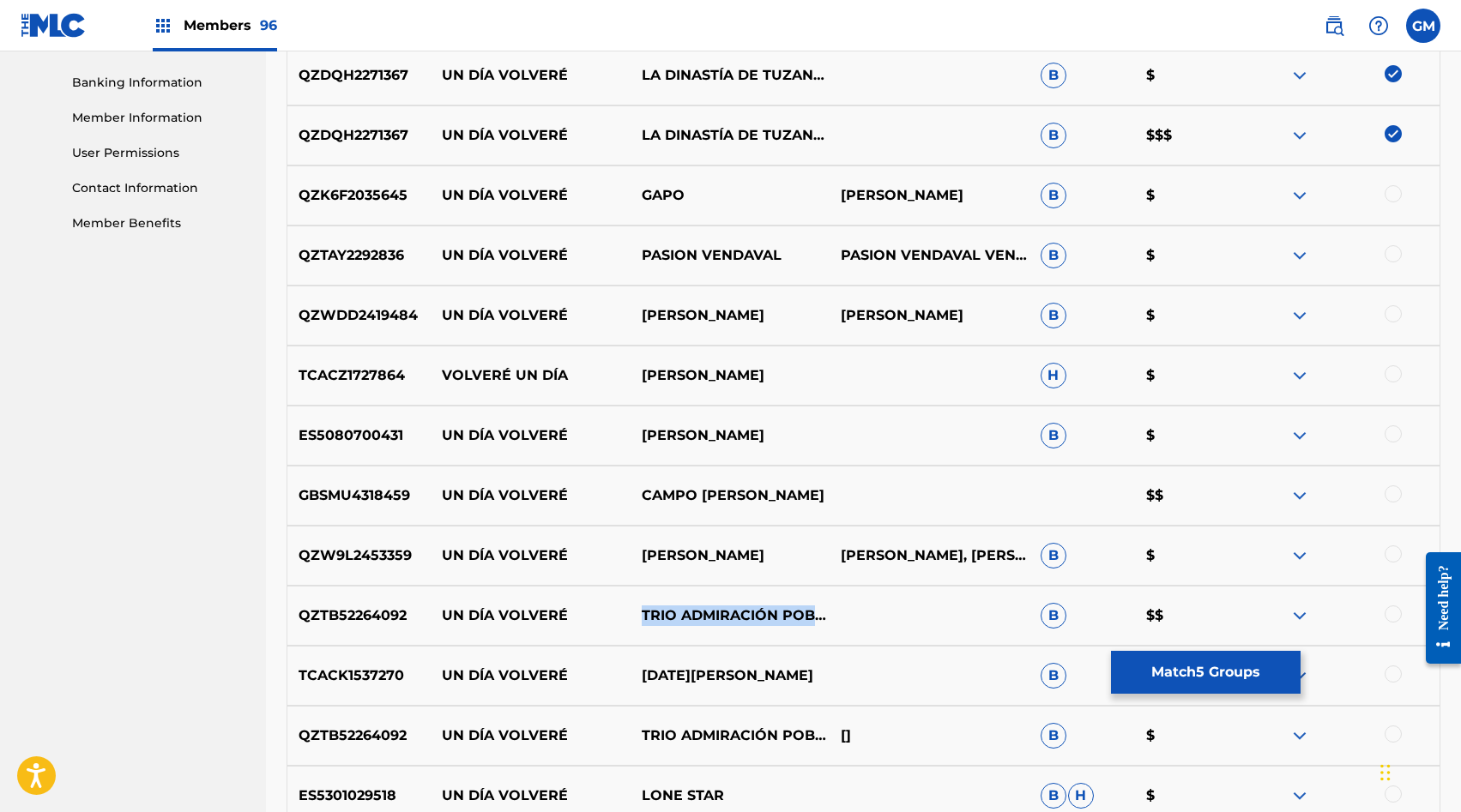
scroll to position [732, 0]
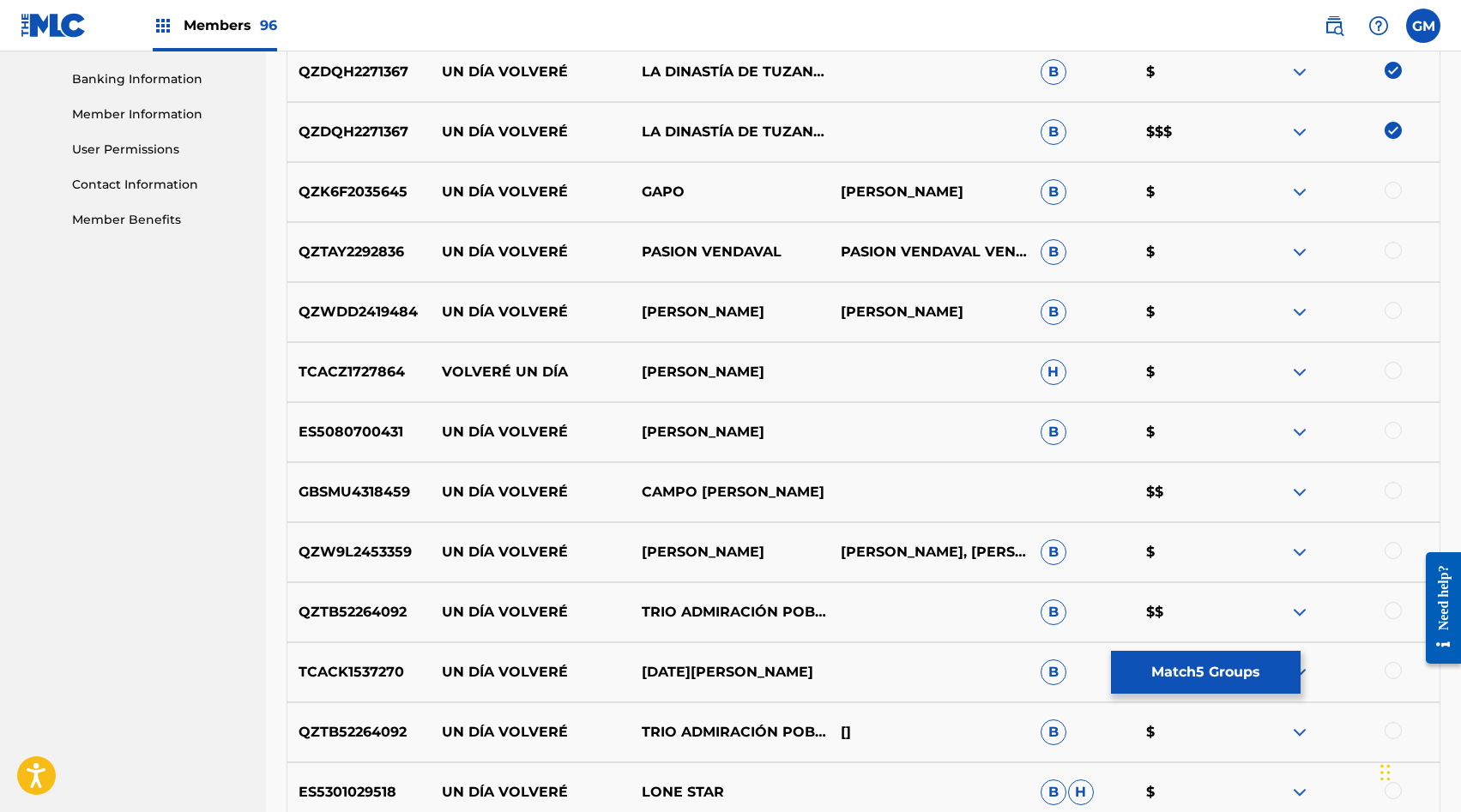
click at [1390, 605] on div at bounding box center [1393, 610] width 17 height 17
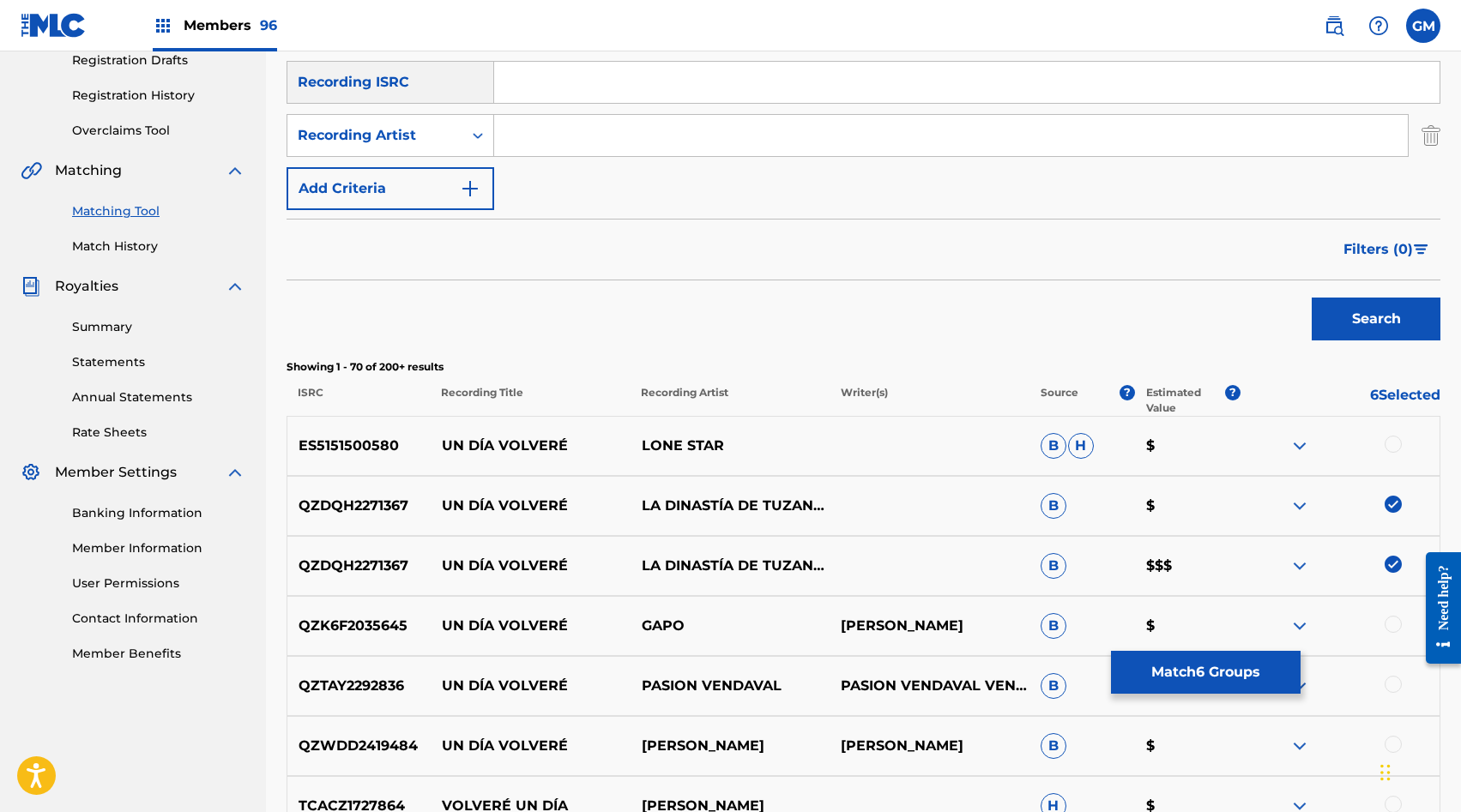
scroll to position [168, 0]
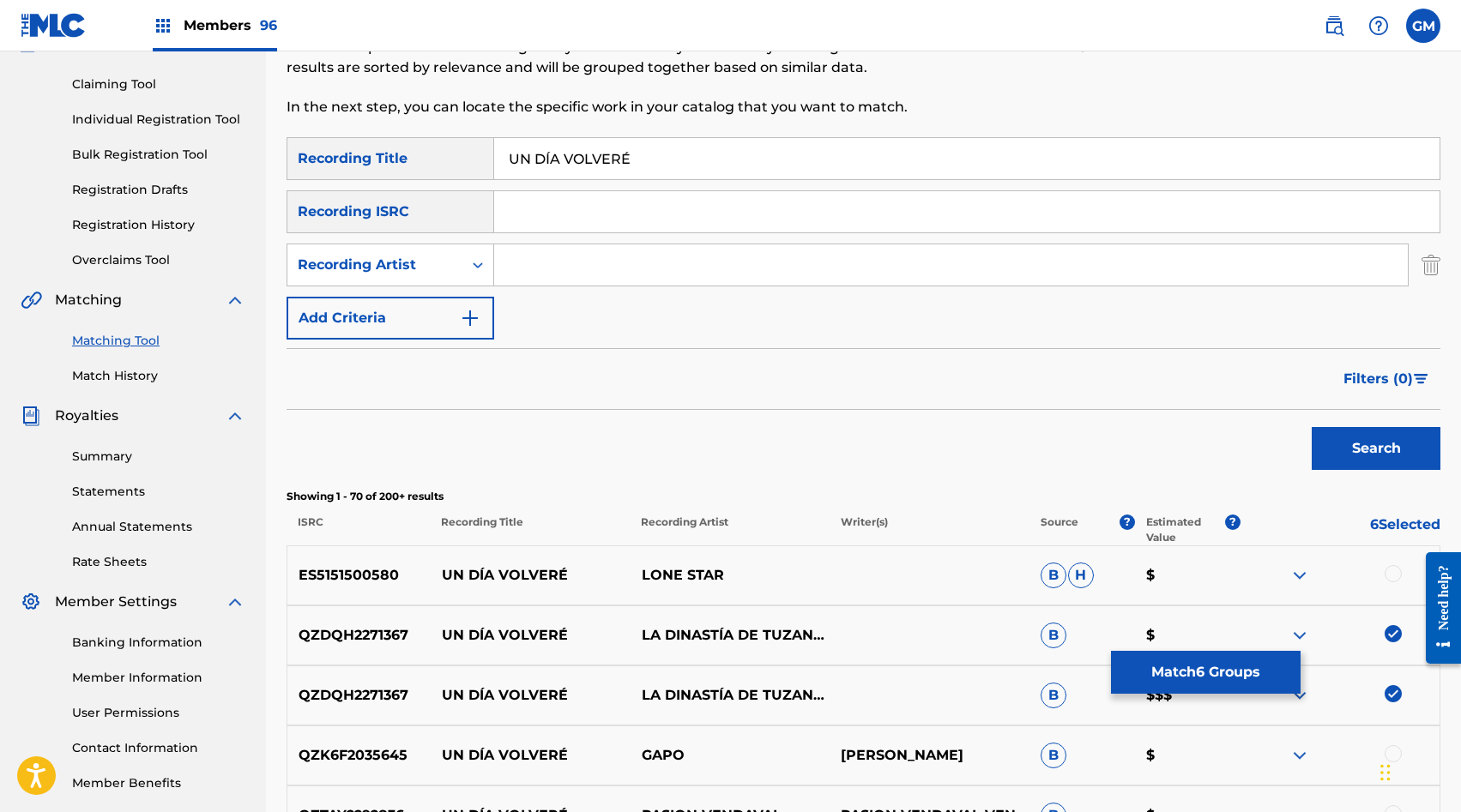
click at [571, 272] on input "Search Form" at bounding box center [951, 265] width 914 height 41
paste input "TRIO ADMIRACIÓN POBLANA"
type input "TRIO ADMIRACIÓN POBLANA"
click at [1350, 436] on button "Search" at bounding box center [1376, 448] width 129 height 43
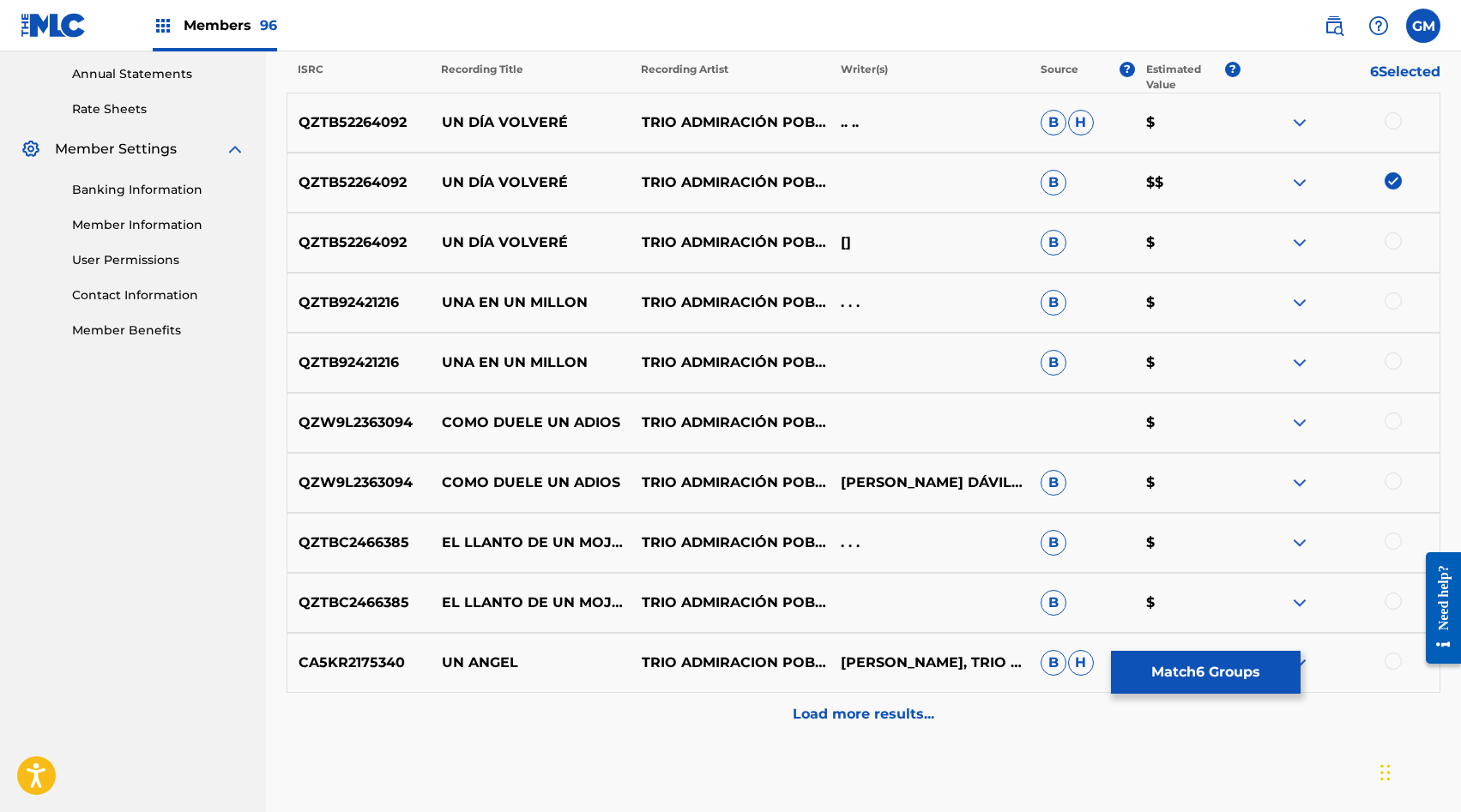
scroll to position [623, 0]
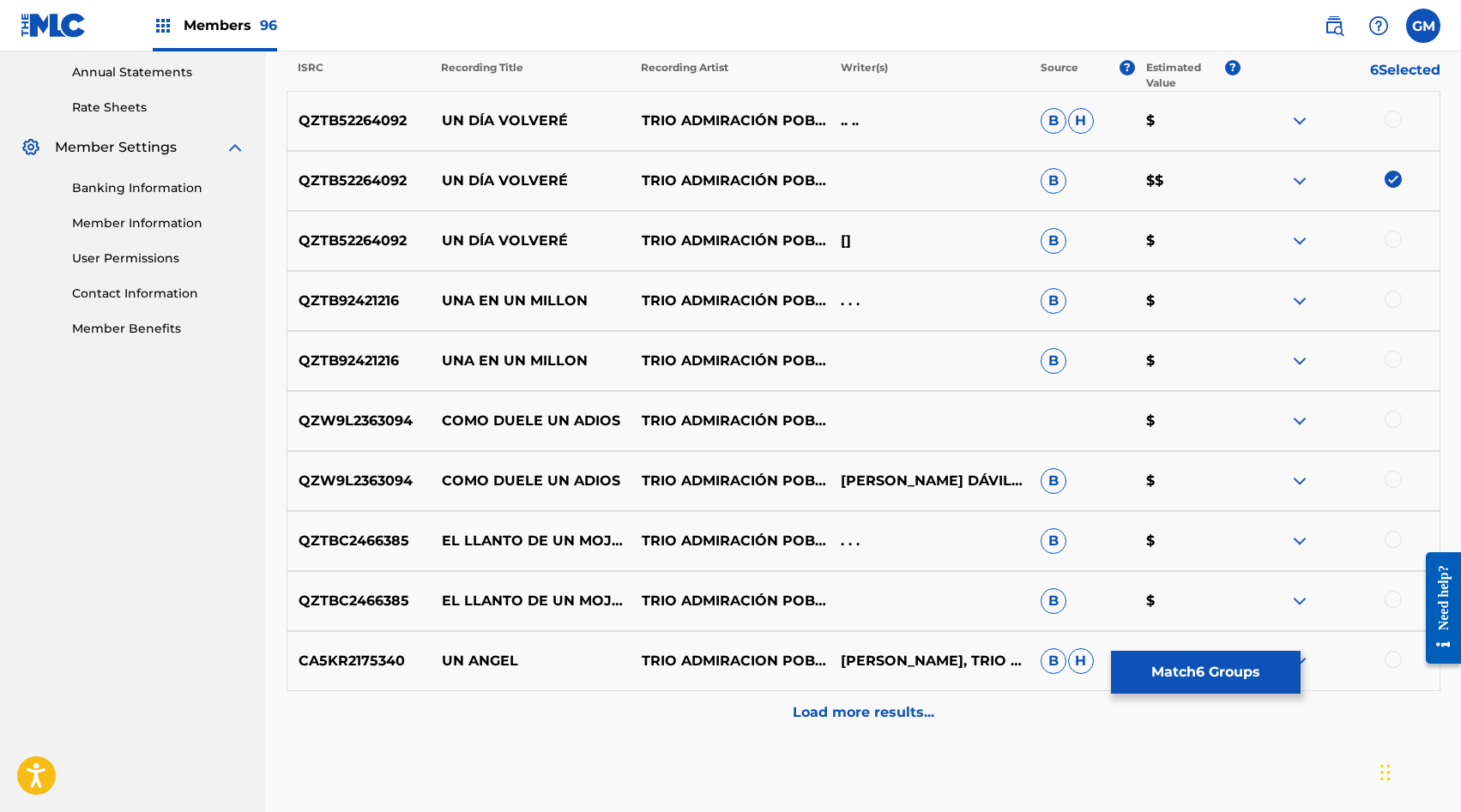
click at [1392, 115] on div at bounding box center [1393, 119] width 17 height 17
click at [1398, 241] on div at bounding box center [1393, 239] width 17 height 17
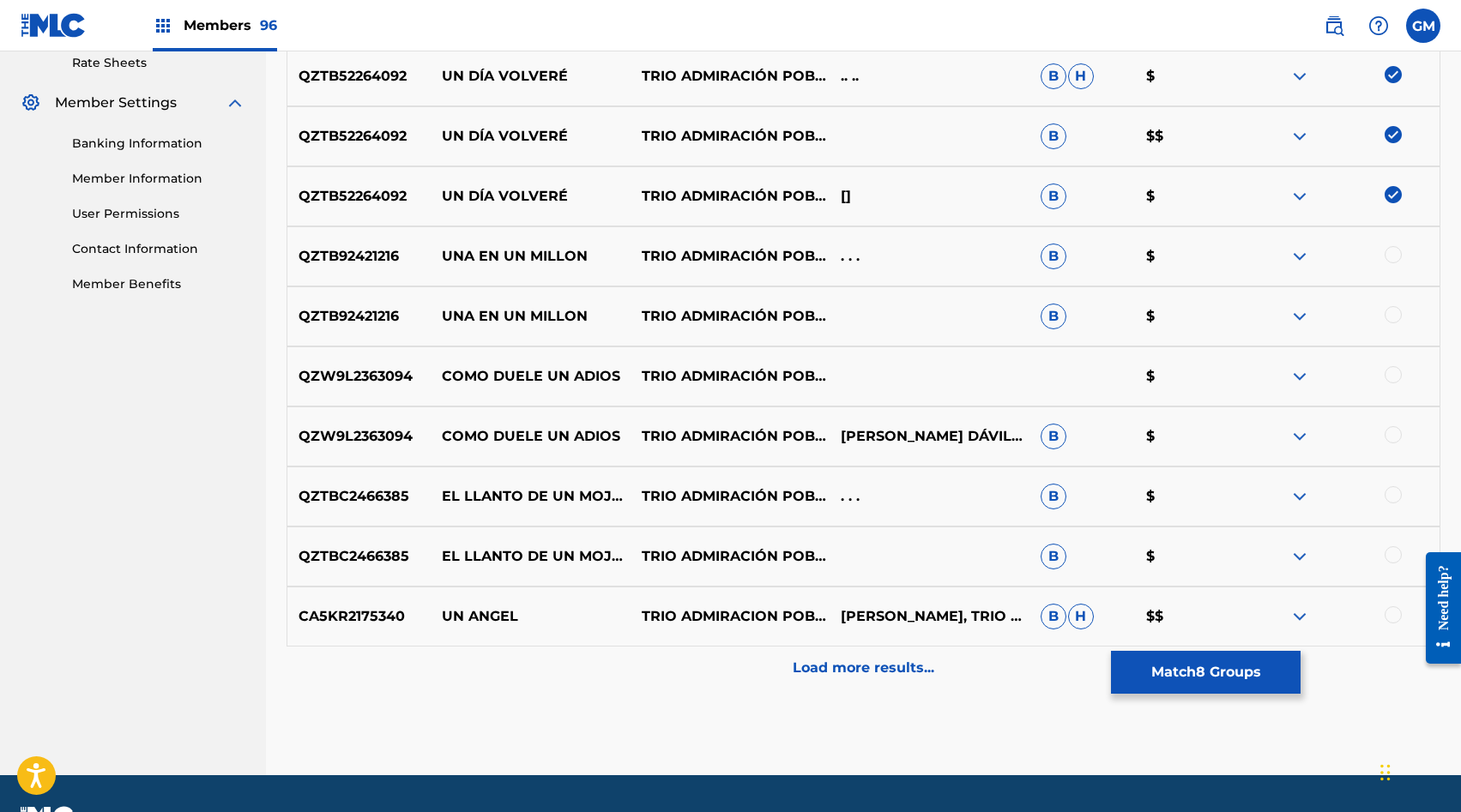
scroll to position [672, 0]
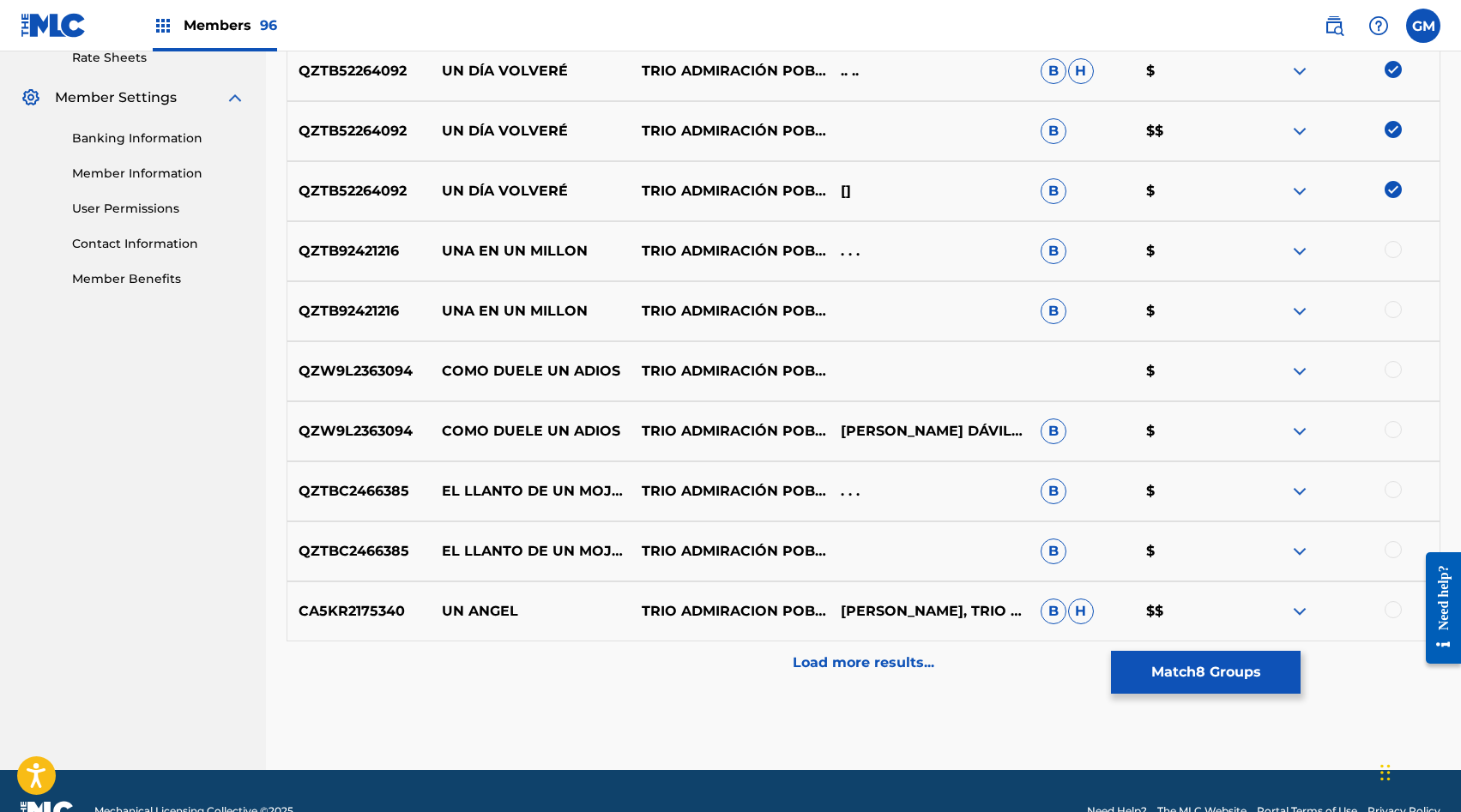
click at [1204, 669] on button "Match 8 Groups" at bounding box center [1206, 672] width 190 height 43
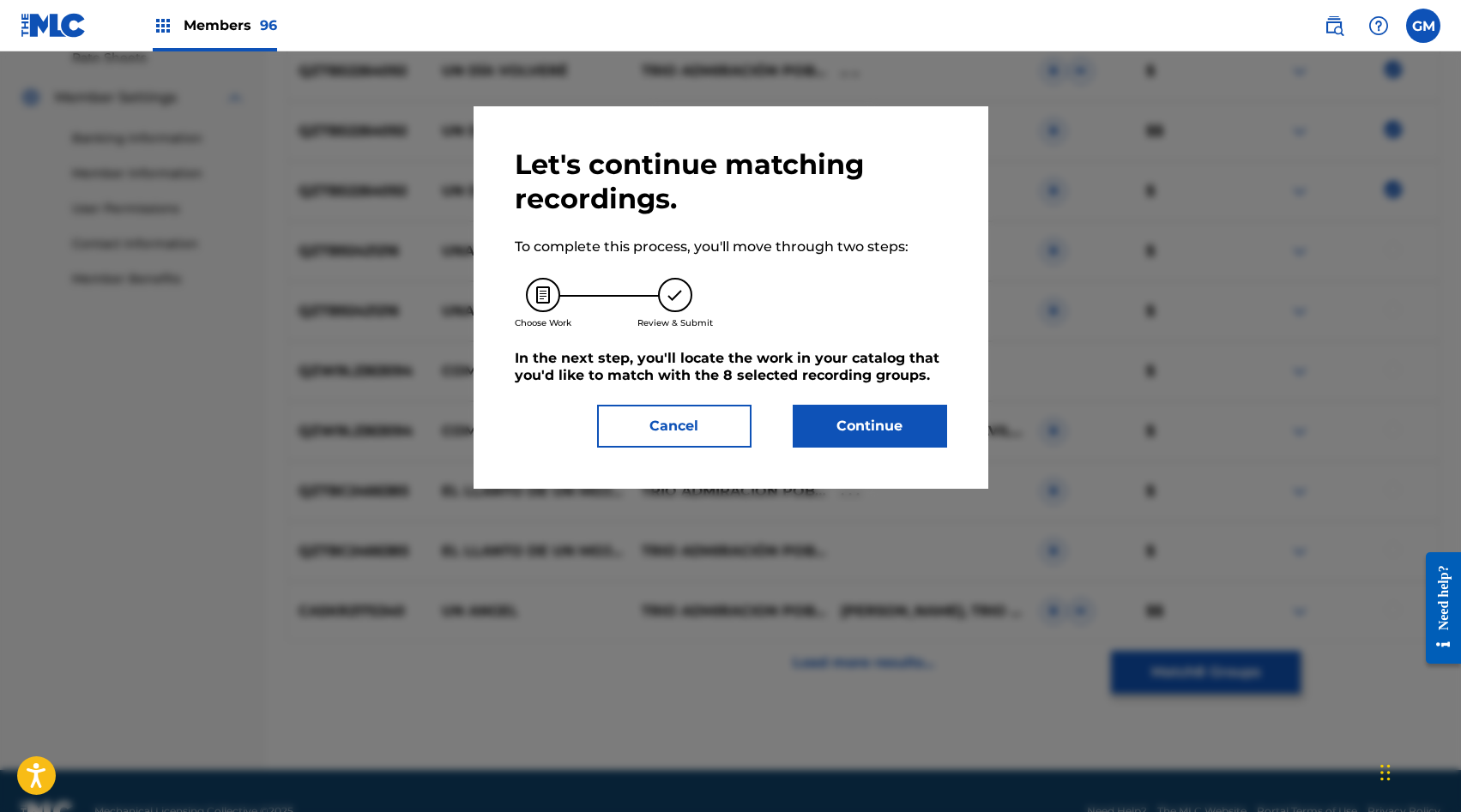
click at [888, 421] on button "Continue" at bounding box center [870, 426] width 154 height 43
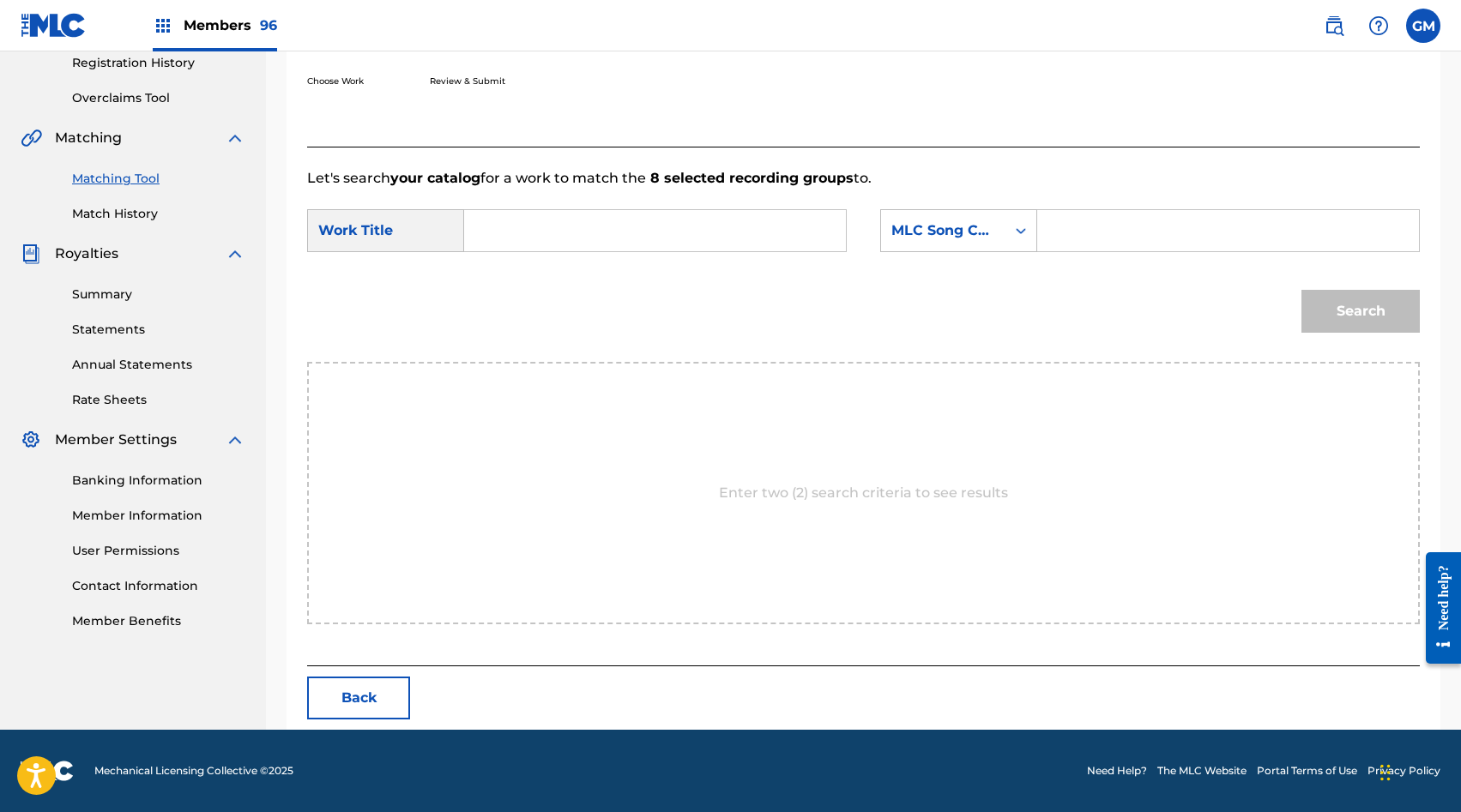
click at [1109, 232] on input "Search Form" at bounding box center [1228, 230] width 353 height 41
paste input "UA1ZSJ"
type input "UA1ZSJ"
click at [664, 237] on input "Search Form" at bounding box center [655, 230] width 353 height 41
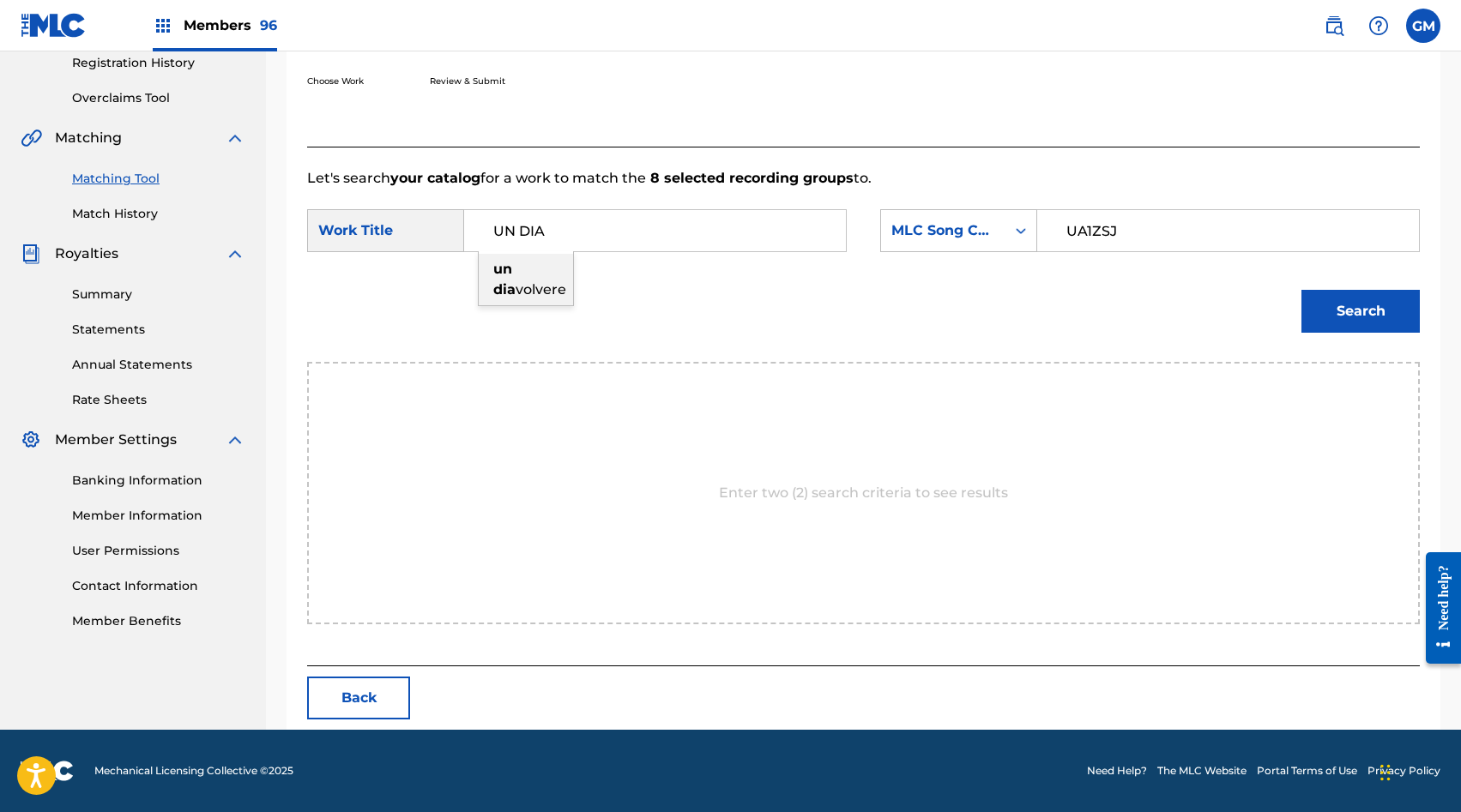
click at [515, 281] on strong "dia" at bounding box center [504, 290] width 22 height 16
type input "un dia volvere"
click at [1339, 301] on button "Search" at bounding box center [1361, 311] width 119 height 43
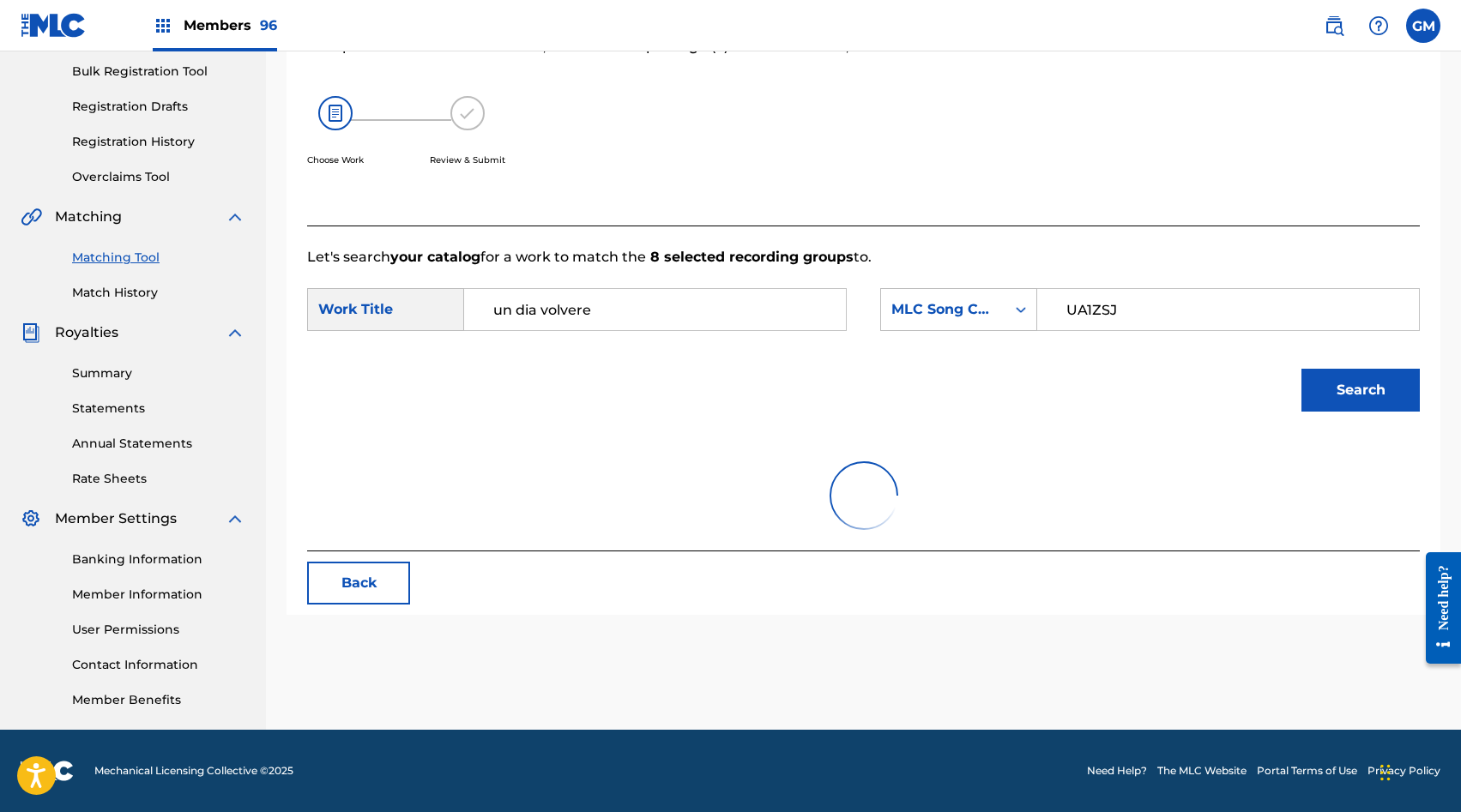
scroll to position [279, 0]
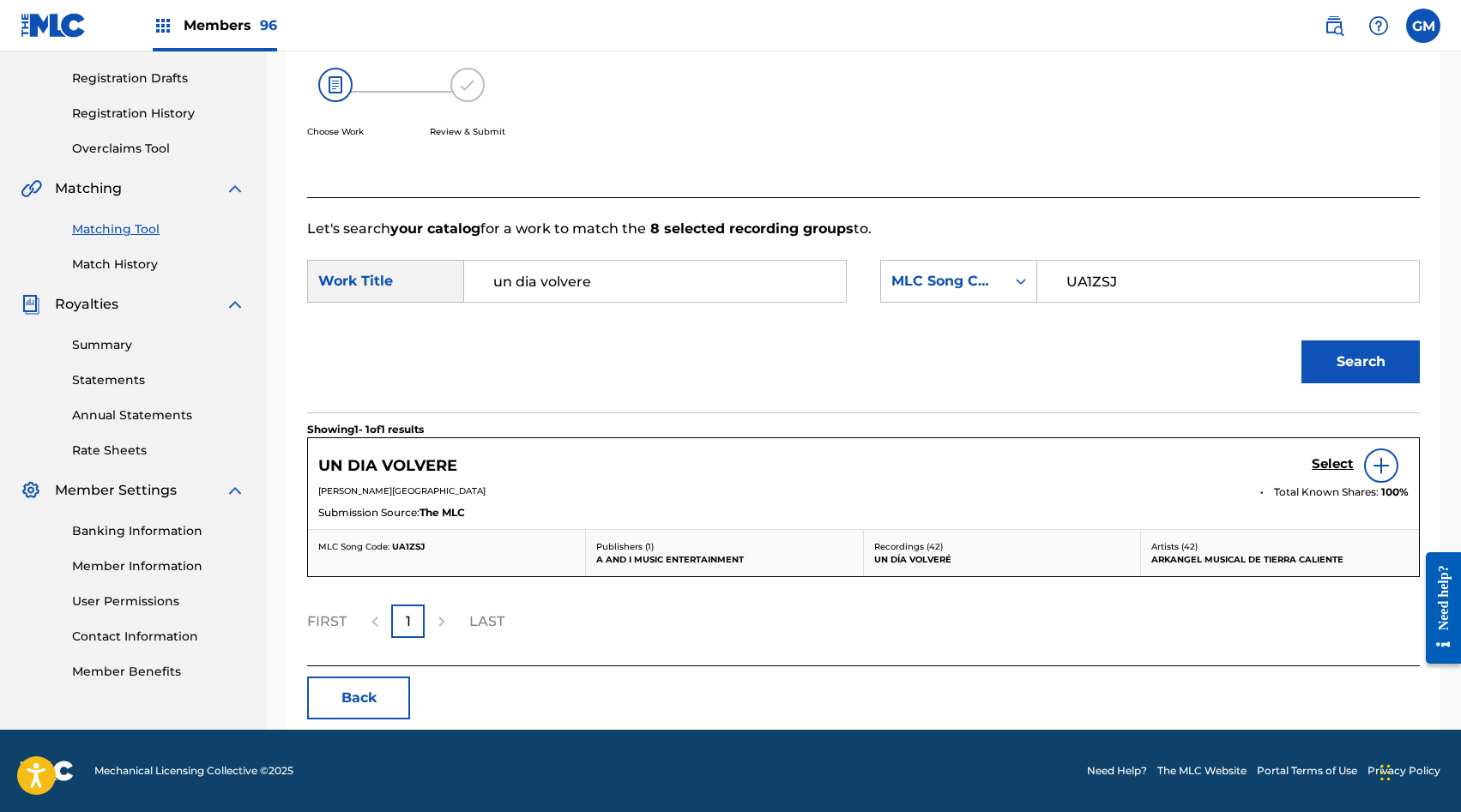
click at [1326, 460] on h5 "Select" at bounding box center [1333, 465] width 42 height 16
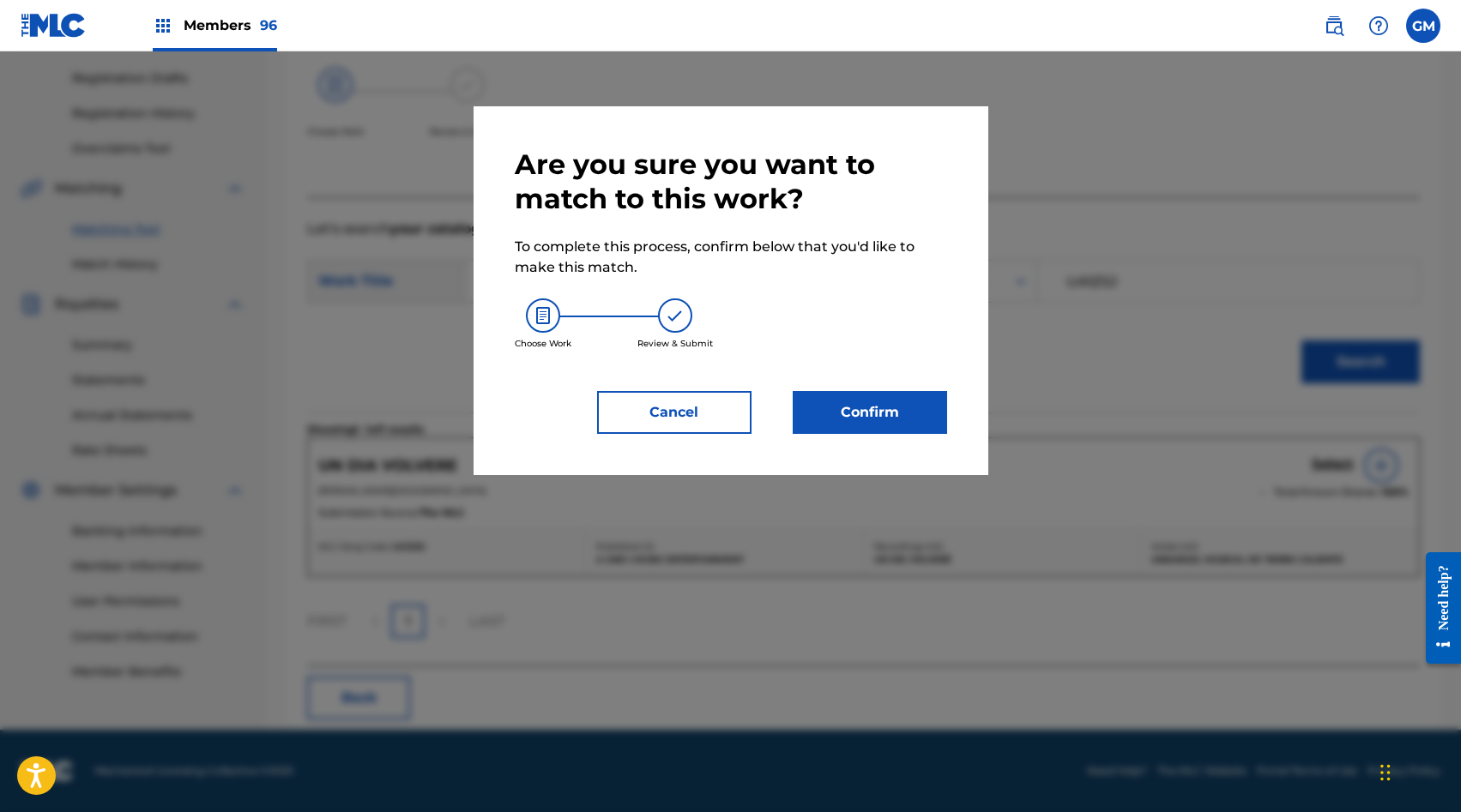
click at [885, 426] on button "Confirm" at bounding box center [870, 412] width 154 height 43
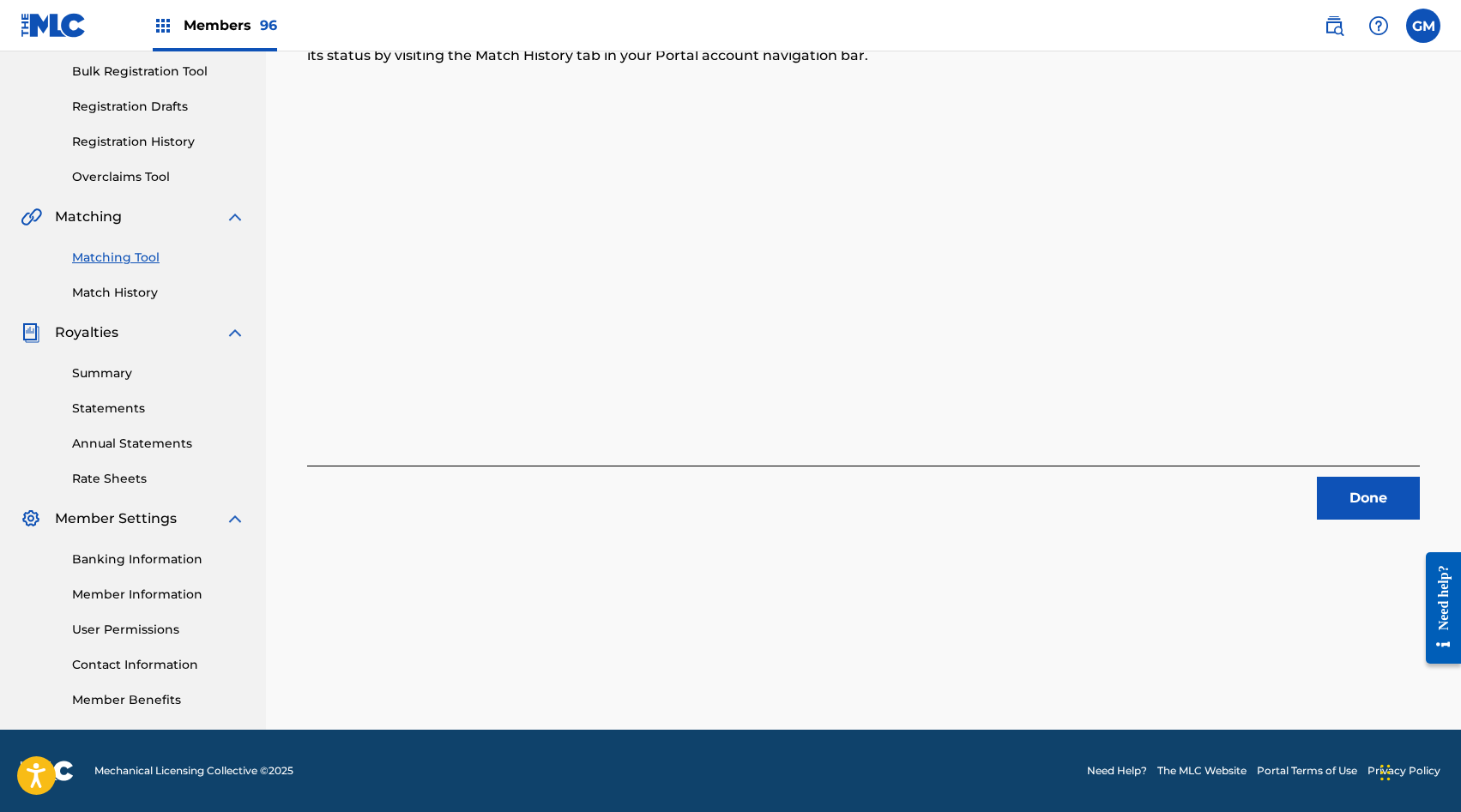
scroll to position [0, 0]
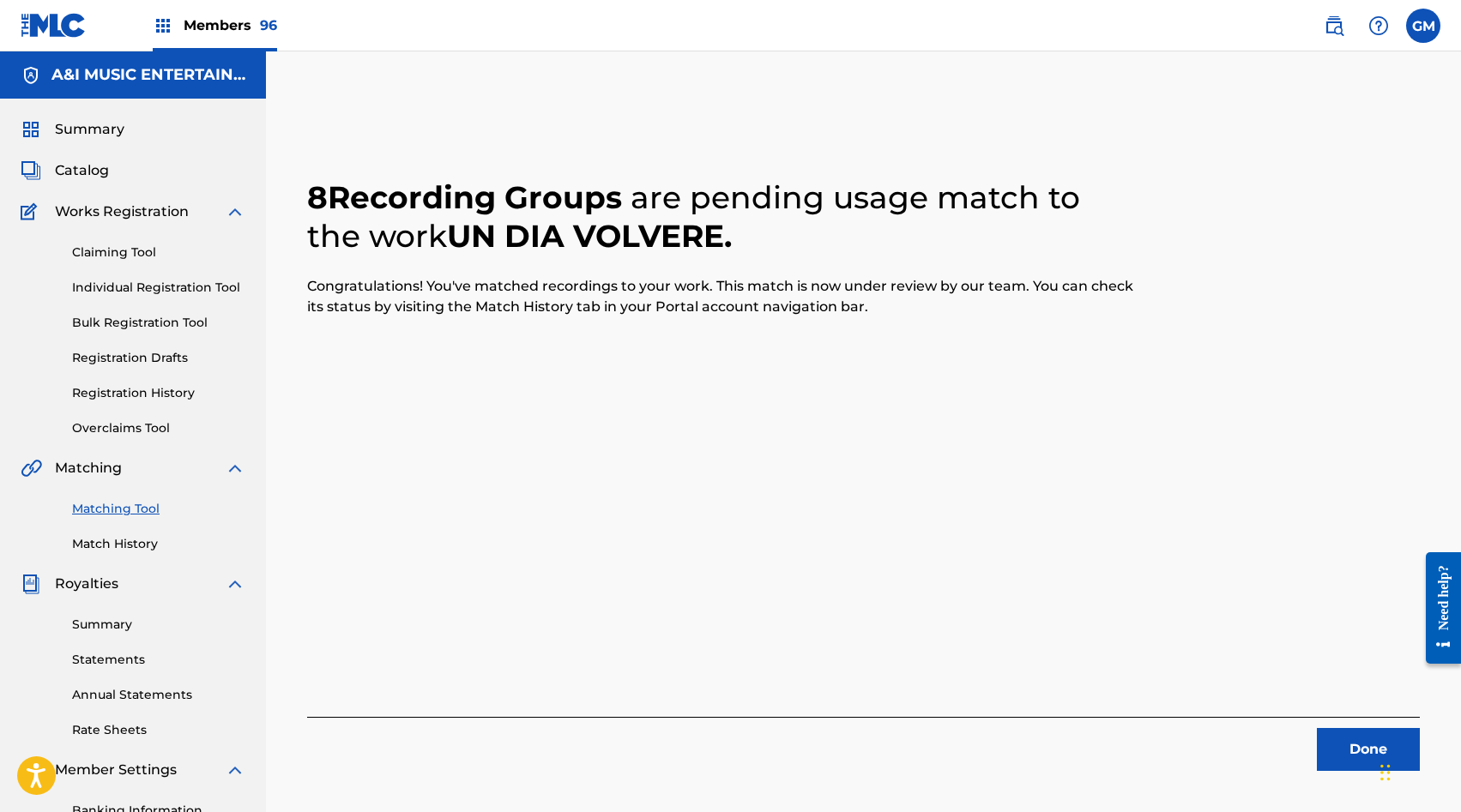
click at [1351, 759] on button "Done" at bounding box center [1368, 749] width 103 height 43
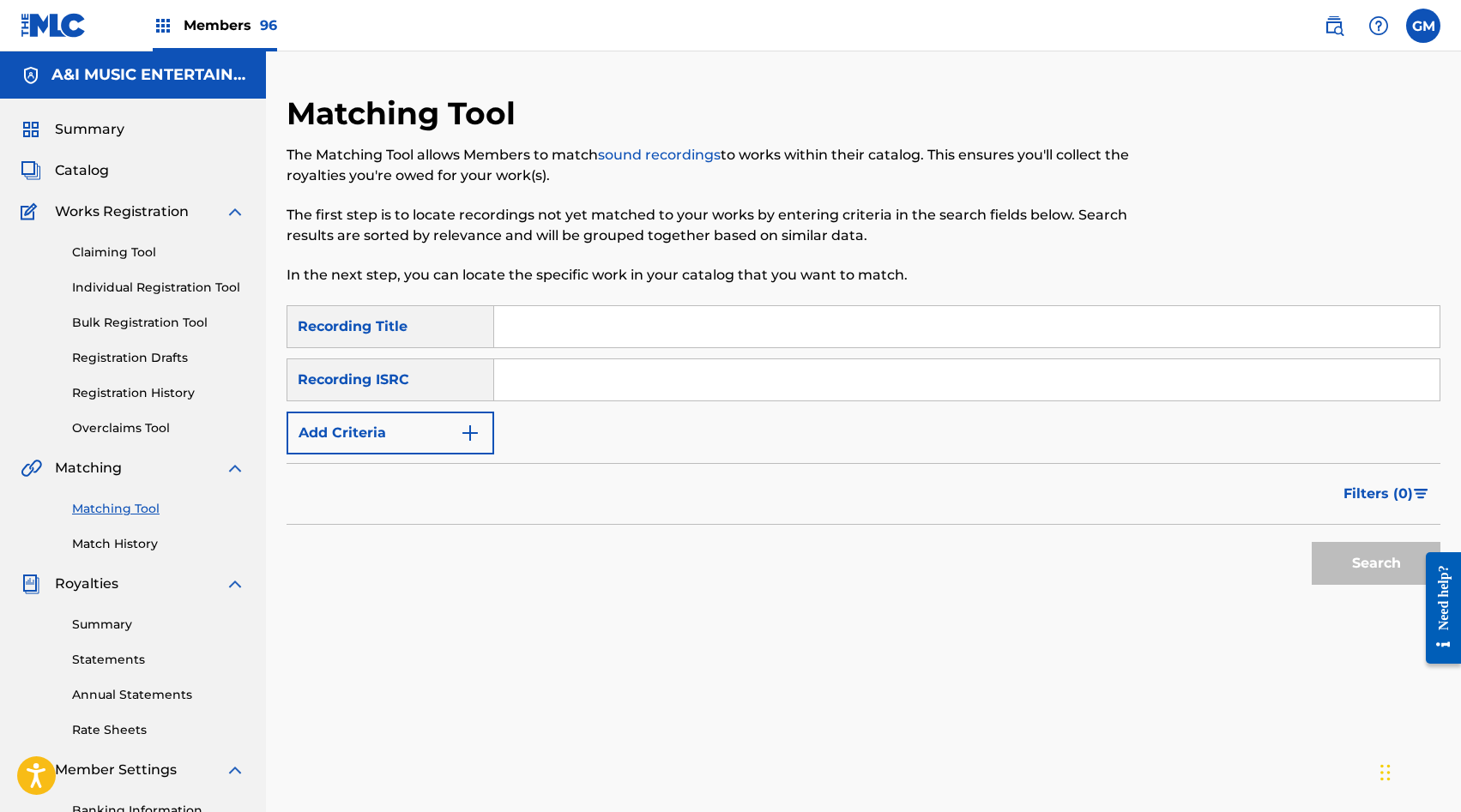
click at [133, 542] on link "Match History" at bounding box center [159, 544] width 174 height 18
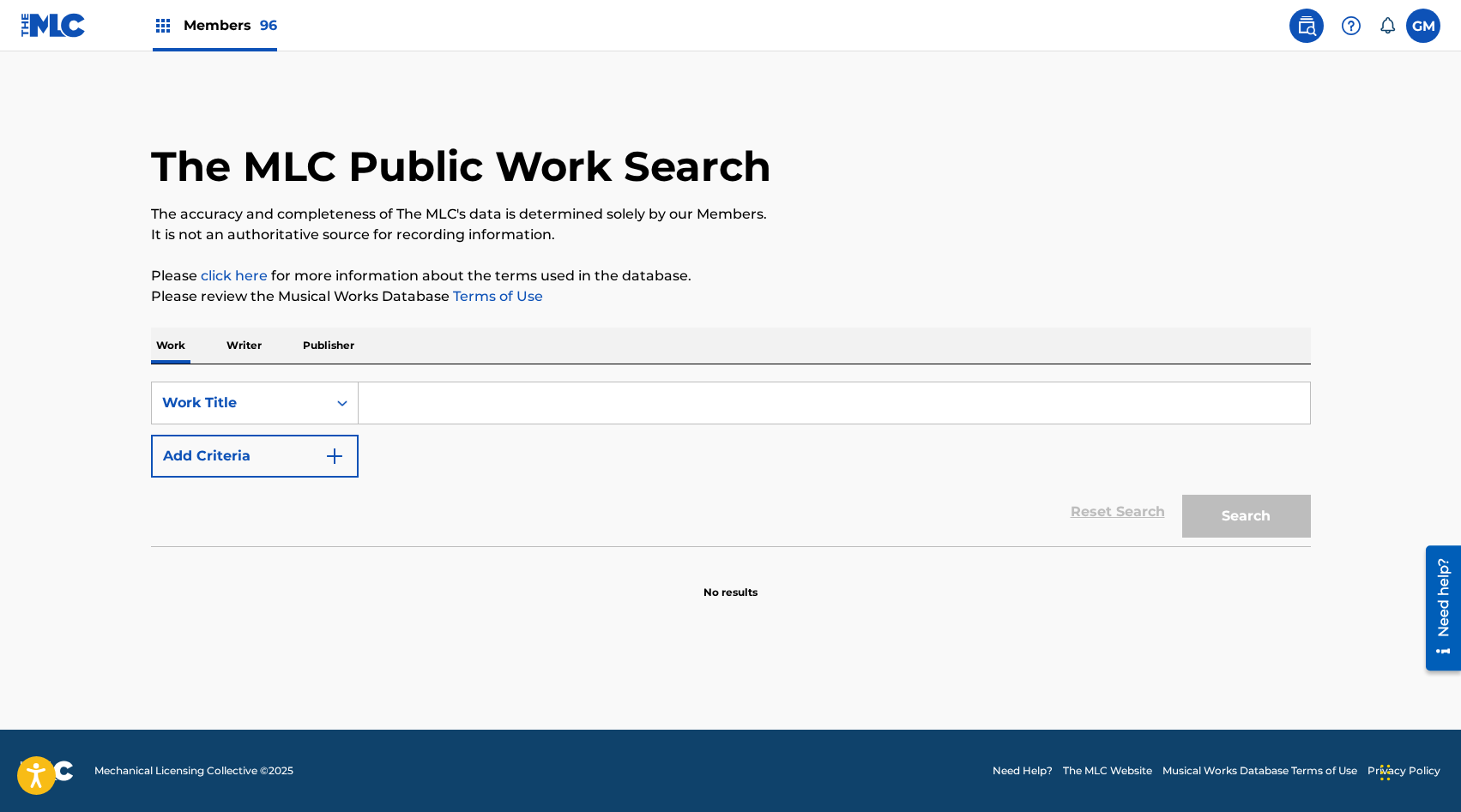
click at [403, 391] on input "Search Form" at bounding box center [834, 403] width 951 height 41
click at [311, 449] on button "Add Criteria" at bounding box center [254, 456] width 207 height 43
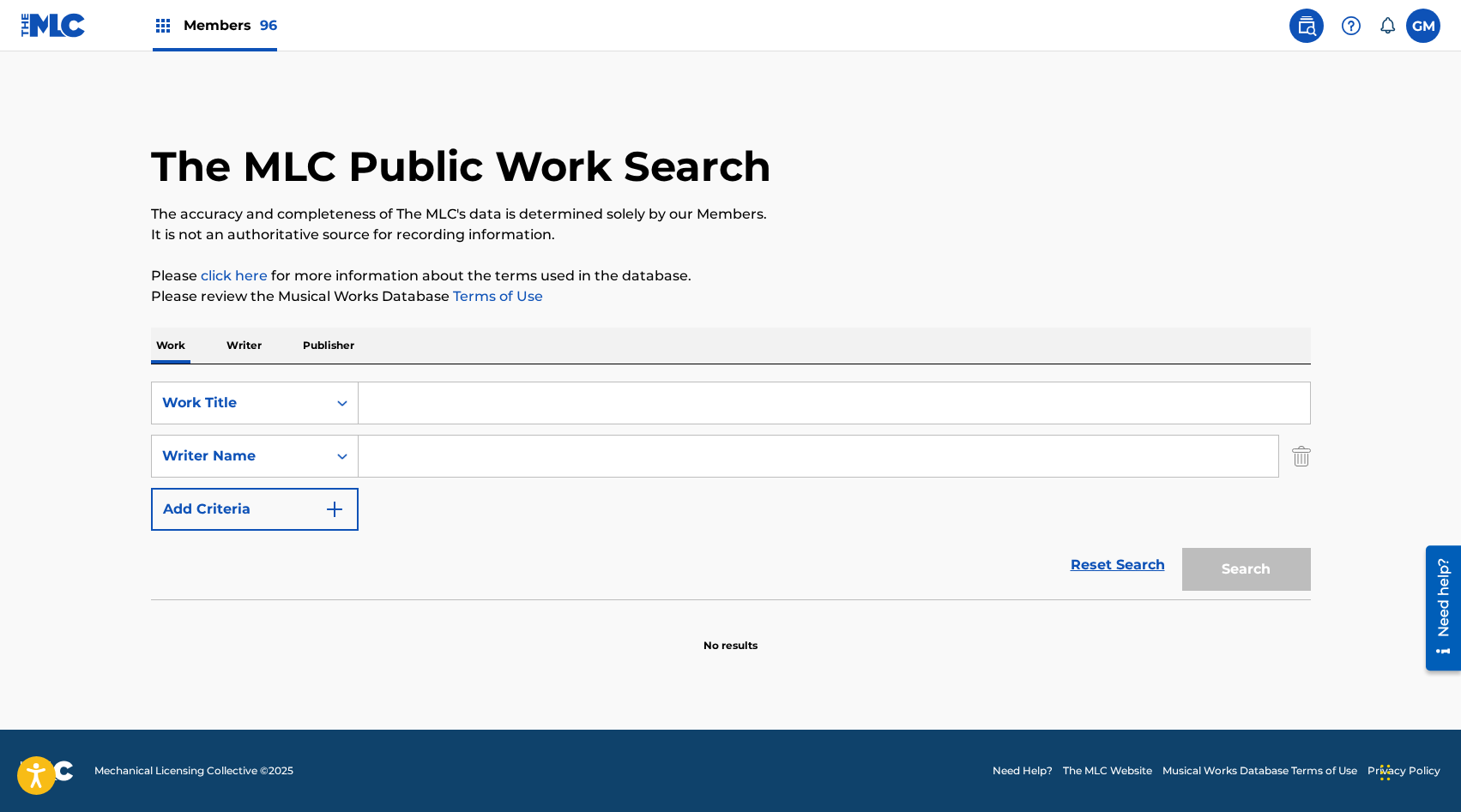
click at [427, 406] on input "Search Form" at bounding box center [834, 403] width 951 height 41
click at [419, 453] on input "Search Form" at bounding box center [819, 456] width 920 height 41
type input "vazuqez"
click at [445, 416] on input "Search Form" at bounding box center [834, 403] width 951 height 41
paste input "DIOS LO BENDECIRA"
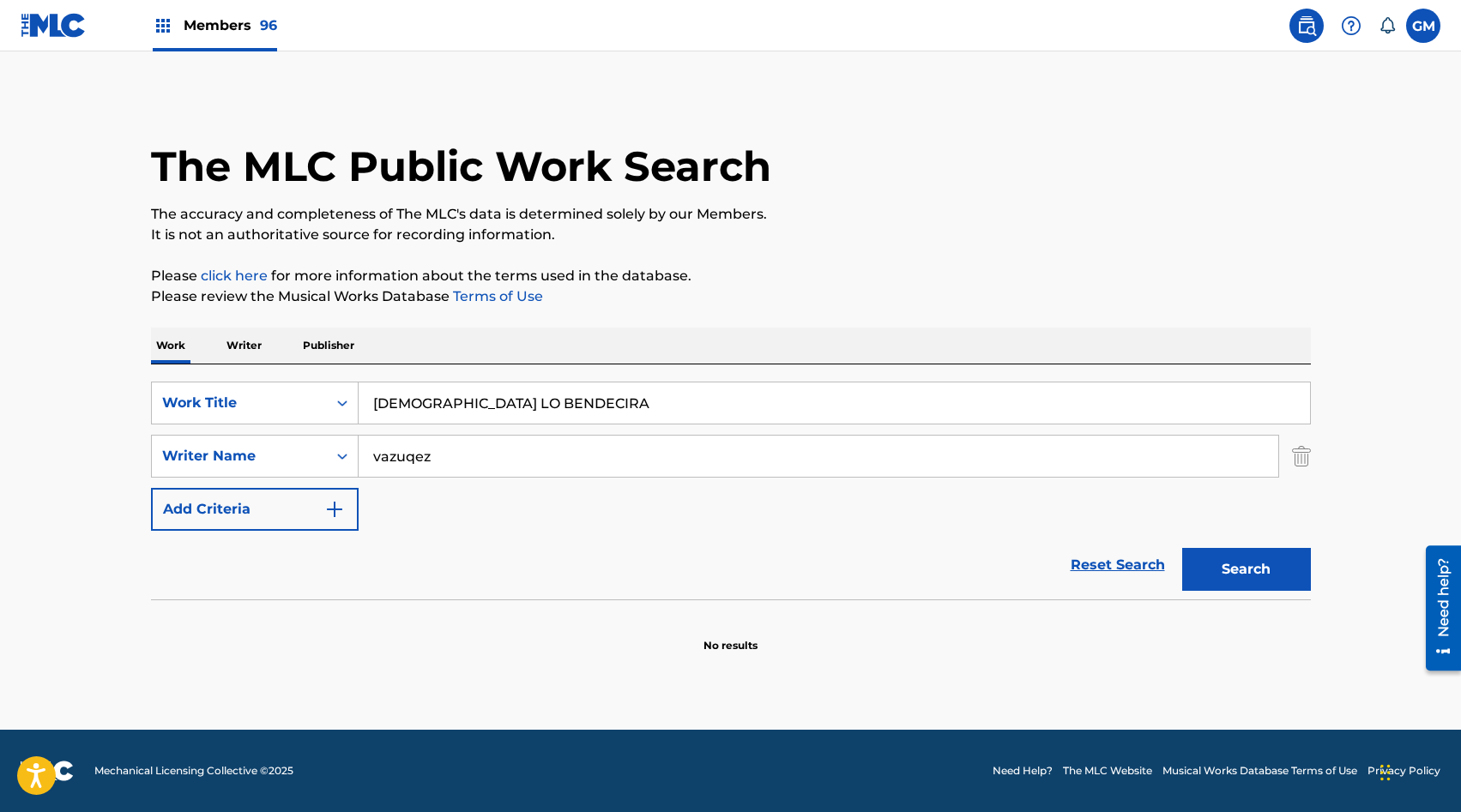
click at [851, 351] on div "Work Writer Publisher" at bounding box center [731, 345] width 1160 height 36
click at [1200, 563] on button "Search" at bounding box center [1246, 569] width 129 height 43
click at [485, 404] on input "DIOS LO BENDECIRA" at bounding box center [834, 403] width 951 height 41
click at [1195, 560] on button "Search" at bounding box center [1246, 569] width 129 height 43
click at [482, 406] on input "DIOS LO BENDiCIRA" at bounding box center [834, 403] width 951 height 41
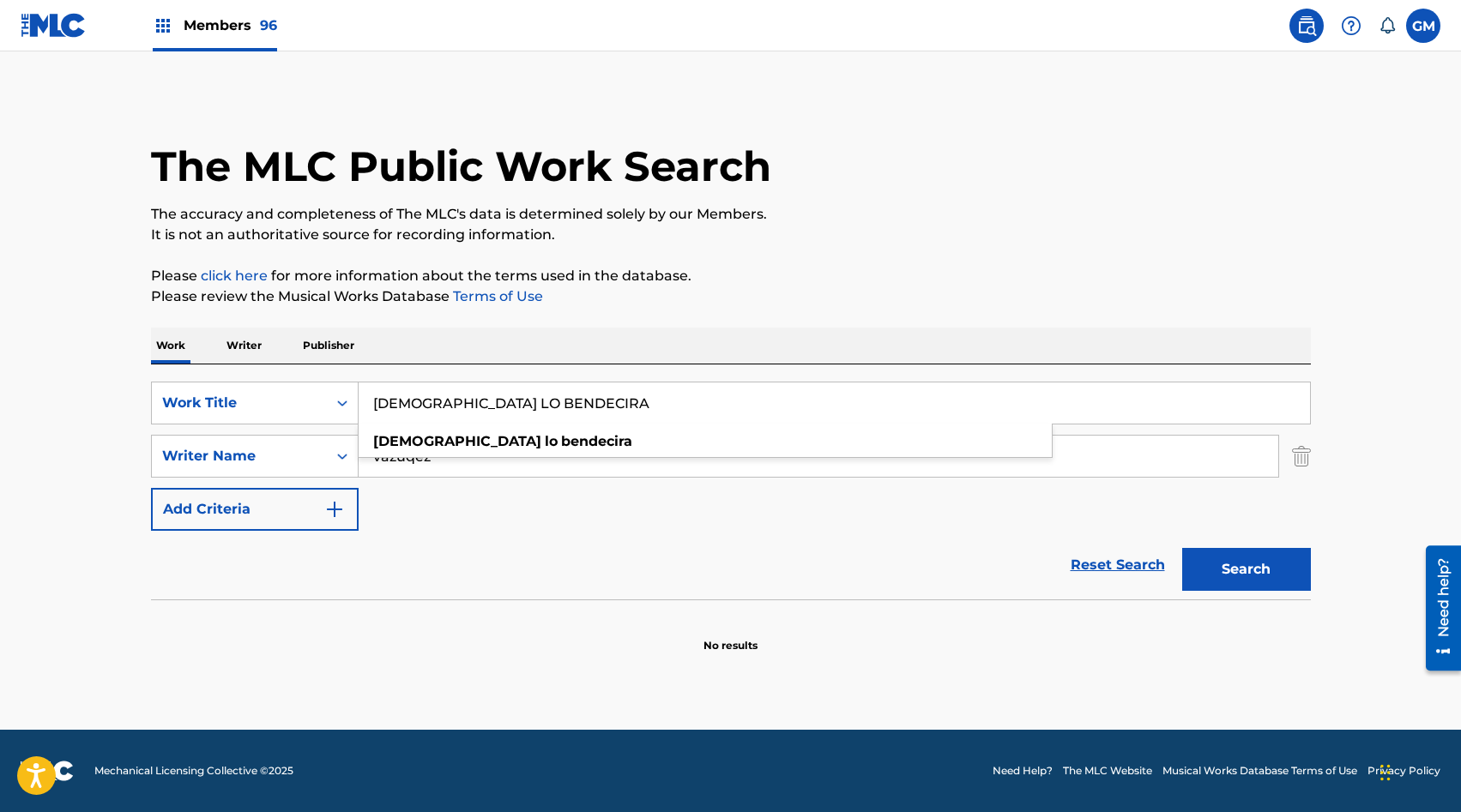
type input "DIOS LO BENDECIRA"
click at [493, 474] on input "vazuqez" at bounding box center [819, 456] width 920 height 41
click at [1221, 573] on button "Search" at bounding box center [1246, 569] width 129 height 43
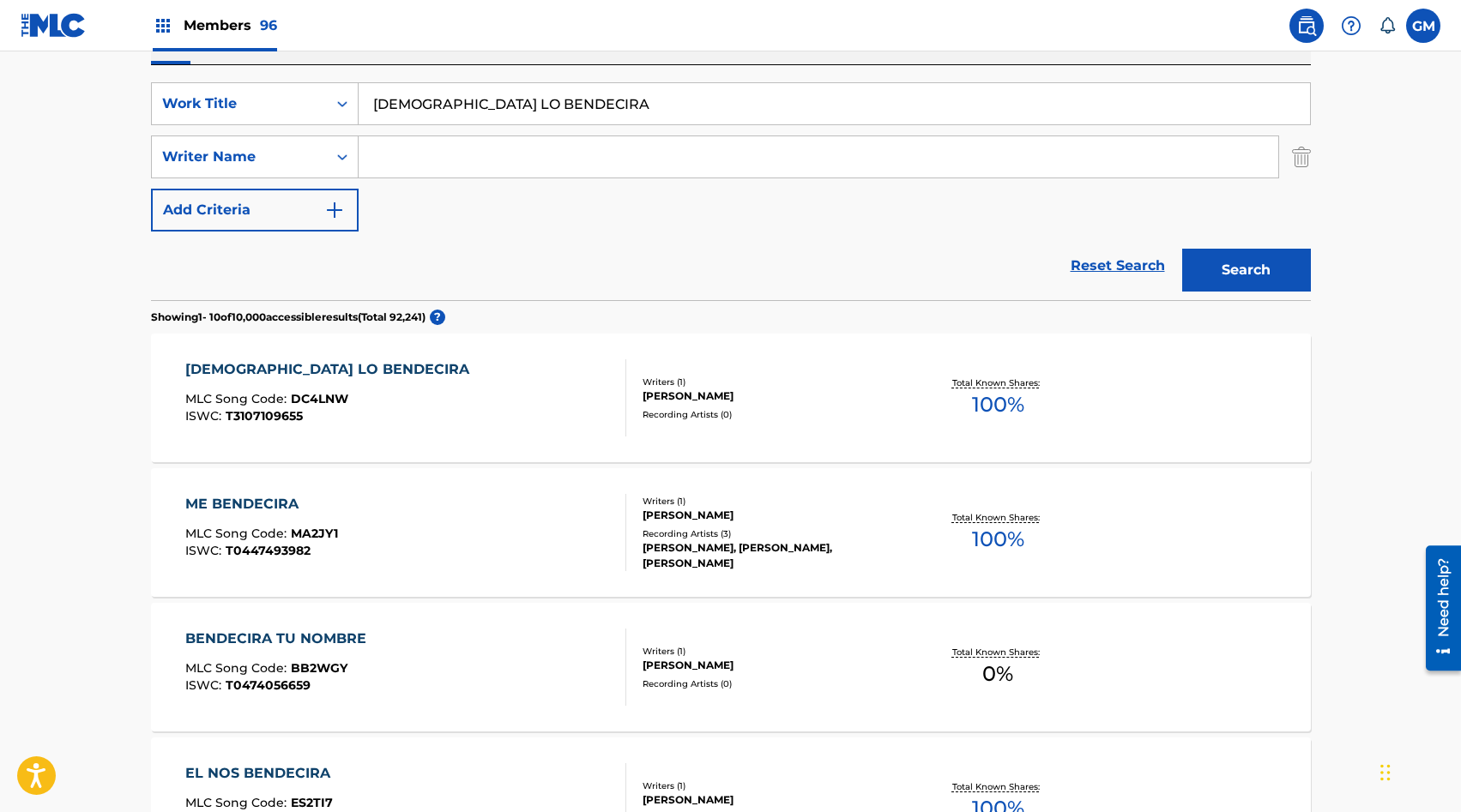
scroll to position [301, 0]
click at [420, 153] on input "Search Form" at bounding box center [819, 155] width 920 height 41
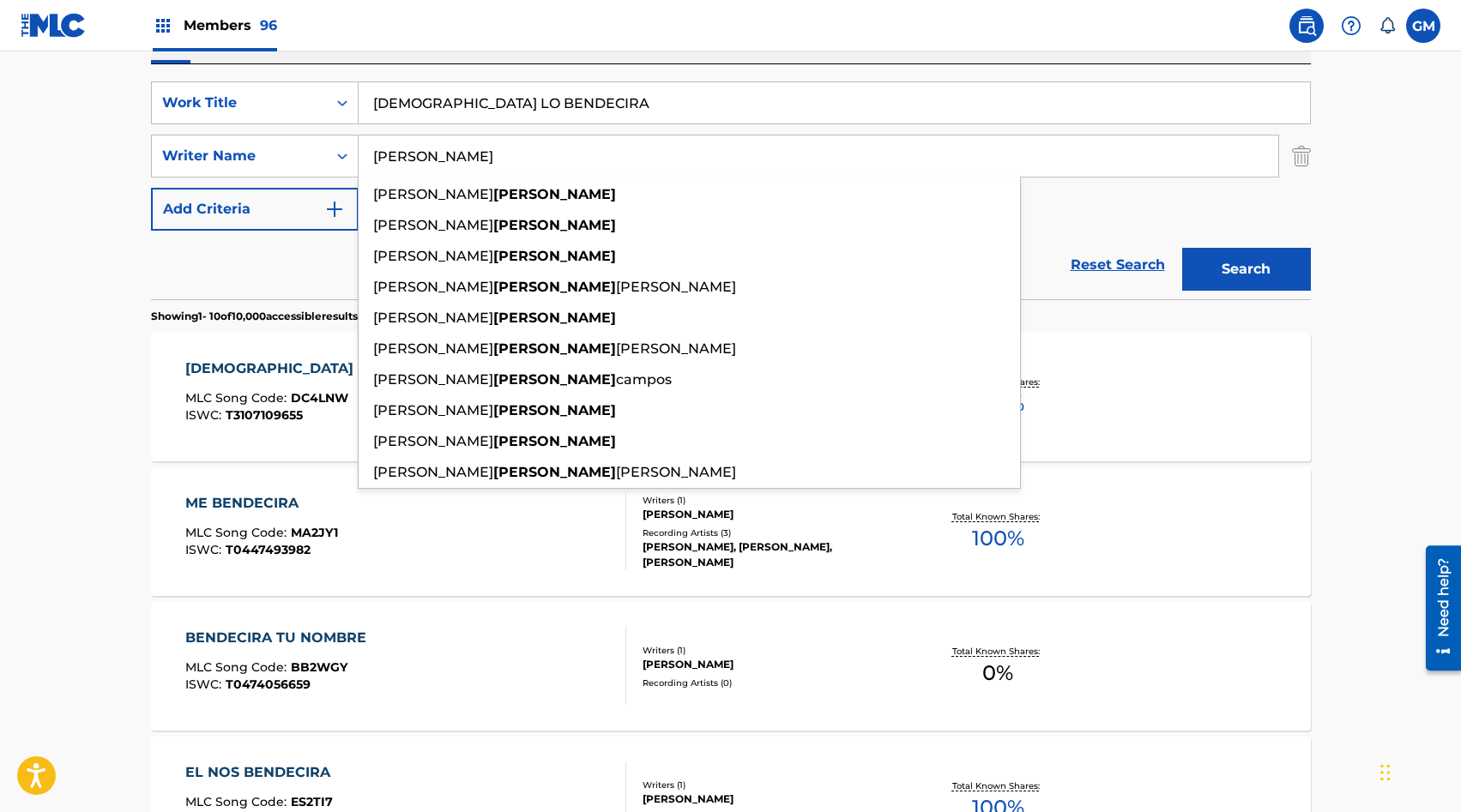
type input "VAZQUEZ"
click at [1239, 265] on button "Search" at bounding box center [1246, 269] width 129 height 43
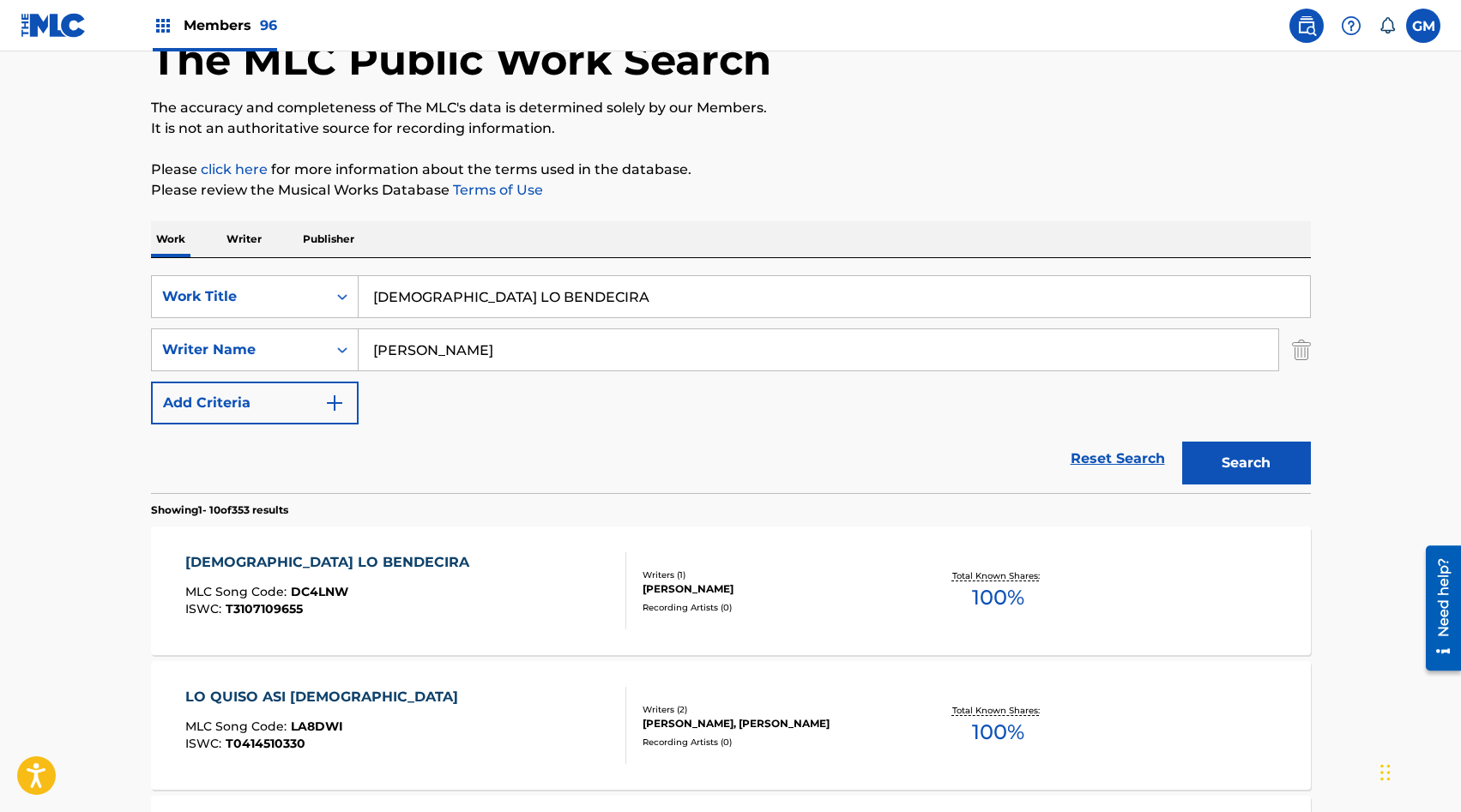
scroll to position [108, 0]
click at [418, 343] on input "VAZQUEZ" at bounding box center [819, 348] width 920 height 41
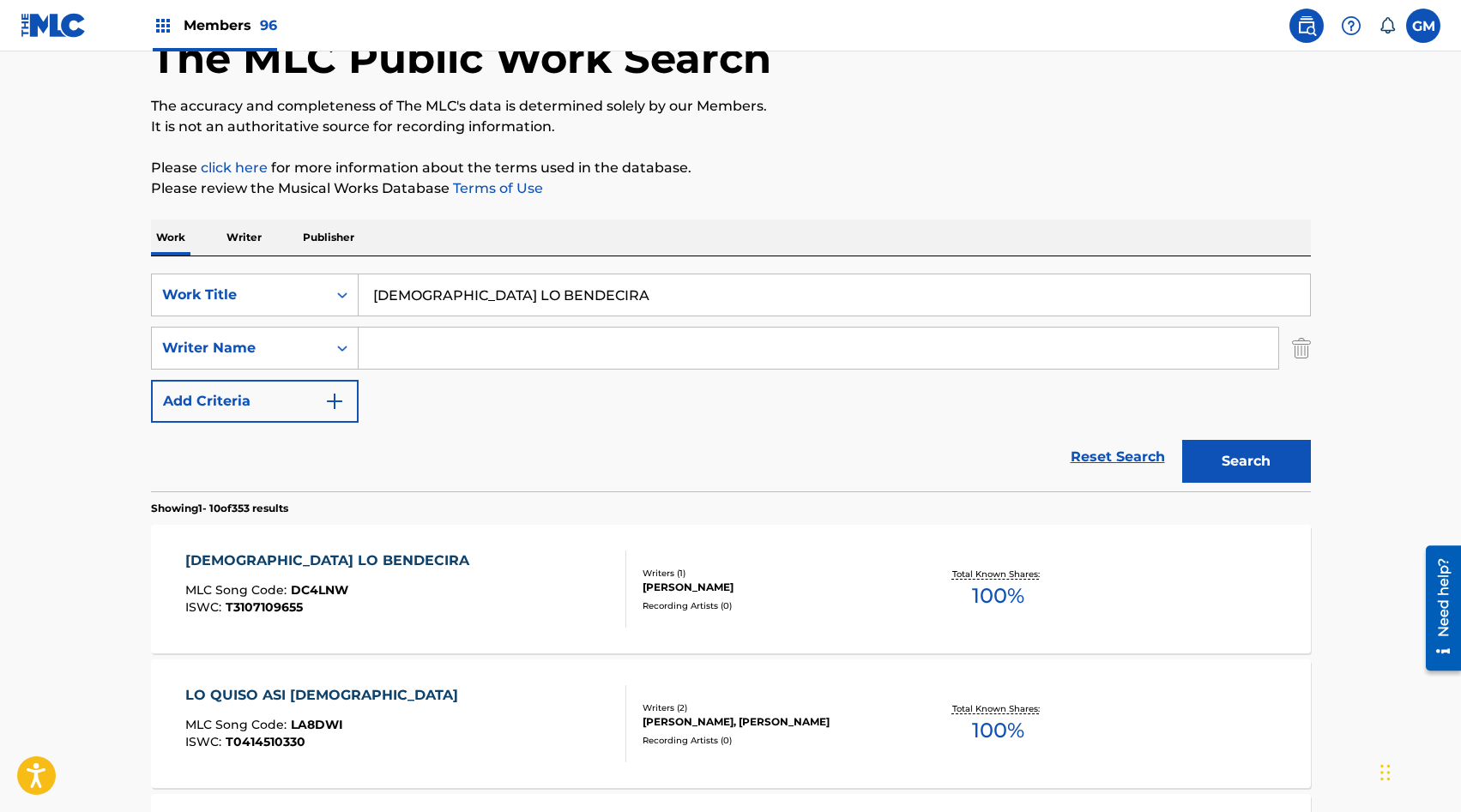
click at [1248, 462] on button "Search" at bounding box center [1246, 461] width 129 height 43
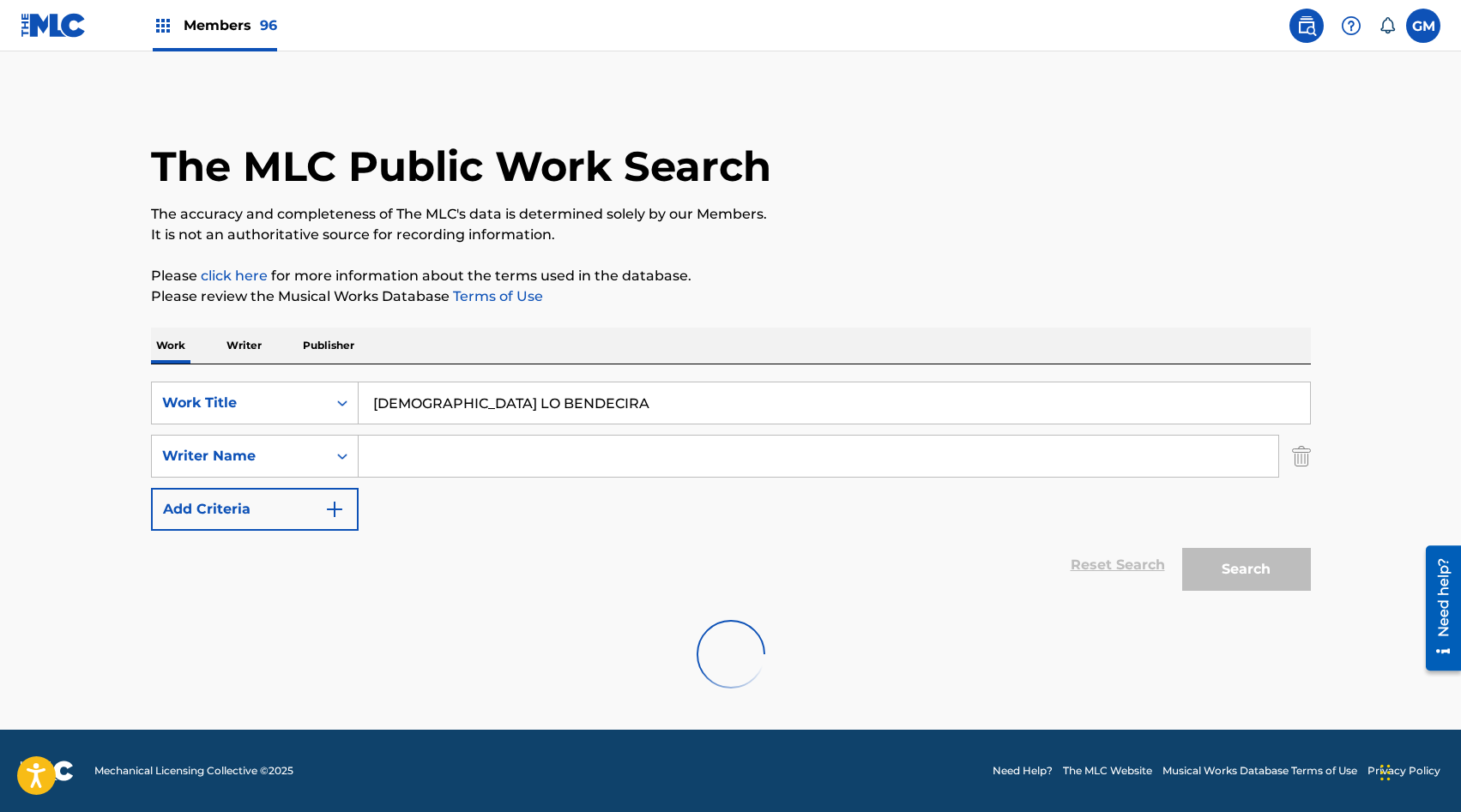
scroll to position [0, 0]
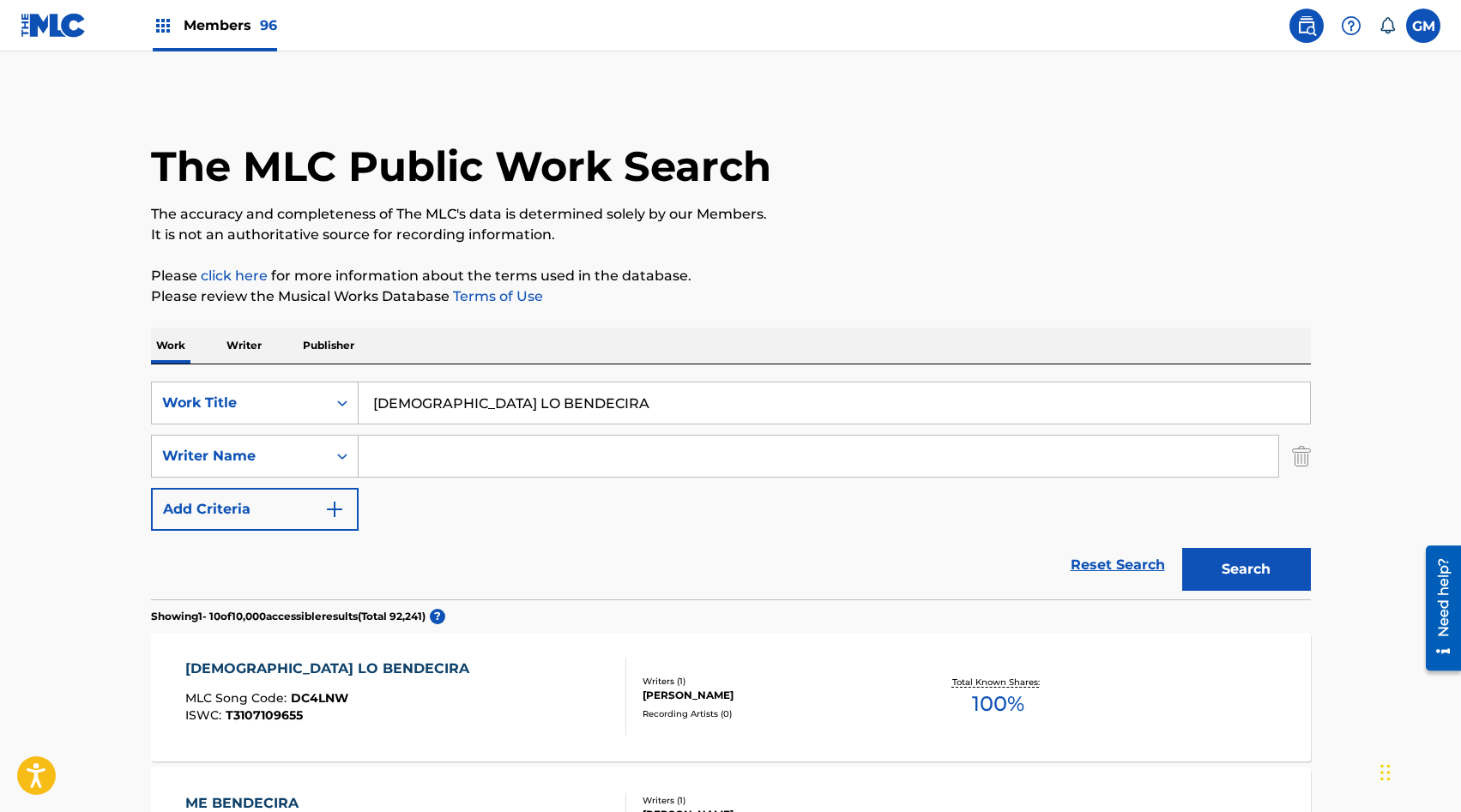
click at [511, 404] on input "DIOS LO BENDECIRA" at bounding box center [834, 403] width 951 height 41
click at [1232, 565] on button "Search" at bounding box center [1246, 569] width 129 height 43
click at [607, 406] on input "DIOS LO BENDECIRIA" at bounding box center [834, 403] width 951 height 41
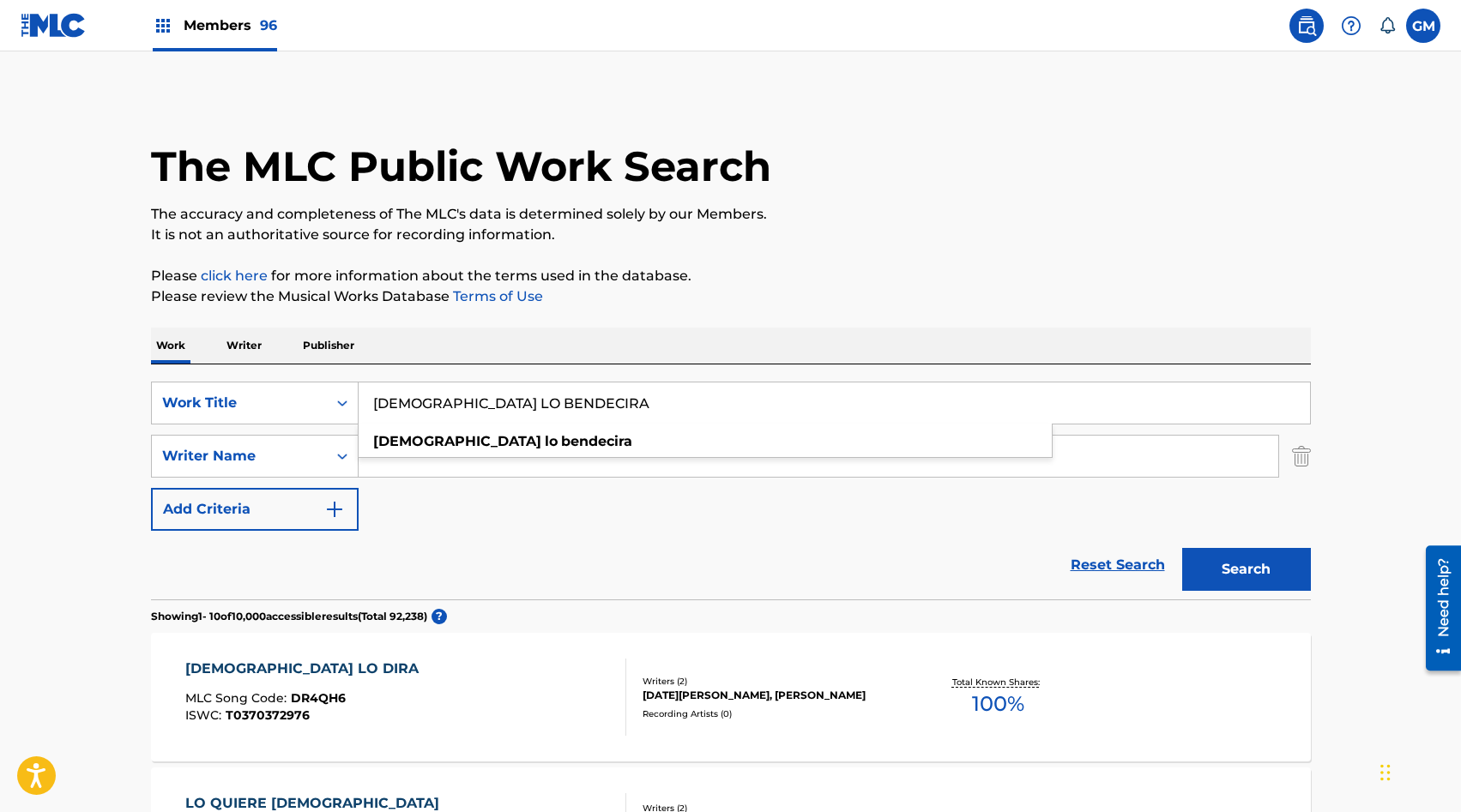
type input "DIOS LO BENDECIRA"
click at [1268, 554] on button "Search" at bounding box center [1246, 569] width 129 height 43
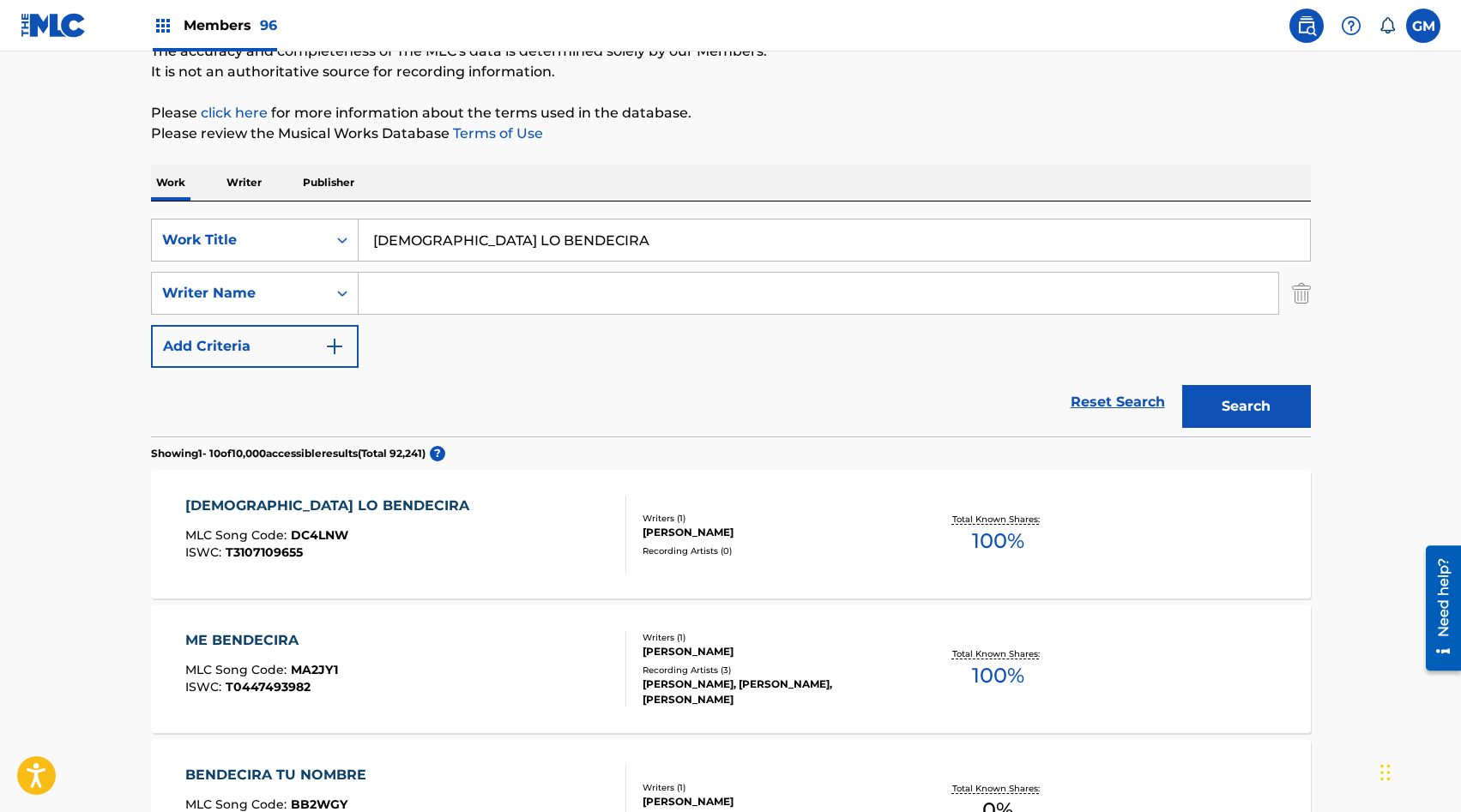
scroll to position [164, 0]
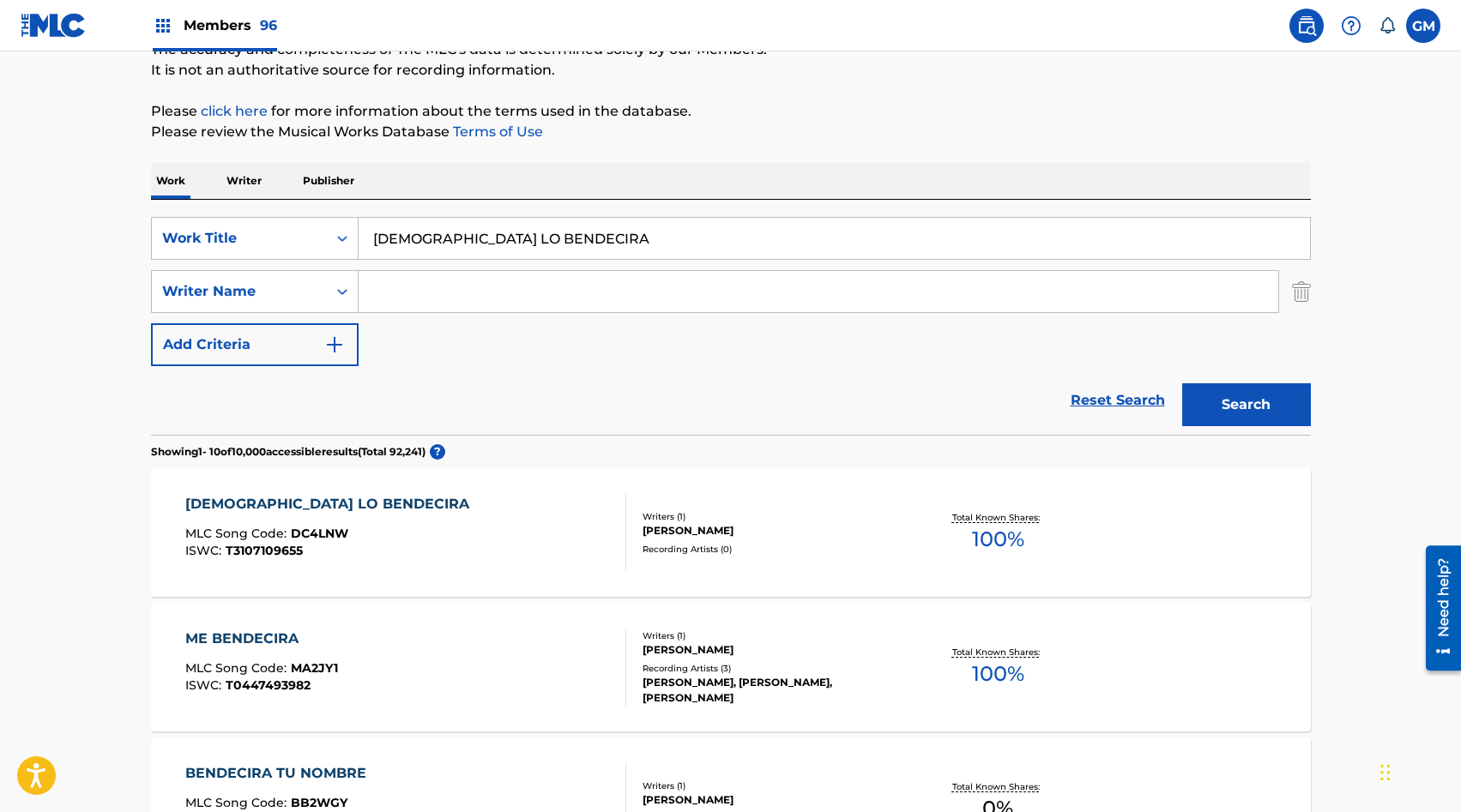
click at [565, 513] on div "DIOS LO BENDECIRA MLC Song Code : DC4LNW ISWC : T3107109655" at bounding box center [406, 533] width 441 height 78
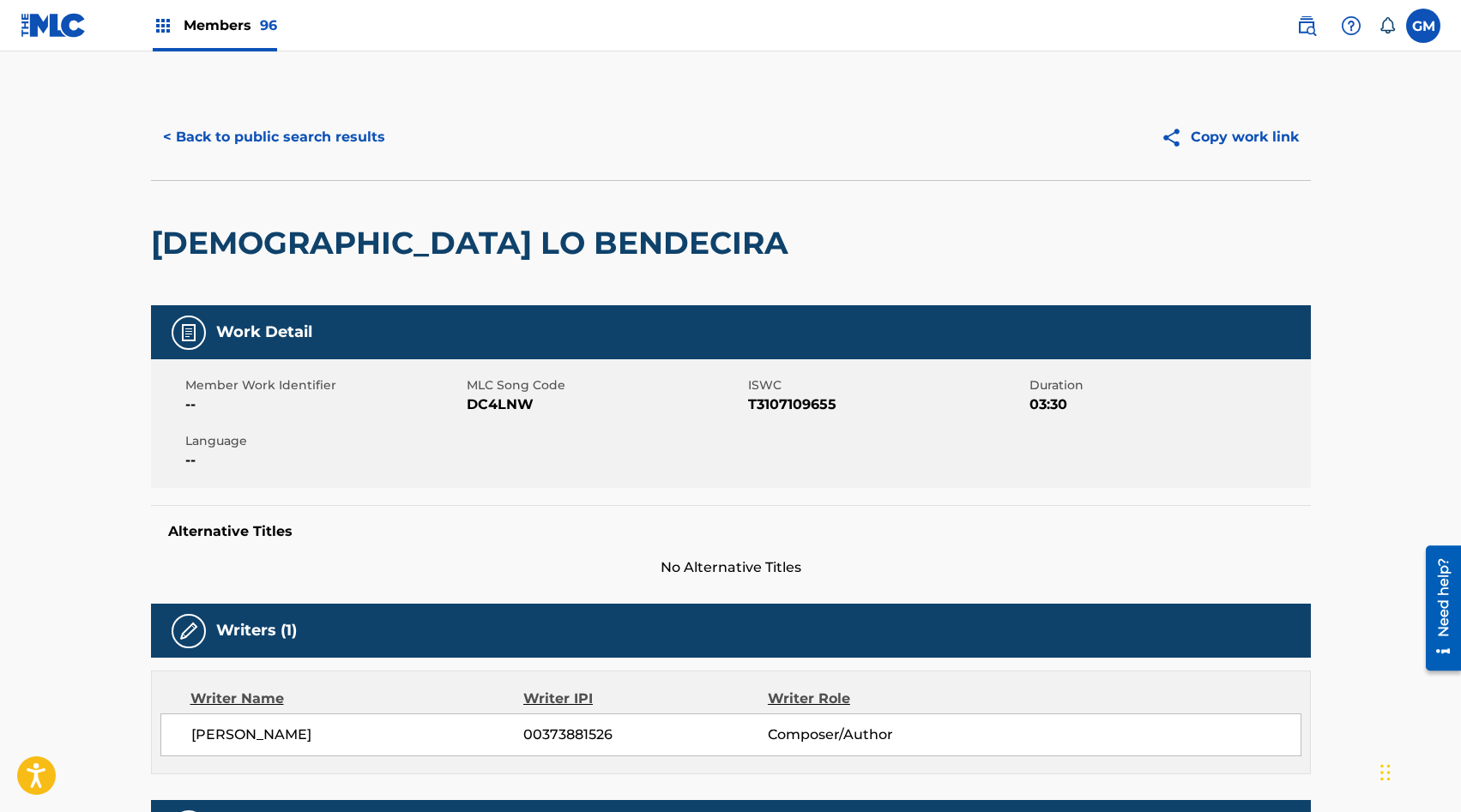
click at [479, 405] on span "DC4LNW" at bounding box center [605, 405] width 277 height 21
copy span "DC4LNW"
click at [280, 154] on button "< Back to public search results" at bounding box center [274, 137] width 247 height 43
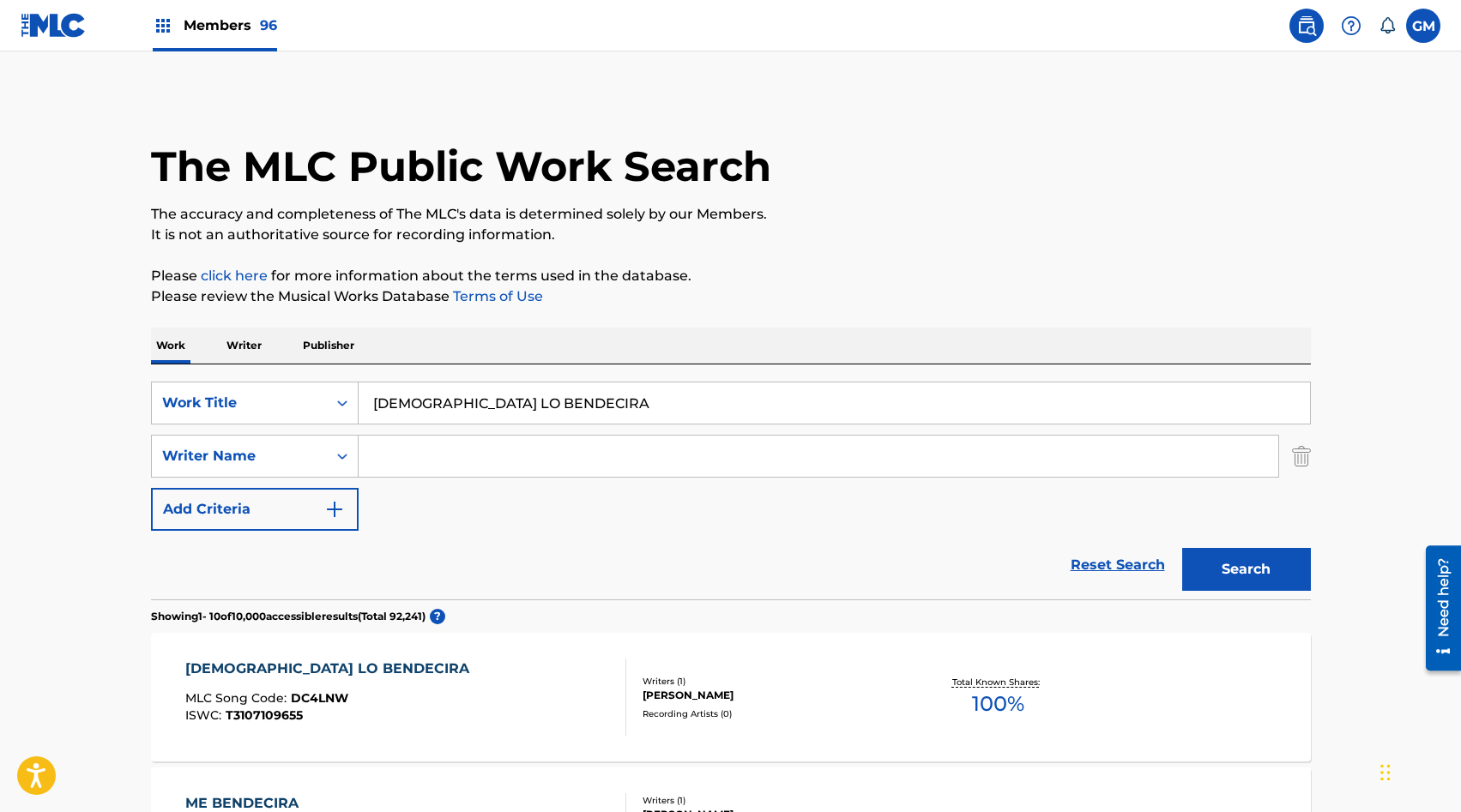
scroll to position [164, 0]
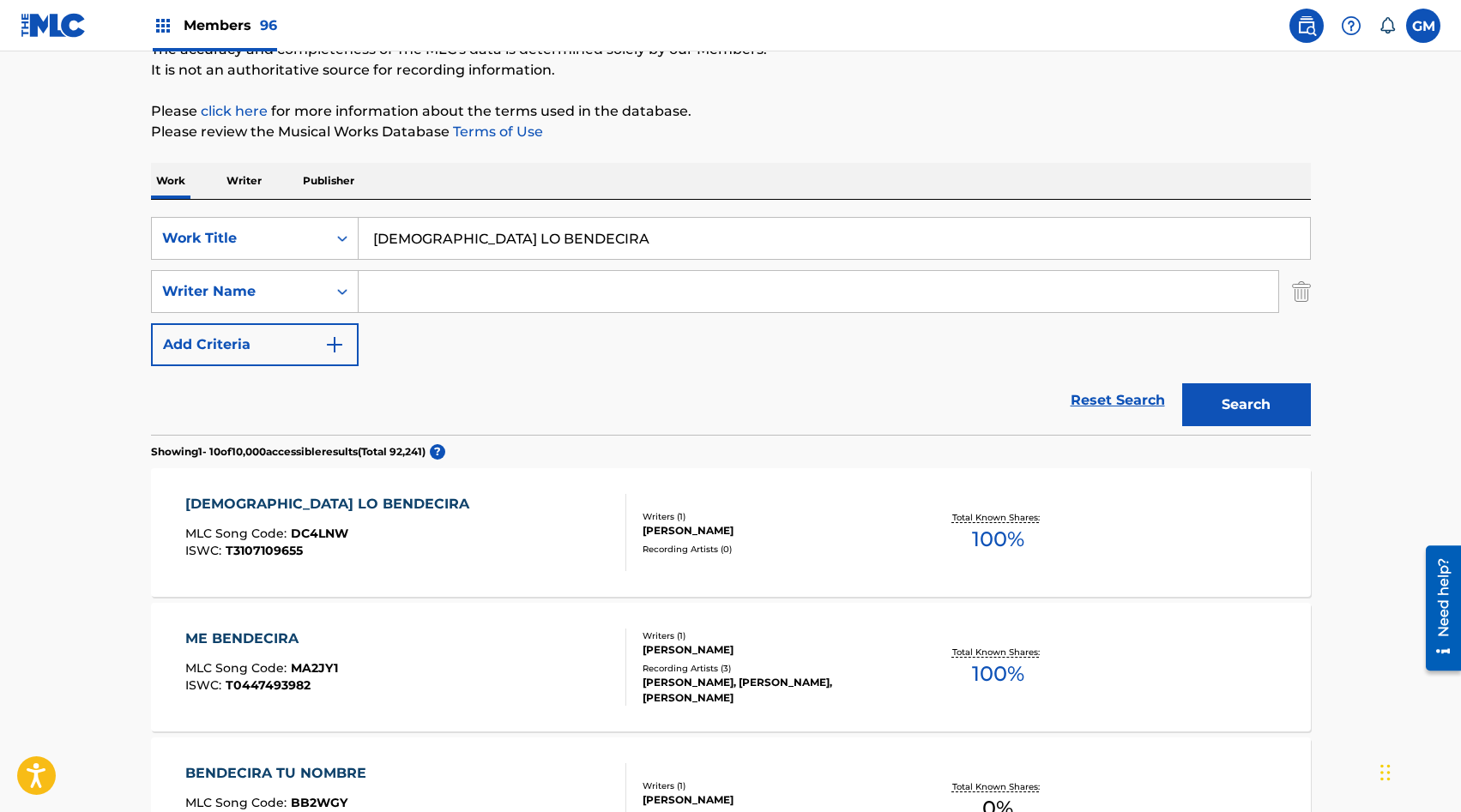
click at [455, 230] on input "DIOS LO BENDECIRA" at bounding box center [834, 238] width 951 height 41
paste input "SFRAZ DE AMGOS"
click at [1255, 427] on div "Search" at bounding box center [1243, 400] width 137 height 69
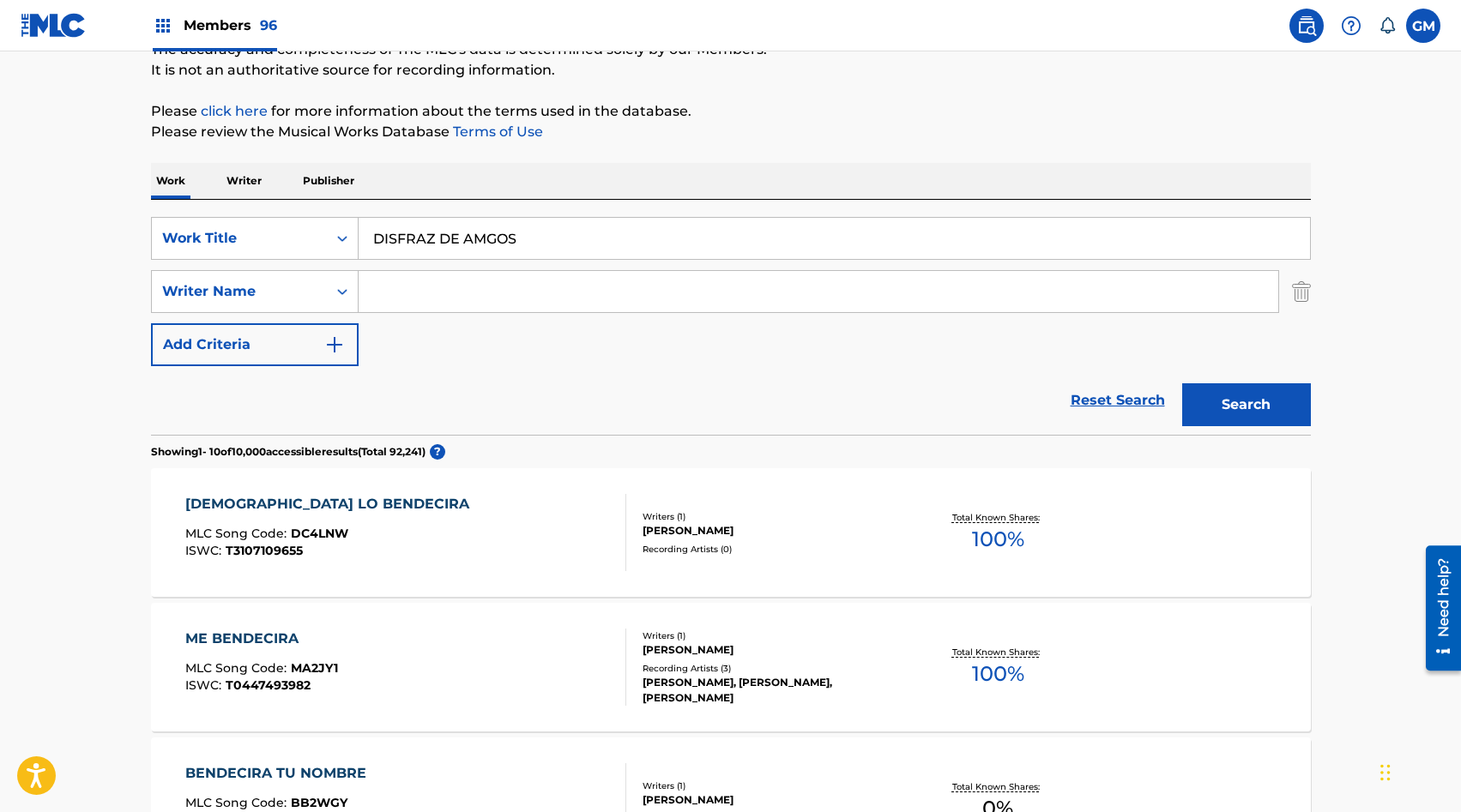
click at [1217, 399] on button "Search" at bounding box center [1246, 405] width 129 height 43
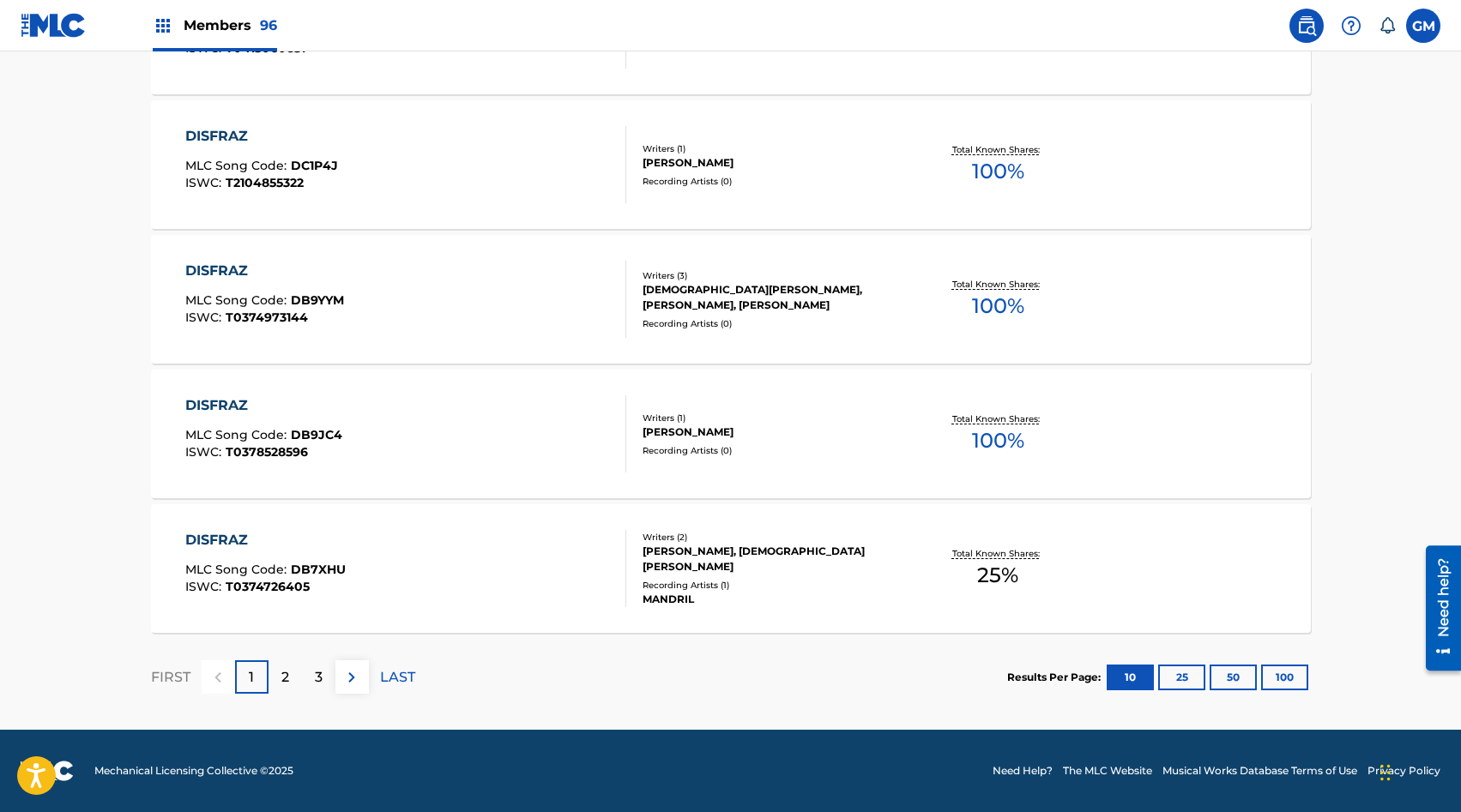
scroll to position [0, 0]
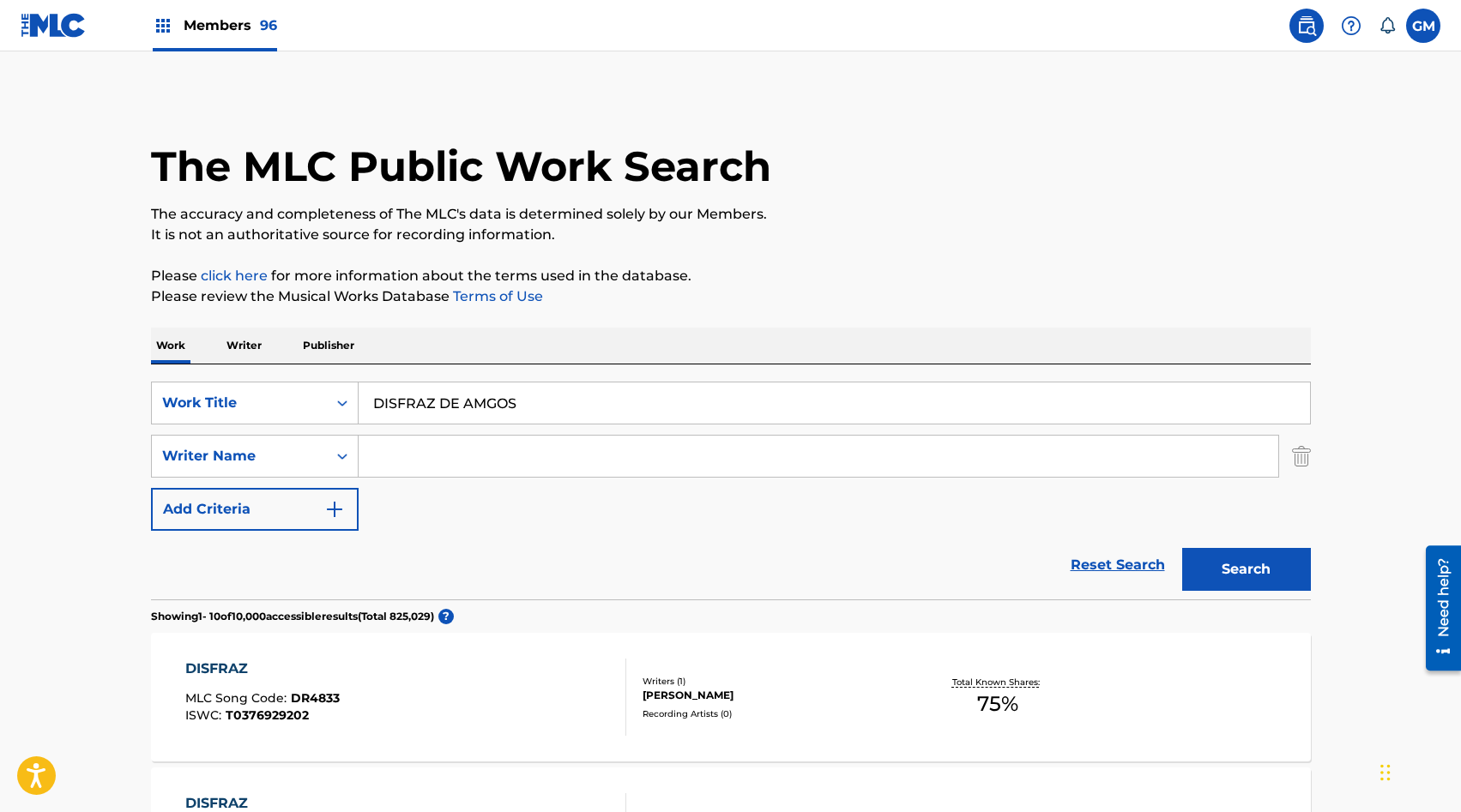
click at [489, 401] on input "DISFRAZ DE AMGOS" at bounding box center [834, 403] width 951 height 41
type input "DISFRAZ DE AMIGOS"
click at [1281, 575] on button "Search" at bounding box center [1246, 569] width 129 height 43
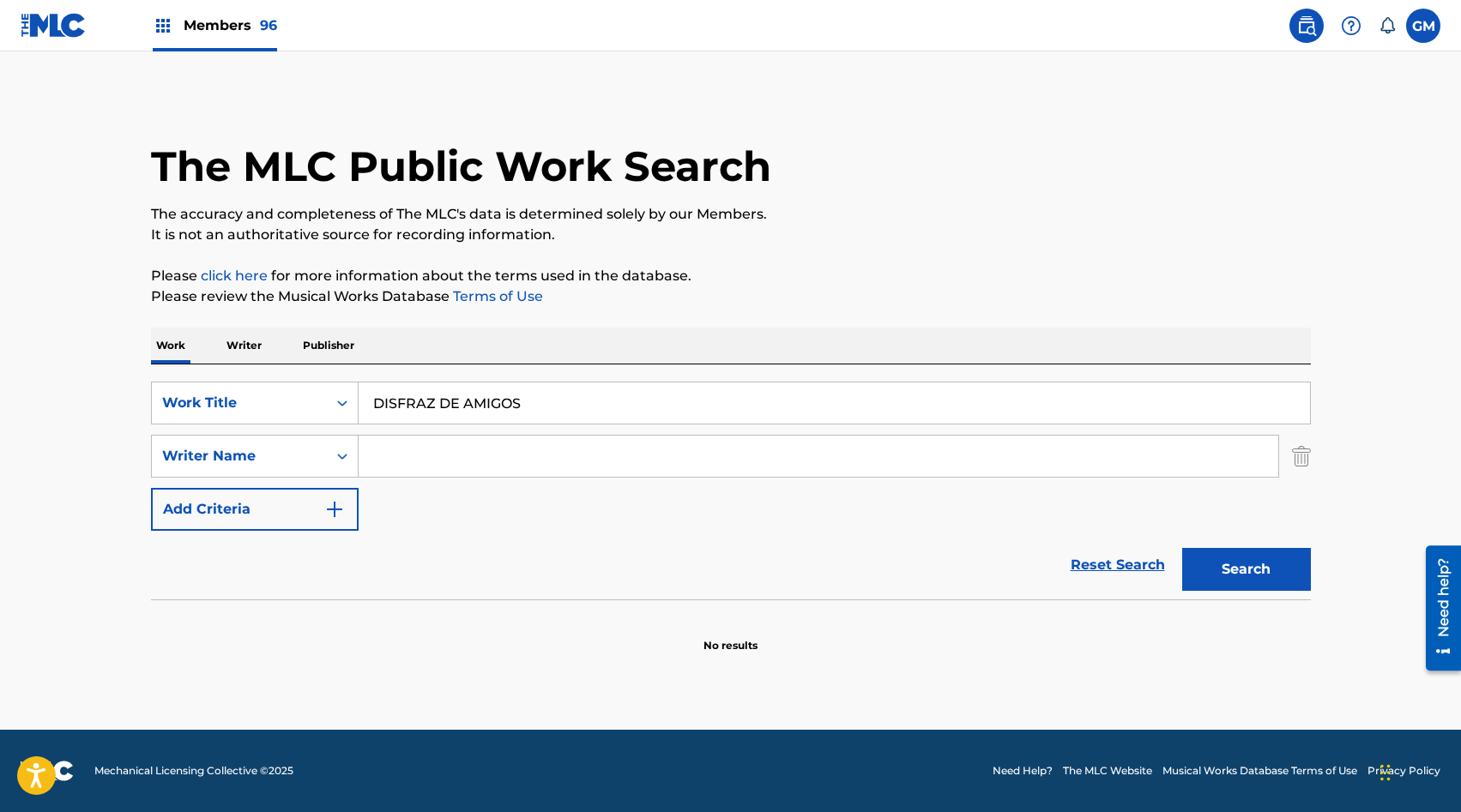
click at [1237, 560] on button "Search" at bounding box center [1246, 569] width 129 height 43
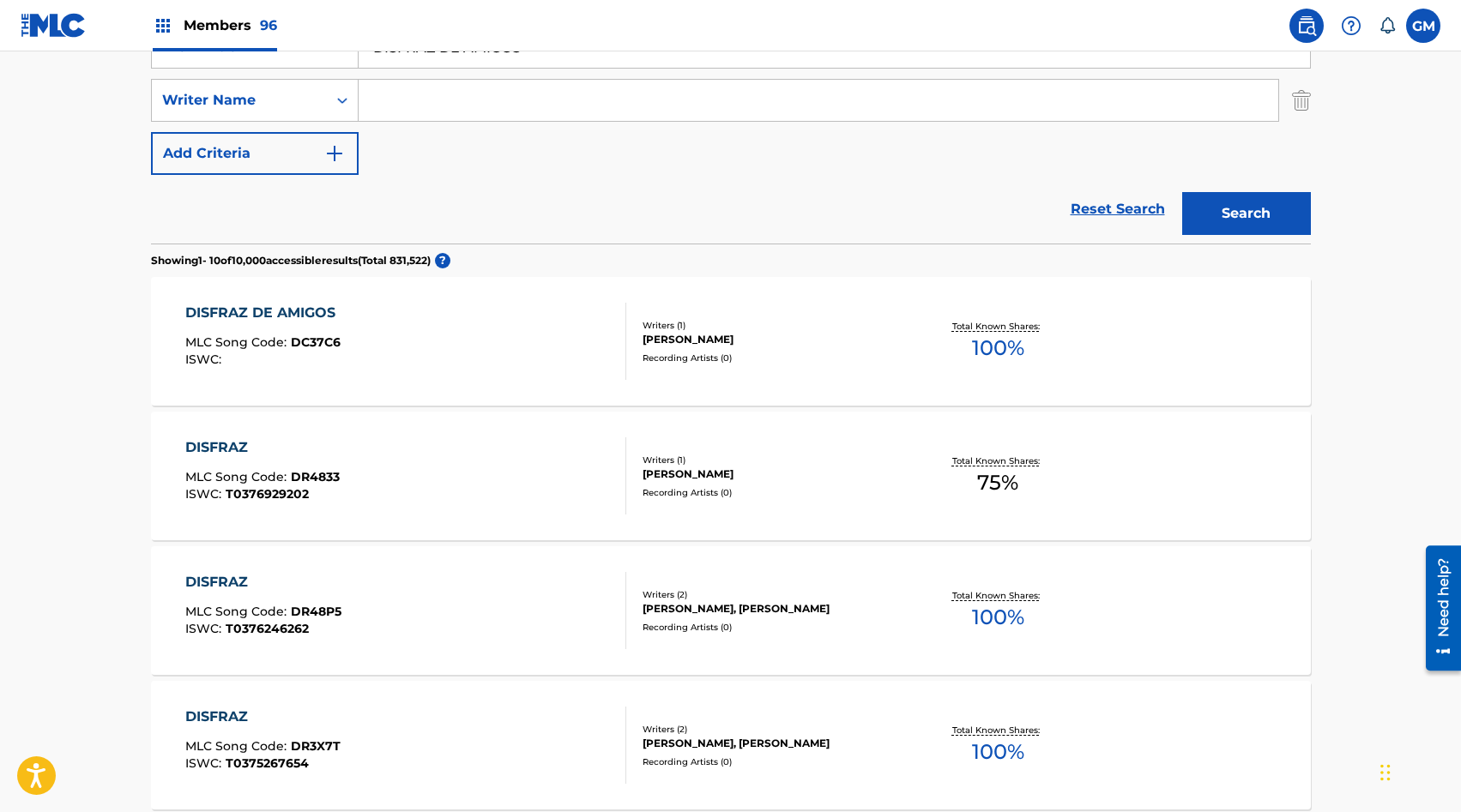
scroll to position [359, 0]
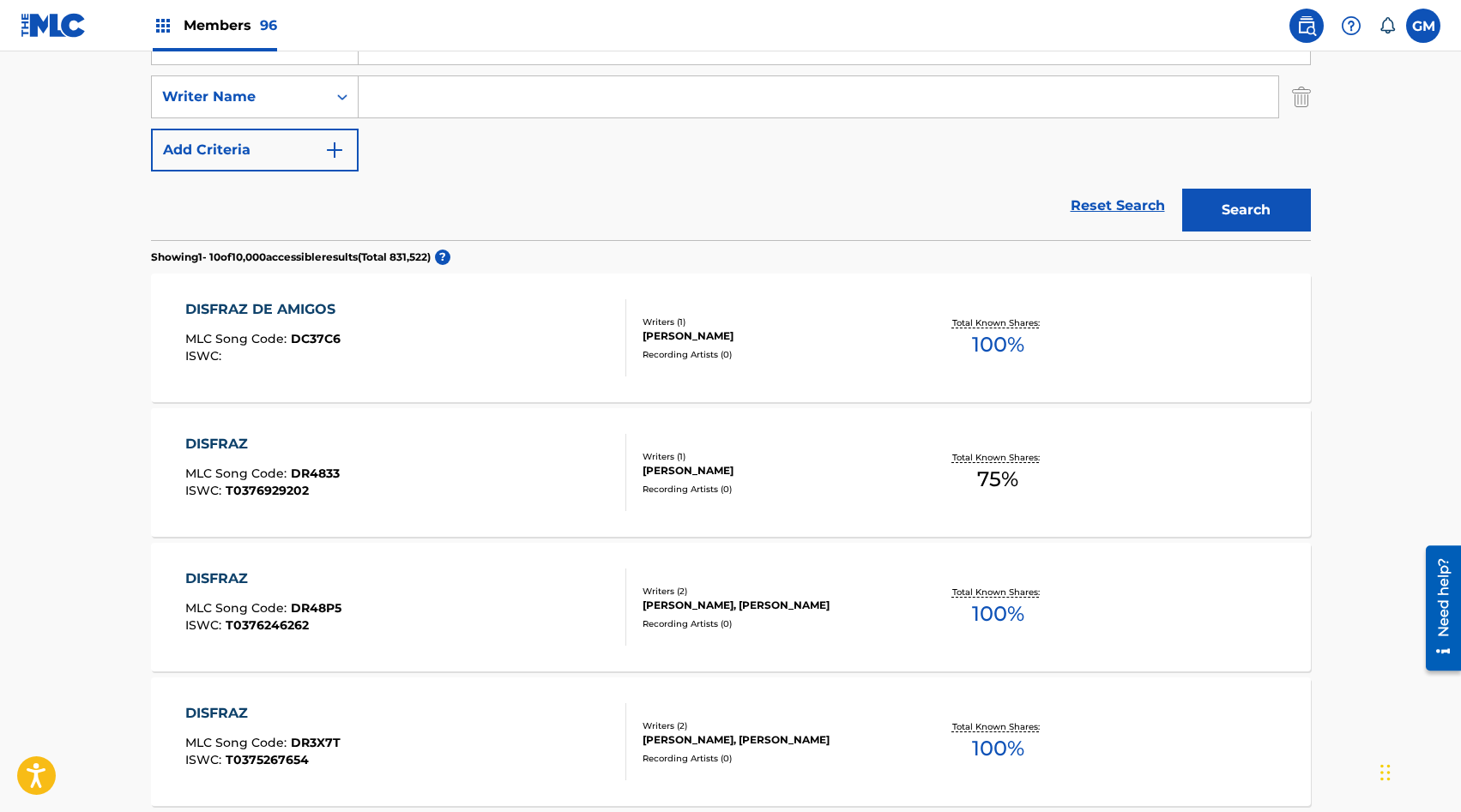
click at [737, 359] on div "Recording Artists ( 0 )" at bounding box center [772, 354] width 259 height 13
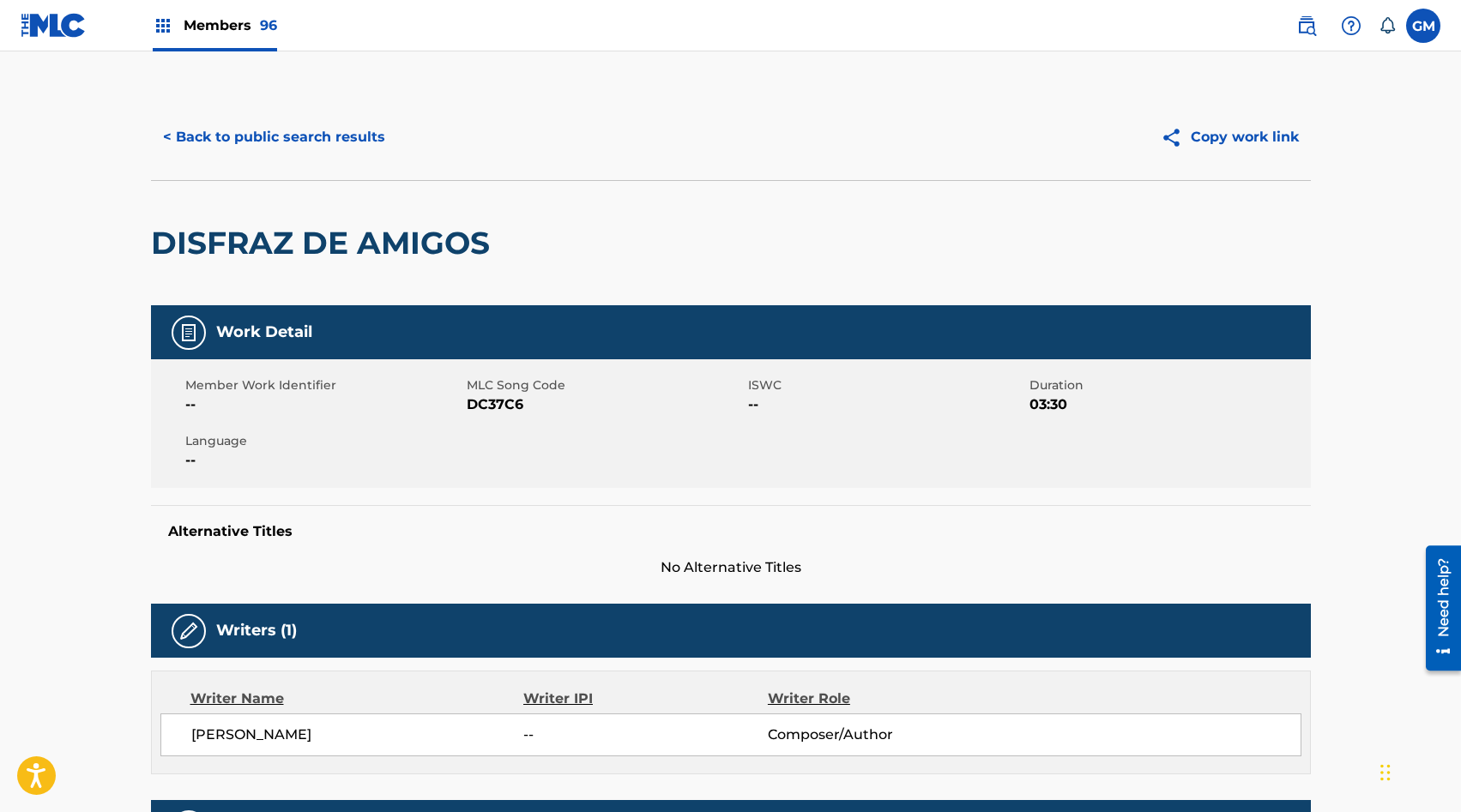
click at [486, 395] on span "DC37C6" at bounding box center [605, 405] width 277 height 21
click at [486, 402] on span "DC37C6" at bounding box center [605, 405] width 277 height 21
copy span "DC37C6"
click at [323, 142] on button "< Back to public search results" at bounding box center [274, 137] width 247 height 43
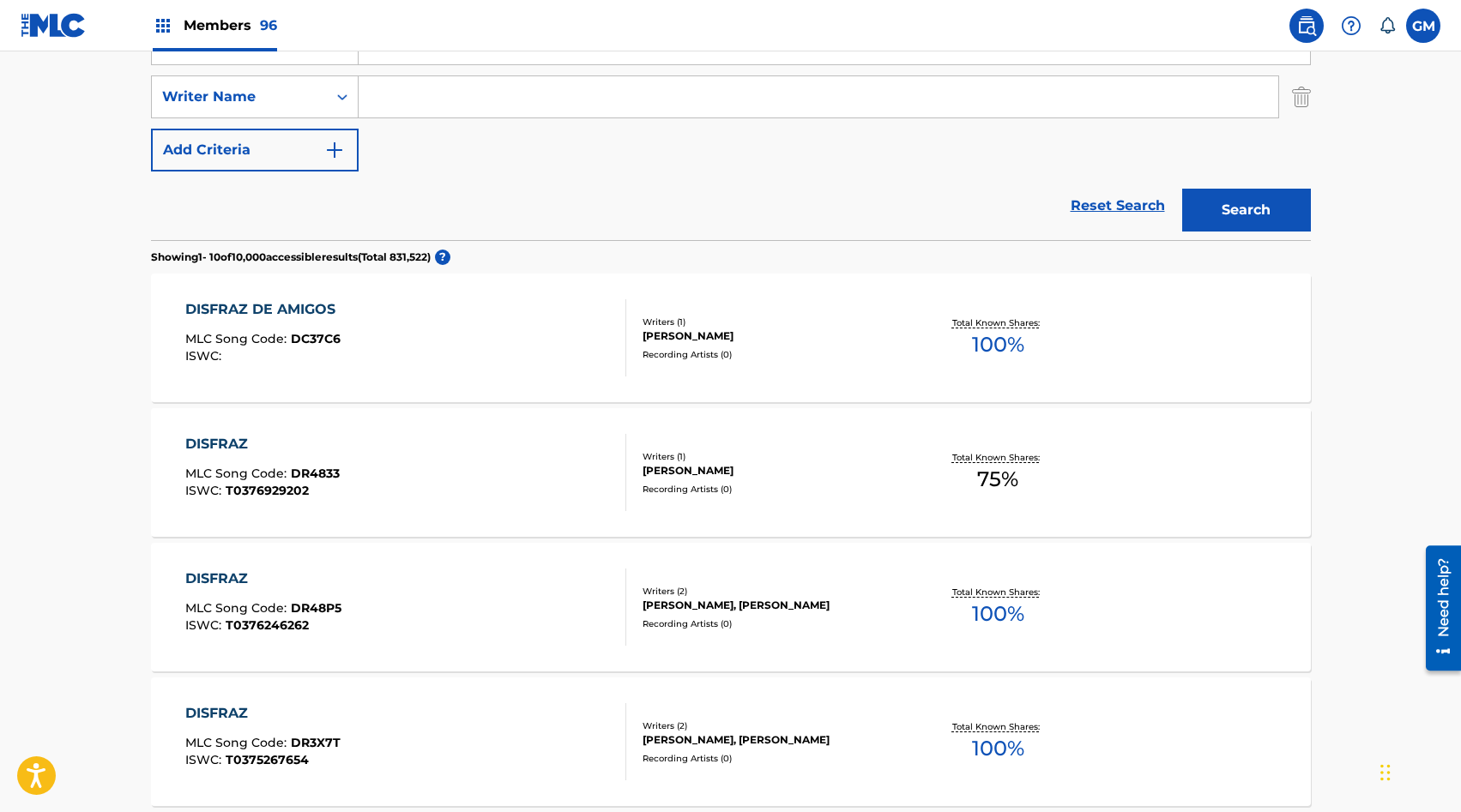
scroll to position [298, 0]
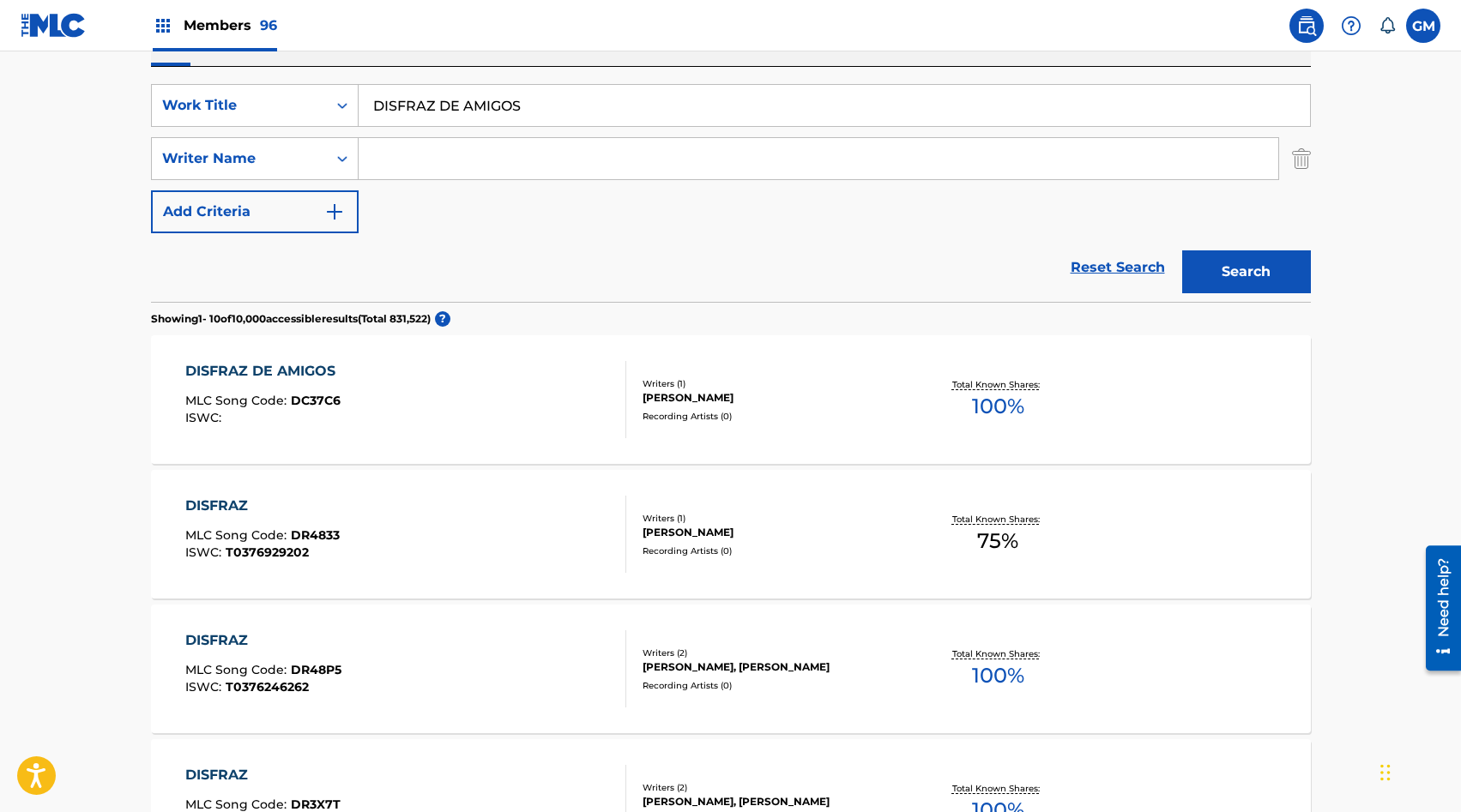
click at [452, 111] on input "DISFRAZ DE AMIGOS" at bounding box center [834, 105] width 951 height 41
type input "DONDE A QUEDADO"
click at [1216, 265] on button "Search" at bounding box center [1246, 271] width 129 height 43
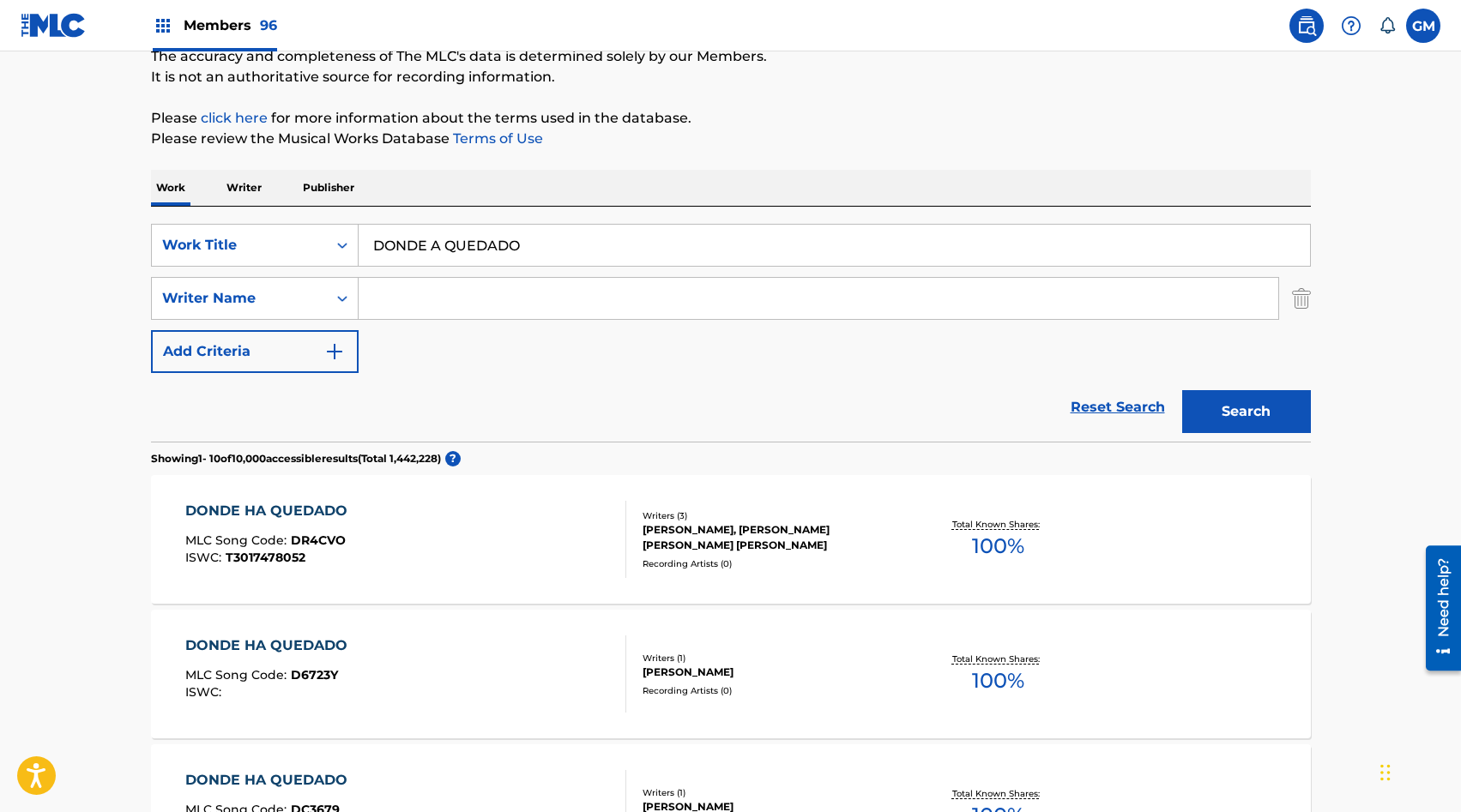
scroll to position [0, 0]
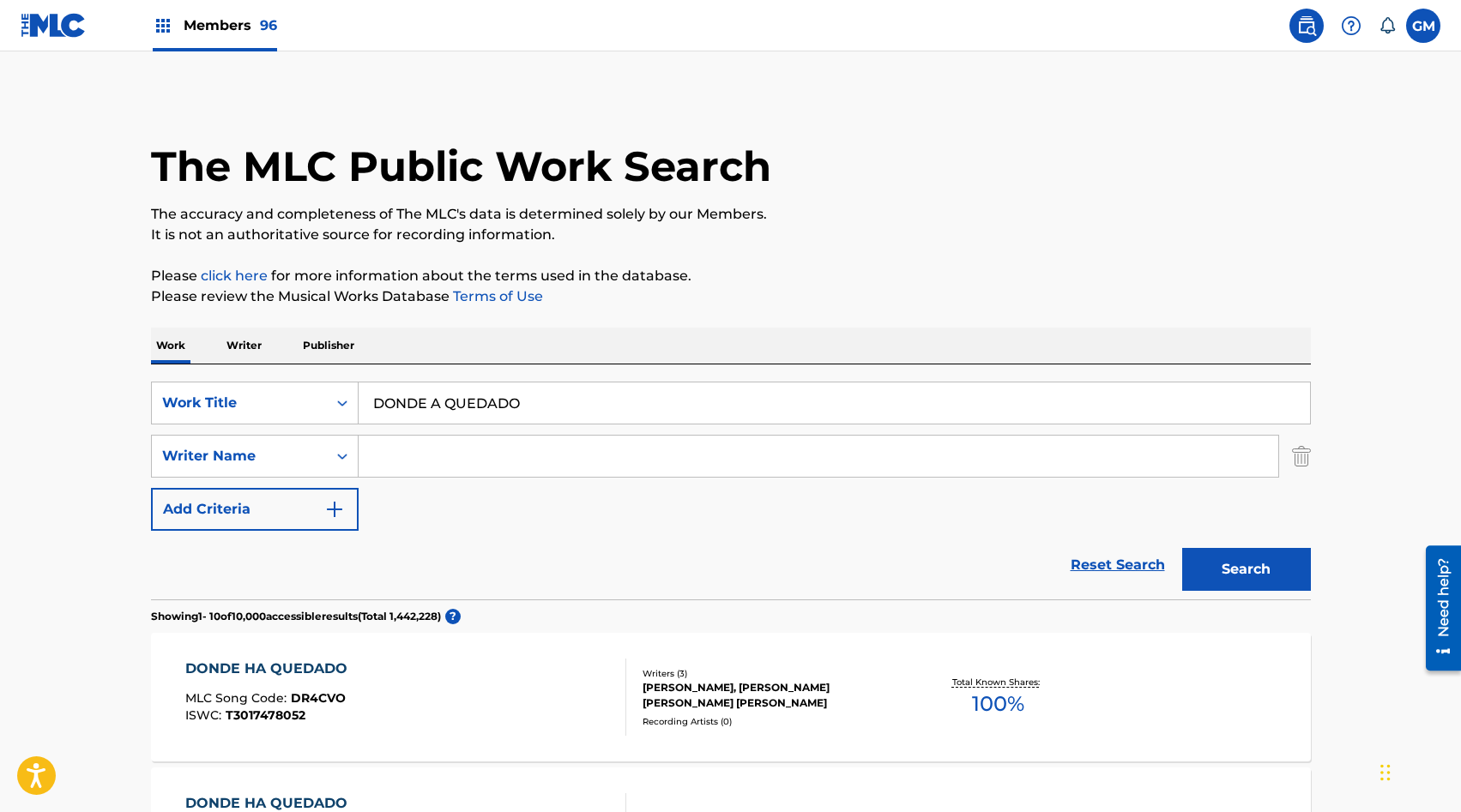
click at [454, 472] on input "Search Form" at bounding box center [819, 456] width 920 height 41
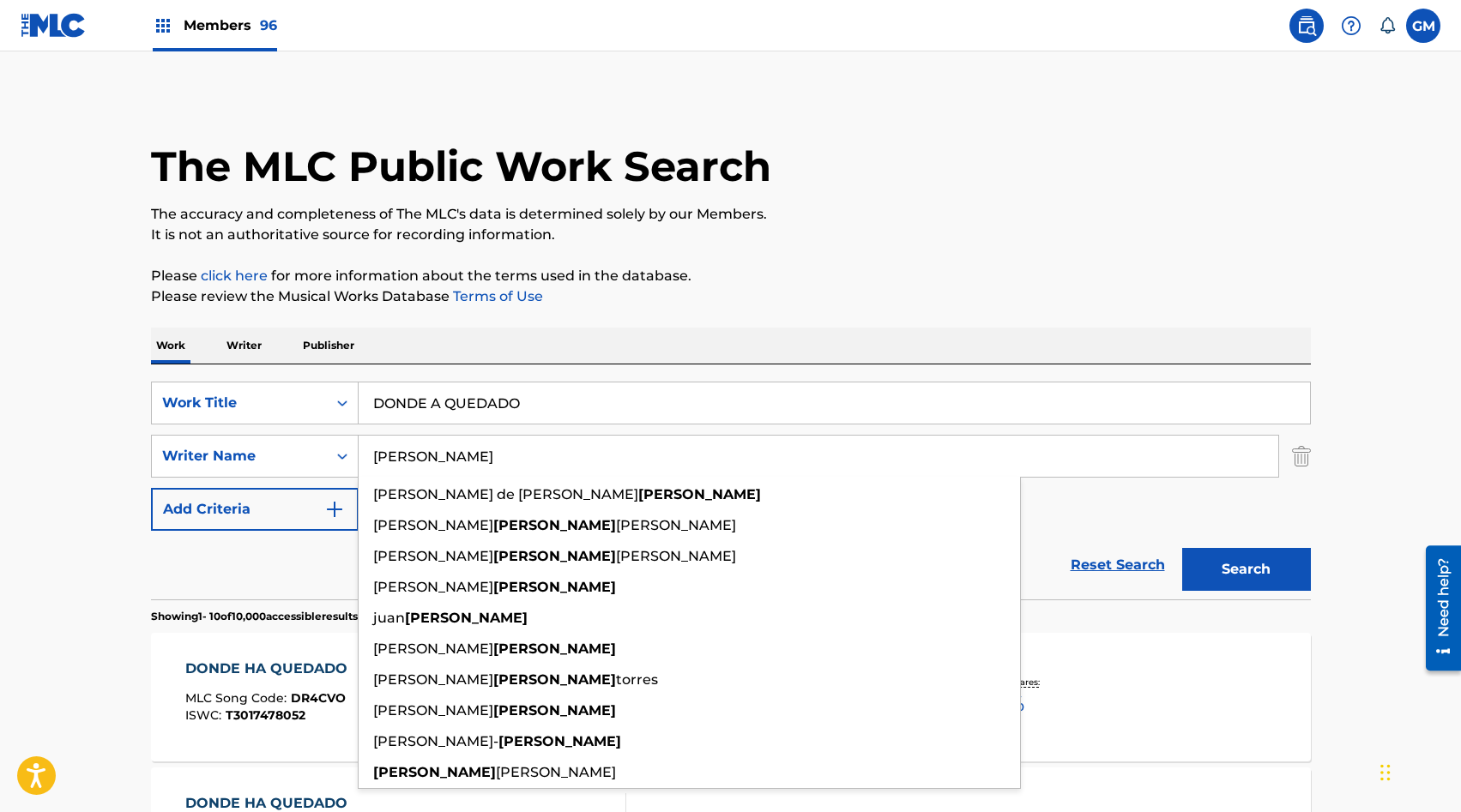
type input "URIBE"
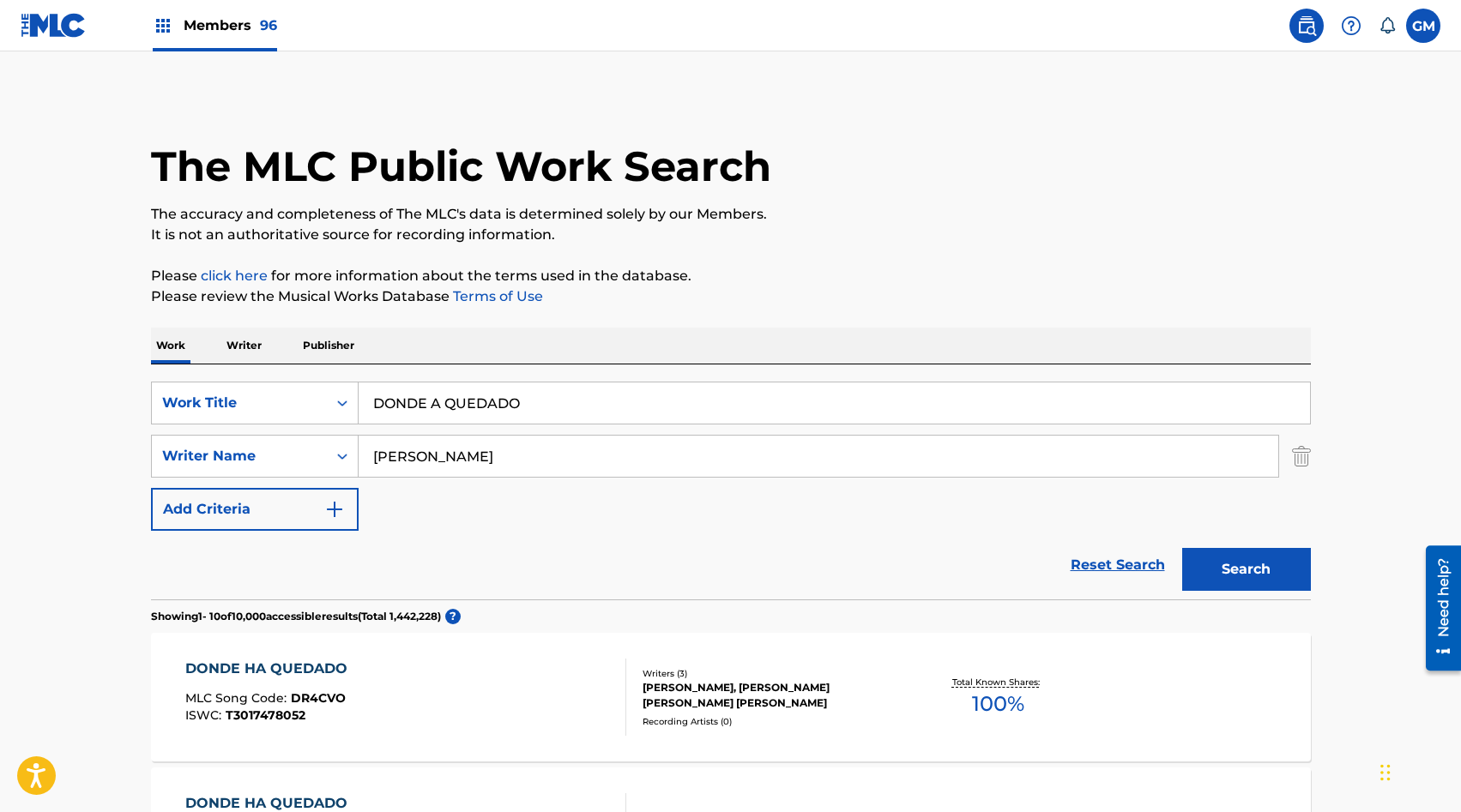
click at [1266, 570] on button "Search" at bounding box center [1246, 569] width 129 height 43
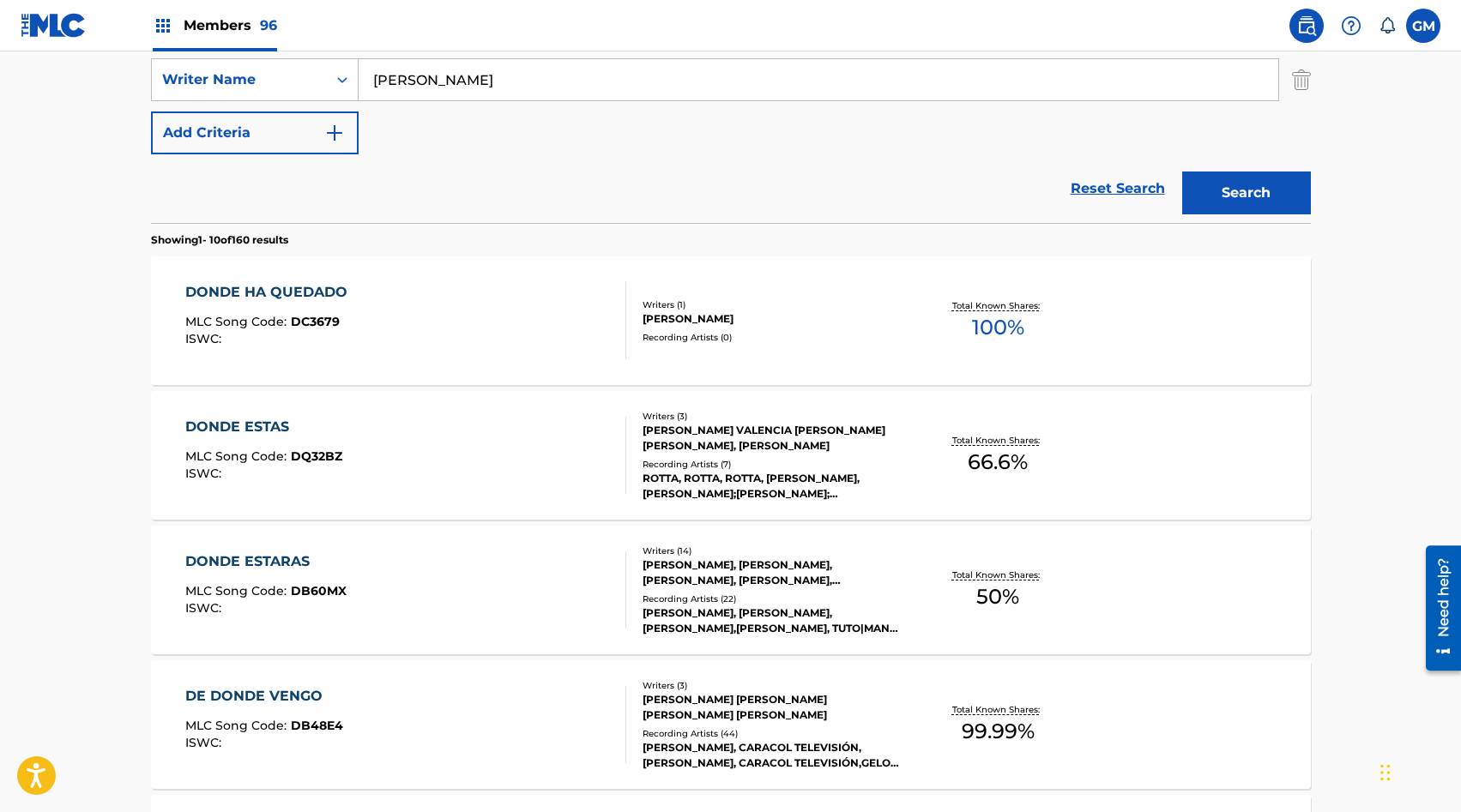
scroll to position [382, 0]
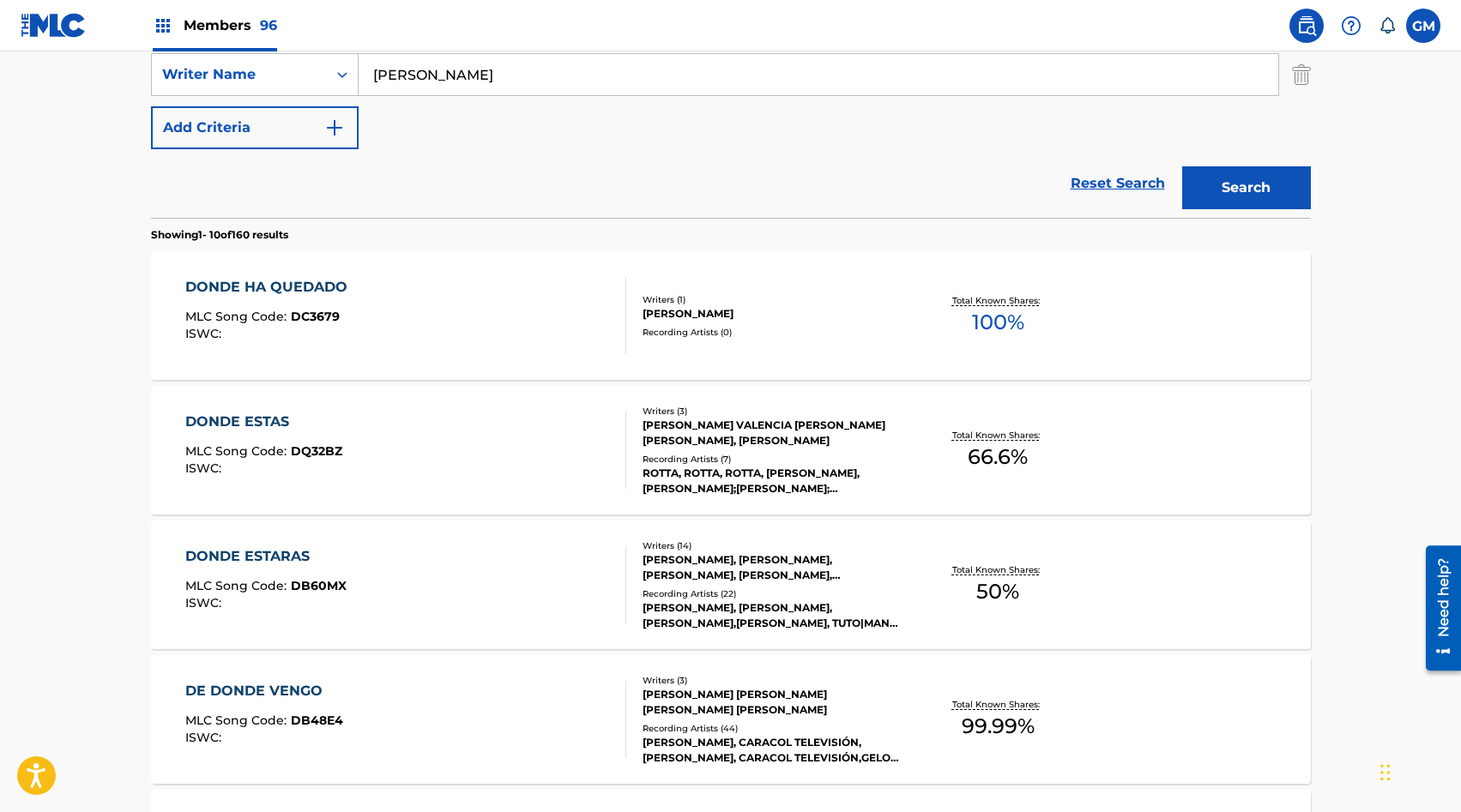
click at [814, 342] on div "DONDE HA QUEDADO MLC Song Code : DC3679 ISWC : Writers ( 1 ) JOSE DAVID URIBE R…" at bounding box center [731, 315] width 1160 height 129
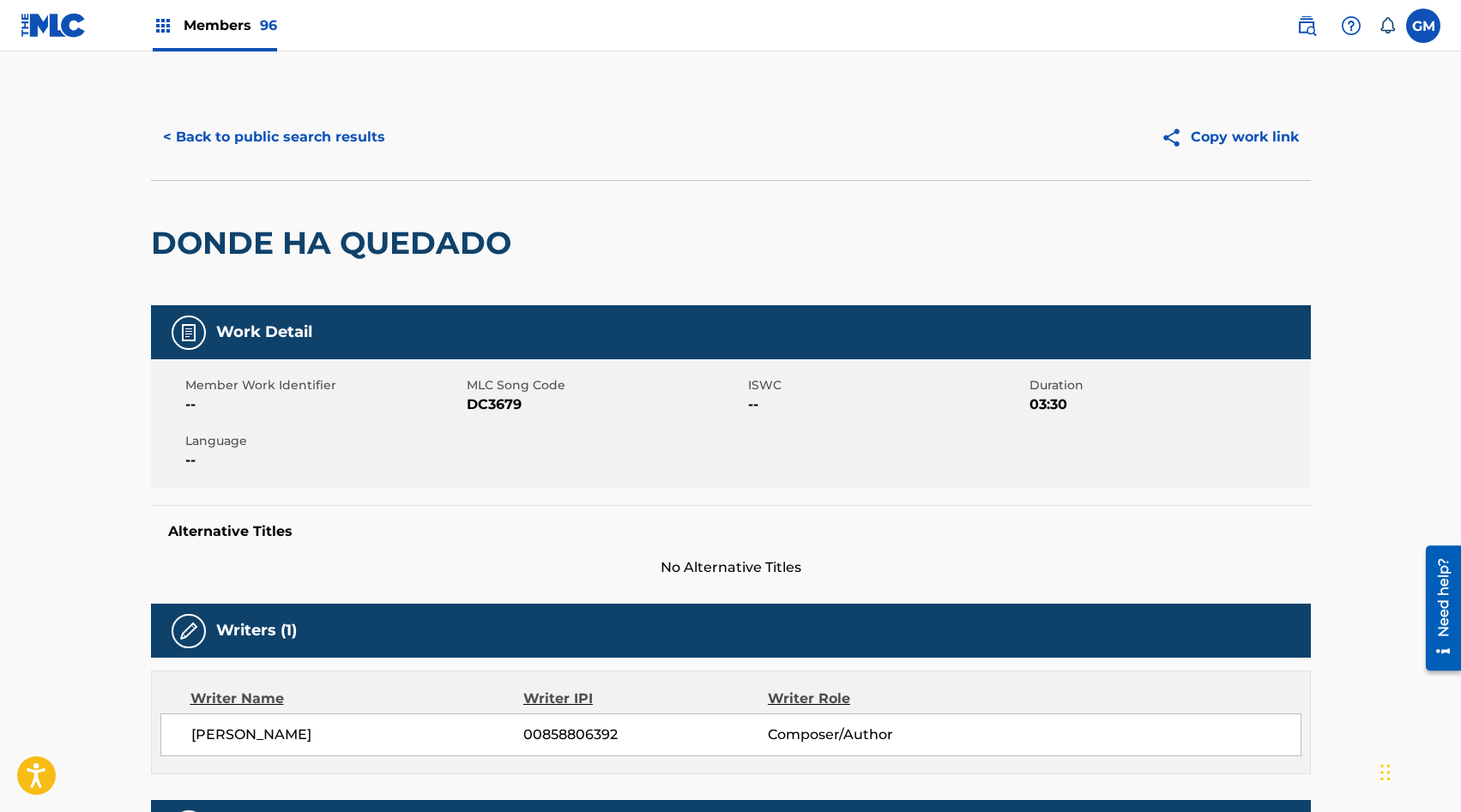
click at [492, 402] on span "DC3679" at bounding box center [605, 405] width 277 height 21
copy span "DC3679"
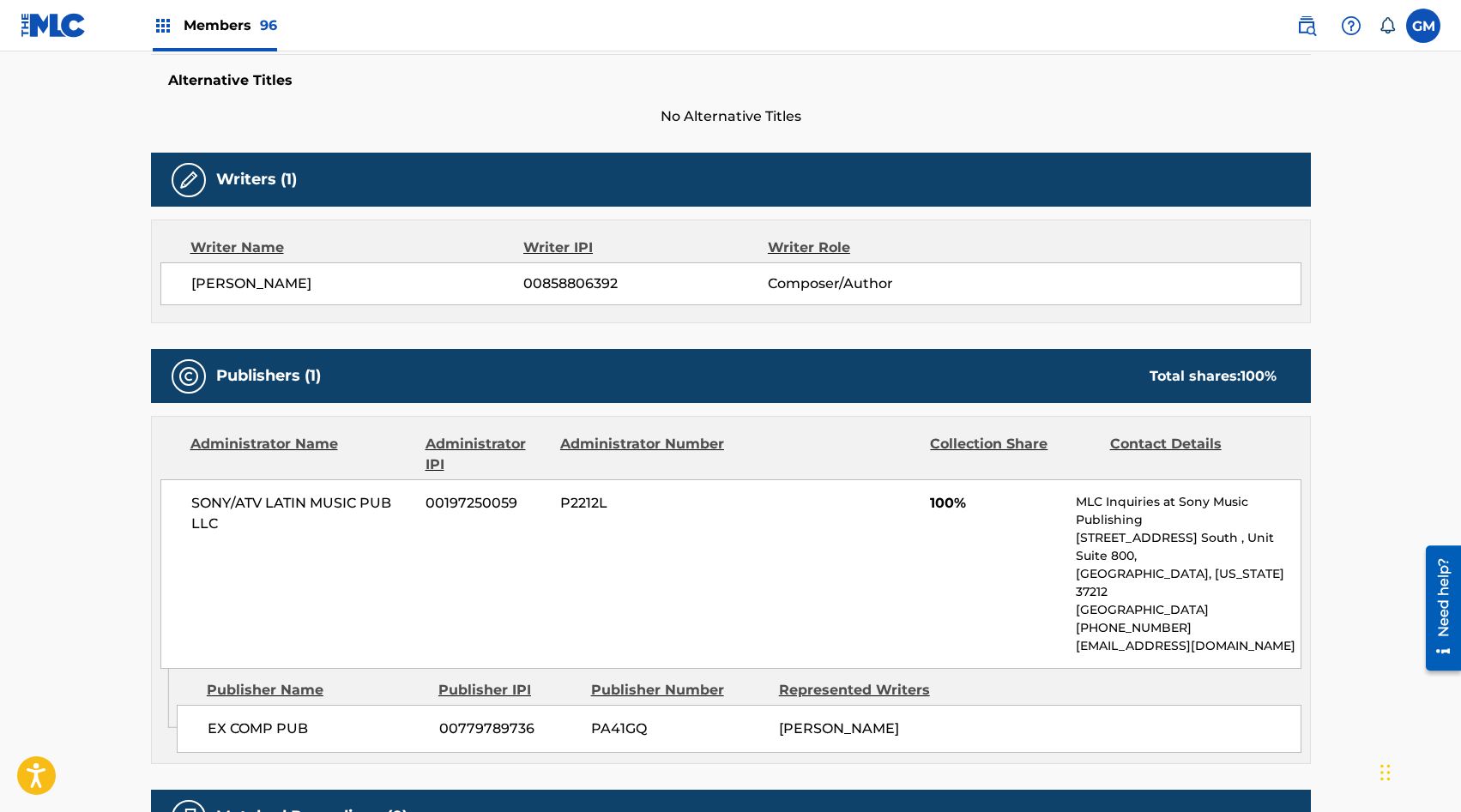
scroll to position [464, 0]
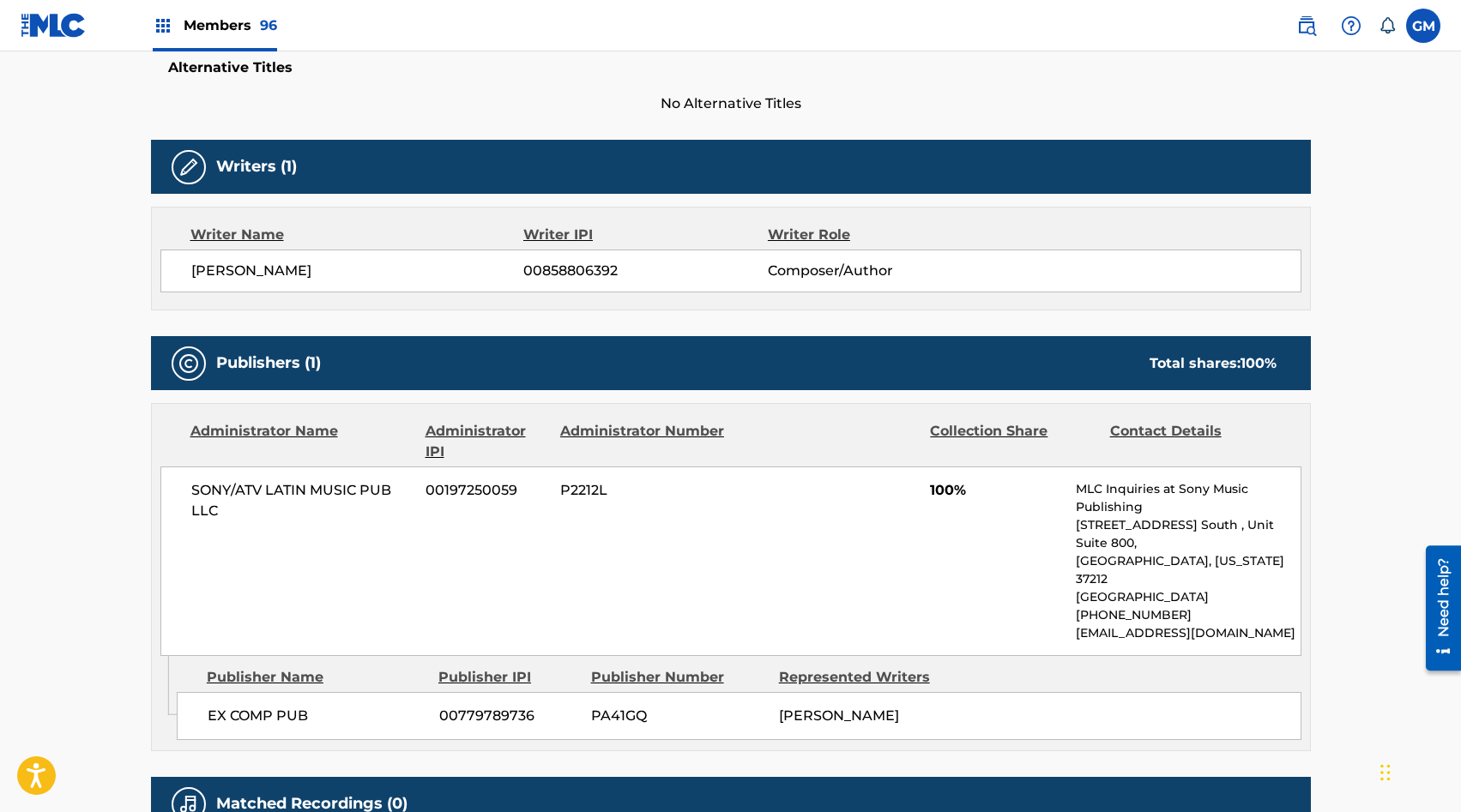
click at [592, 271] on span "00858806392" at bounding box center [645, 270] width 244 height 21
copy span "00858806392"
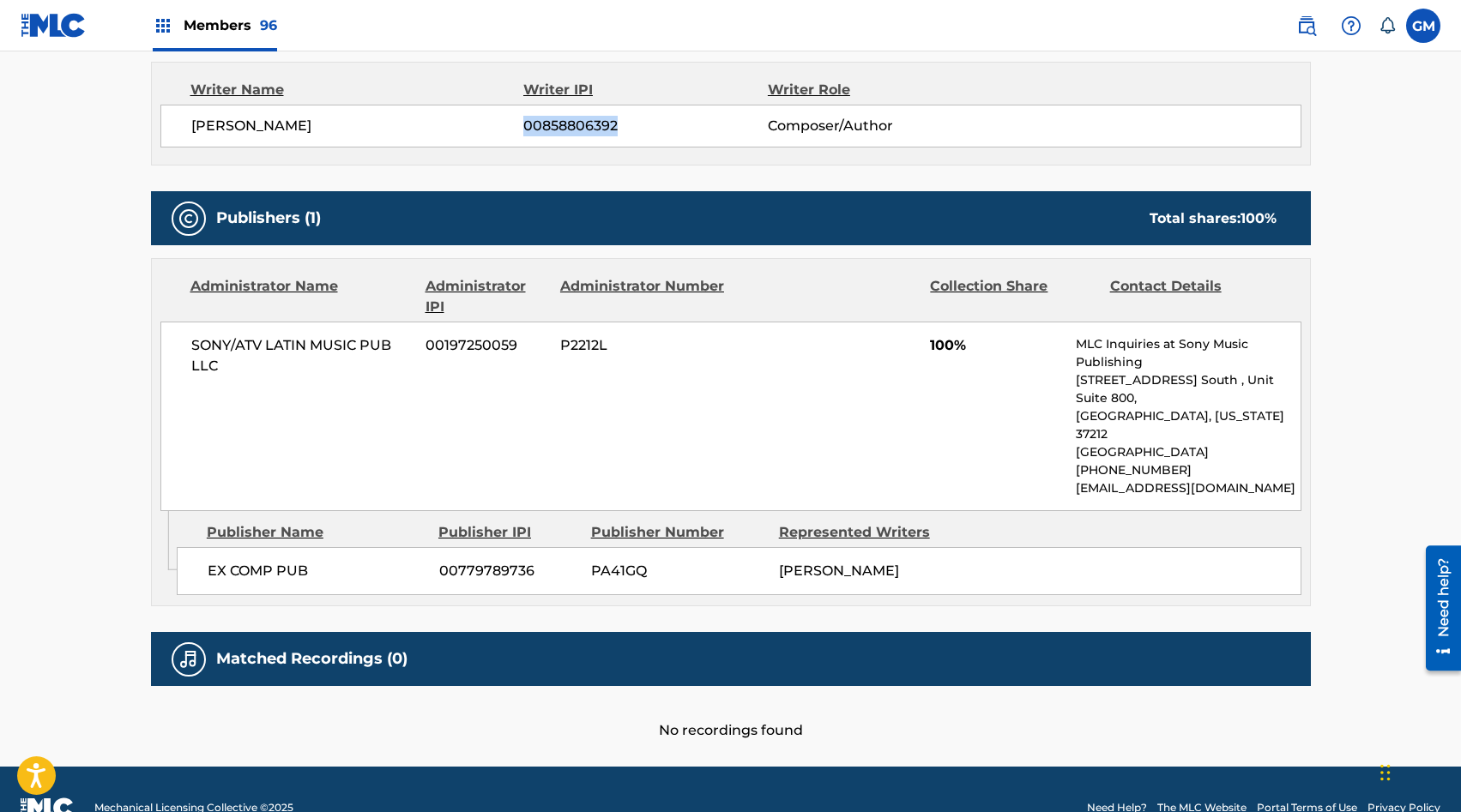
scroll to position [0, 0]
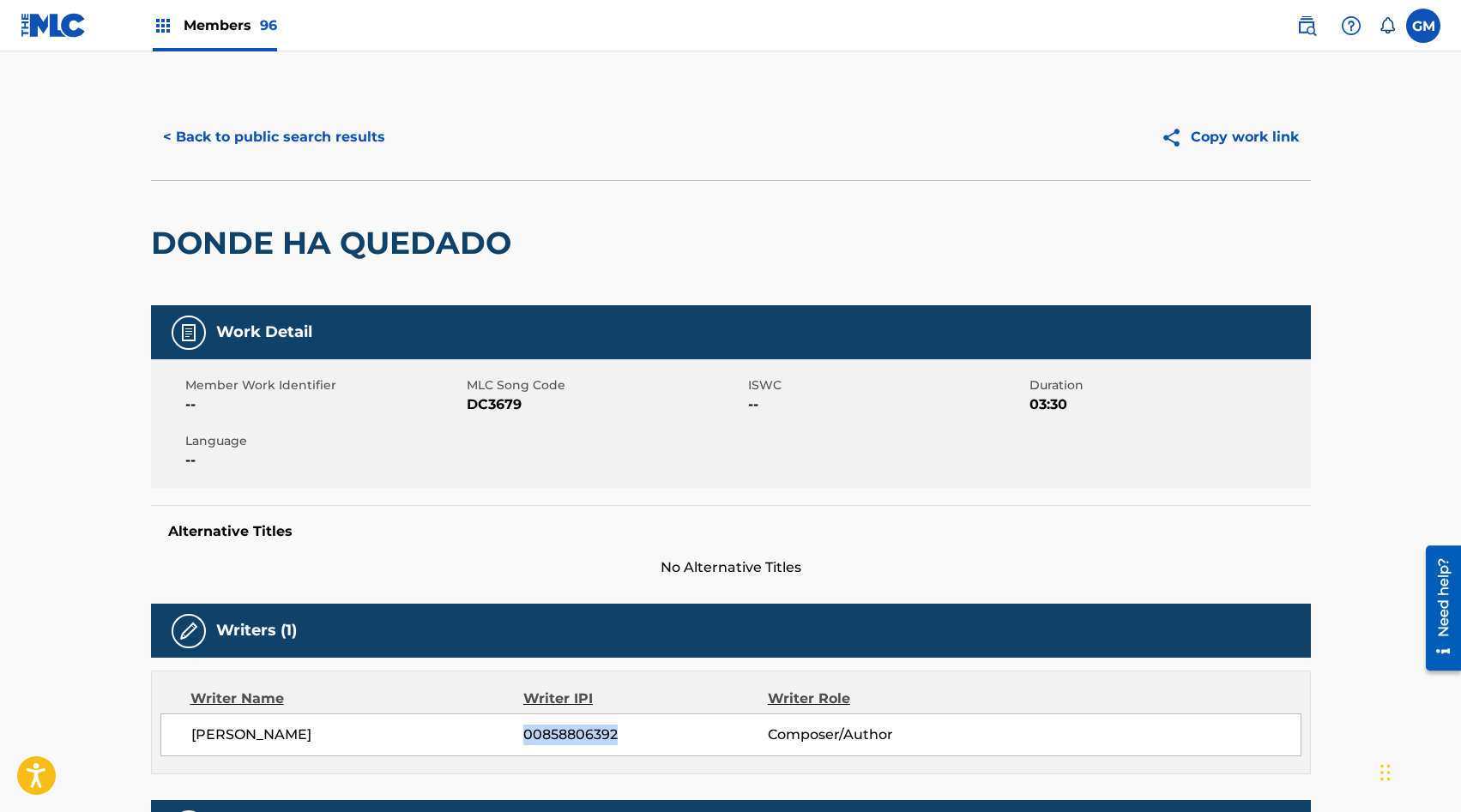
click at [494, 402] on span "DC3679" at bounding box center [605, 405] width 277 height 21
copy span "DC3679"
click at [237, 148] on button "< Back to public search results" at bounding box center [274, 137] width 247 height 43
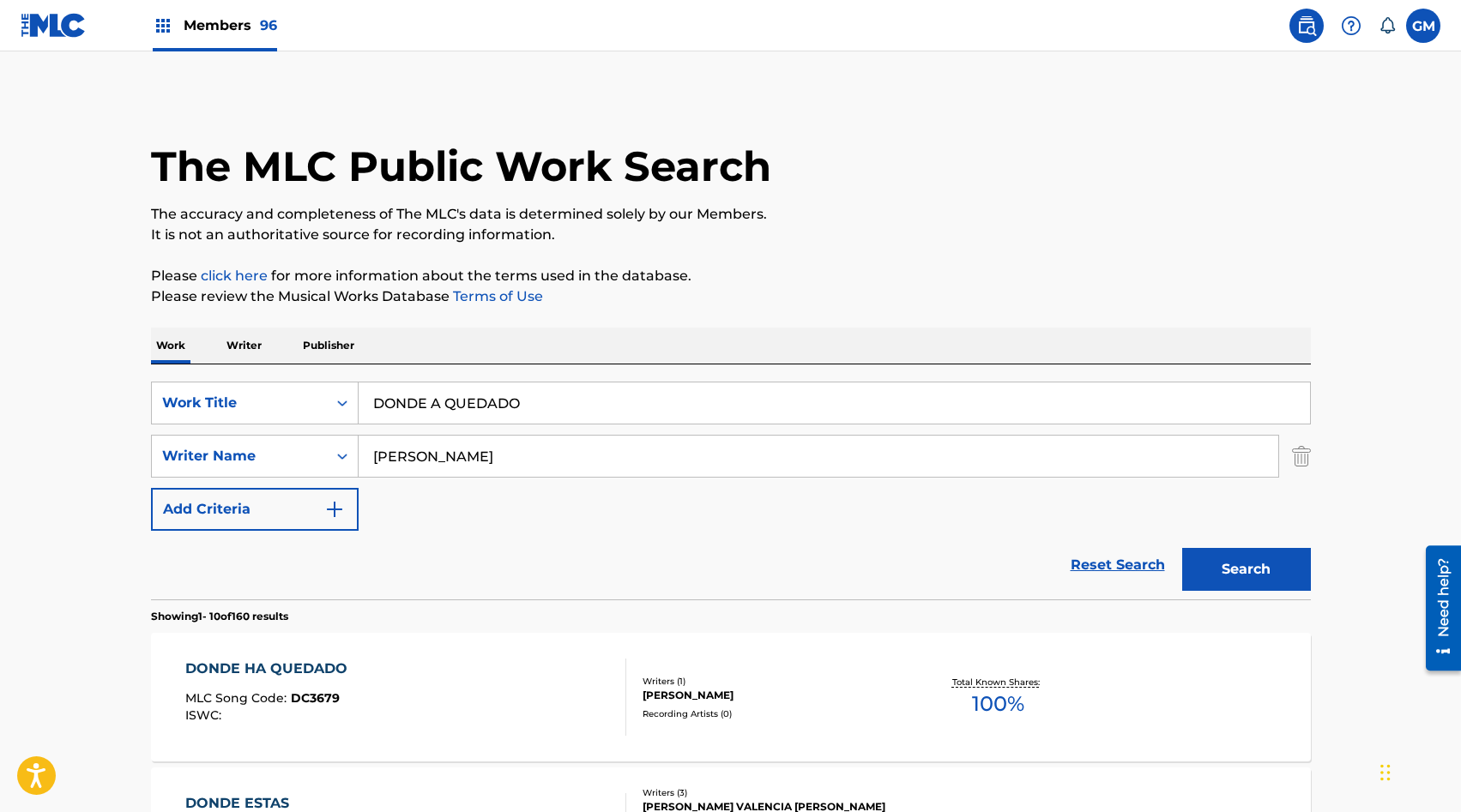
click at [405, 406] on input "DONDE A QUEDADO" at bounding box center [834, 403] width 951 height 41
paste input "S AMIGOS"
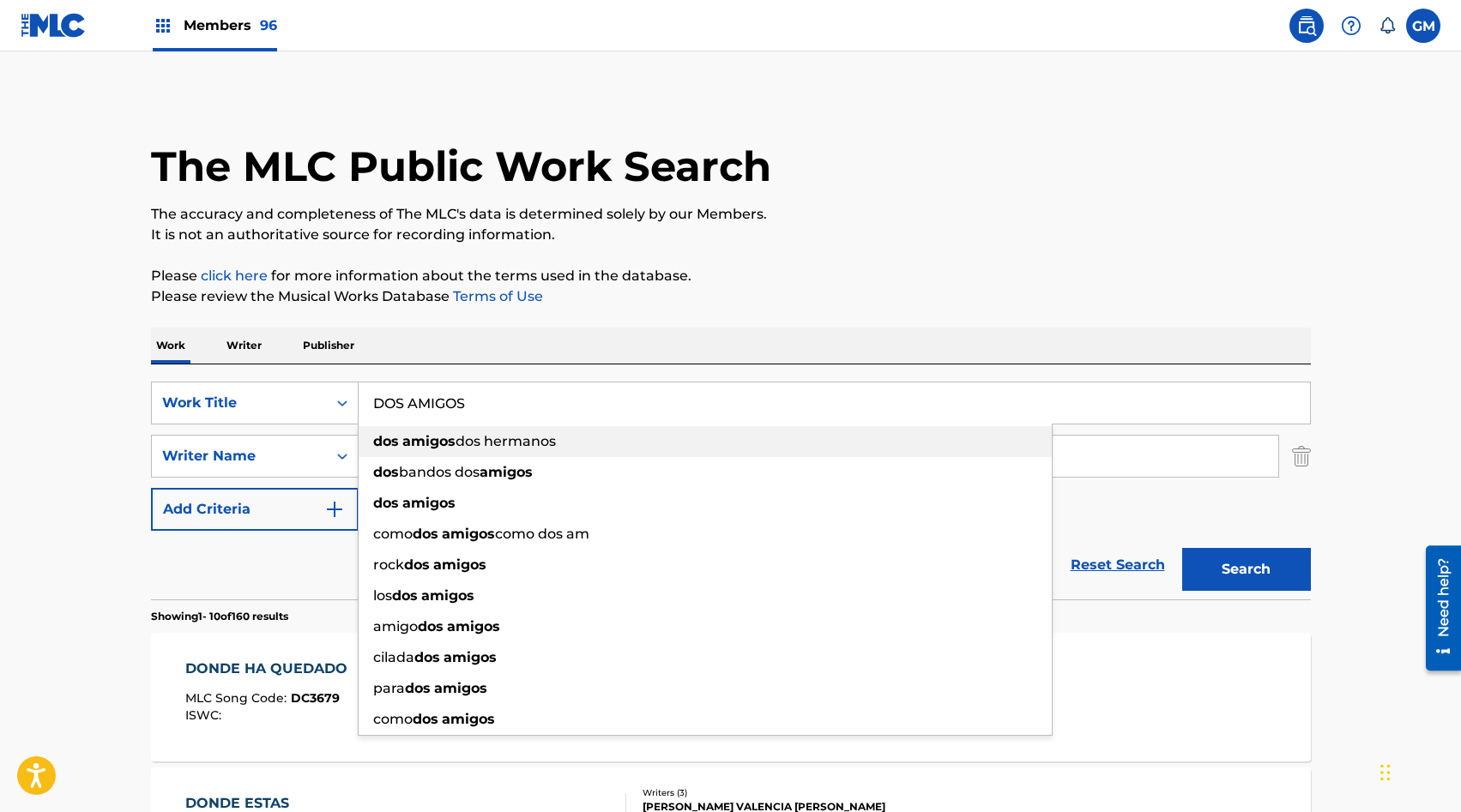
click at [405, 444] on strong "amigos" at bounding box center [429, 441] width 53 height 16
type input "dos amigos dos hermanos"
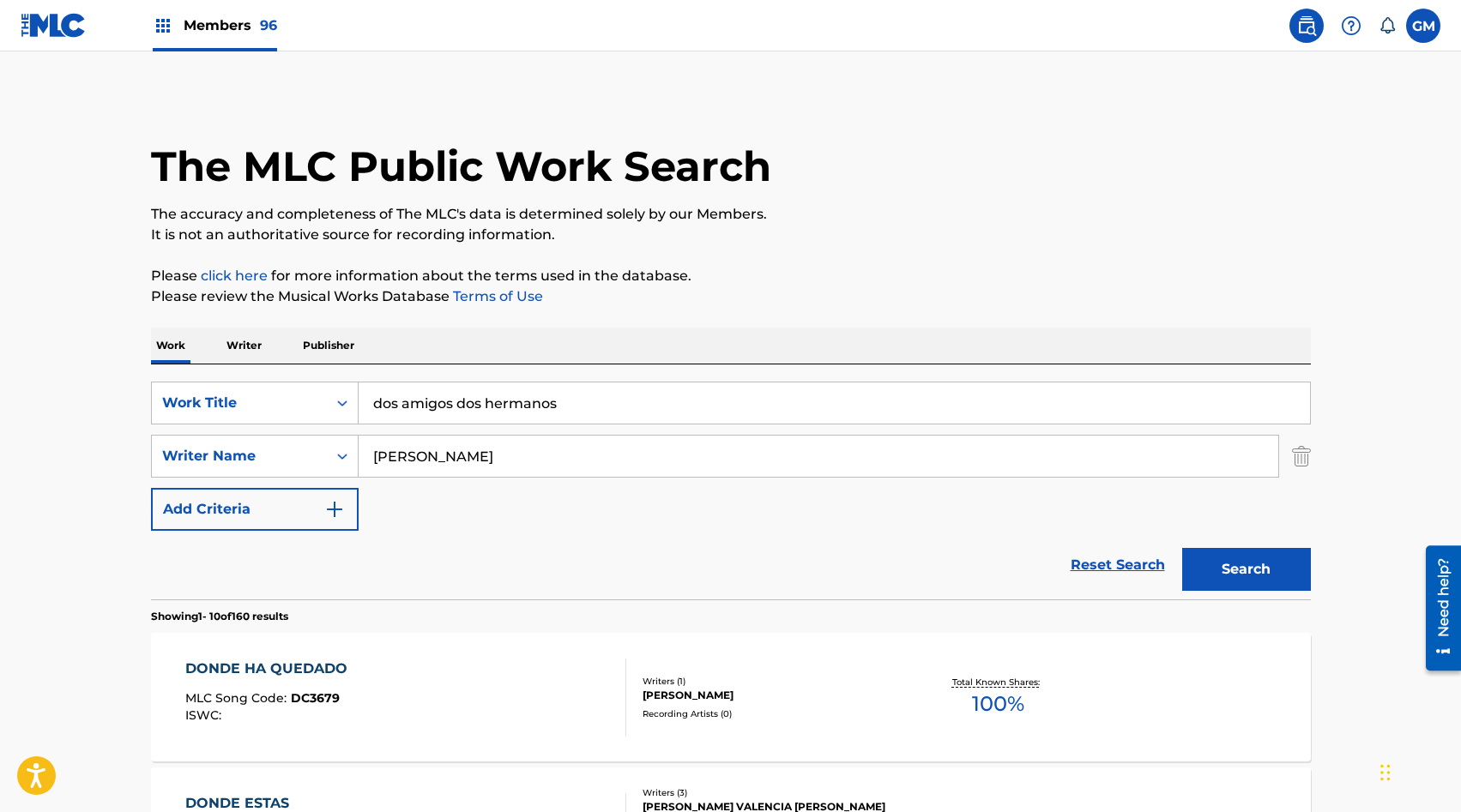
click at [405, 444] on input "URIBE" at bounding box center [819, 456] width 920 height 41
click at [451, 409] on input "dos amigos dos hermanos" at bounding box center [834, 403] width 951 height 41
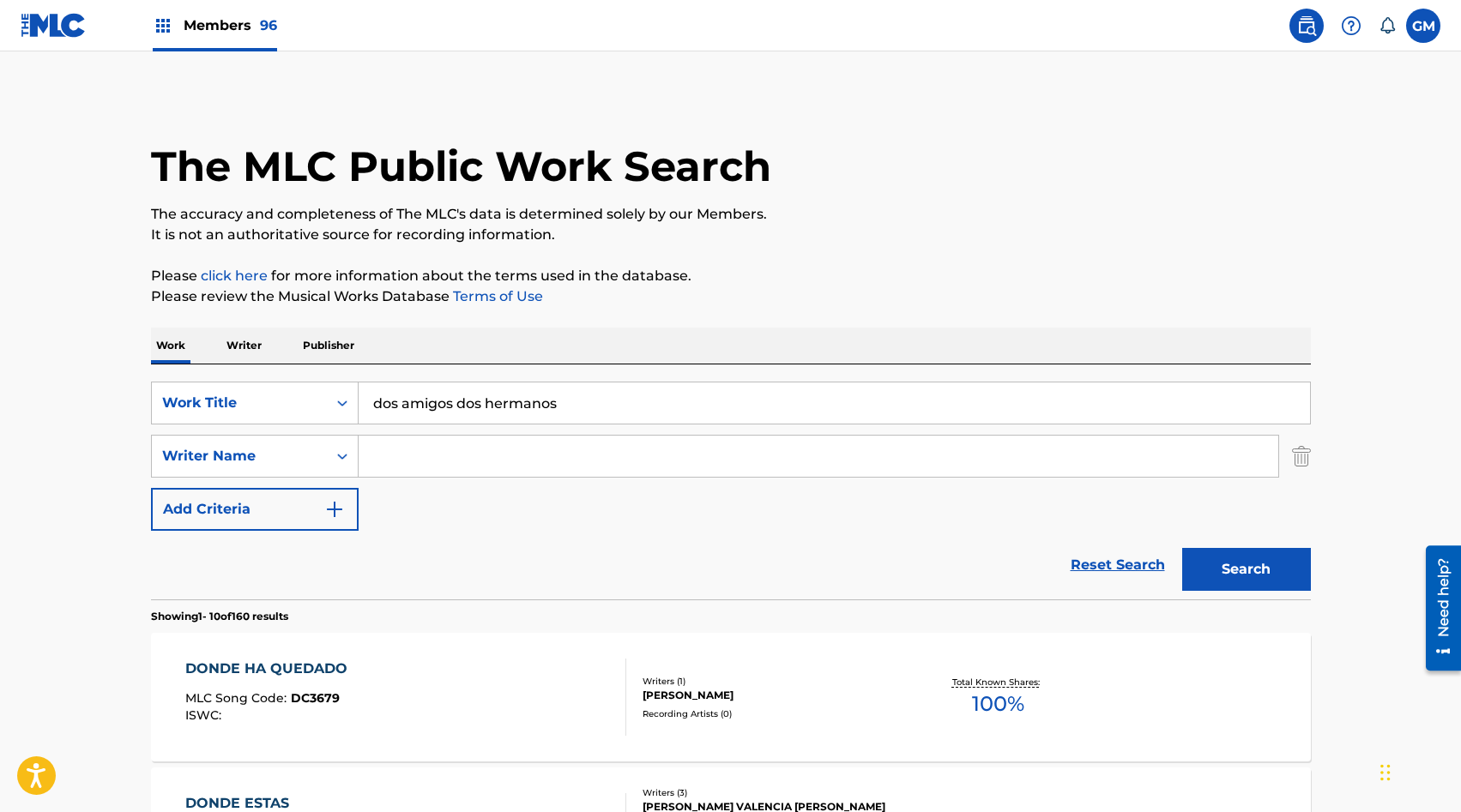
click at [451, 409] on input "dos amigos dos hermanos" at bounding box center [834, 403] width 951 height 41
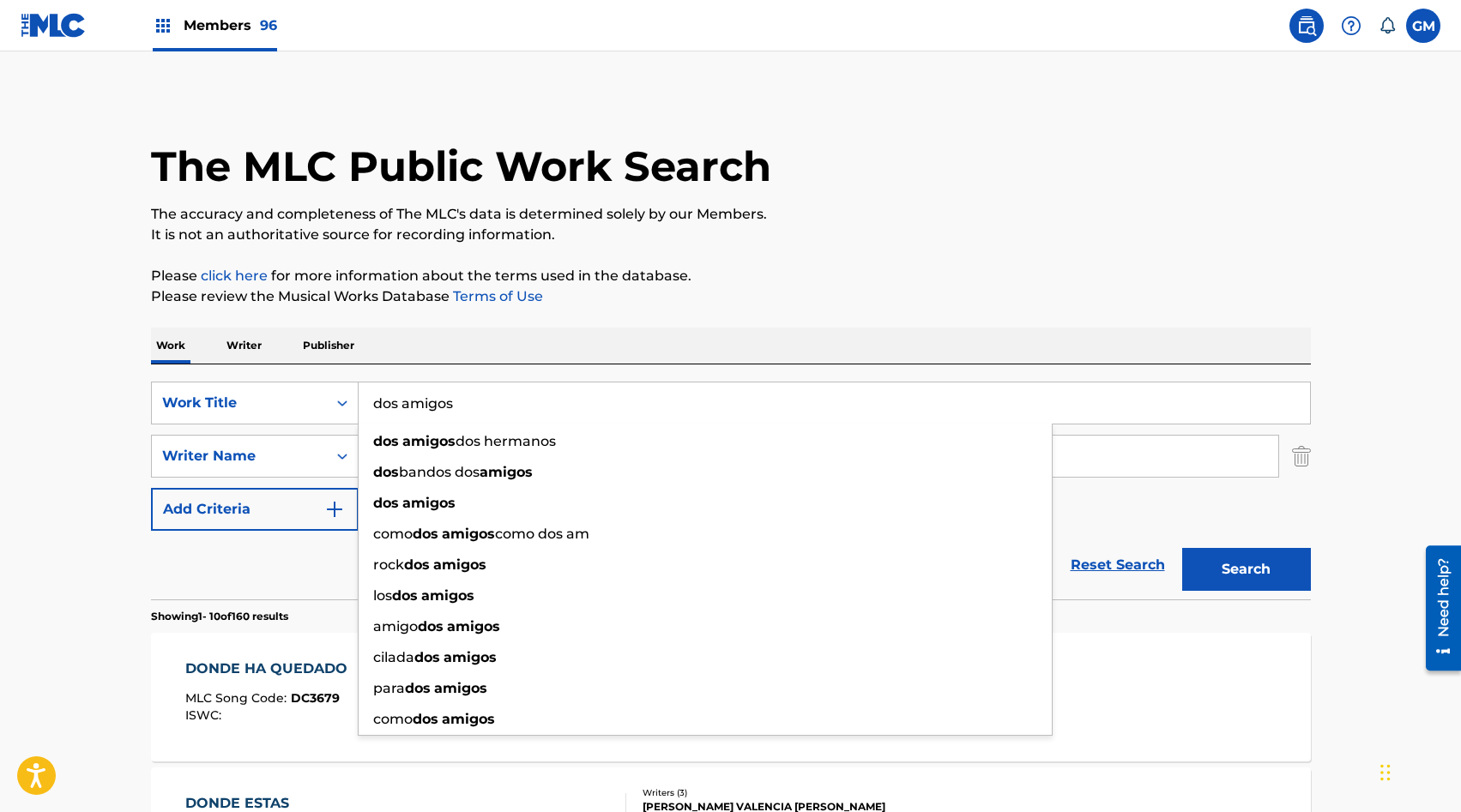
type input "dos amigos"
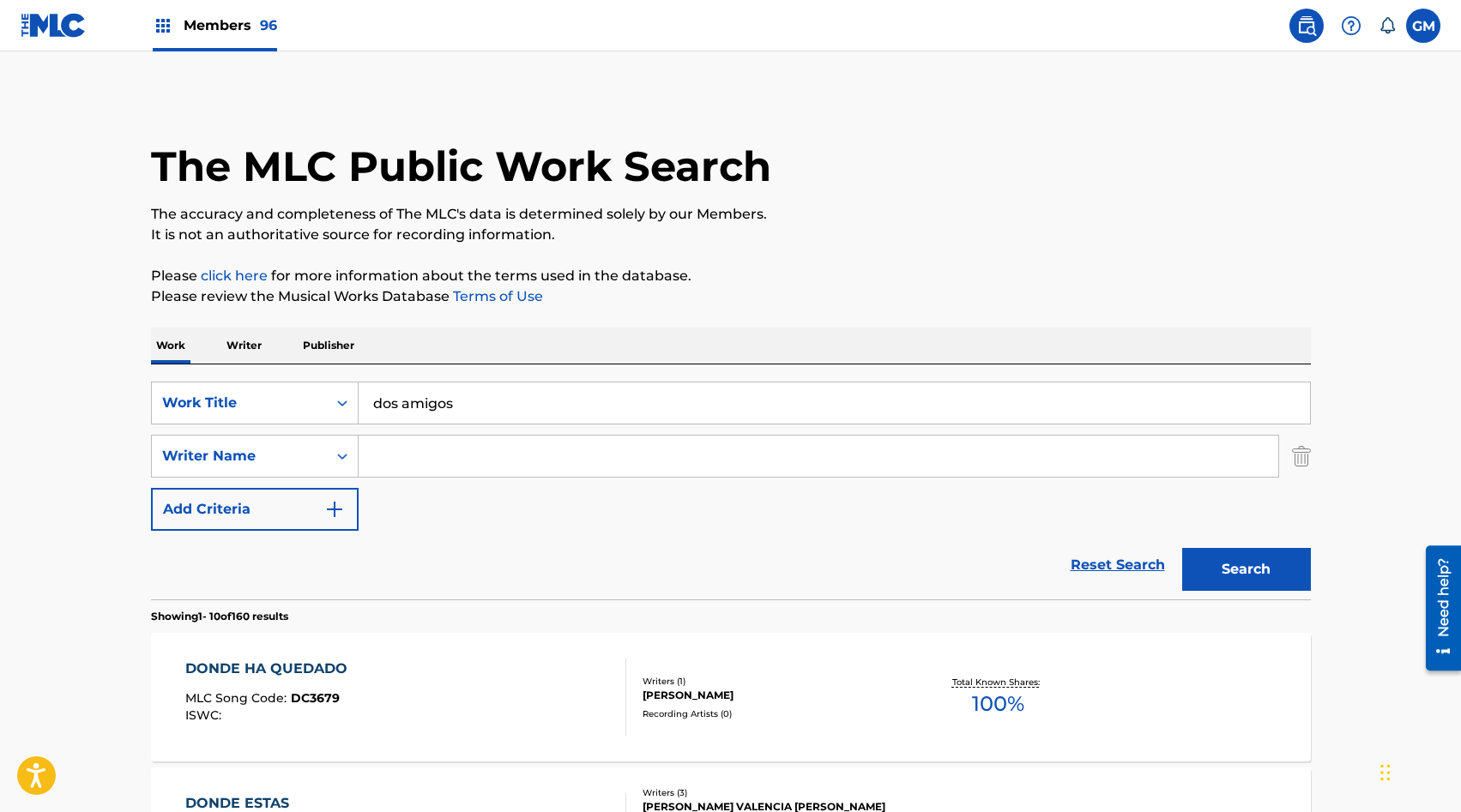
click at [475, 679] on div "DONDE HA QUEDADO MLC Song Code : DC3679 ISWC :" at bounding box center [406, 697] width 441 height 78
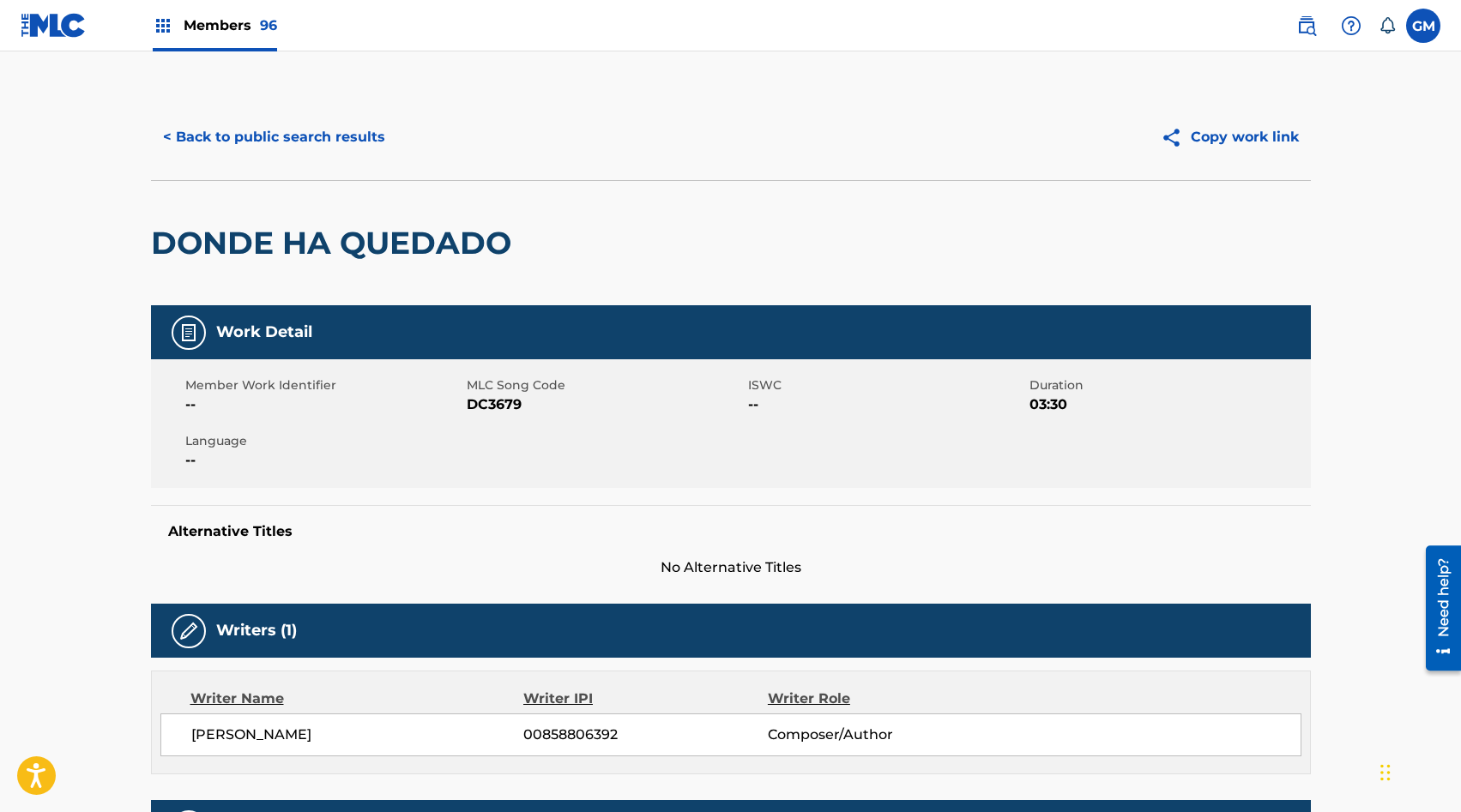
click at [254, 143] on button "< Back to public search results" at bounding box center [274, 137] width 247 height 43
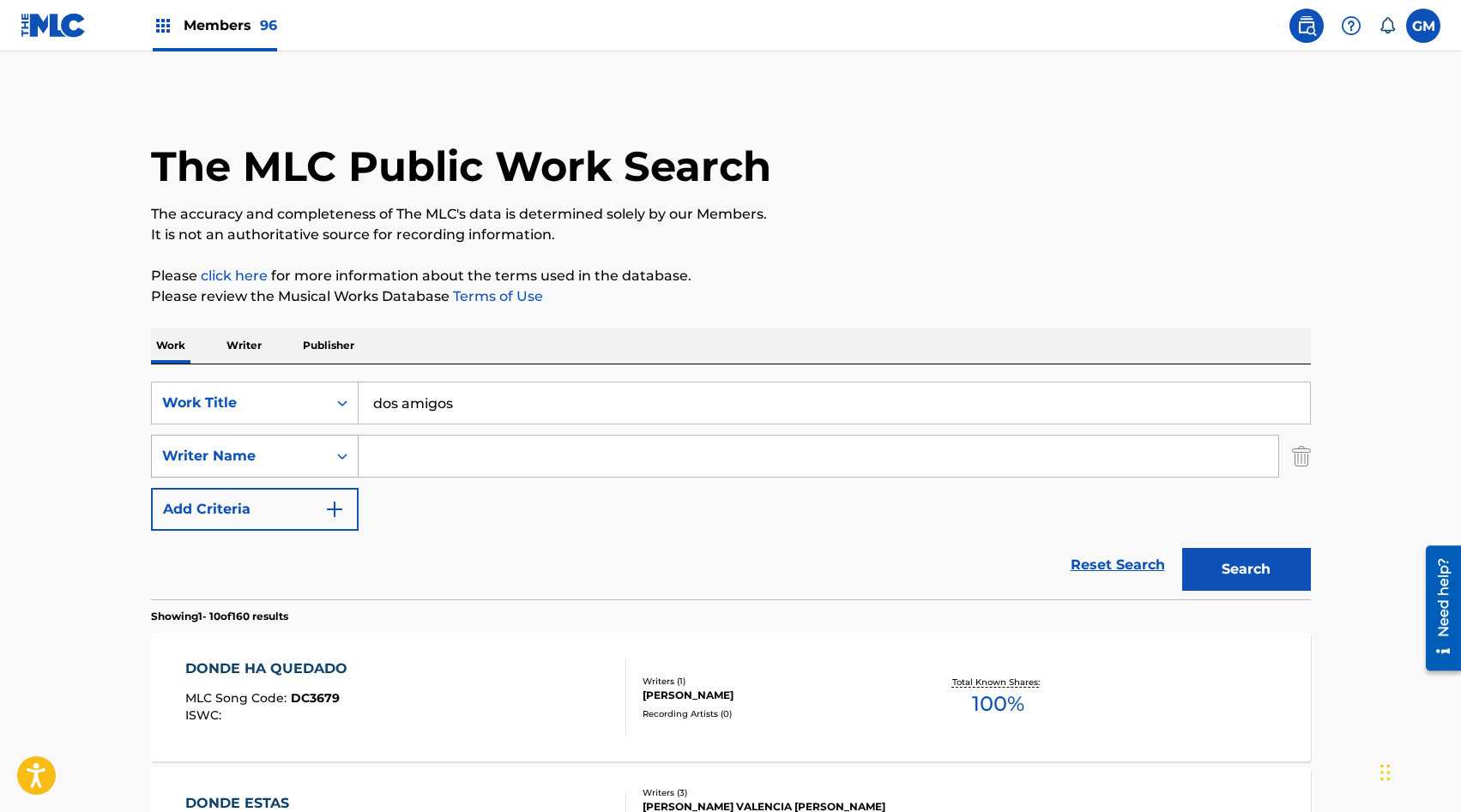
click at [303, 443] on div "Writer Name" at bounding box center [239, 457] width 175 height 33
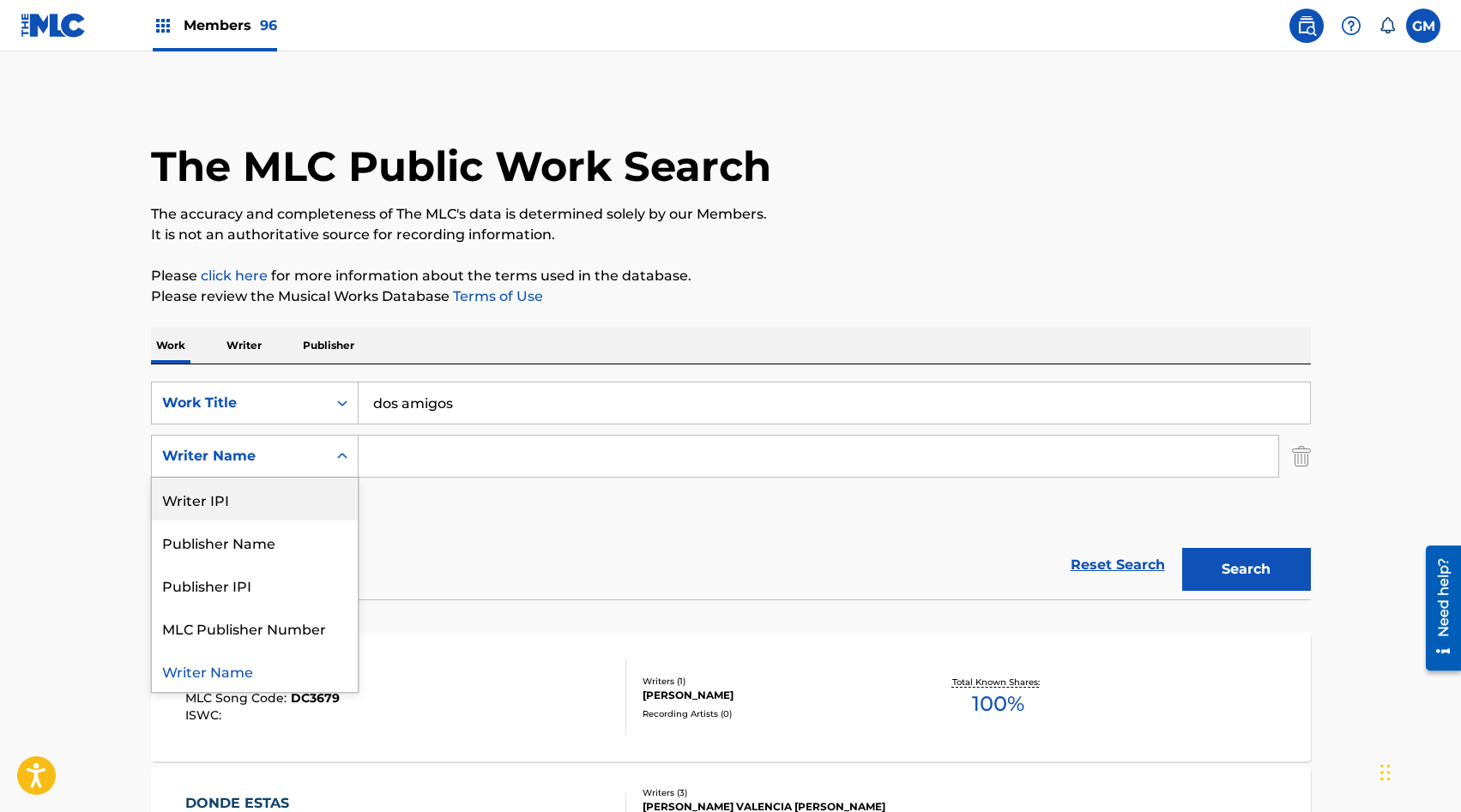
click at [440, 448] on input "Search Form" at bounding box center [819, 456] width 920 height 41
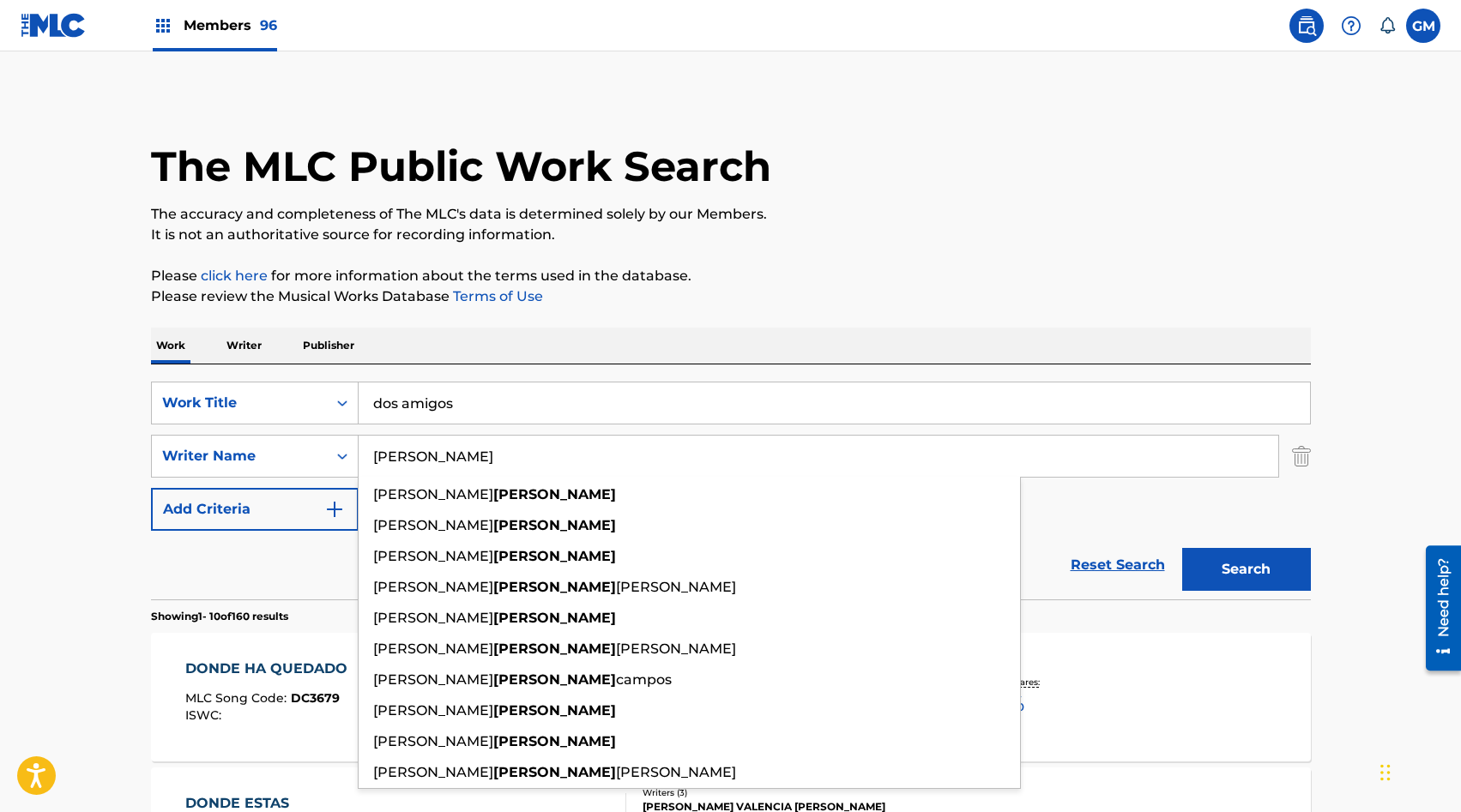
type input "vazquez"
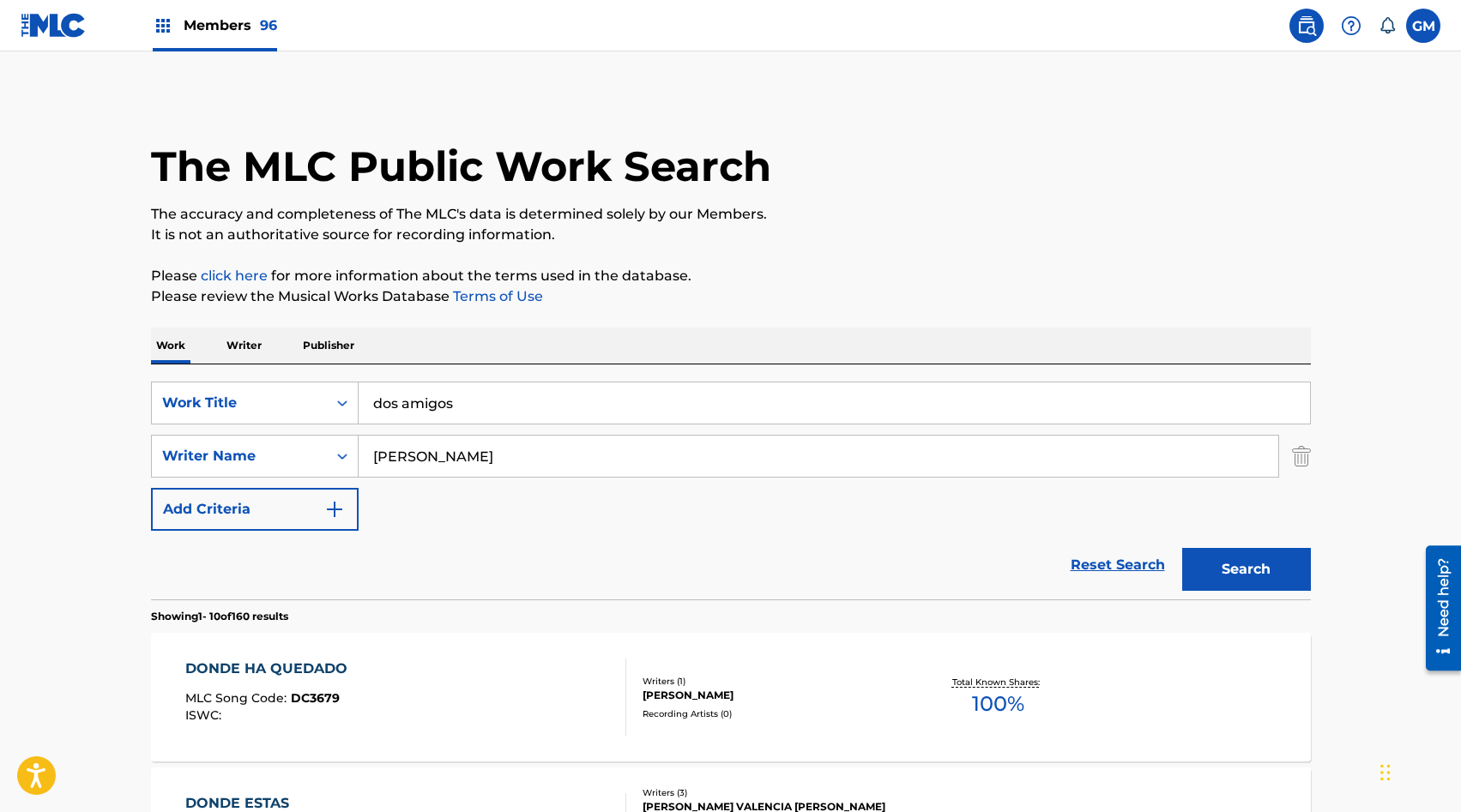
click at [1214, 582] on button "Search" at bounding box center [1246, 569] width 129 height 43
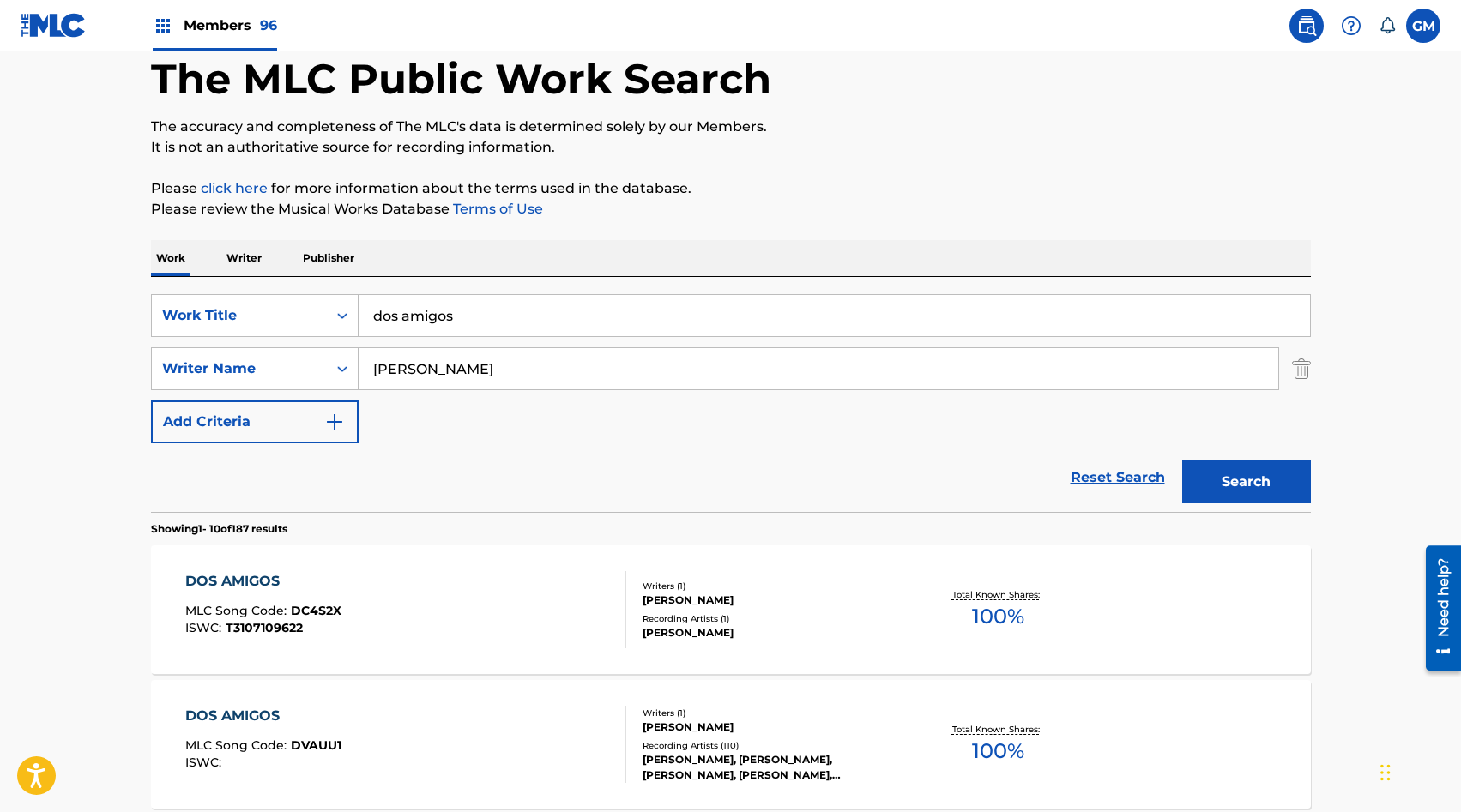
scroll to position [205, 0]
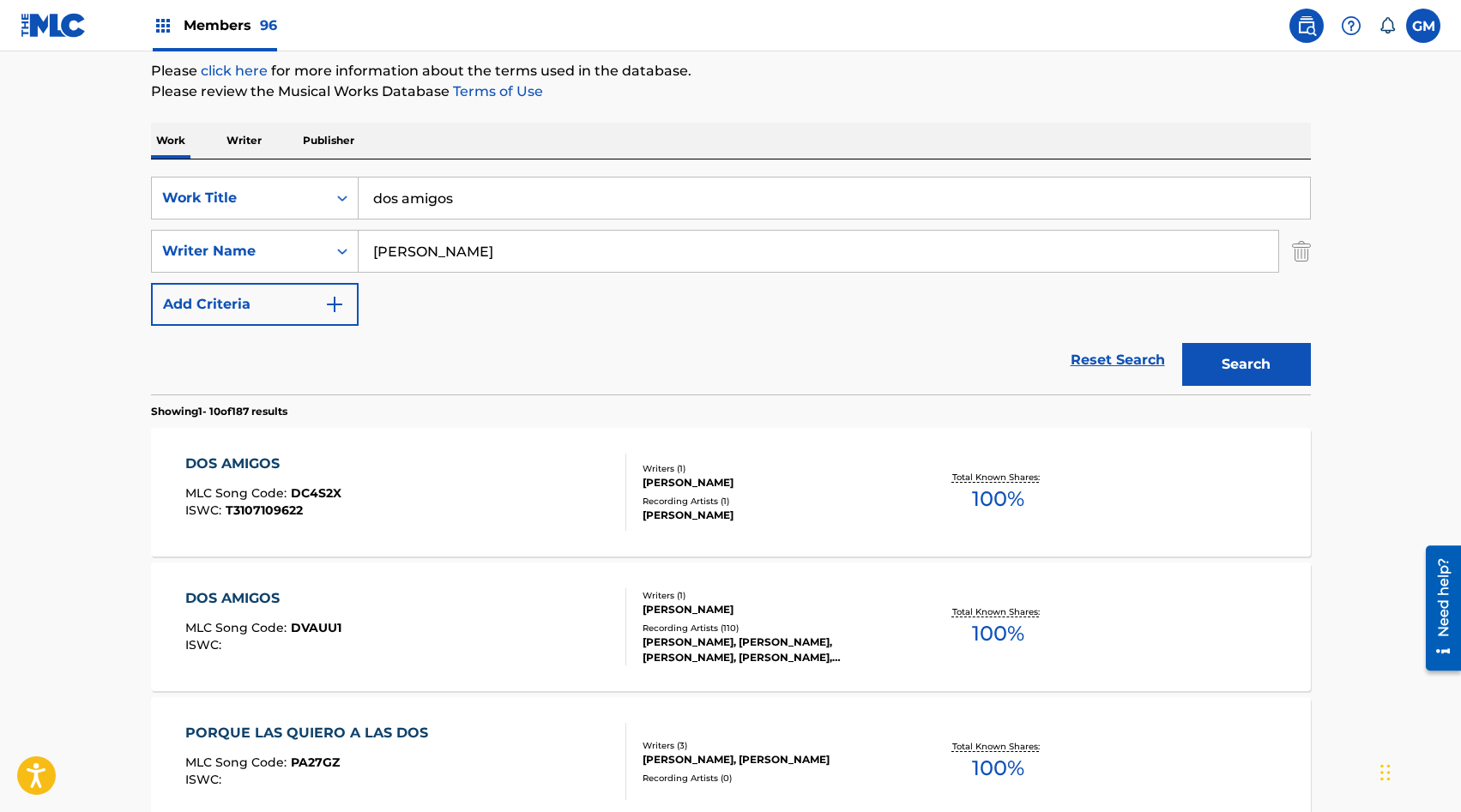
click at [447, 479] on div "DOS AMIGOS MLC Song Code : DC4S2X ISWC : T3107109622" at bounding box center [406, 492] width 441 height 78
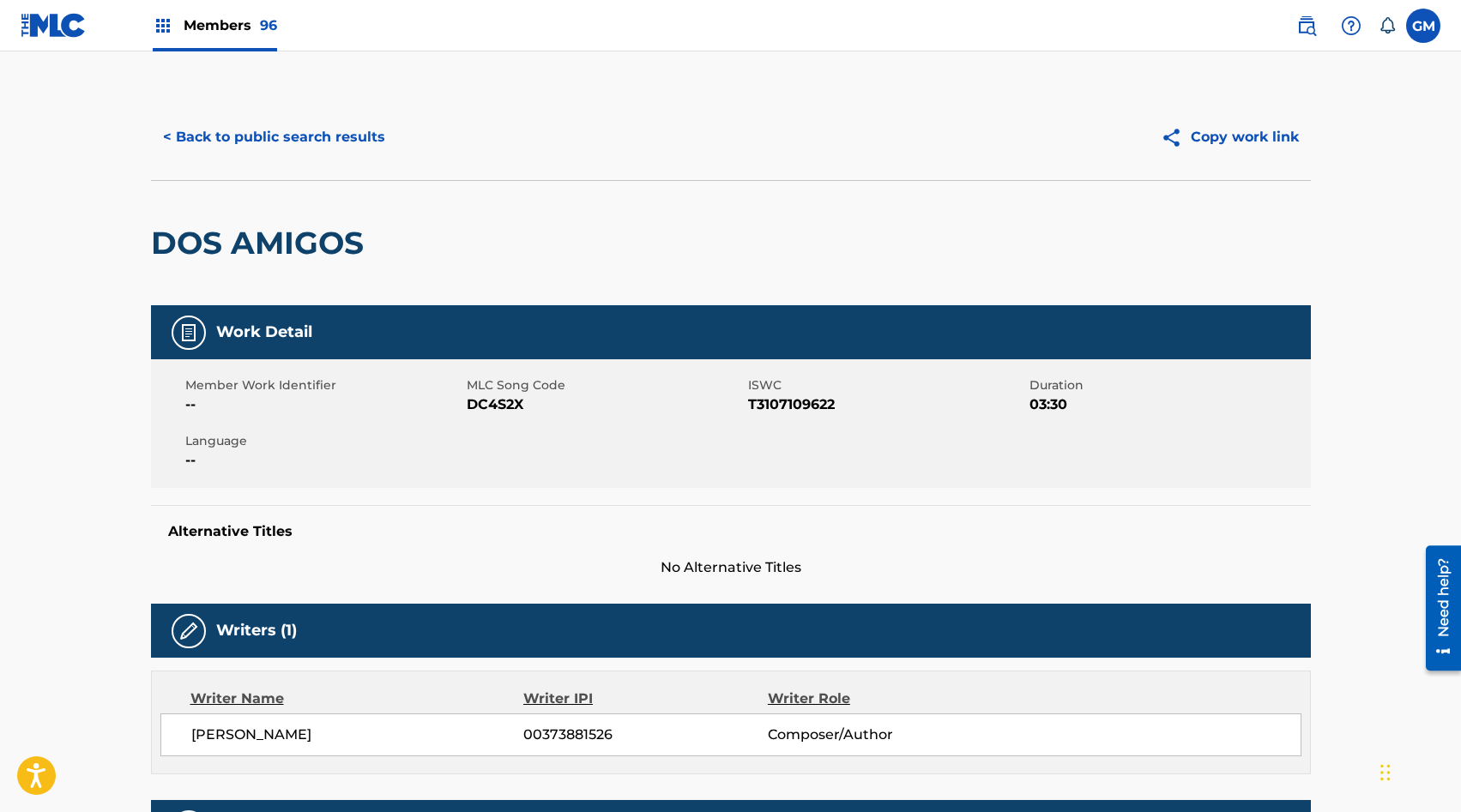
click at [484, 406] on span "DC4S2X" at bounding box center [605, 405] width 277 height 21
copy span "DC4S2X"
click at [497, 406] on span "DC4S2X" at bounding box center [605, 405] width 277 height 21
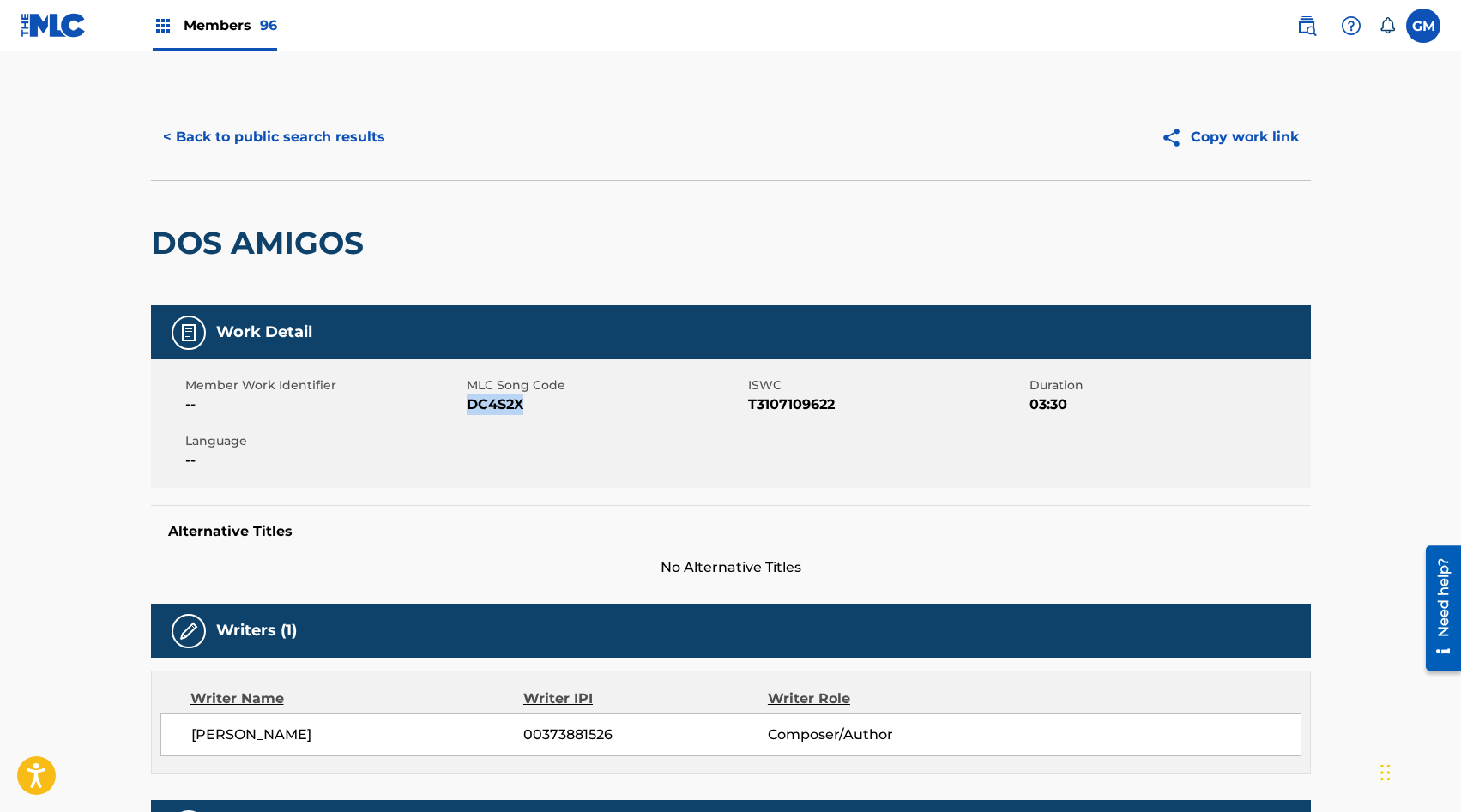
click at [331, 137] on button "< Back to public search results" at bounding box center [274, 137] width 247 height 43
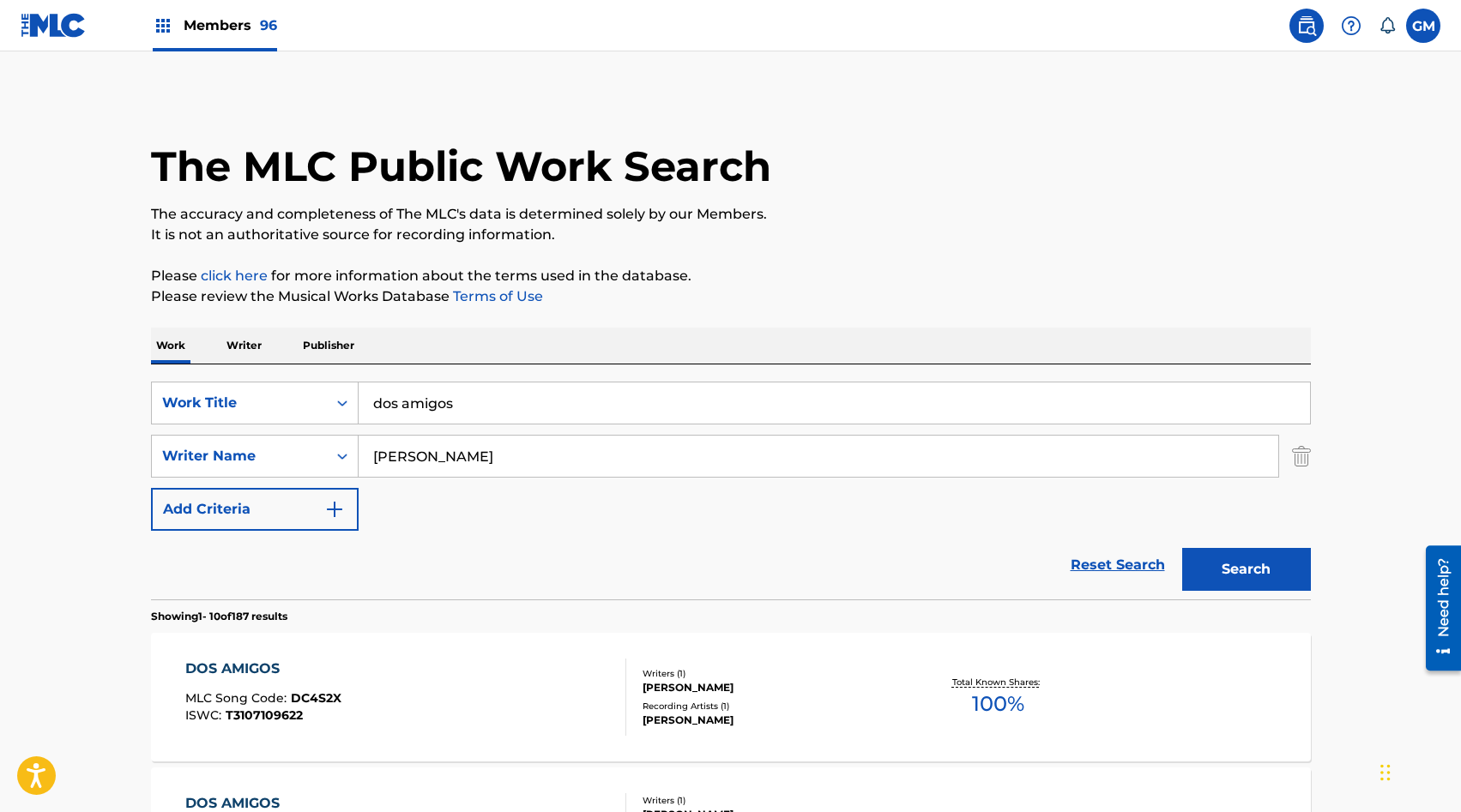
scroll to position [205, 0]
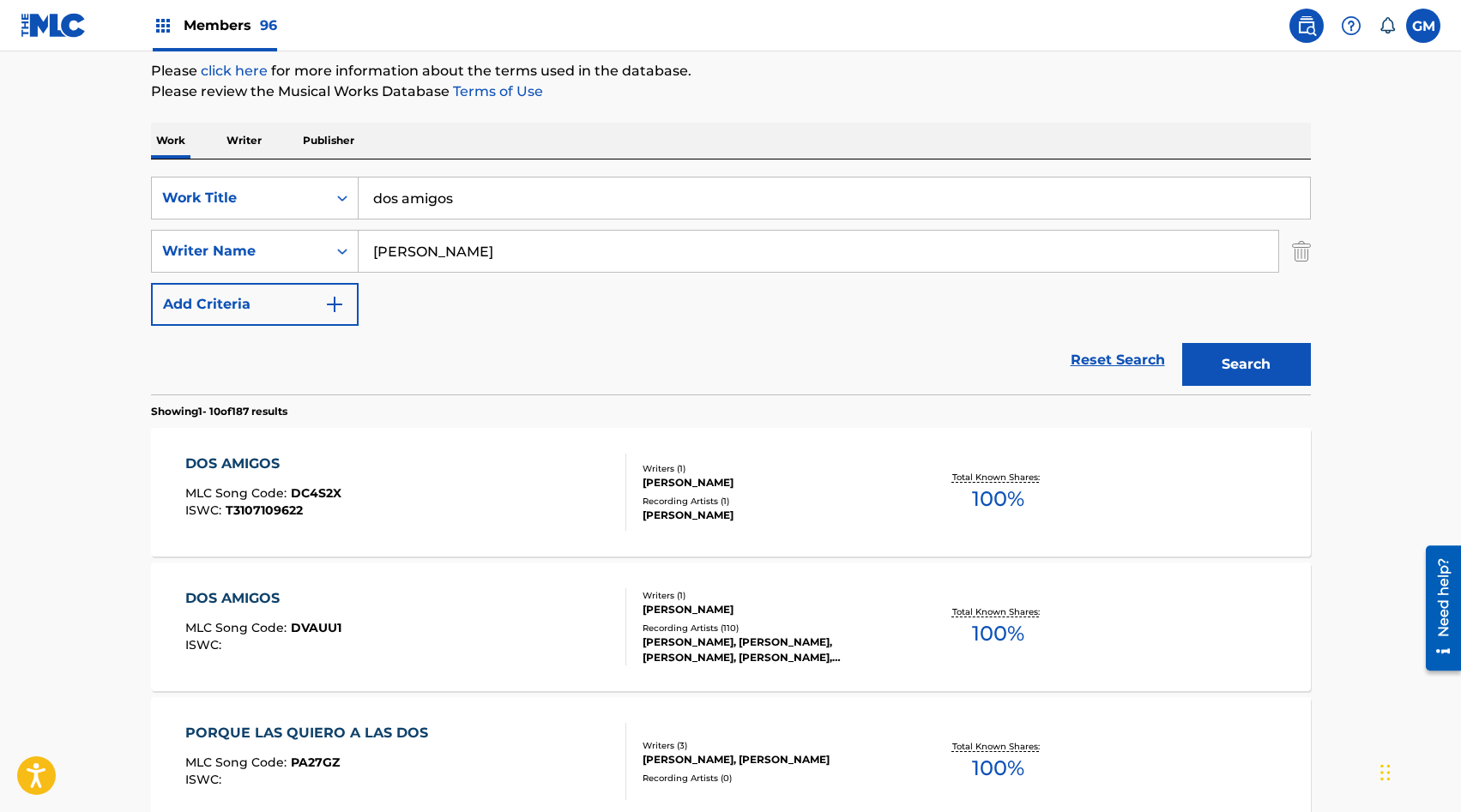
click at [496, 178] on input "dos amigos" at bounding box center [834, 197] width 951 height 41
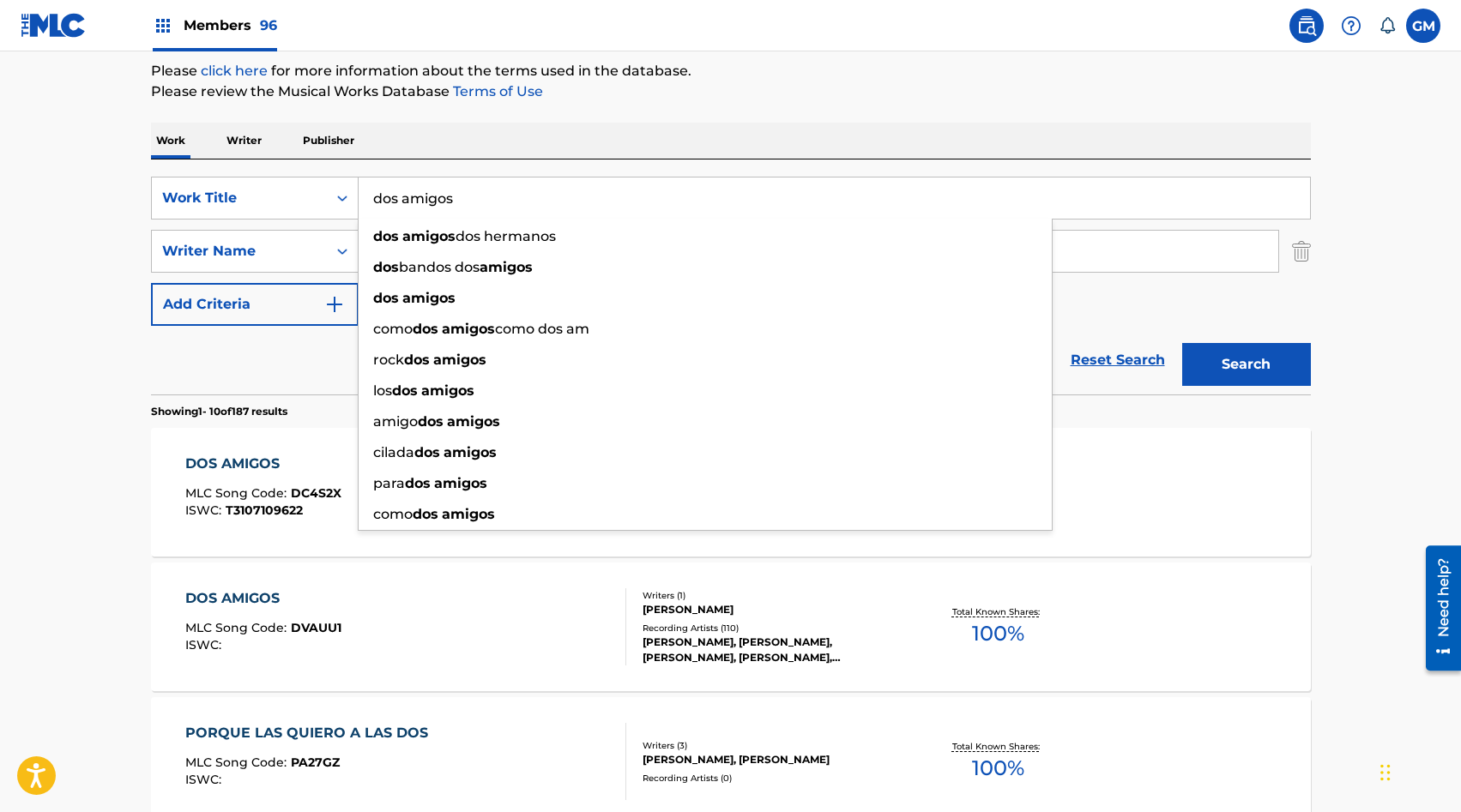
paste input "EL AGUILA"
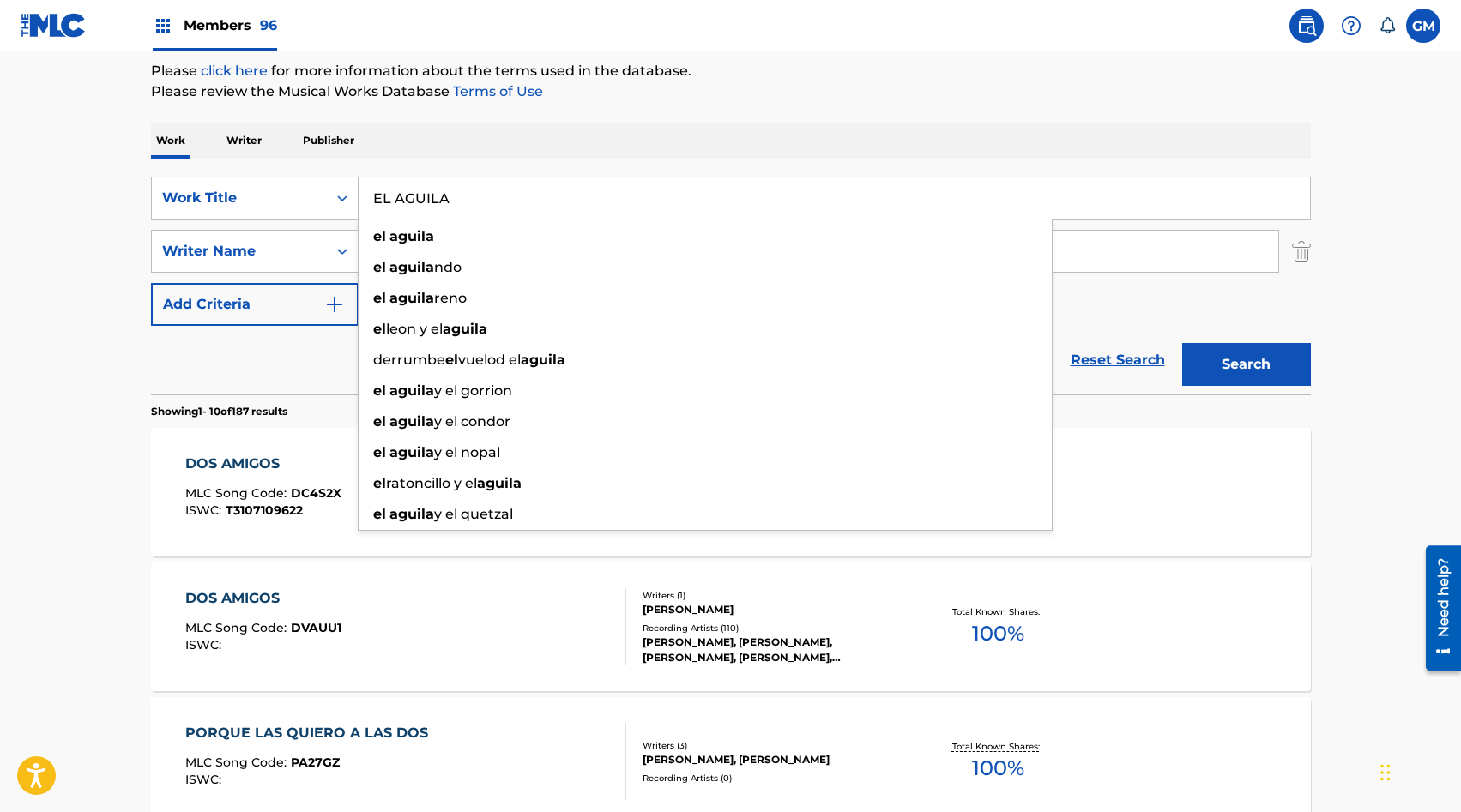
type input "EL AGUILA"
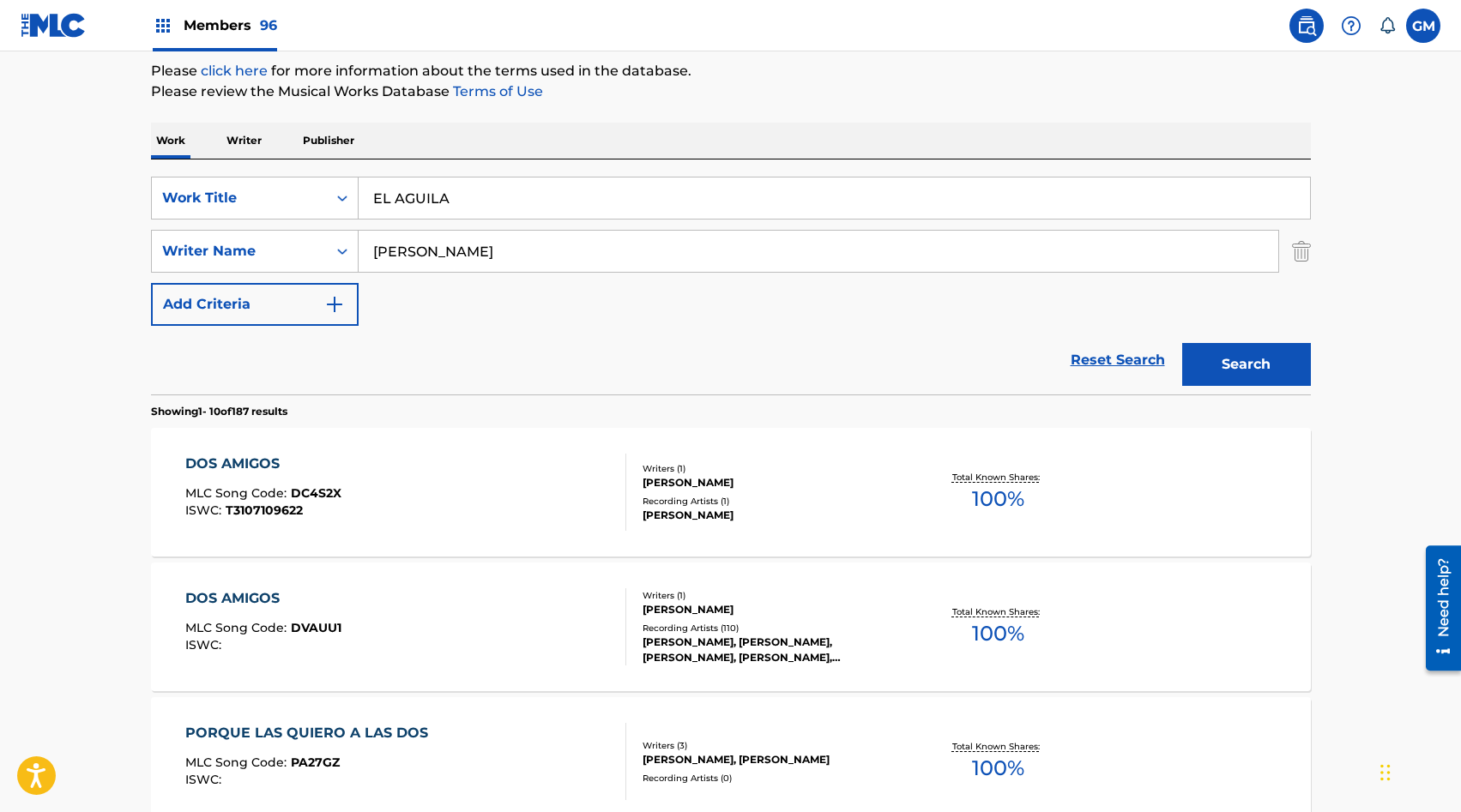
click at [394, 248] on input "vazquez" at bounding box center [819, 251] width 920 height 41
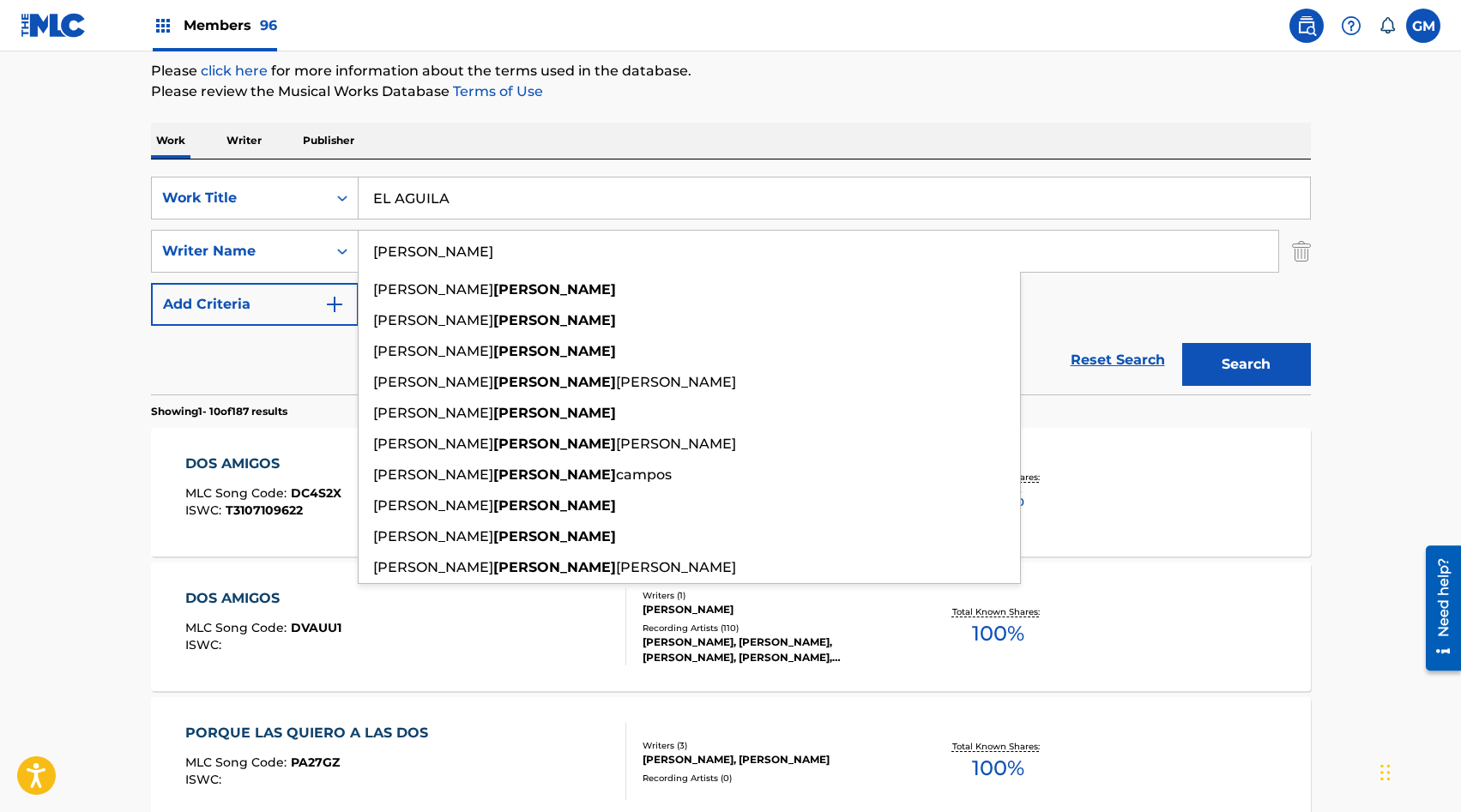
click at [394, 248] on input "vazquez" at bounding box center [819, 251] width 920 height 41
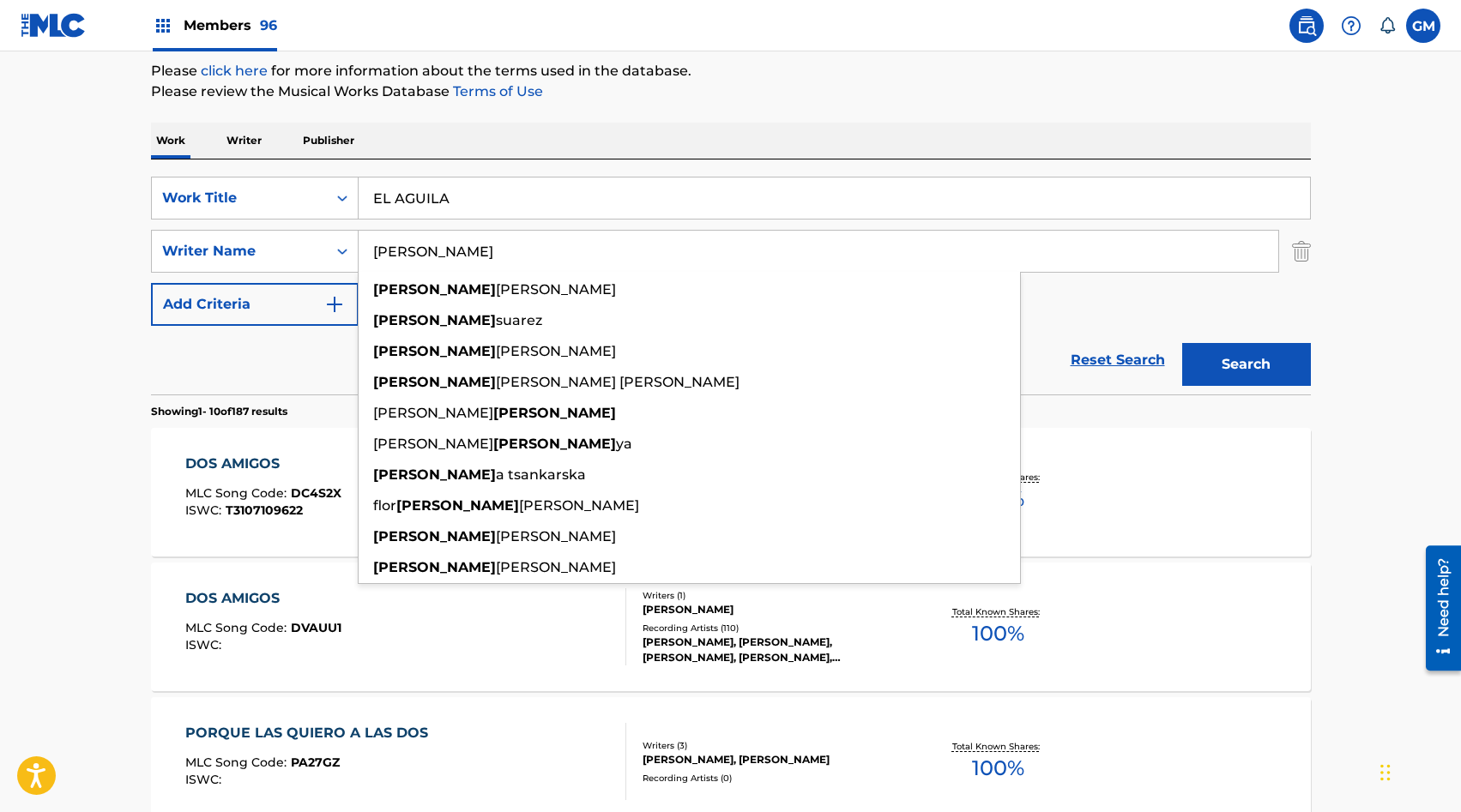
type input "DANAY"
click at [1258, 370] on button "Search" at bounding box center [1246, 364] width 129 height 43
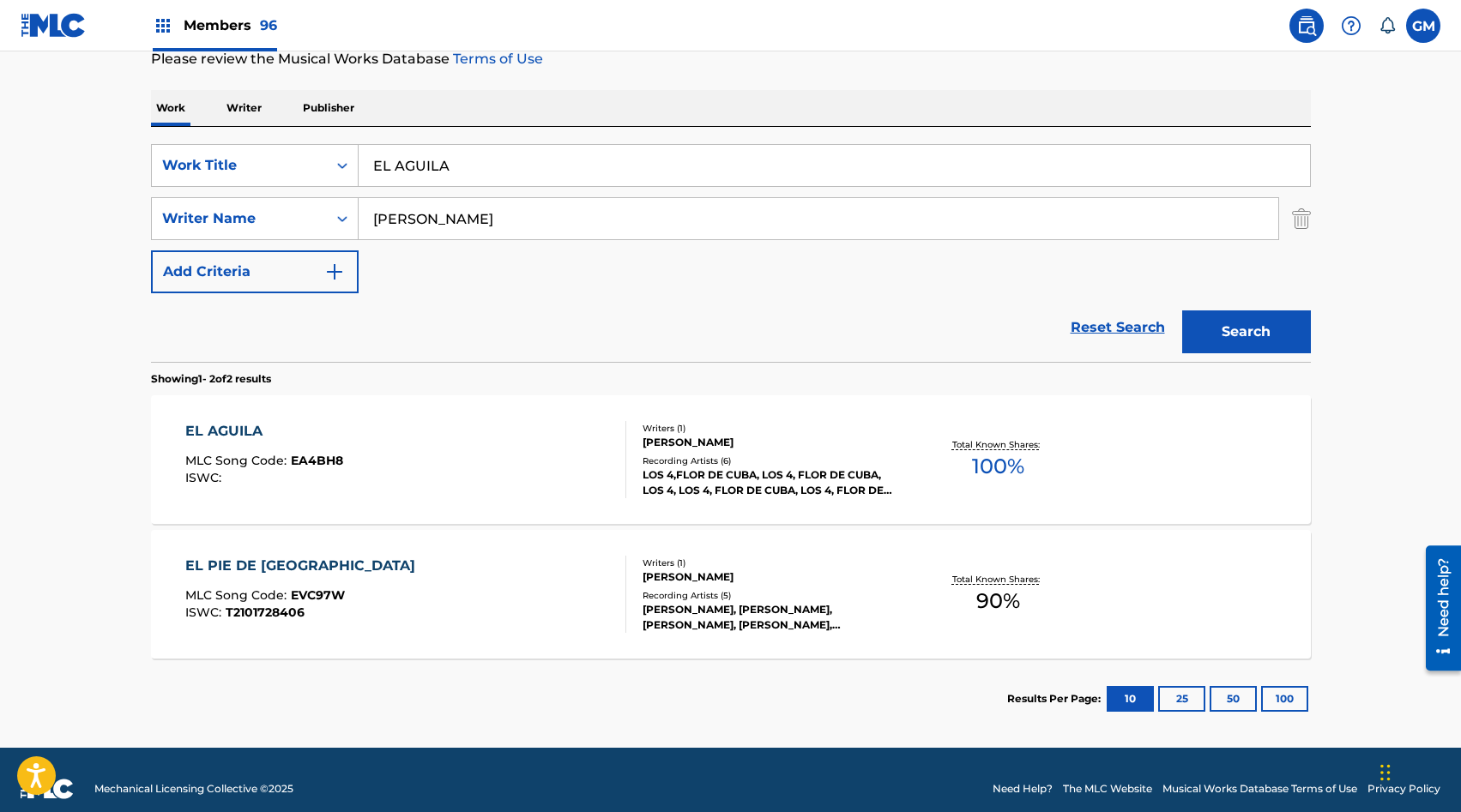
scroll to position [237, 0]
click at [584, 432] on div "EL AGUILA MLC Song Code : EA4BH8 ISWC :" at bounding box center [406, 460] width 441 height 78
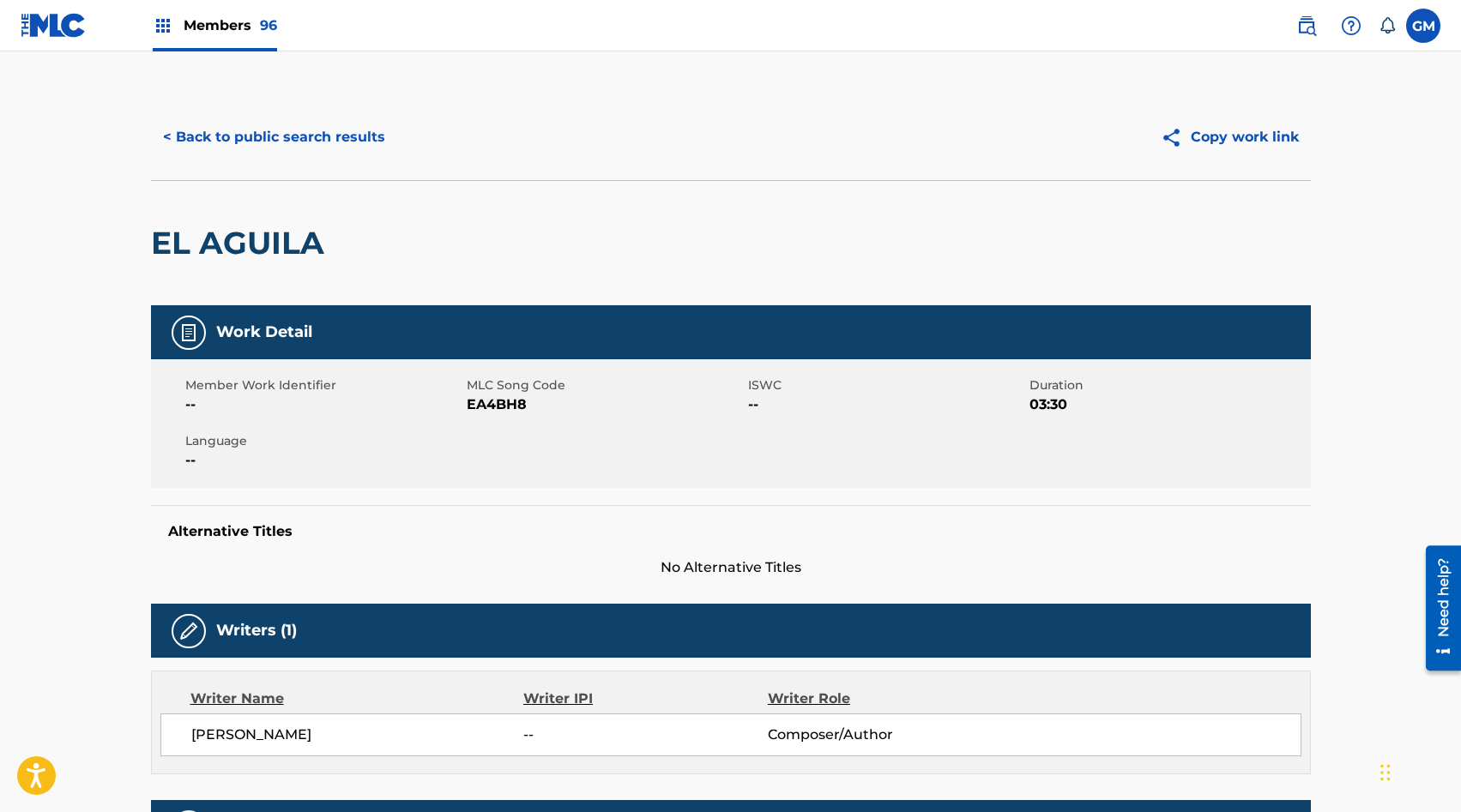
click at [516, 137] on div "< Back to public search results" at bounding box center [440, 137] width 580 height 43
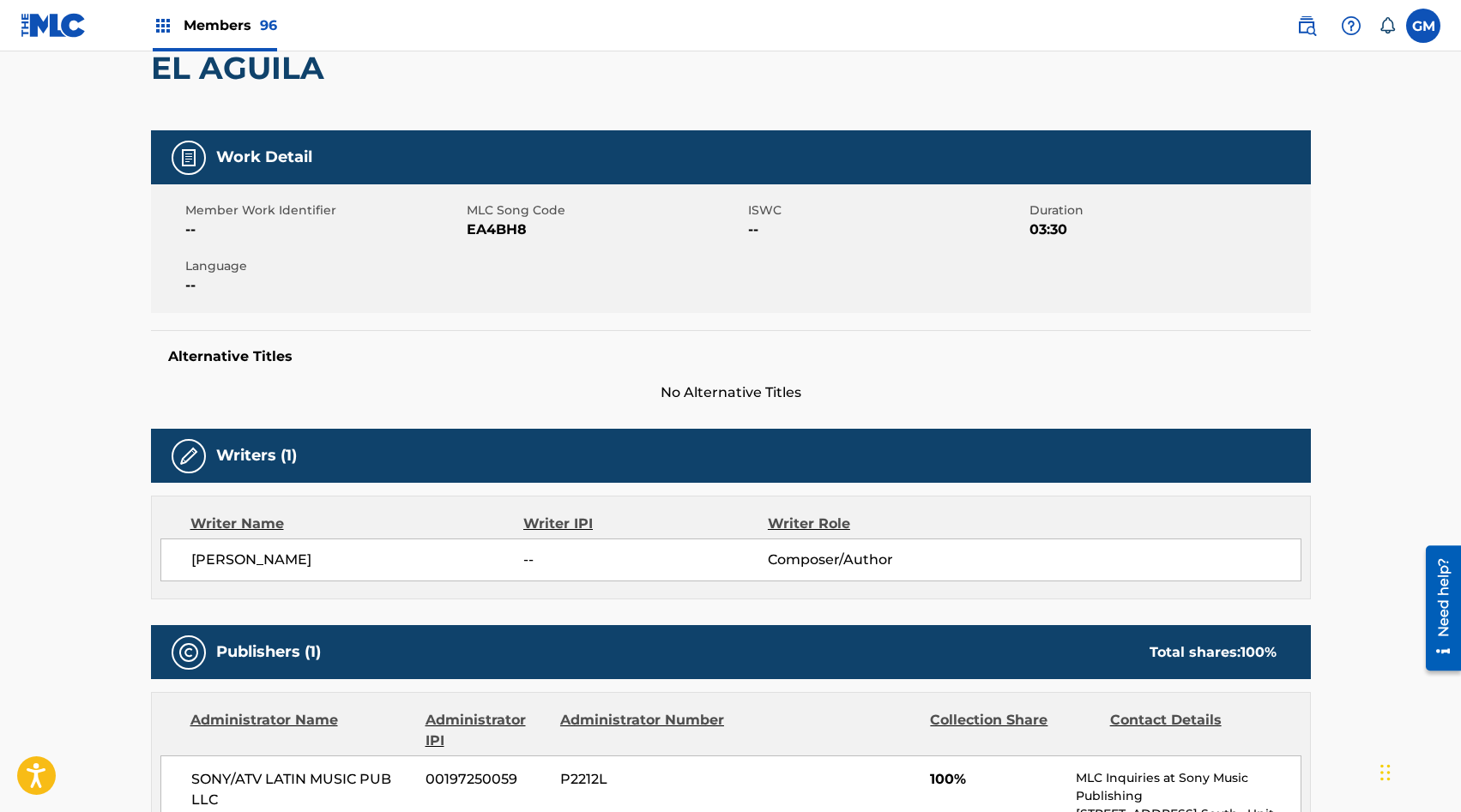
scroll to position [185, 0]
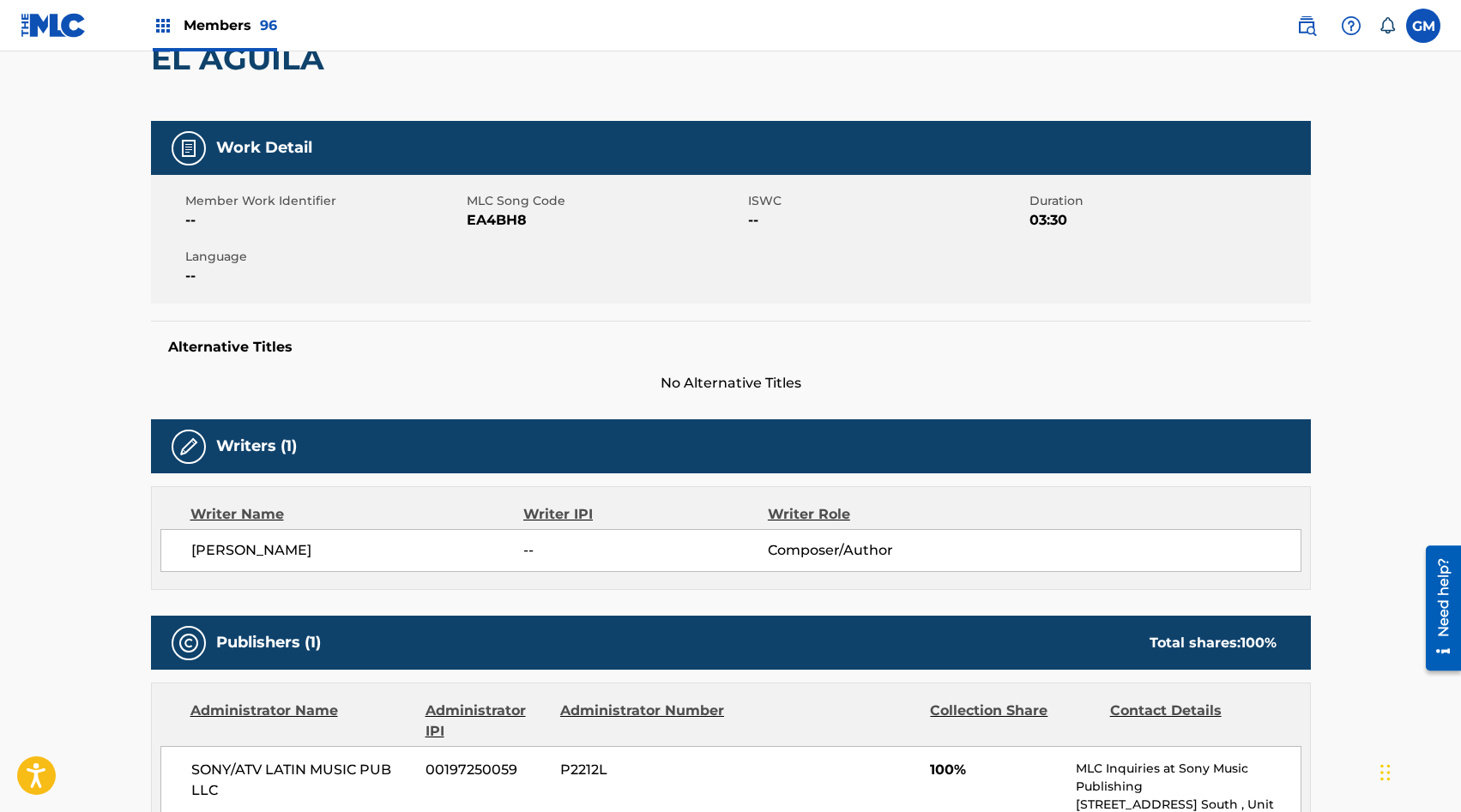
click at [471, 219] on span "EA4BH8" at bounding box center [605, 220] width 277 height 21
copy span "EA4BH8"
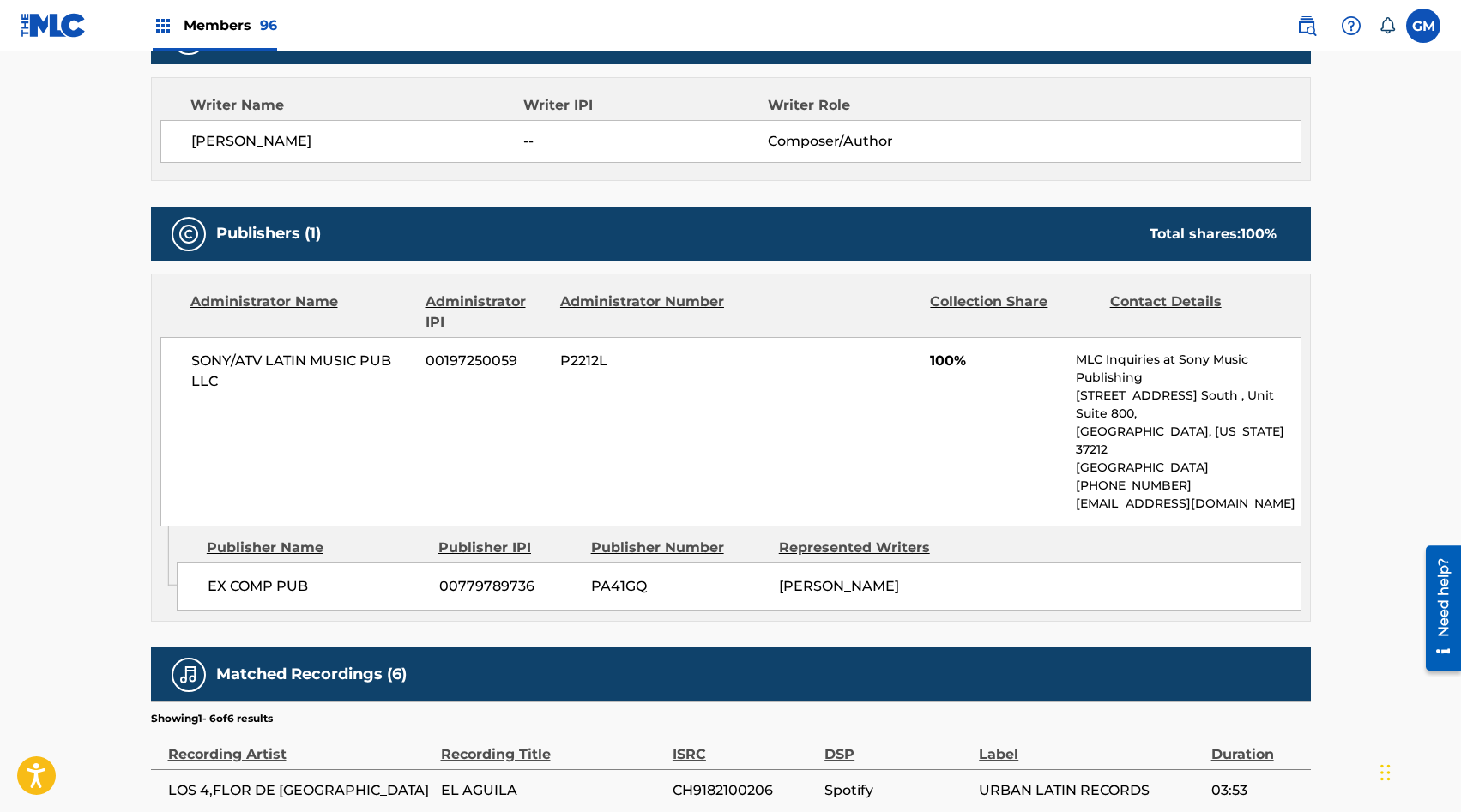
scroll to position [0, 0]
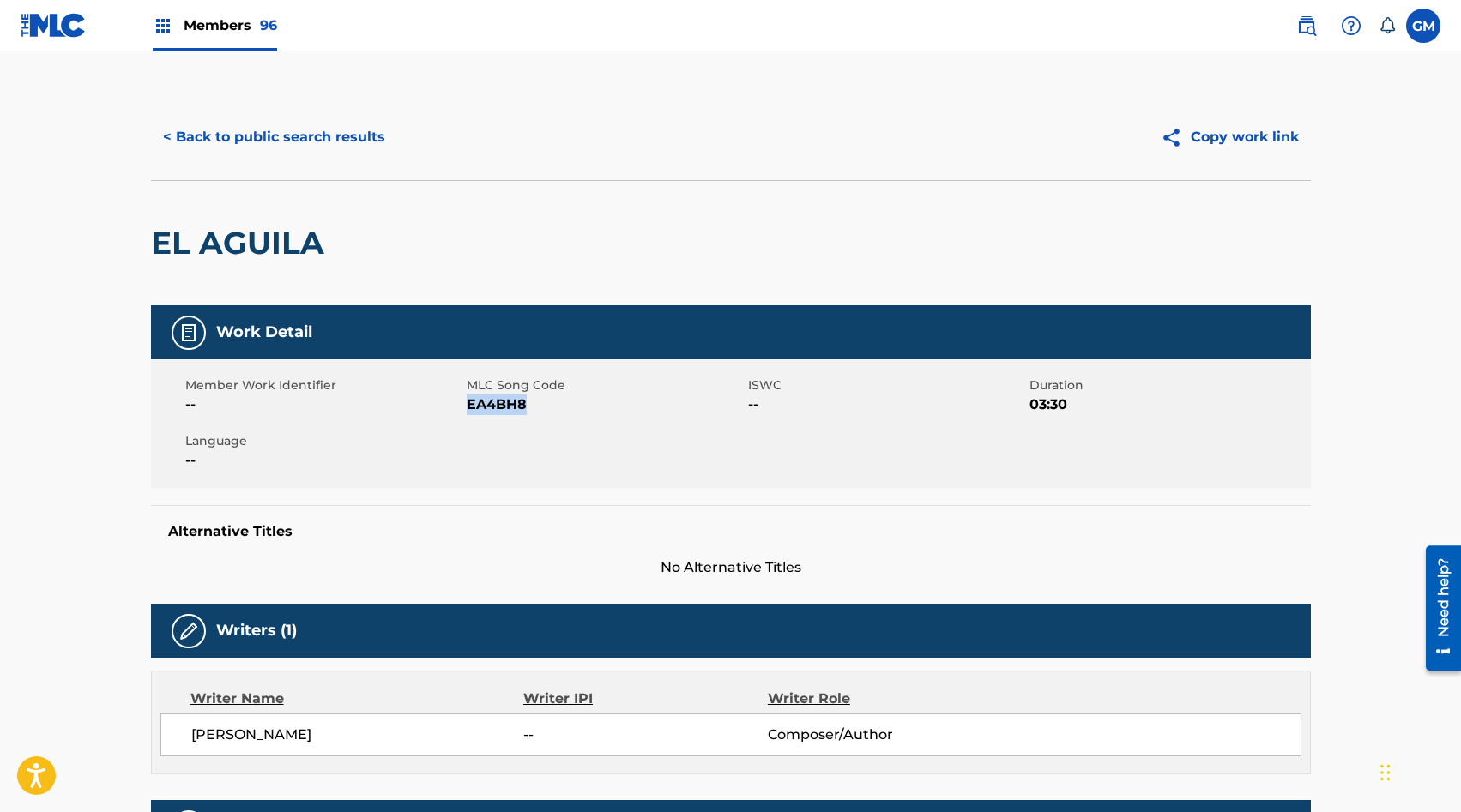
click at [247, 132] on button "< Back to public search results" at bounding box center [274, 137] width 247 height 43
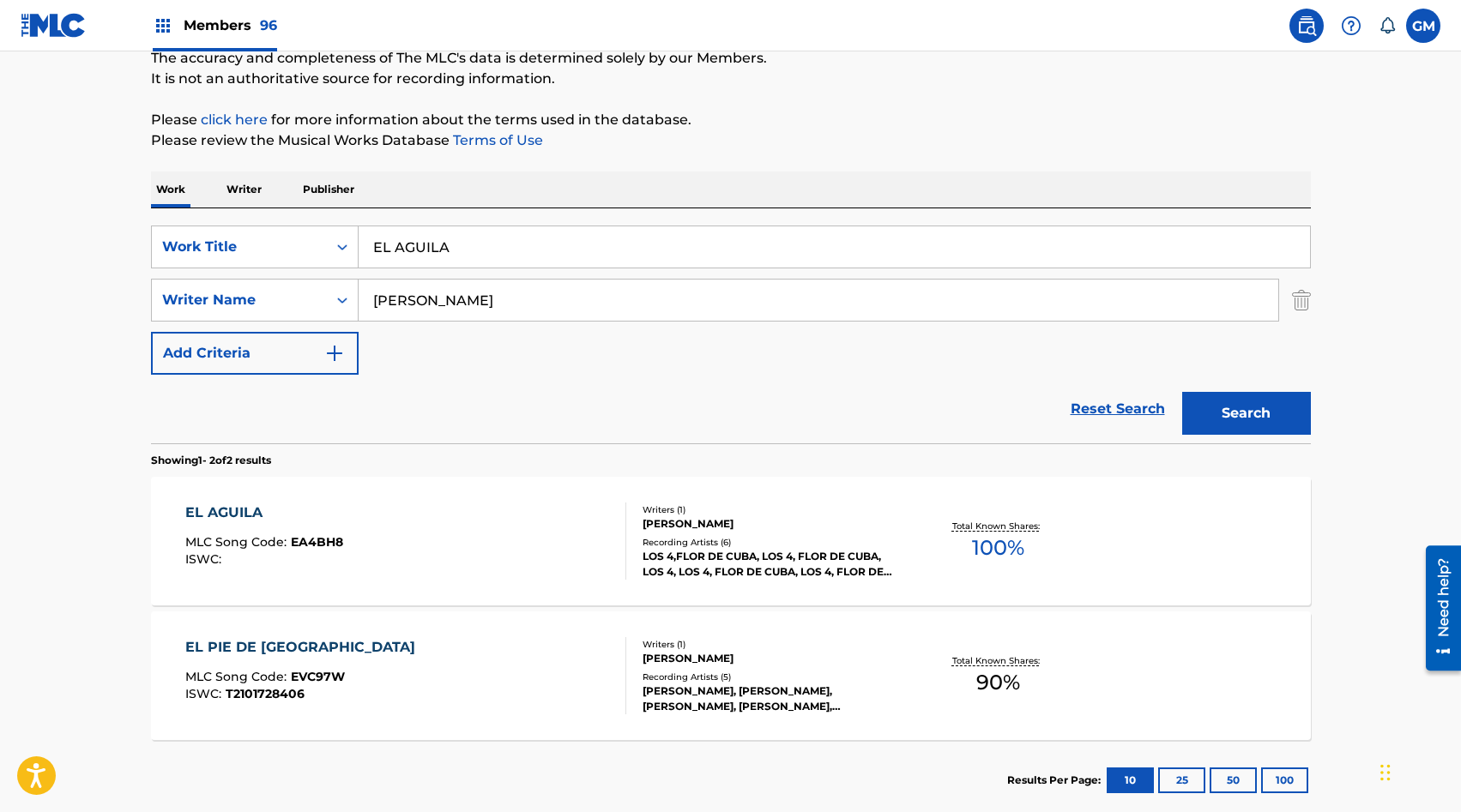
scroll to position [155, 0]
click at [436, 265] on input "EL AGUILA" at bounding box center [834, 248] width 951 height 41
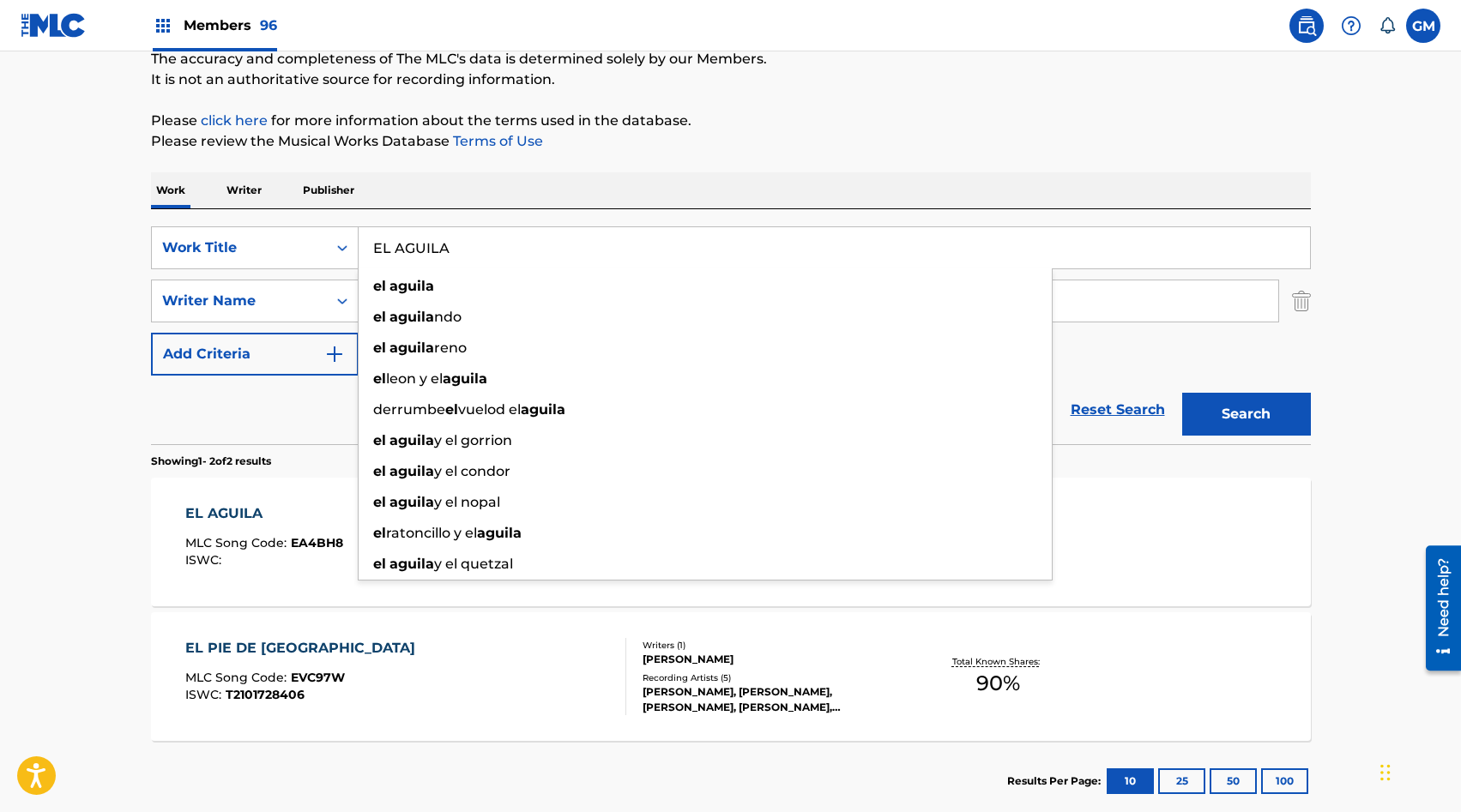
paste input "EL AMANTE"
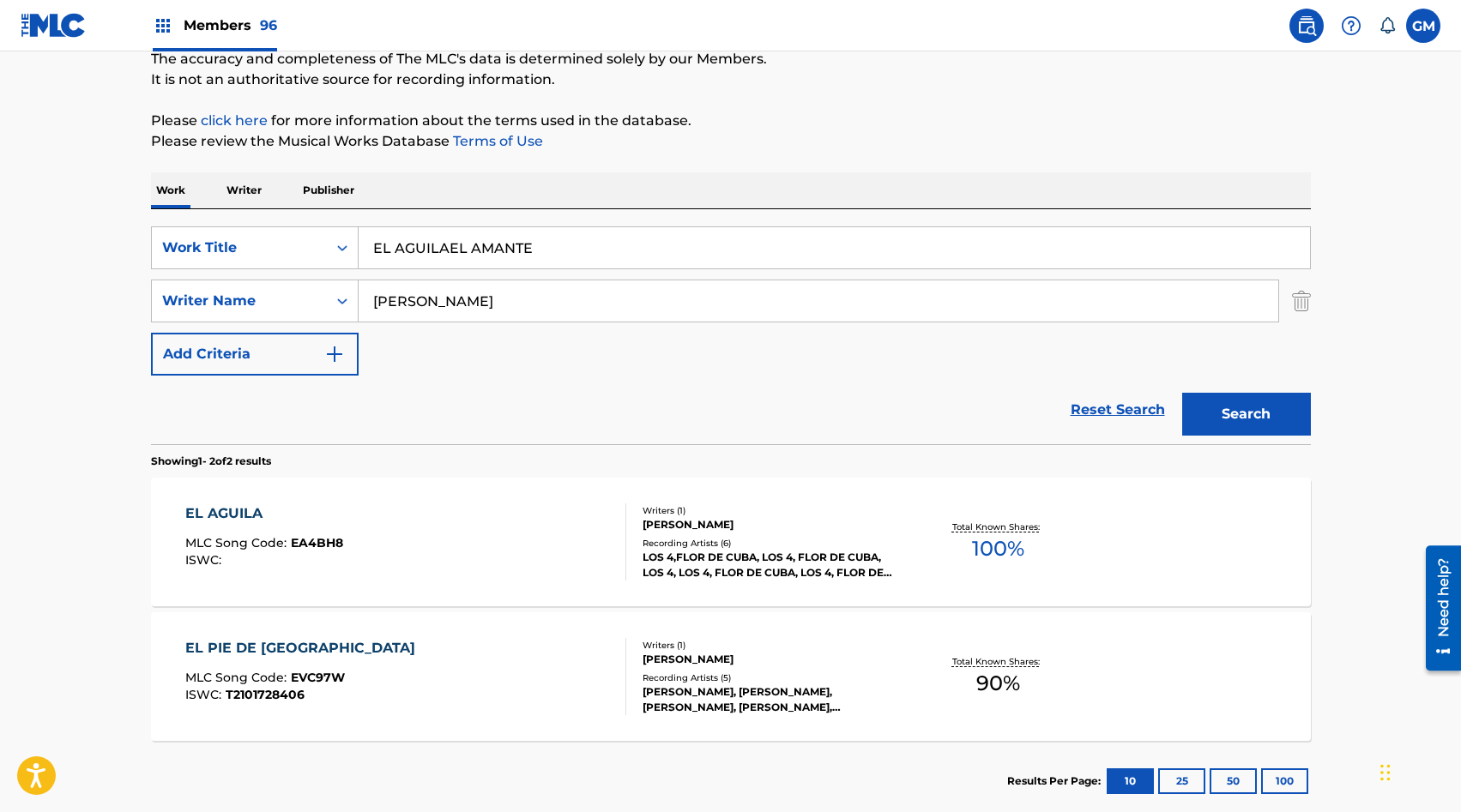
click at [416, 245] on input "EL AGUILAEL AMANTE" at bounding box center [834, 248] width 951 height 41
paste input "Search Form"
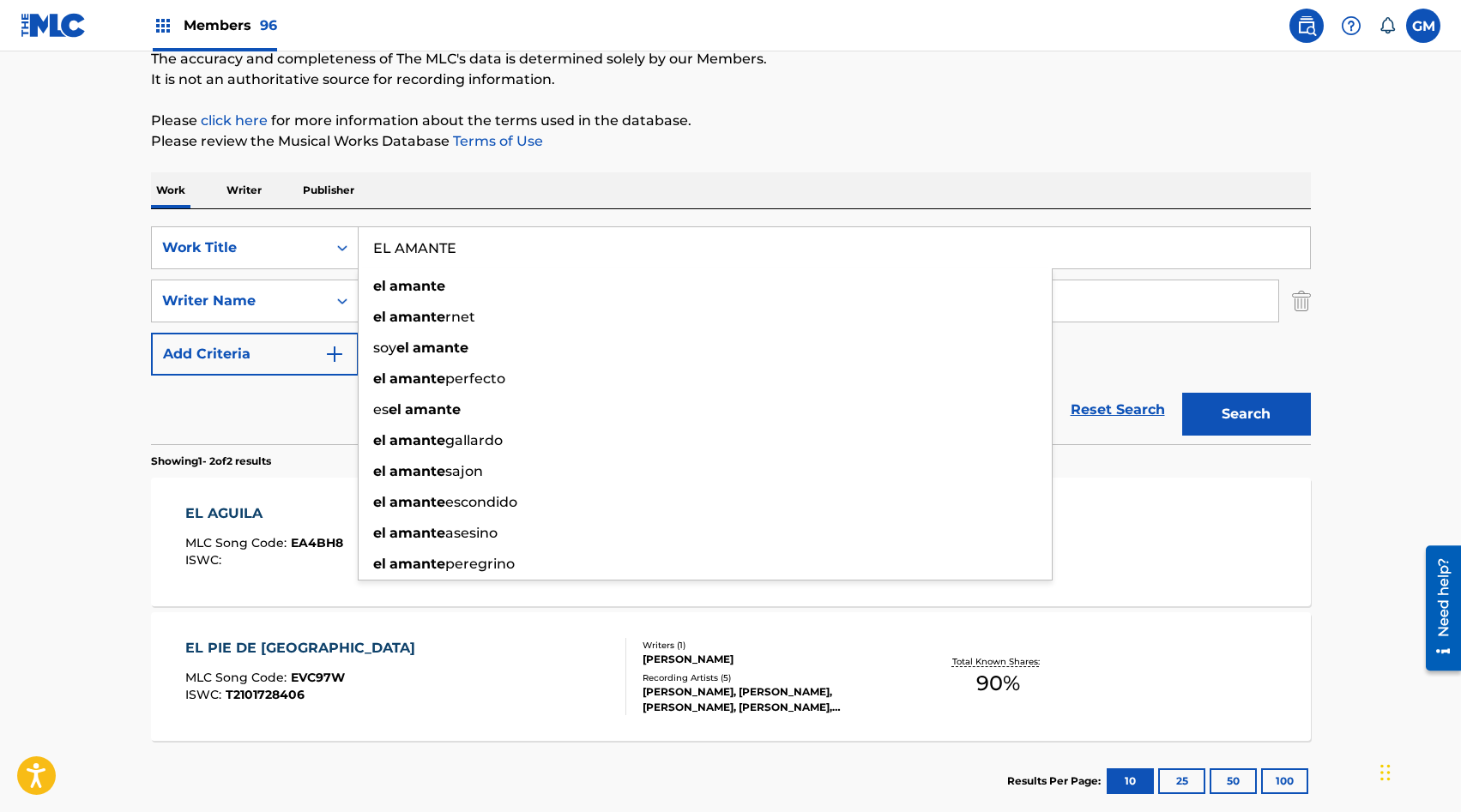
type input "EL AMANTE"
click at [73, 334] on main "The MLC Public Work Search The accuracy and completeness of The MLC's data is d…" at bounding box center [730, 363] width 1461 height 934
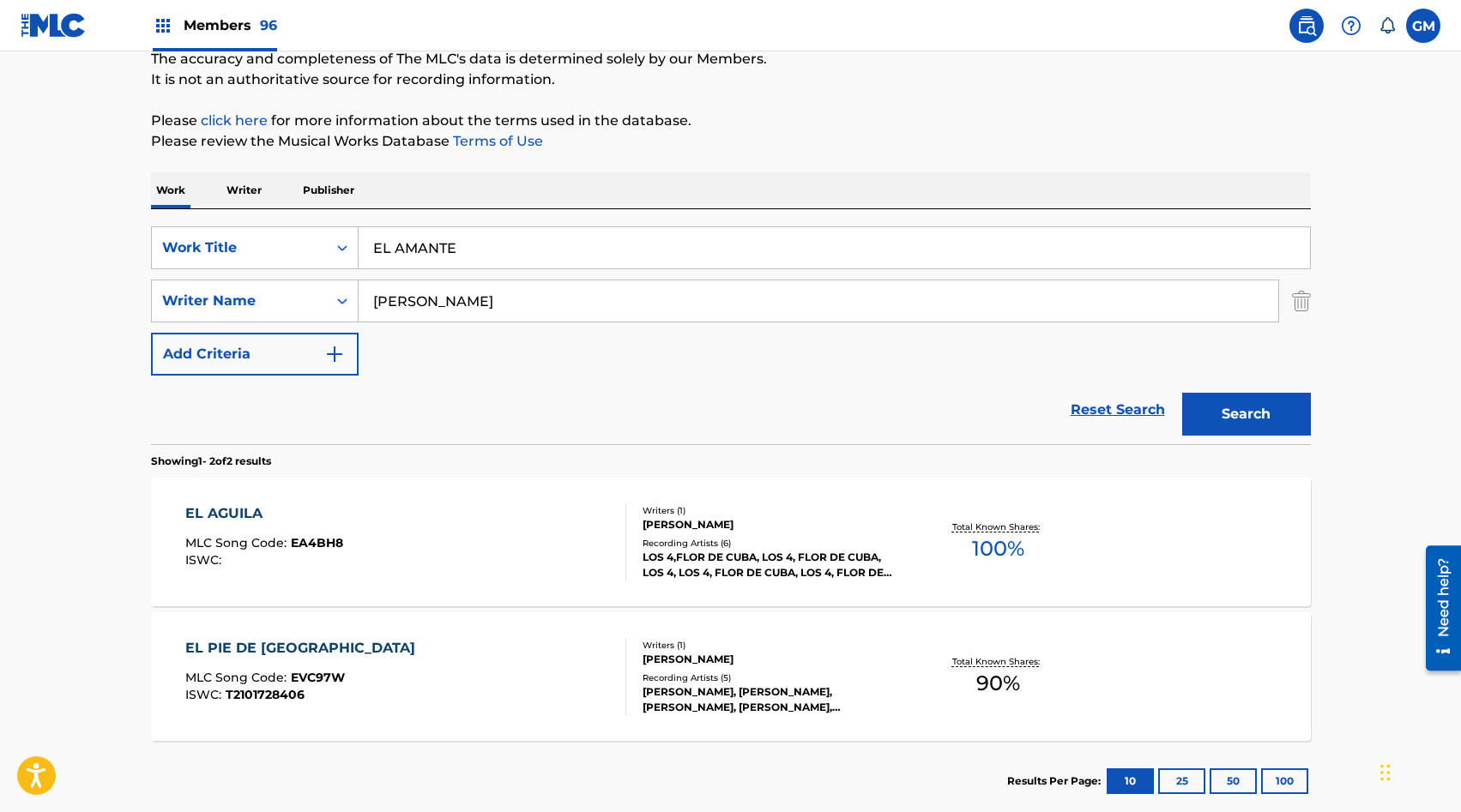
click at [437, 303] on input "DANAY" at bounding box center [819, 301] width 920 height 41
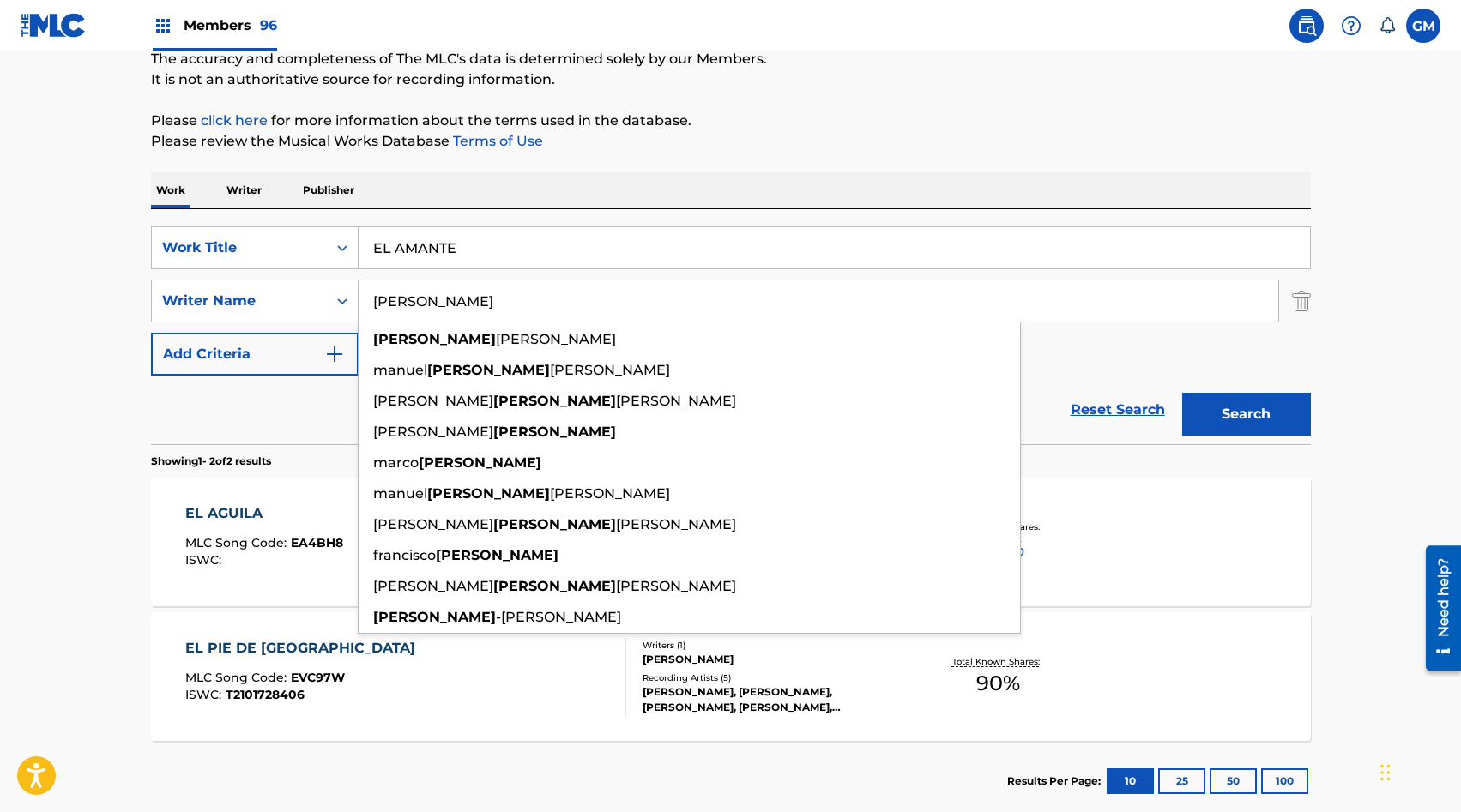
type input "contero"
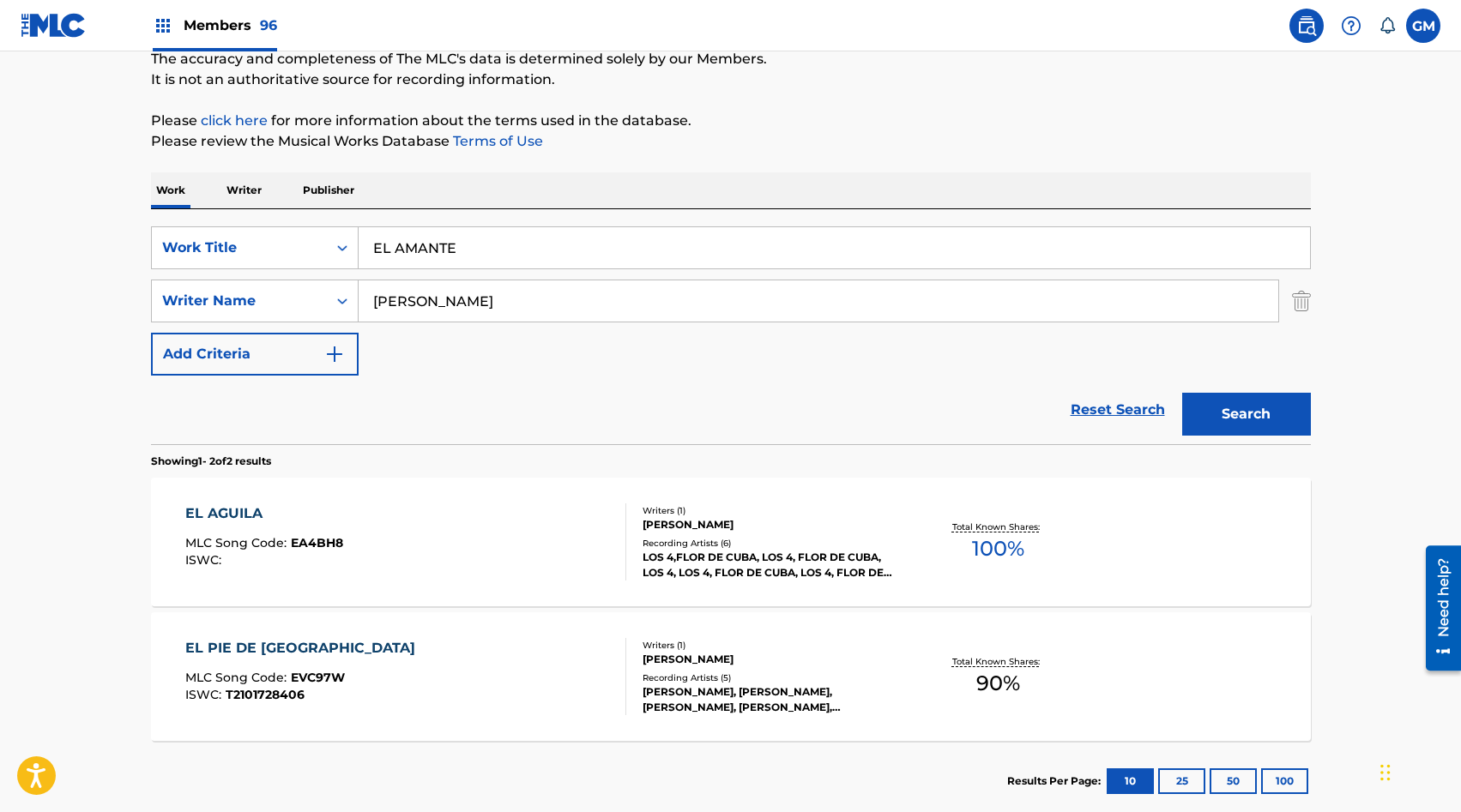
click at [1242, 408] on button "Search" at bounding box center [1246, 414] width 129 height 43
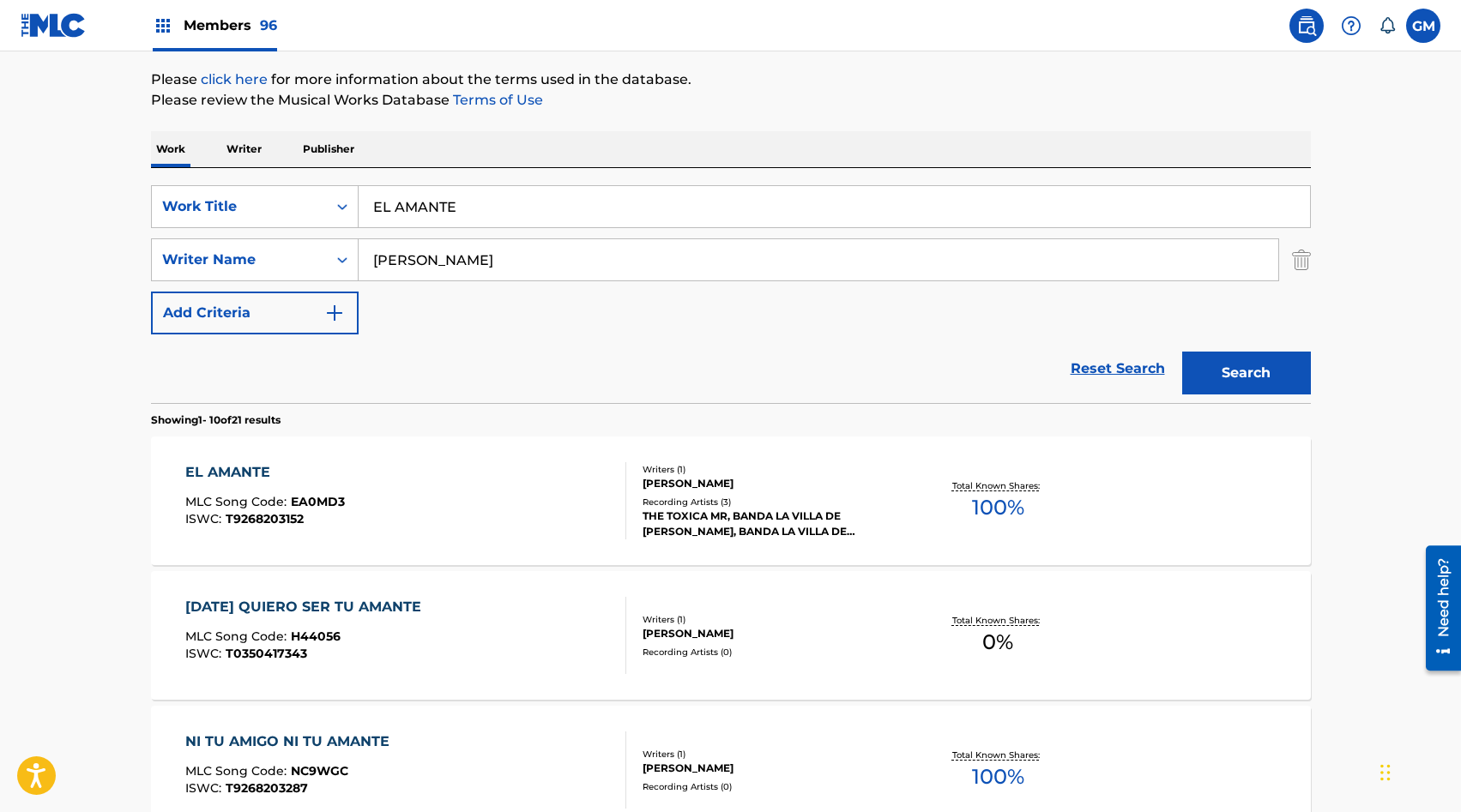
scroll to position [209, 0]
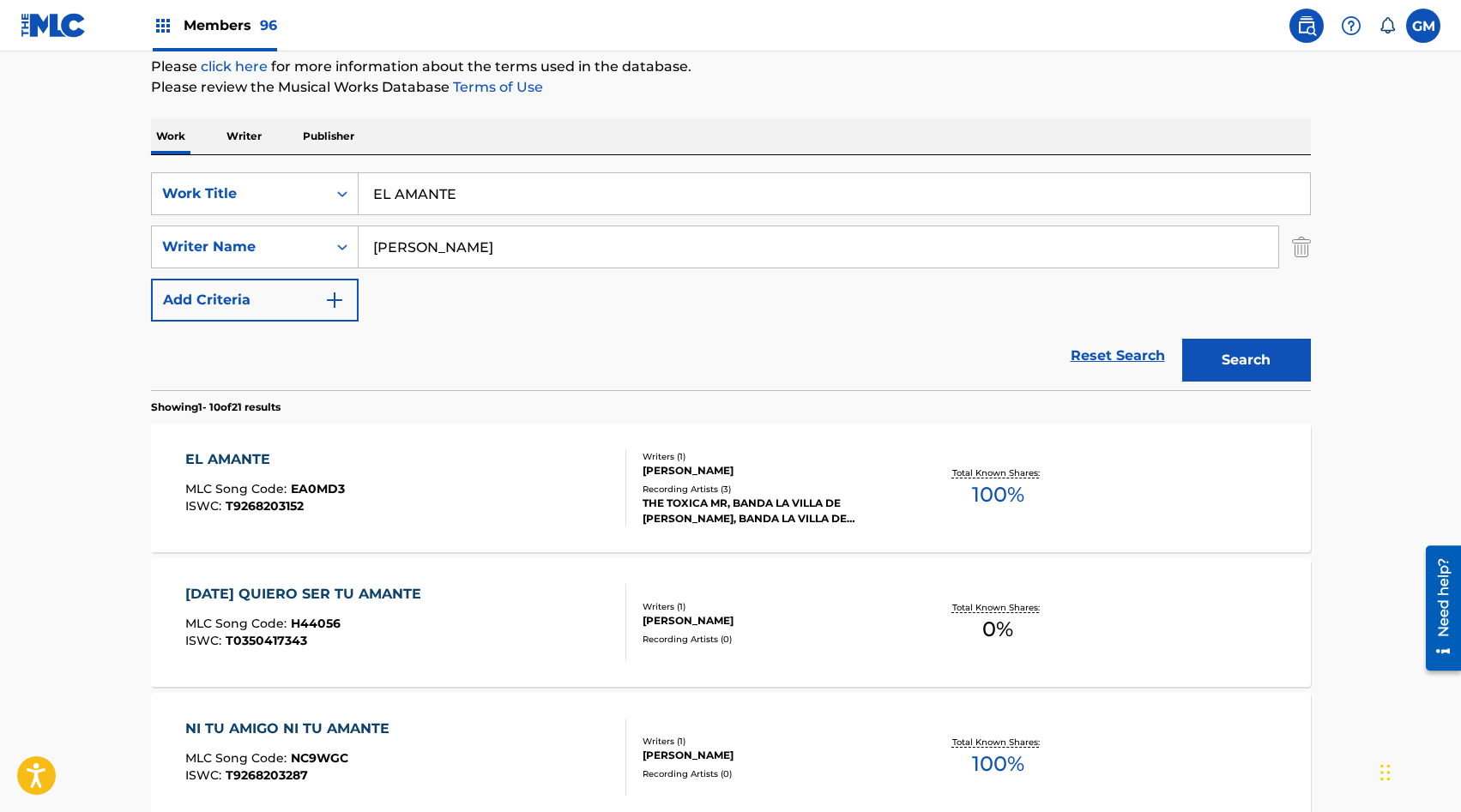
click at [627, 475] on div "Writers ( 1 ) MANUEL CONTERO RODRIGUEZ Recording Artists ( 3 ) THE TOXICA MR, B…" at bounding box center [764, 489] width 275 height 77
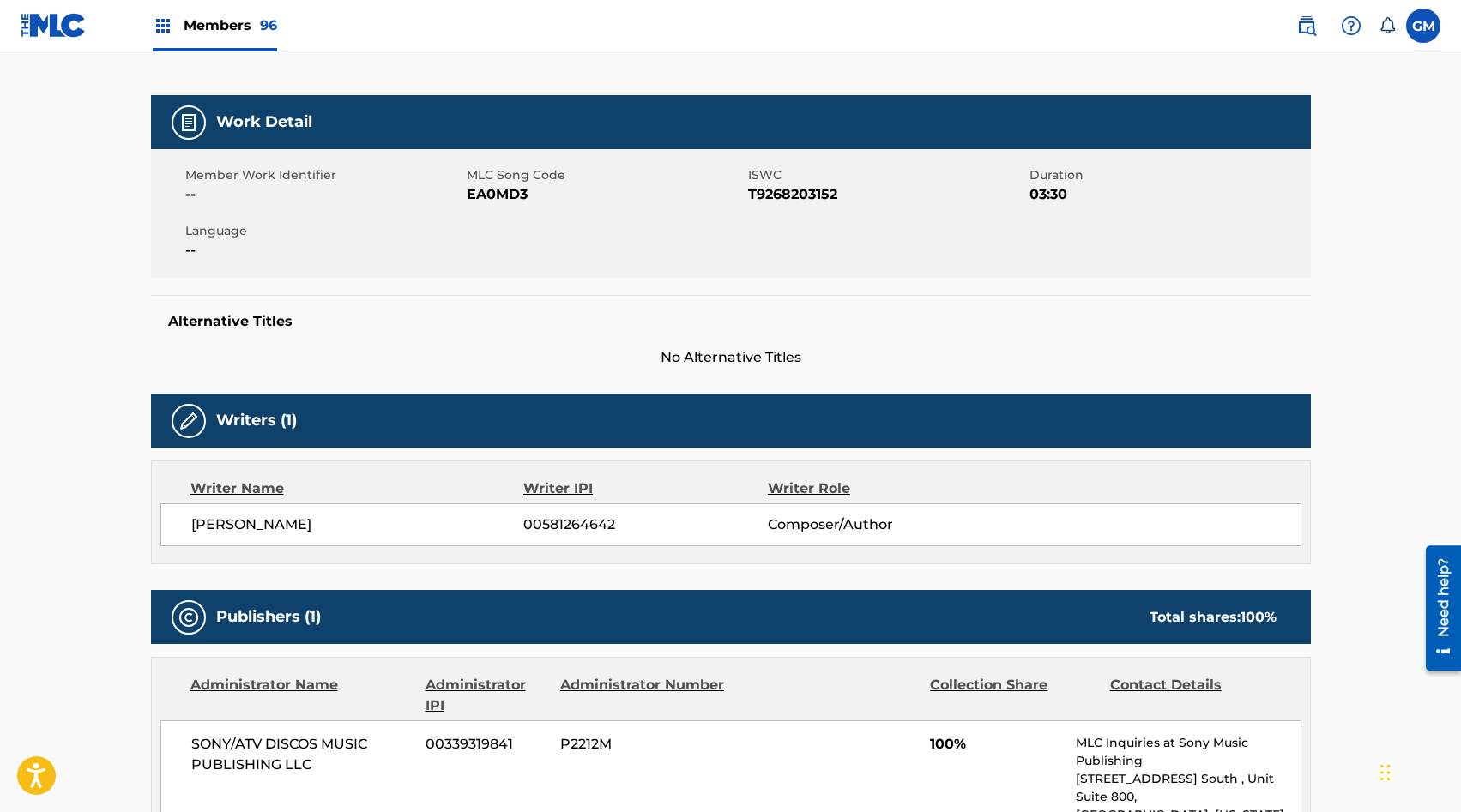
scroll to position [766, 0]
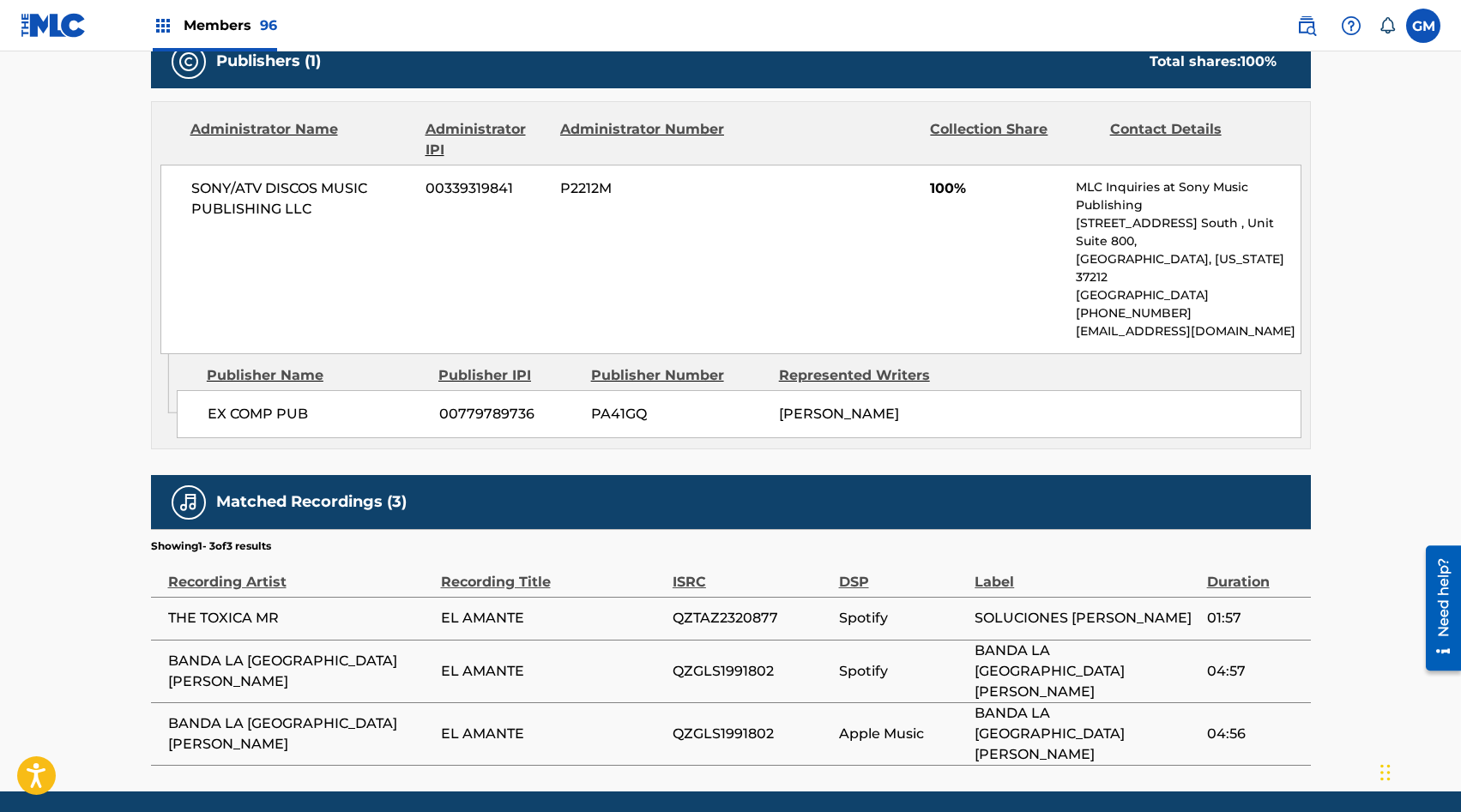
click at [210, 608] on span "THE TOXICA MR" at bounding box center [300, 618] width 264 height 21
copy div "THE TOXICA MR"
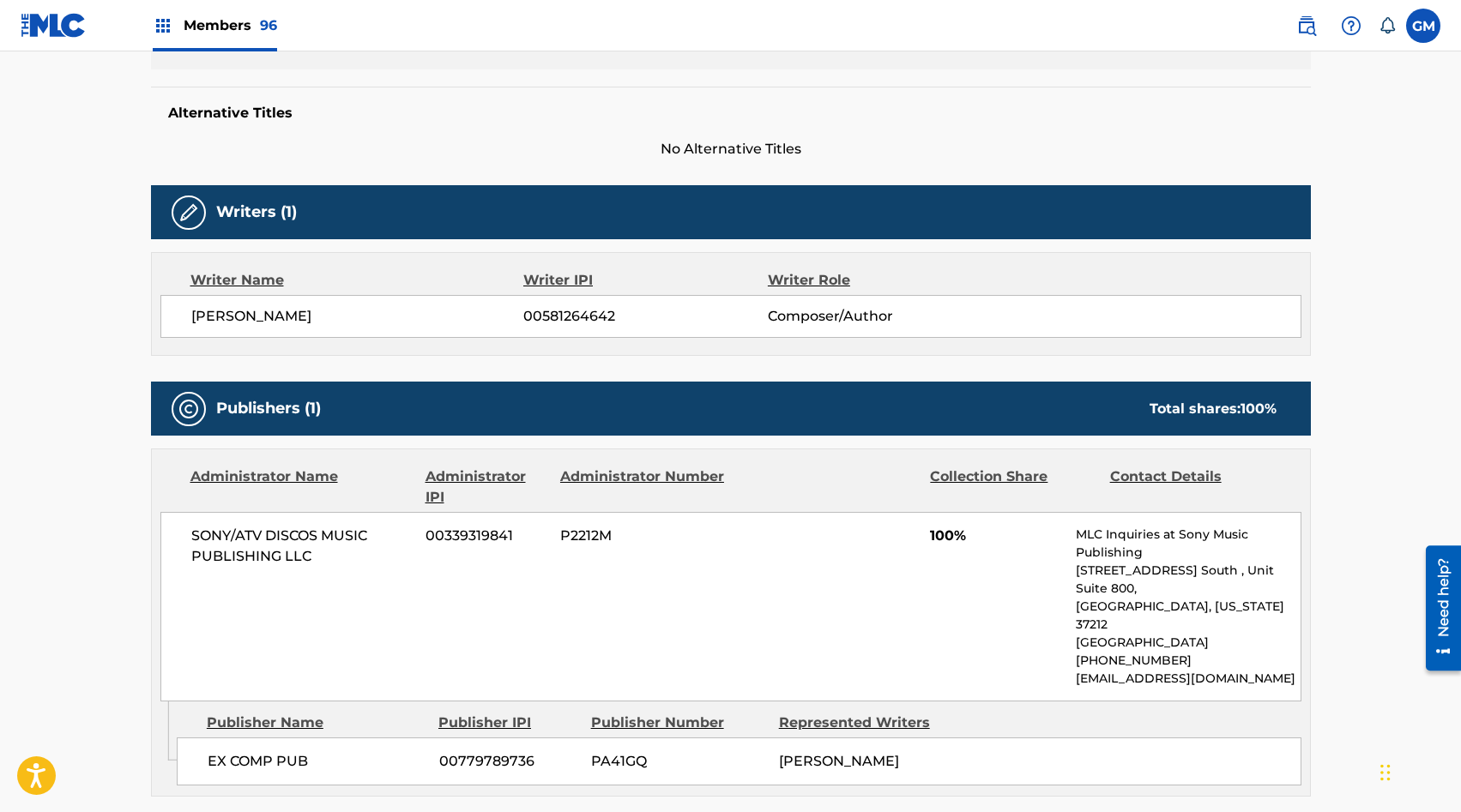
scroll to position [0, 0]
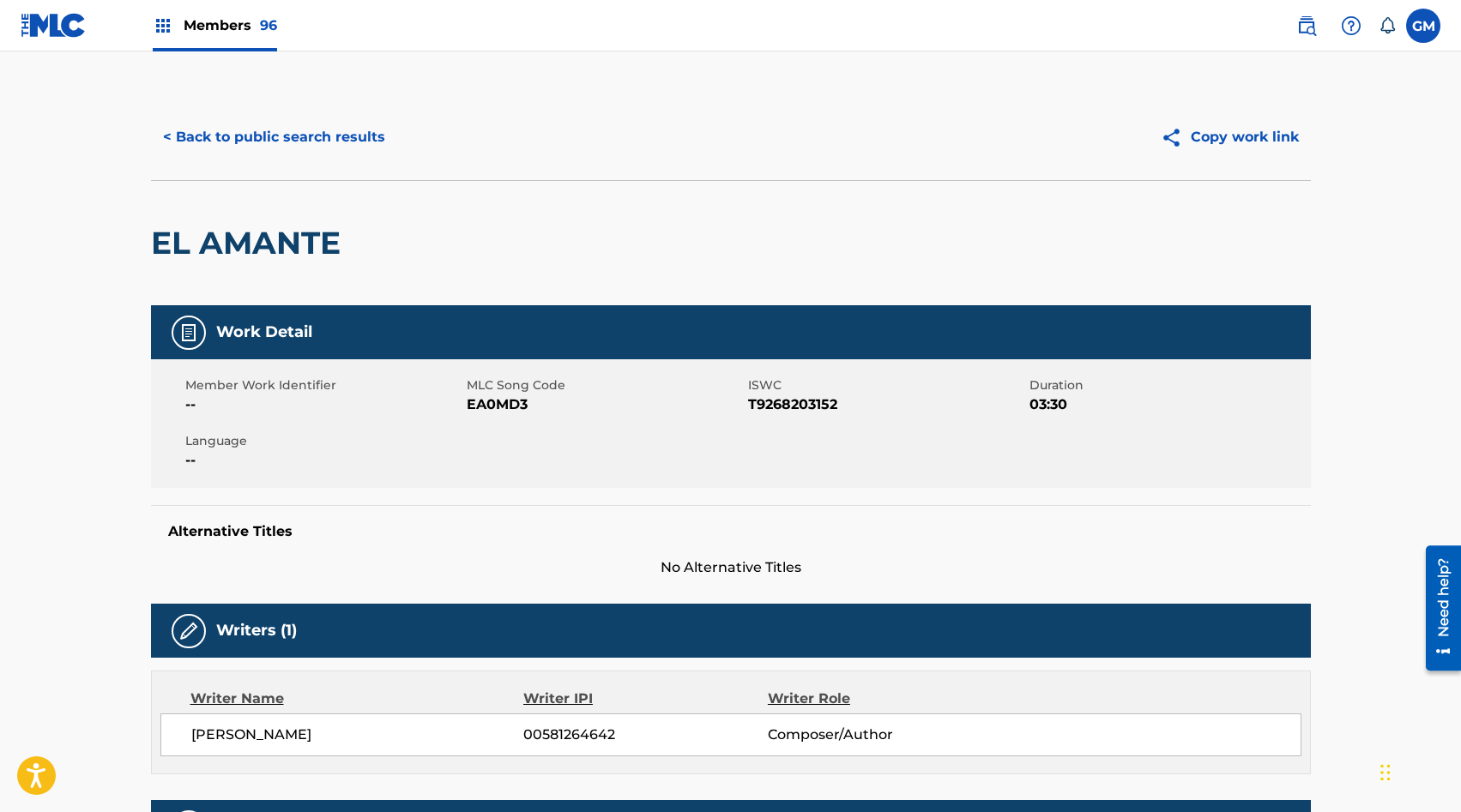
click at [494, 405] on span "EA0MD3" at bounding box center [605, 405] width 277 height 21
copy span "EA0MD3"
click at [224, 139] on button "< Back to public search results" at bounding box center [274, 137] width 247 height 43
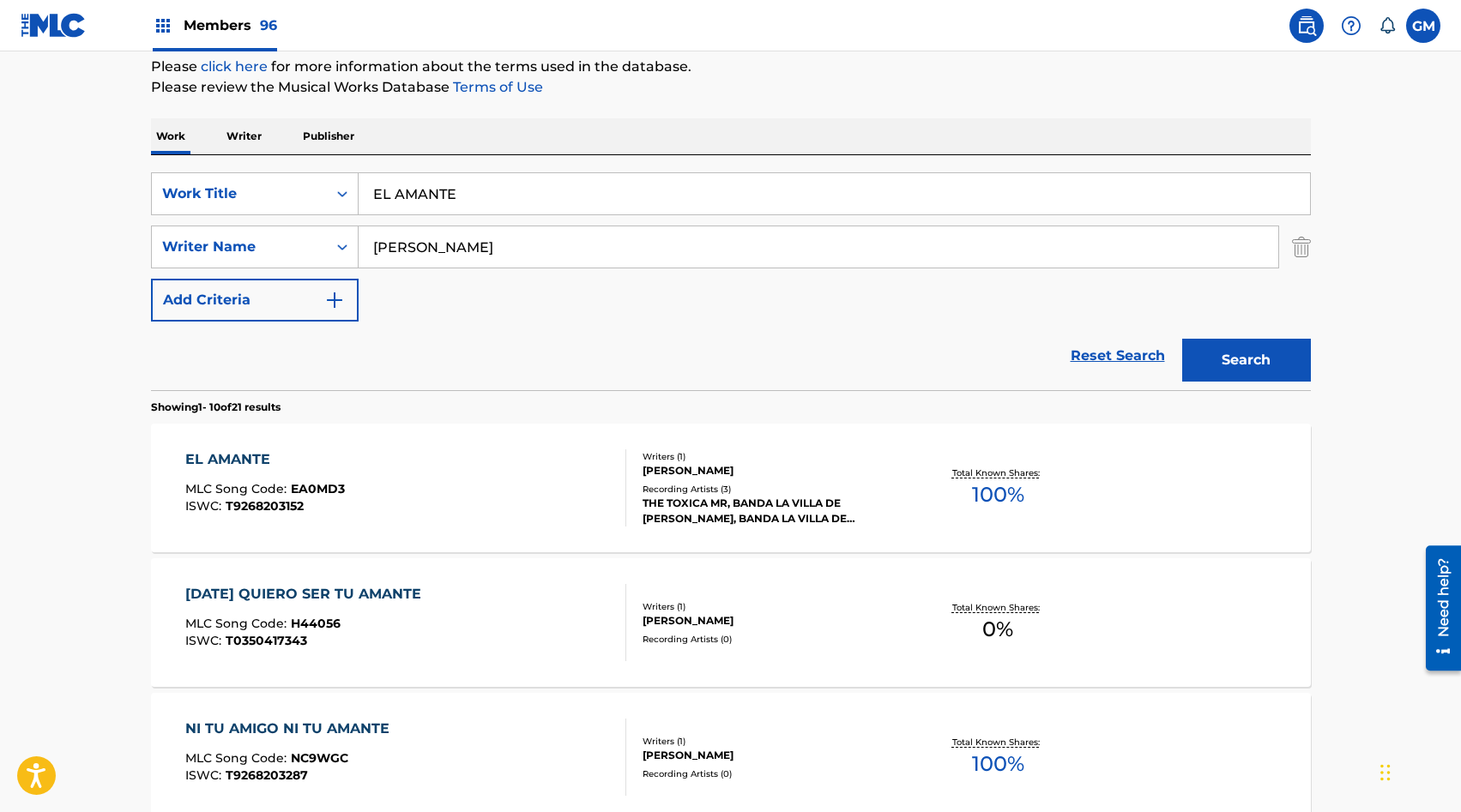
click at [469, 185] on input "EL AMANTE" at bounding box center [834, 194] width 951 height 41
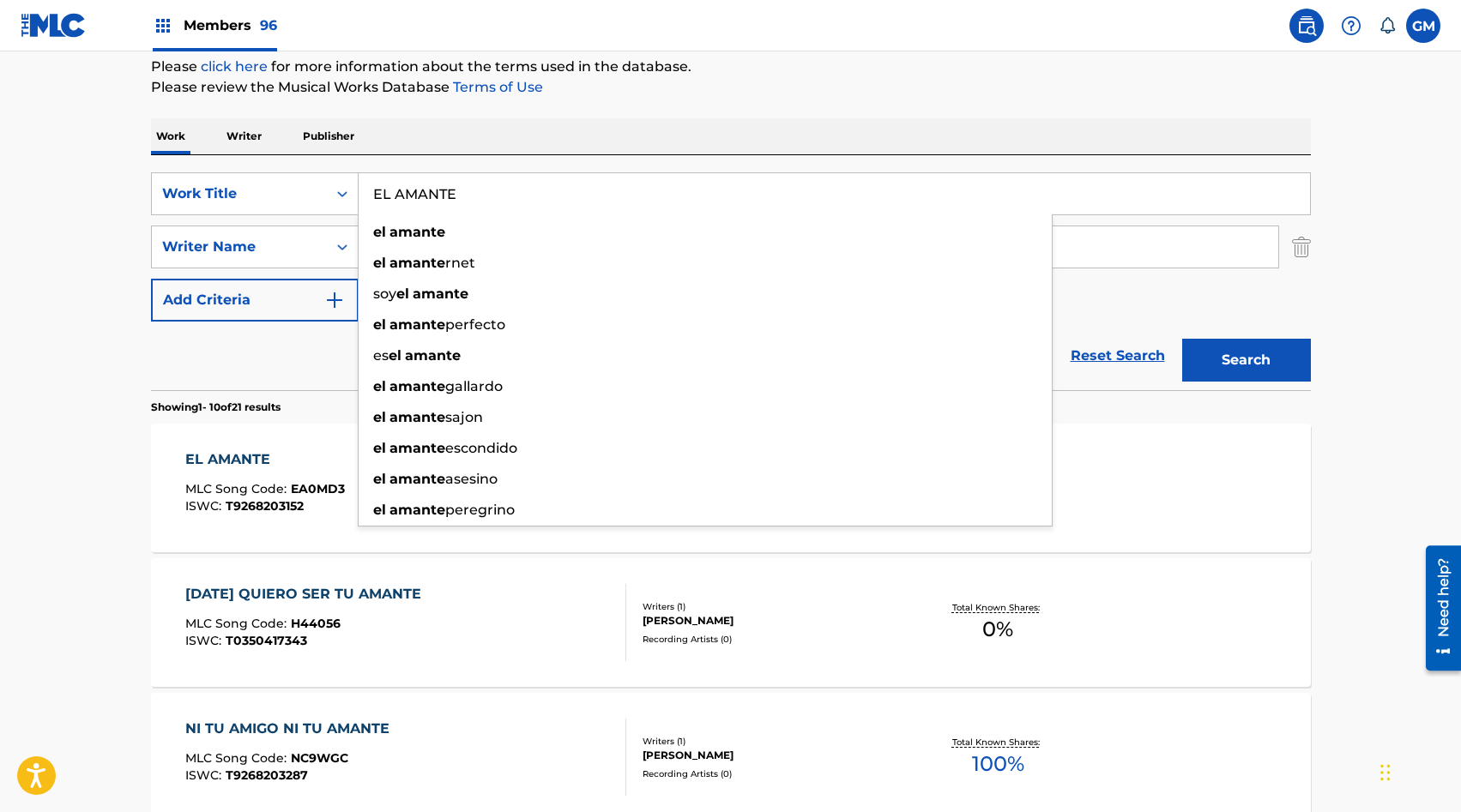
paste input "OR NO TIENE EDAD"
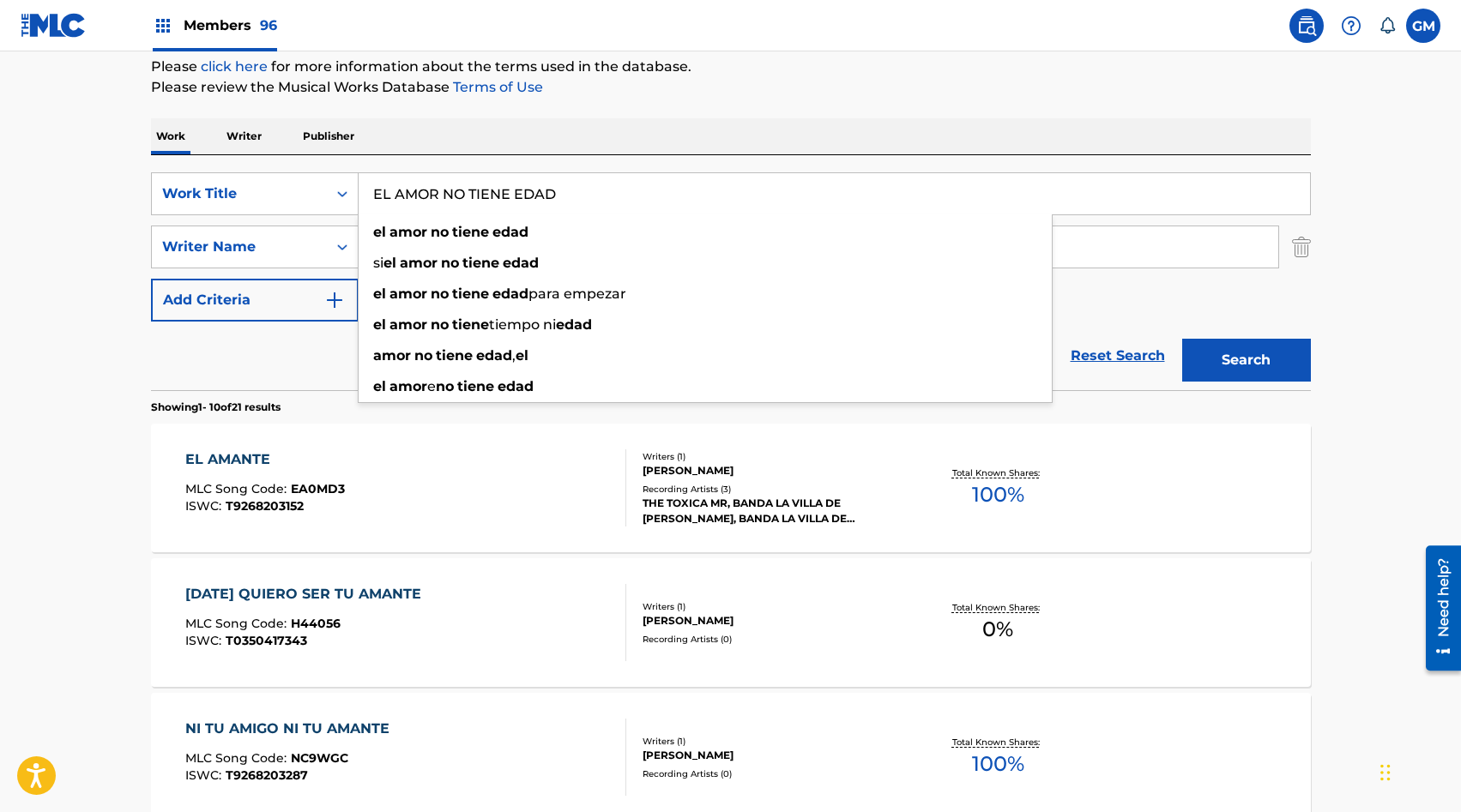
type input "EL AMOR NO TIENE EDAD"
click at [1264, 359] on button "Search" at bounding box center [1246, 360] width 129 height 43
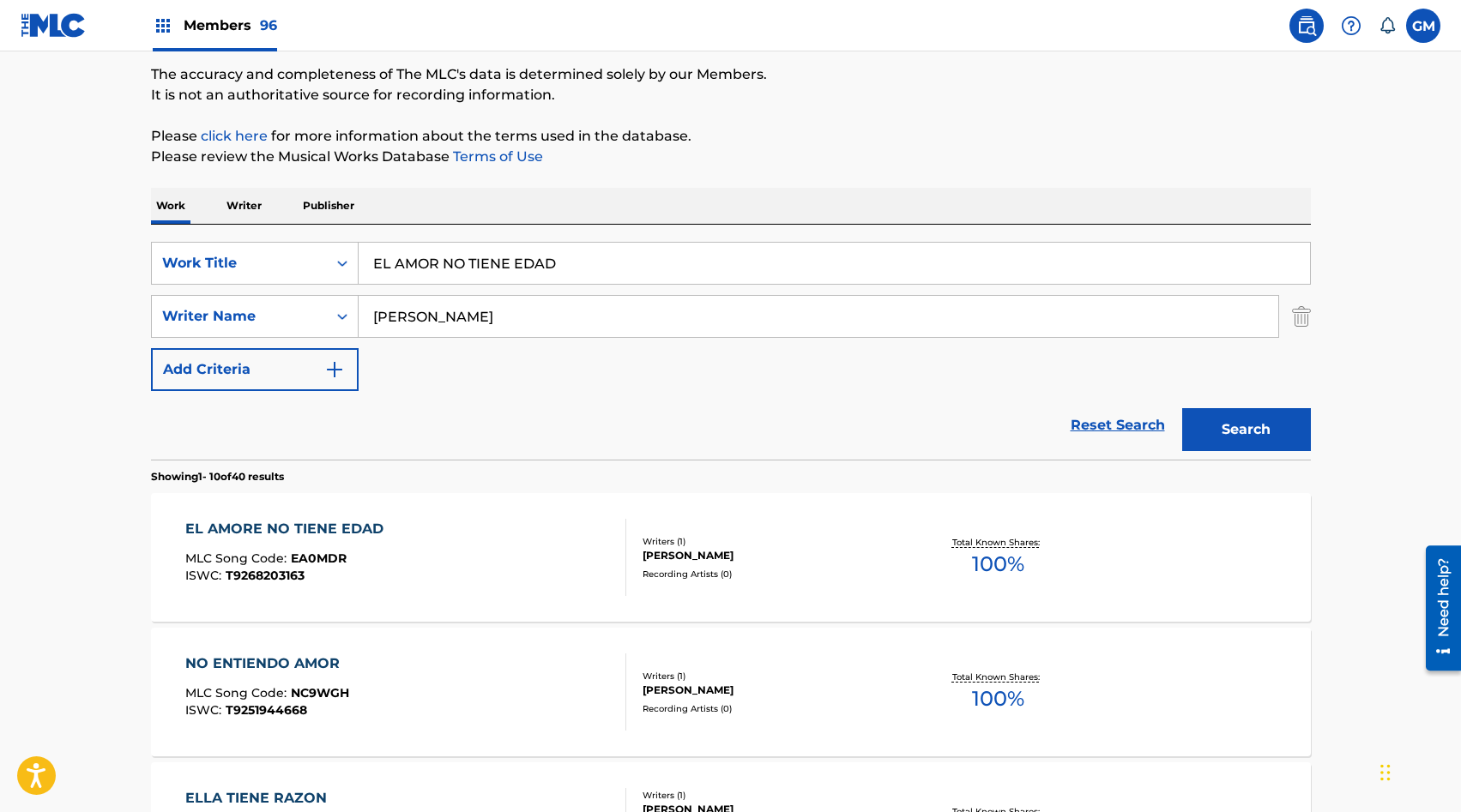
scroll to position [0, 0]
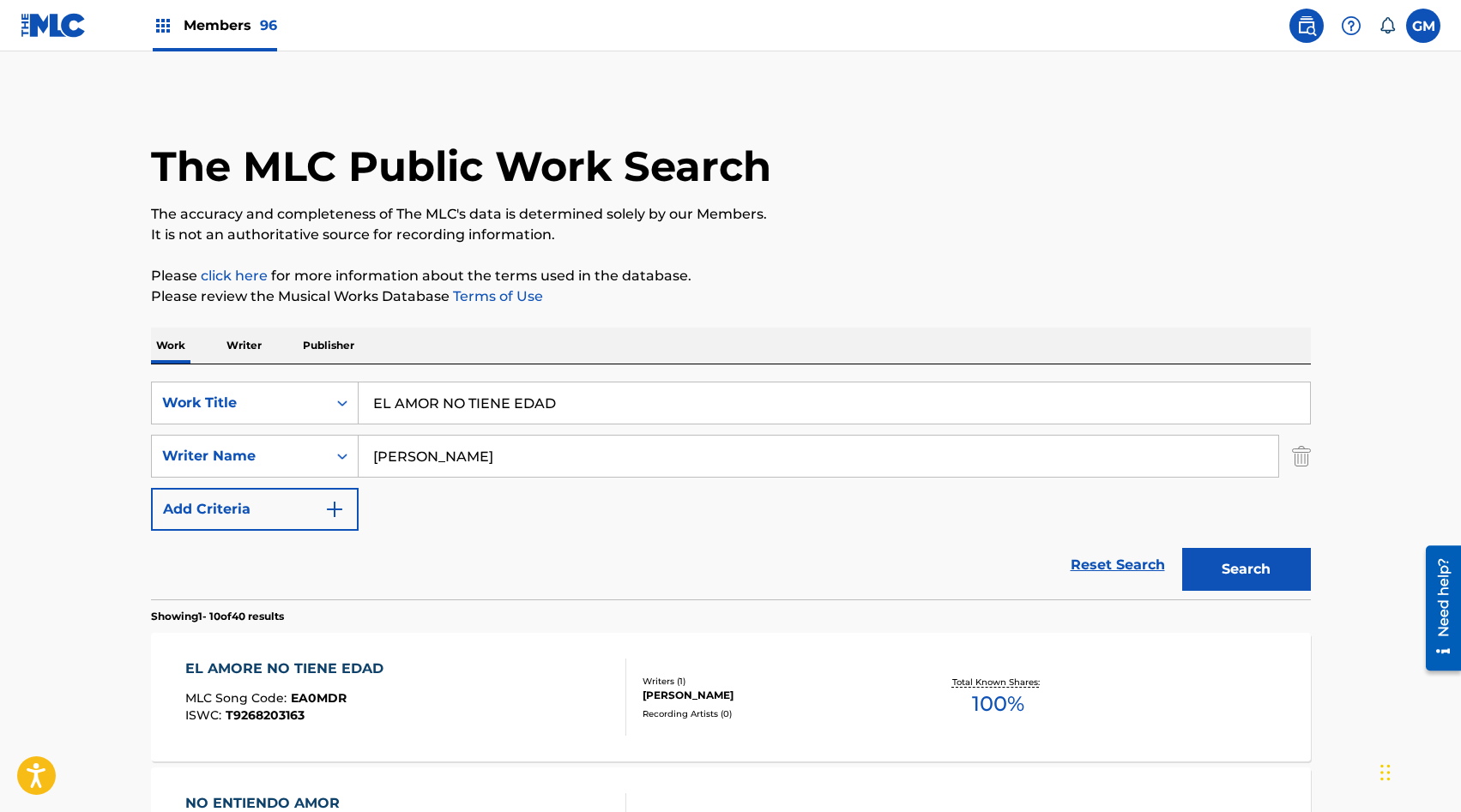
click at [403, 449] on input "contero" at bounding box center [819, 456] width 920 height 41
click at [1206, 559] on button "Search" at bounding box center [1246, 569] width 129 height 43
click at [444, 441] on input "Search Form" at bounding box center [819, 456] width 920 height 41
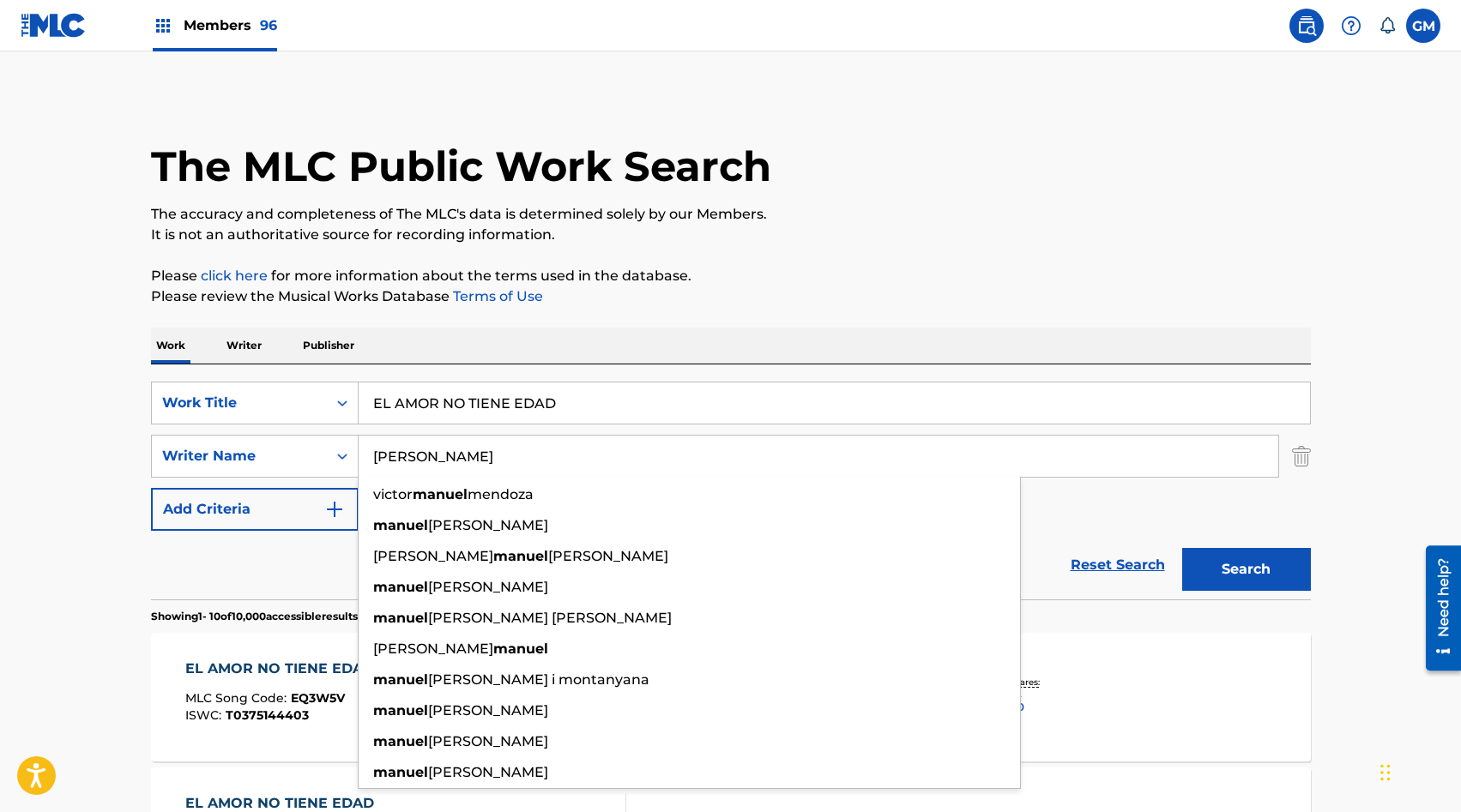
click at [1182, 548] on button "Search" at bounding box center [1246, 569] width 129 height 43
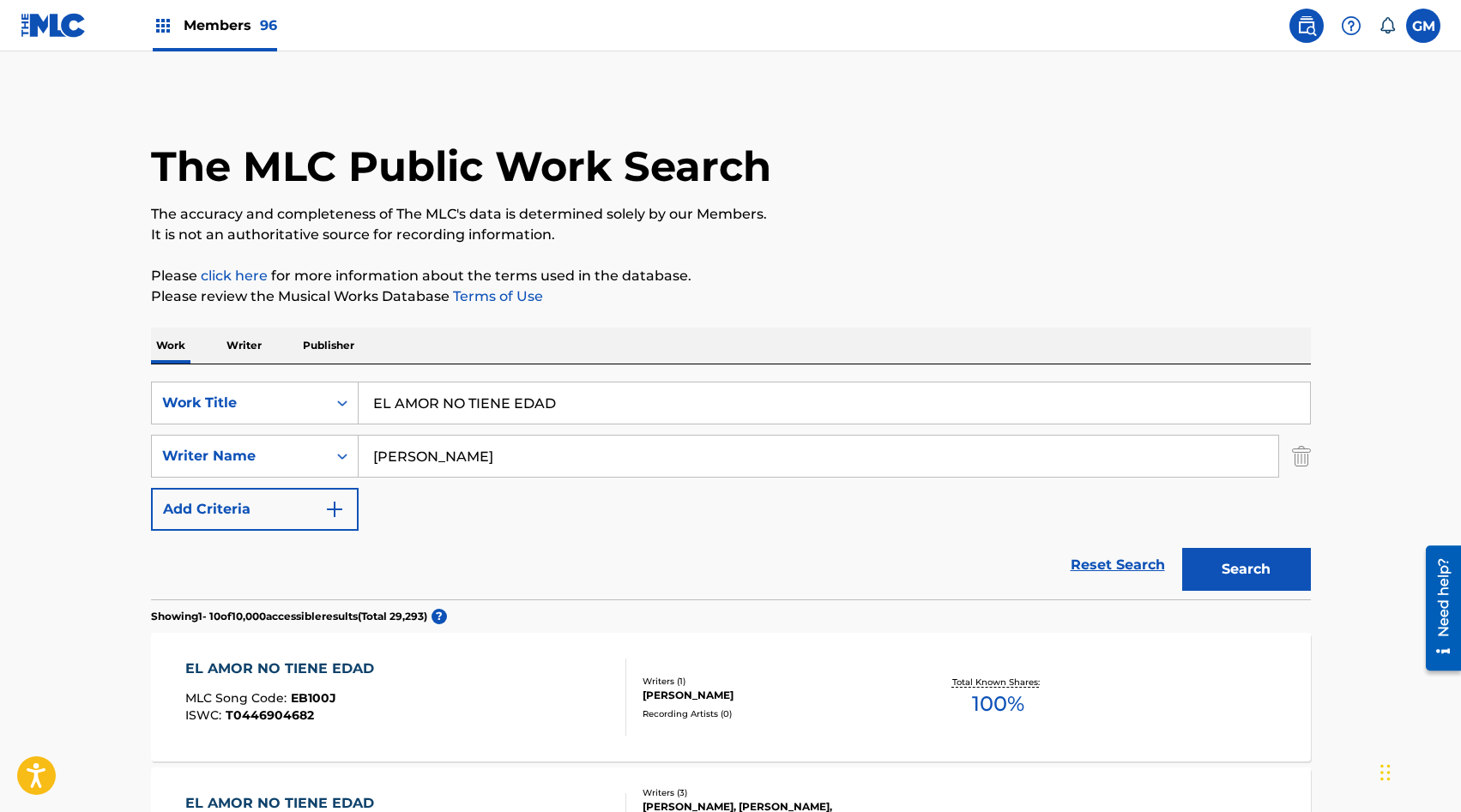
click at [397, 469] on input "MANUEL" at bounding box center [819, 456] width 920 height 41
click at [397, 470] on input "MANUEL" at bounding box center [819, 456] width 920 height 41
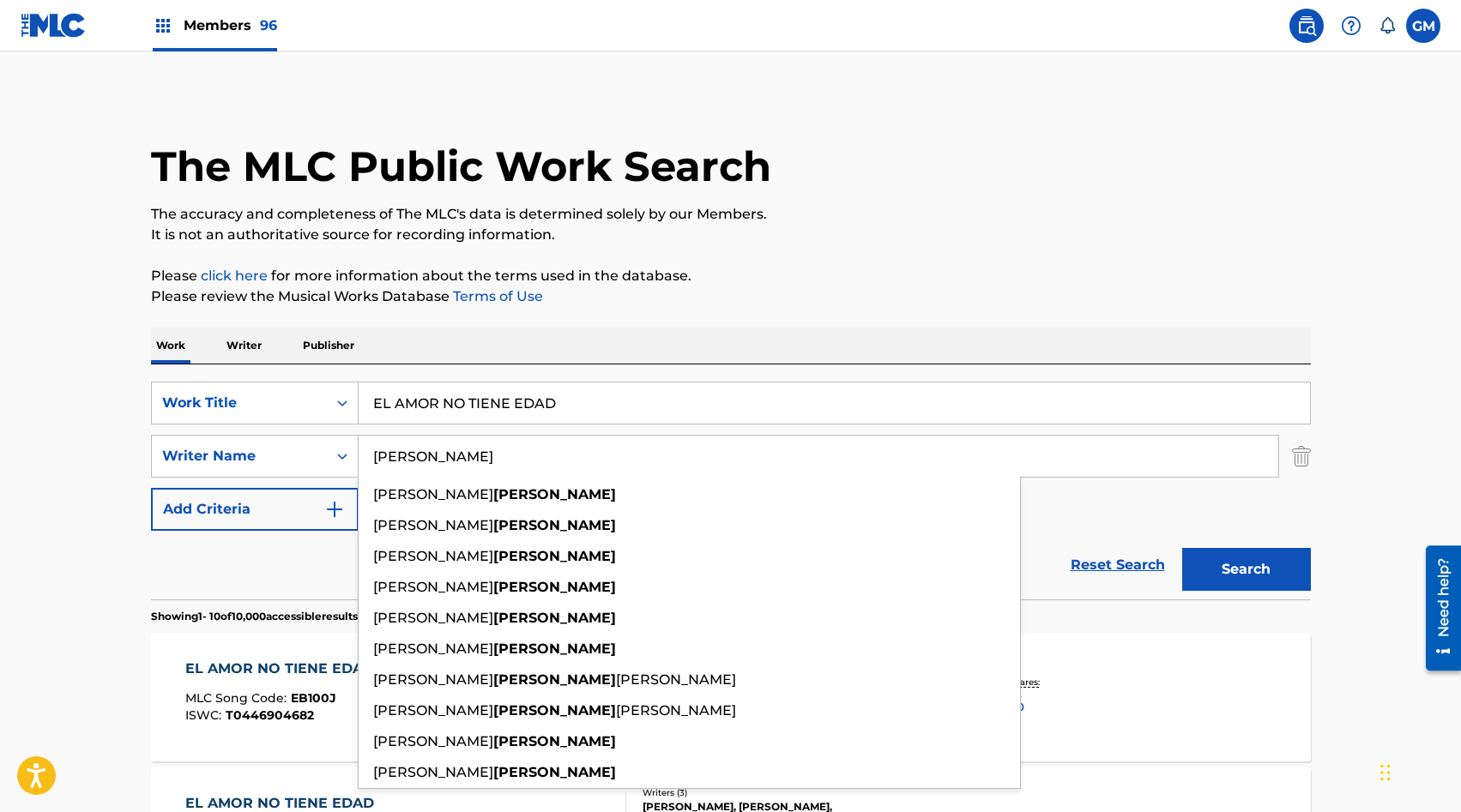
type input "RODRIGUEZ"
click at [1256, 561] on button "Search" at bounding box center [1246, 569] width 129 height 43
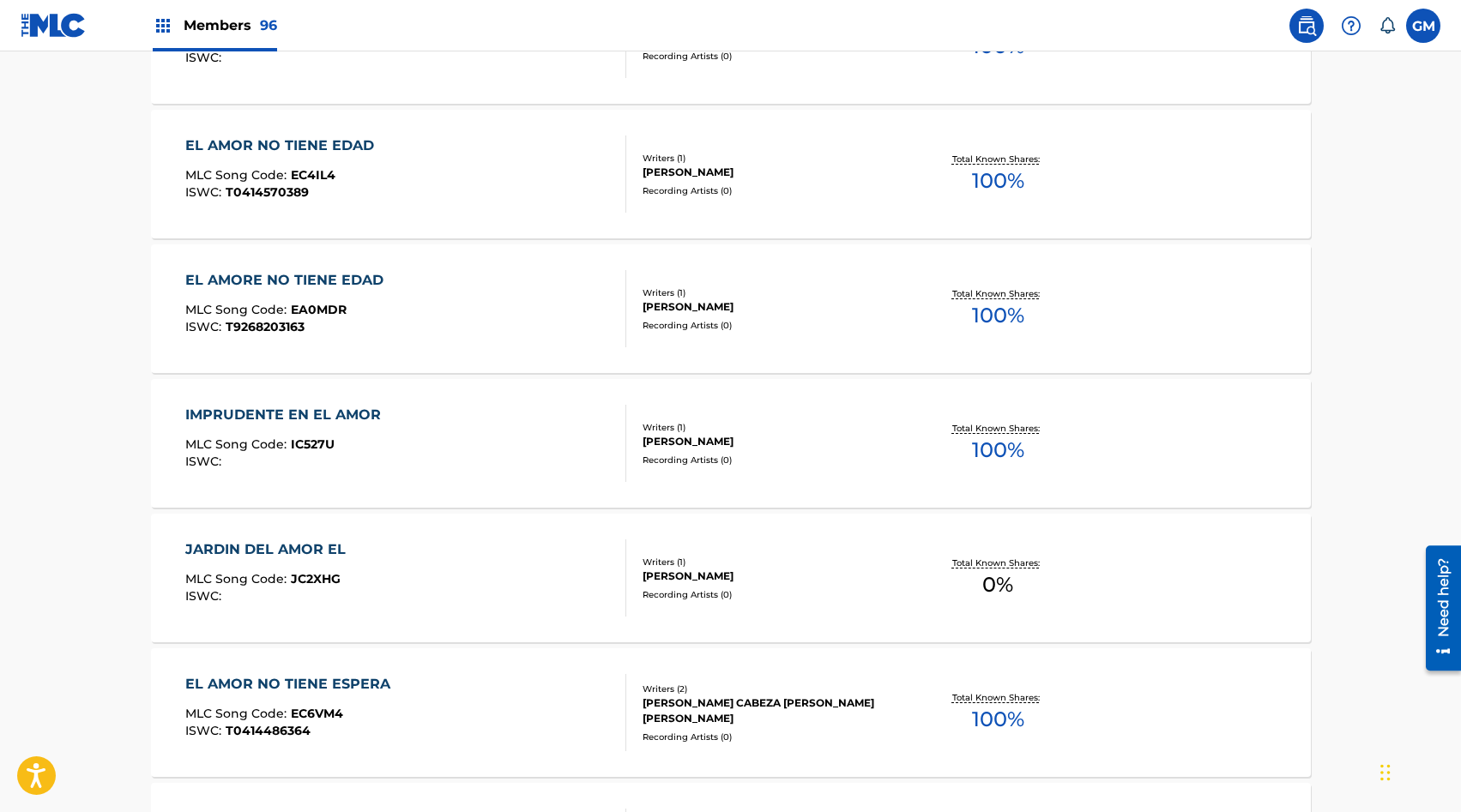
scroll to position [795, 0]
click at [726, 317] on div "Recording Artists ( 0 )" at bounding box center [772, 323] width 259 height 13
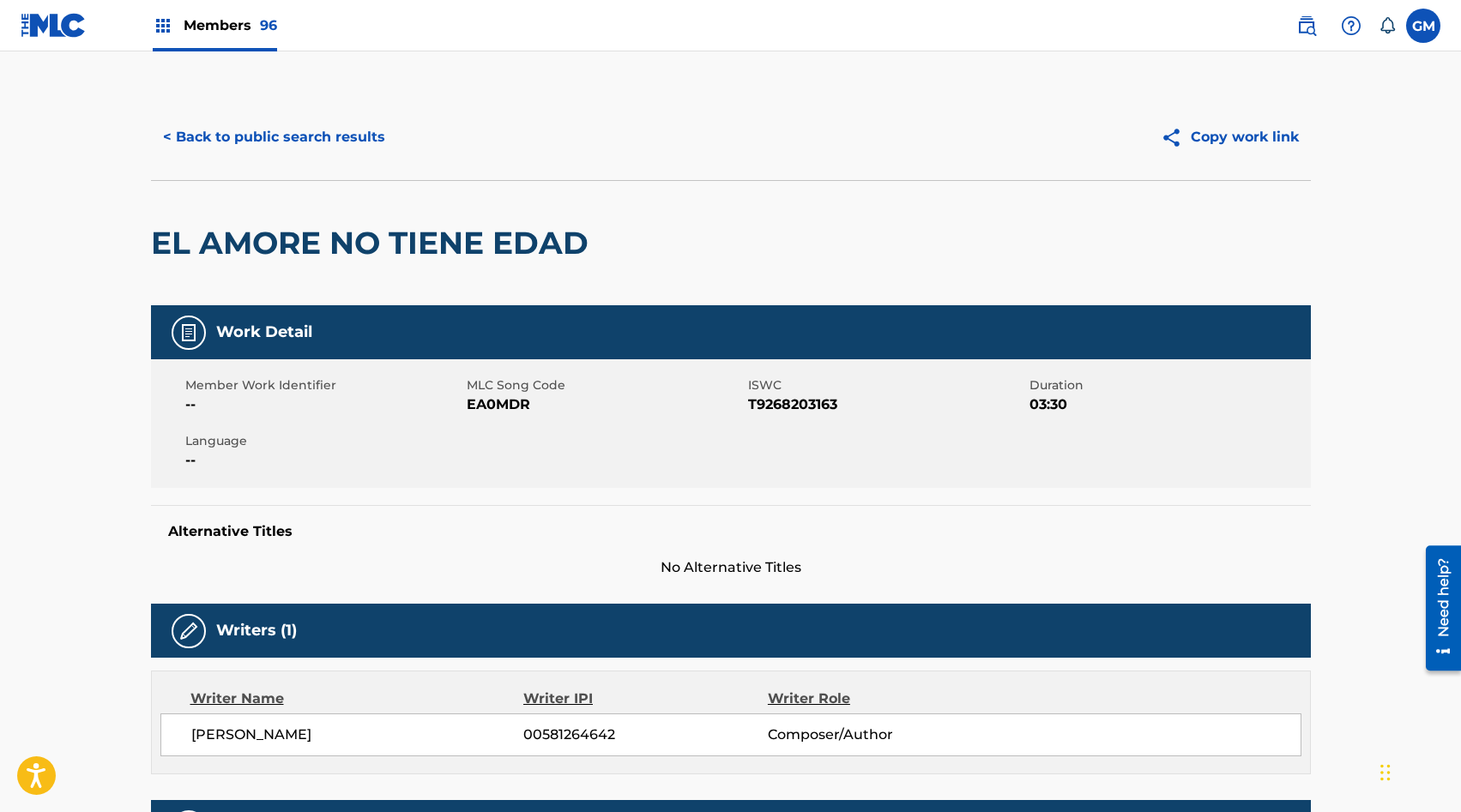
click at [497, 405] on span "EA0MDR" at bounding box center [605, 405] width 277 height 21
copy span "EA0MDR"
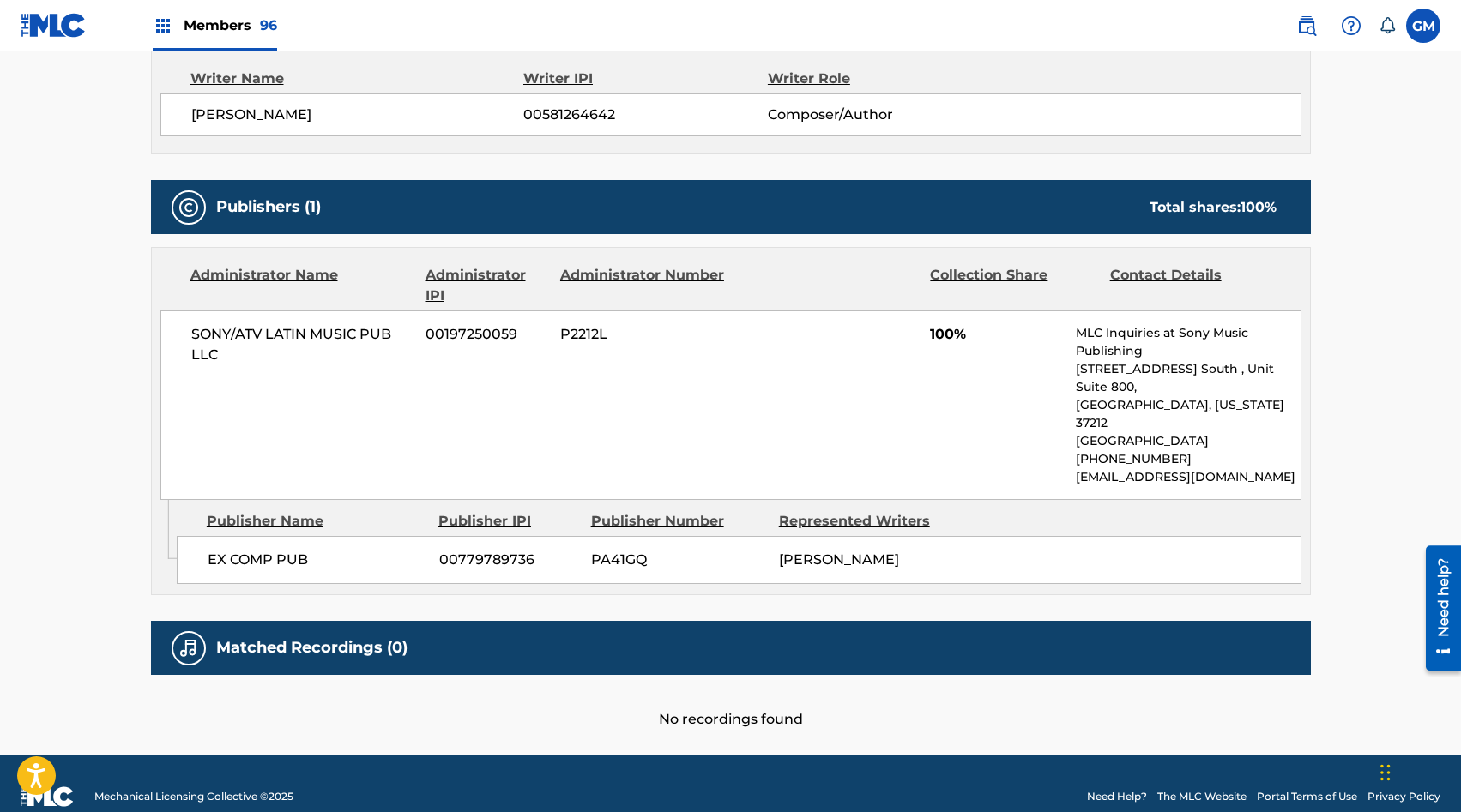
scroll to position [625, 0]
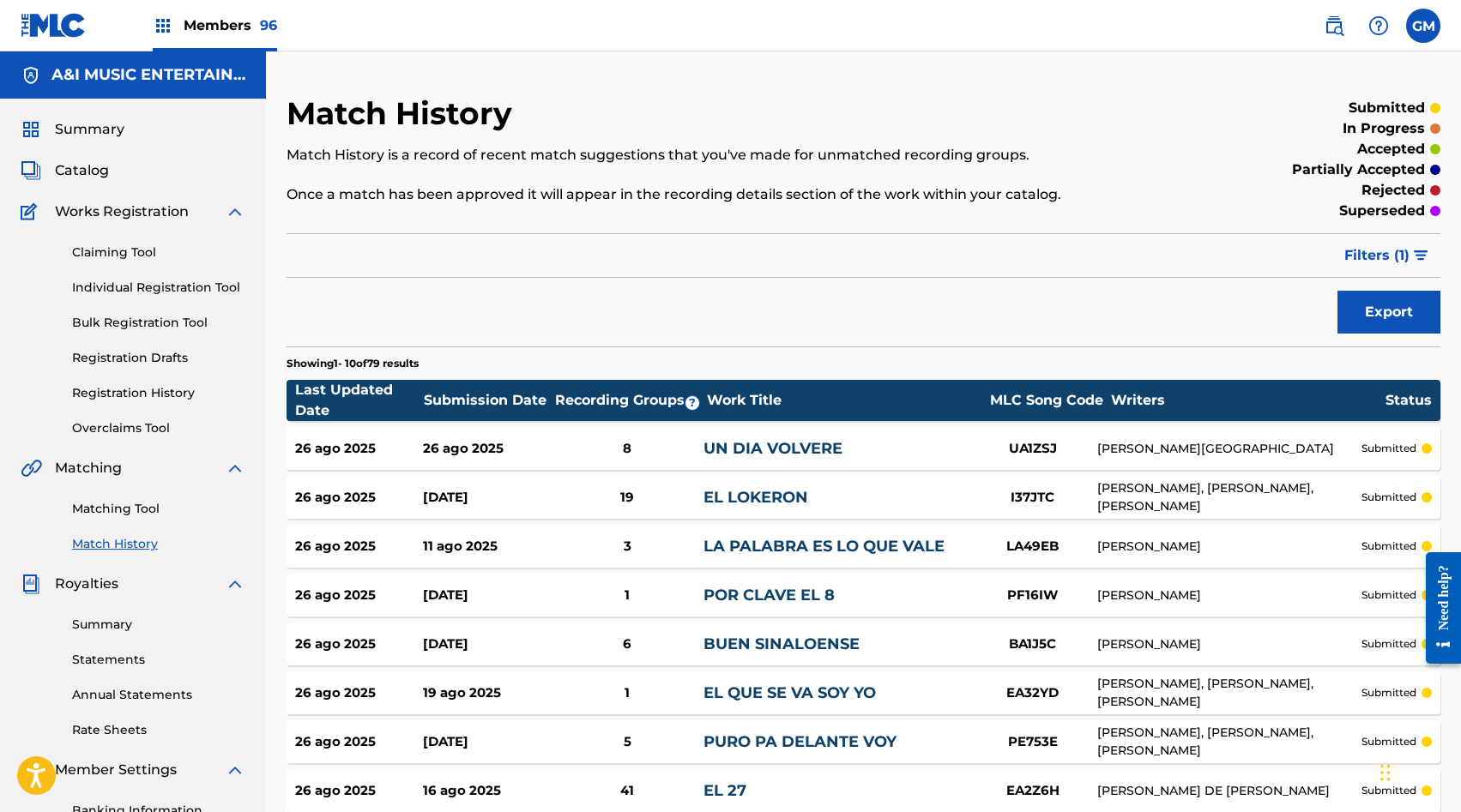
click at [111, 548] on link "Match History" at bounding box center [159, 544] width 174 height 18
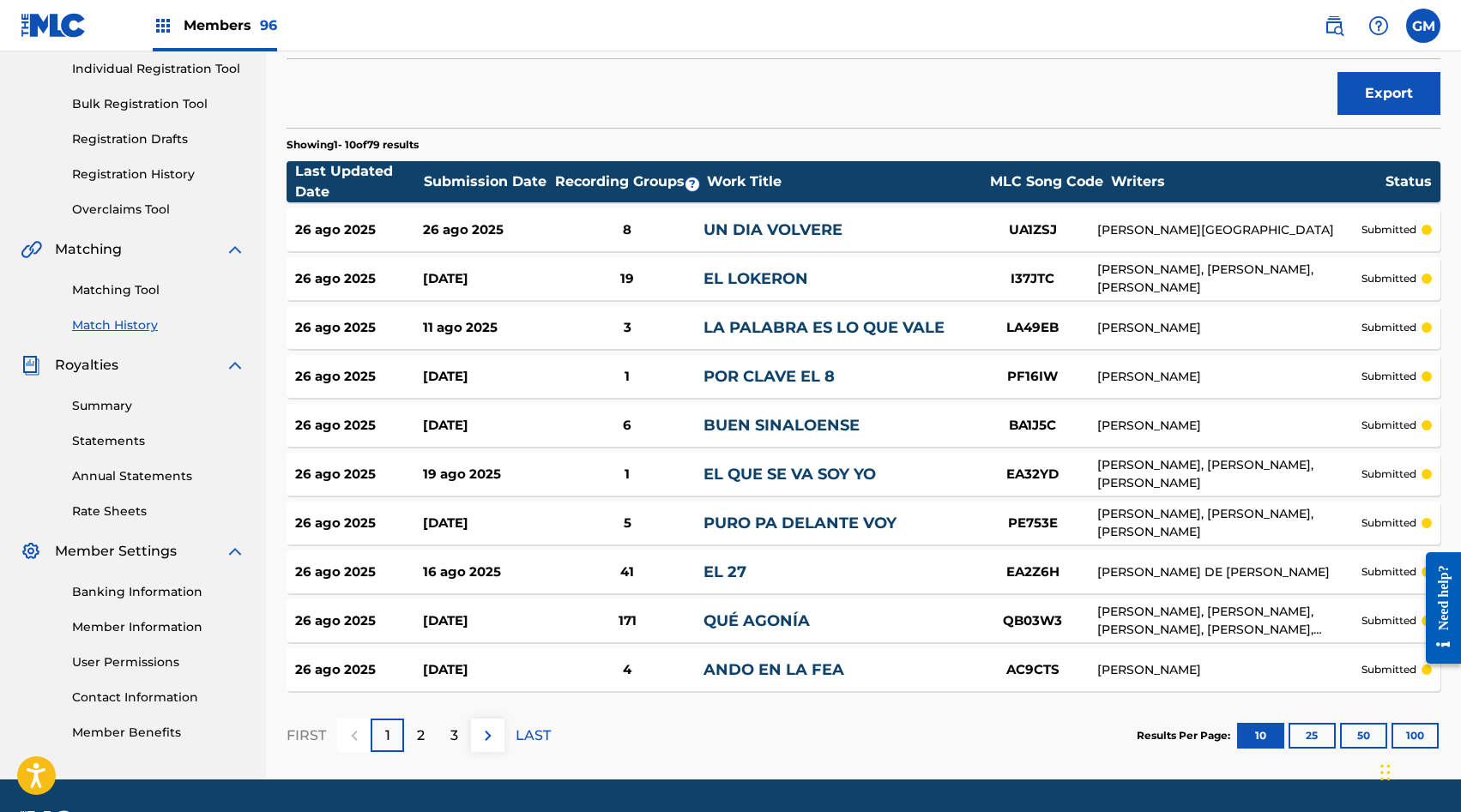
scroll to position [269, 0]
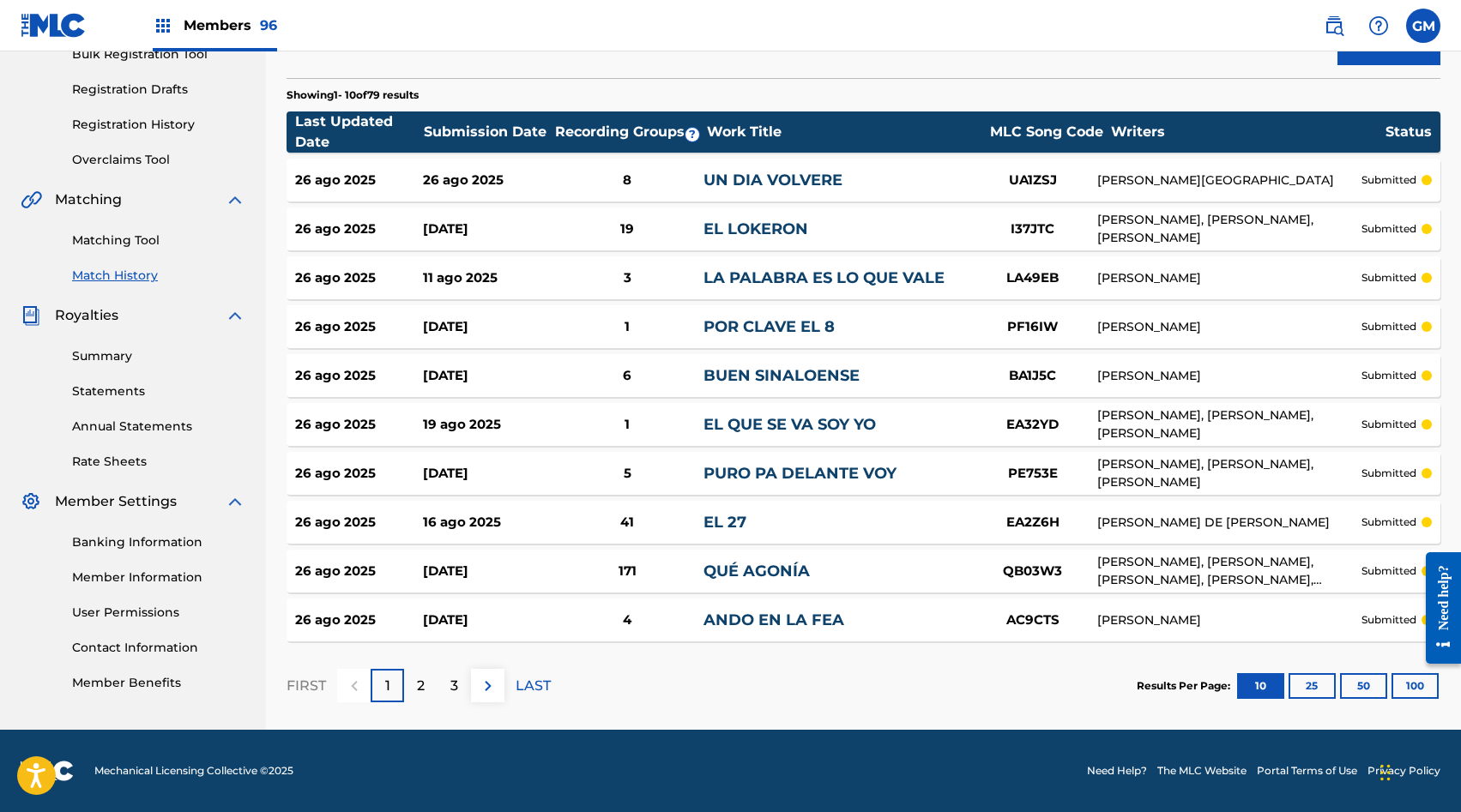
click at [496, 689] on img at bounding box center [488, 686] width 21 height 21
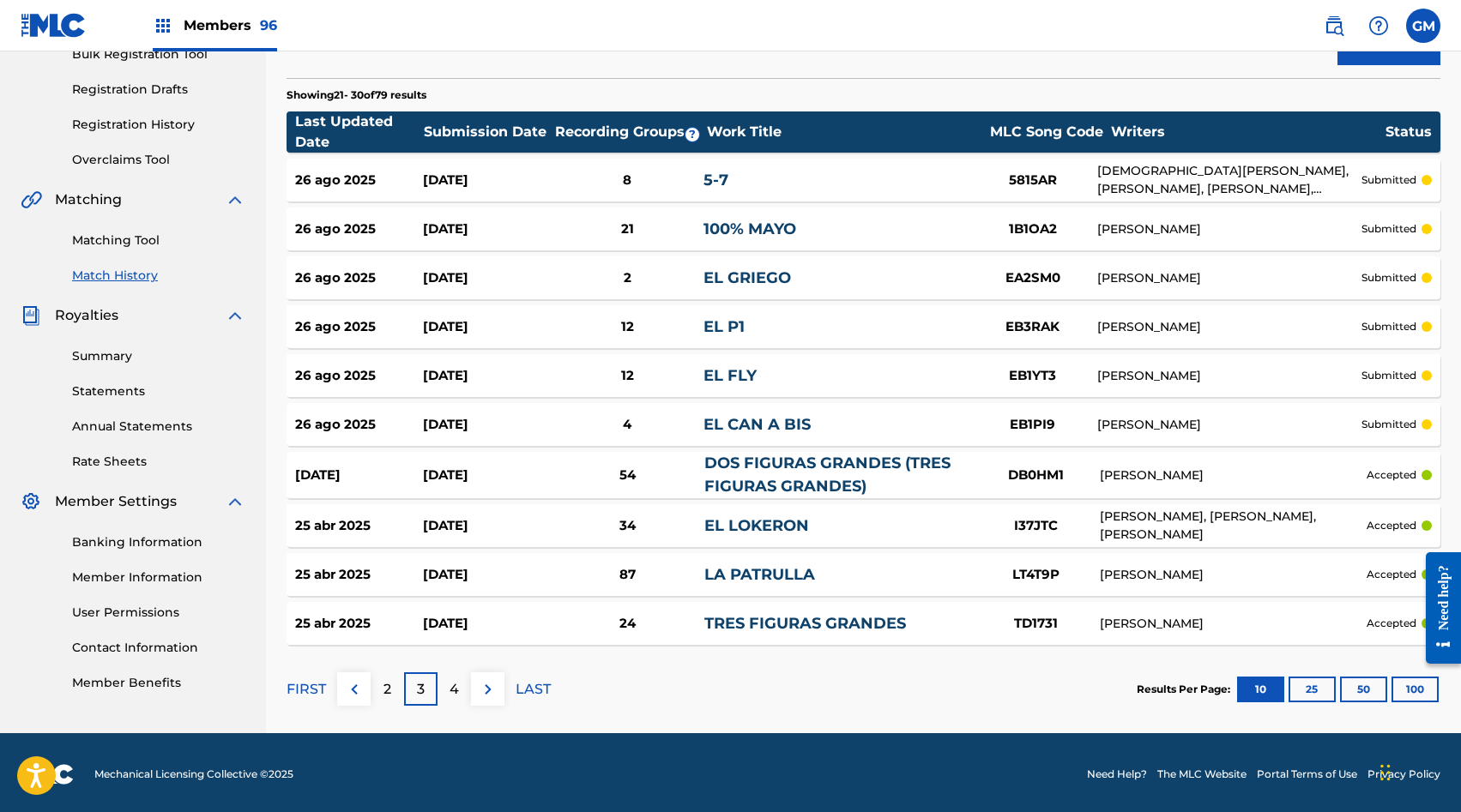
scroll to position [0, 0]
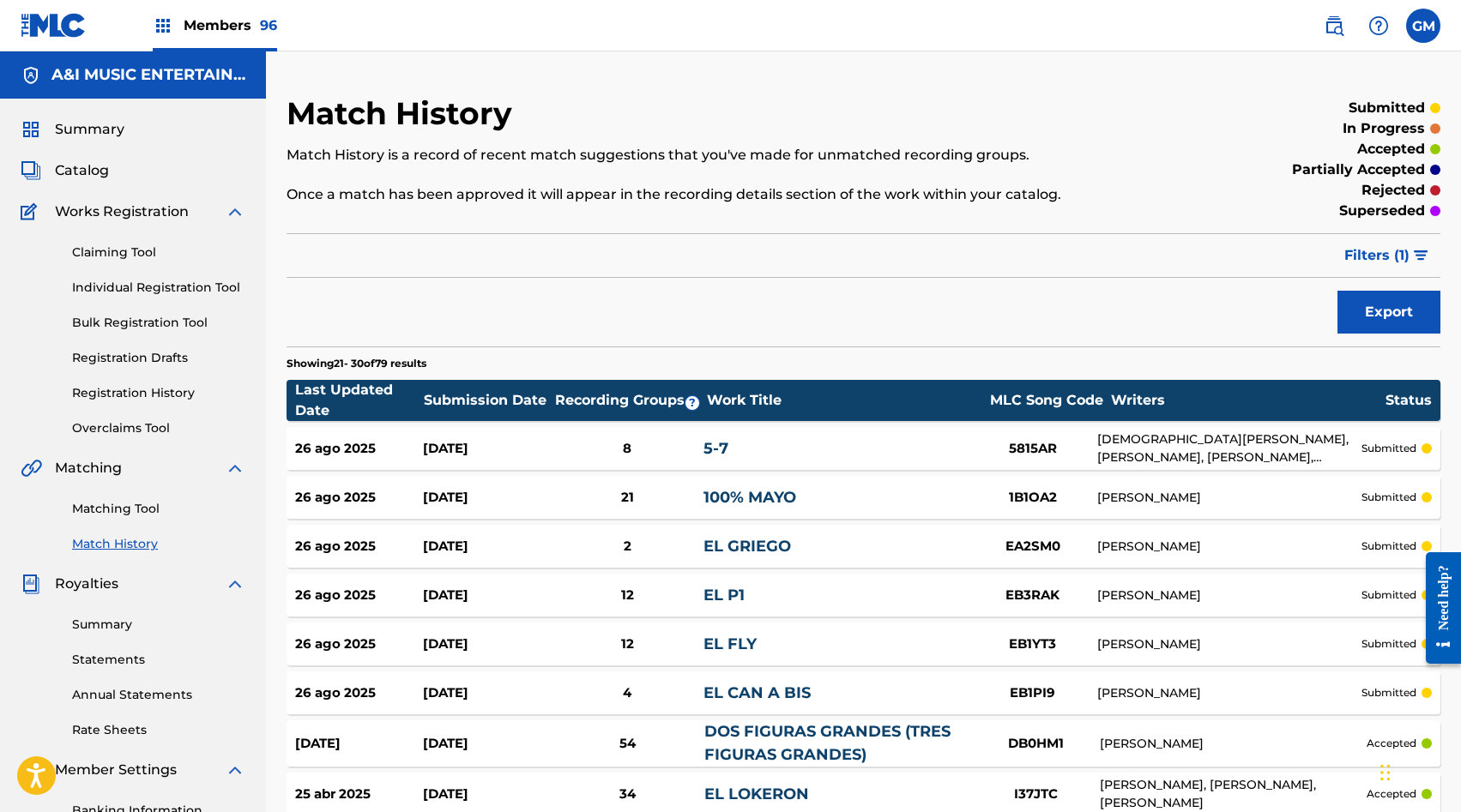
click at [102, 505] on link "Matching Tool" at bounding box center [159, 509] width 174 height 18
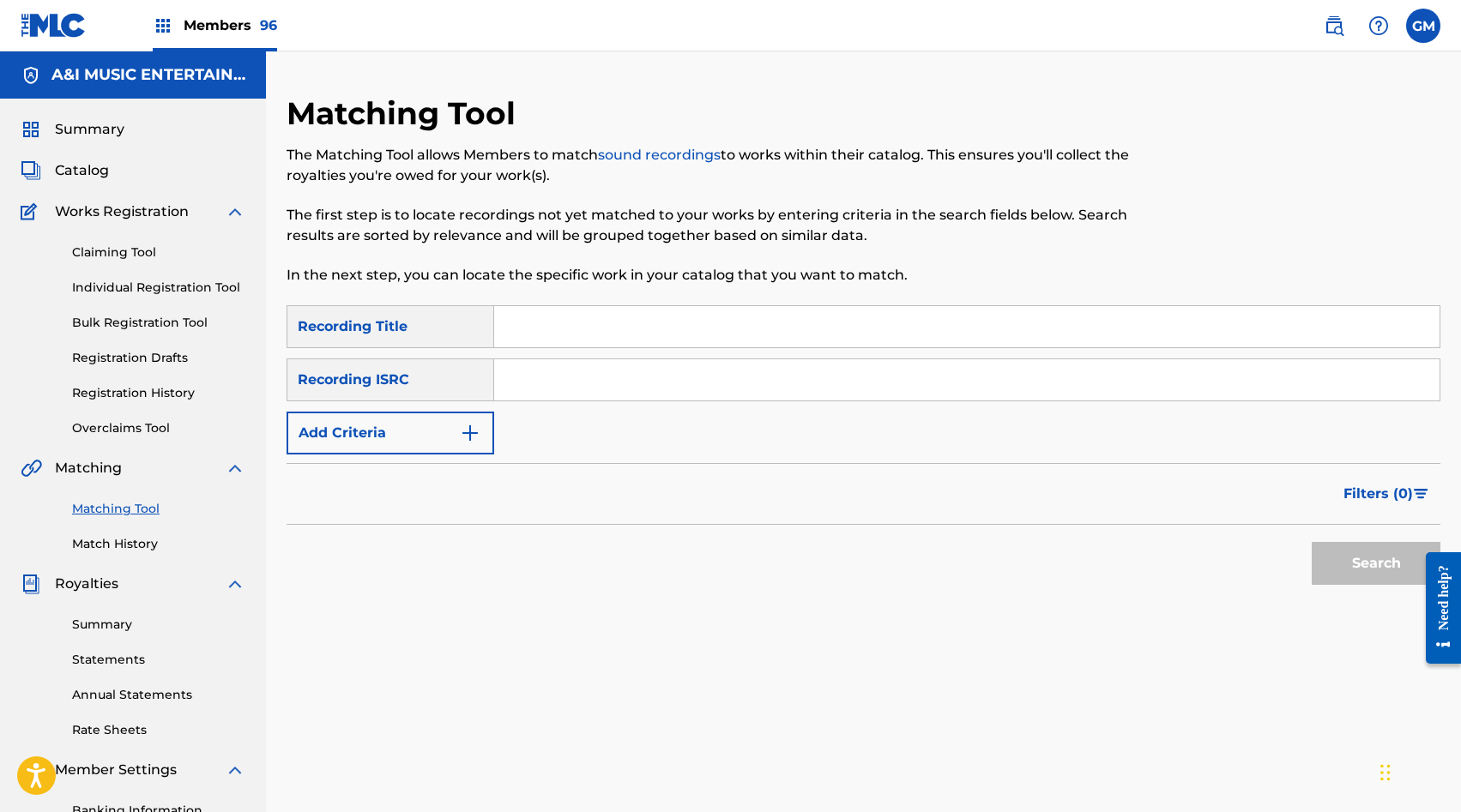
click at [542, 321] on input "Search Form" at bounding box center [967, 326] width 946 height 41
type input "ANDO EN LA FEA"
click at [430, 434] on button "Add Criteria" at bounding box center [390, 433] width 207 height 43
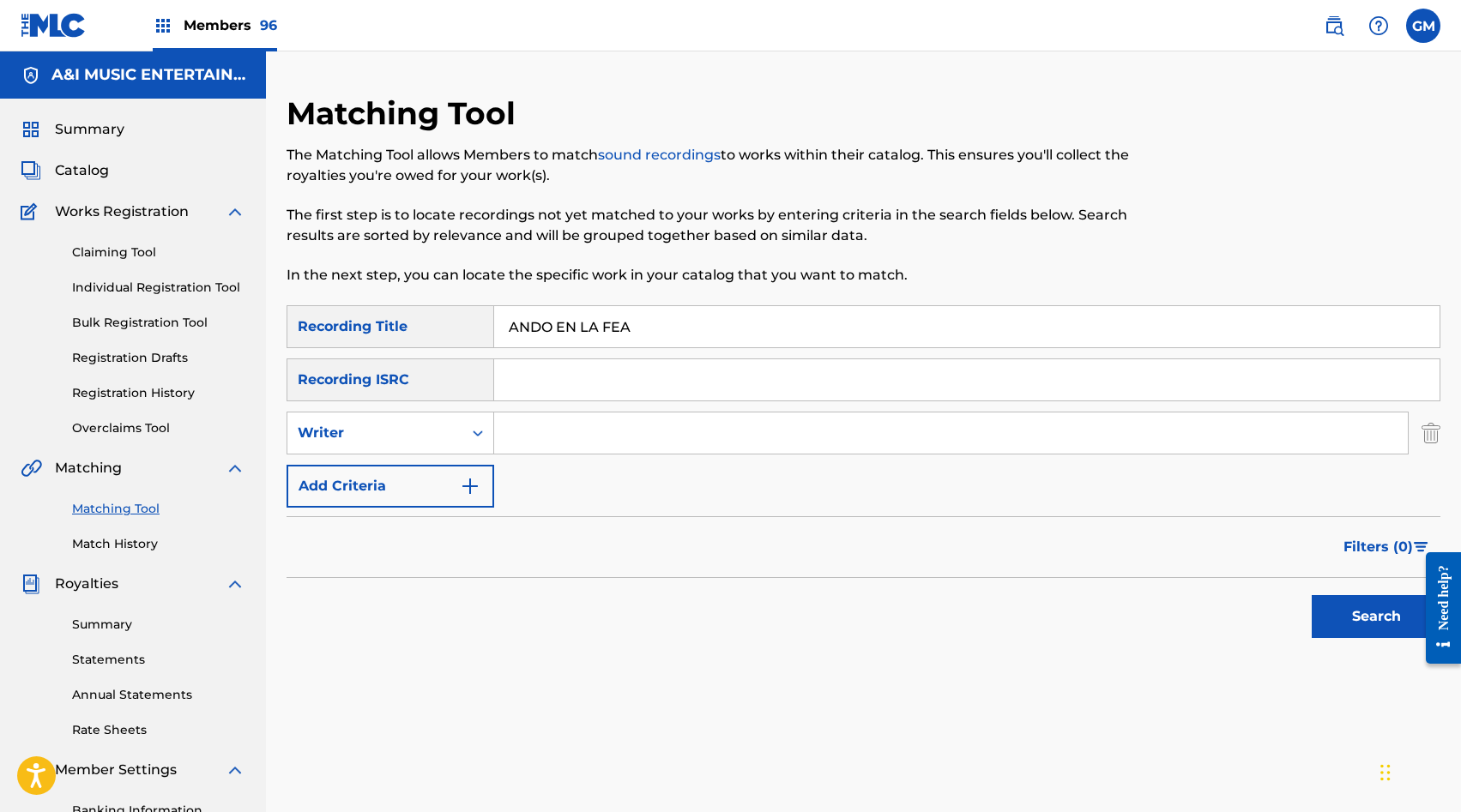
click at [430, 434] on div "Writer" at bounding box center [375, 433] width 154 height 21
click at [415, 478] on div "Recording Artist" at bounding box center [390, 476] width 206 height 43
click at [651, 431] on input "Search Form" at bounding box center [951, 433] width 914 height 41
paste input "LA RESTRICCION"
type input "LA RESTRICCION"
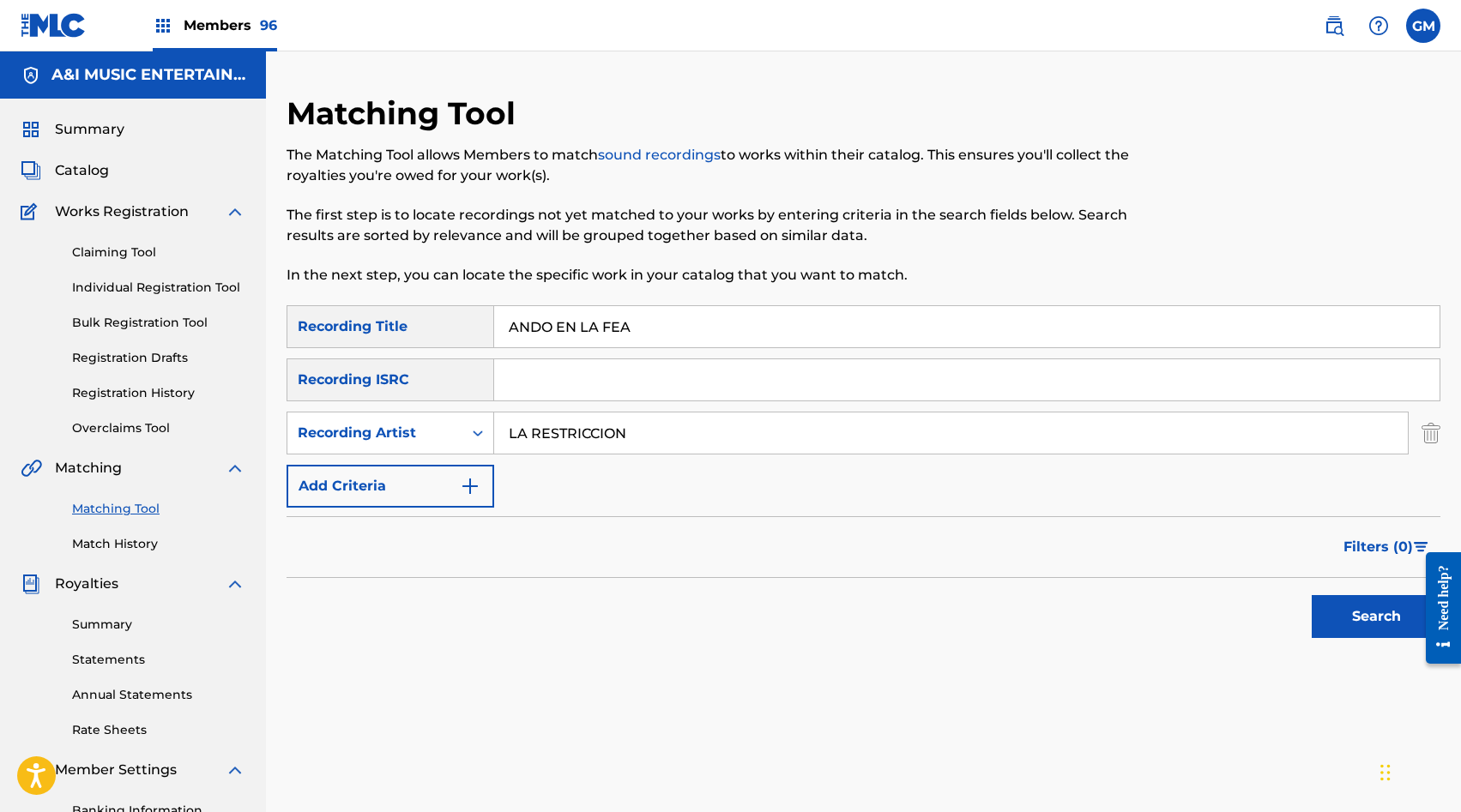
click at [1349, 611] on button "Search" at bounding box center [1376, 617] width 129 height 43
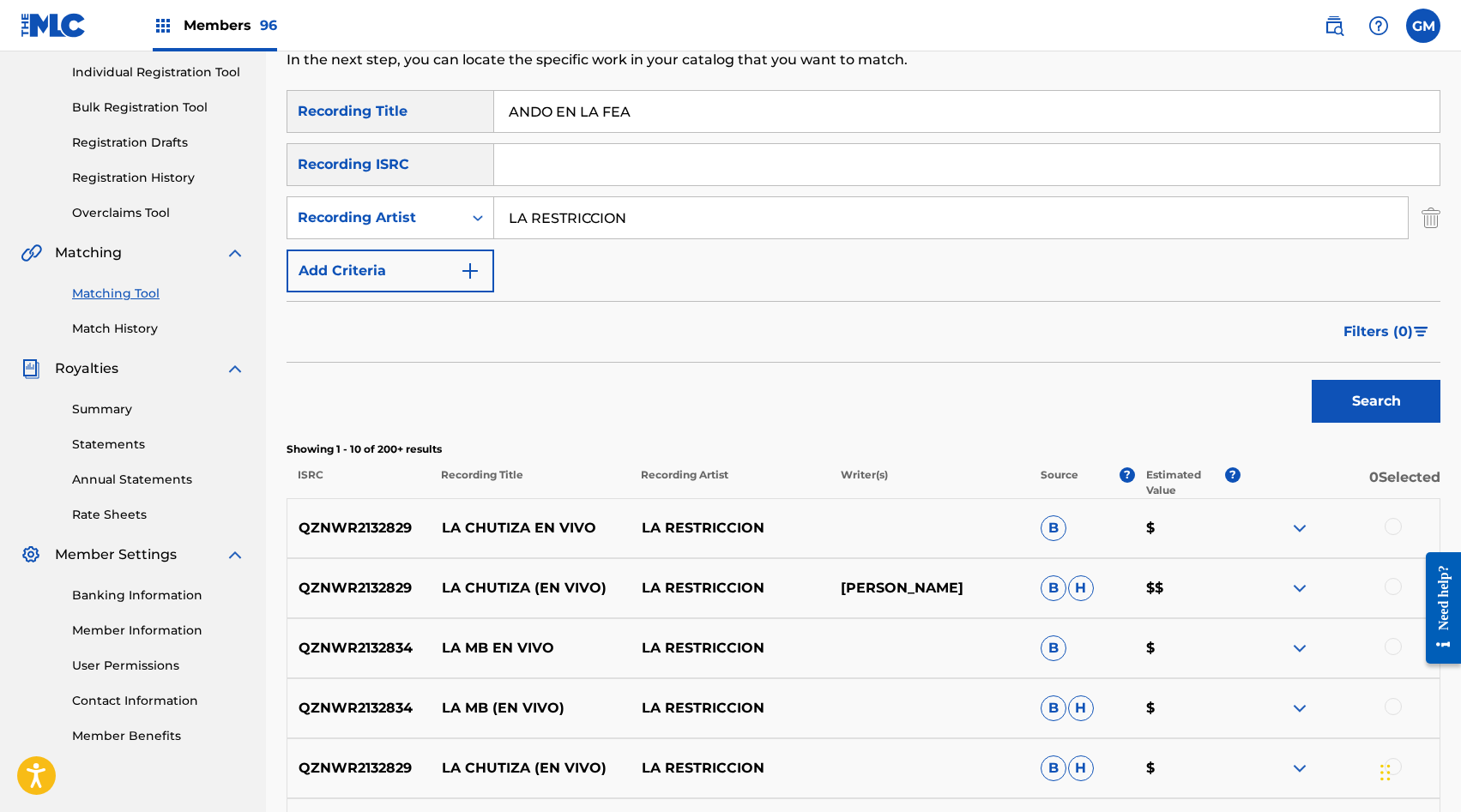
scroll to position [213, 0]
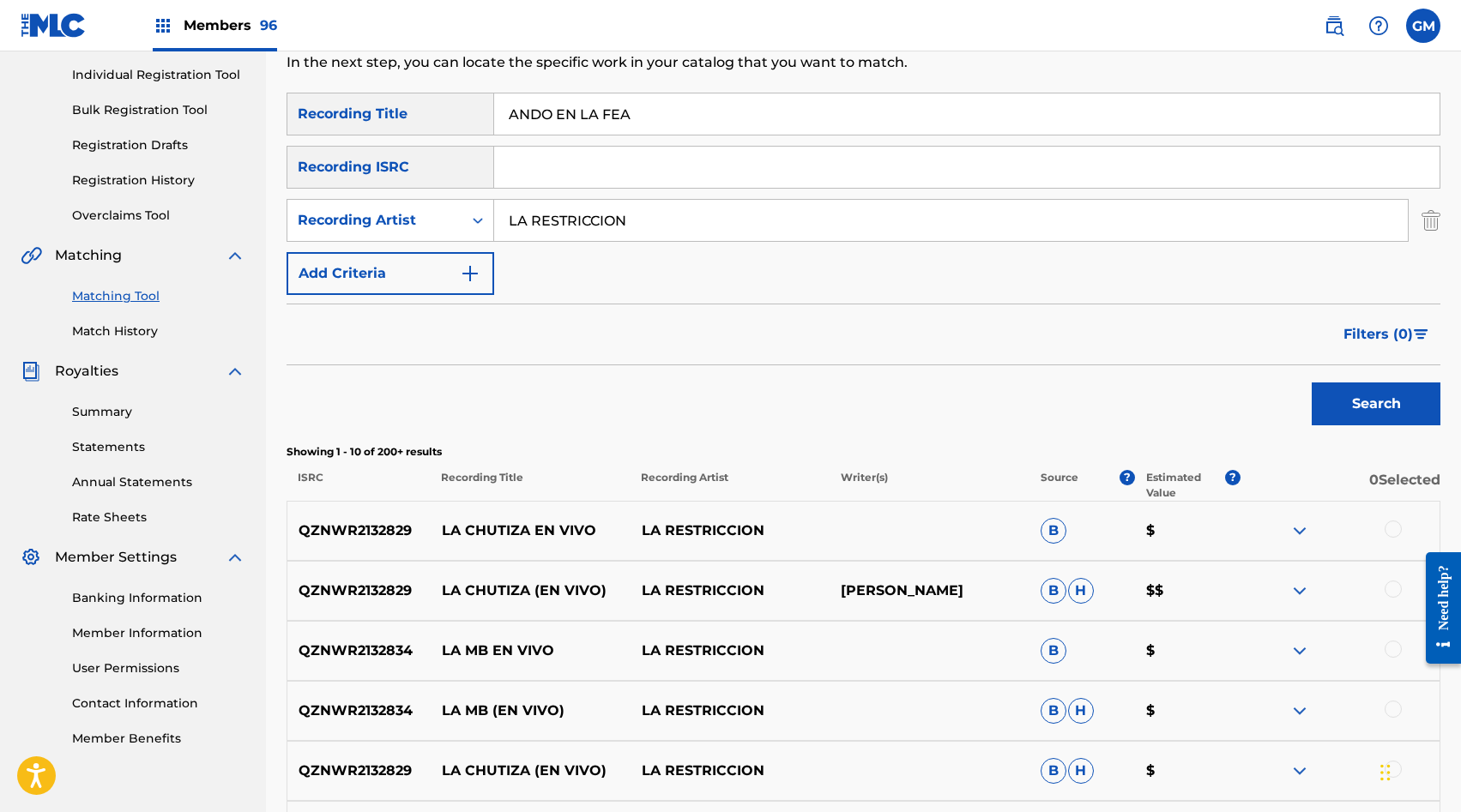
click at [258, 26] on span "Members 96" at bounding box center [230, 26] width 93 height 20
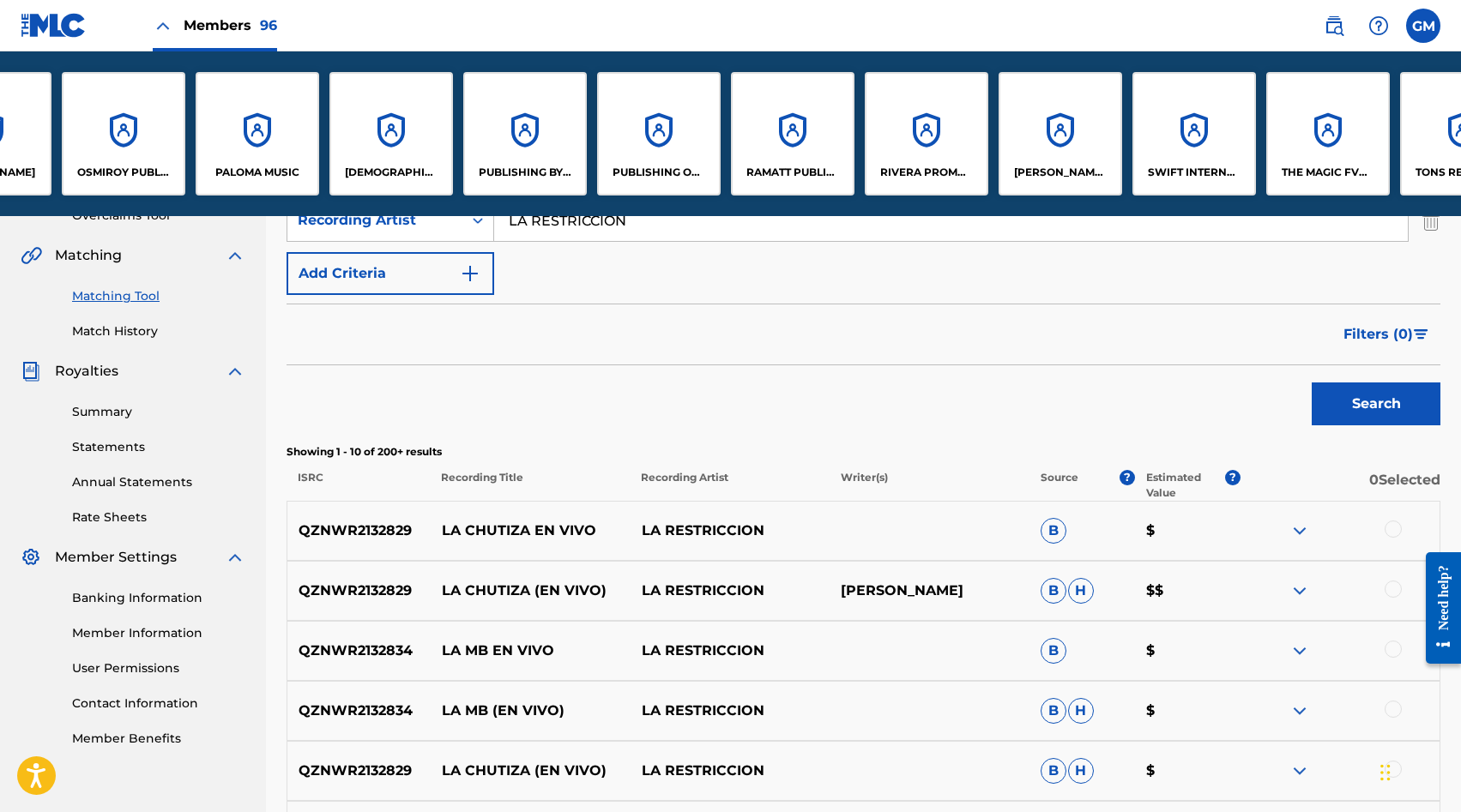
scroll to position [0, 9937]
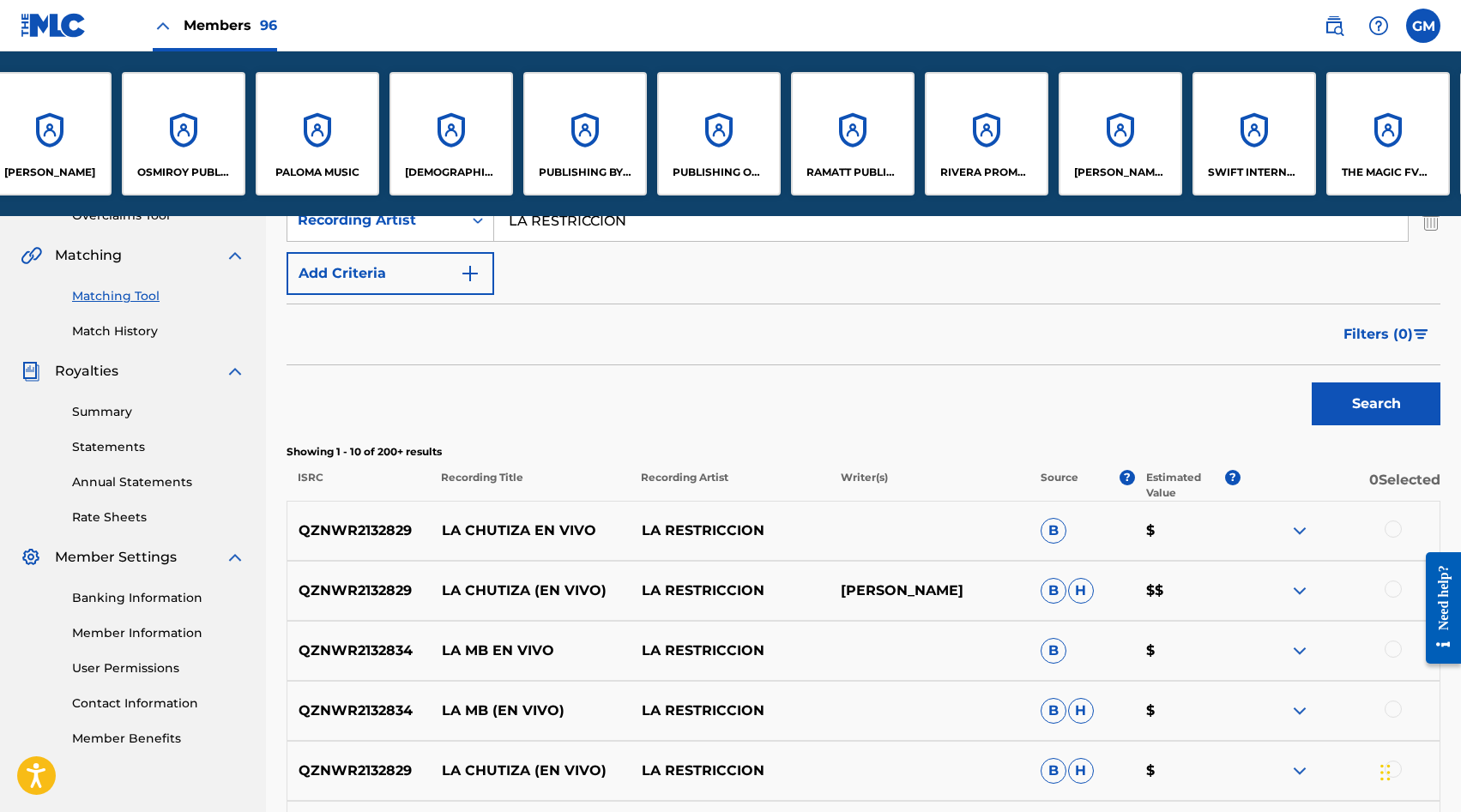
click at [474, 116] on div "[DEMOGRAPHIC_DATA] MUSIC, LLC" at bounding box center [450, 133] width 123 height 123
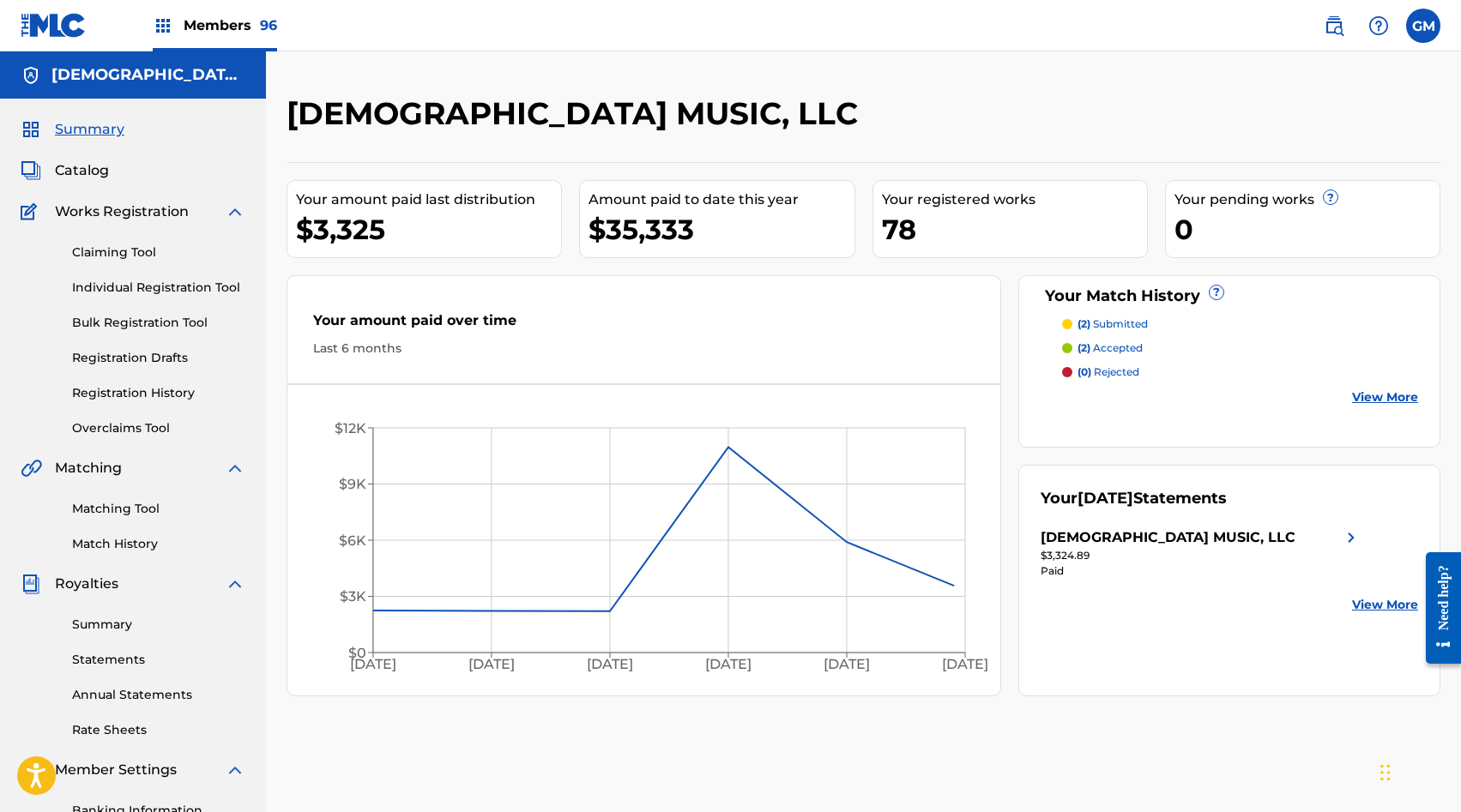
click at [159, 544] on link "Match History" at bounding box center [159, 544] width 174 height 18
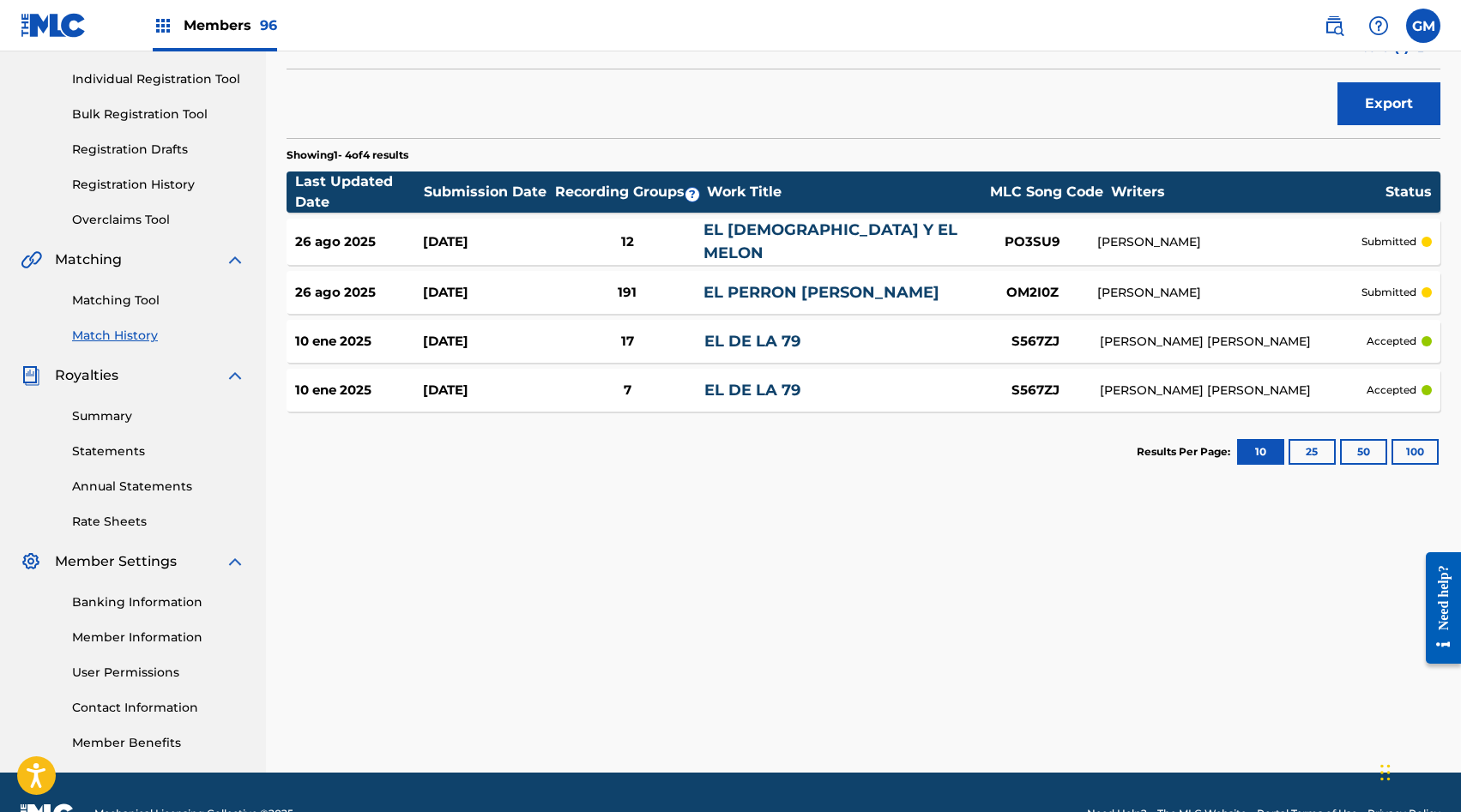
scroll to position [251, 0]
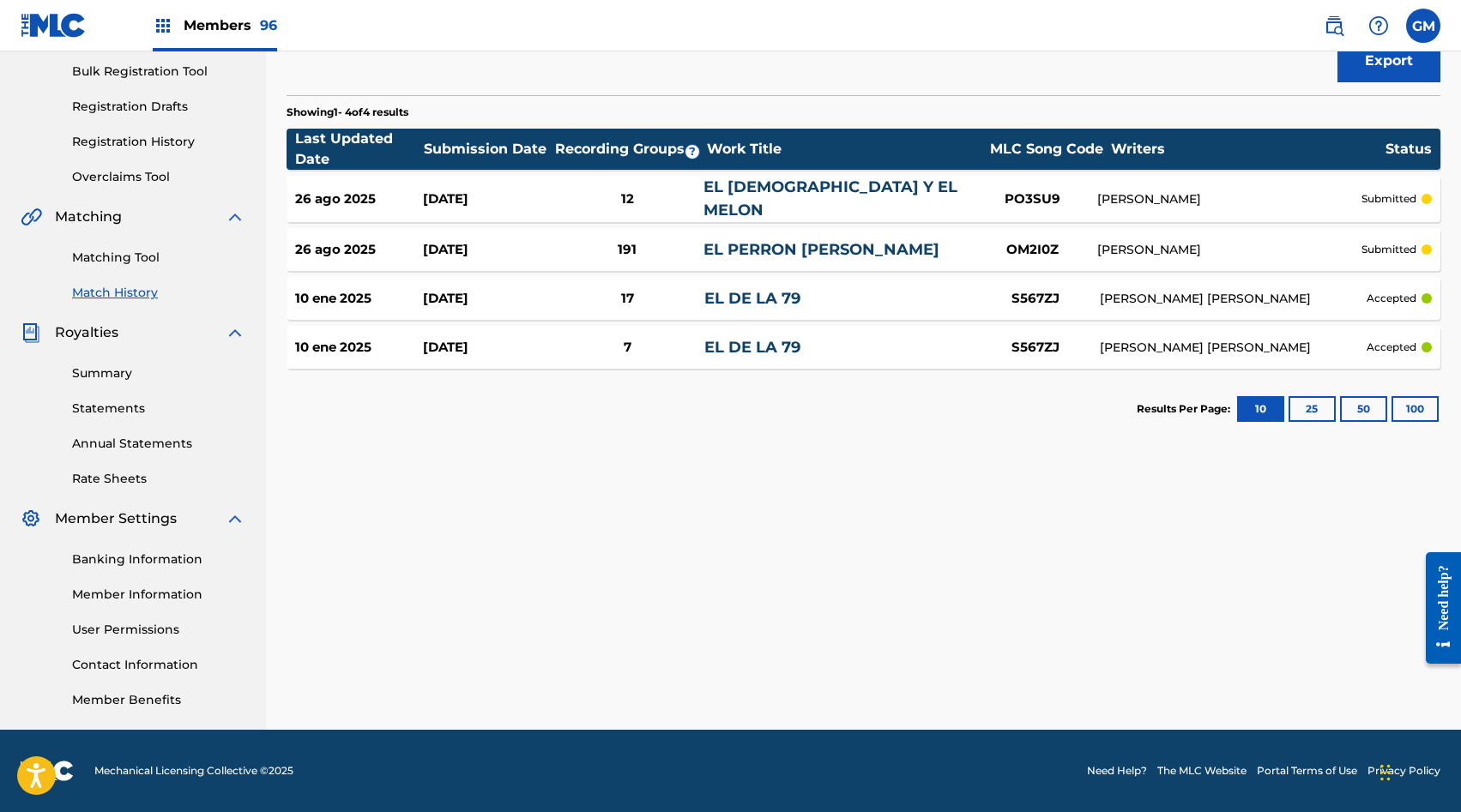
click at [105, 252] on link "Matching Tool" at bounding box center [159, 258] width 174 height 18
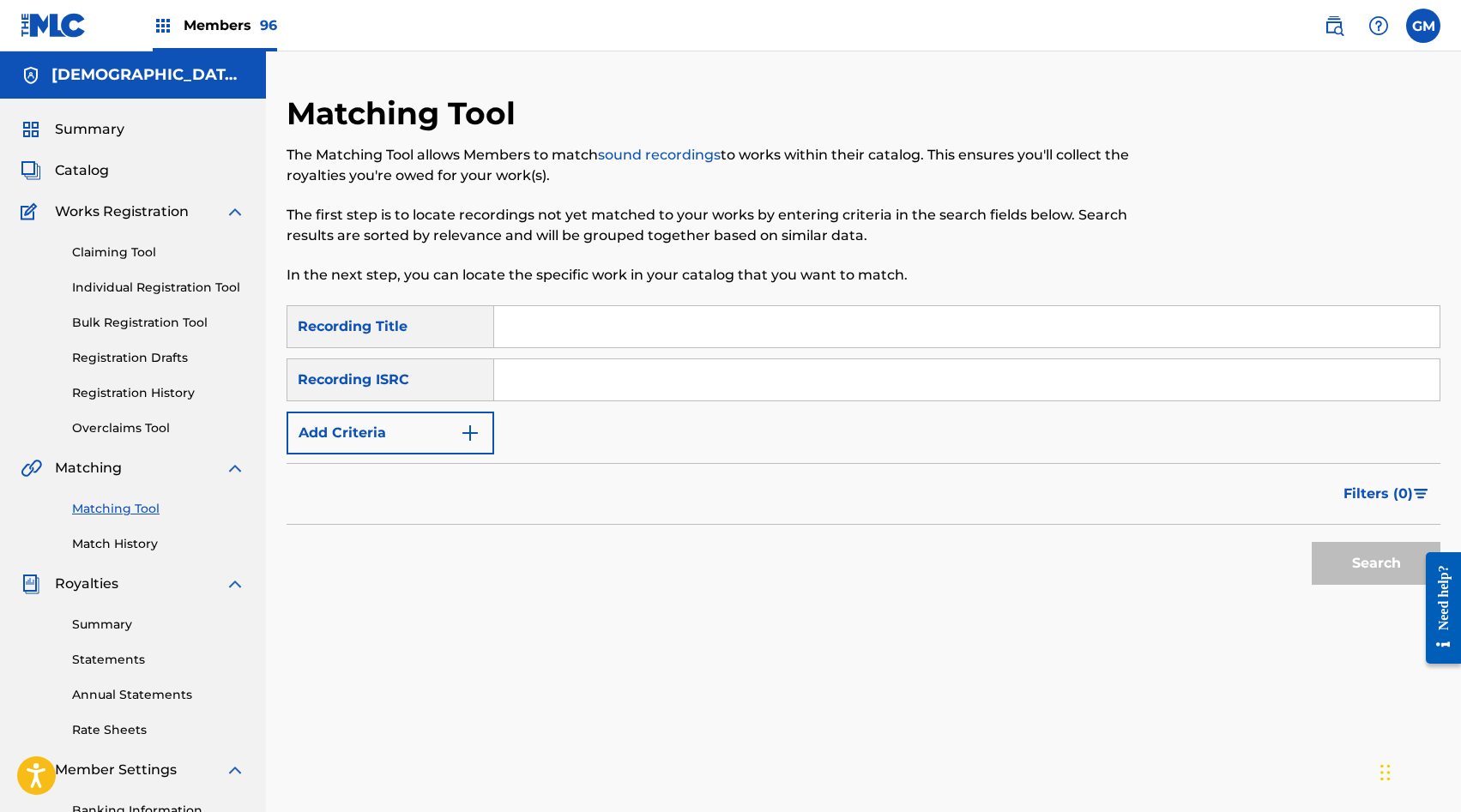
click at [591, 334] on input "Search Form" at bounding box center [967, 326] width 946 height 41
type input "EL PERRON [PERSON_NAME]"
click at [370, 429] on button "Add Criteria" at bounding box center [390, 433] width 207 height 43
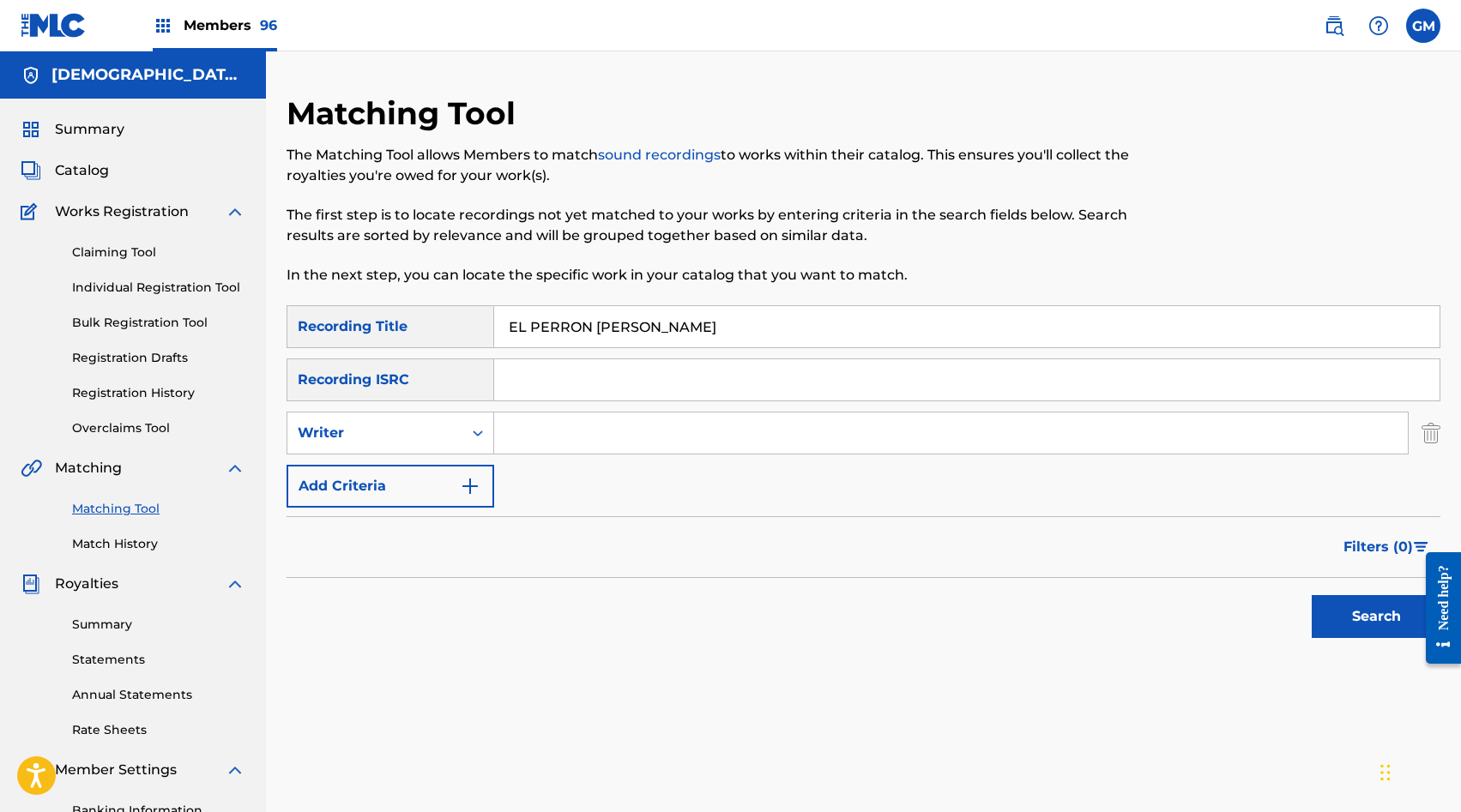
click at [370, 429] on div "Writer" at bounding box center [375, 433] width 154 height 21
click at [376, 471] on div "Recording Artist" at bounding box center [390, 476] width 206 height 43
click at [541, 446] on input "Search Form" at bounding box center [951, 433] width 914 height 41
paste input "EL COYOTE Y SU BANDA TIERRA SANTA"
type input "EL COYOTE Y SU BANDA TIERRA SANTA"
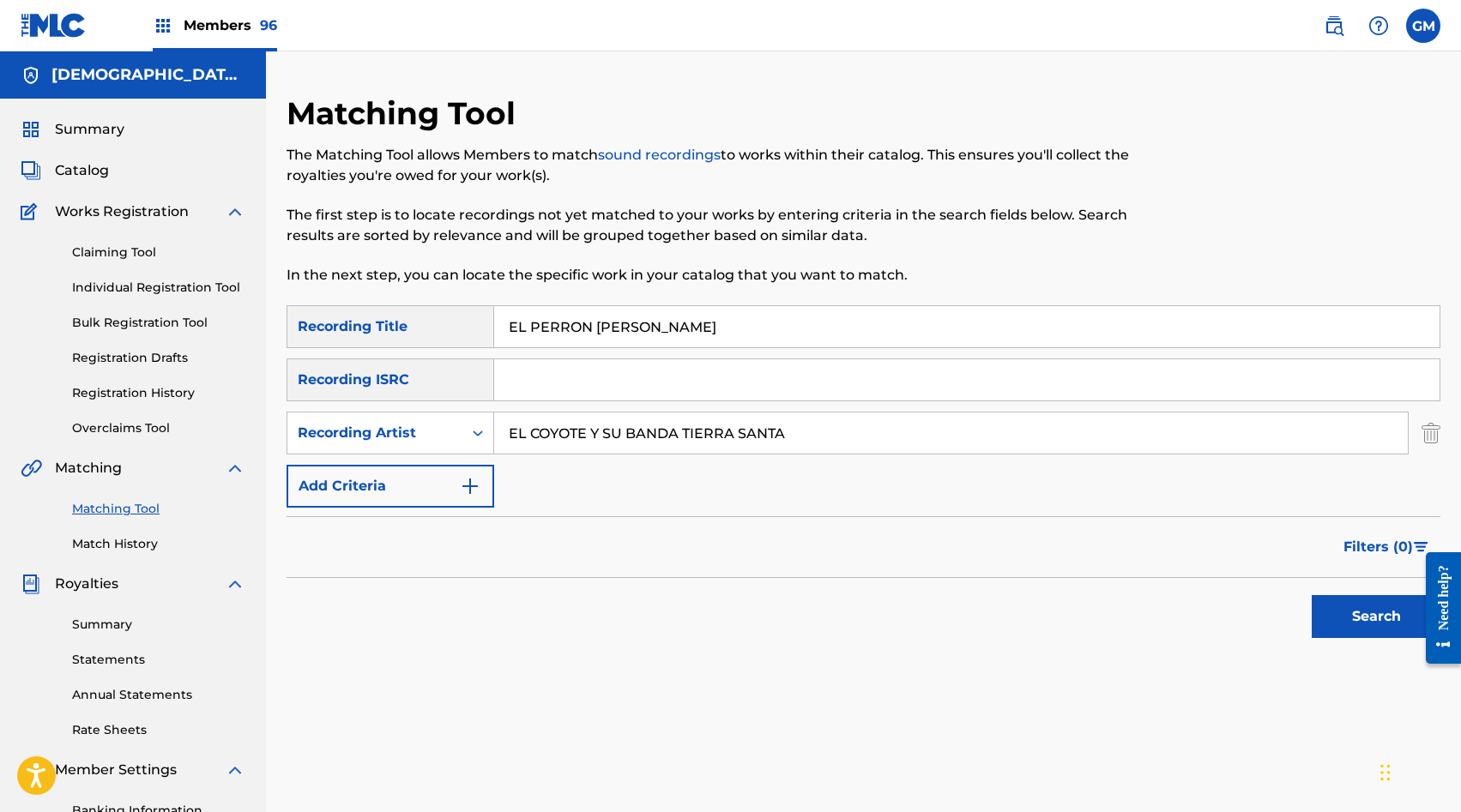
click at [1354, 631] on button "Search" at bounding box center [1376, 617] width 129 height 43
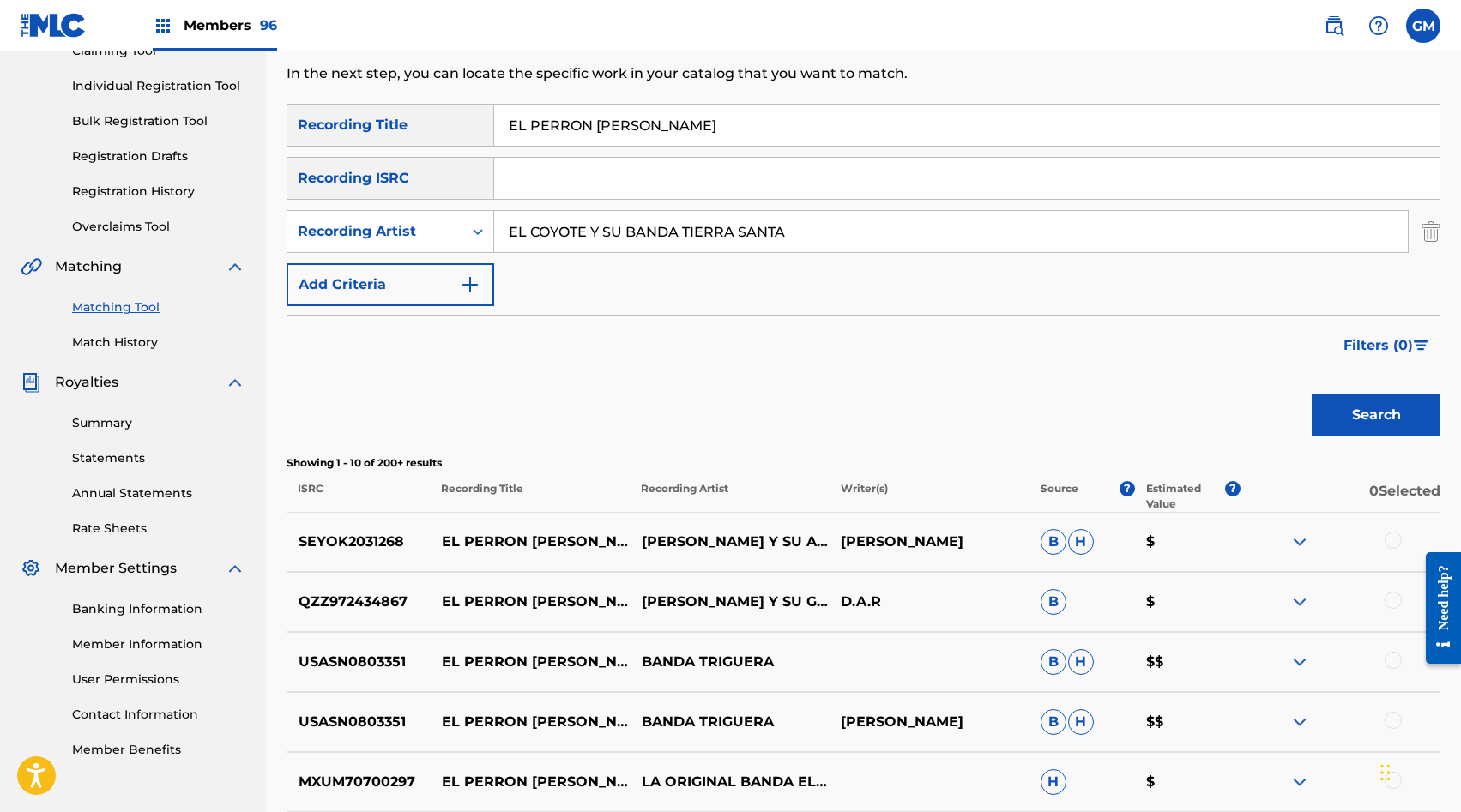
scroll to position [200, 0]
click at [1316, 403] on button "Search" at bounding box center [1376, 417] width 129 height 43
click at [578, 121] on input "EL PERRON [PERSON_NAME]" at bounding box center [967, 126] width 946 height 41
click at [1378, 411] on button "Search" at bounding box center [1376, 417] width 129 height 43
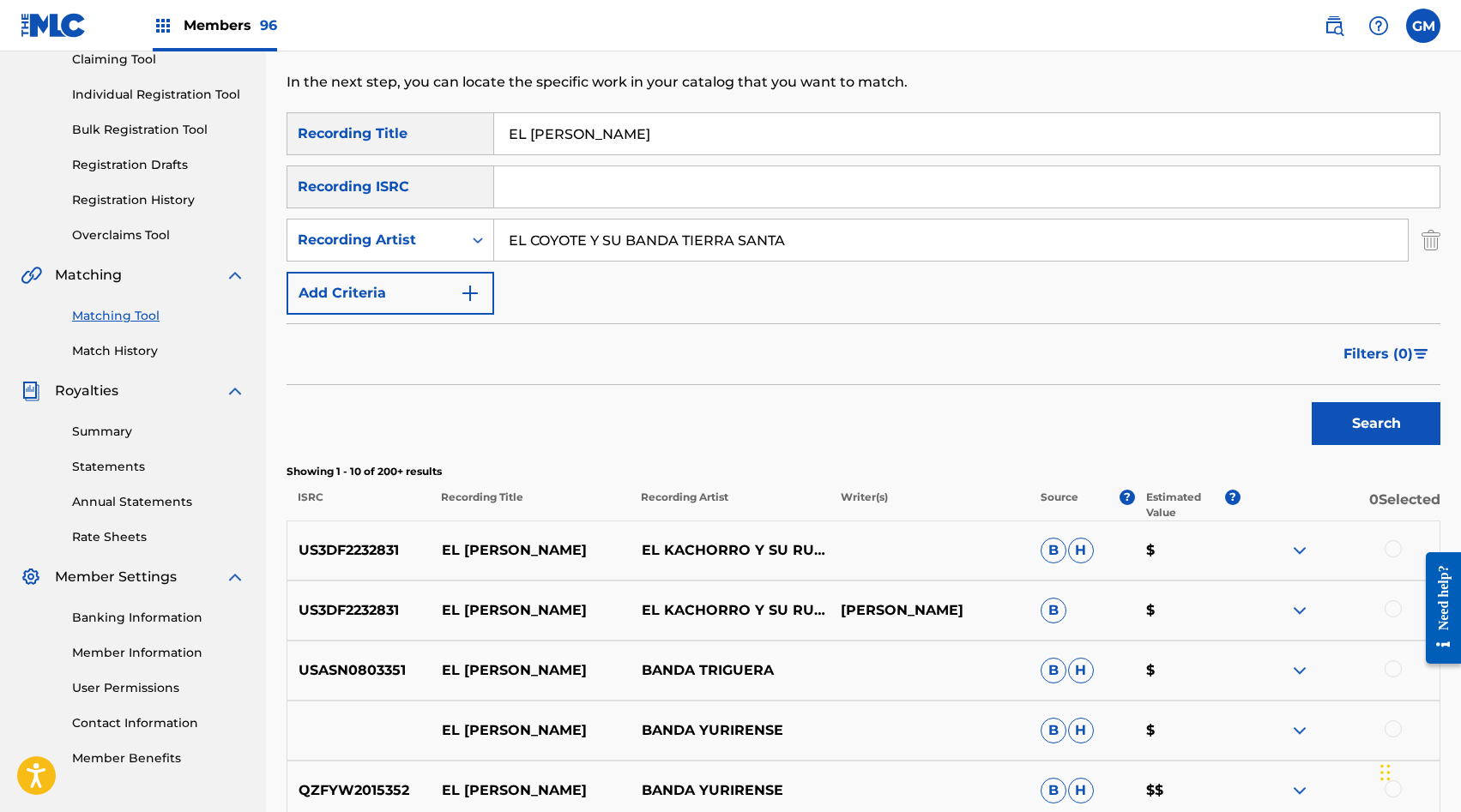
scroll to position [0, 0]
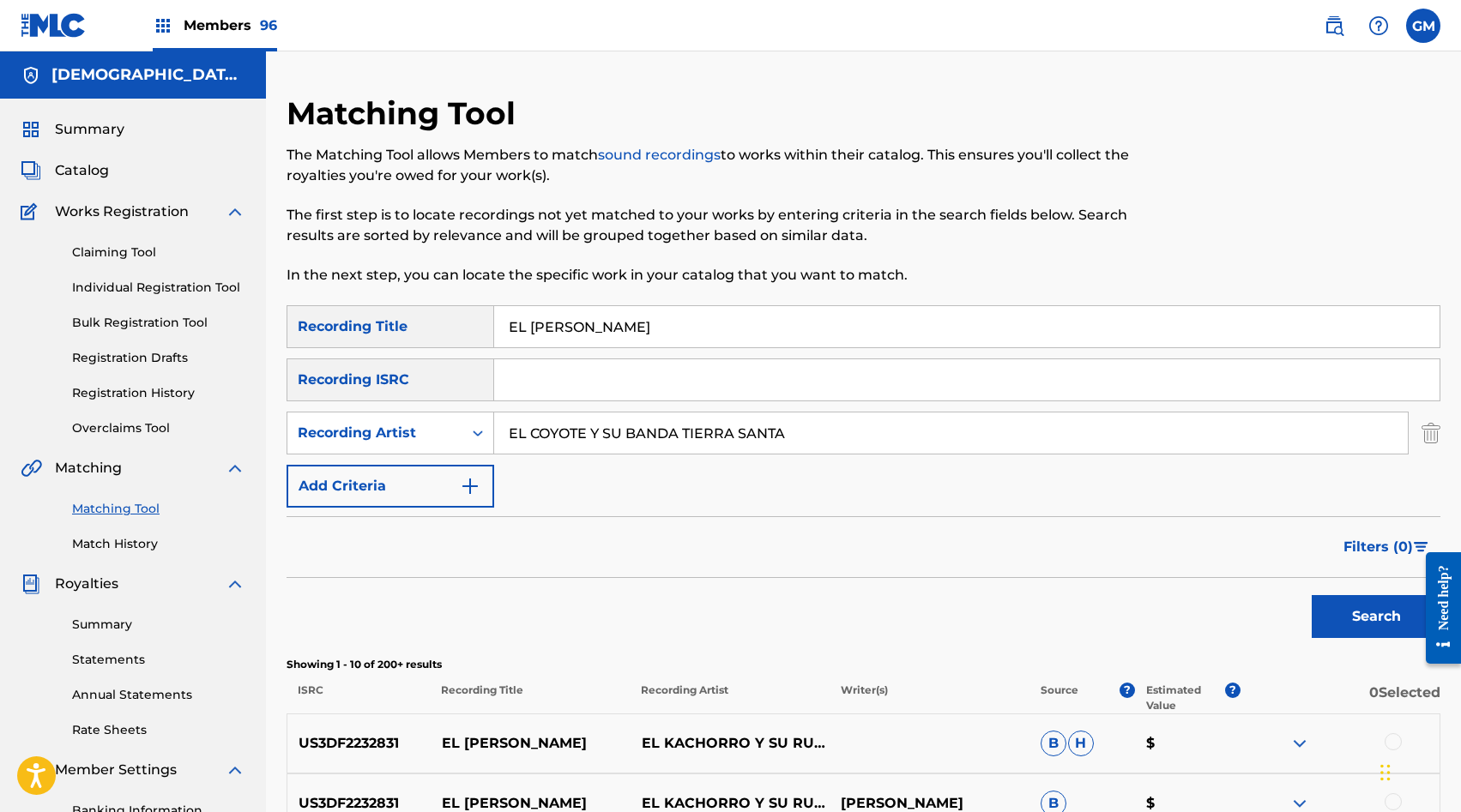
click at [581, 329] on input "EL [PERSON_NAME]" at bounding box center [967, 326] width 946 height 41
type input "EL PERRON [PERSON_NAME]"
click at [635, 421] on input "EL COYOTE Y SU BANDA TIERRA SANTA" at bounding box center [951, 433] width 914 height 41
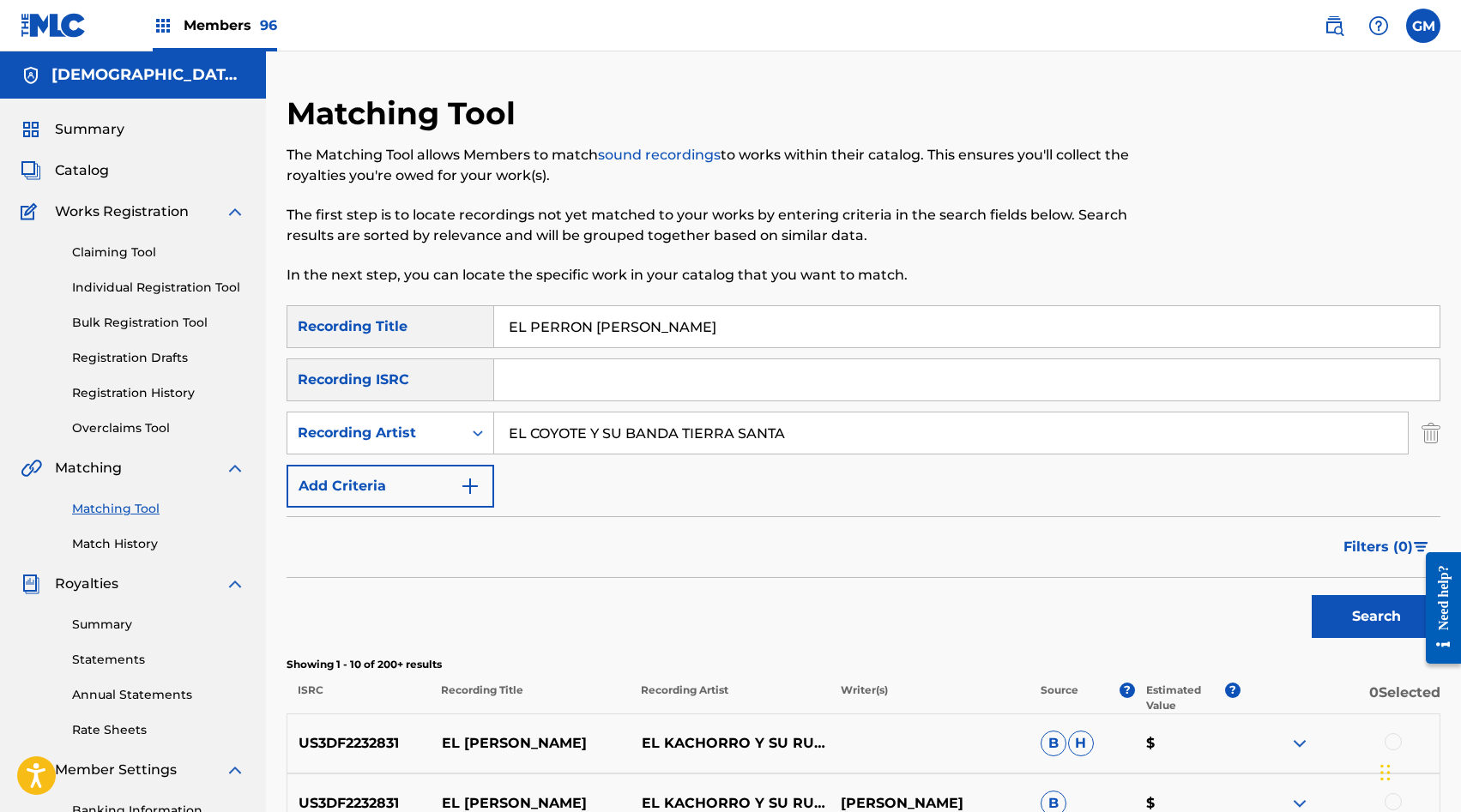
paste input "[PERSON_NAME]"
type input "[PERSON_NAME]"
click at [1331, 603] on button "Search" at bounding box center [1376, 617] width 129 height 43
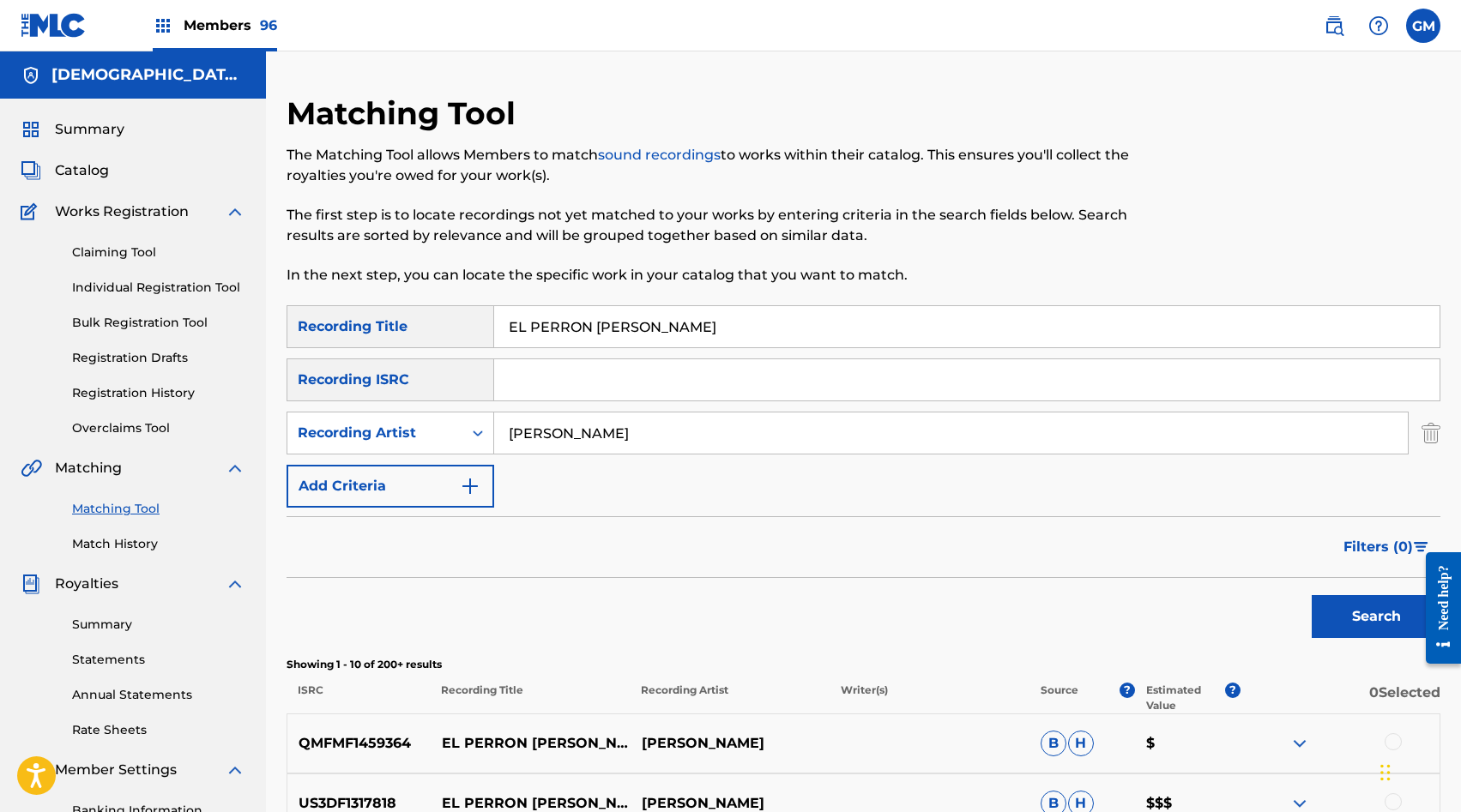
click at [238, 16] on span "Members 96" at bounding box center [230, 26] width 93 height 20
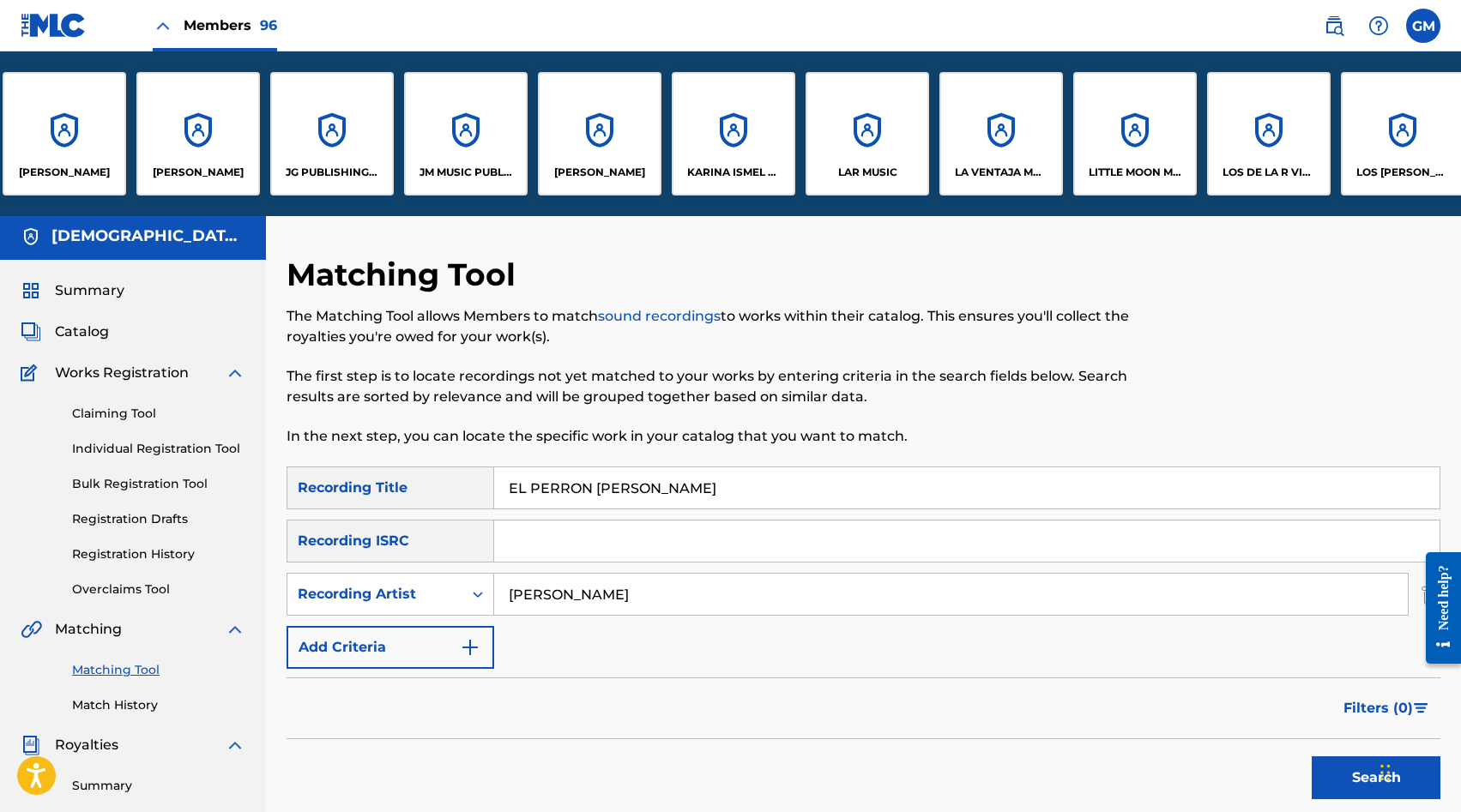
scroll to position [0, 6633]
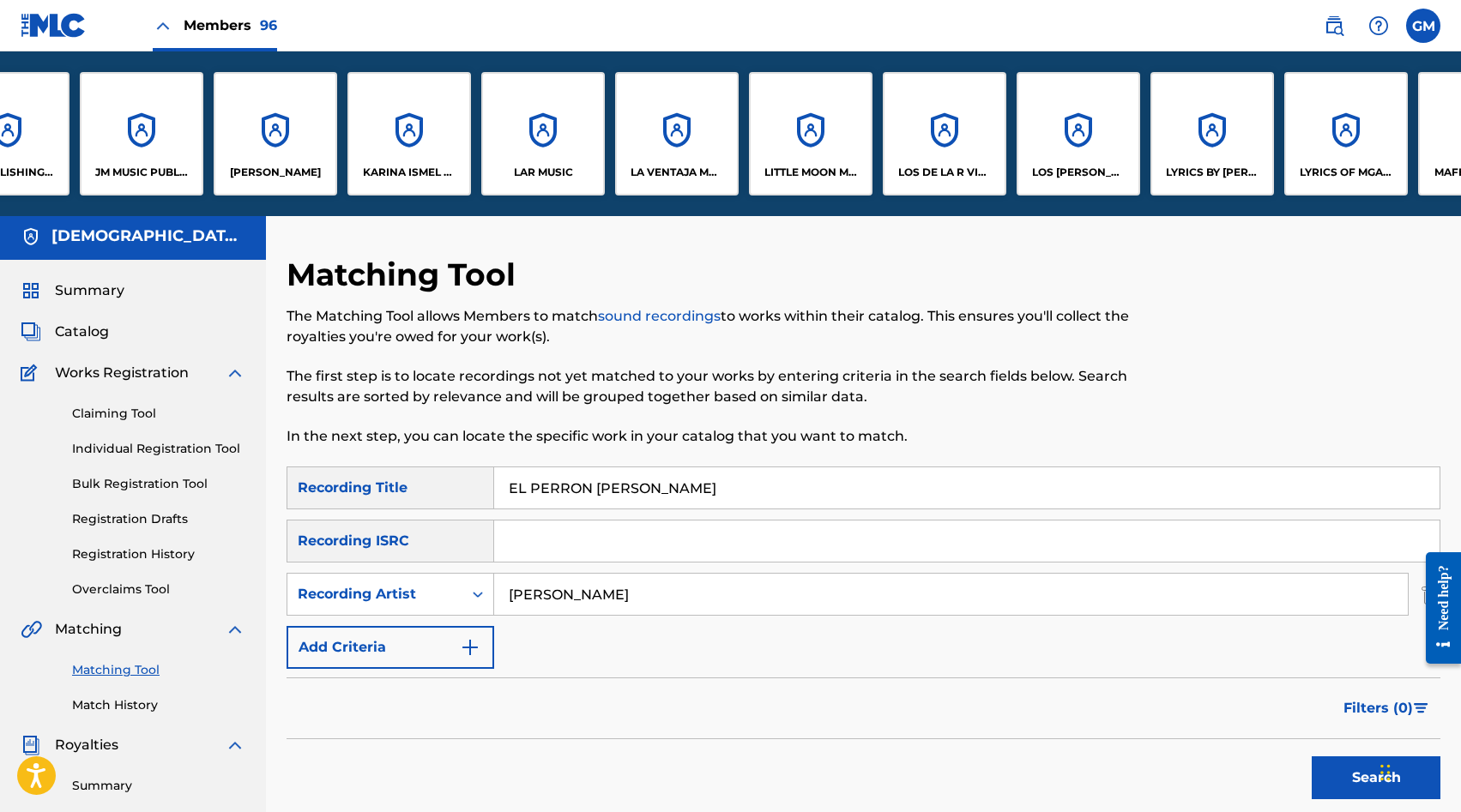
click at [671, 146] on div "LA VENTAJA MUSIC, INC." at bounding box center [676, 133] width 123 height 123
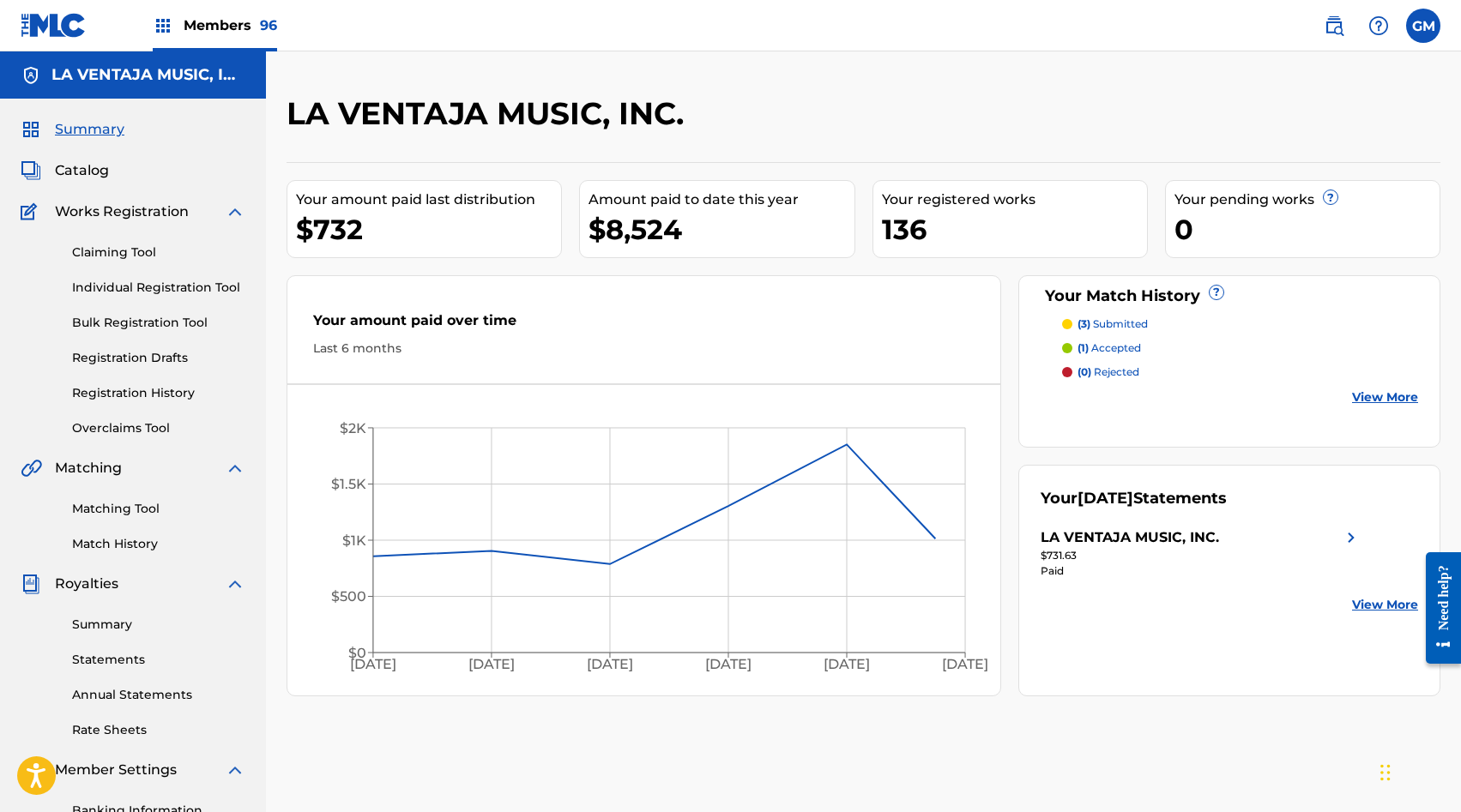
click at [127, 541] on link "Match History" at bounding box center [159, 544] width 174 height 18
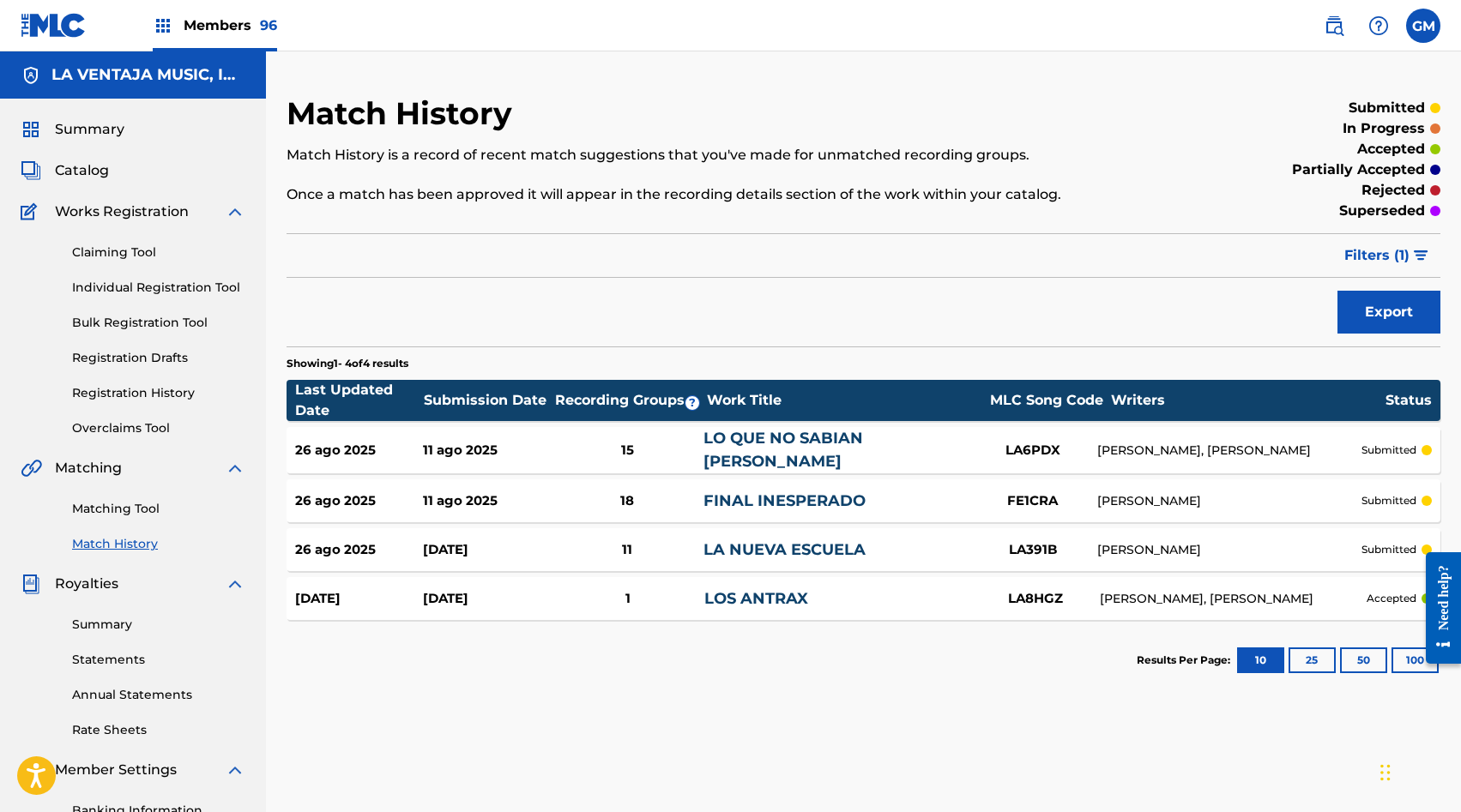
click at [76, 172] on span "Catalog" at bounding box center [81, 171] width 54 height 21
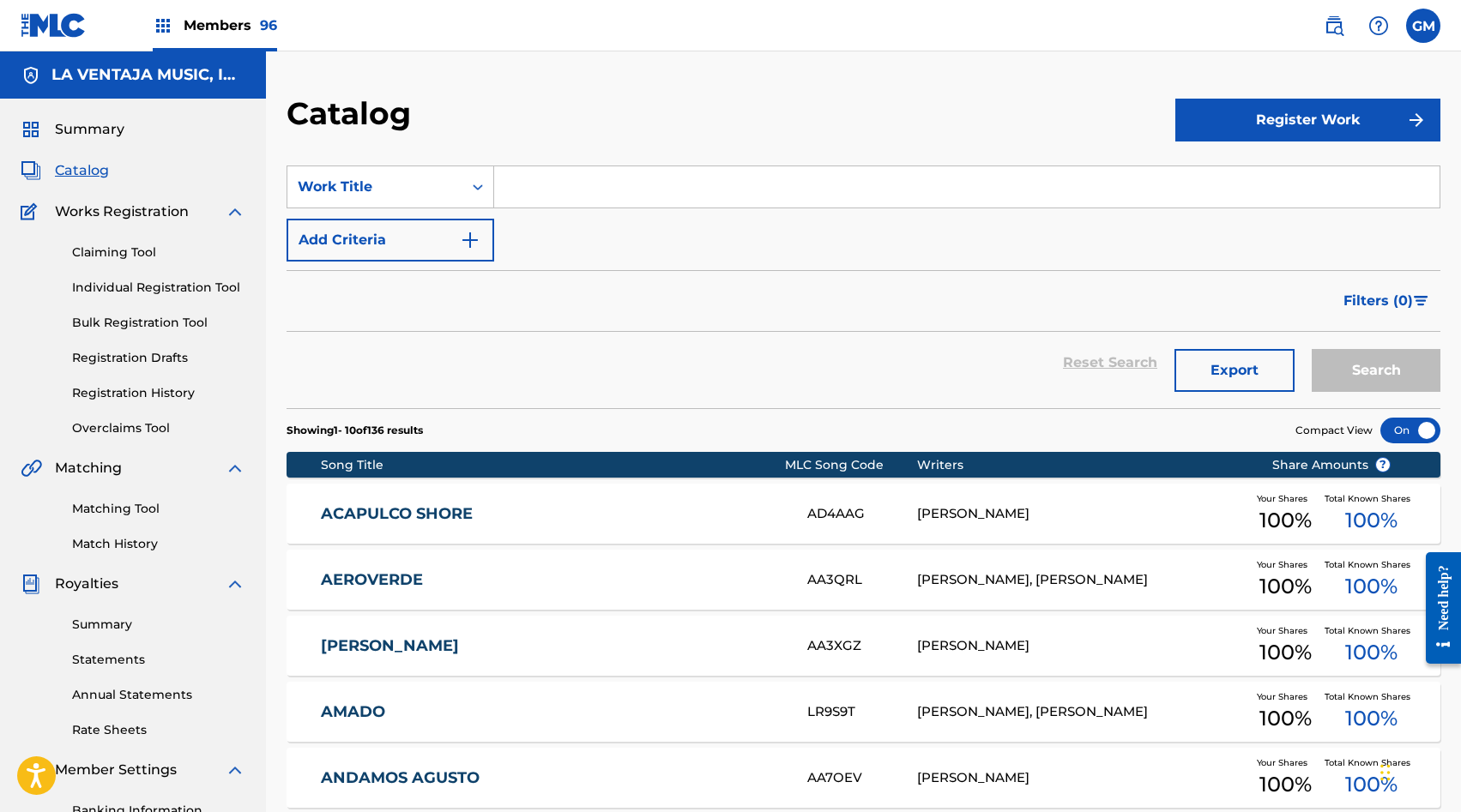
click at [110, 511] on link "Matching Tool" at bounding box center [159, 509] width 174 height 18
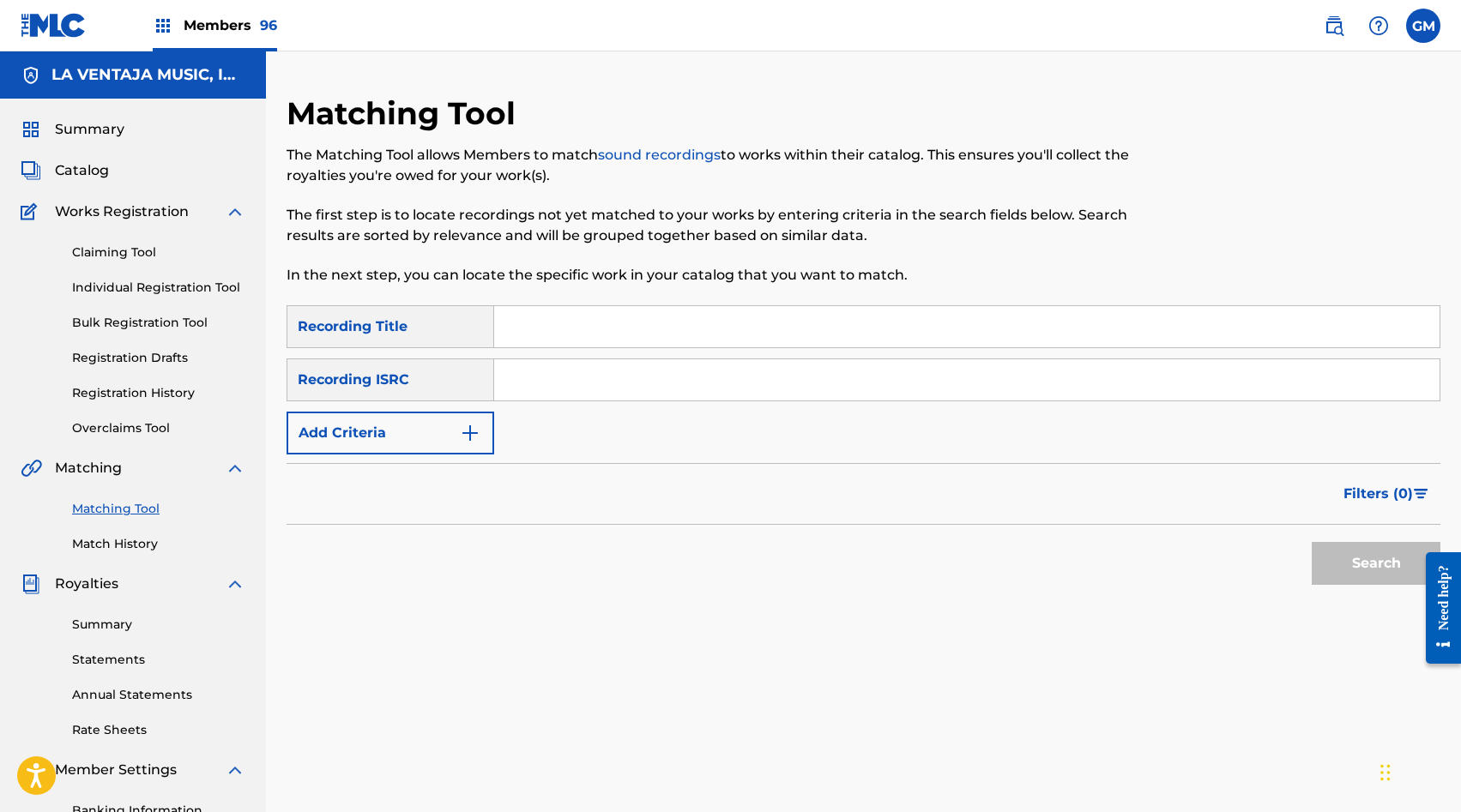
click at [579, 316] on input "Search Form" at bounding box center [967, 326] width 946 height 41
type input "FINAL INESPERADO"
click at [396, 441] on button "Add Criteria" at bounding box center [390, 433] width 207 height 43
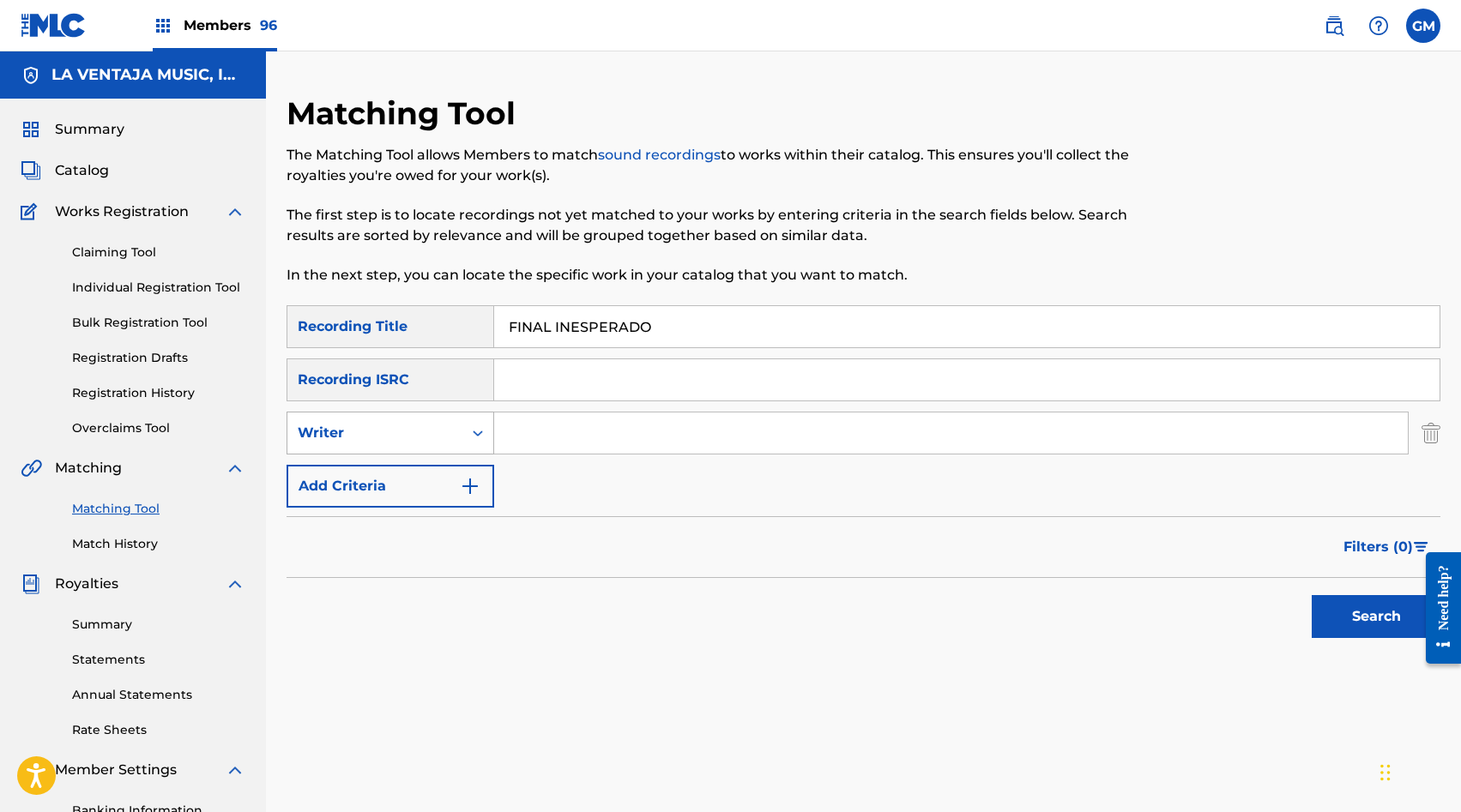
click at [400, 436] on div "Writer" at bounding box center [375, 433] width 154 height 21
click at [400, 462] on div "Recording Artist" at bounding box center [390, 476] width 206 height 43
click at [623, 437] on input "Search Form" at bounding box center [951, 433] width 914 height 41
paste input "NUEVA LINEA H"
type input "NUEVA LINEA H"
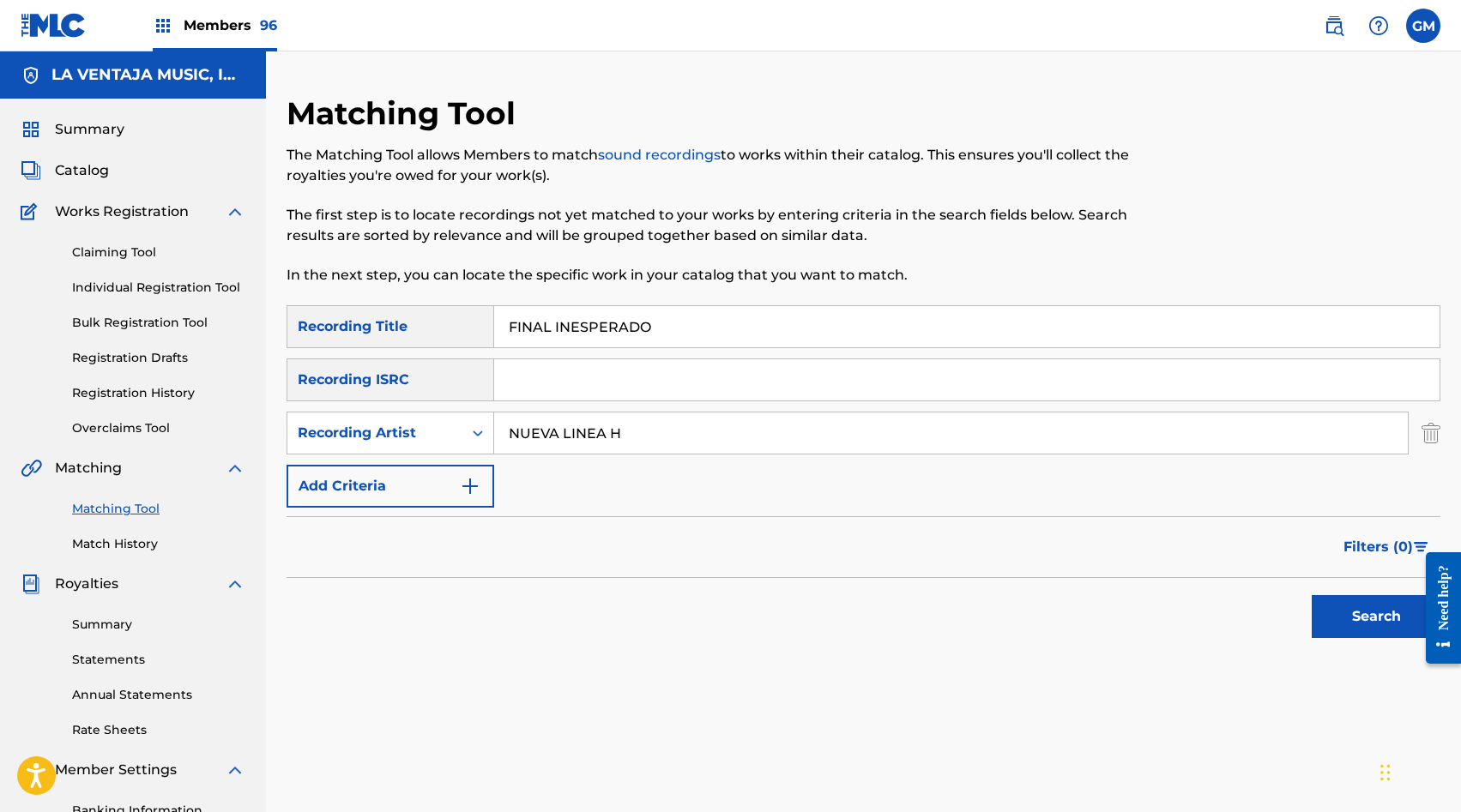
click at [1364, 625] on button "Search" at bounding box center [1376, 617] width 129 height 43
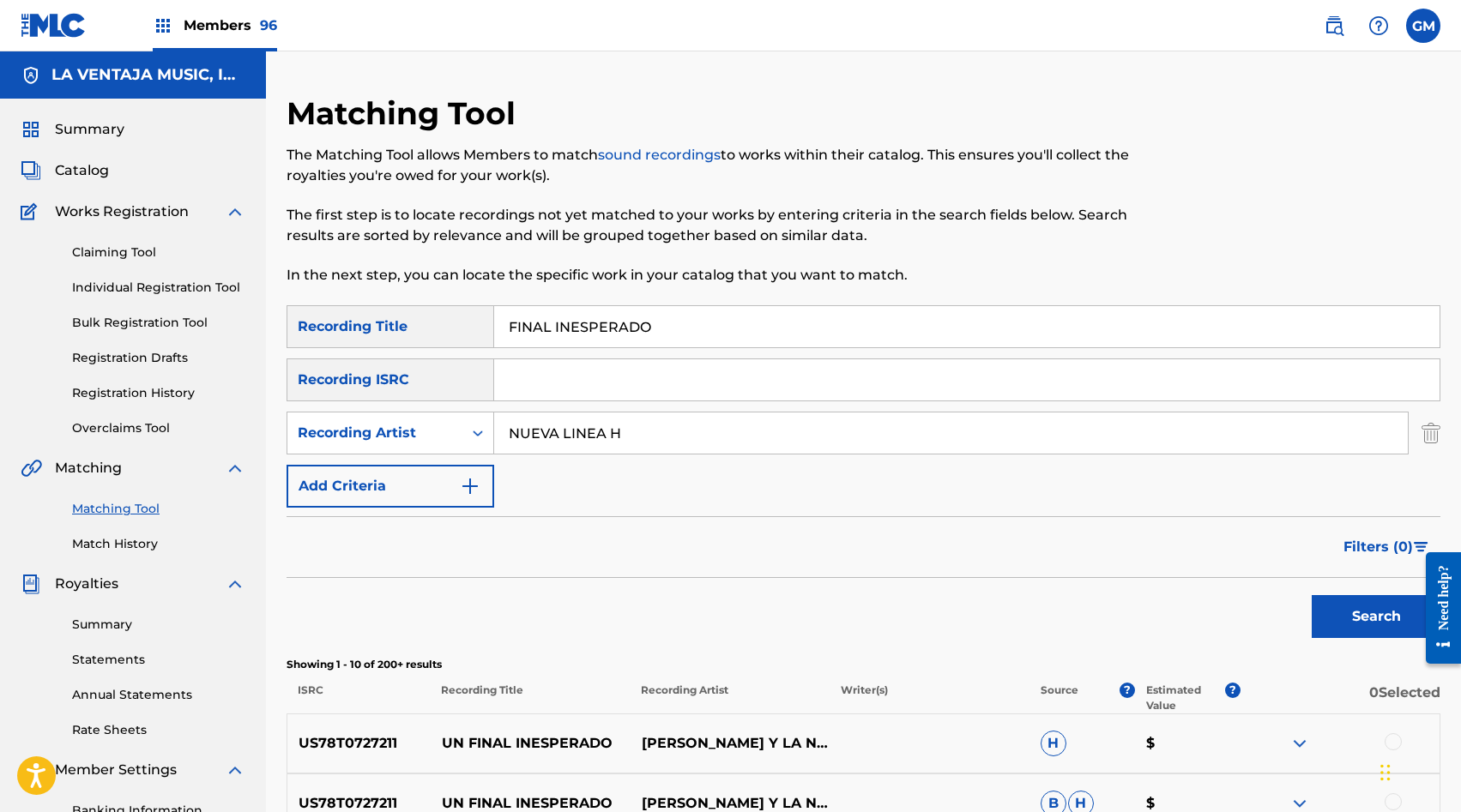
click at [626, 326] on input "FINAL INESPERADO" at bounding box center [967, 326] width 946 height 41
click at [1366, 627] on button "Search" at bounding box center [1376, 617] width 129 height 43
click at [641, 323] on input "FINAL INESPERANDO" at bounding box center [967, 326] width 946 height 41
type input "FINAL INESPERADO"
click at [1369, 601] on button "Search" at bounding box center [1376, 617] width 129 height 43
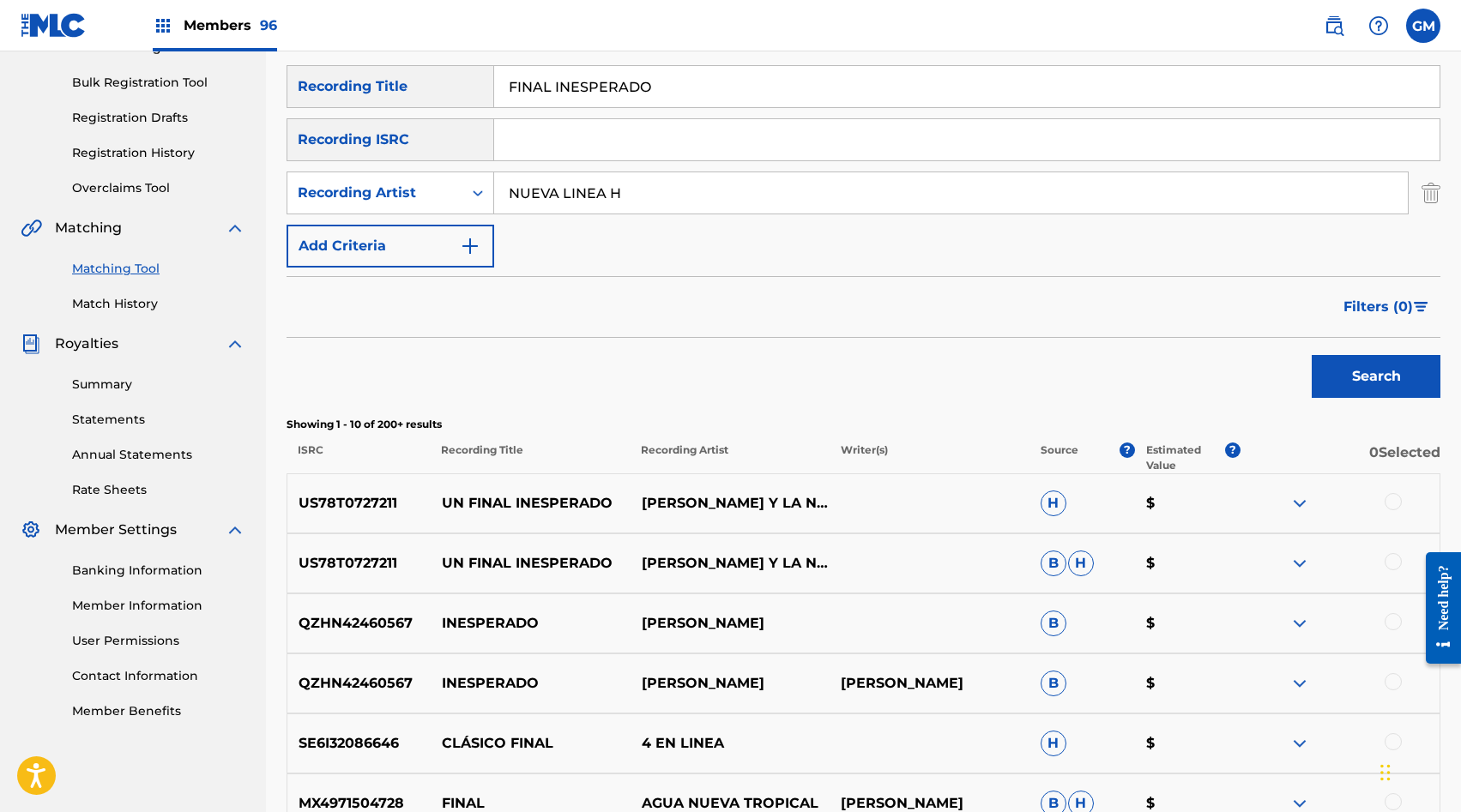
scroll to position [255, 0]
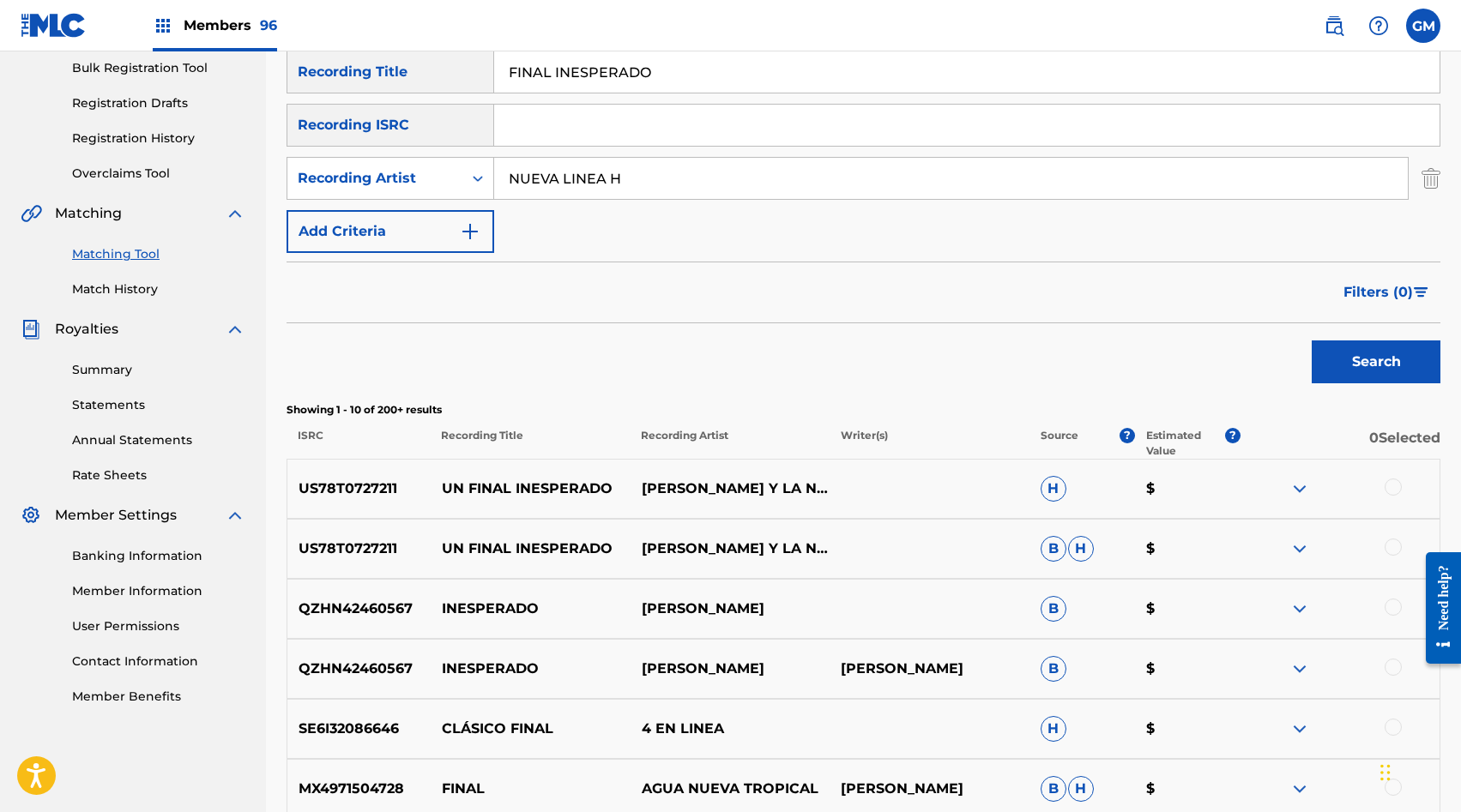
click at [588, 172] on input "NUEVA LINEA H" at bounding box center [951, 178] width 914 height 41
paste input "ALTO ESLABON & [PERSON_NAME]"
type input "ALTO ESLABON & [PERSON_NAME]"
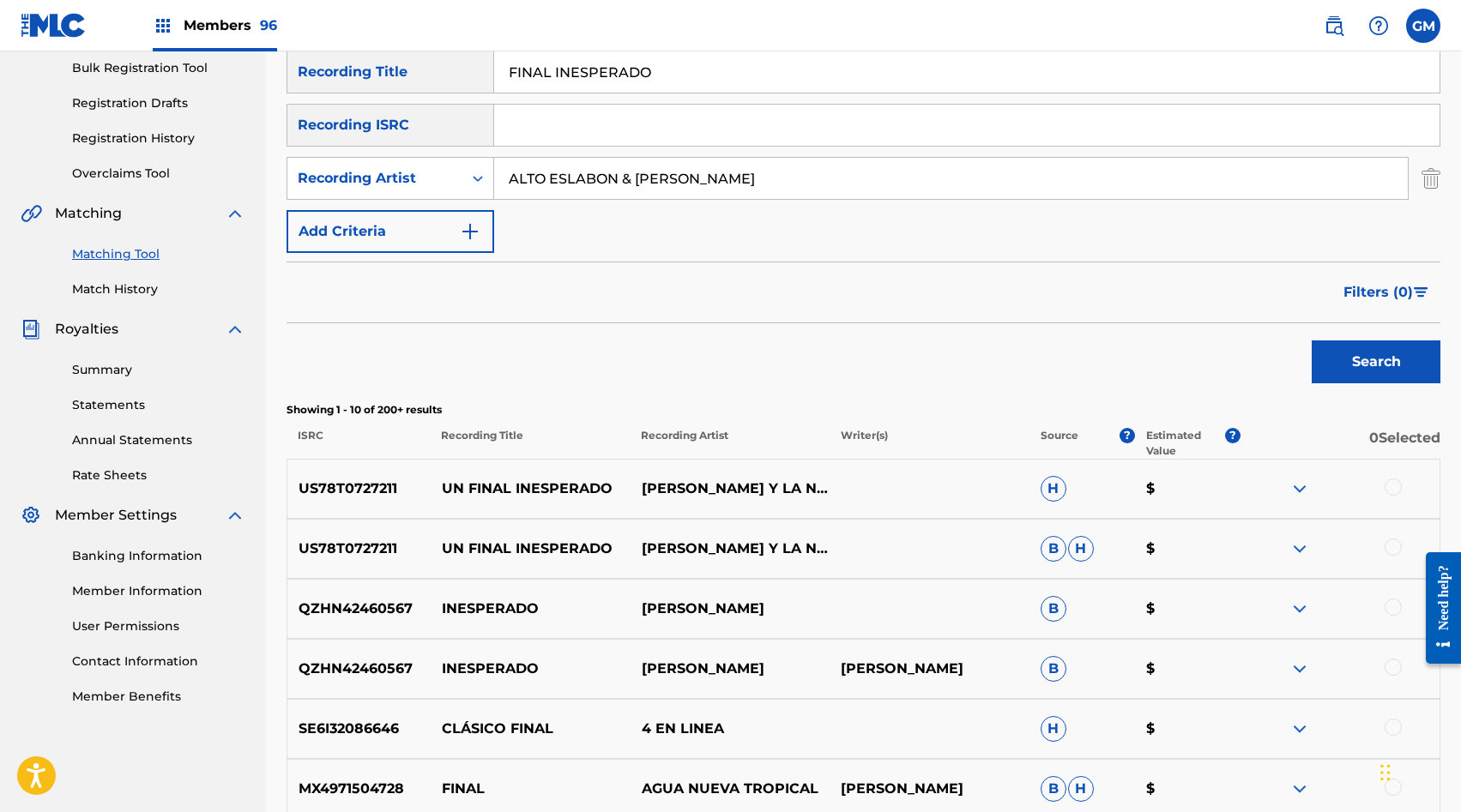
click at [591, 79] on input "FINAL INESPERADO" at bounding box center [967, 71] width 946 height 41
type input "LA NUEVA ESCUELA"
click at [1401, 366] on button "Search" at bounding box center [1376, 362] width 129 height 43
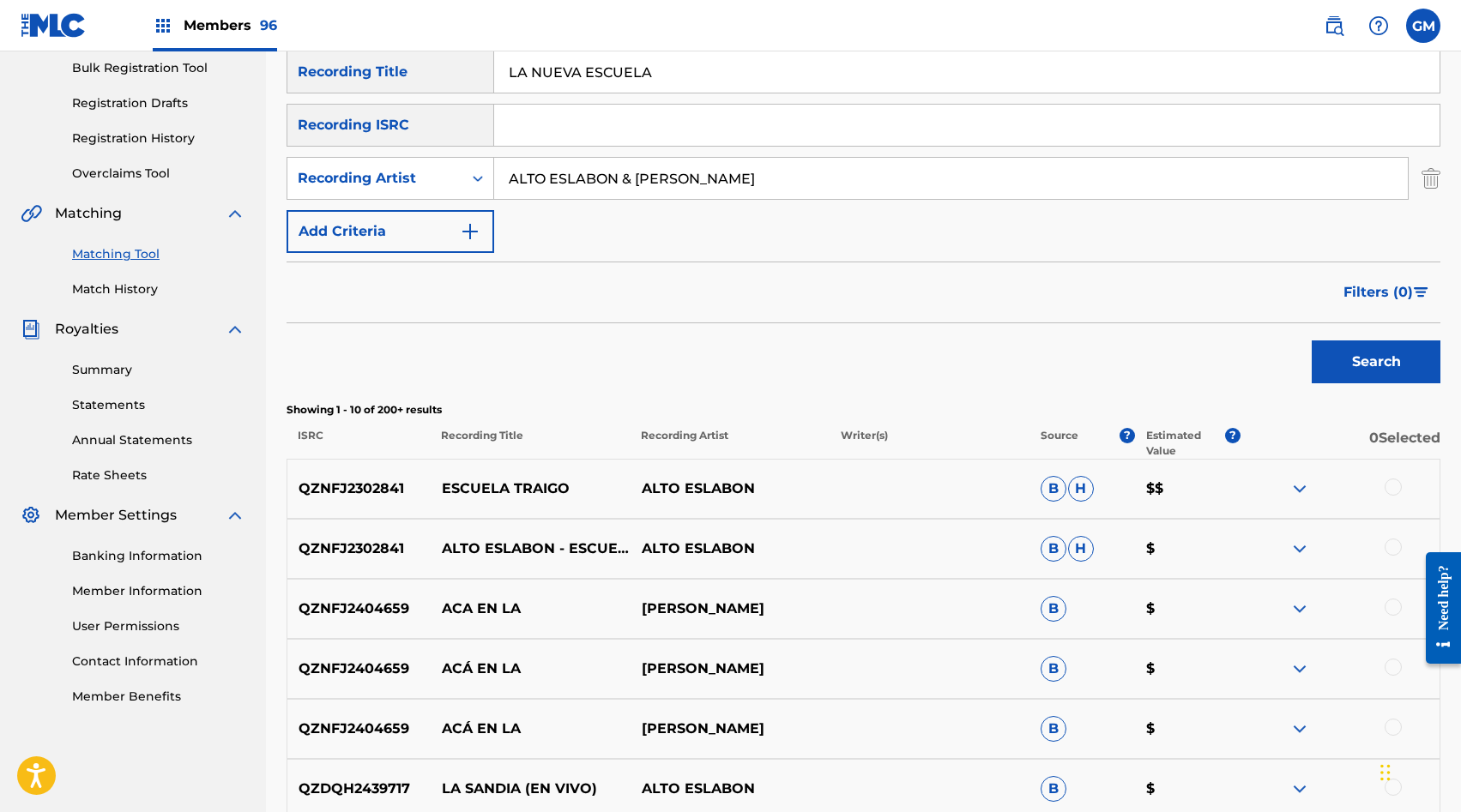
click at [1359, 361] on button "Search" at bounding box center [1376, 362] width 129 height 43
drag, startPoint x: 782, startPoint y: 178, endPoint x: 634, endPoint y: 176, distance: 148.0
click at [634, 176] on input "ALTO ESLABON & [PERSON_NAME]" at bounding box center [951, 178] width 914 height 41
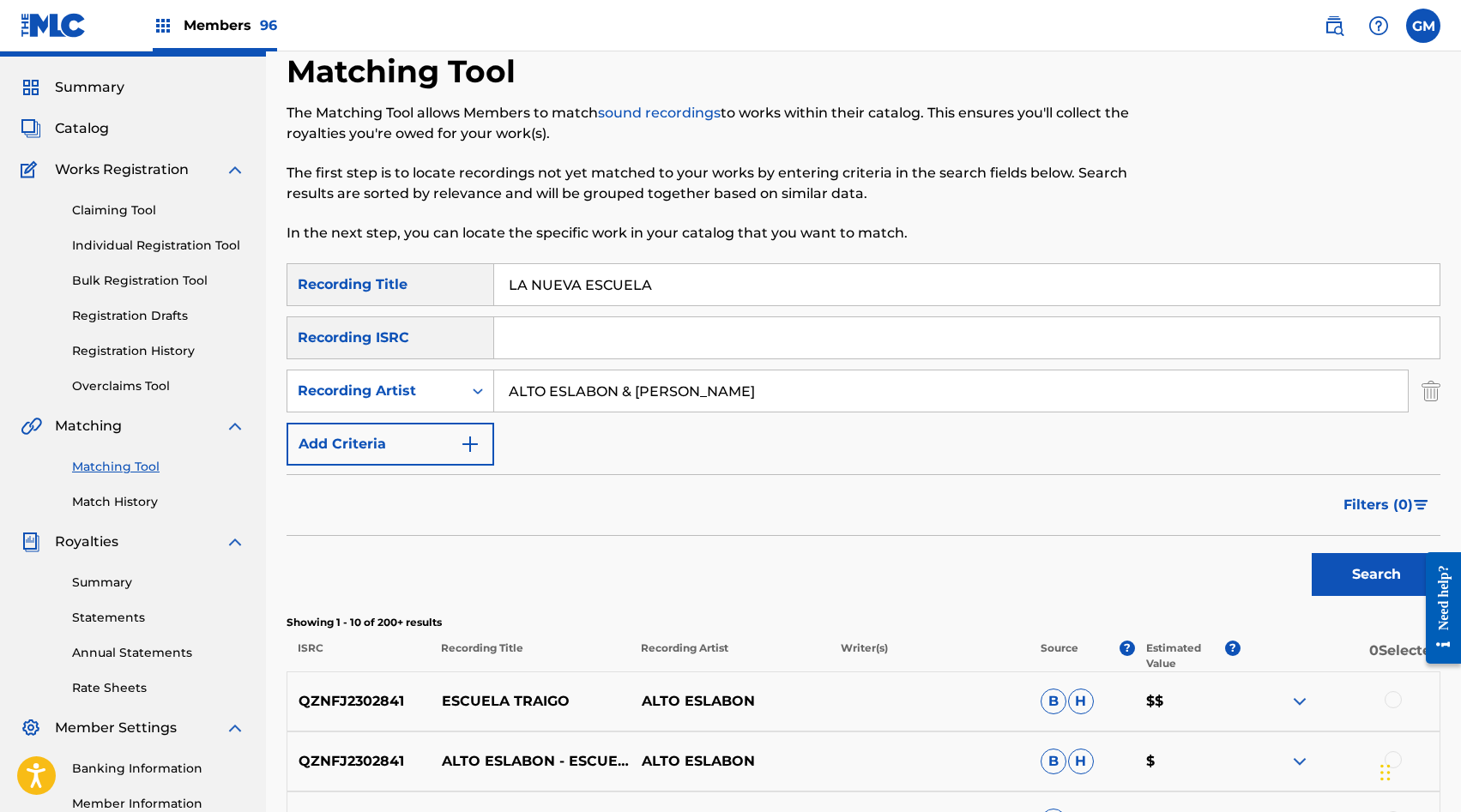
scroll to position [0, 0]
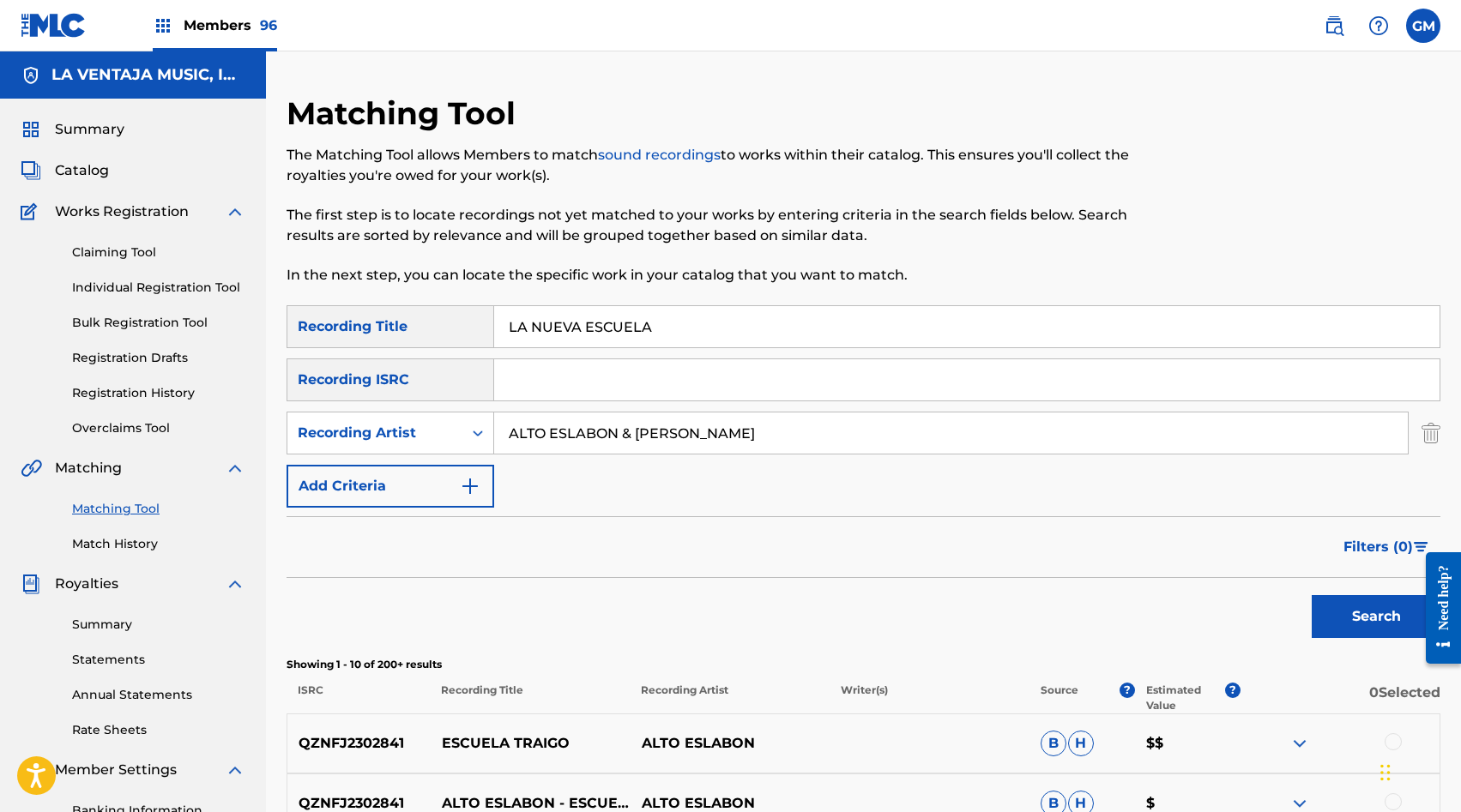
click at [576, 440] on input "ALTO ESLABON & [PERSON_NAME]" at bounding box center [951, 433] width 914 height 41
click at [706, 434] on input "ALTO ESLABON & [PERSON_NAME]" at bounding box center [951, 433] width 914 height 41
drag, startPoint x: 782, startPoint y: 434, endPoint x: 627, endPoint y: 434, distance: 155.0
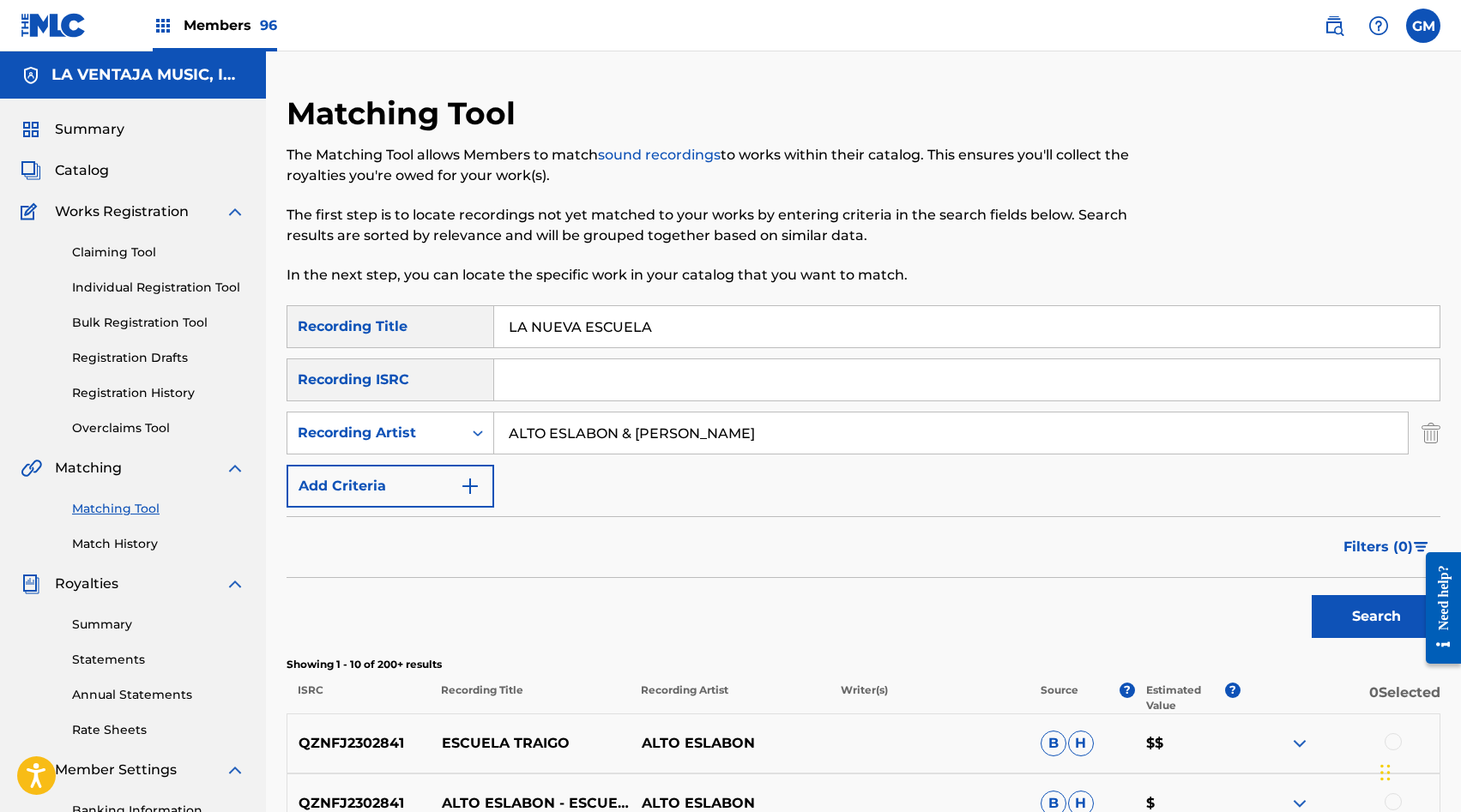
click at [627, 434] on input "ALTO ESLABON & [PERSON_NAME]" at bounding box center [951, 433] width 914 height 41
click at [1331, 614] on button "Search" at bounding box center [1376, 617] width 129 height 43
click at [538, 428] on input "ALTO ESLABON" at bounding box center [951, 433] width 914 height 41
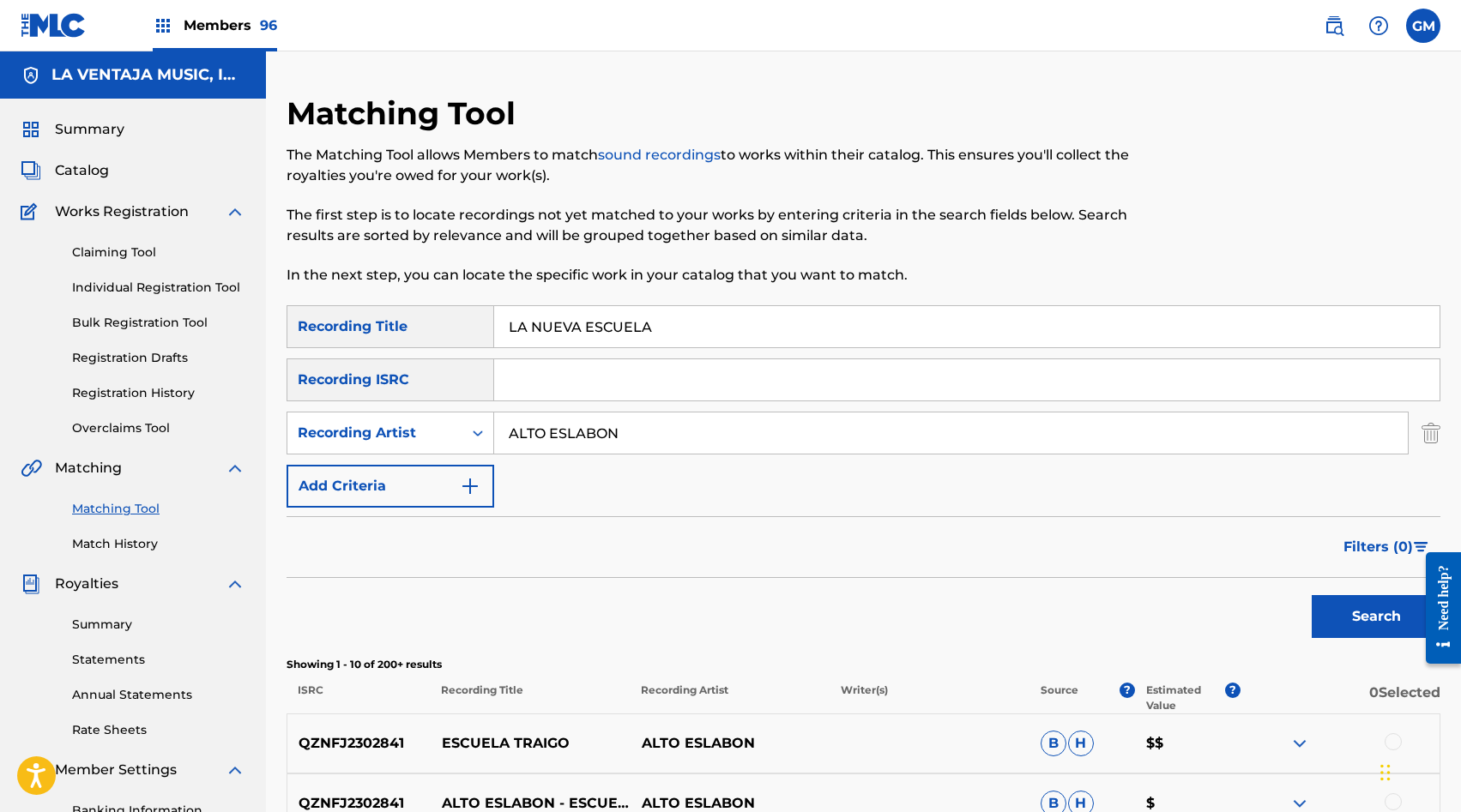
paste input "[PERSON_NAME]"
type input "[PERSON_NAME]"
click at [1329, 621] on button "Search" at bounding box center [1376, 617] width 129 height 43
click at [178, 26] on div "Members 96" at bounding box center [215, 25] width 124 height 50
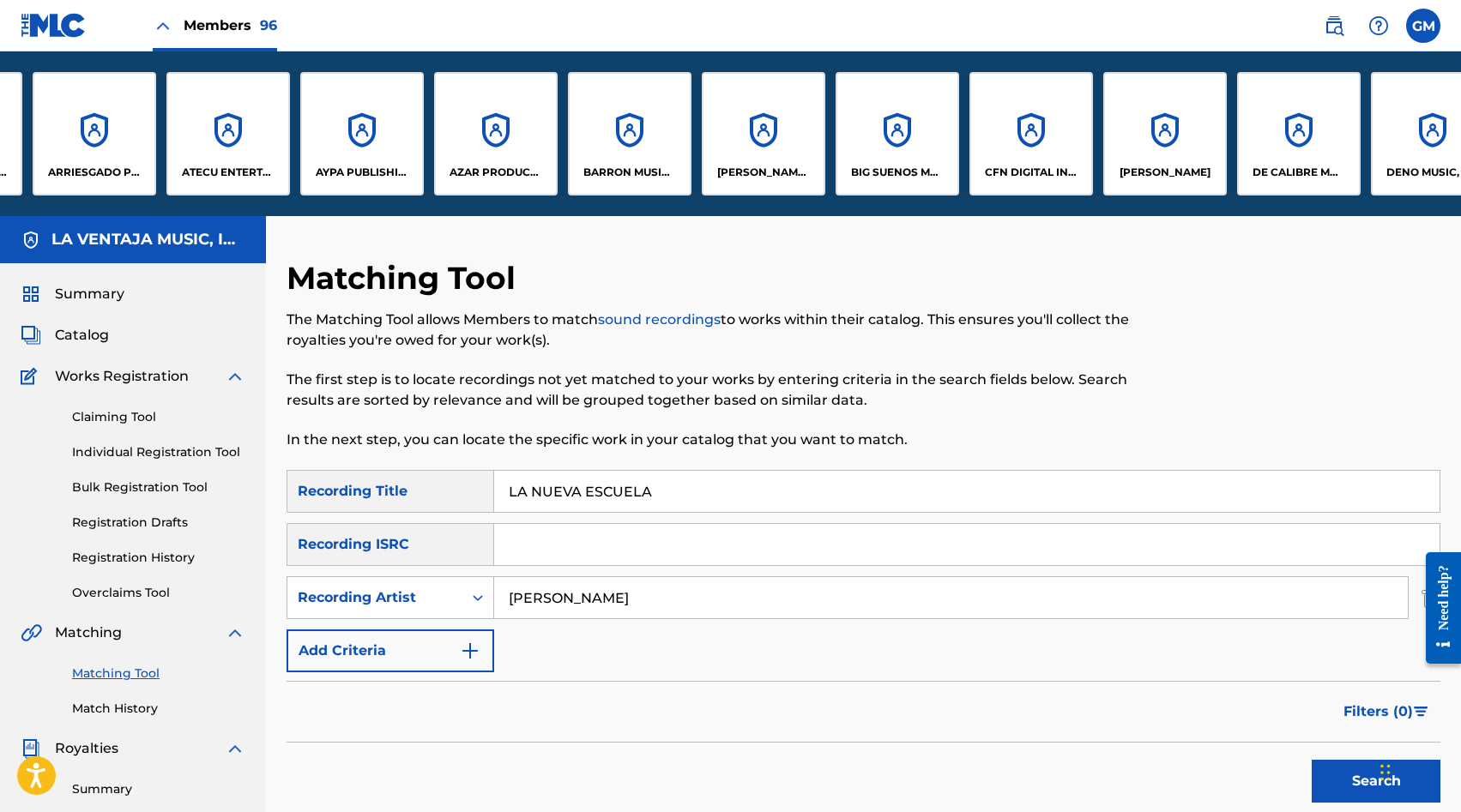
scroll to position [0, 948]
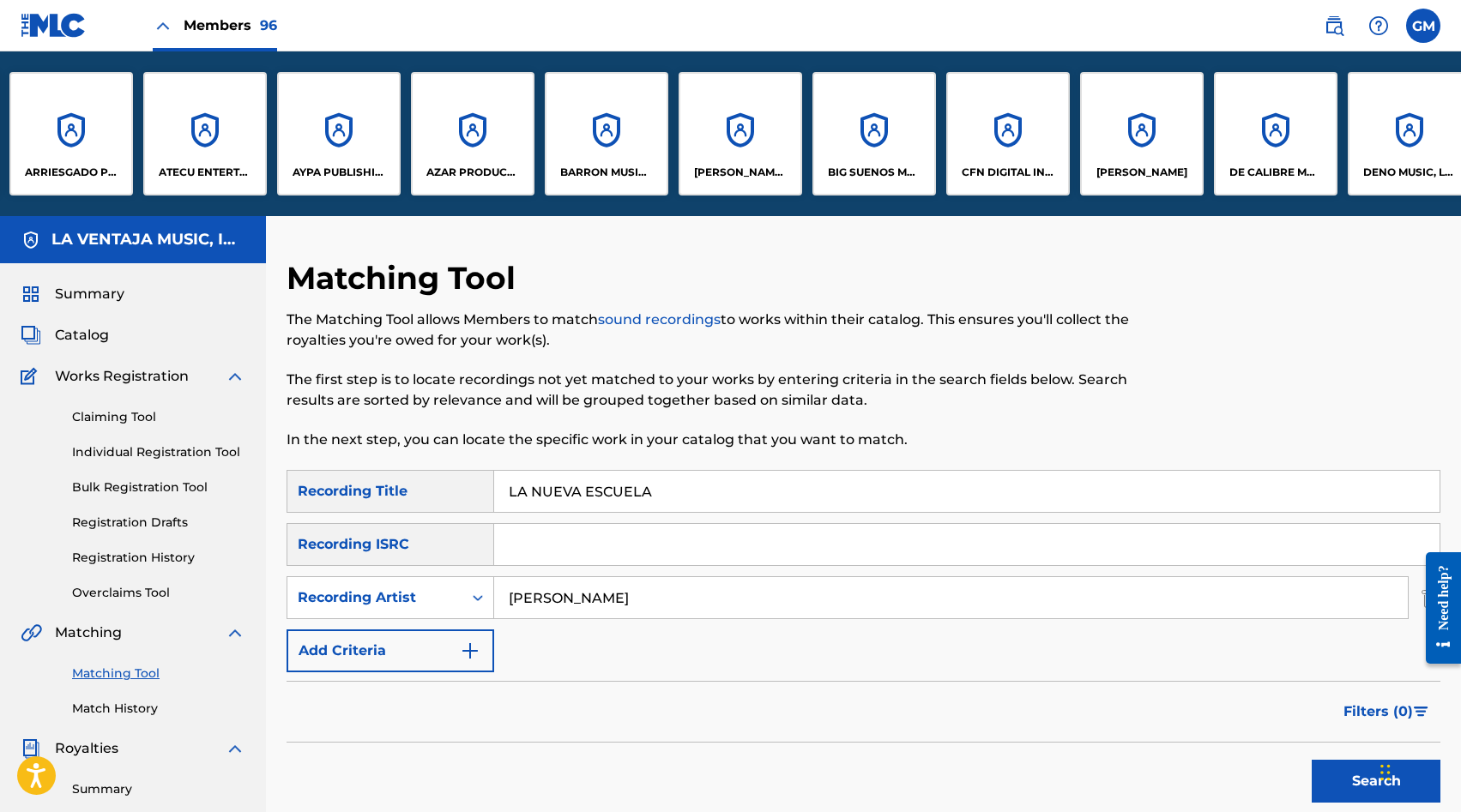
click at [606, 153] on div "BARRON MUSIC LLC" at bounding box center [606, 133] width 123 height 123
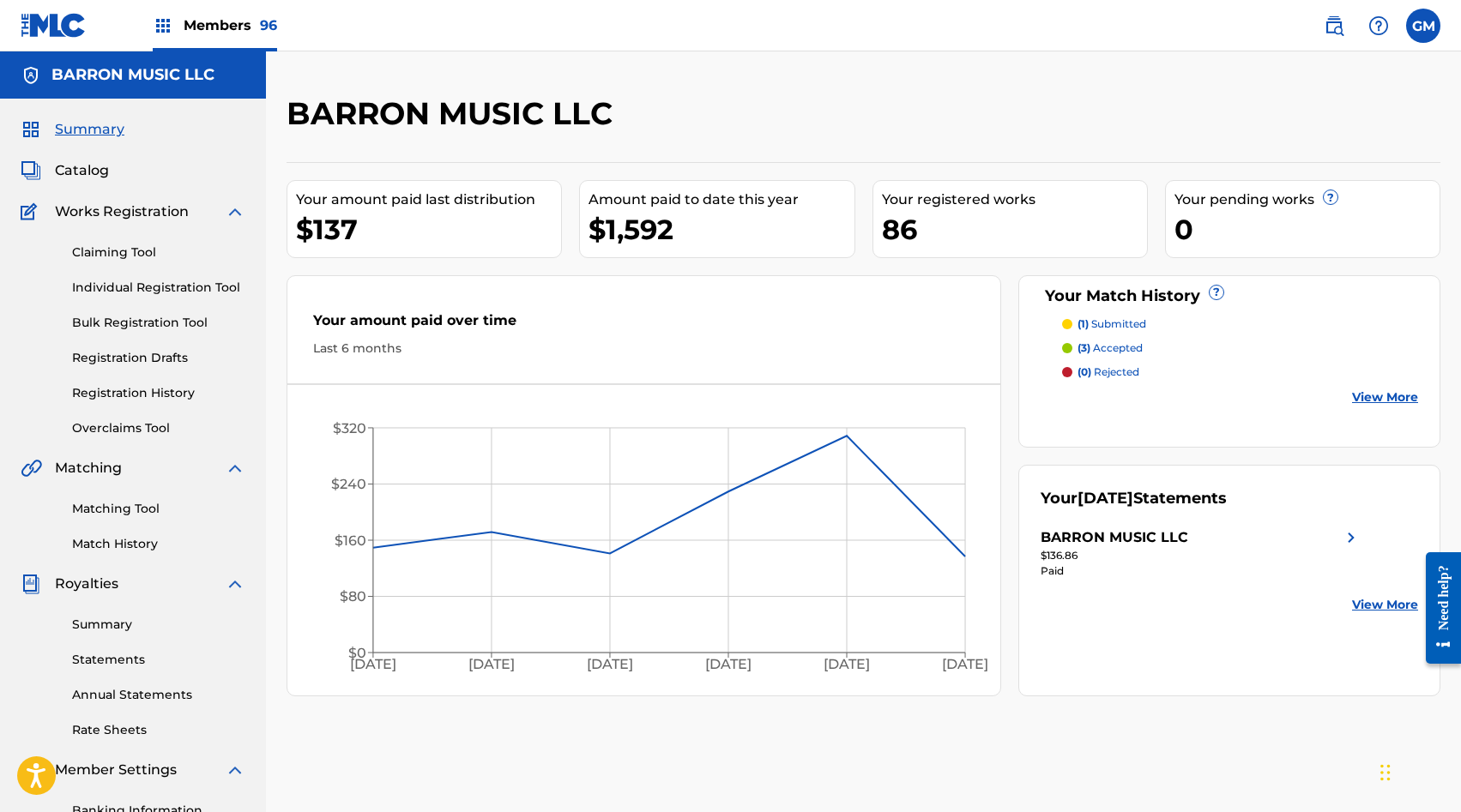
click at [131, 537] on link "Match History" at bounding box center [159, 544] width 174 height 18
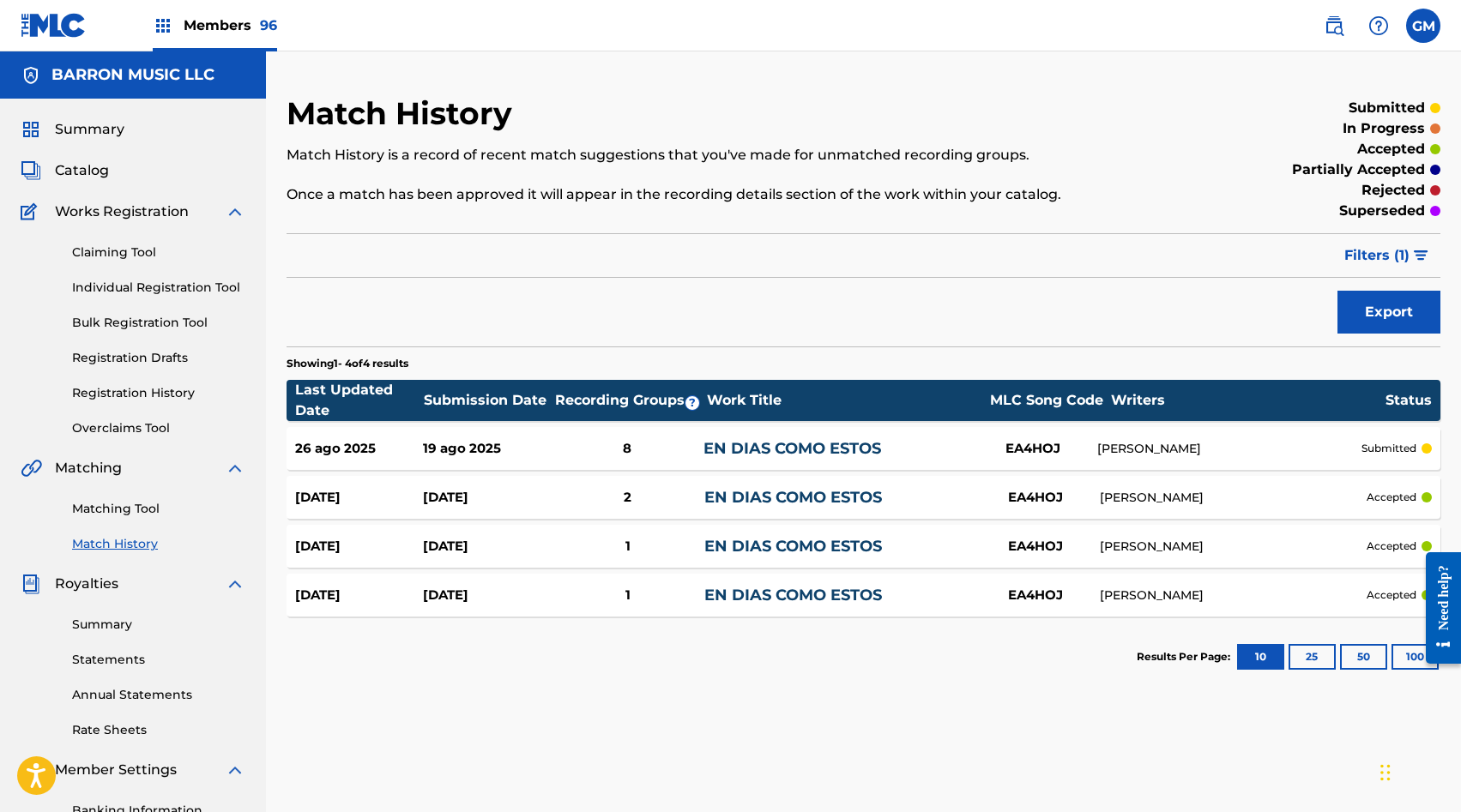
click at [84, 176] on span "Catalog" at bounding box center [81, 171] width 54 height 21
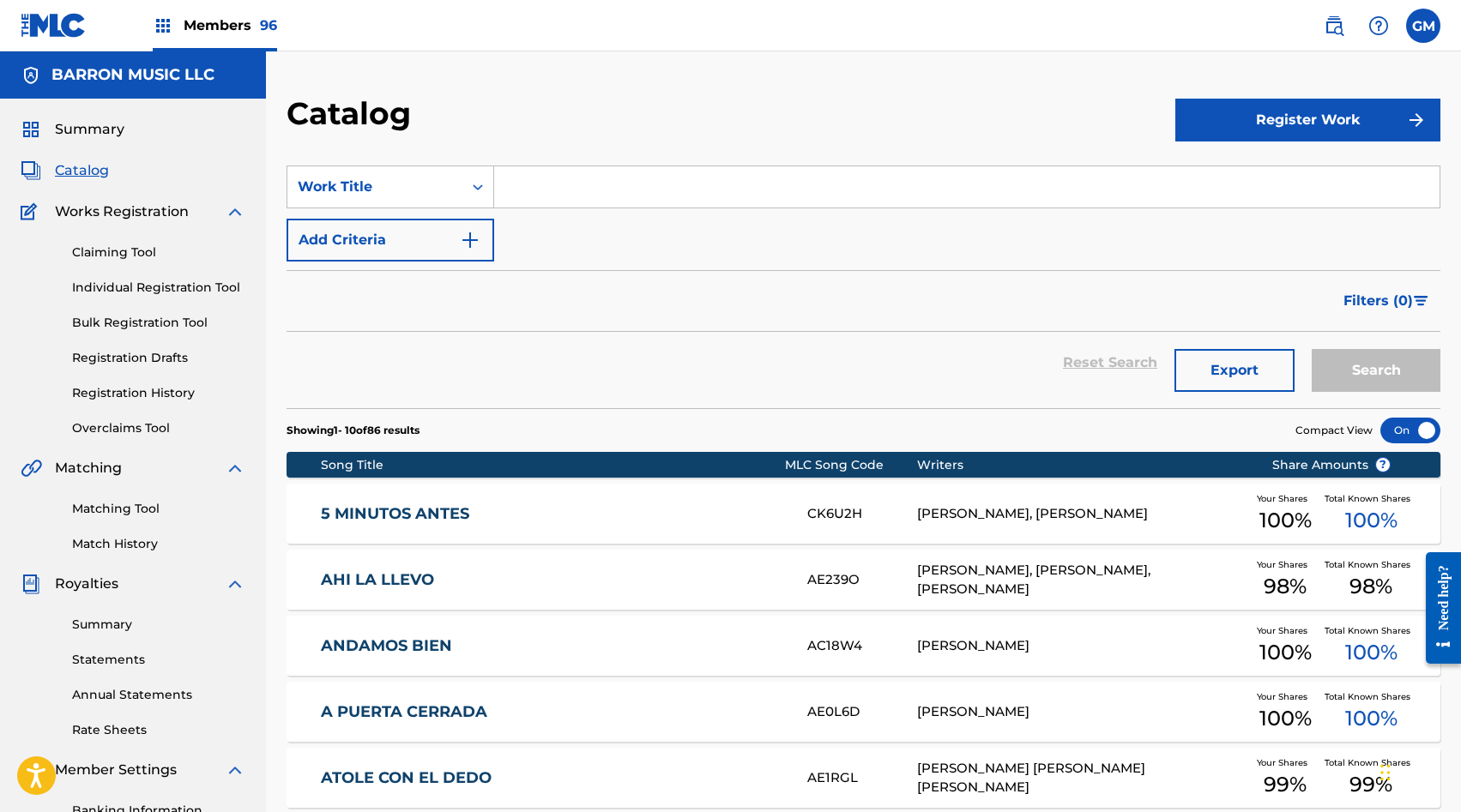
click at [567, 202] on input "Search Form" at bounding box center [967, 186] width 946 height 41
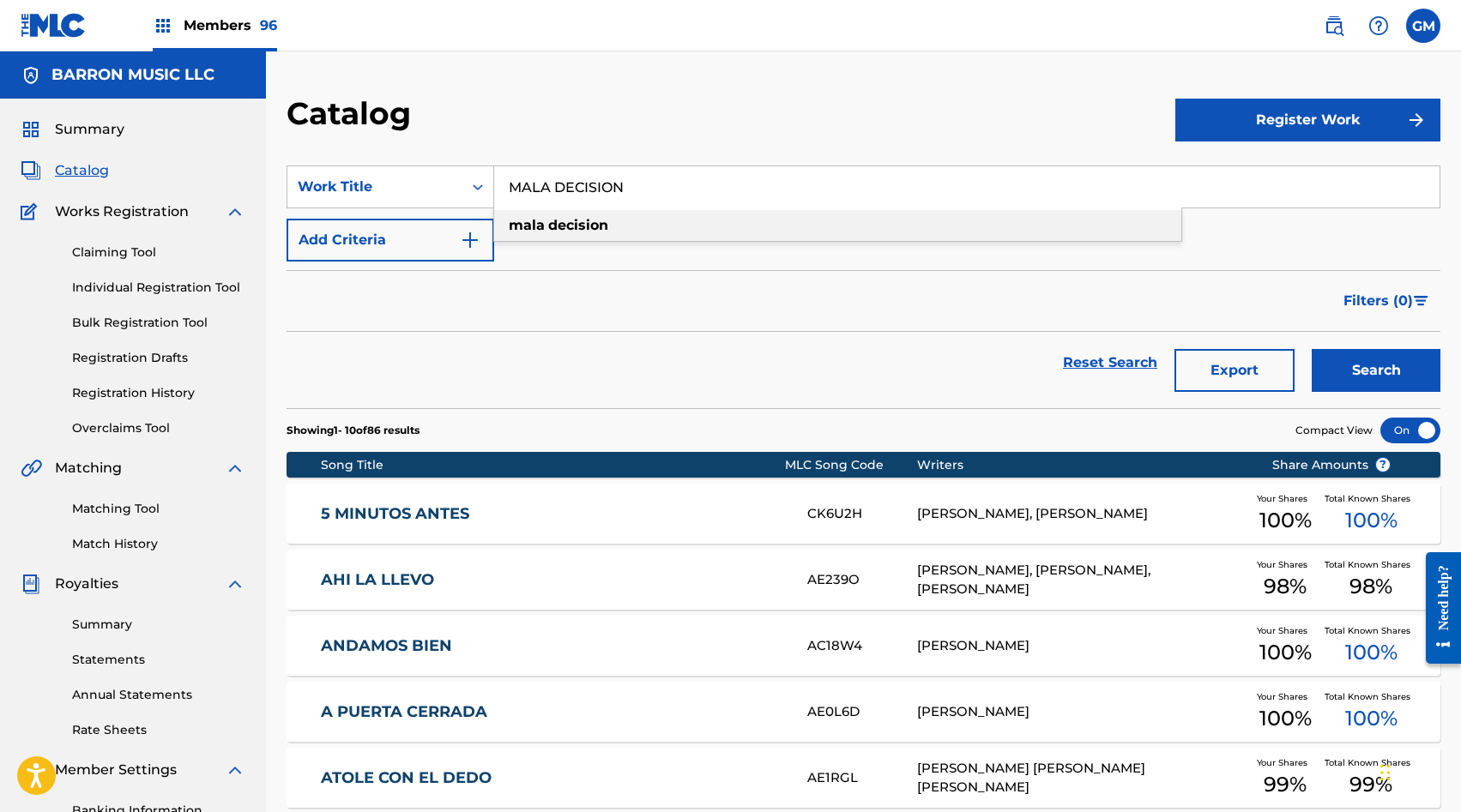
click at [586, 224] on strong "decision" at bounding box center [578, 226] width 60 height 16
type input "mala decision"
click at [1332, 376] on button "Search" at bounding box center [1376, 370] width 129 height 43
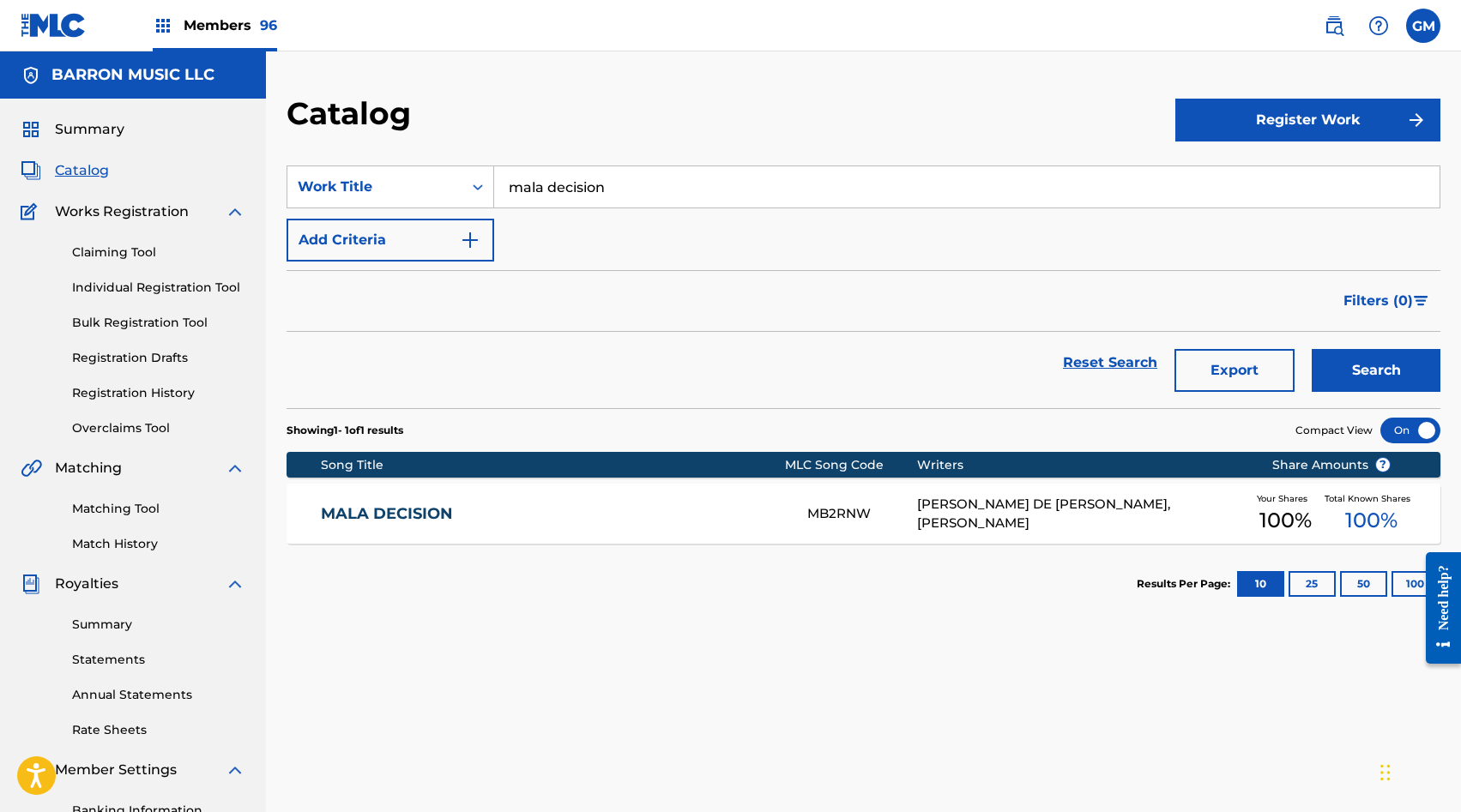
click at [693, 490] on div "MALA DECISION MB2RNW [PERSON_NAME] DE [PERSON_NAME], [PERSON_NAME] Your Shares …" at bounding box center [863, 514] width 1154 height 60
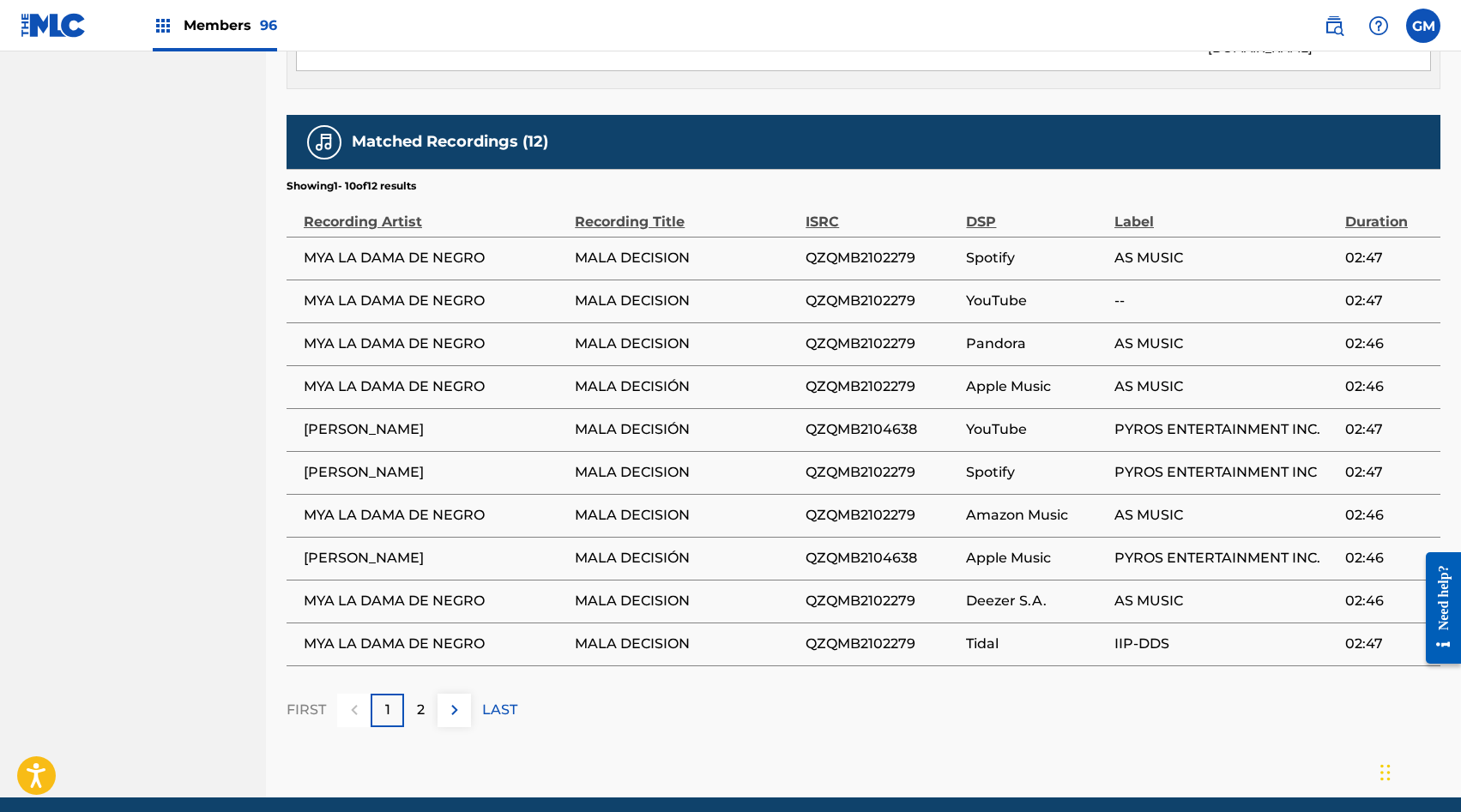
scroll to position [1127, 0]
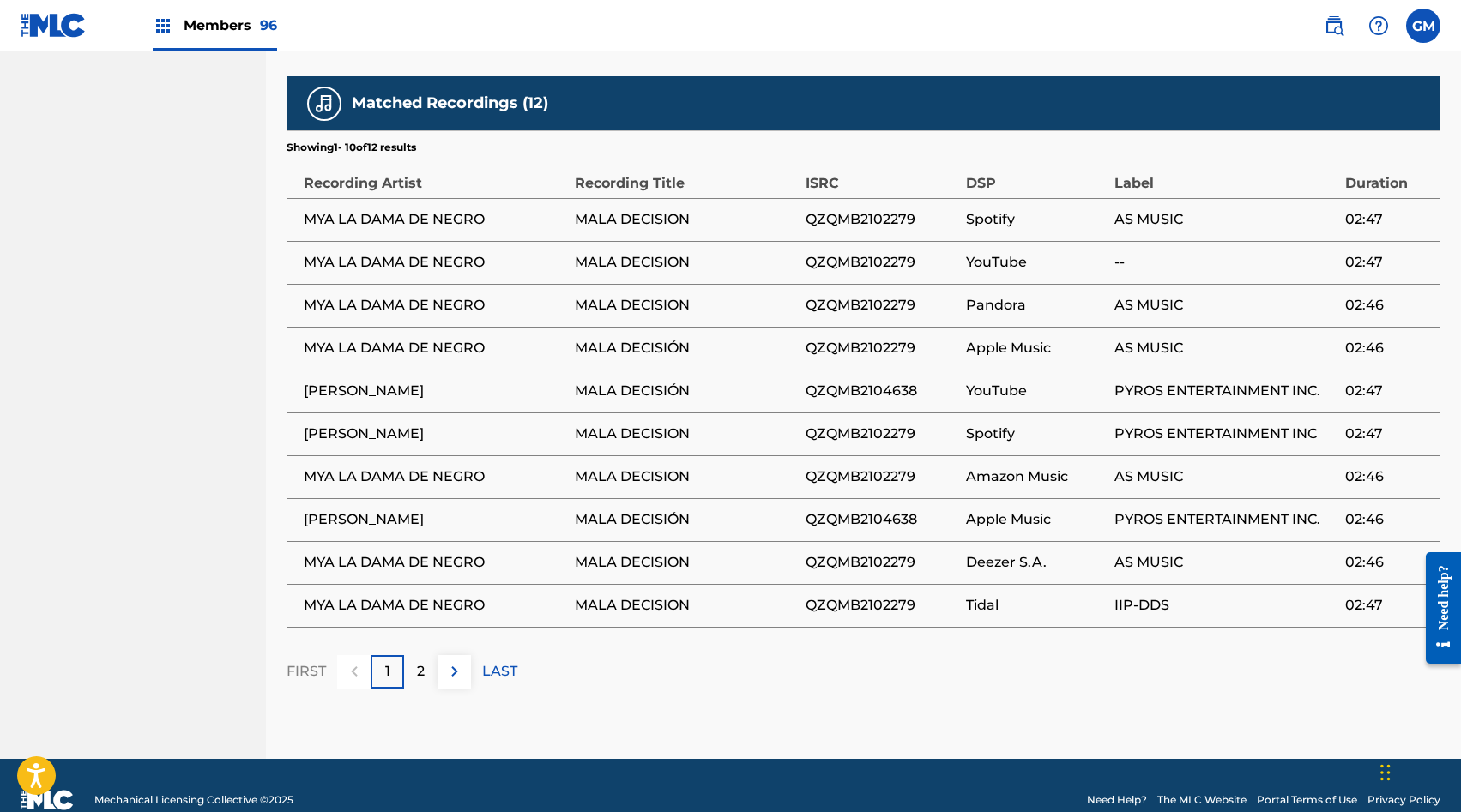
click at [450, 661] on img at bounding box center [454, 671] width 21 height 21
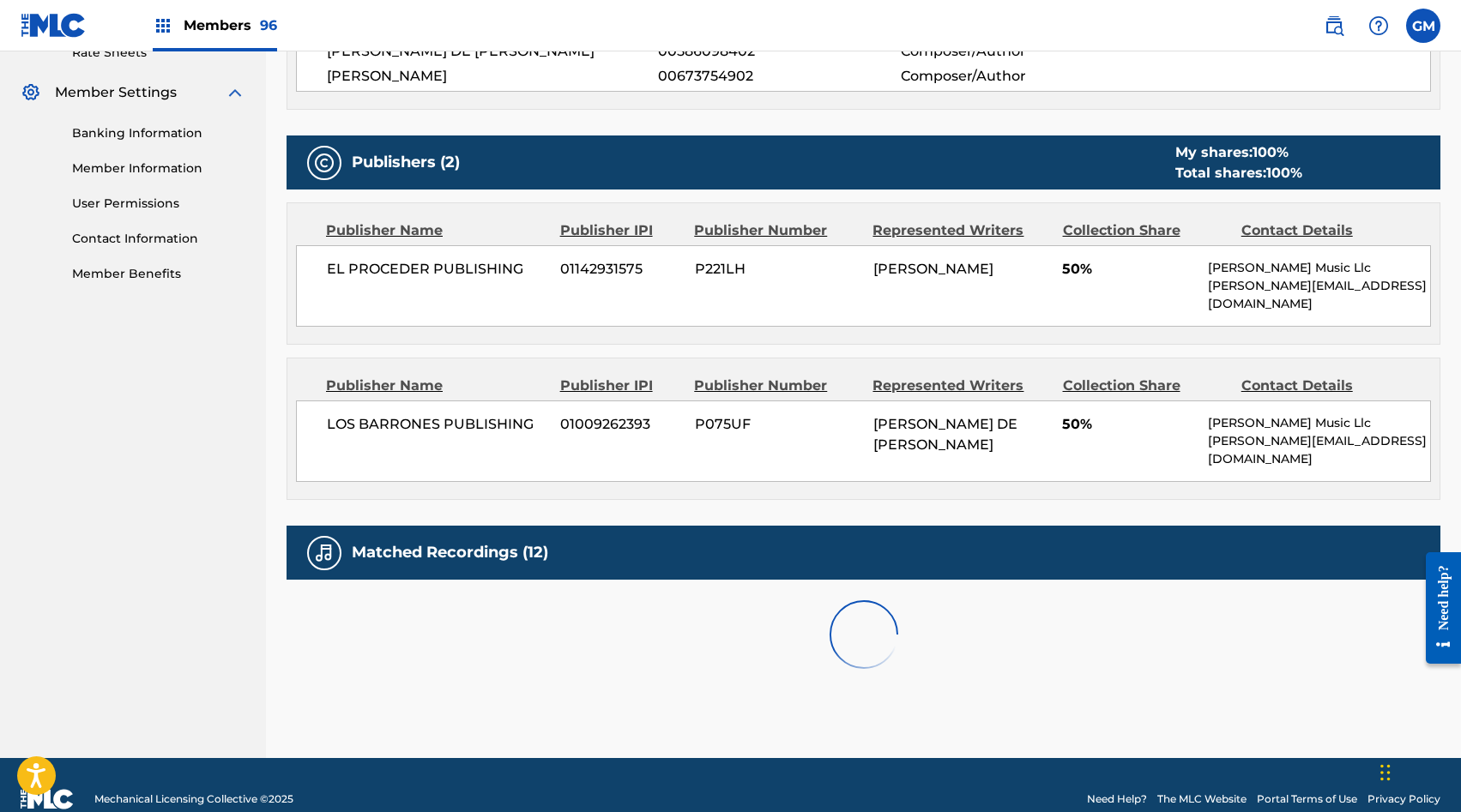
scroll to position [784, 0]
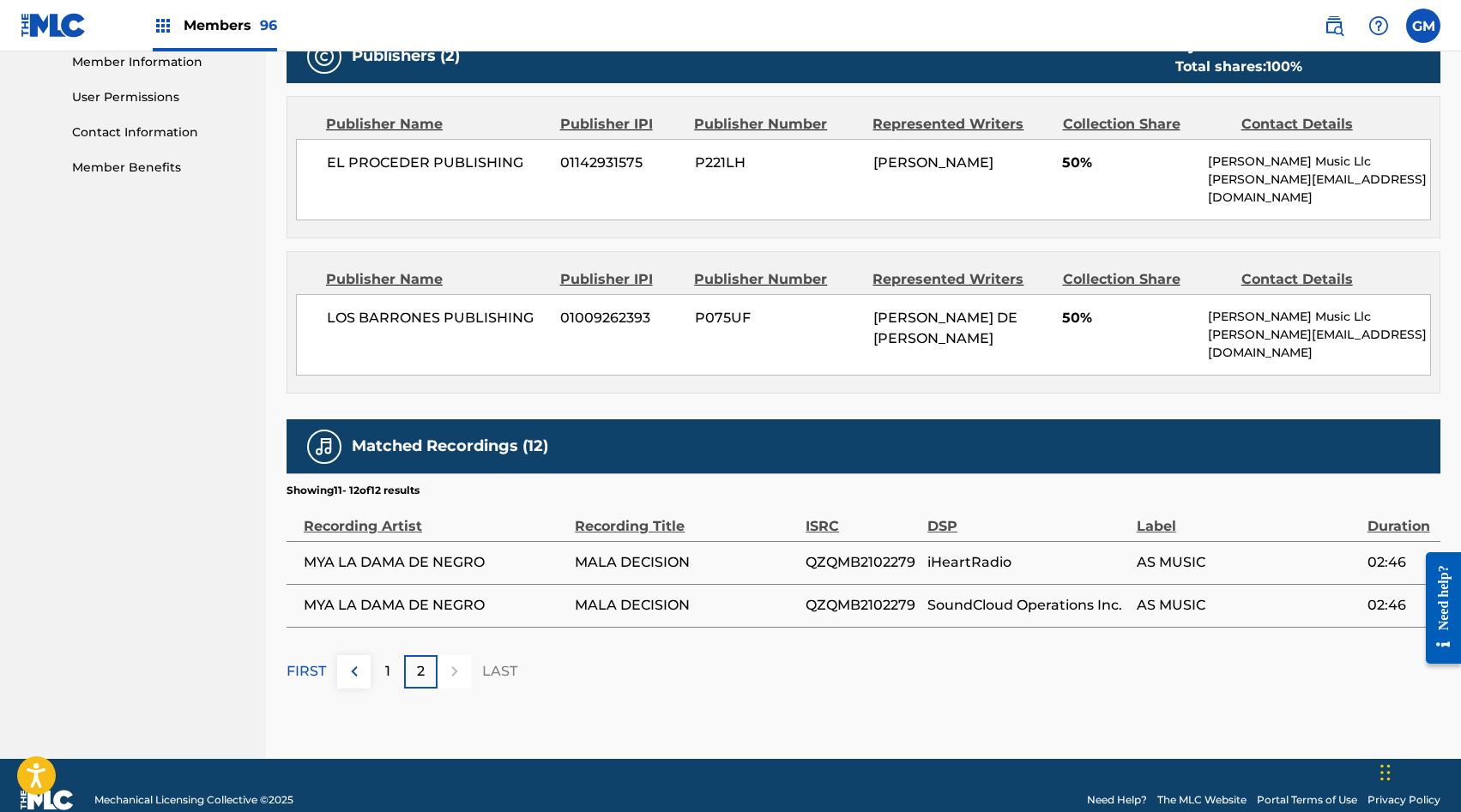
click at [359, 655] on button at bounding box center [354, 671] width 34 height 34
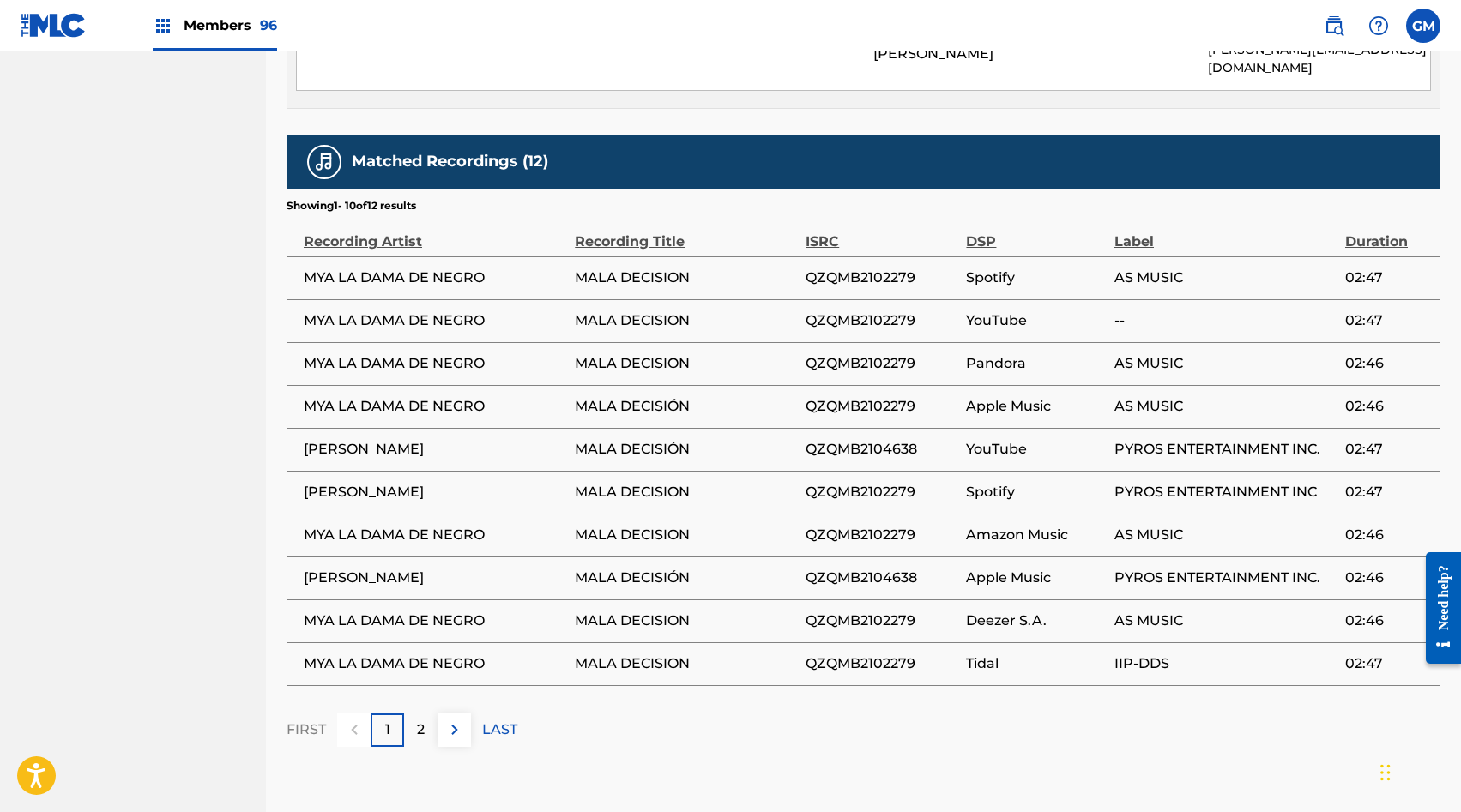
scroll to position [0, 0]
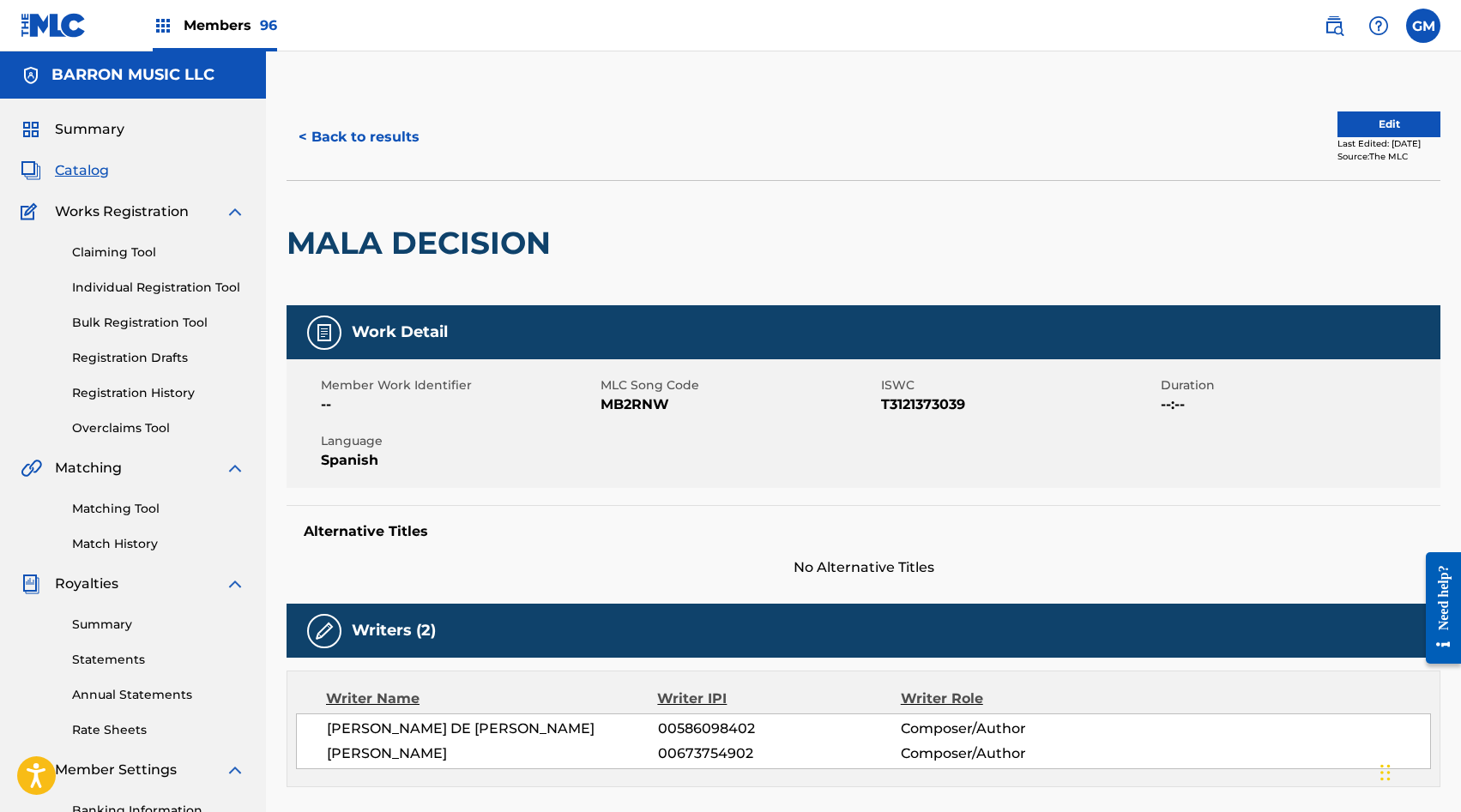
click at [133, 505] on link "Matching Tool" at bounding box center [159, 509] width 174 height 18
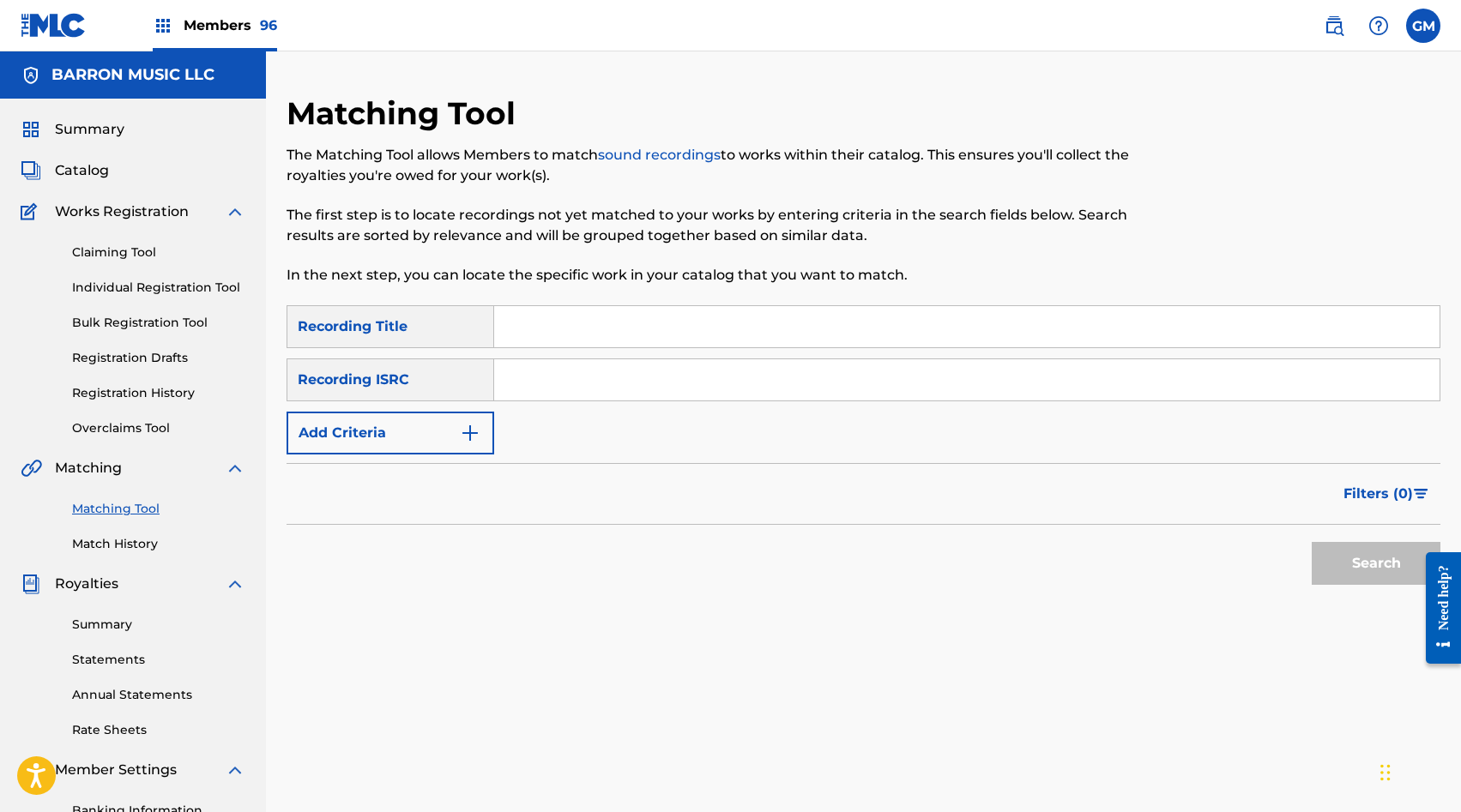
click at [535, 326] on input "Search Form" at bounding box center [967, 326] width 946 height 41
type input "MALA DECISION"
click at [428, 433] on button "Add Criteria" at bounding box center [390, 433] width 207 height 43
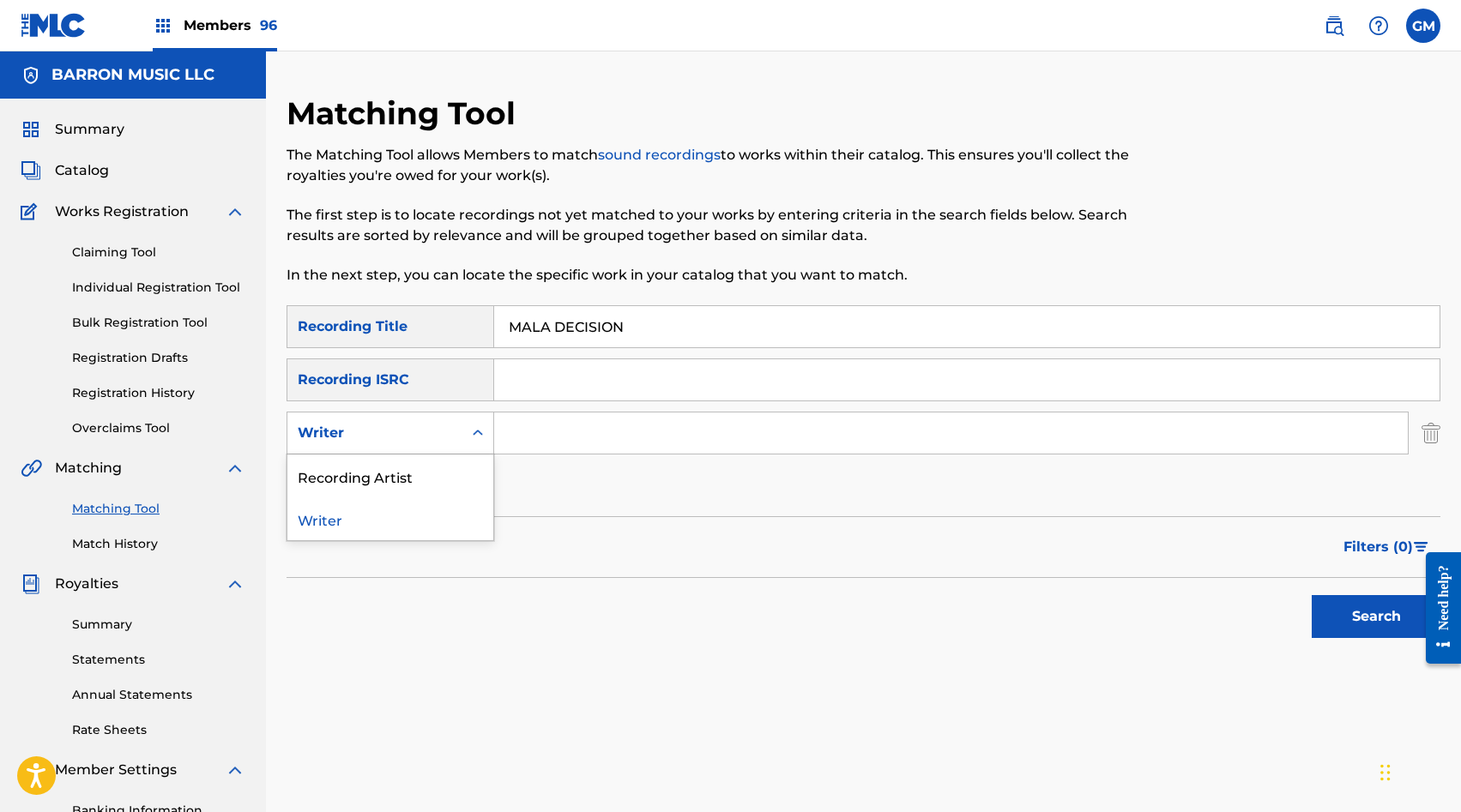
click at [427, 436] on div "Writer" at bounding box center [375, 433] width 154 height 21
click at [423, 467] on div "Recording Artist" at bounding box center [390, 476] width 206 height 43
click at [548, 434] on input "Search Form" at bounding box center [951, 433] width 914 height 41
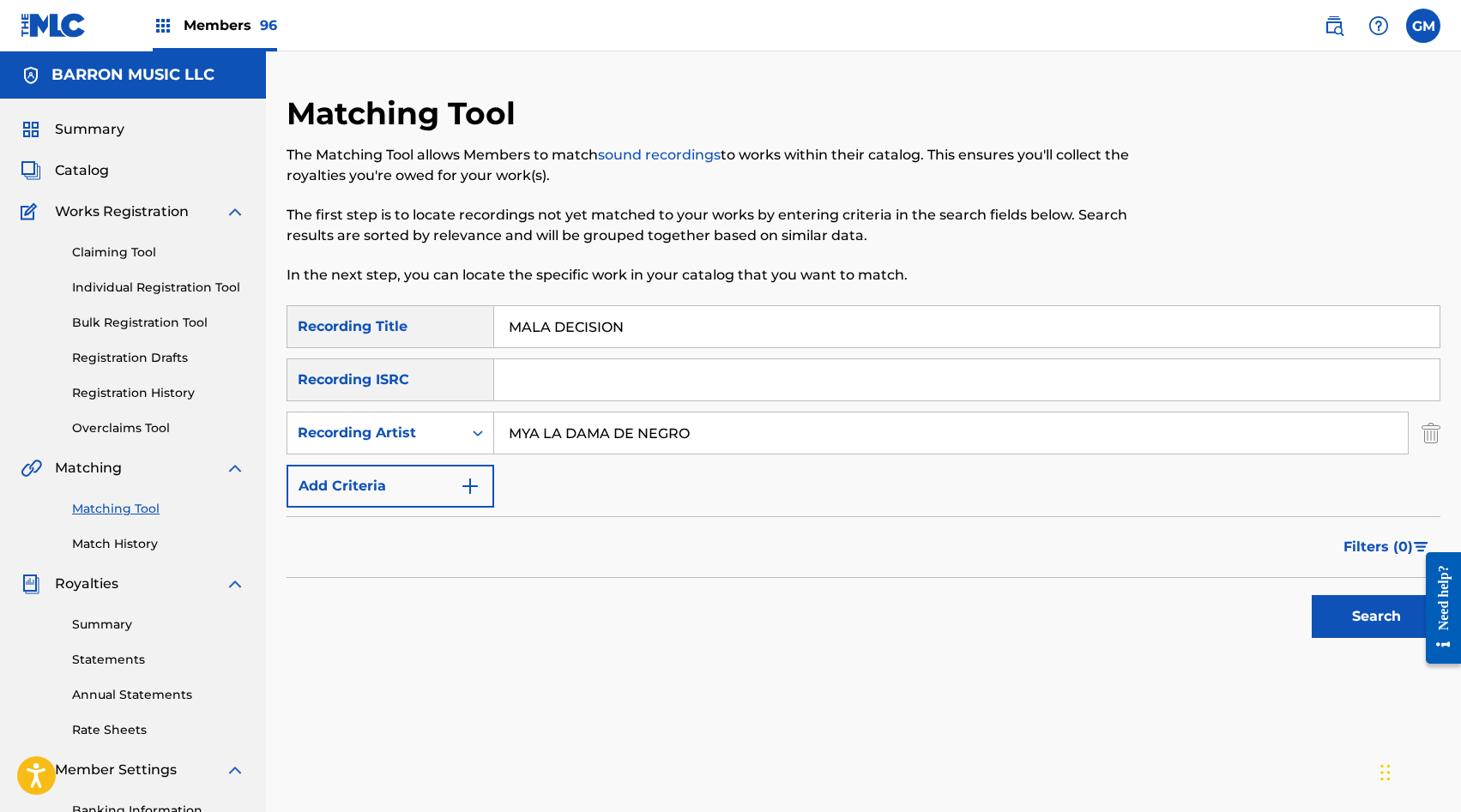
click at [1312, 596] on button "Search" at bounding box center [1376, 617] width 129 height 43
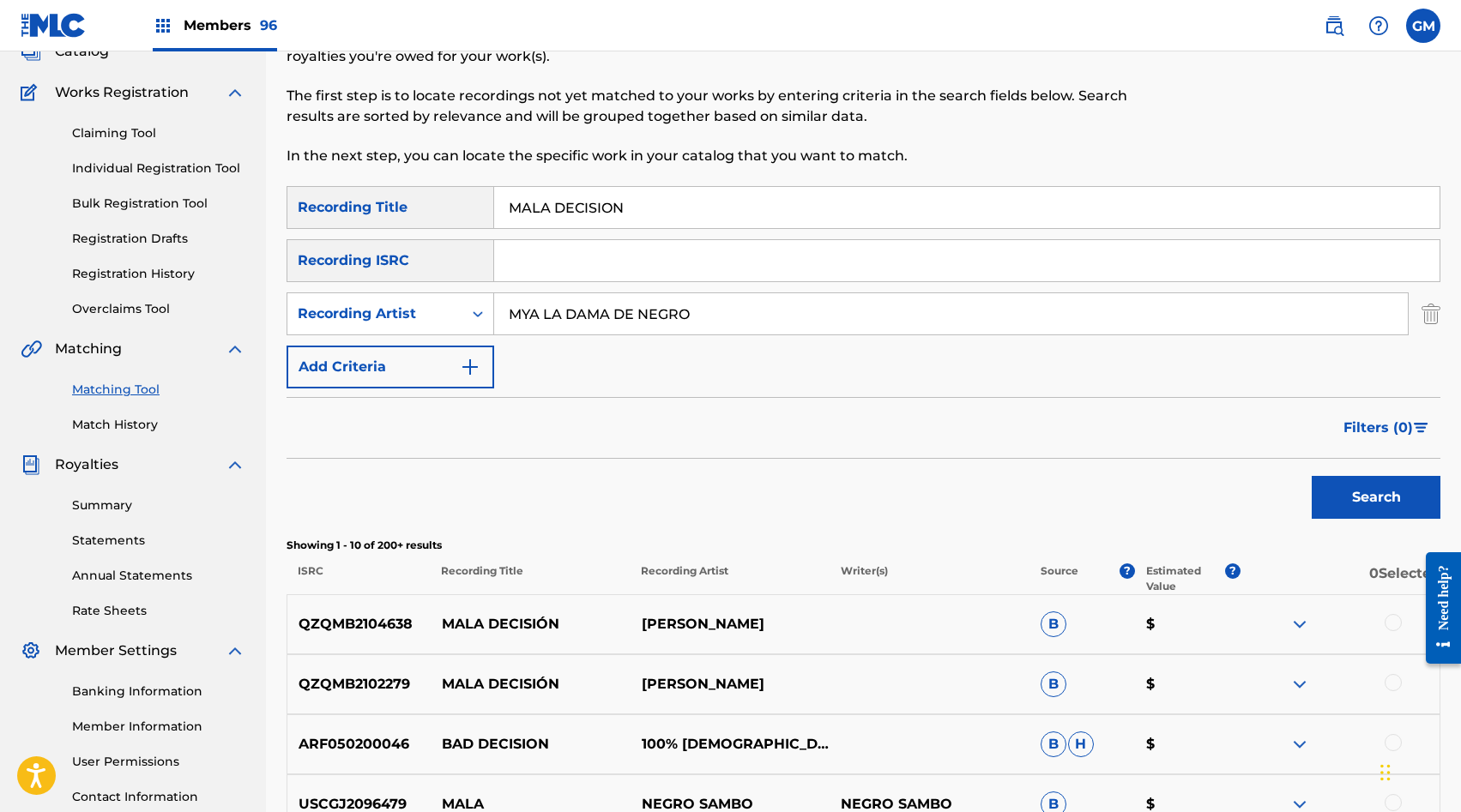
scroll to position [51, 0]
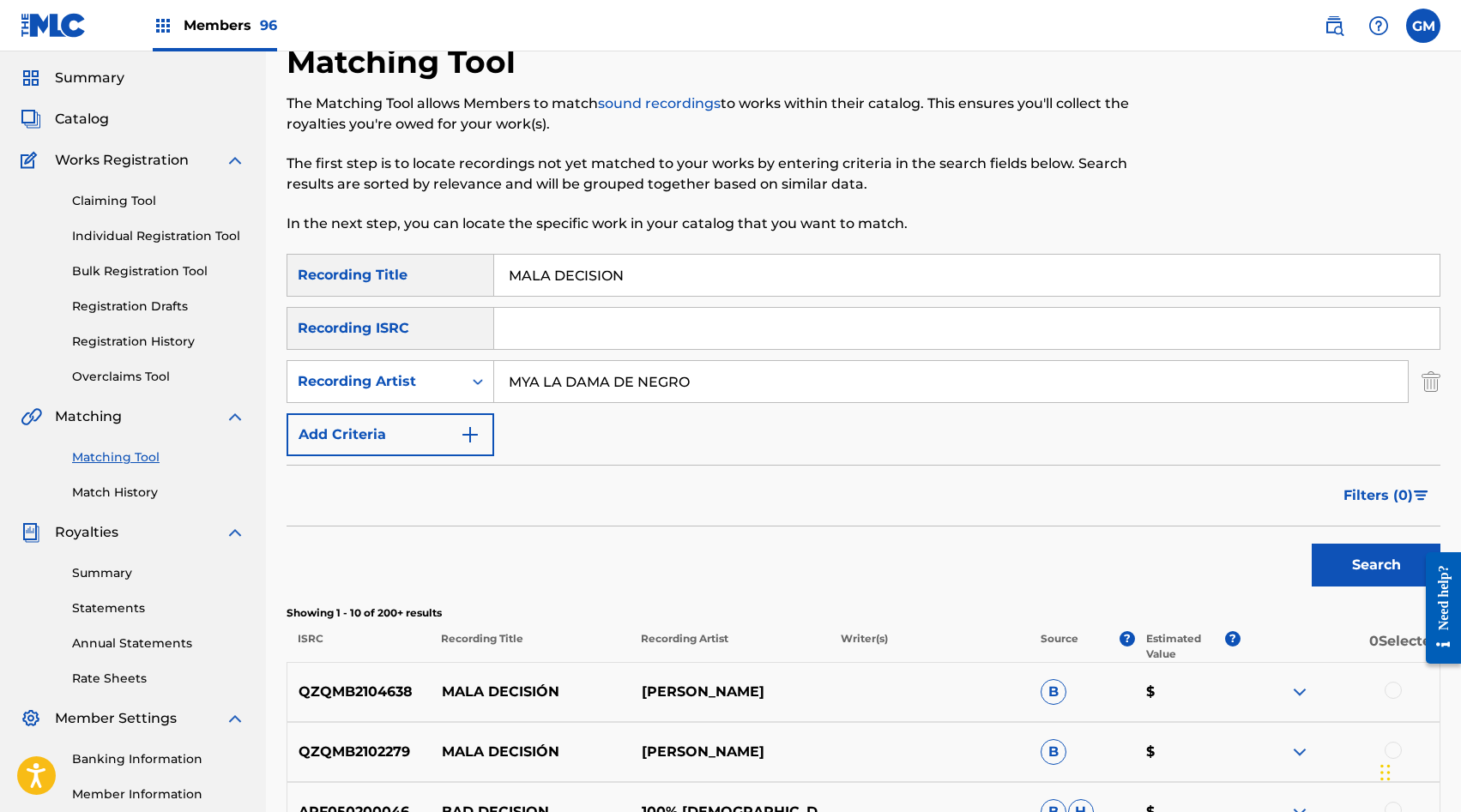
drag, startPoint x: 712, startPoint y: 377, endPoint x: 545, endPoint y: 381, distance: 167.0
click at [545, 381] on input "MYA LA DAMA DE NEGRO" at bounding box center [951, 381] width 914 height 41
type input "[PERSON_NAME]"
click at [1371, 580] on button "Search" at bounding box center [1376, 564] width 129 height 43
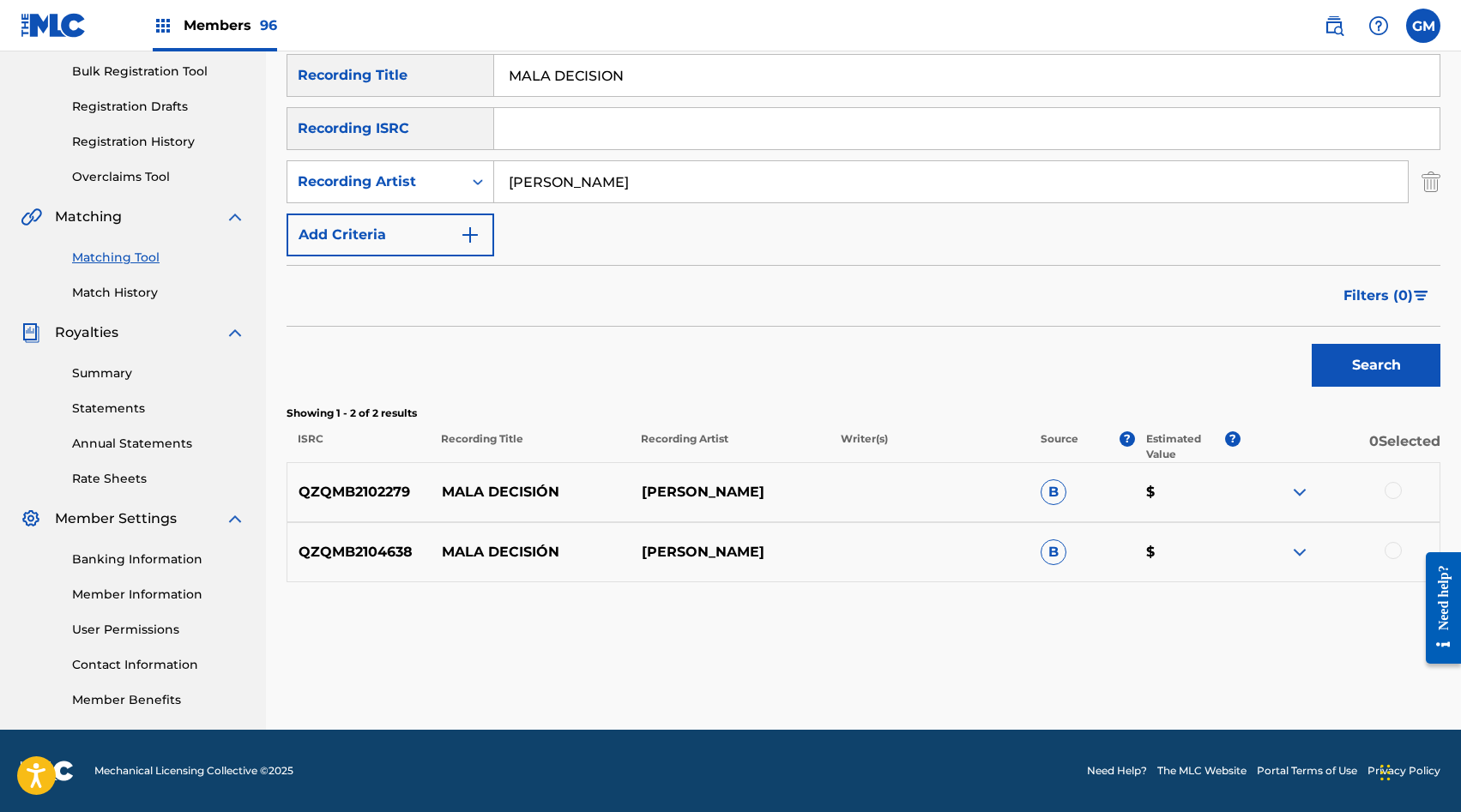
click at [1387, 490] on div at bounding box center [1393, 490] width 17 height 17
click at [1389, 545] on div at bounding box center [1393, 550] width 17 height 17
click at [772, 197] on input "[PERSON_NAME]" at bounding box center [951, 182] width 914 height 41
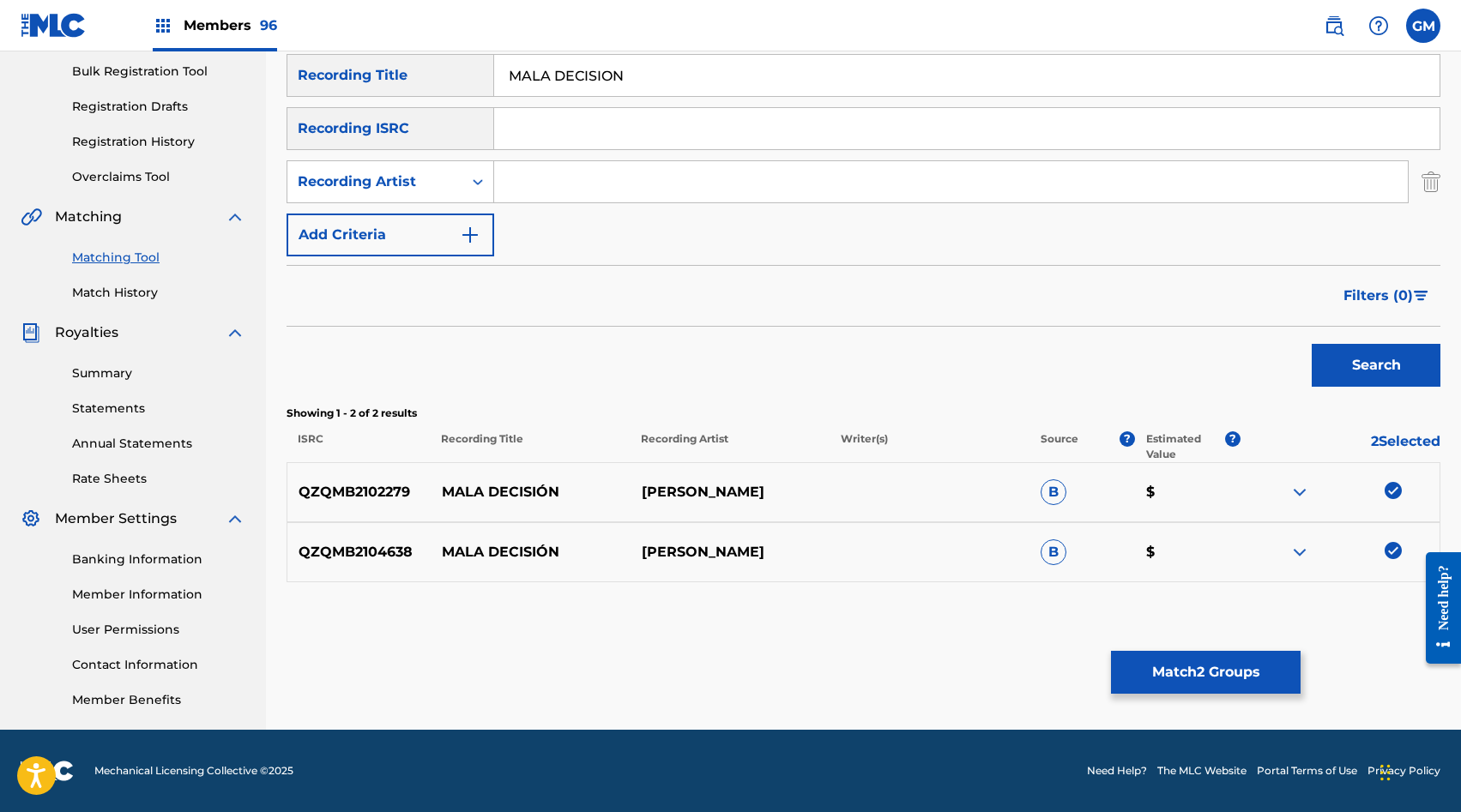
click at [1360, 375] on button "Search" at bounding box center [1376, 365] width 129 height 43
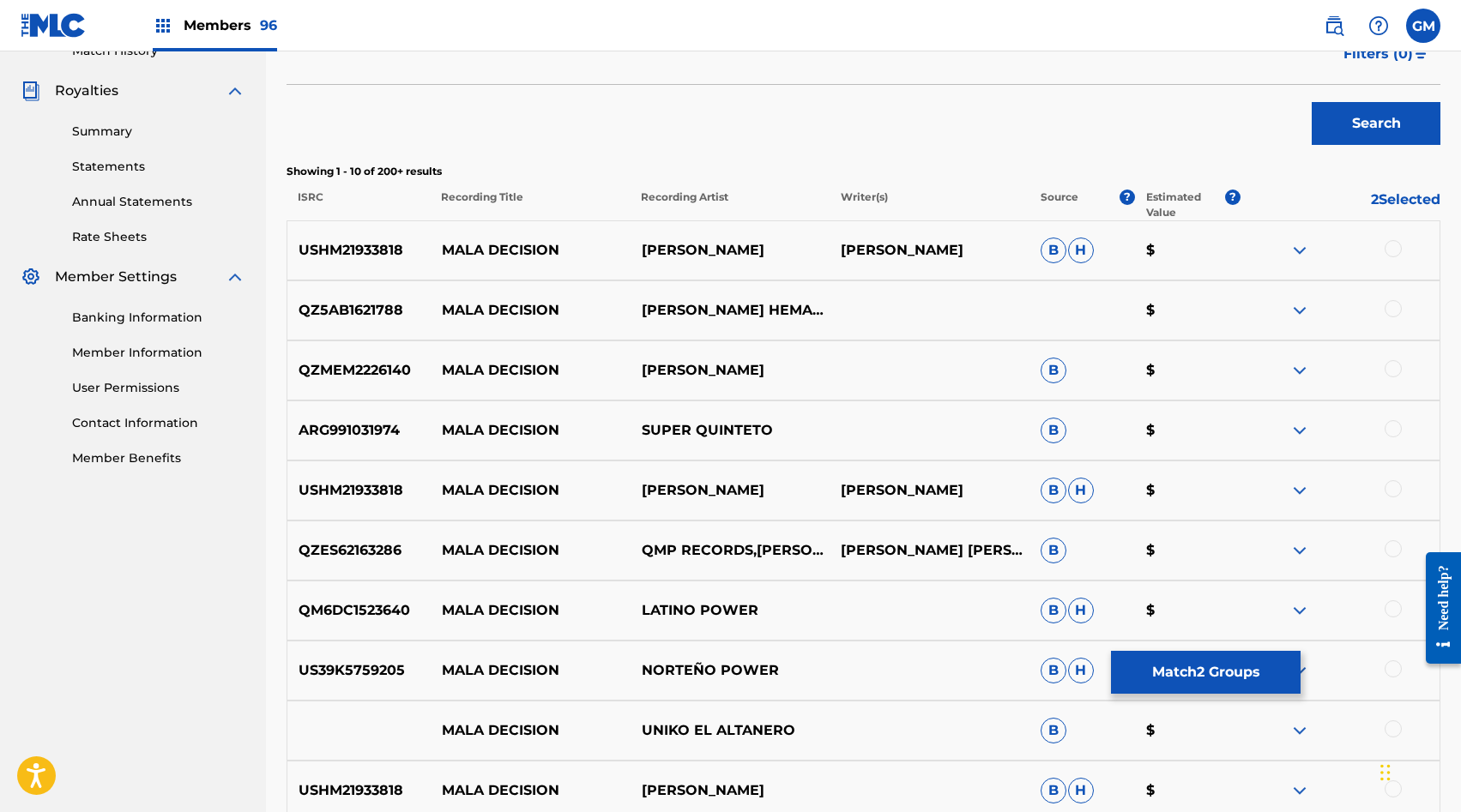
scroll to position [712, 0]
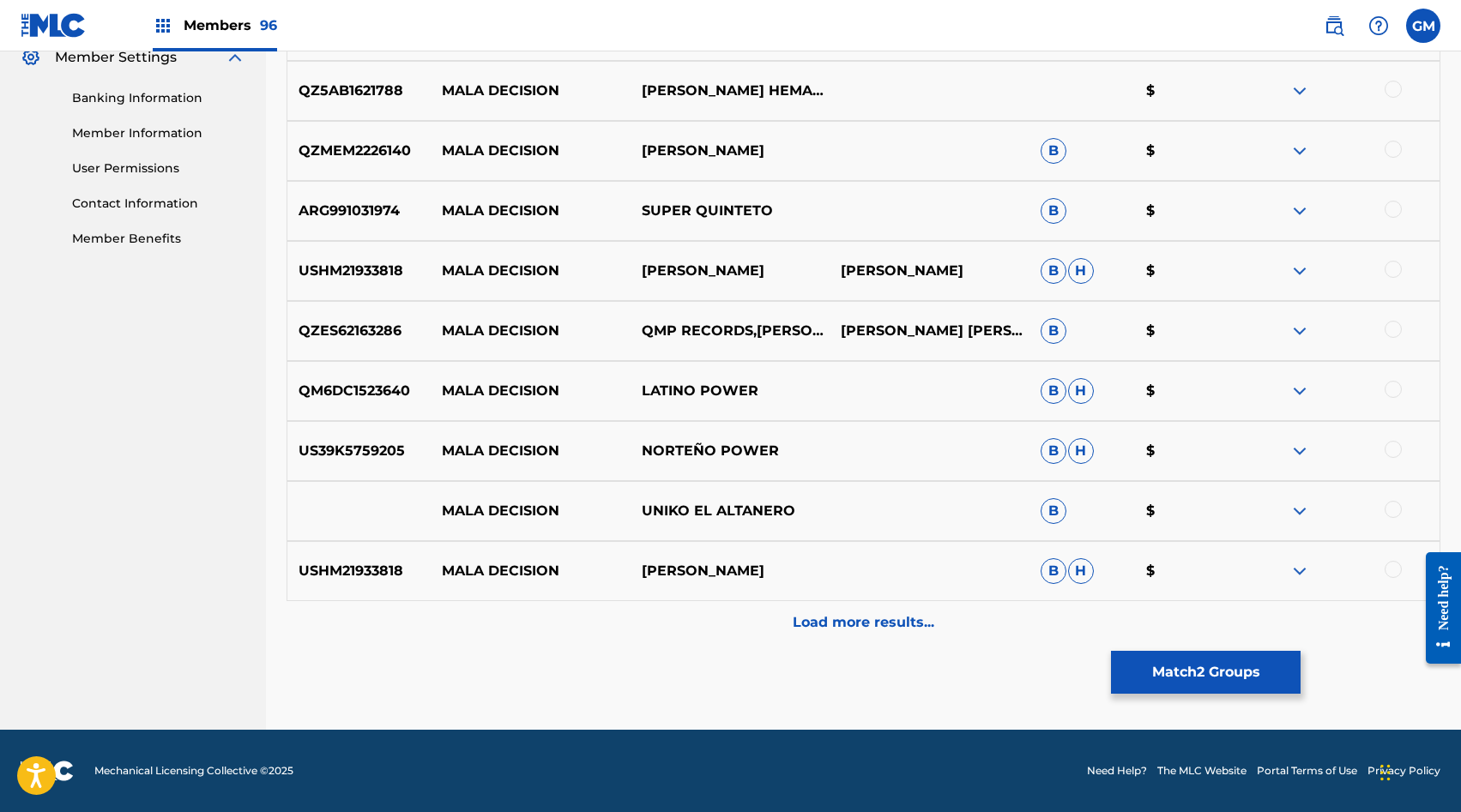
click at [817, 630] on p "Load more results..." at bounding box center [863, 623] width 142 height 21
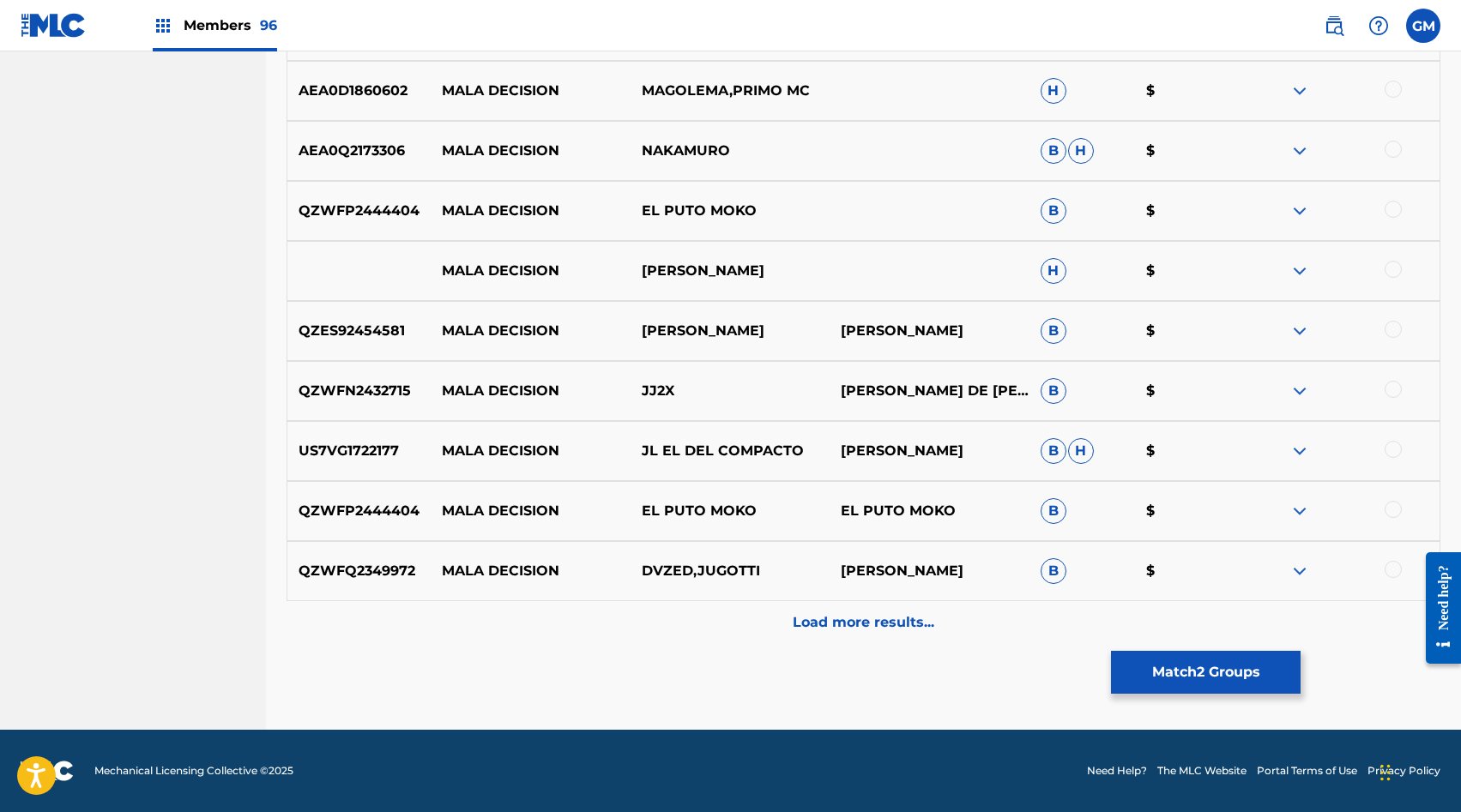
click at [817, 630] on p "Load more results..." at bounding box center [863, 623] width 142 height 21
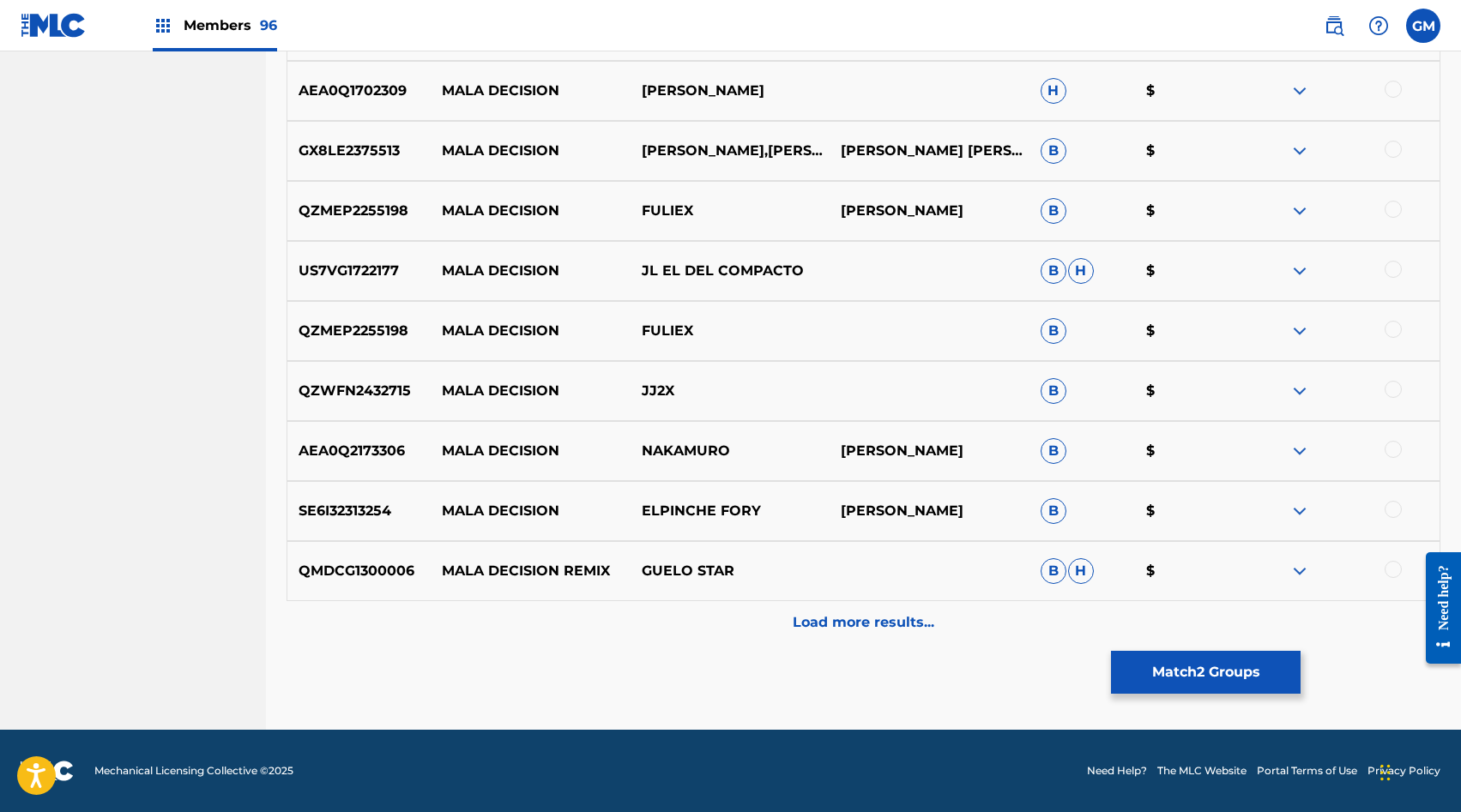
click at [821, 627] on p "Load more results..." at bounding box center [863, 623] width 142 height 21
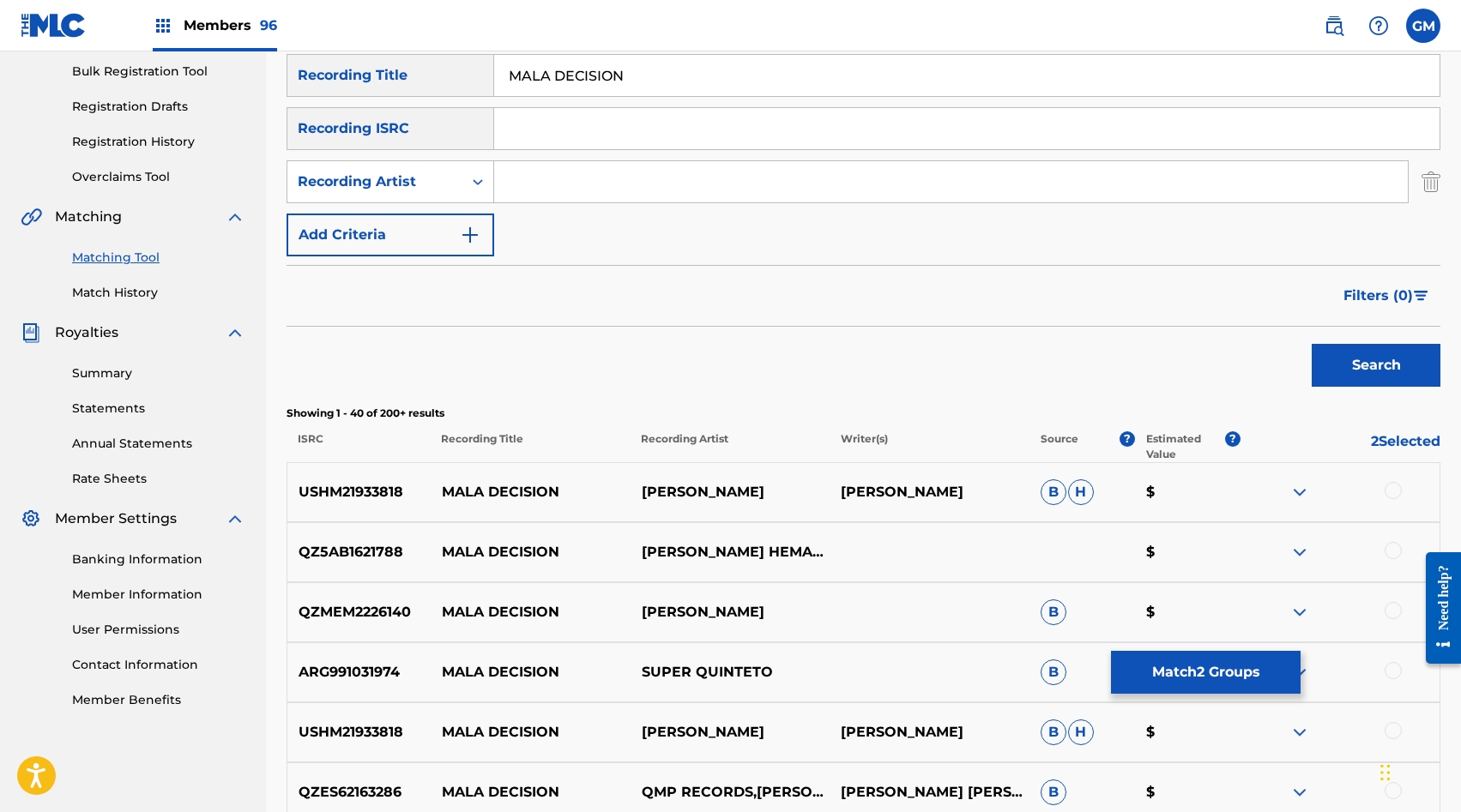
scroll to position [1914, 0]
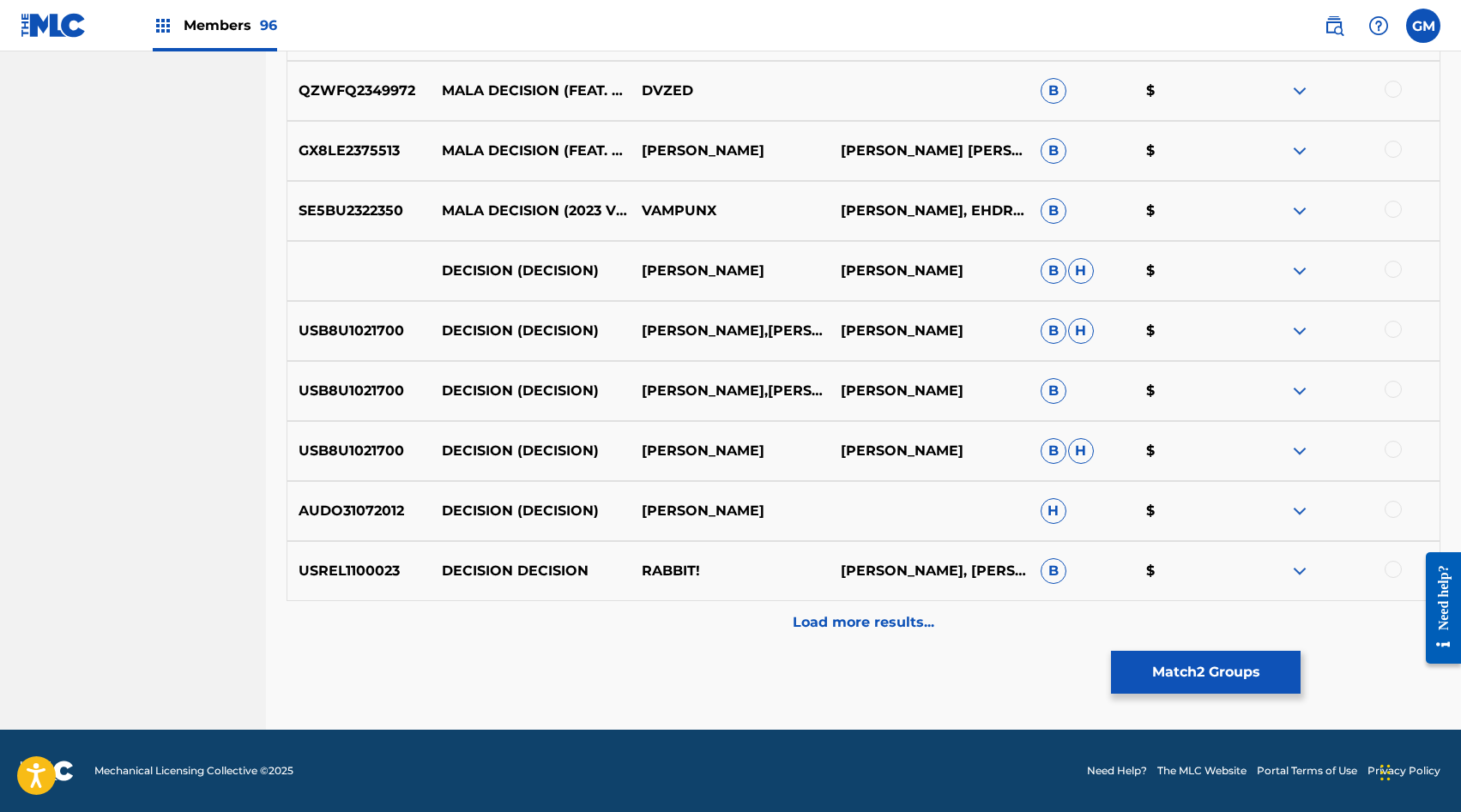
click at [832, 617] on p "Load more results..." at bounding box center [863, 623] width 142 height 21
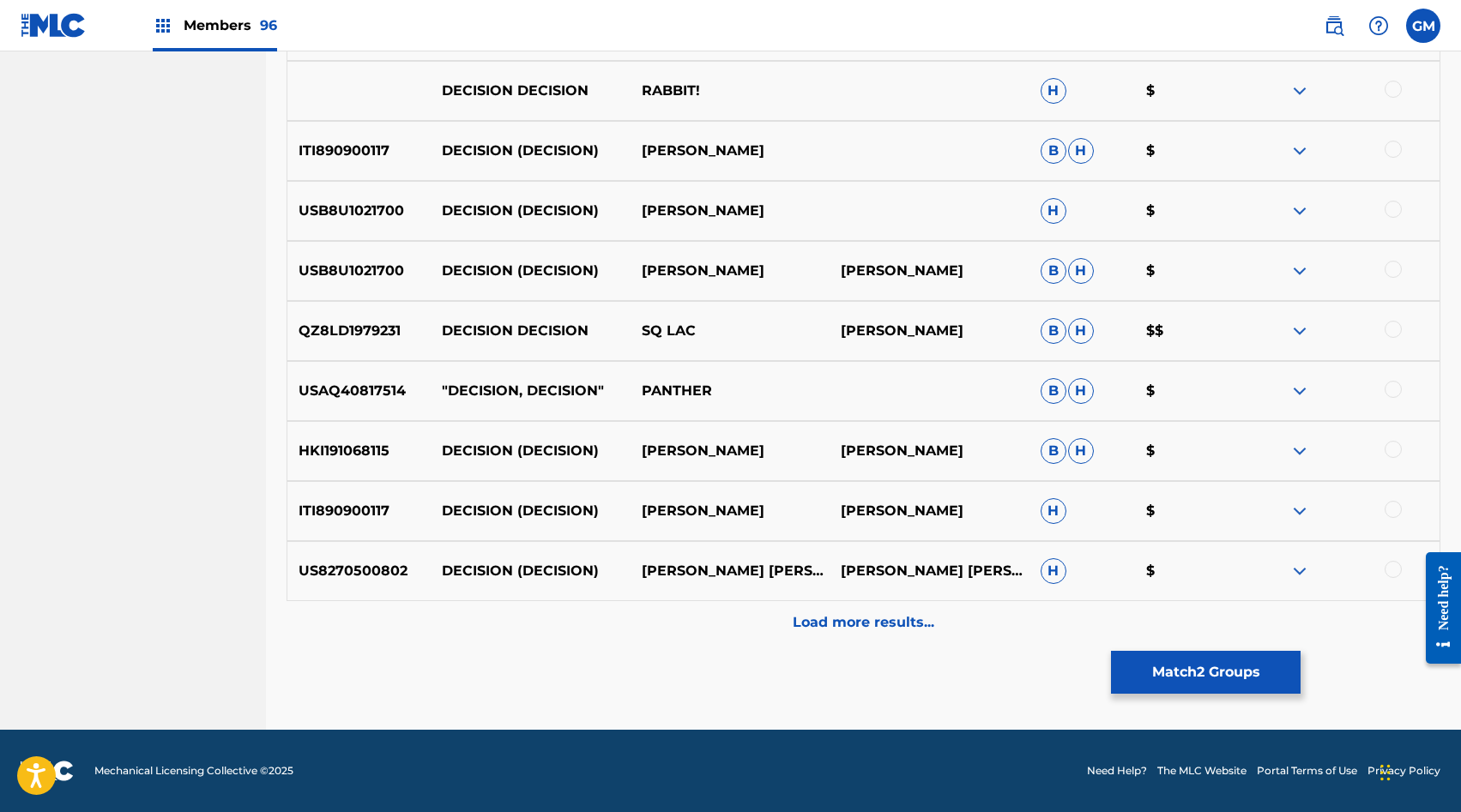
click at [840, 614] on p "Load more results..." at bounding box center [863, 623] width 142 height 21
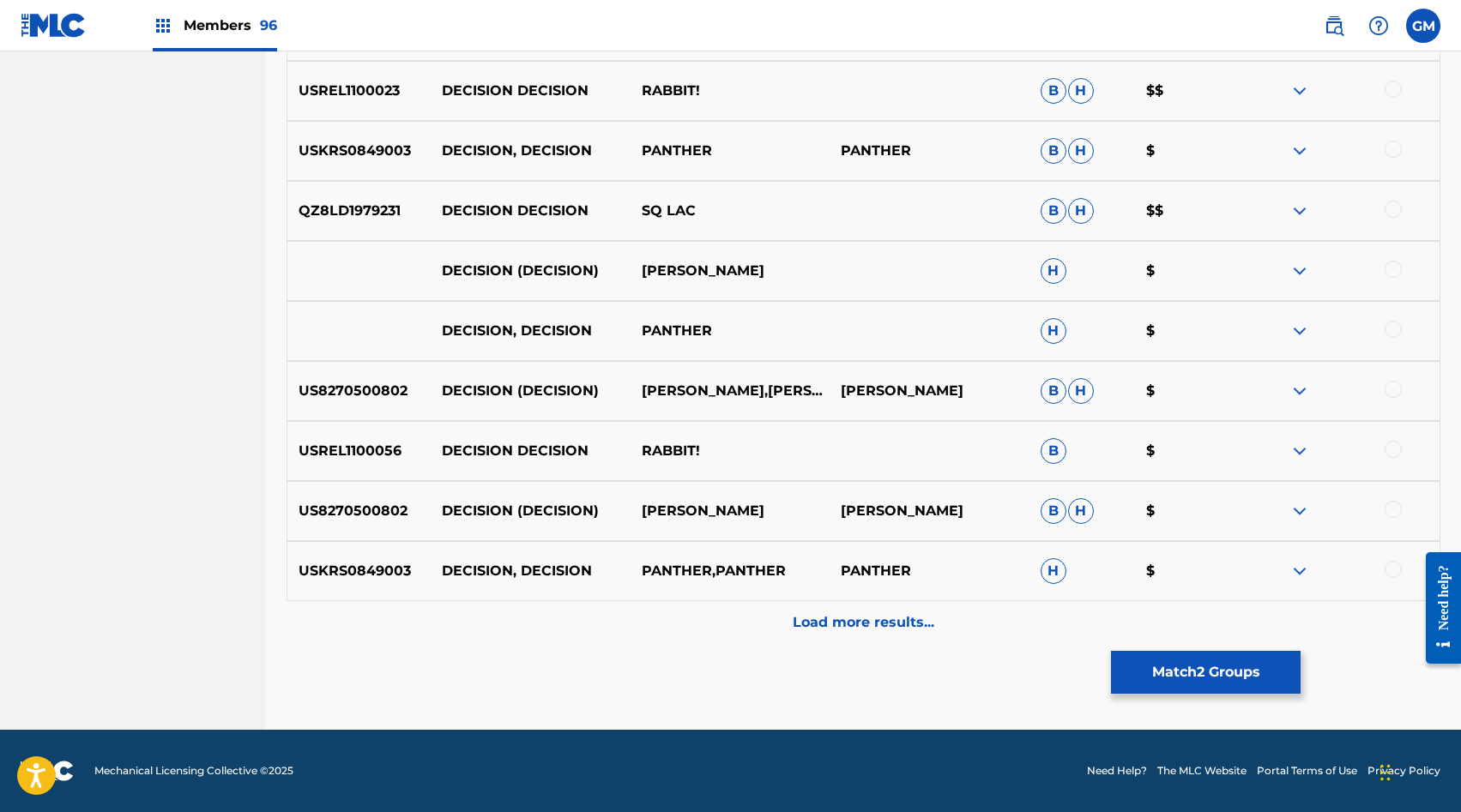
click at [834, 633] on div "Load more results..." at bounding box center [863, 622] width 1154 height 43
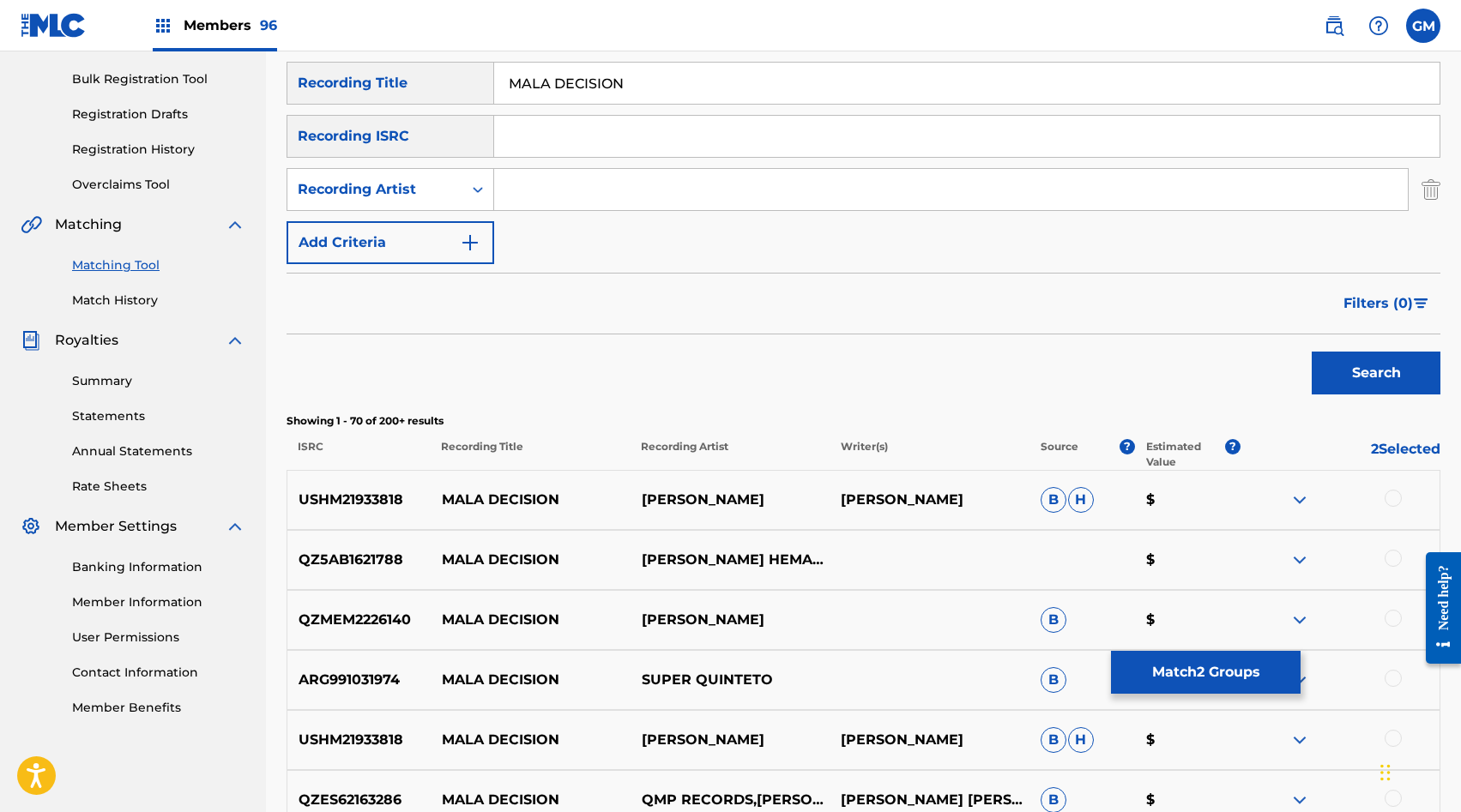
scroll to position [238, 0]
